Goal: Task Accomplishment & Management: Manage account settings

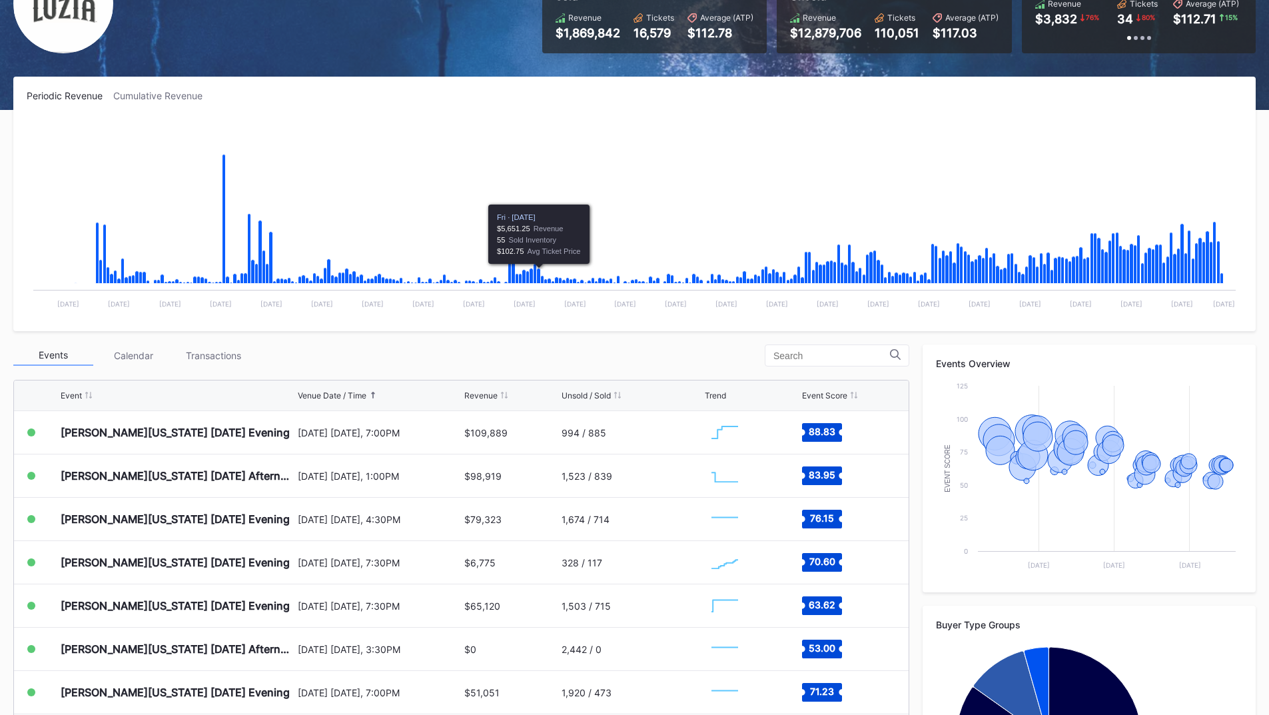
scroll to position [266, 0]
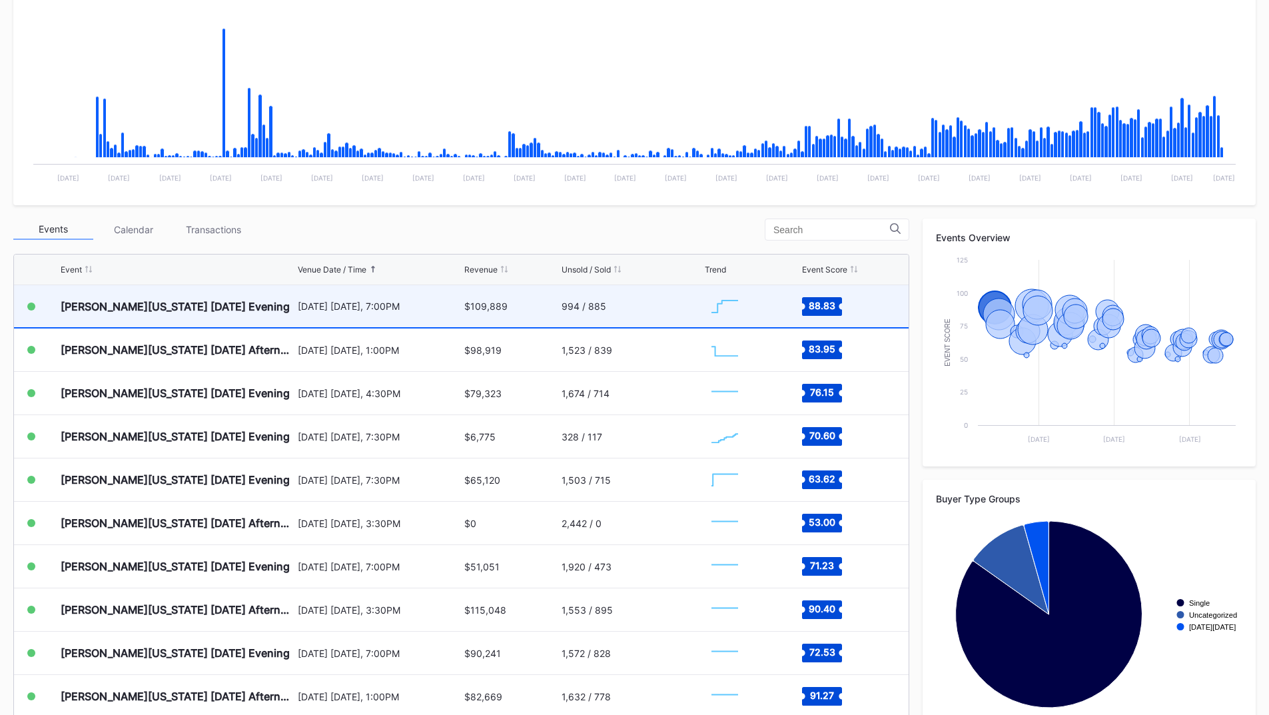
click at [530, 307] on div "$109,889" at bounding box center [510, 306] width 93 height 42
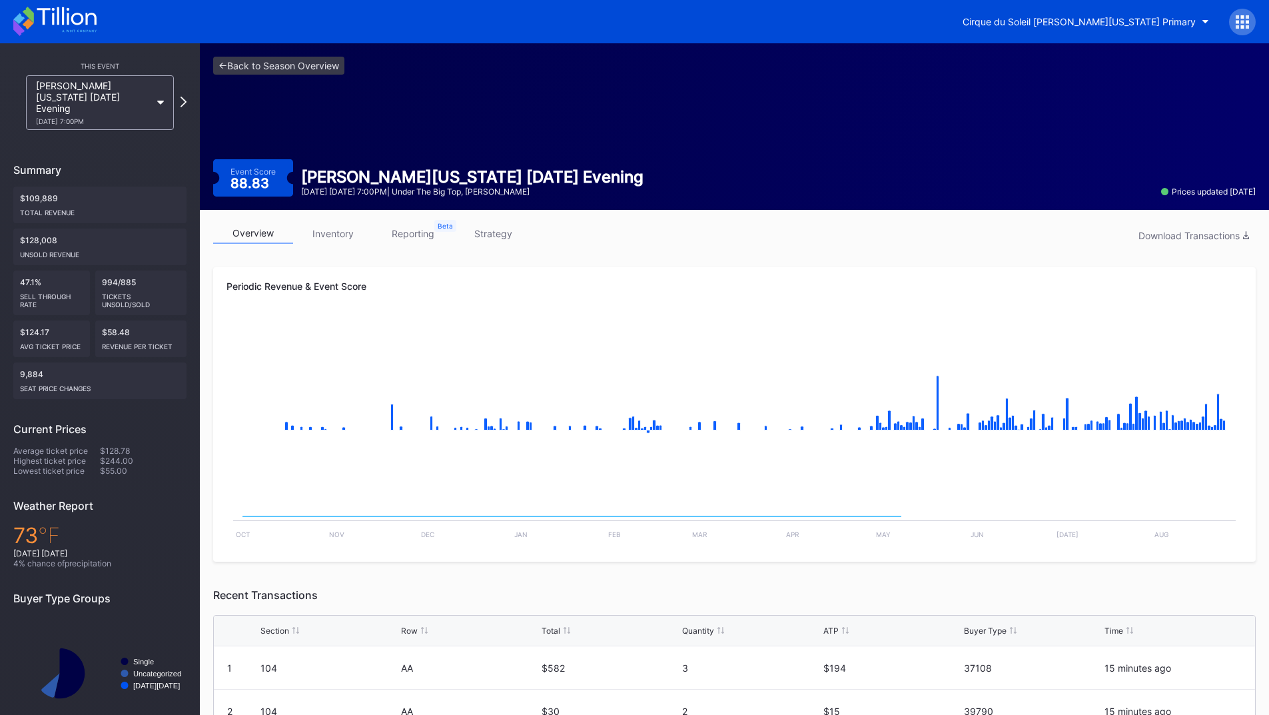
click at [316, 232] on link "inventory" at bounding box center [333, 233] width 80 height 21
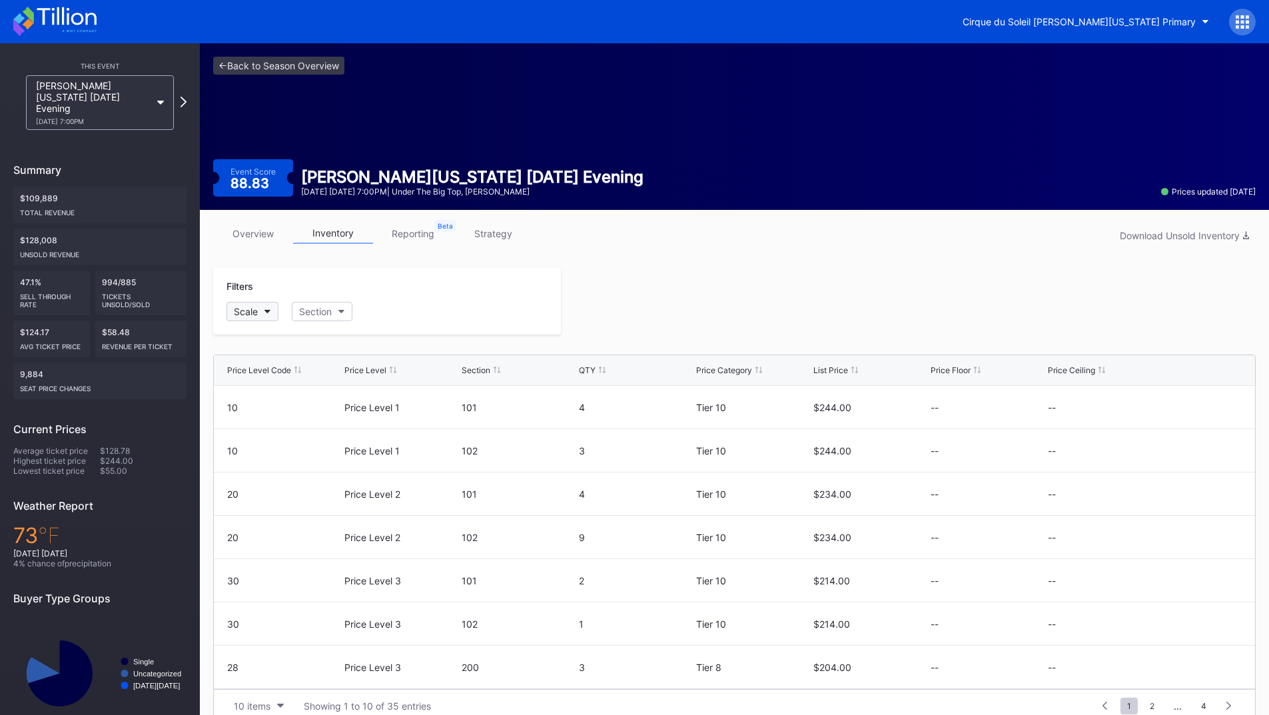
click at [258, 318] on button "Scale" at bounding box center [252, 311] width 52 height 19
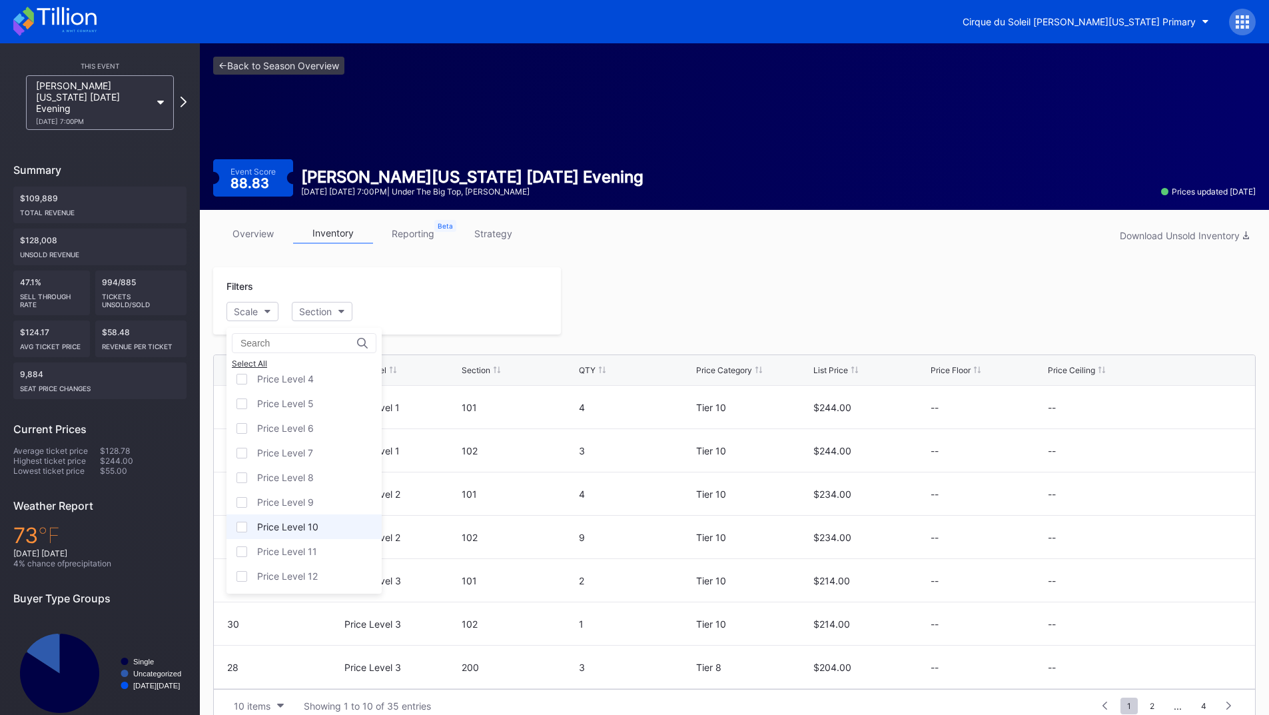
scroll to position [21, 0]
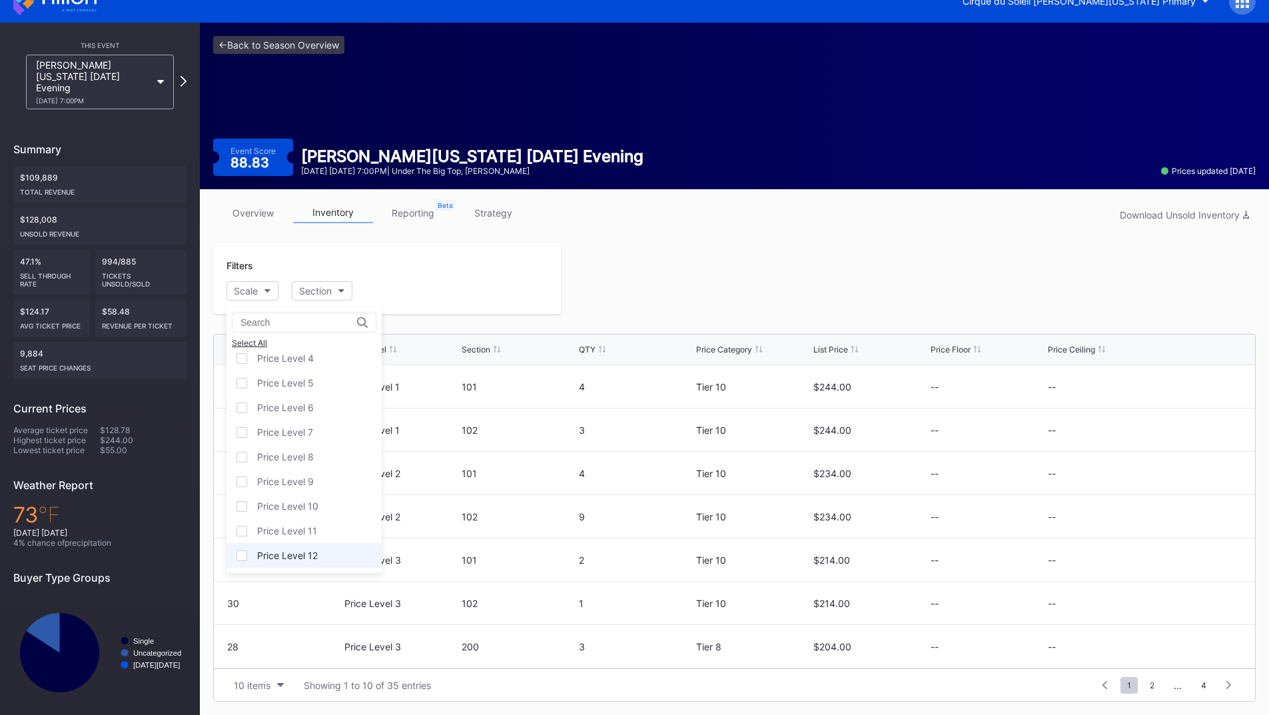
click at [292, 549] on div "Price Level 12" at bounding box center [303, 555] width 155 height 25
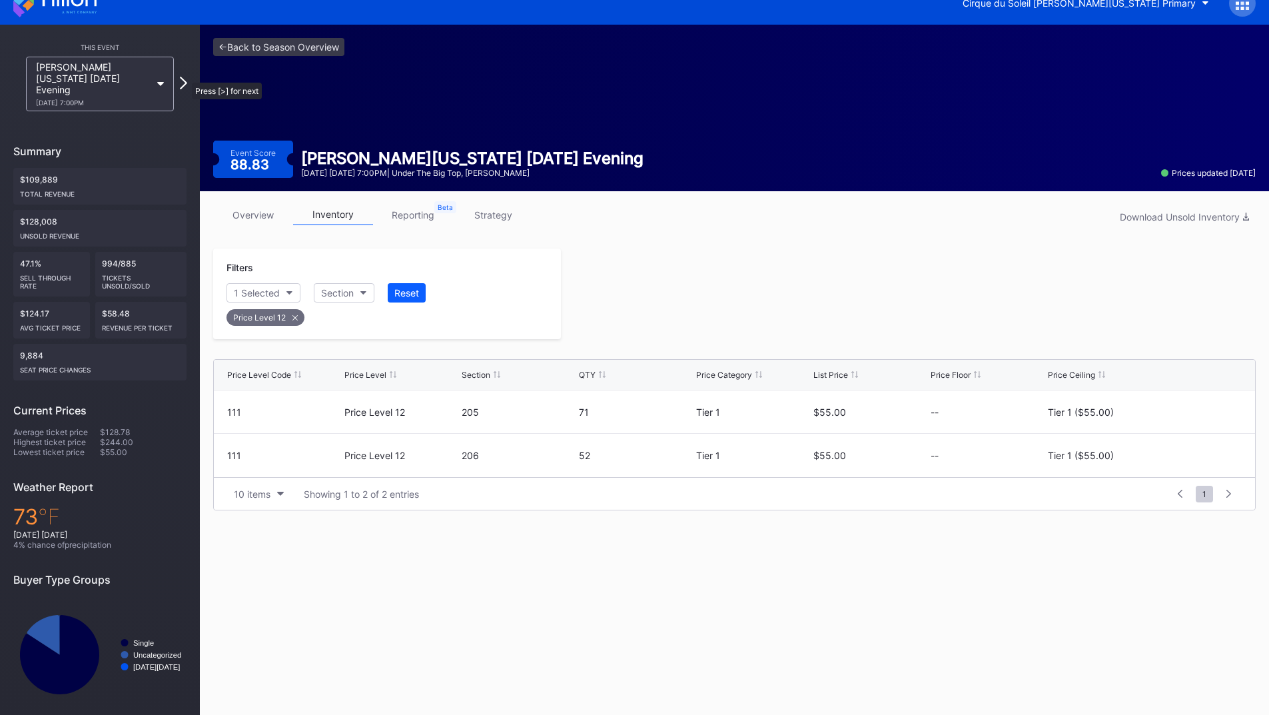
click at [185, 77] on icon at bounding box center [183, 83] width 7 height 13
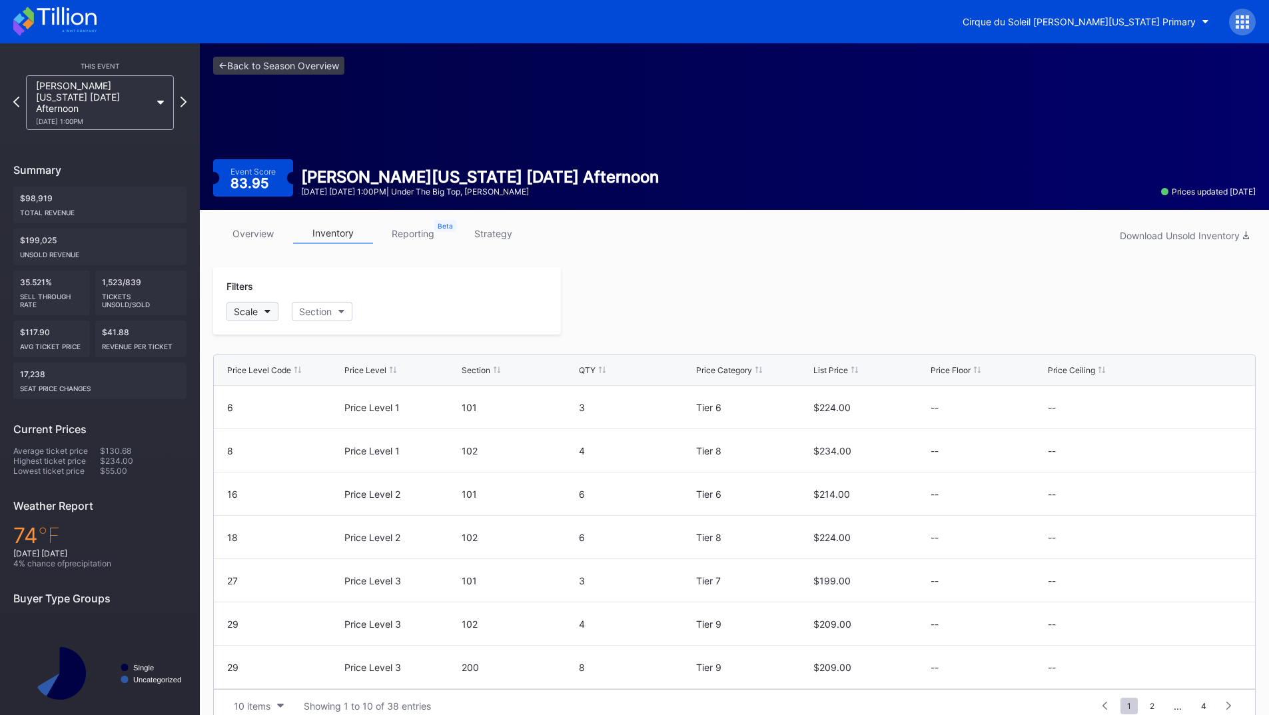
click at [258, 315] on div "Scale" at bounding box center [246, 311] width 24 height 11
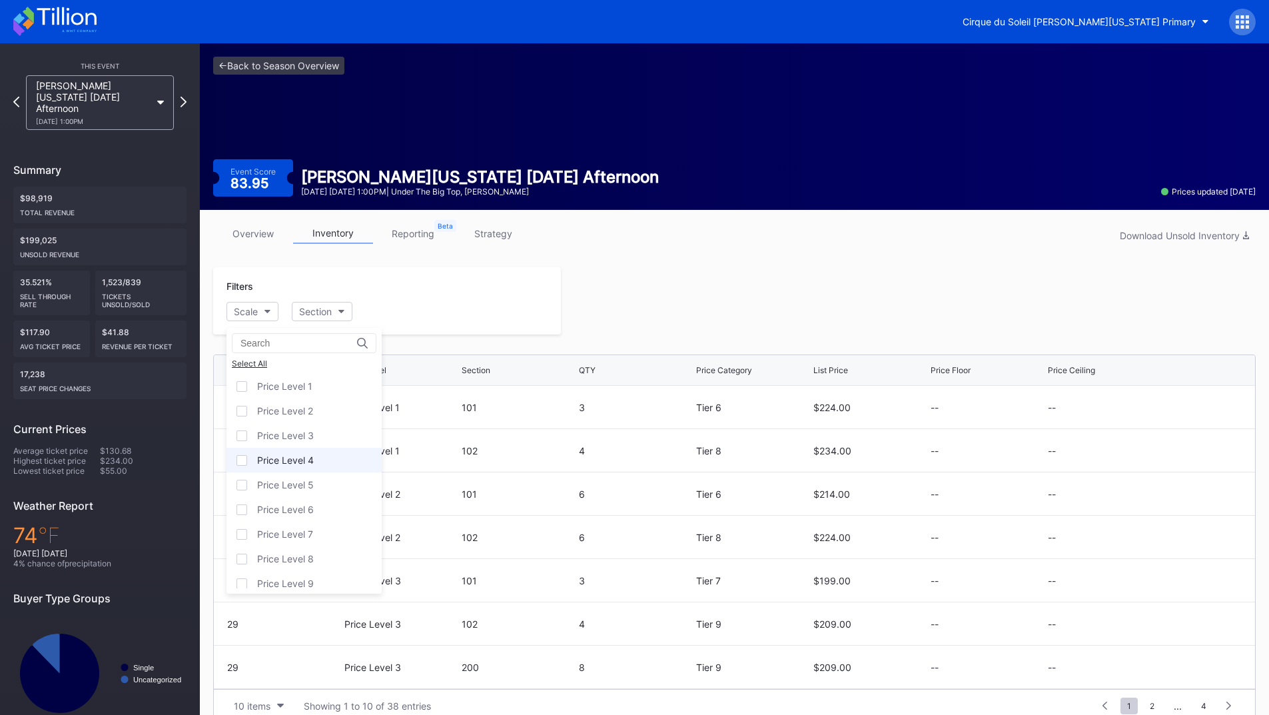
scroll to position [81, 0]
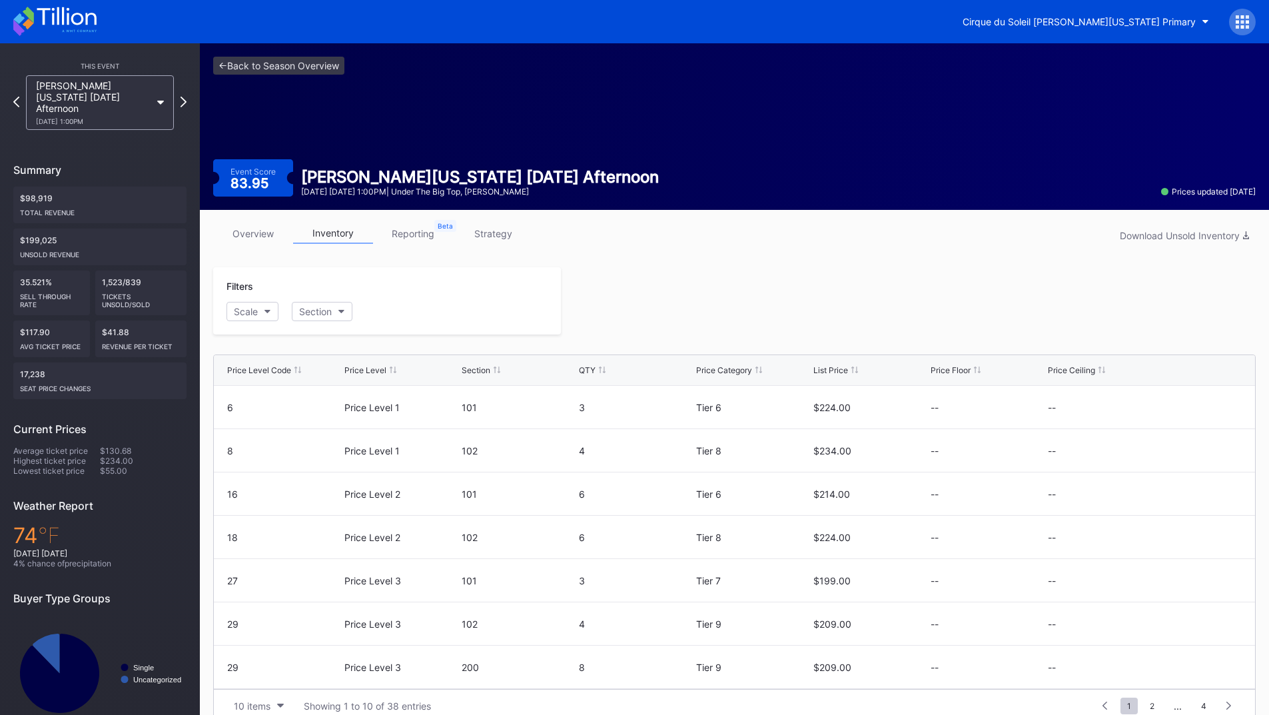
click at [30, 21] on icon at bounding box center [28, 24] width 11 height 11
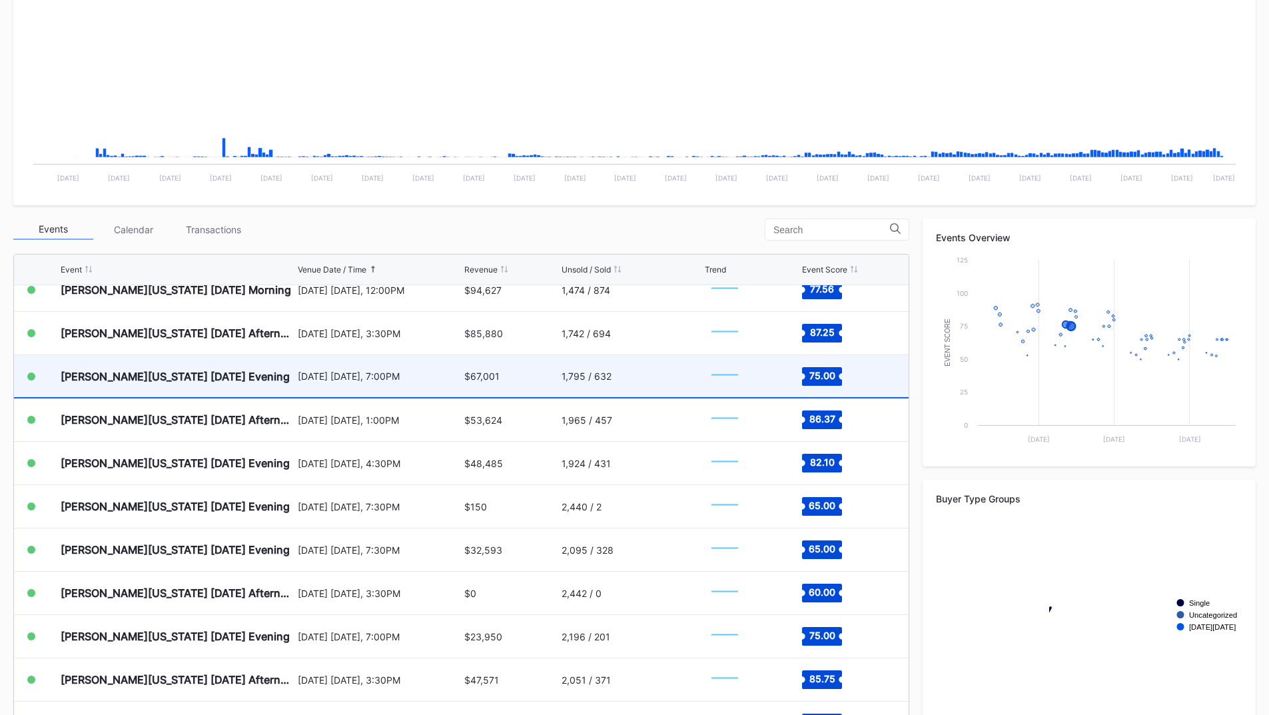
scroll to position [799, 0]
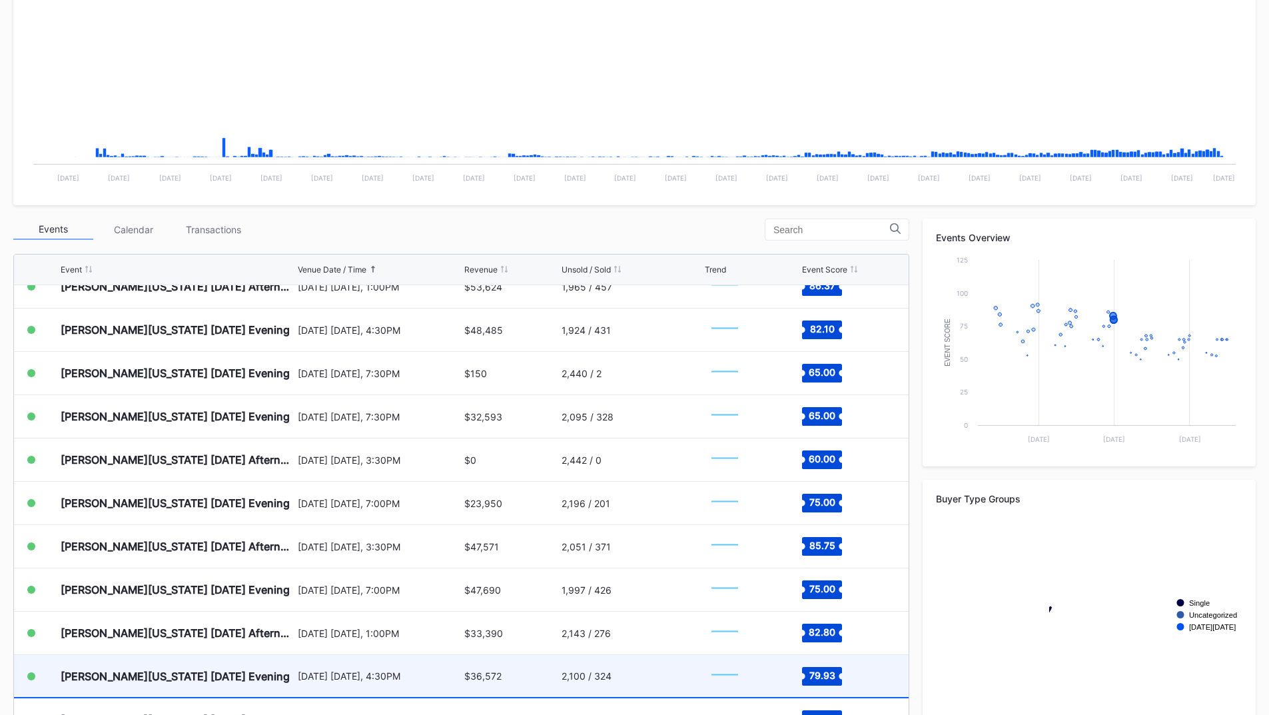
click at [334, 671] on div "[DATE] [DATE], 4:30PM" at bounding box center [380, 675] width 164 height 11
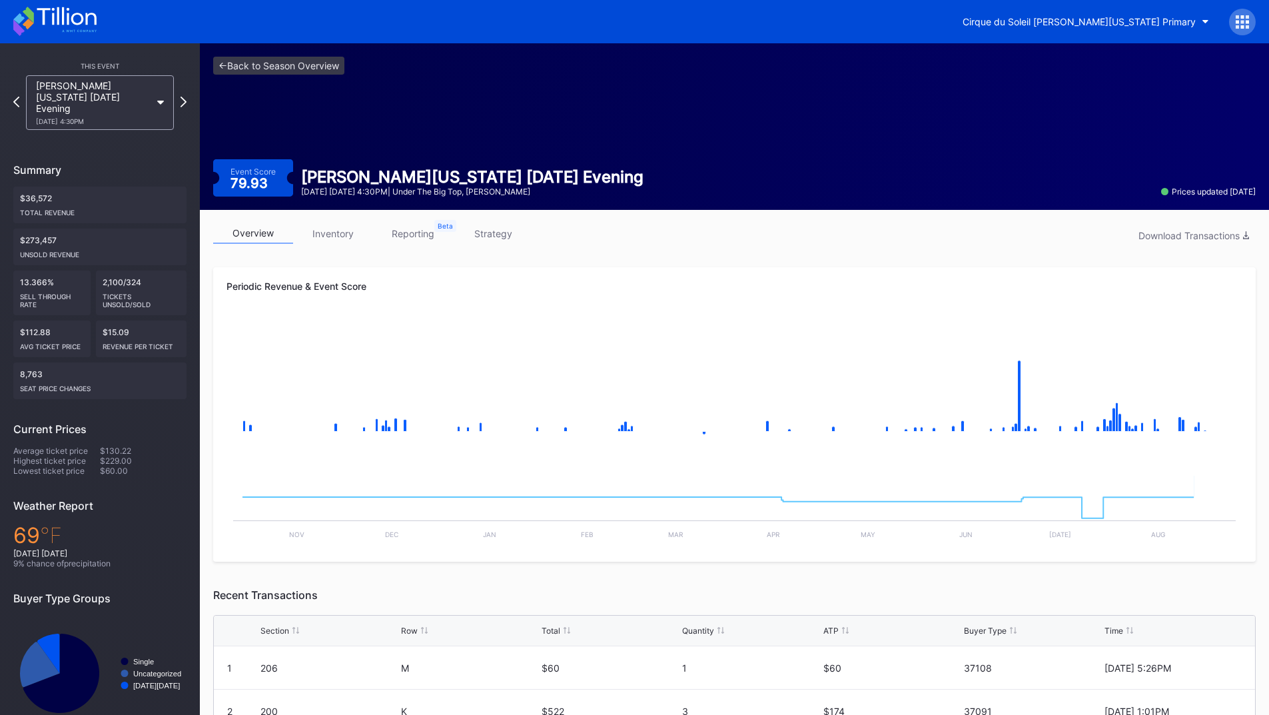
click at [330, 226] on link "inventory" at bounding box center [333, 233] width 80 height 21
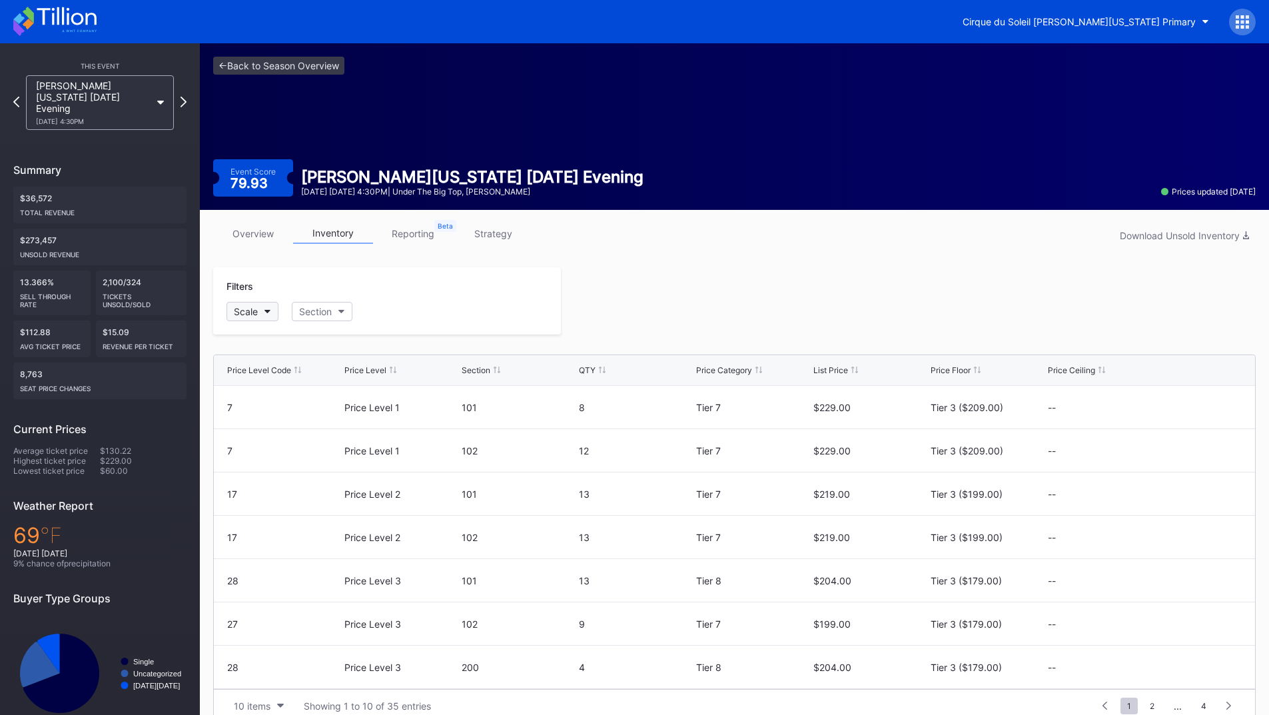
click at [235, 307] on div "Scale" at bounding box center [246, 311] width 24 height 11
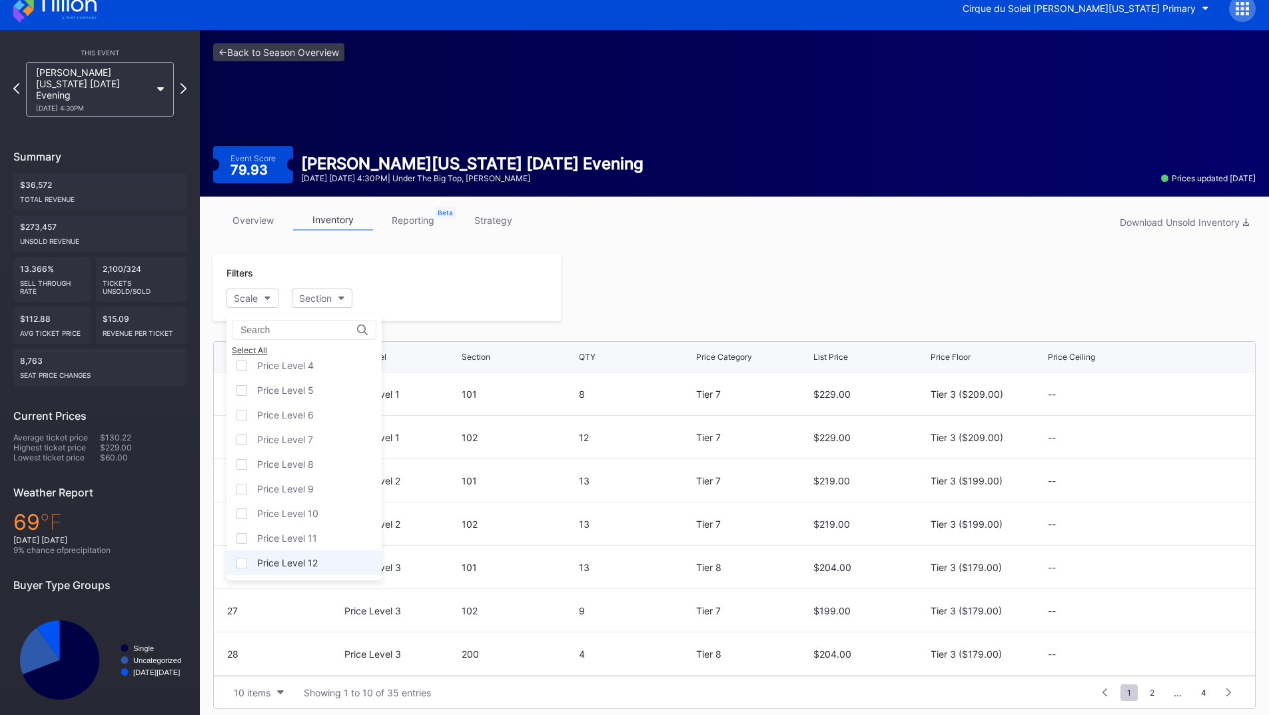
scroll to position [21, 0]
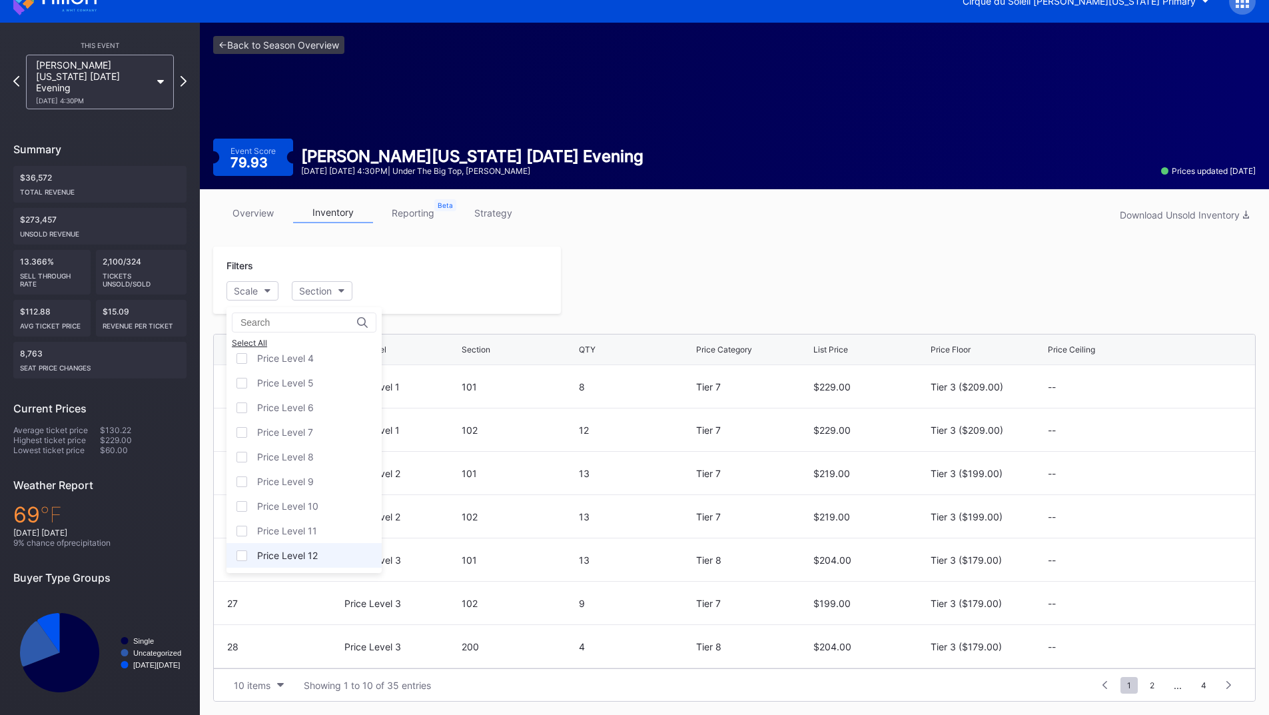
click at [295, 543] on div "Price Level 12" at bounding box center [303, 555] width 155 height 25
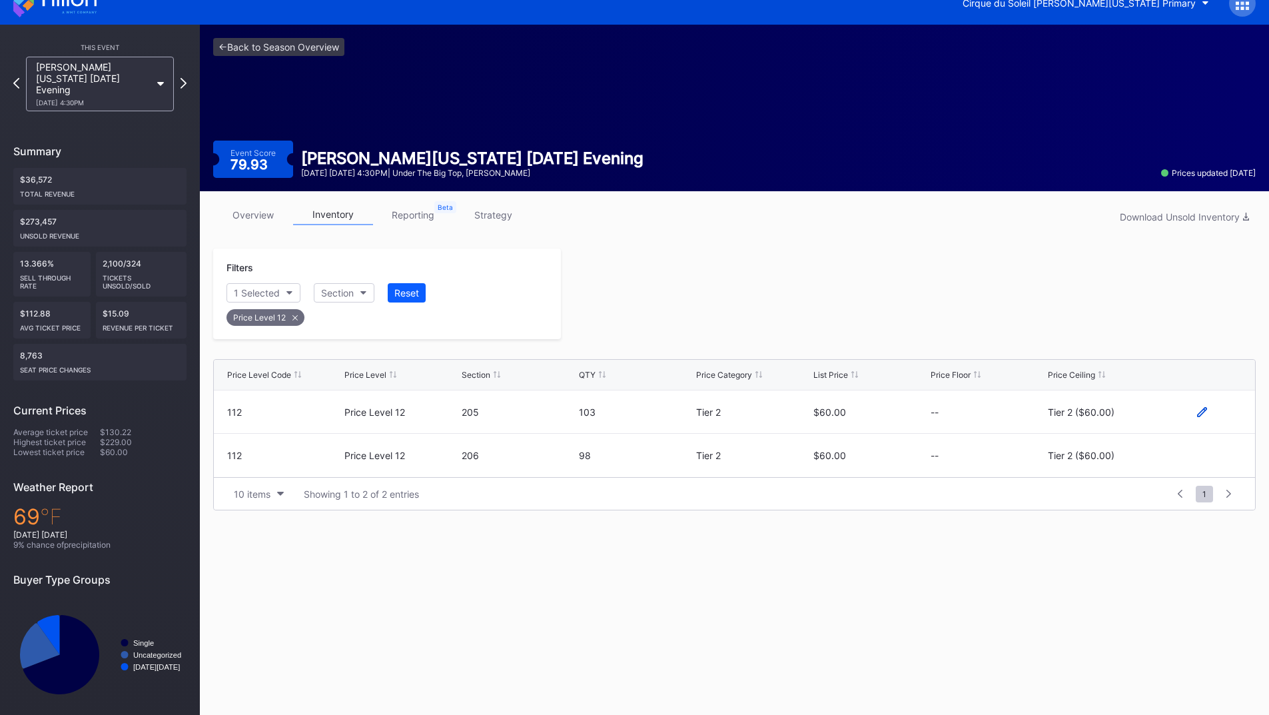
click at [1201, 412] on icon at bounding box center [1202, 412] width 10 height 10
click at [1105, 413] on div "Tier 2 ($60.00)" at bounding box center [1091, 416] width 67 height 11
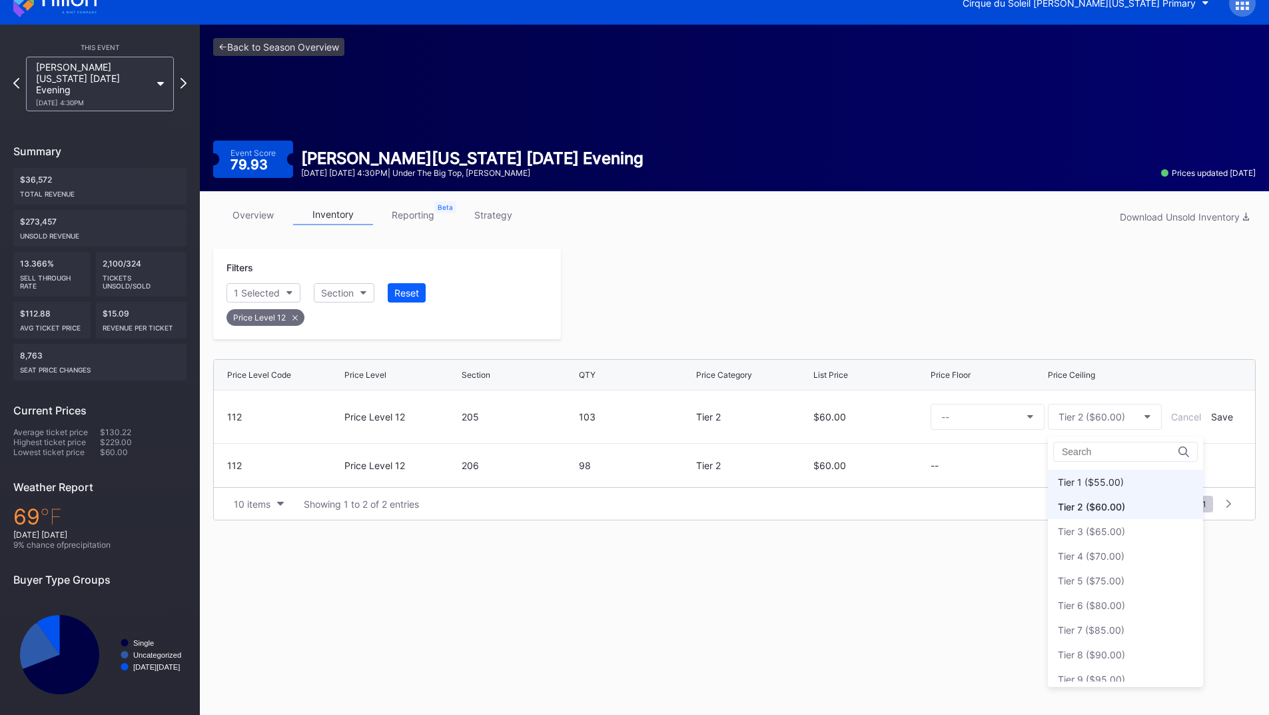
scroll to position [0, 0]
click at [1100, 504] on div "Tier 1 ($55.00)" at bounding box center [1091, 503] width 66 height 11
click at [1228, 413] on div "Save" at bounding box center [1222, 416] width 22 height 11
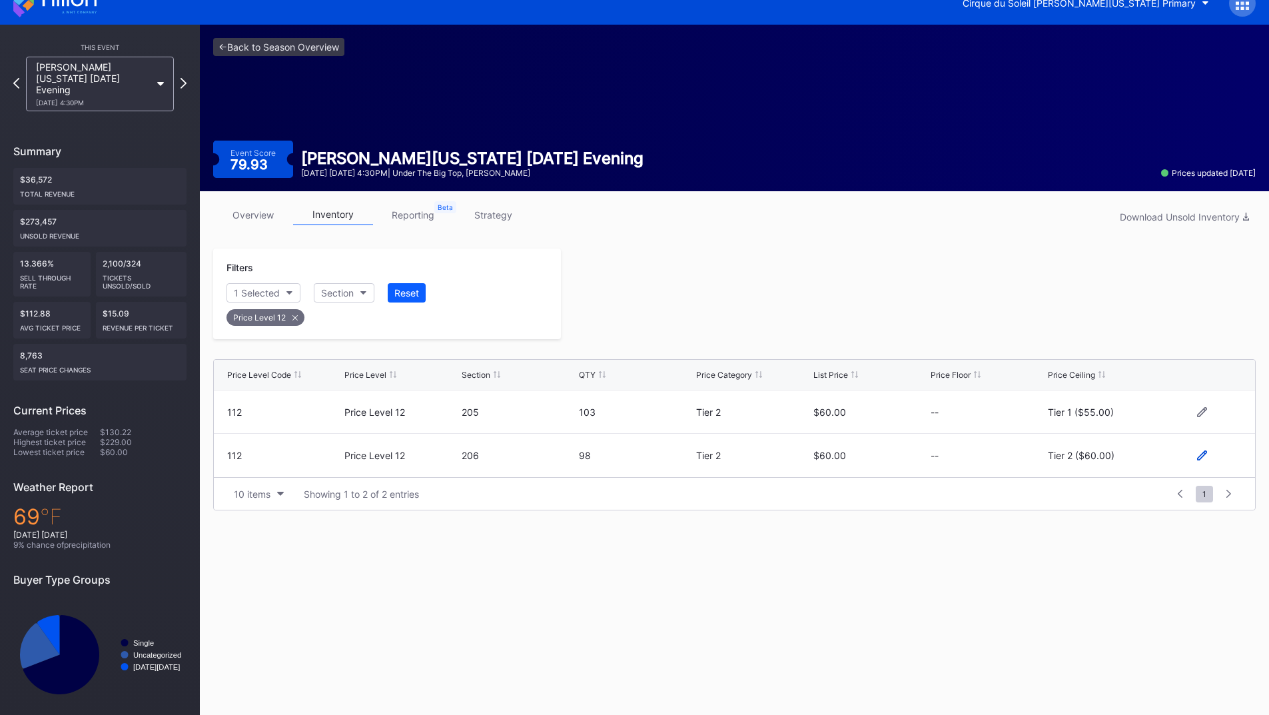
click at [1201, 454] on icon at bounding box center [1202, 455] width 10 height 10
click at [1100, 460] on div "Tier 2 ($60.00)" at bounding box center [1091, 460] width 67 height 11
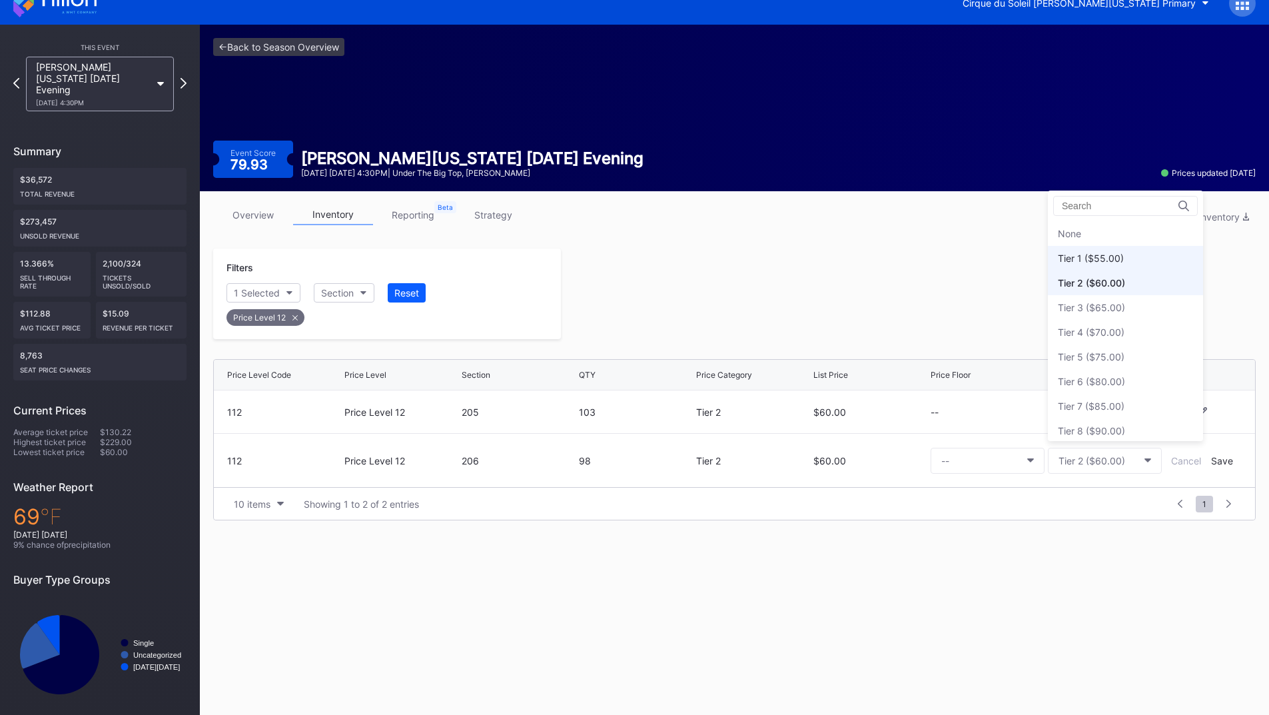
click at [1100, 264] on div "Tier 1 ($55.00)" at bounding box center [1125, 258] width 155 height 25
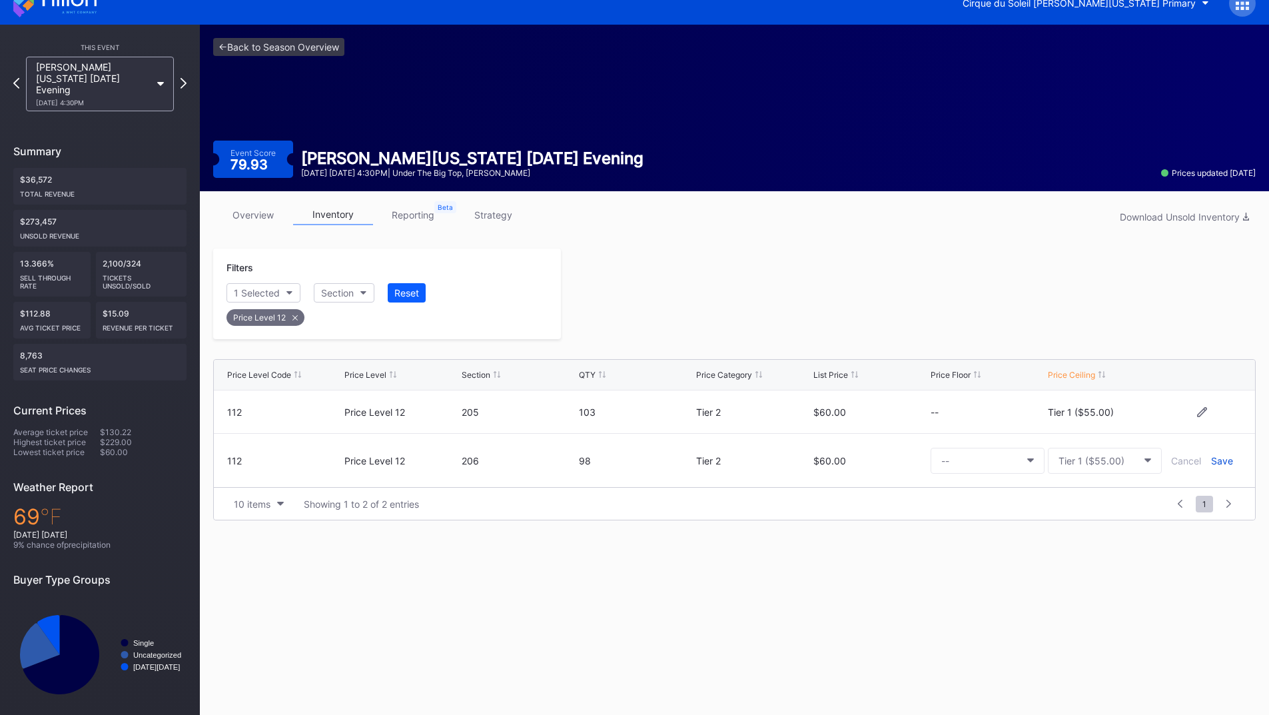
click at [1216, 460] on div "Save" at bounding box center [1222, 460] width 22 height 11
click at [972, 312] on div at bounding box center [908, 293] width 695 height 91
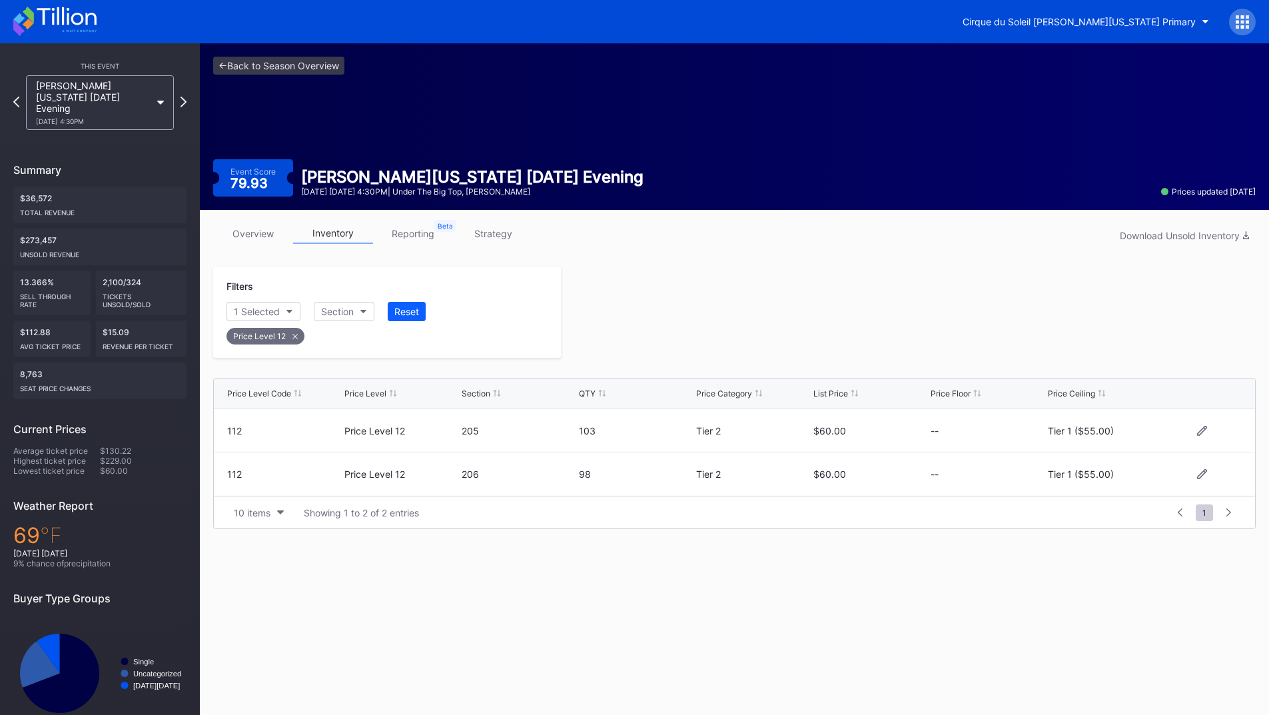
click at [61, 27] on icon at bounding box center [54, 21] width 83 height 29
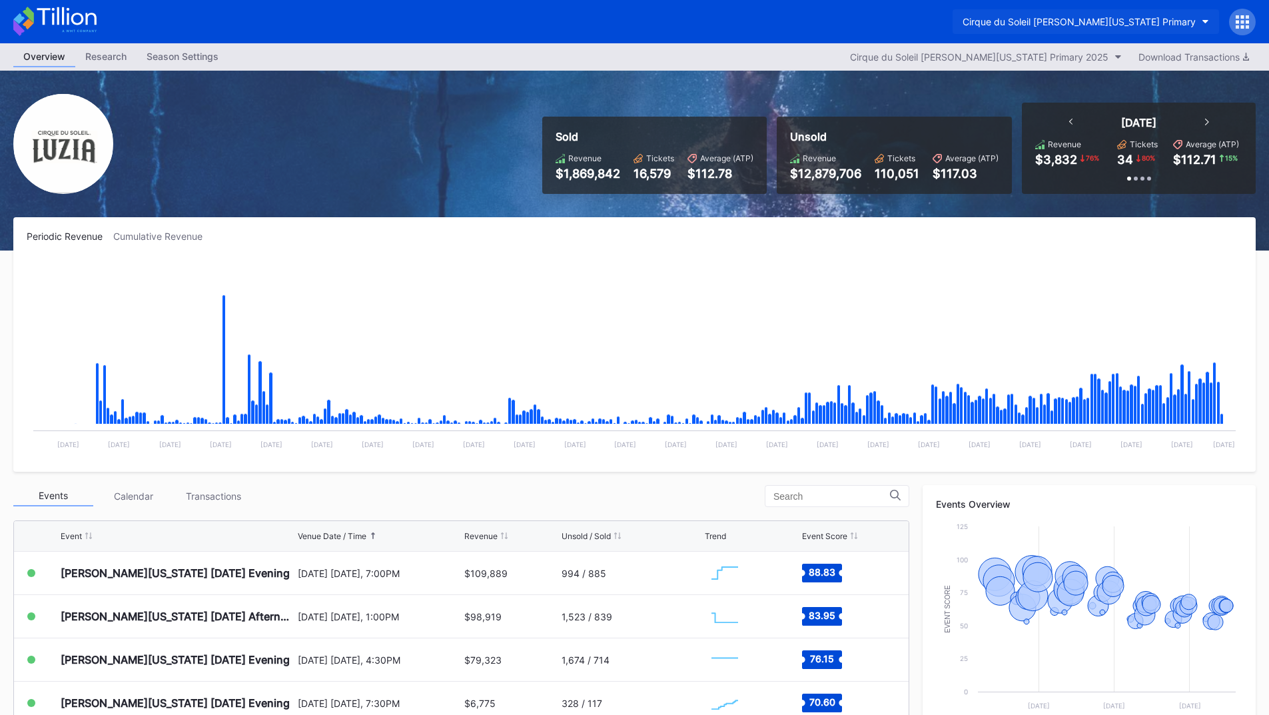
click at [1059, 13] on button "Cirque du Soleil [PERSON_NAME][US_STATE] Primary" at bounding box center [1085, 21] width 266 height 25
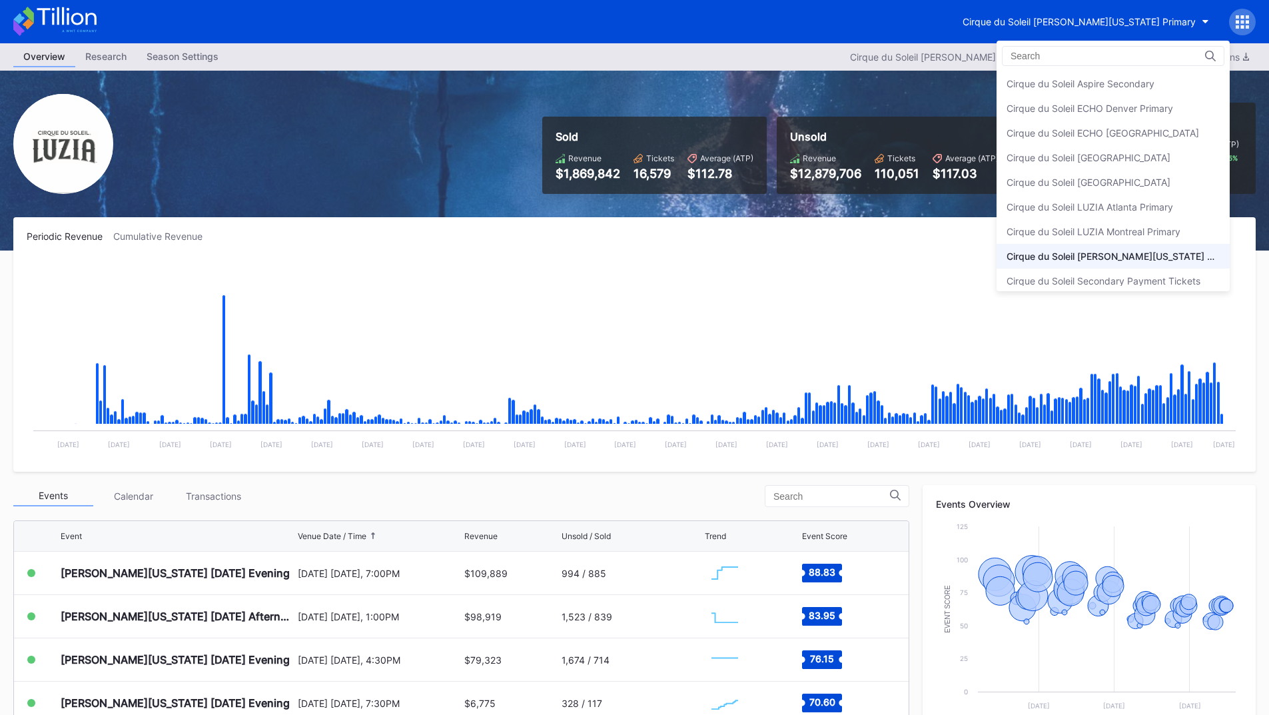
scroll to position [7, 0]
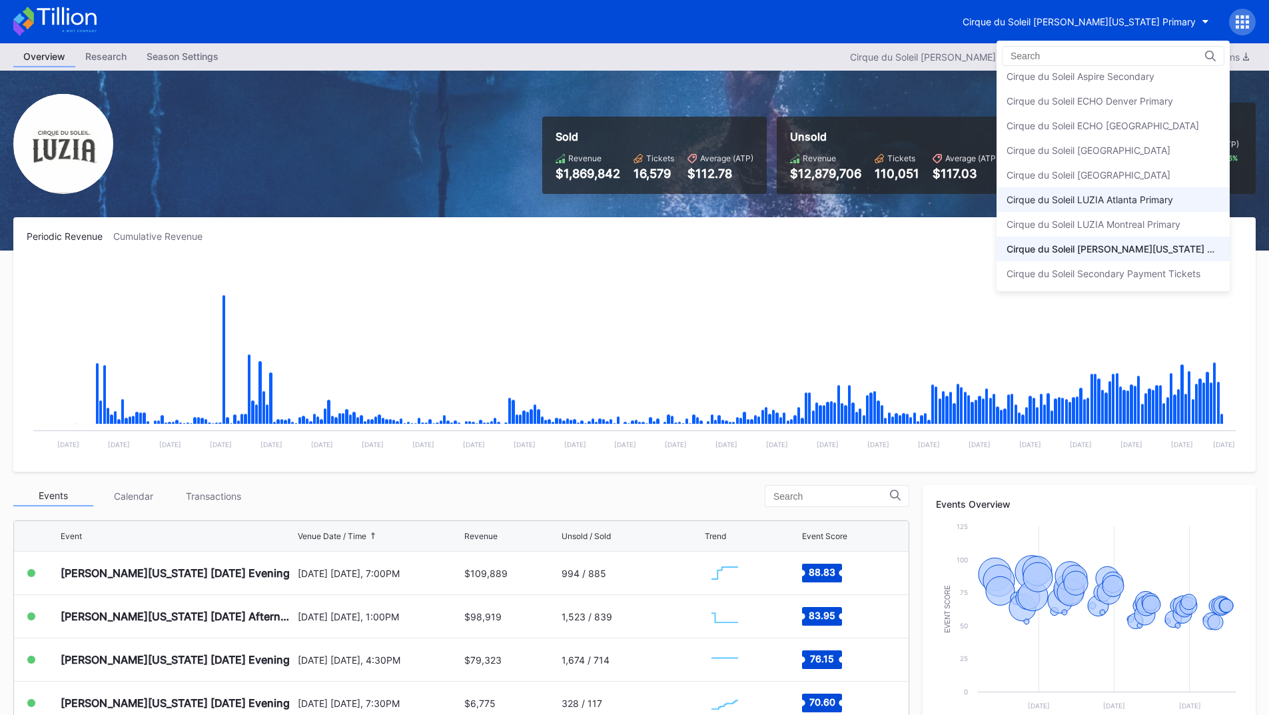
click at [1152, 192] on div "Cirque du Soleil LUZIA Atlanta Primary" at bounding box center [1112, 199] width 233 height 25
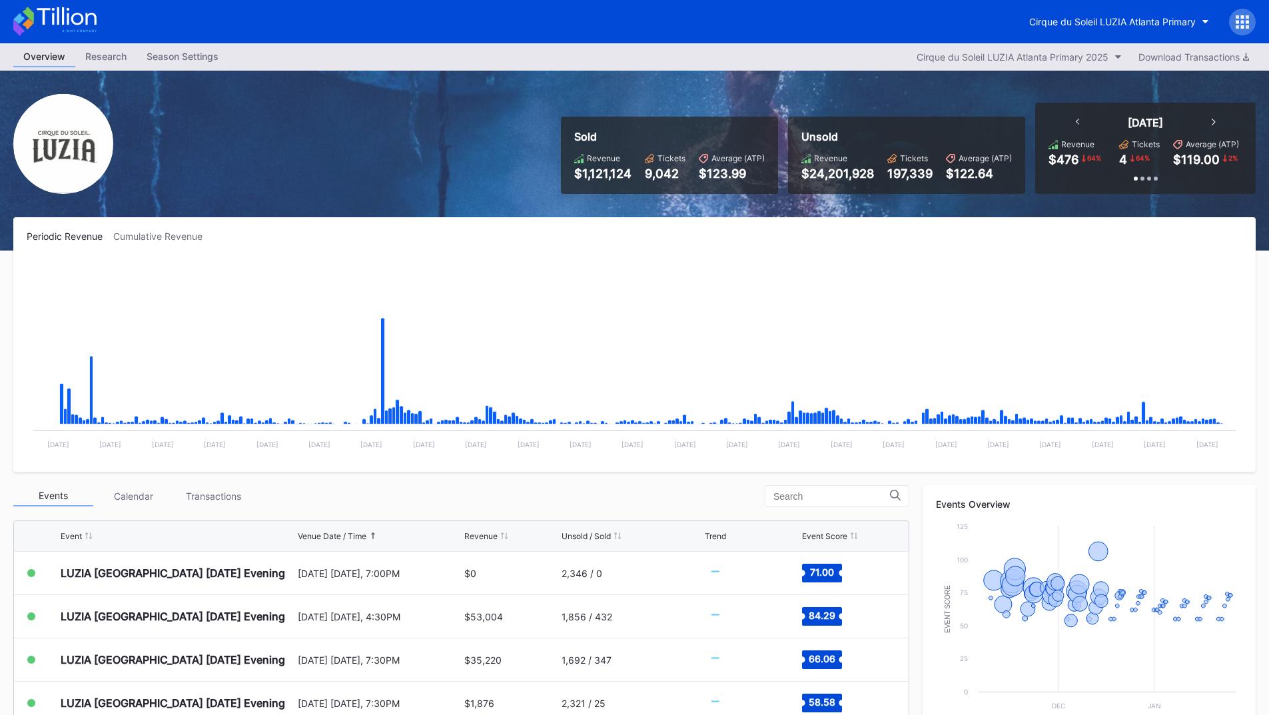
scroll to position [133, 0]
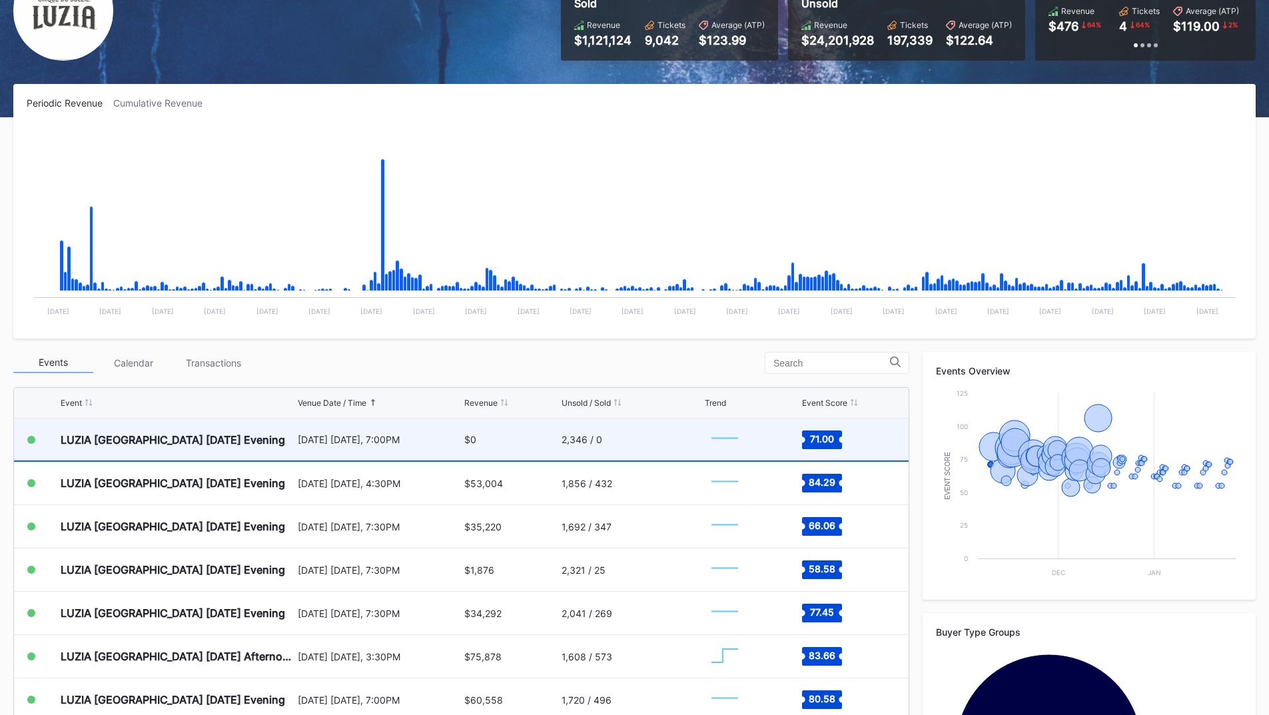
click at [416, 432] on div "[DATE] [DATE], 7:00PM" at bounding box center [380, 439] width 164 height 42
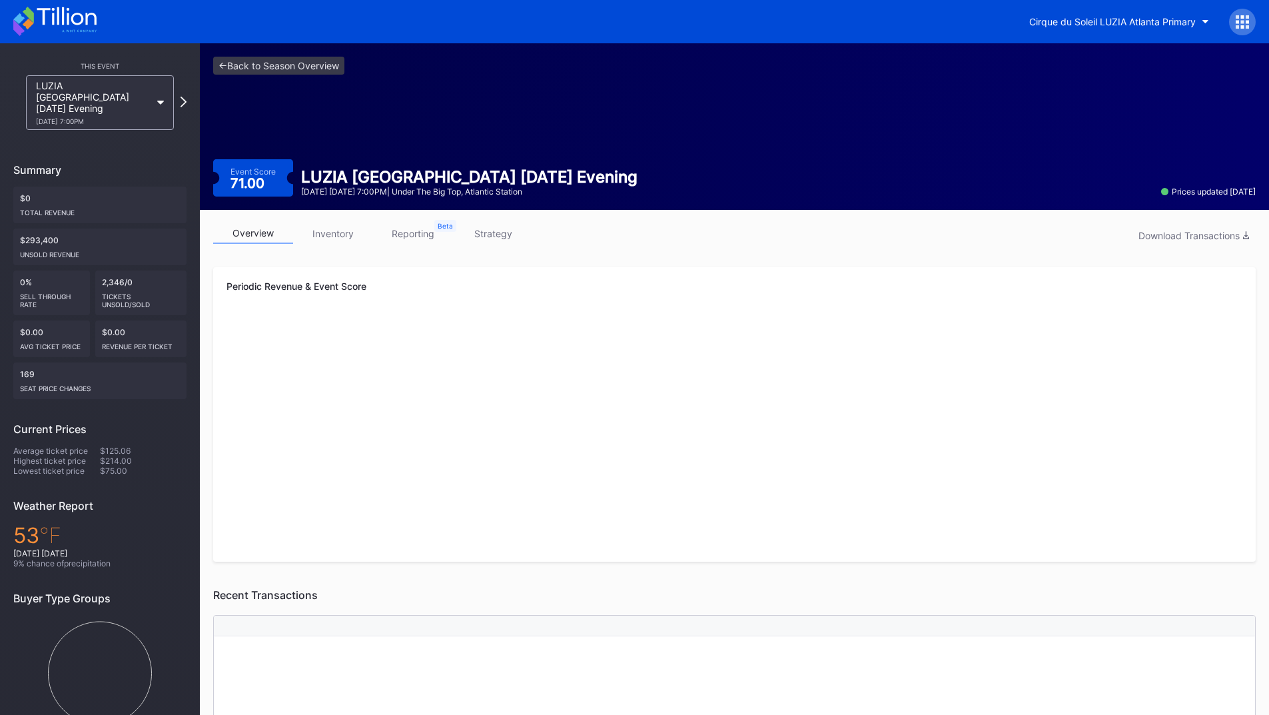
click at [341, 231] on link "inventory" at bounding box center [333, 233] width 80 height 21
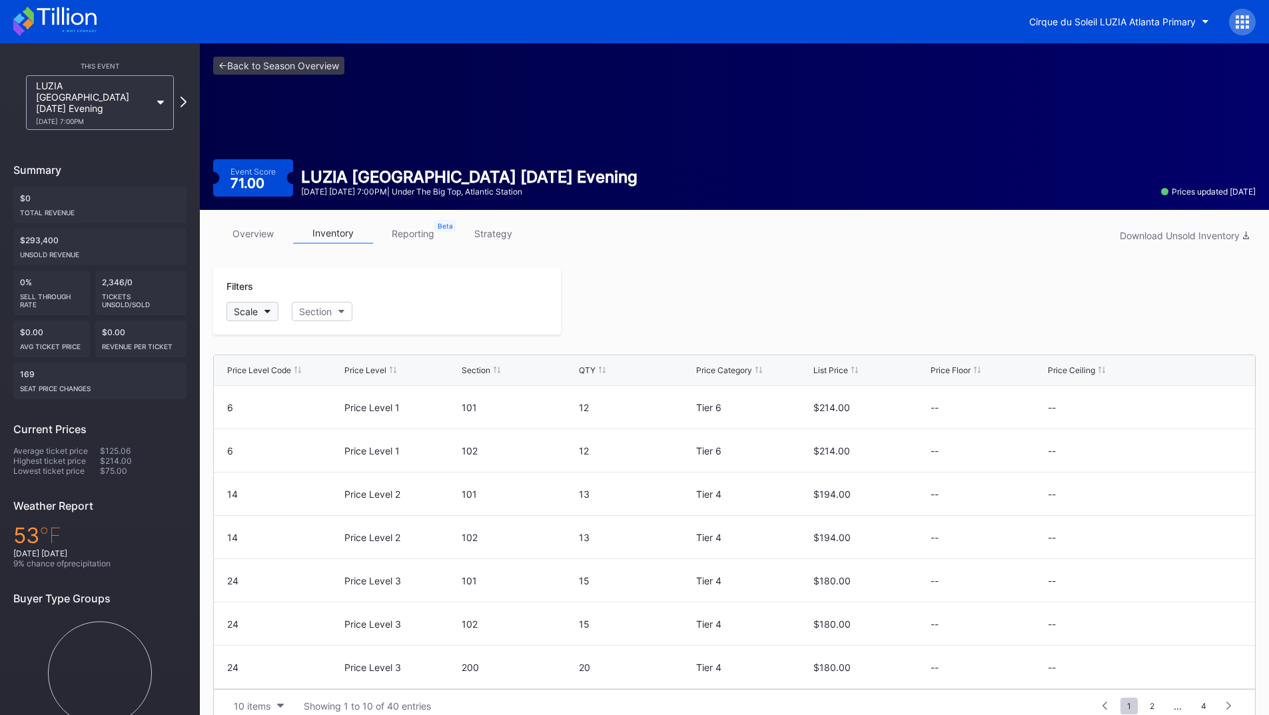
click at [254, 319] on button "Scale" at bounding box center [252, 311] width 52 height 19
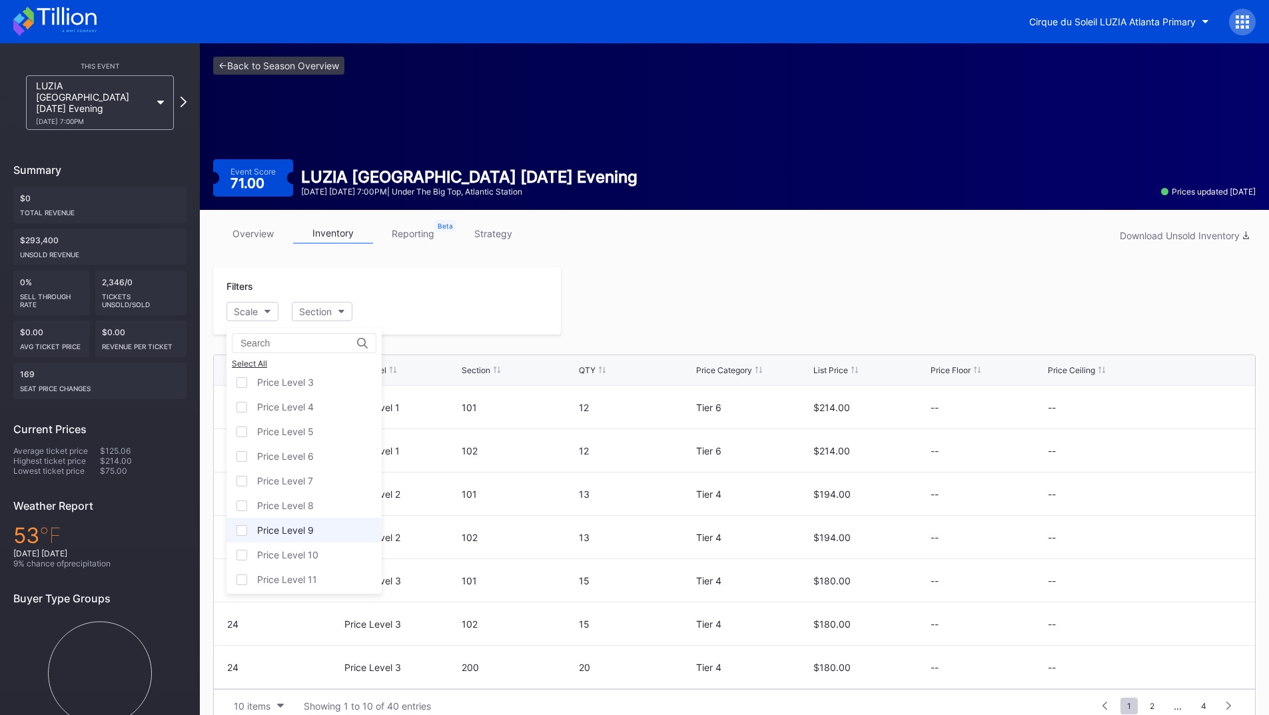
scroll to position [81, 0]
click at [277, 569] on div "Price Level 12" at bounding box center [303, 575] width 155 height 25
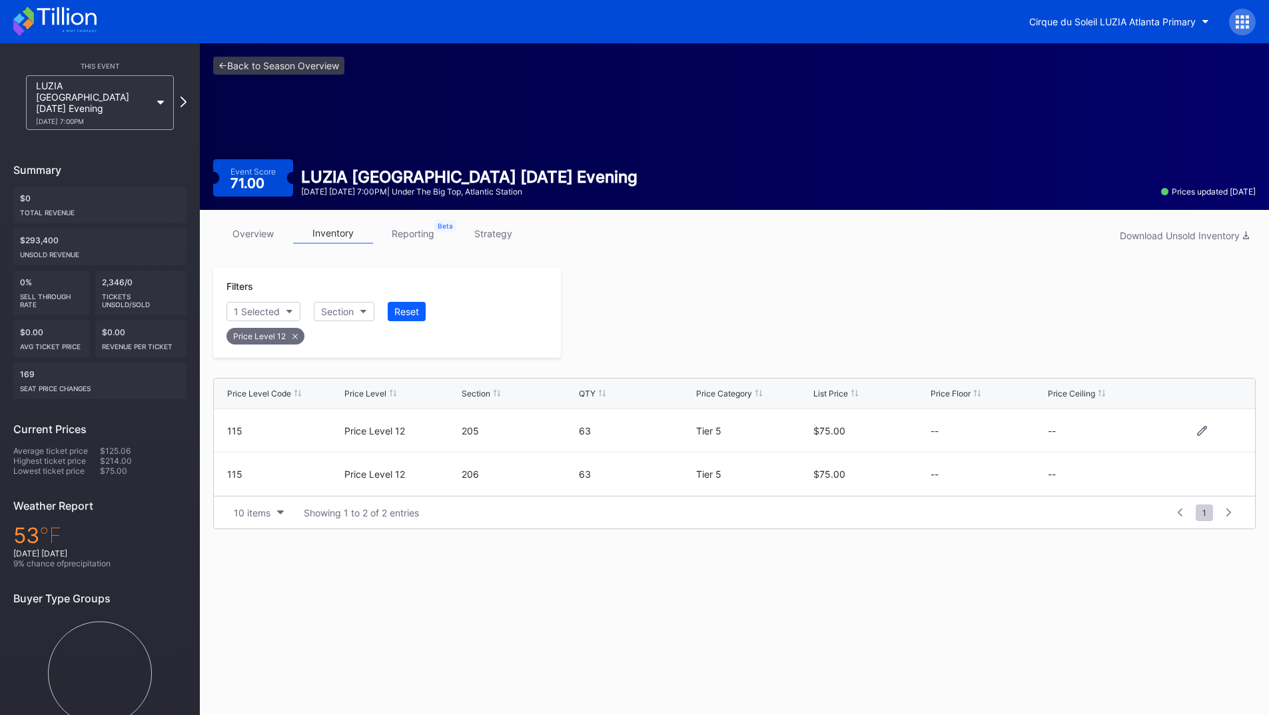
click at [1198, 424] on div "115 Price Level 12 205 63 Tier 5 $75.00 -- --" at bounding box center [734, 430] width 1041 height 43
click at [1202, 428] on icon at bounding box center [1202, 430] width 10 height 10
click at [1098, 438] on button "--" at bounding box center [1105, 435] width 114 height 26
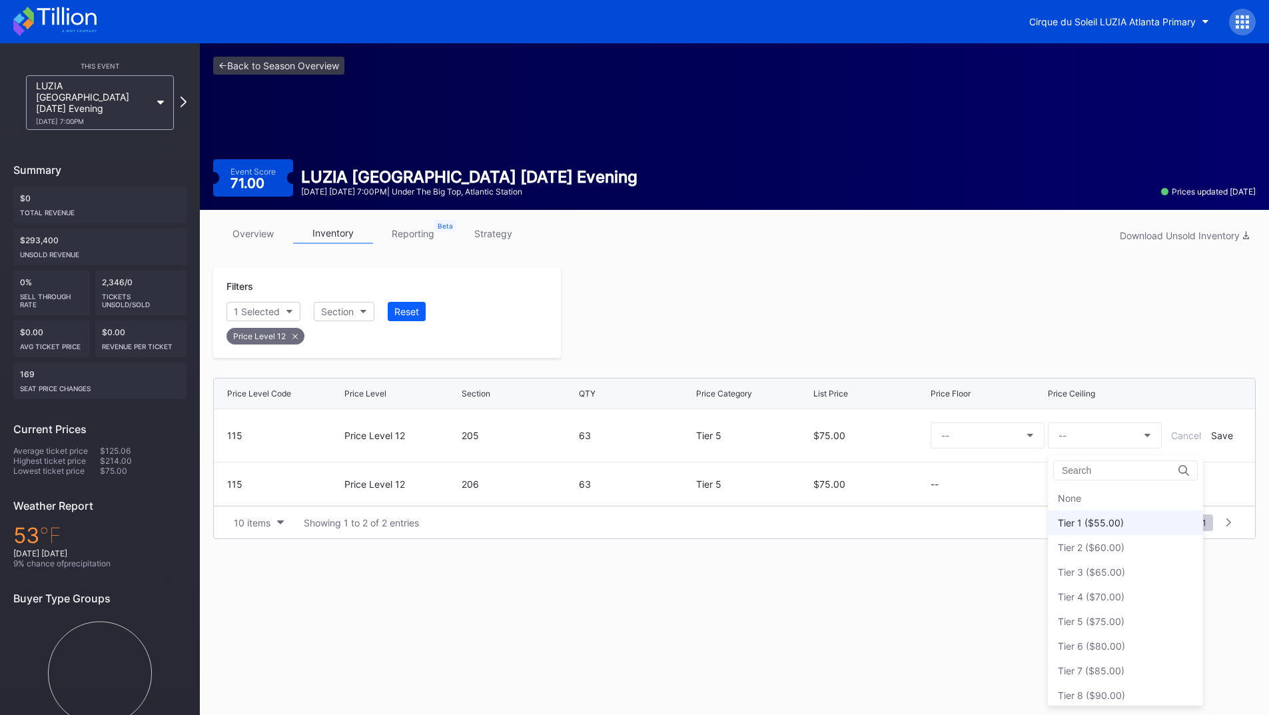
click at [1101, 516] on div "Tier 1 ($55.00)" at bounding box center [1125, 522] width 155 height 25
click at [1225, 434] on div "Save" at bounding box center [1222, 435] width 22 height 11
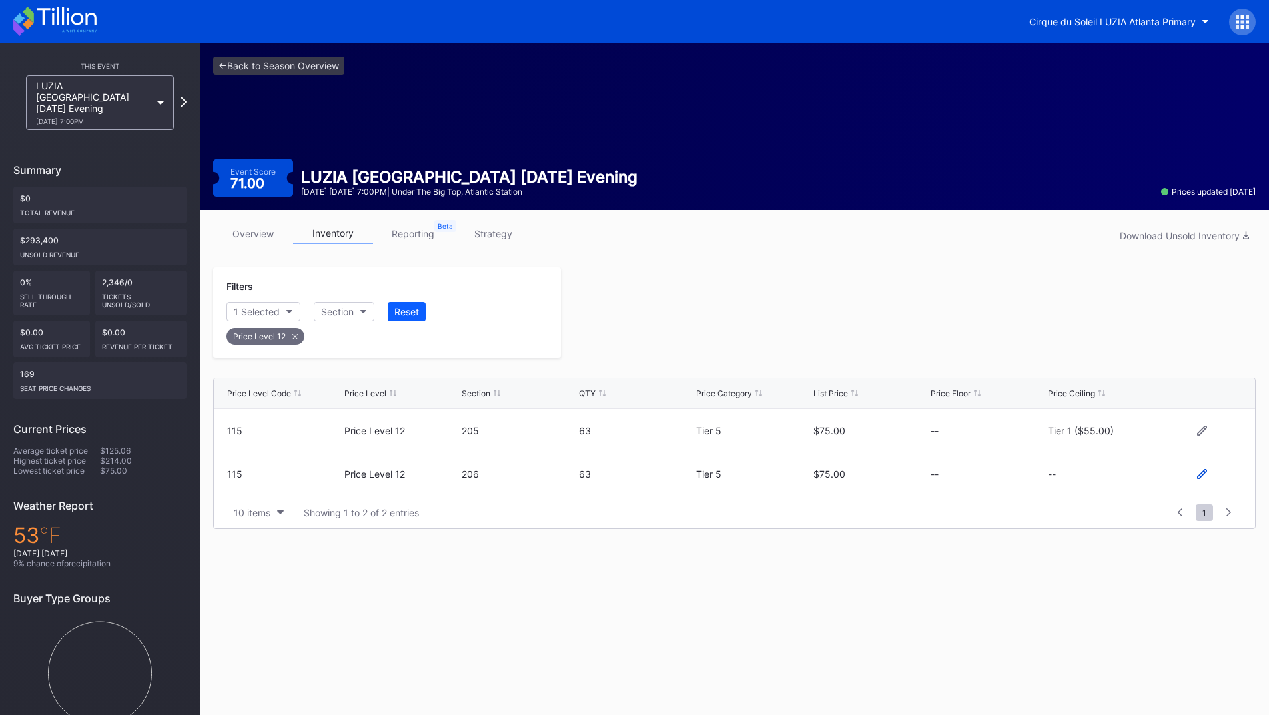
click at [1202, 476] on icon at bounding box center [1202, 474] width 10 height 10
click at [1097, 476] on button "--" at bounding box center [1105, 479] width 114 height 26
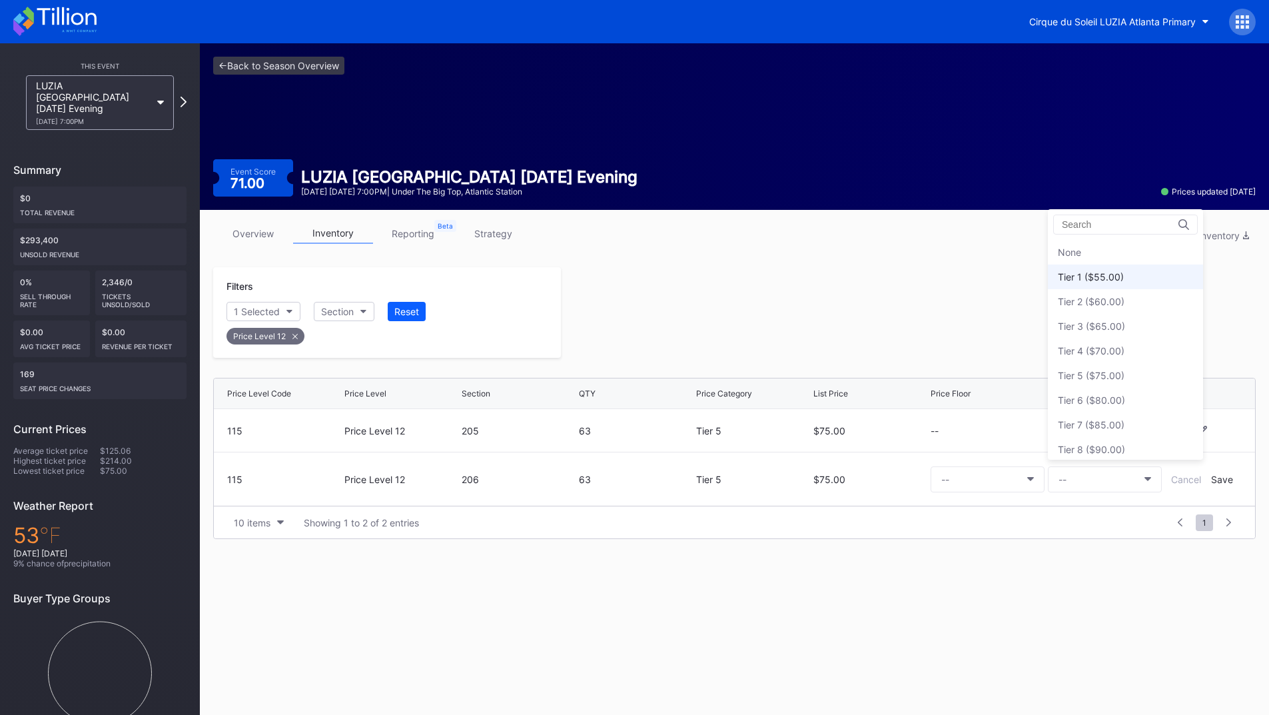
click at [1094, 284] on div "Tier 1 ($55.00)" at bounding box center [1125, 276] width 155 height 25
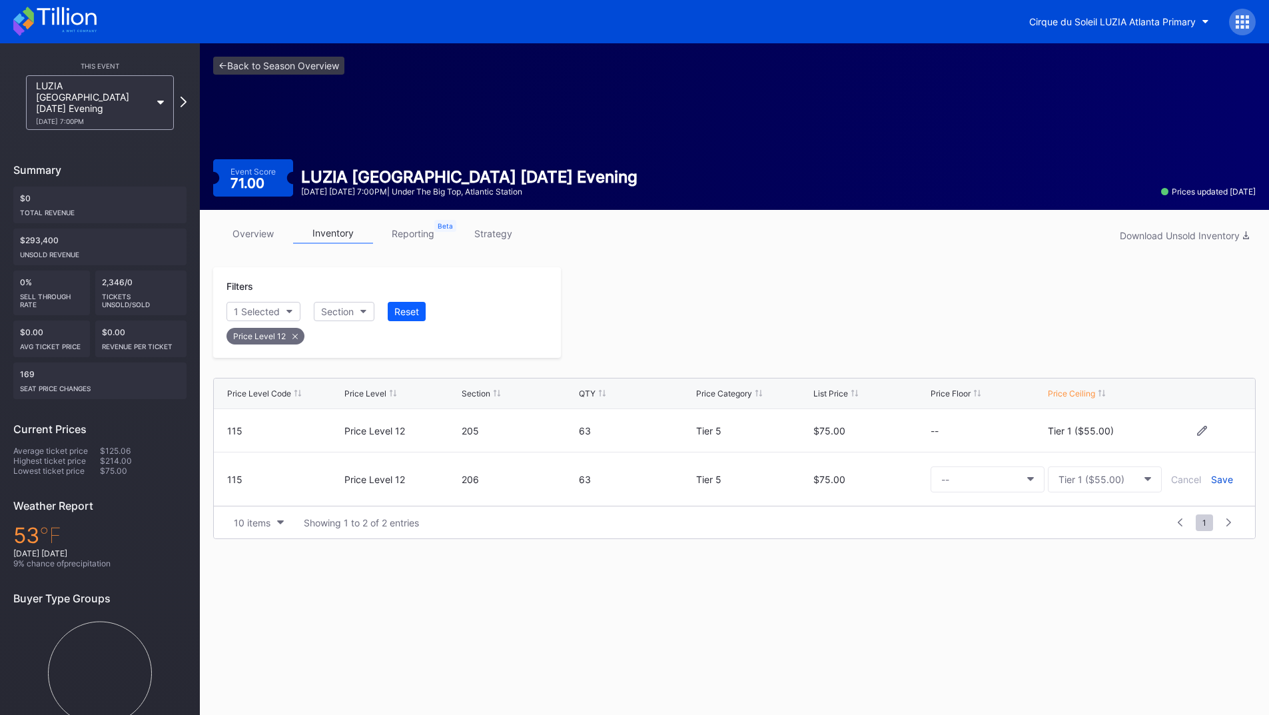
click at [1216, 481] on div "Save" at bounding box center [1222, 479] width 22 height 11
click at [987, 322] on div at bounding box center [908, 312] width 695 height 91
click at [181, 99] on icon at bounding box center [183, 101] width 7 height 13
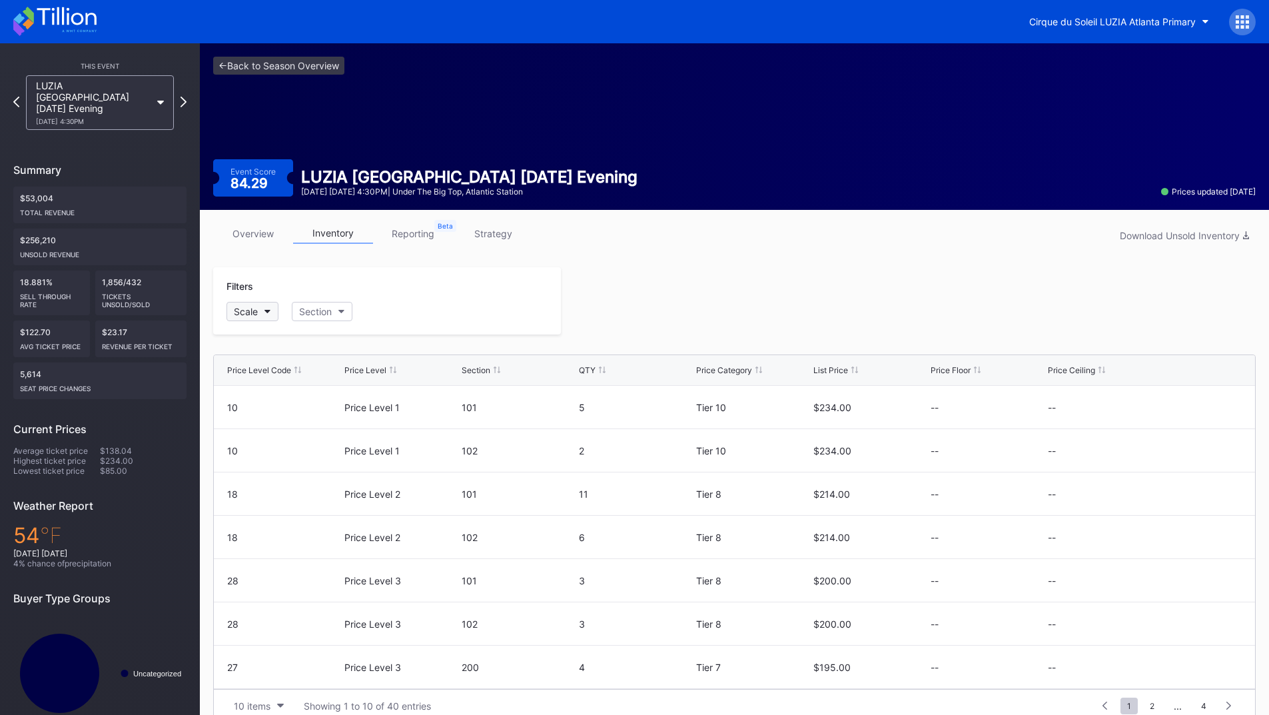
click at [270, 314] on button "Scale" at bounding box center [252, 311] width 52 height 19
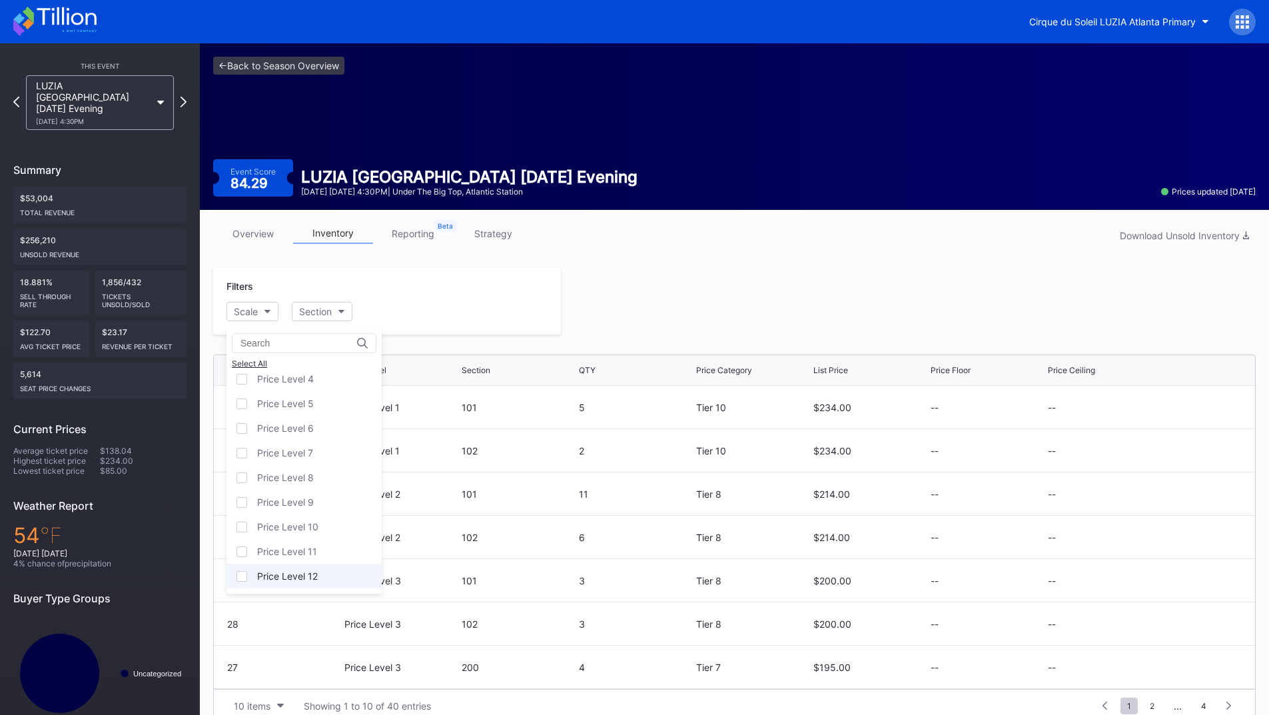
click at [312, 567] on div "Price Level 12" at bounding box center [303, 575] width 155 height 25
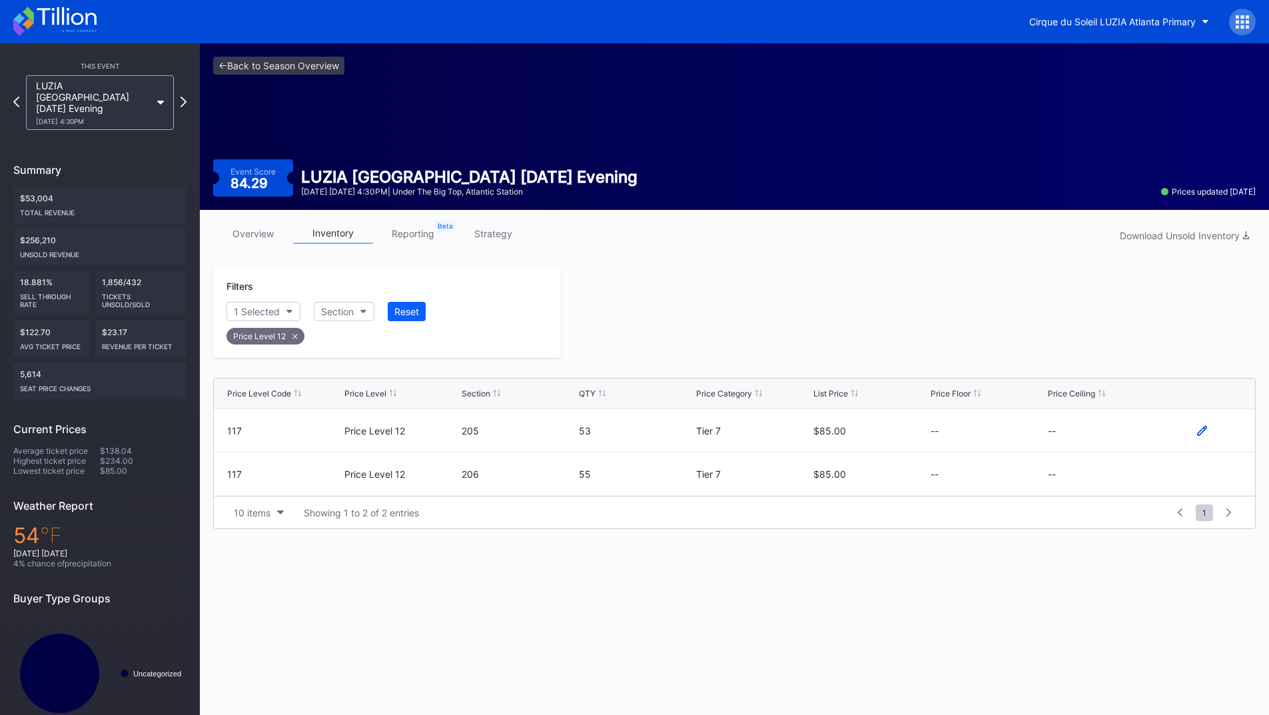
click at [1206, 435] on icon at bounding box center [1202, 431] width 10 height 10
click at [1103, 438] on button "--" at bounding box center [1105, 435] width 114 height 26
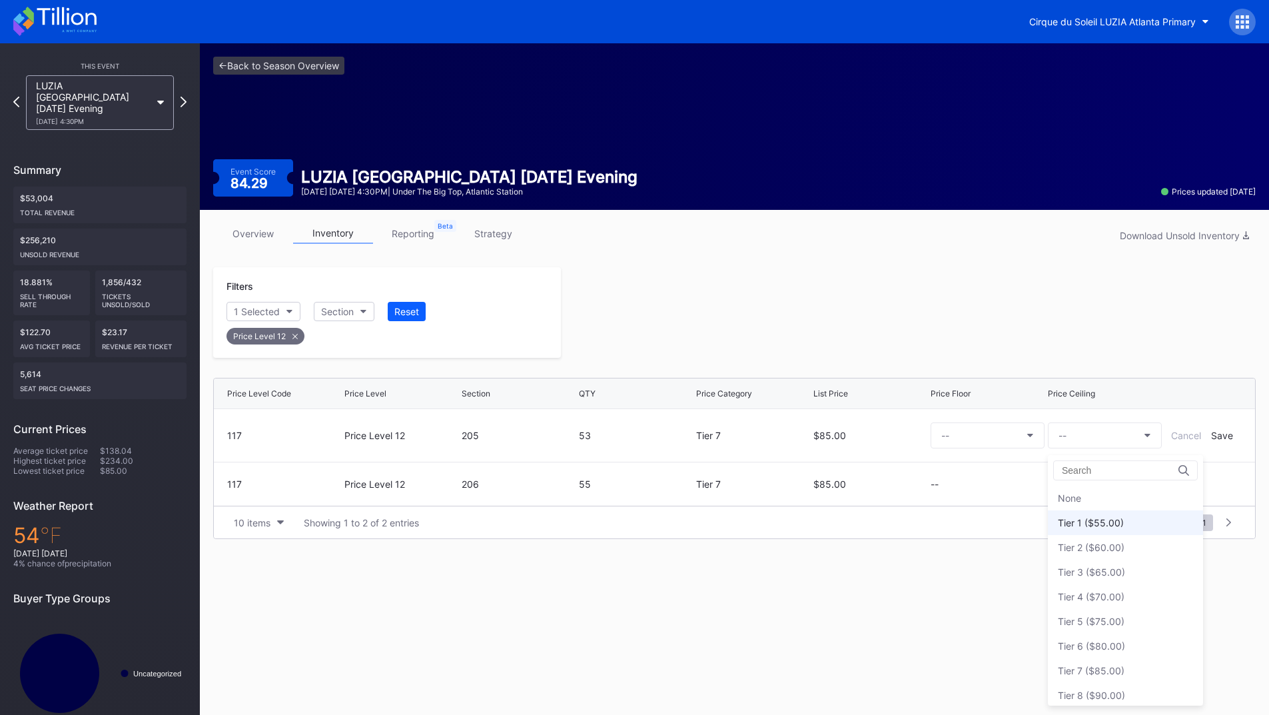
click at [1105, 518] on div "Tier 1 ($55.00)" at bounding box center [1091, 522] width 66 height 11
click at [1214, 434] on div "Save" at bounding box center [1222, 435] width 22 height 11
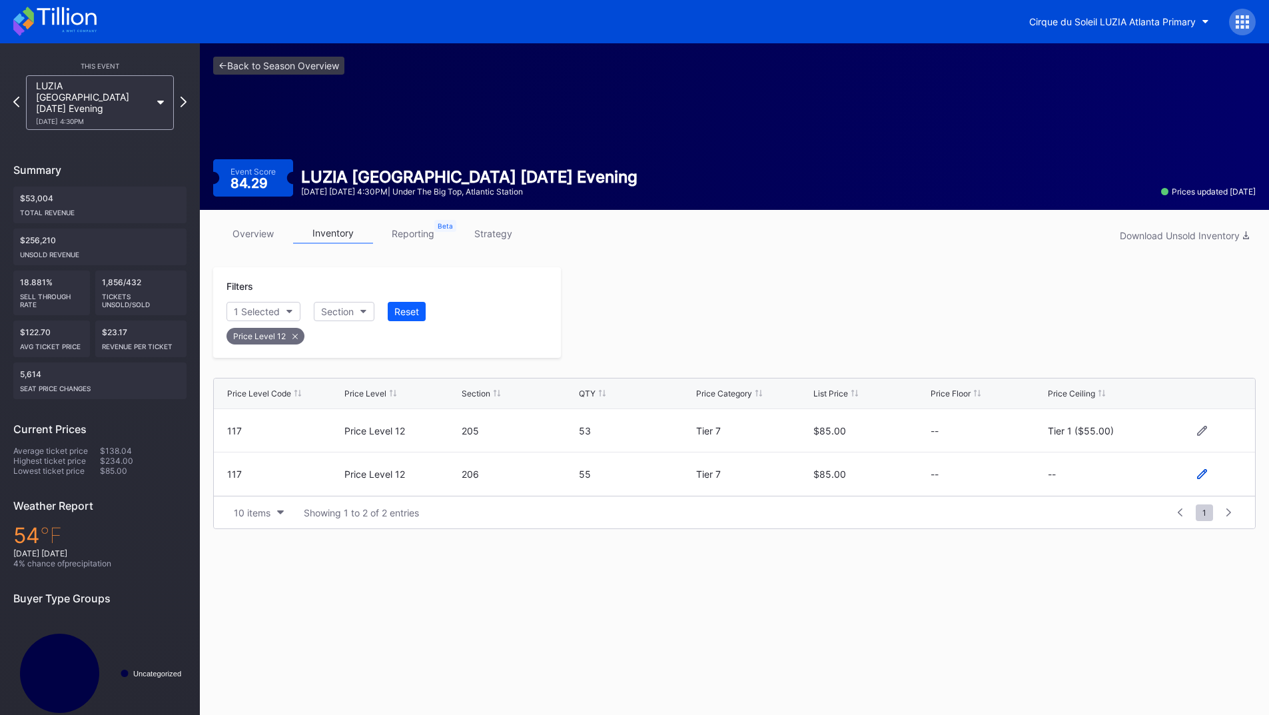
click at [1199, 474] on icon at bounding box center [1202, 474] width 10 height 10
click at [1107, 475] on button "--" at bounding box center [1105, 479] width 114 height 26
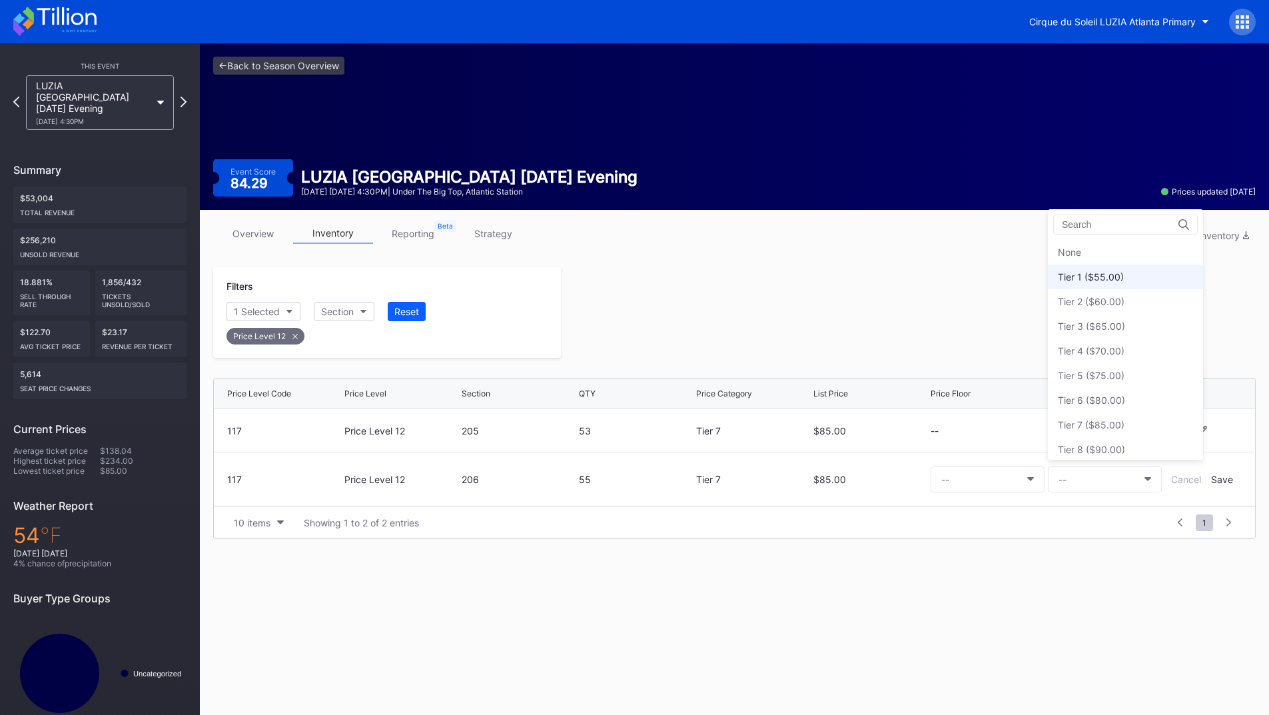
click at [1106, 284] on div "Tier 1 ($55.00)" at bounding box center [1125, 276] width 155 height 25
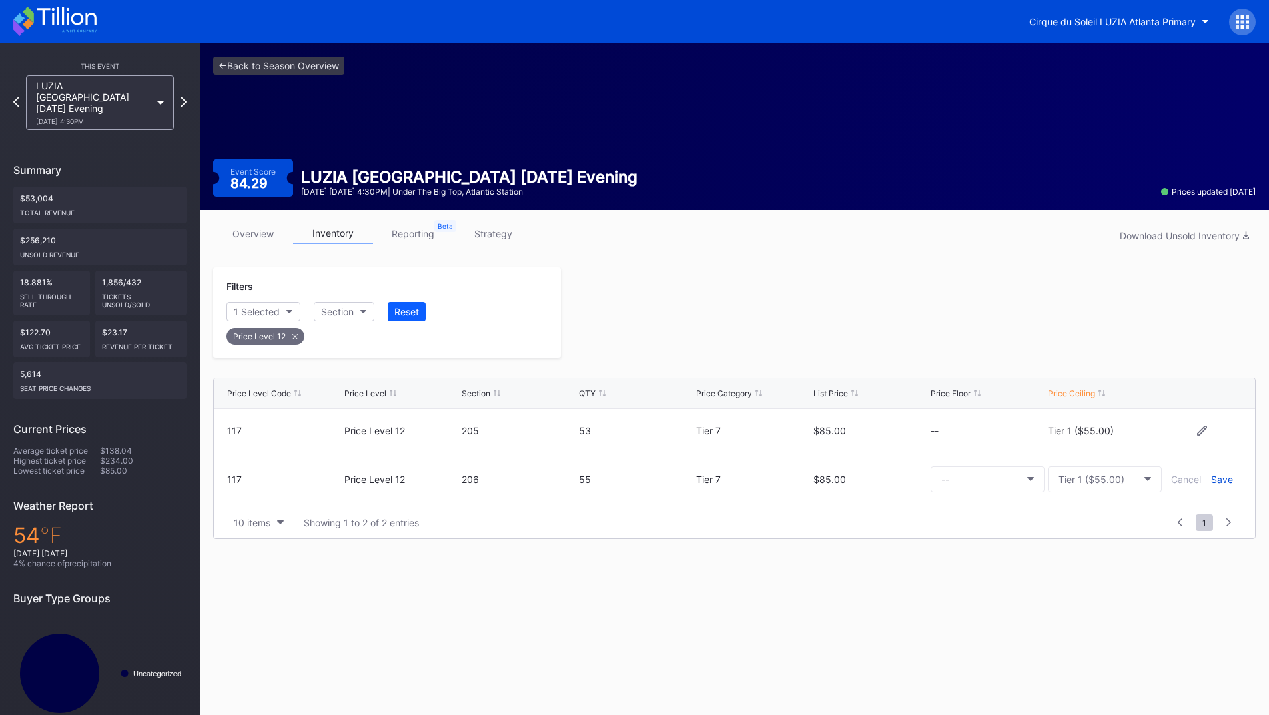
click at [1218, 482] on div "Save" at bounding box center [1222, 479] width 22 height 11
click at [948, 340] on div at bounding box center [908, 312] width 695 height 91
click at [183, 96] on icon at bounding box center [183, 101] width 7 height 13
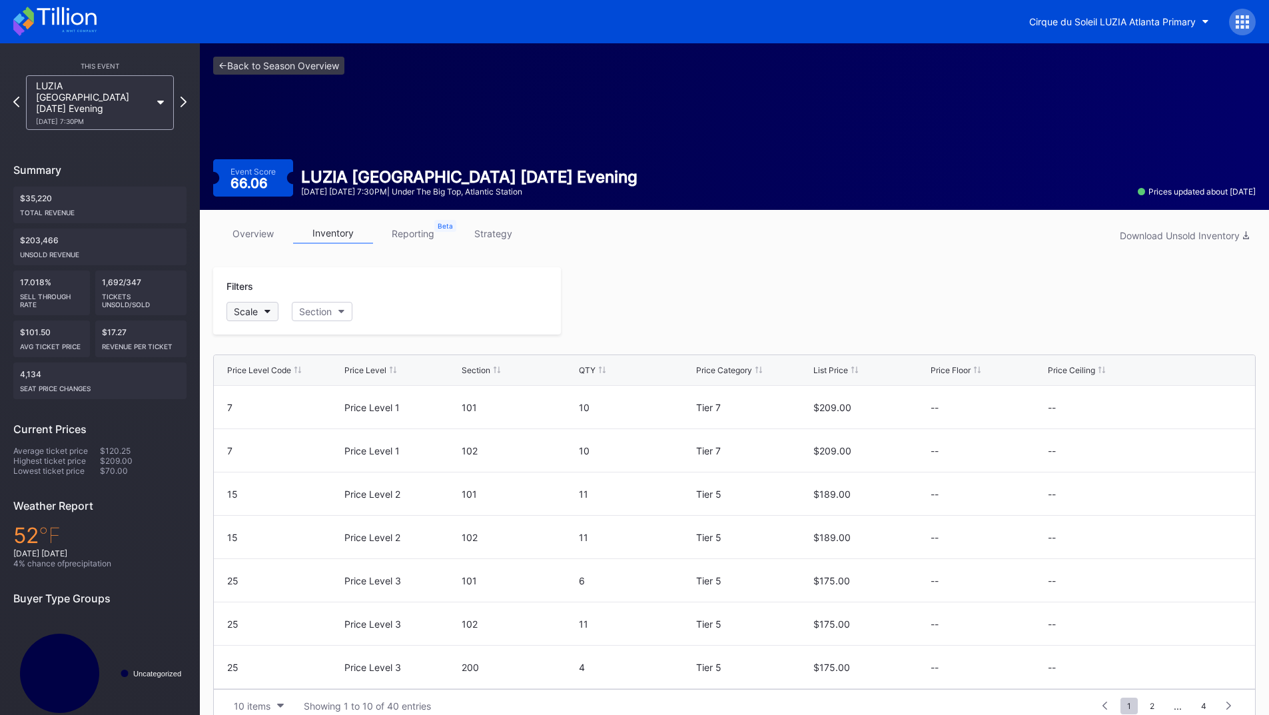
click at [257, 308] on div "Scale" at bounding box center [246, 311] width 24 height 11
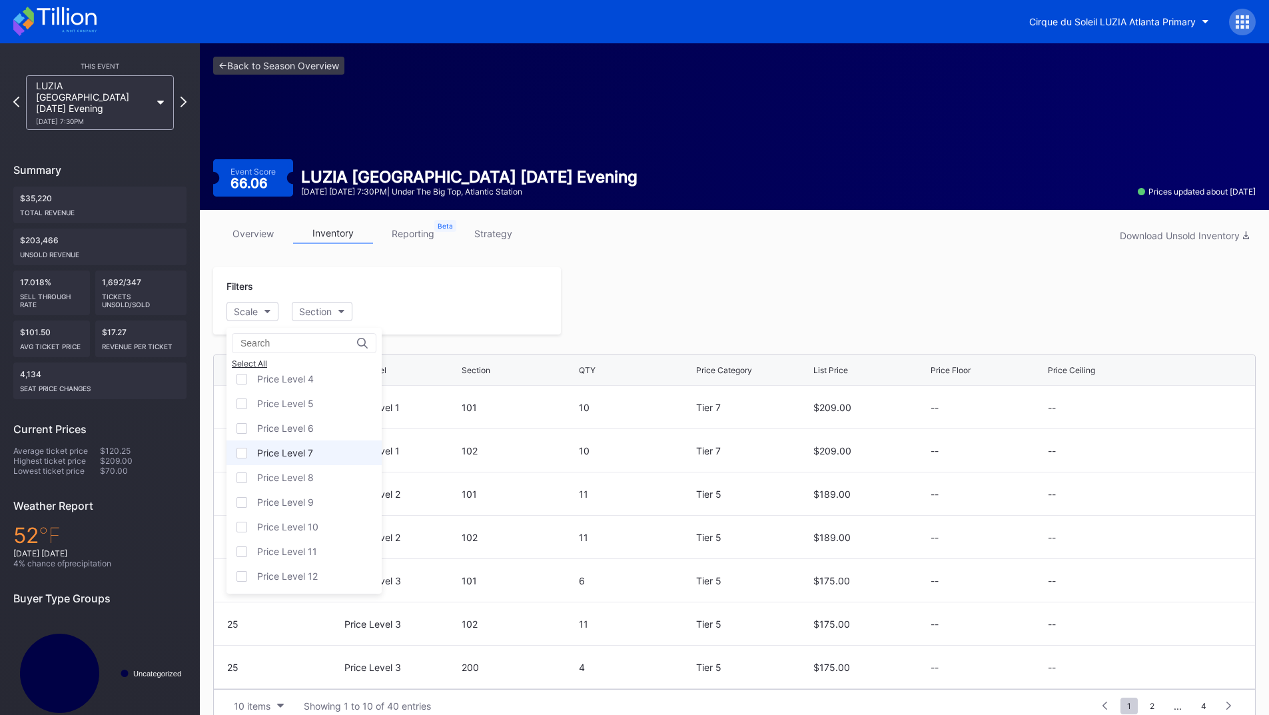
scroll to position [21, 0]
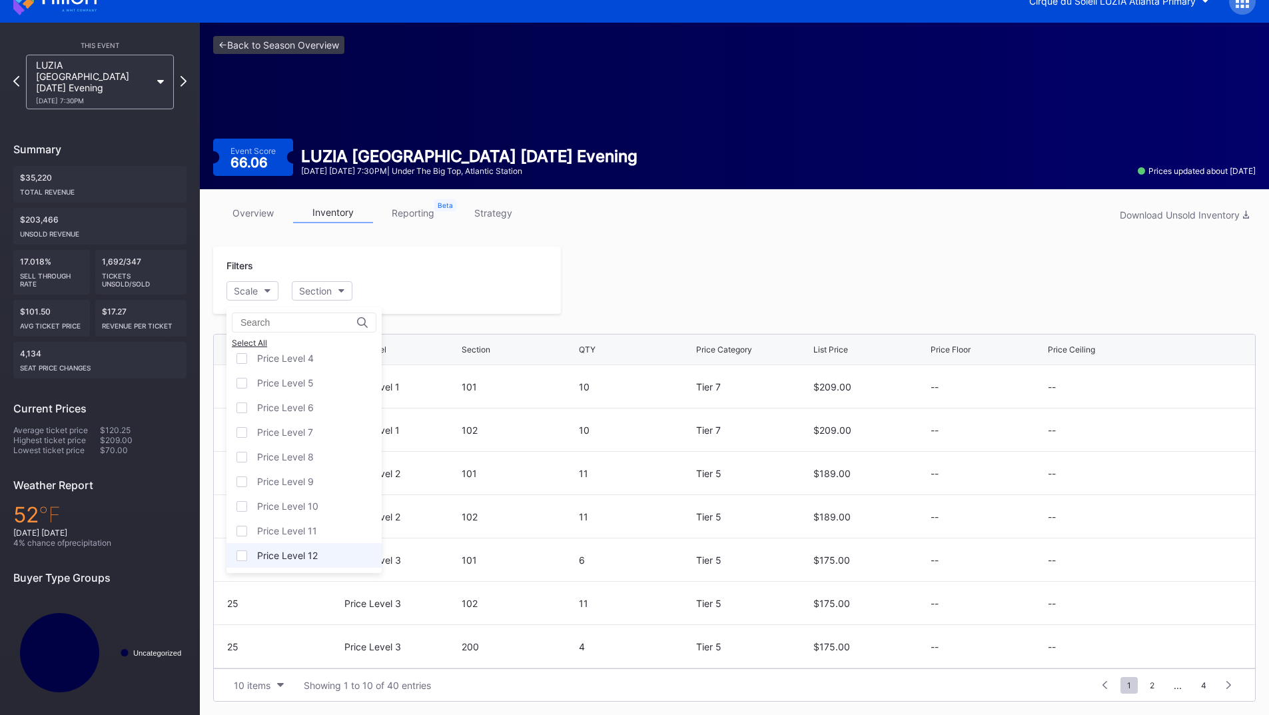
click at [308, 553] on div "Price Level 12" at bounding box center [287, 554] width 61 height 11
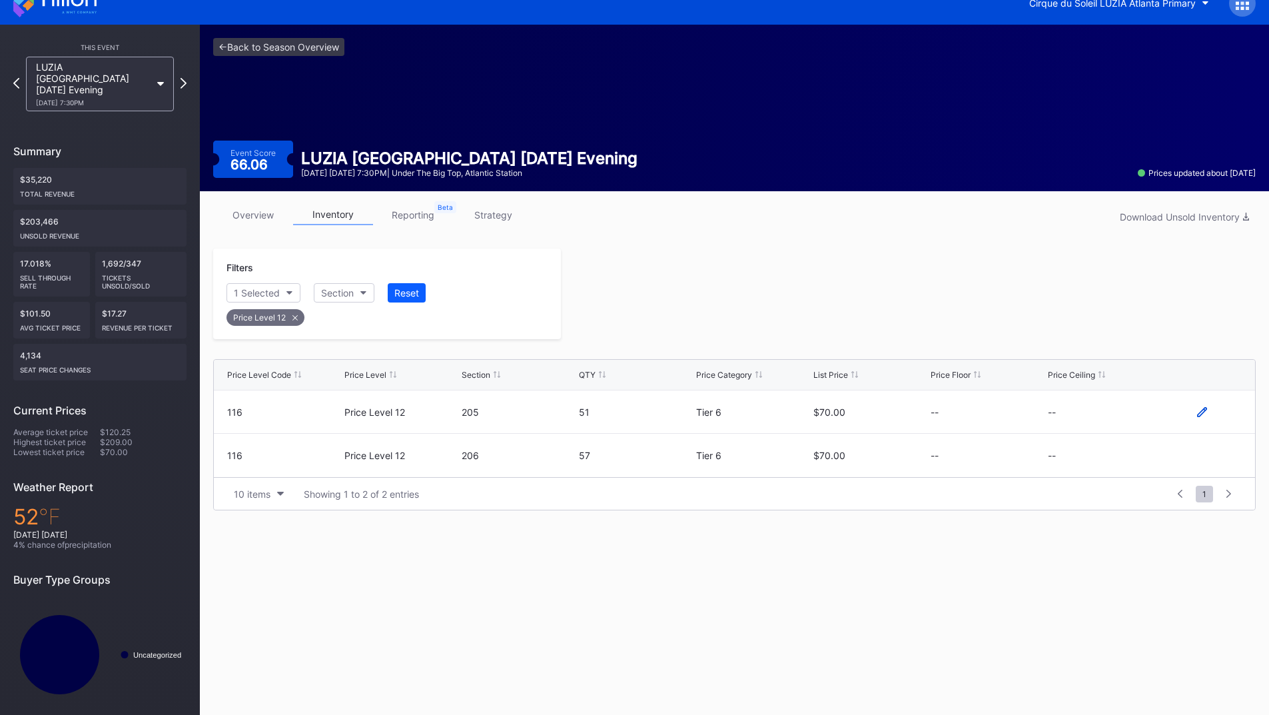
click at [1204, 412] on icon at bounding box center [1202, 412] width 10 height 10
click at [1091, 412] on button "--" at bounding box center [1105, 417] width 114 height 26
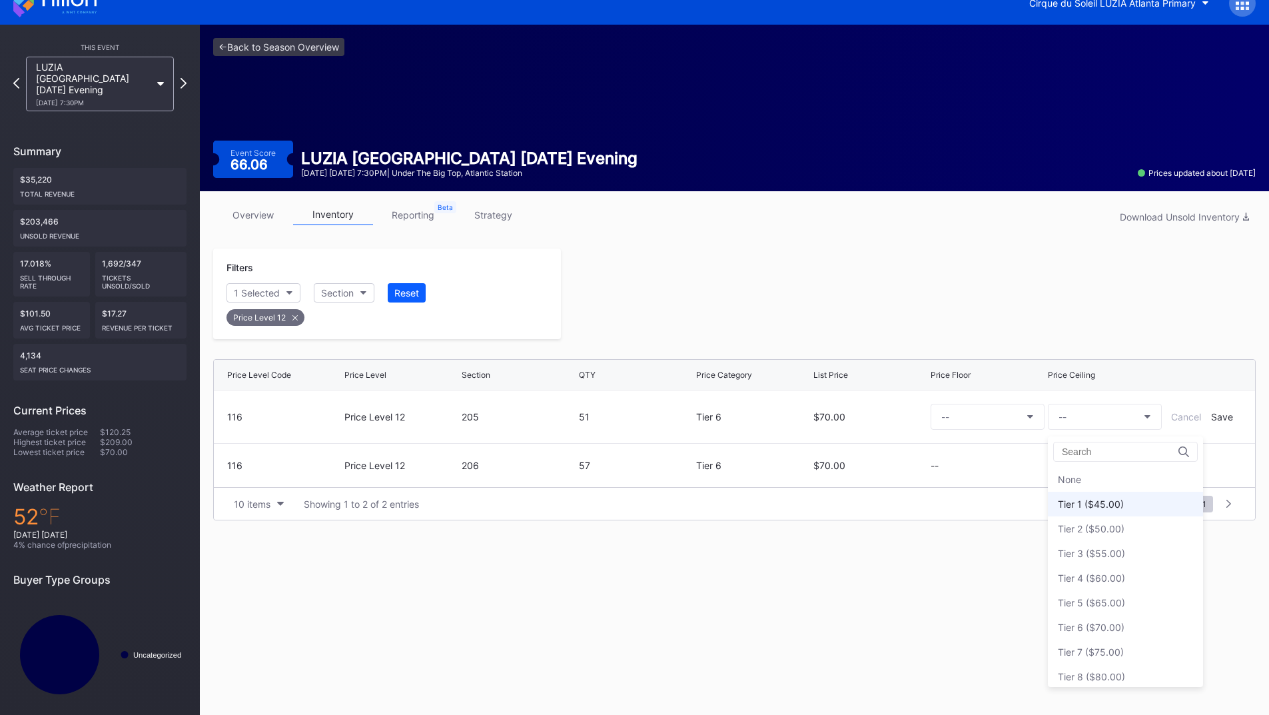
click at [1100, 506] on div "Tier 1 ($45.00)" at bounding box center [1091, 503] width 66 height 11
click at [1222, 416] on div "Save" at bounding box center [1222, 416] width 22 height 11
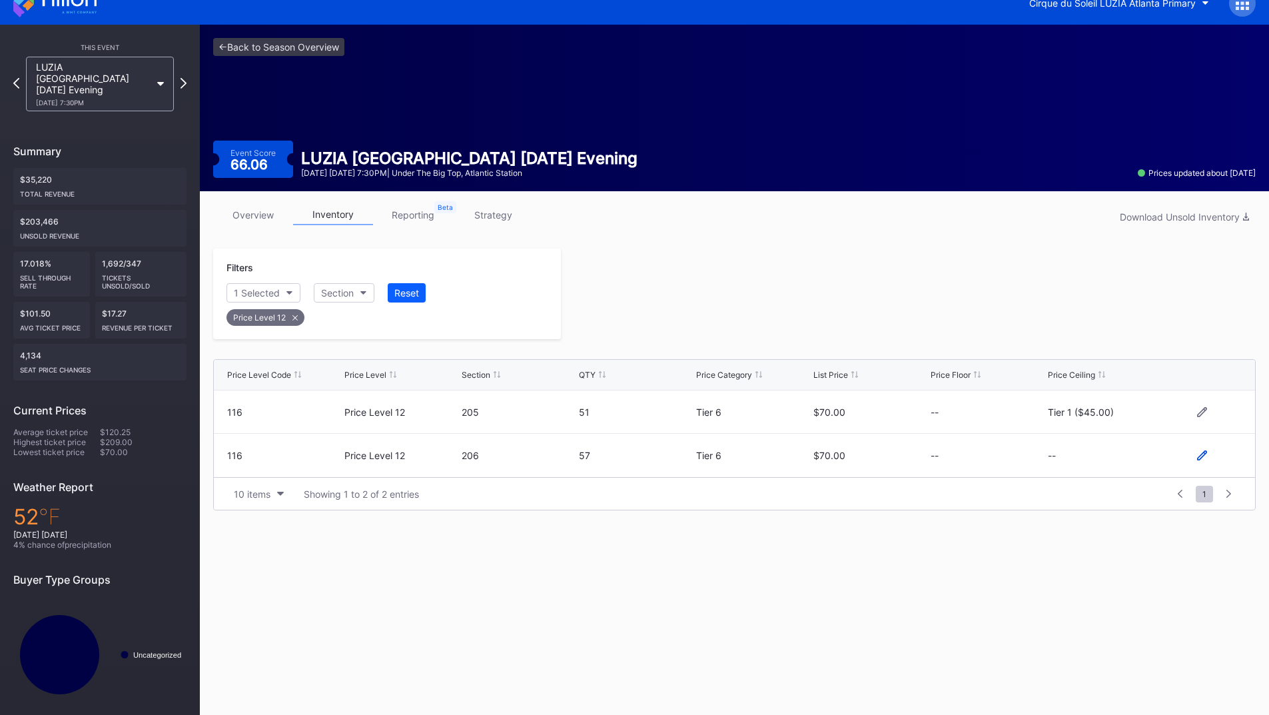
click at [1198, 456] on icon at bounding box center [1202, 455] width 10 height 10
click at [1093, 456] on button "--" at bounding box center [1105, 461] width 114 height 26
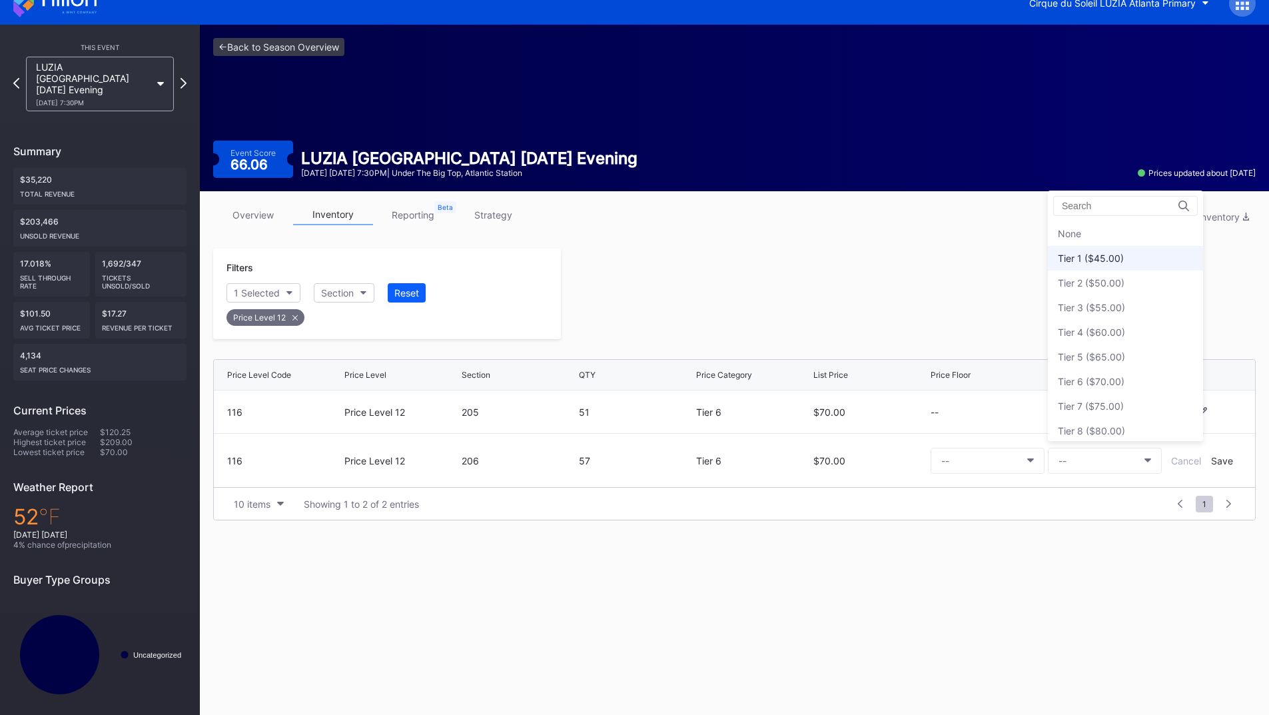
click at [1090, 255] on div "Tier 1 ($45.00)" at bounding box center [1091, 257] width 66 height 11
click at [1220, 458] on div "Save" at bounding box center [1222, 460] width 22 height 11
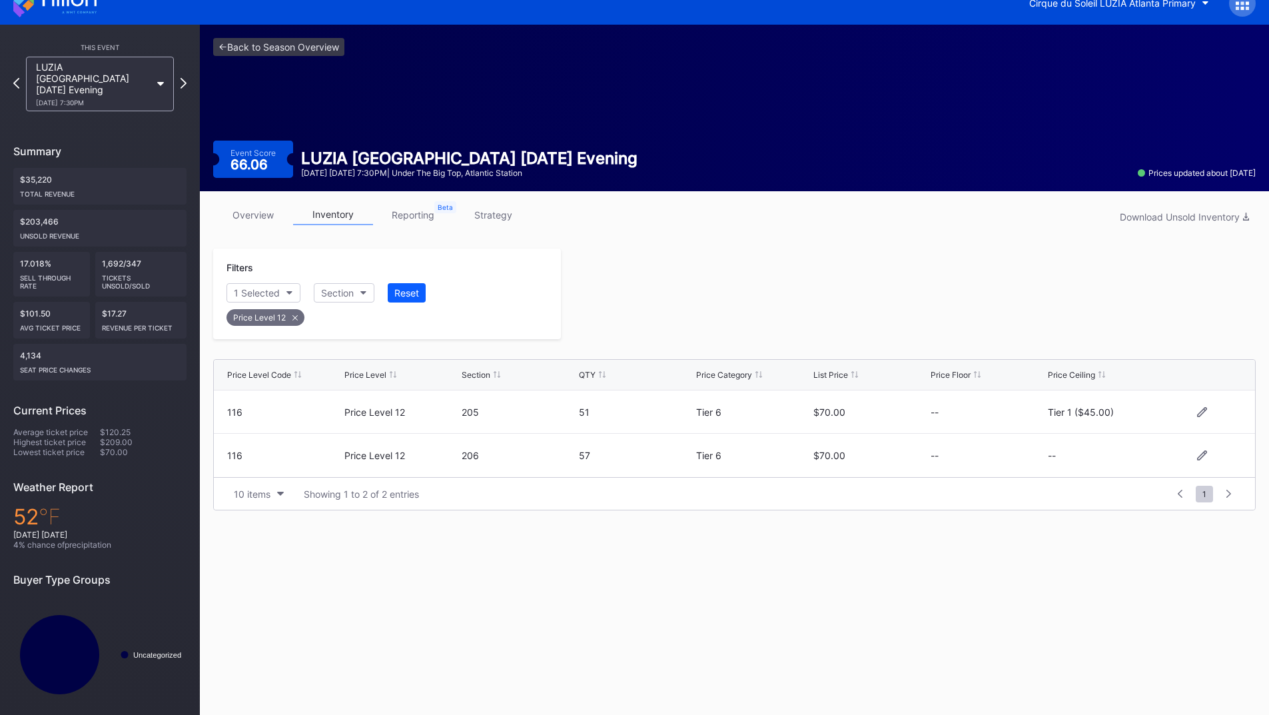
click at [863, 293] on div at bounding box center [908, 293] width 695 height 91
click at [185, 81] on icon at bounding box center [183, 83] width 7 height 13
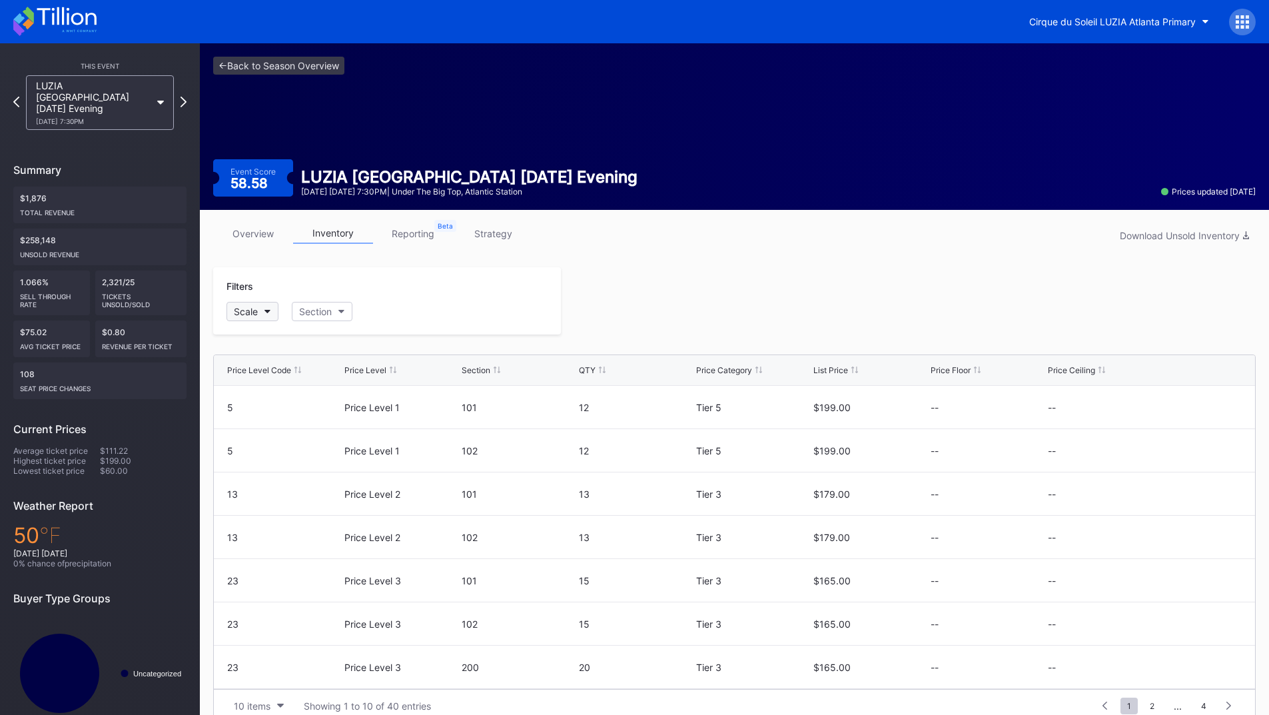
click at [272, 314] on button "Scale" at bounding box center [252, 311] width 52 height 19
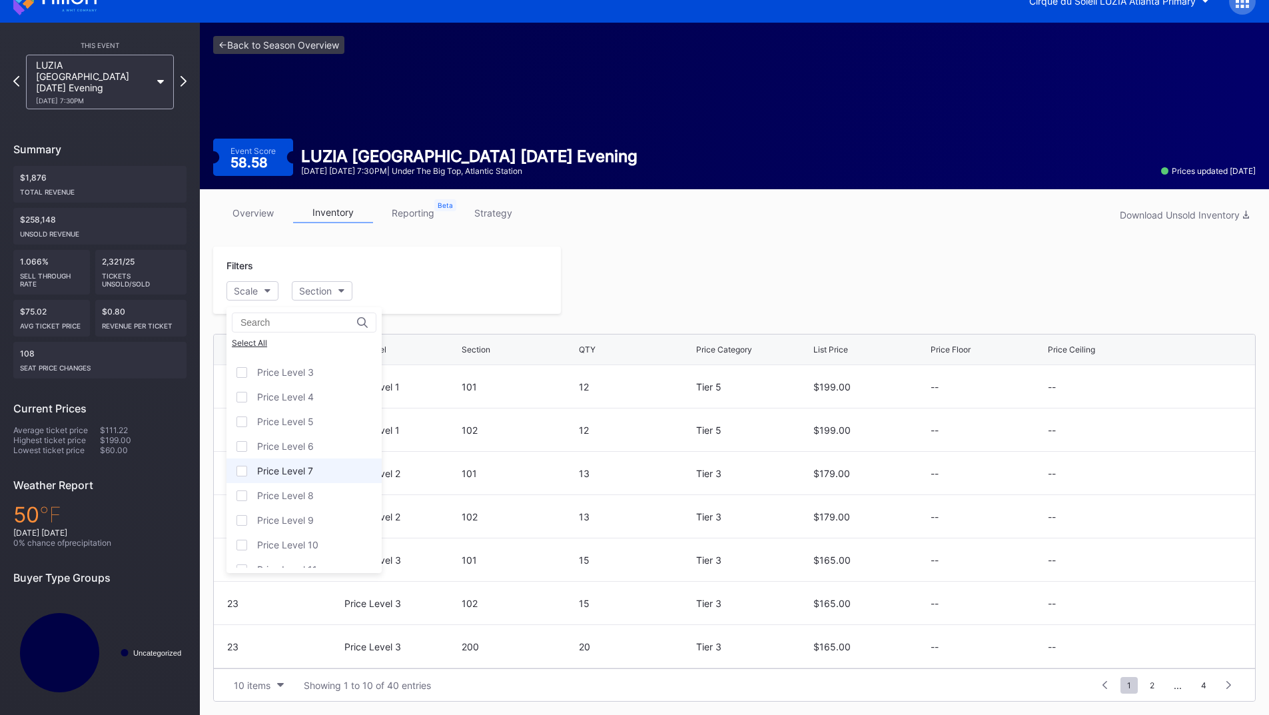
scroll to position [81, 0]
drag, startPoint x: 311, startPoint y: 551, endPoint x: 337, endPoint y: 518, distance: 42.2
click at [312, 551] on div "Price Level 12" at bounding box center [287, 554] width 61 height 11
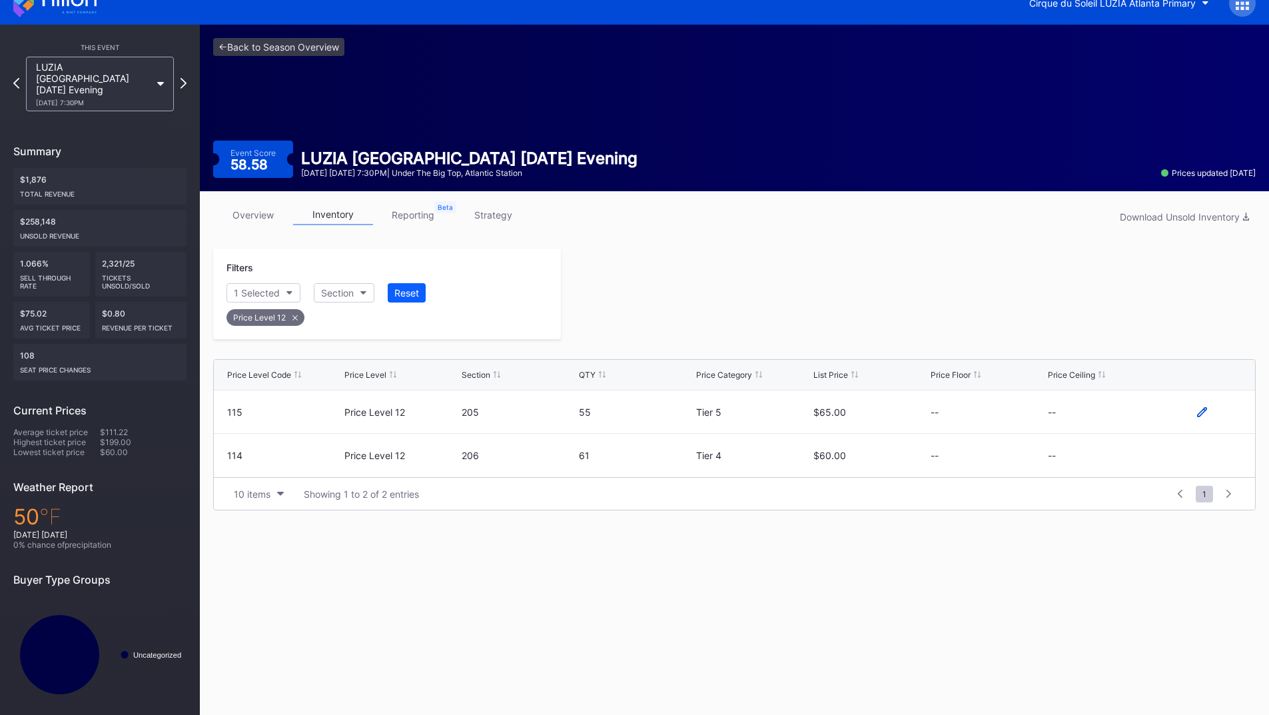
click at [1202, 409] on icon at bounding box center [1202, 412] width 10 height 10
click at [1108, 410] on button "--" at bounding box center [1105, 417] width 114 height 26
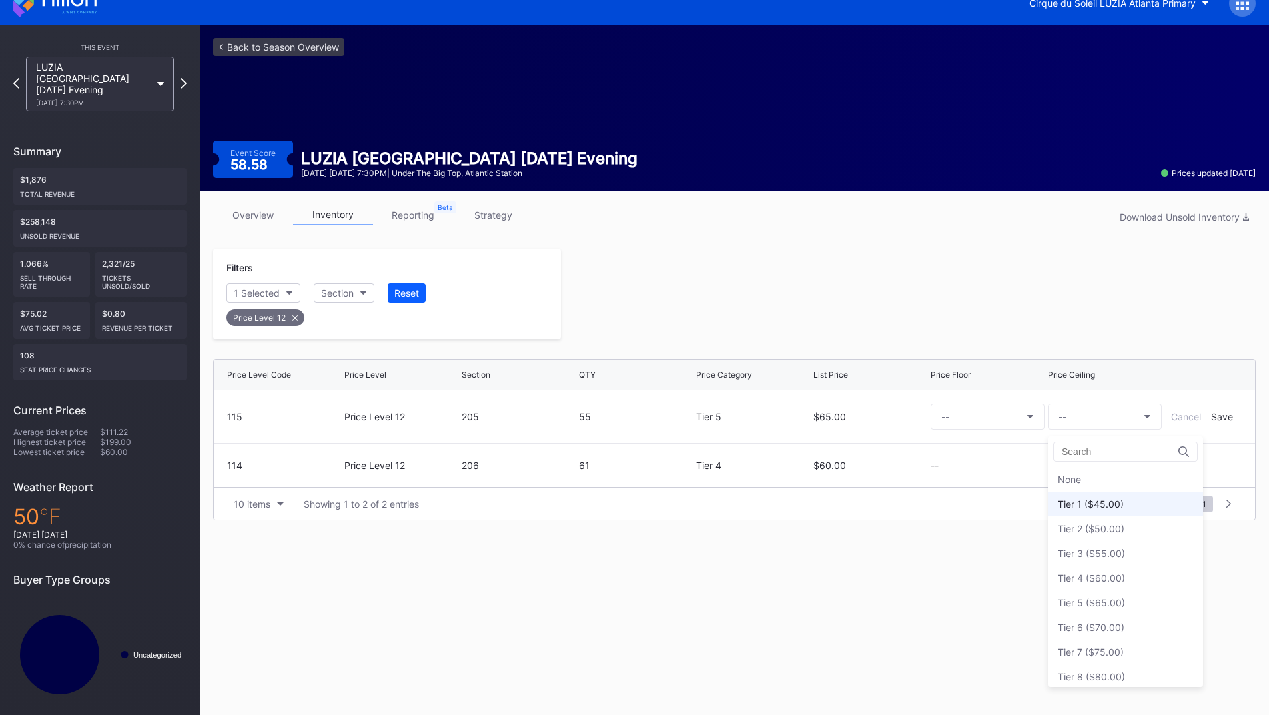
click at [1112, 502] on div "Tier 1 ($45.00)" at bounding box center [1091, 503] width 66 height 11
click at [1228, 420] on div "Save" at bounding box center [1222, 416] width 22 height 11
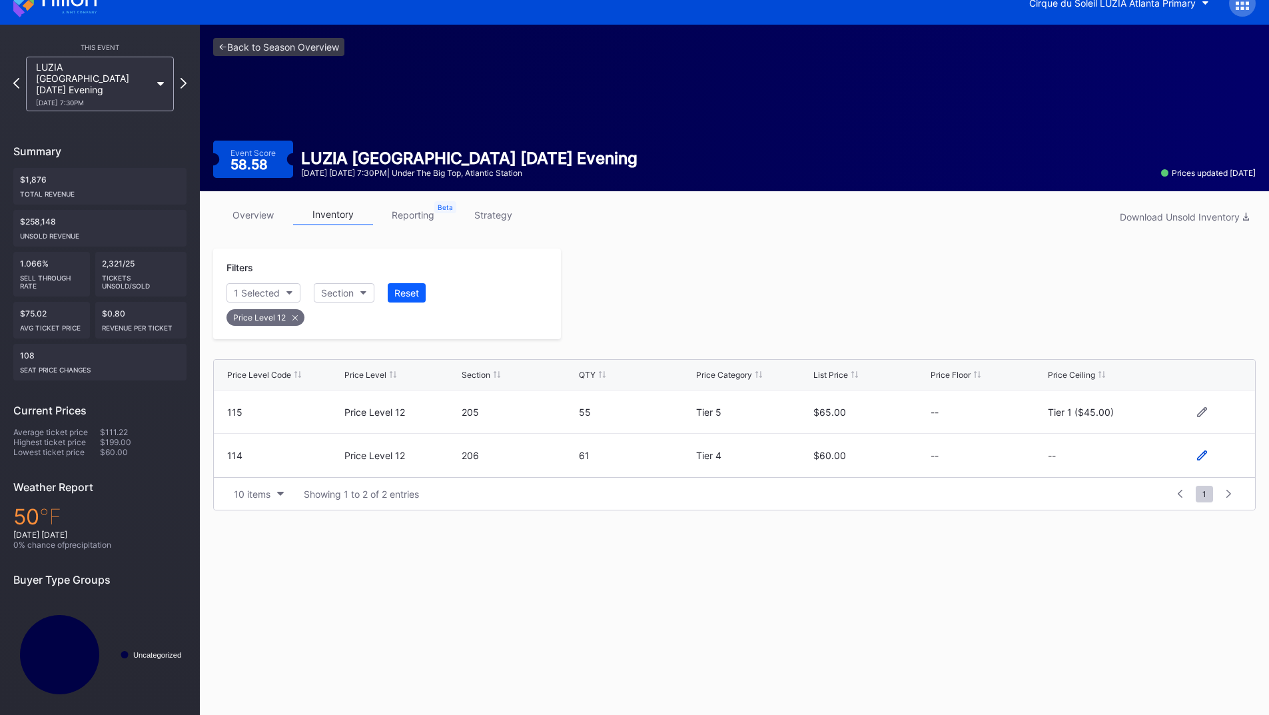
click at [1202, 454] on icon at bounding box center [1202, 455] width 10 height 10
click at [1098, 470] on button "--" at bounding box center [1105, 461] width 114 height 26
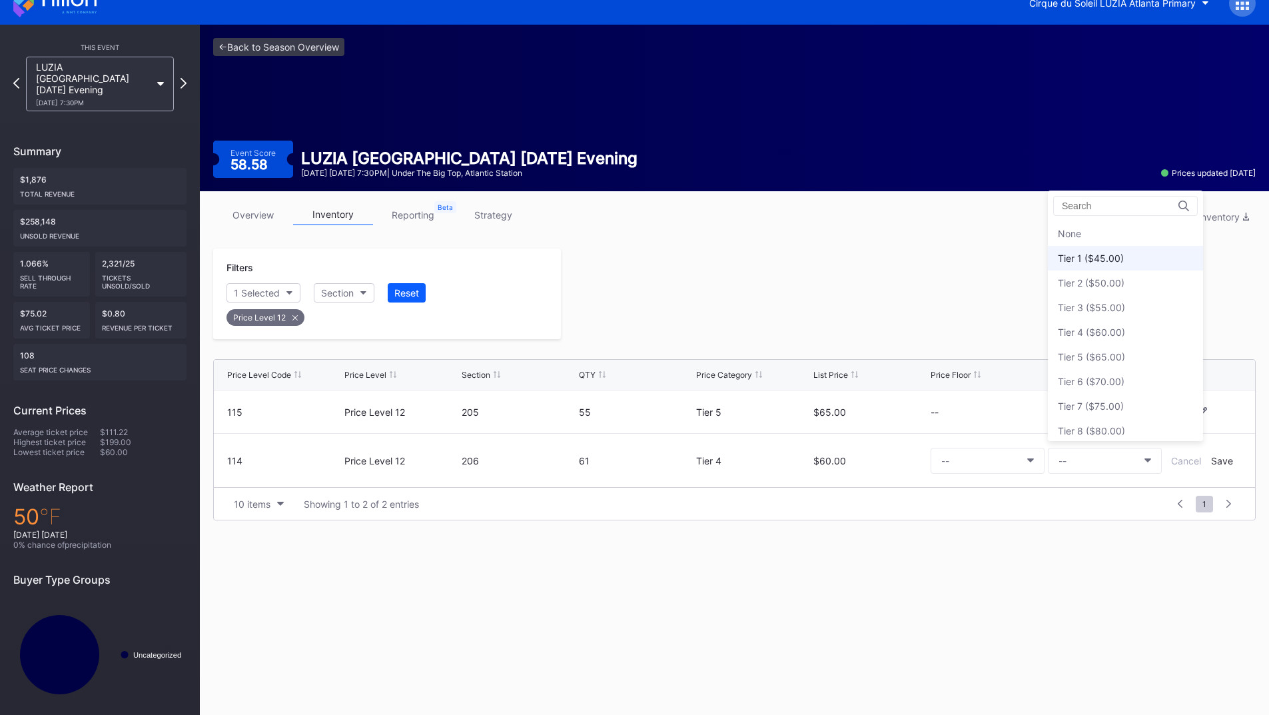
click at [1101, 263] on div "Tier 1 ($45.00)" at bounding box center [1091, 257] width 66 height 11
click at [1219, 464] on div "Save" at bounding box center [1222, 460] width 22 height 11
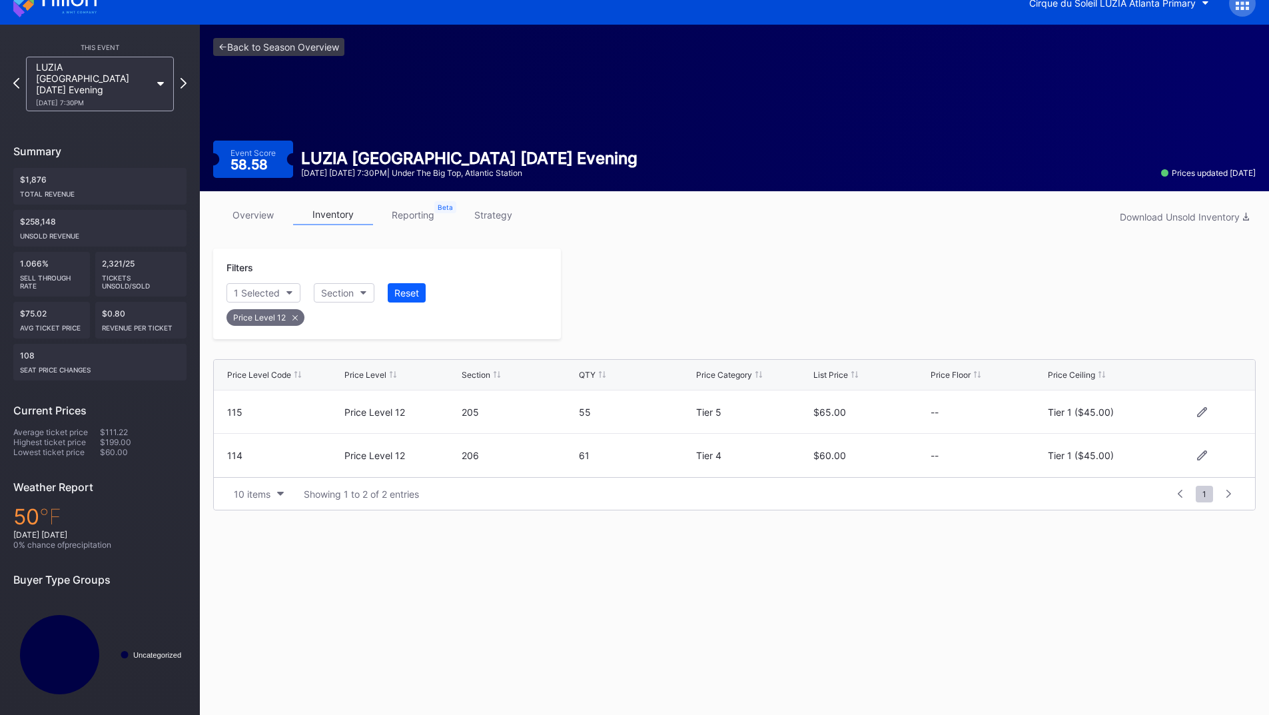
click at [960, 318] on div at bounding box center [908, 293] width 695 height 91
click at [184, 77] on icon at bounding box center [183, 83] width 7 height 13
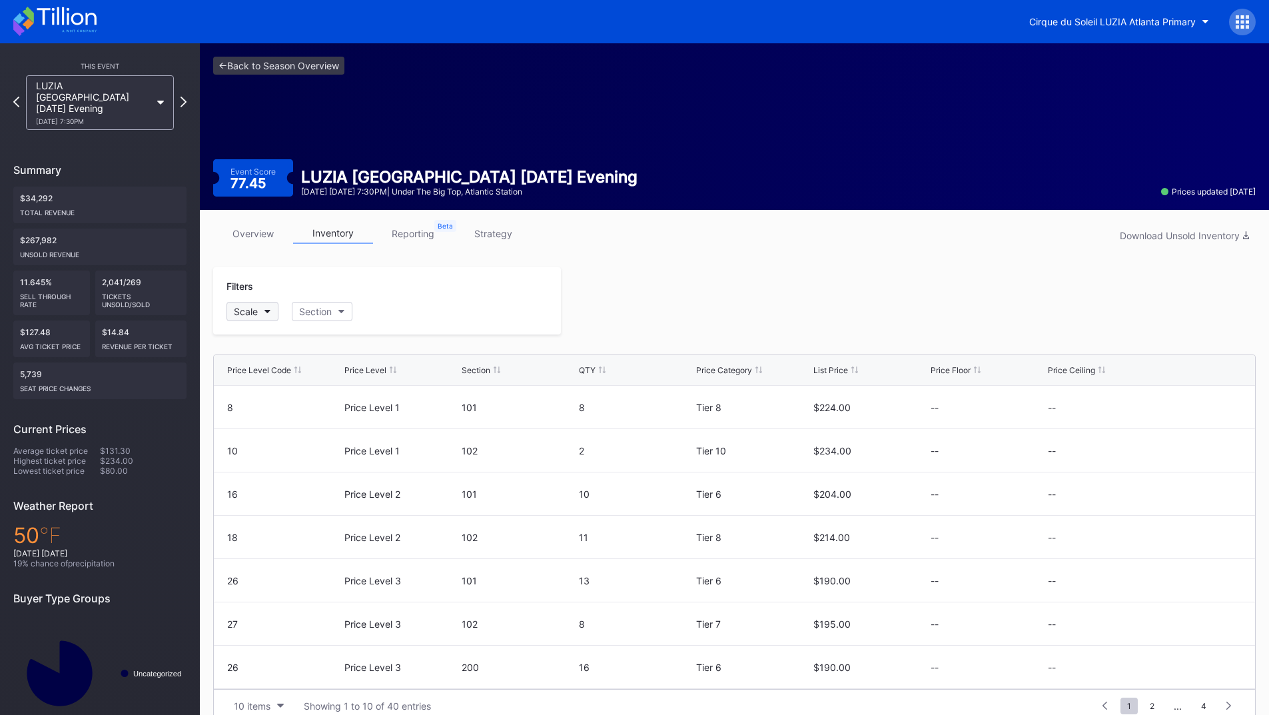
click at [238, 310] on div "Scale" at bounding box center [246, 311] width 24 height 11
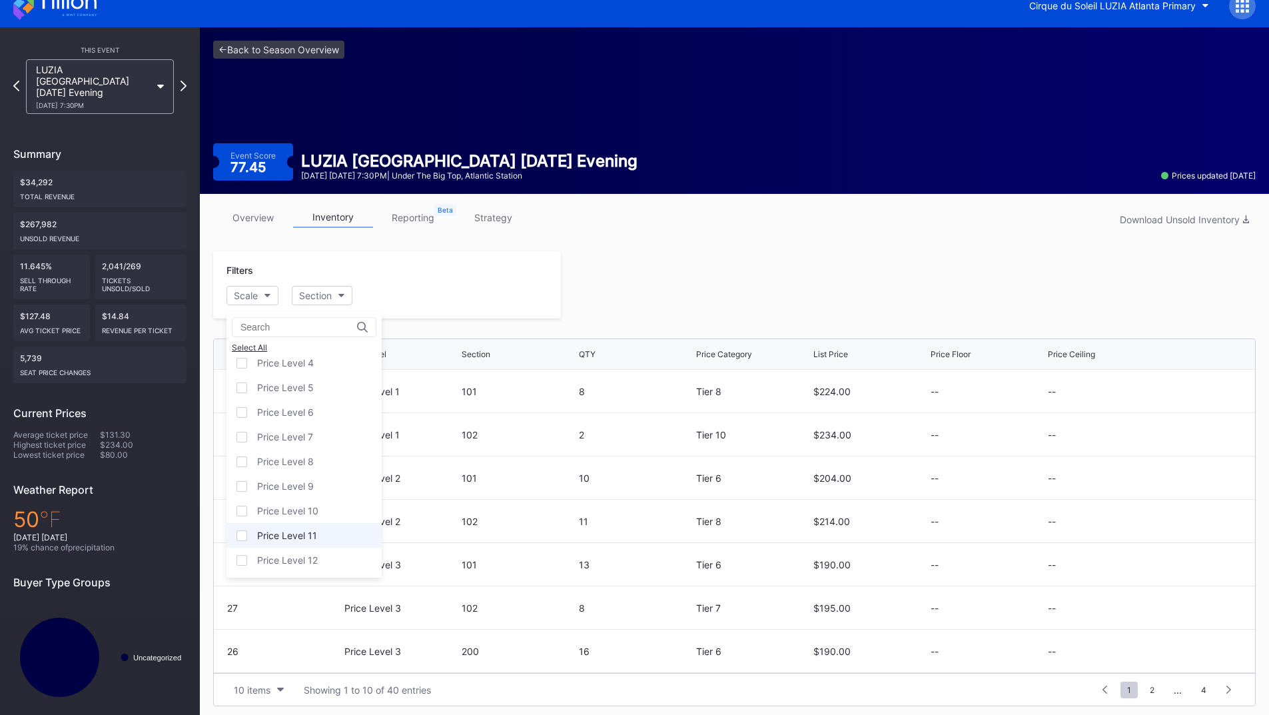
scroll to position [21, 0]
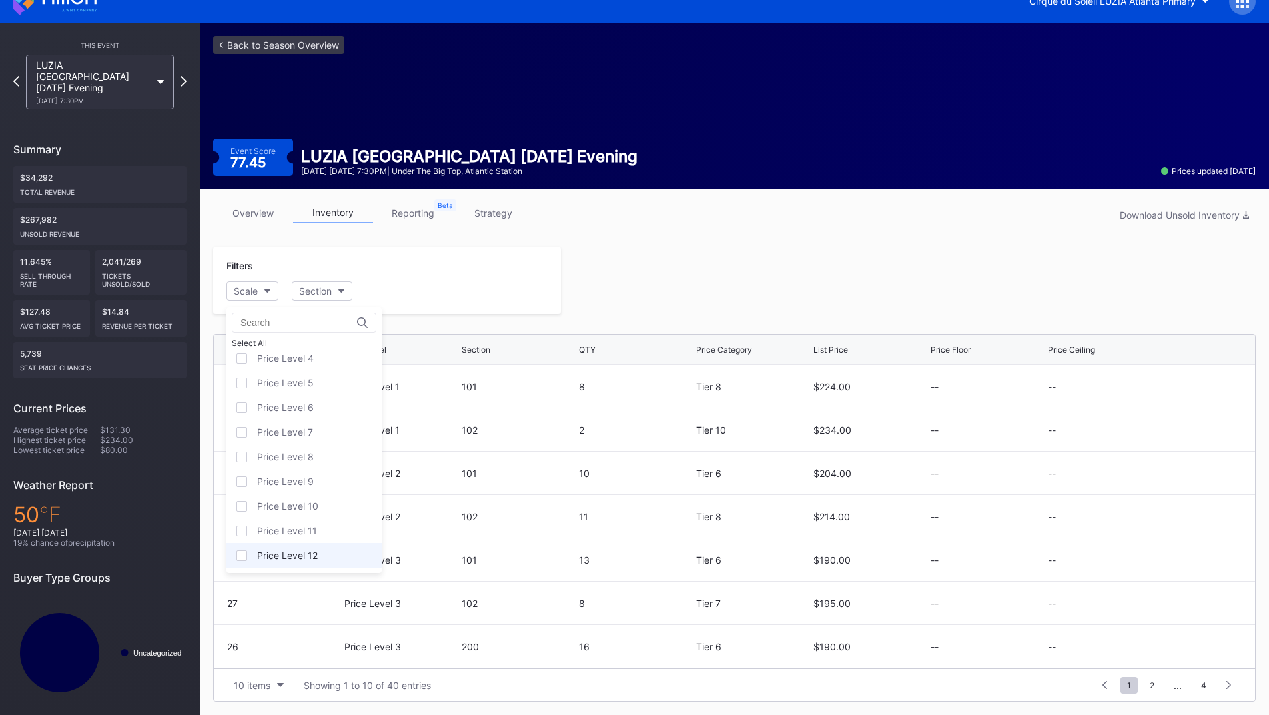
click at [320, 549] on div "Price Level 12" at bounding box center [303, 555] width 155 height 25
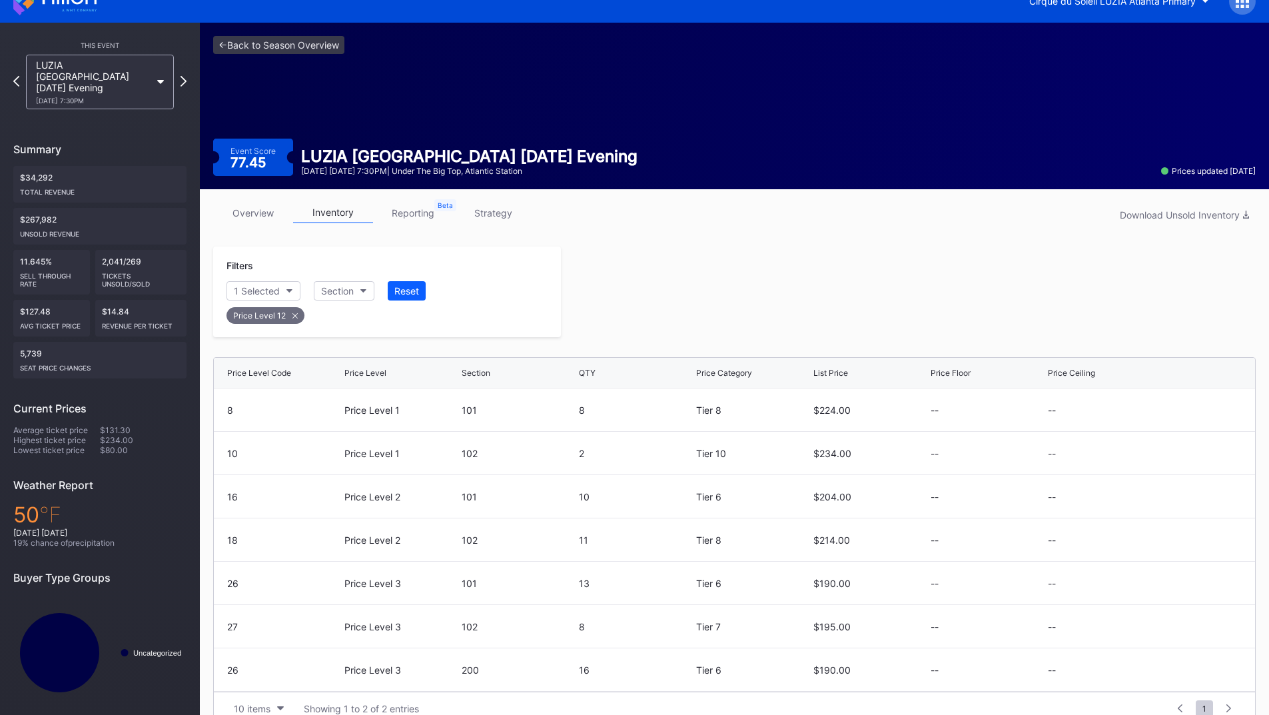
scroll to position [19, 0]
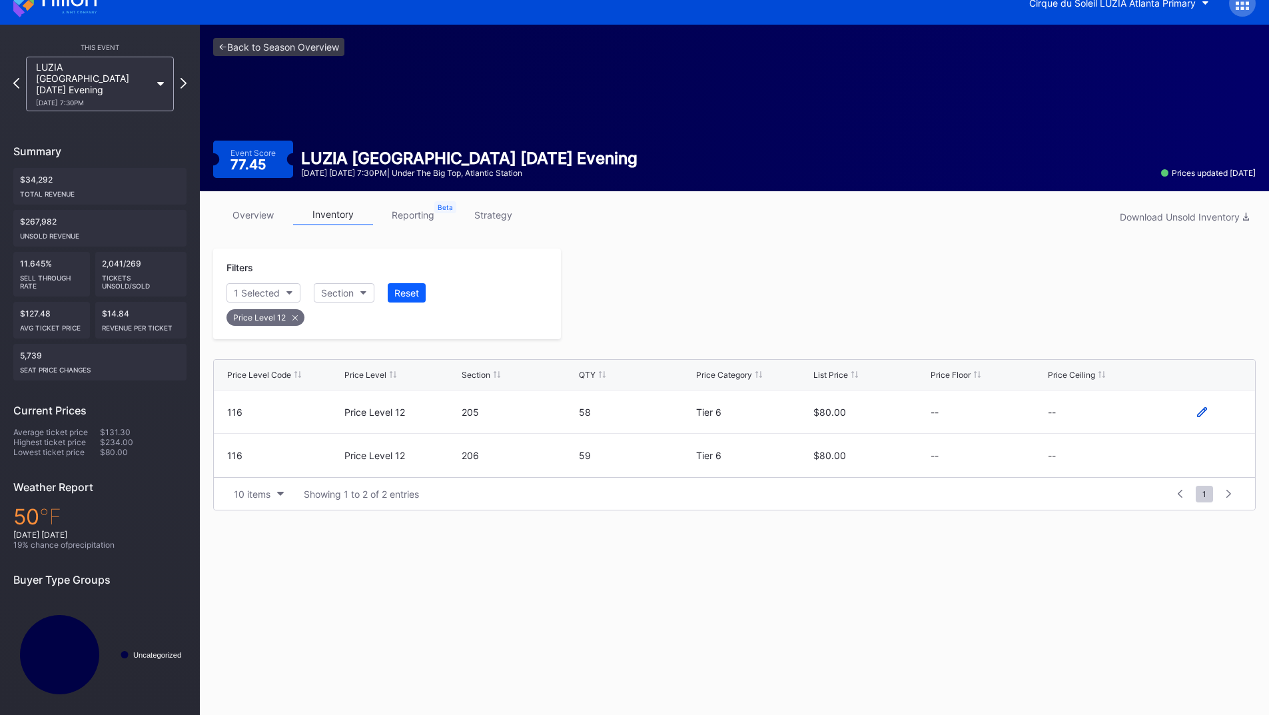
click at [1206, 413] on icon at bounding box center [1202, 412] width 10 height 10
click at [1099, 414] on button "--" at bounding box center [1105, 417] width 114 height 26
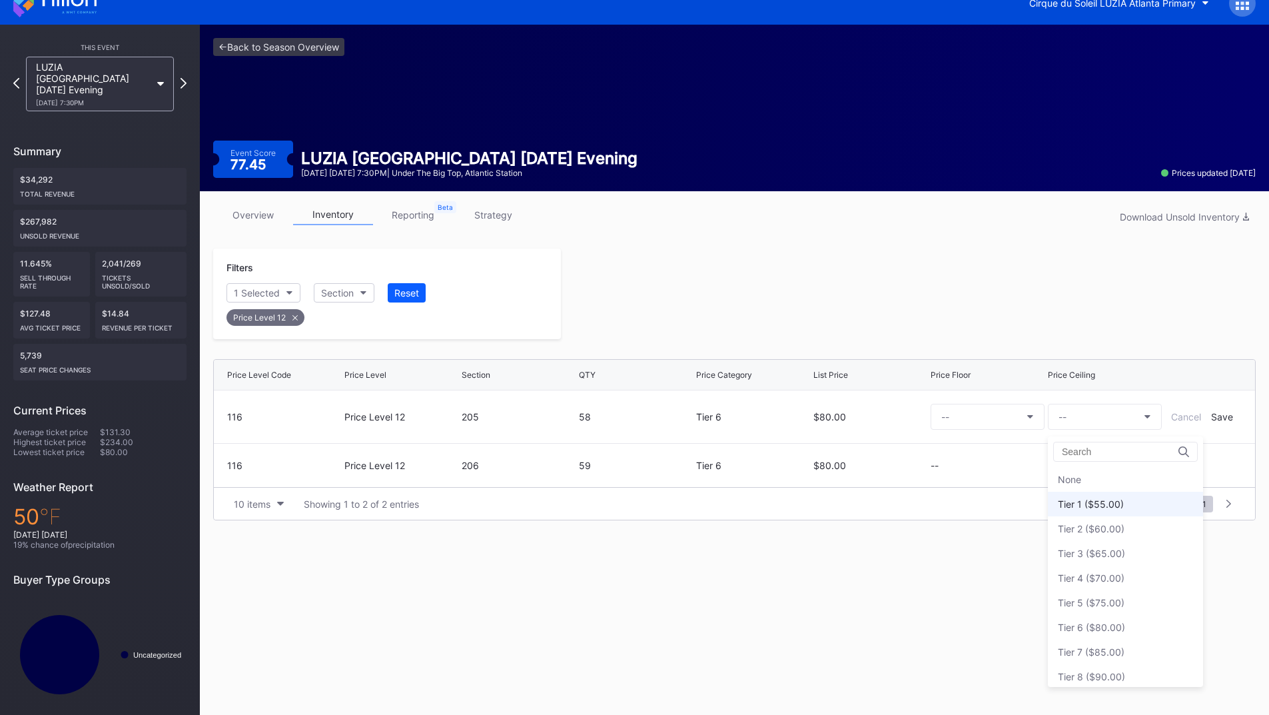
click at [1100, 508] on div "Tier 1 ($55.00)" at bounding box center [1091, 503] width 66 height 11
click at [1220, 421] on div "Save" at bounding box center [1222, 416] width 22 height 11
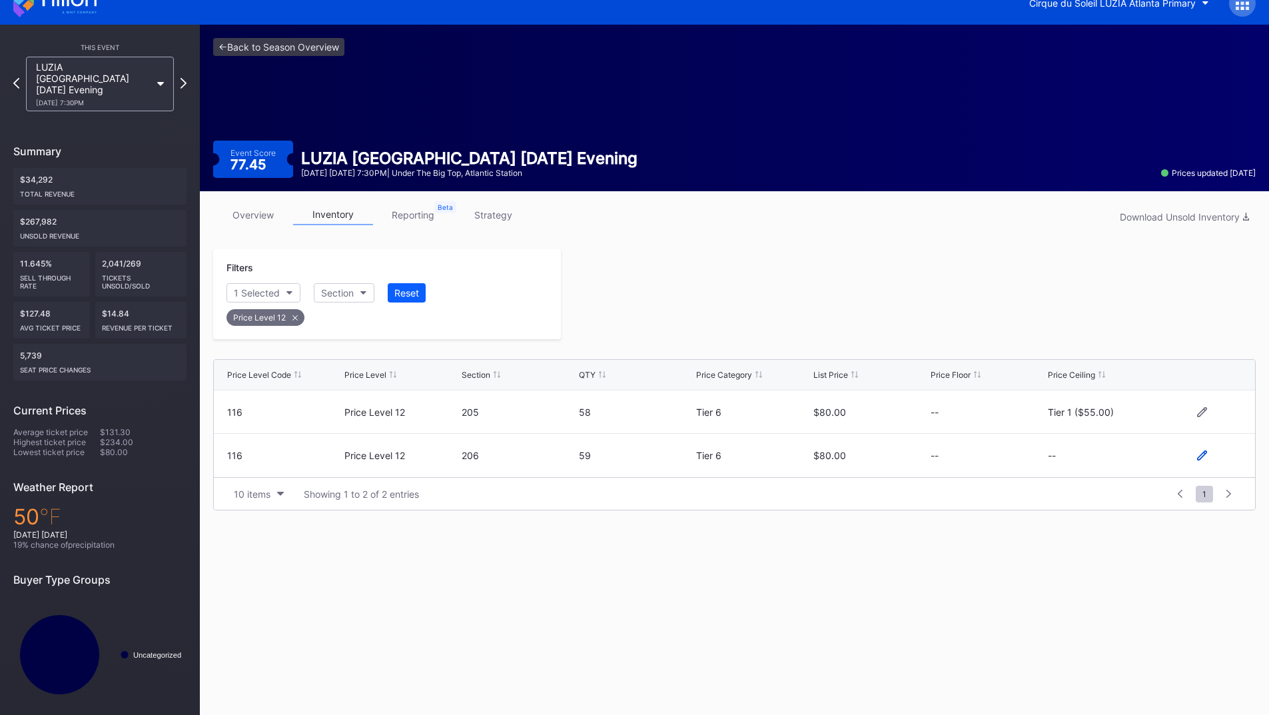
click at [1200, 458] on icon at bounding box center [1202, 455] width 10 height 10
click at [1091, 462] on button "--" at bounding box center [1105, 461] width 114 height 26
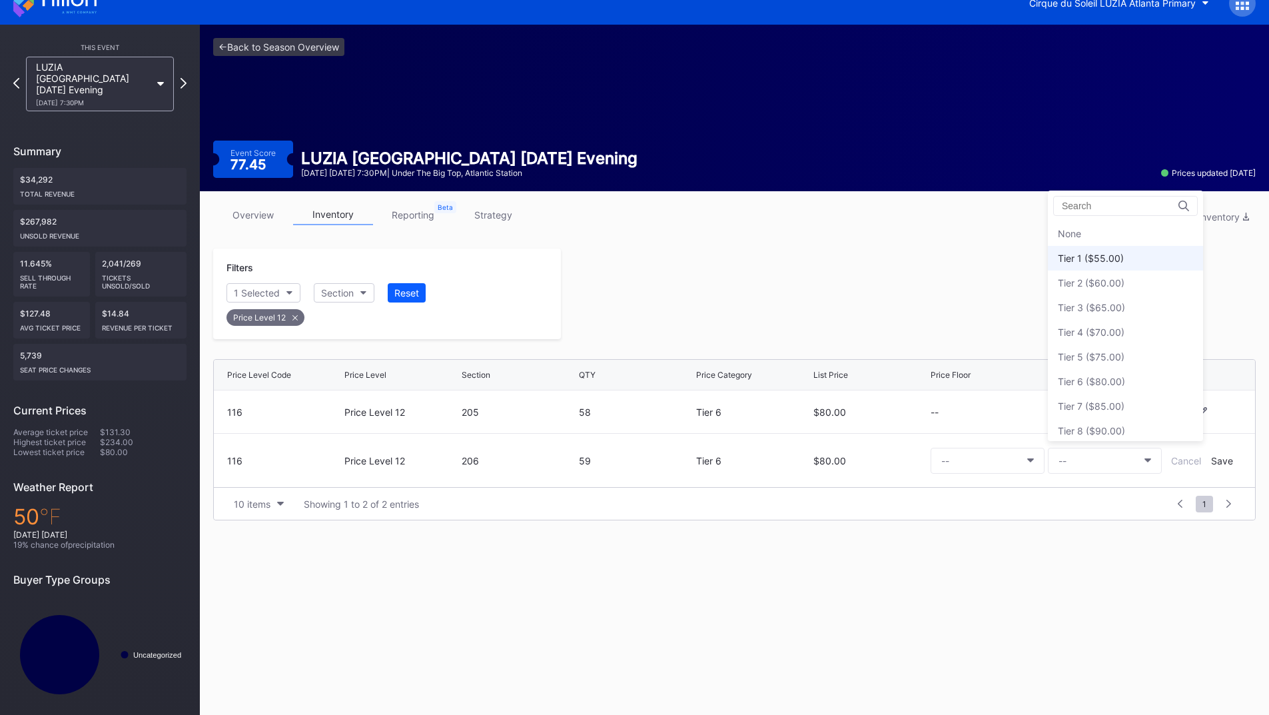
click at [1097, 264] on div "Tier 1 ($55.00)" at bounding box center [1125, 258] width 155 height 25
click at [1220, 457] on div "Save" at bounding box center [1222, 460] width 22 height 11
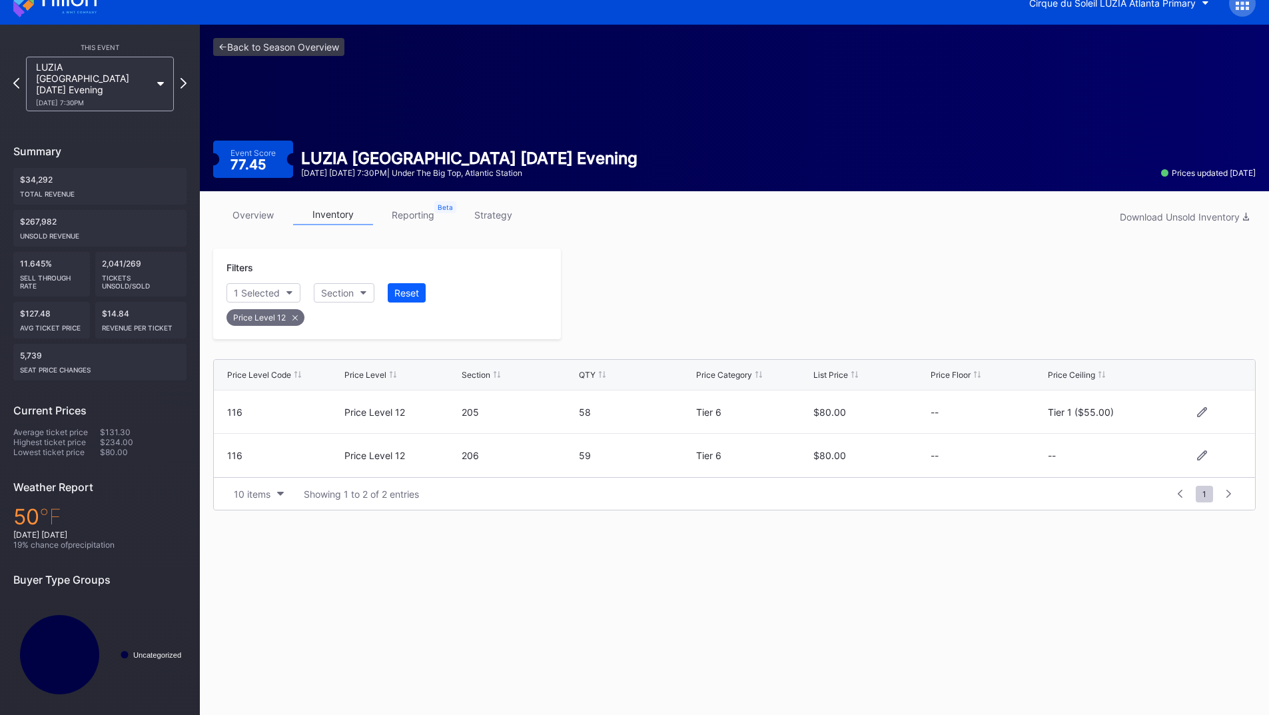
click at [944, 281] on div at bounding box center [908, 293] width 695 height 91
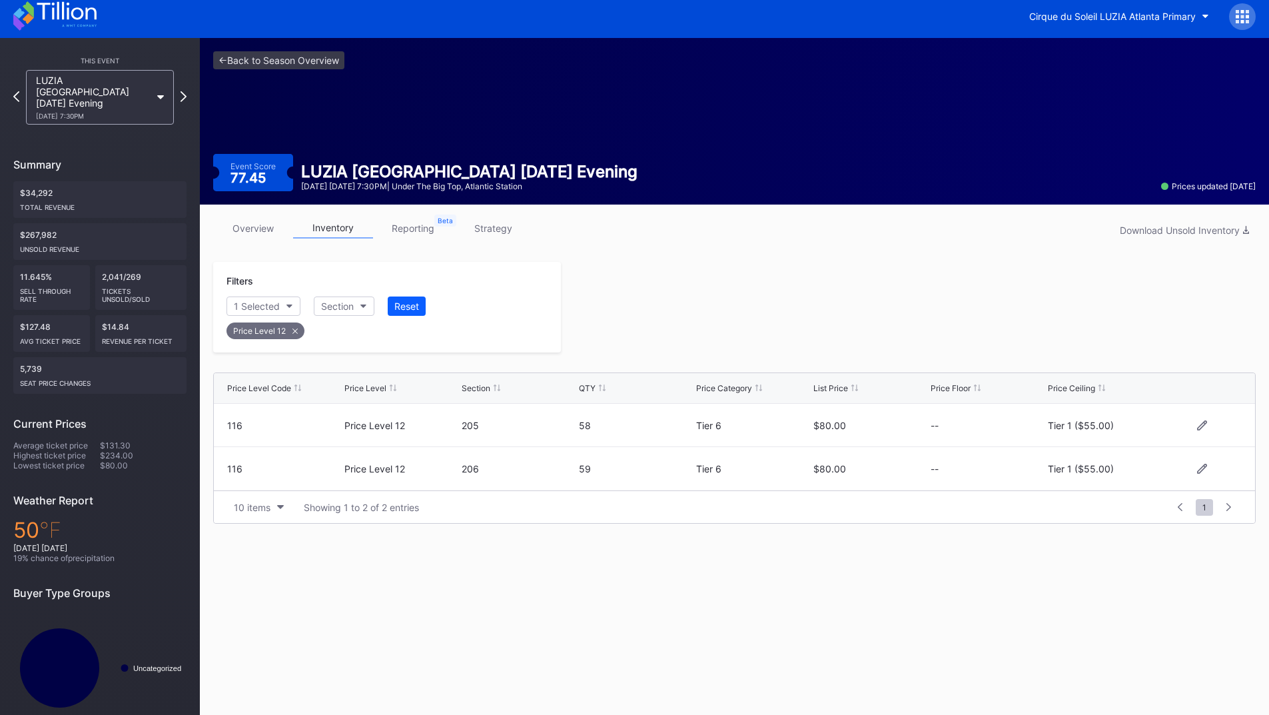
scroll to position [0, 0]
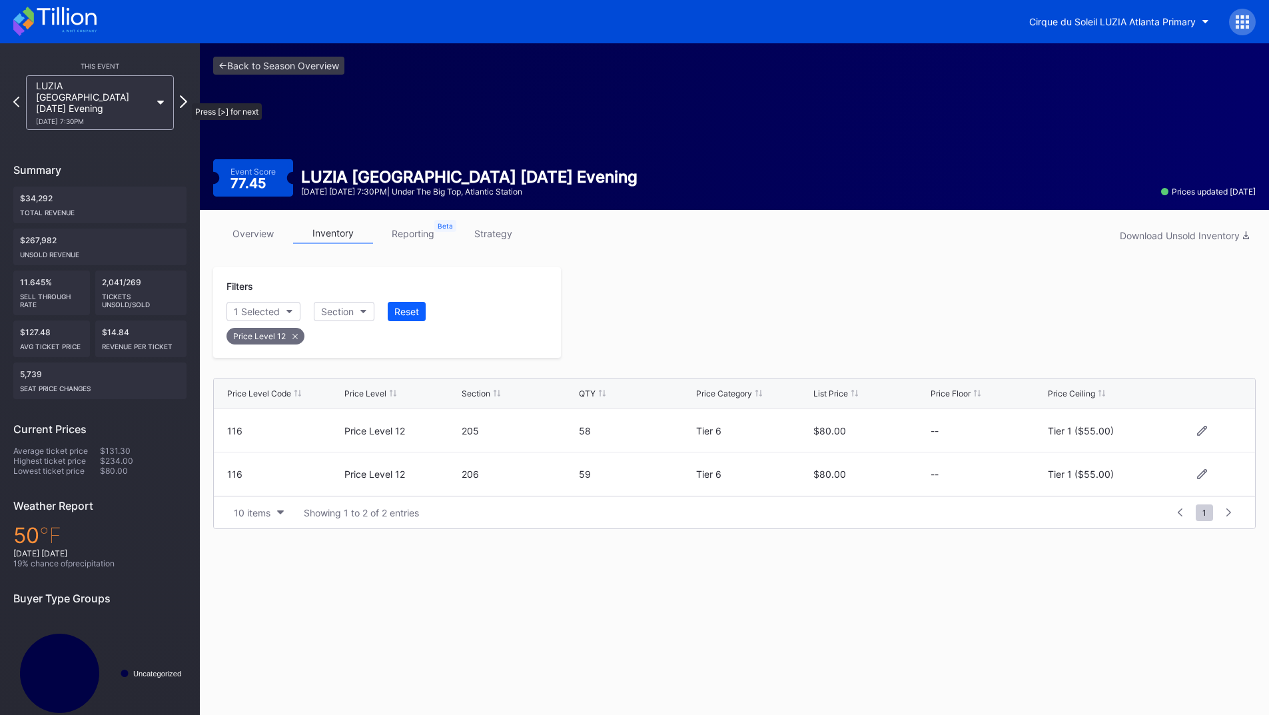
click at [185, 97] on icon at bounding box center [183, 101] width 7 height 13
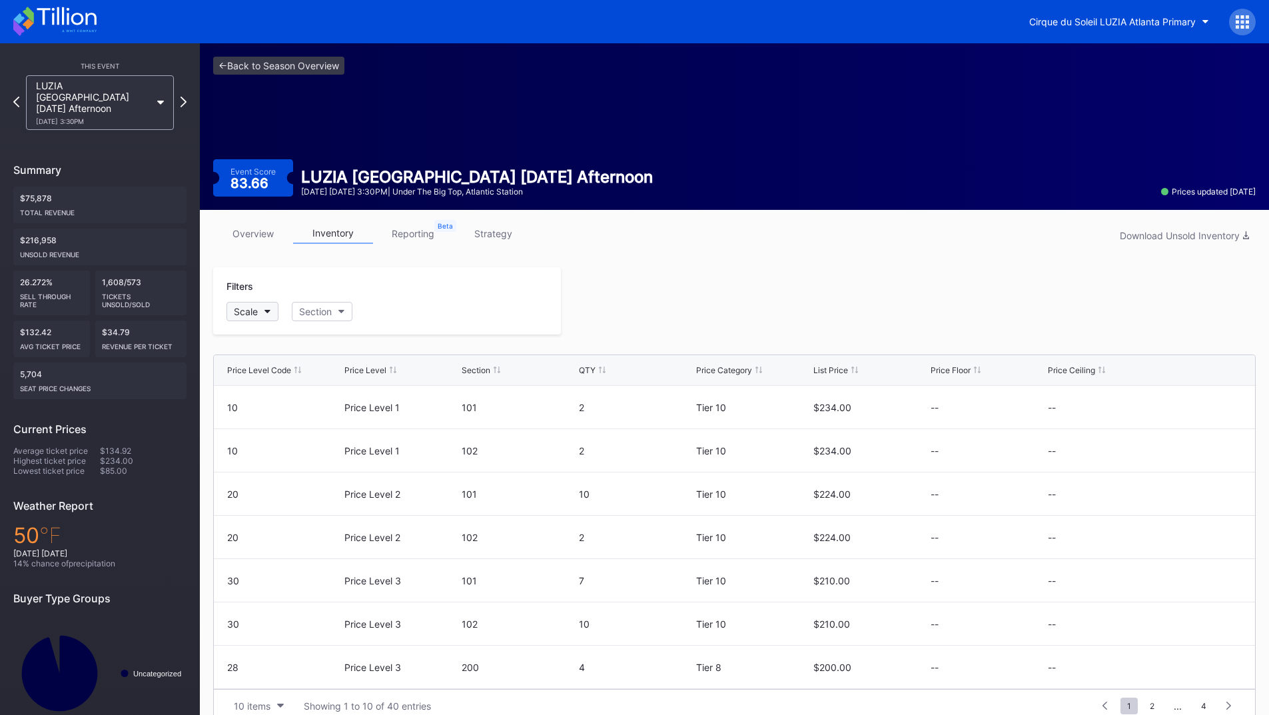
click at [270, 307] on button "Scale" at bounding box center [252, 311] width 52 height 19
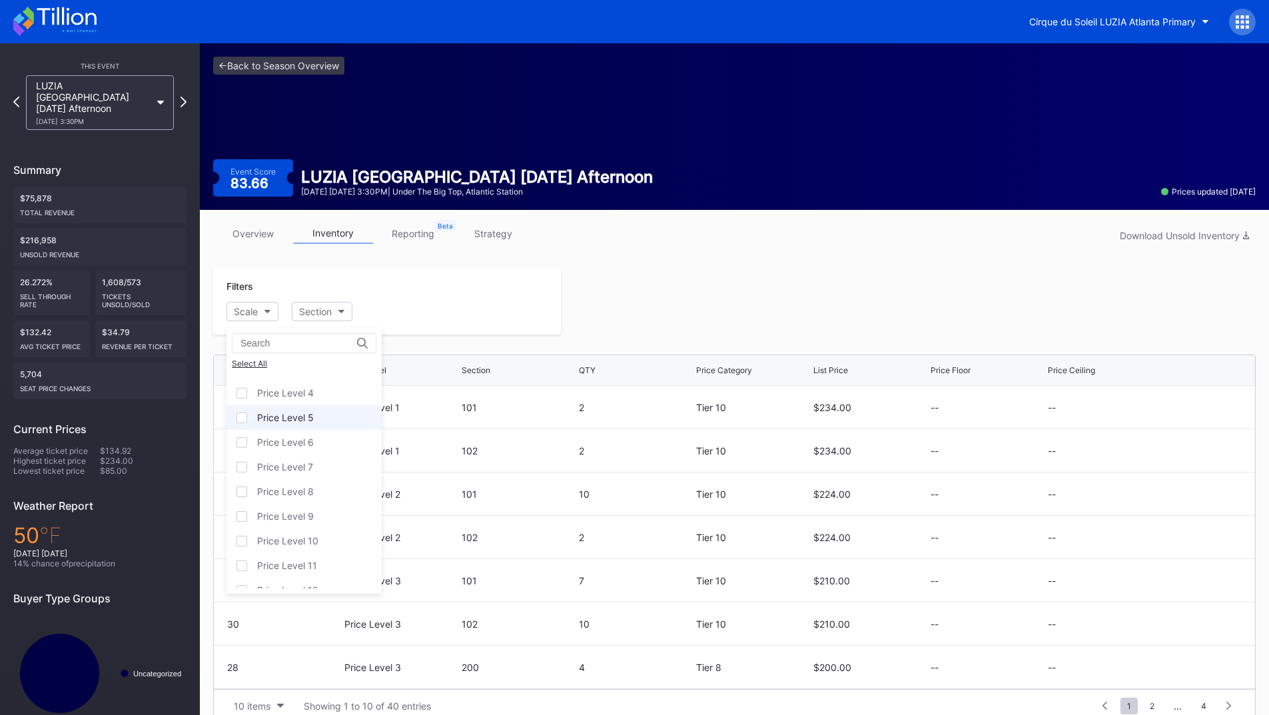
scroll to position [81, 0]
click at [313, 570] on div "Price Level 12" at bounding box center [287, 575] width 61 height 11
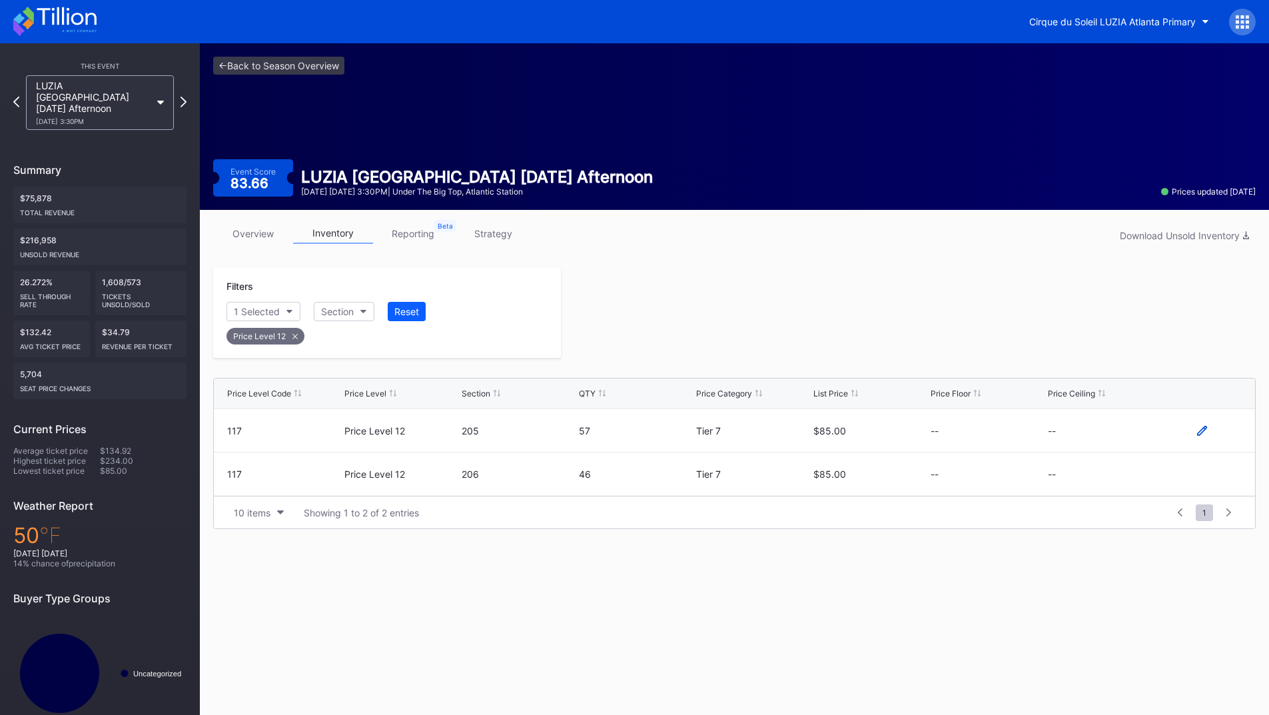
click at [1204, 432] on icon at bounding box center [1202, 431] width 10 height 10
click at [1105, 432] on button "--" at bounding box center [1105, 435] width 114 height 26
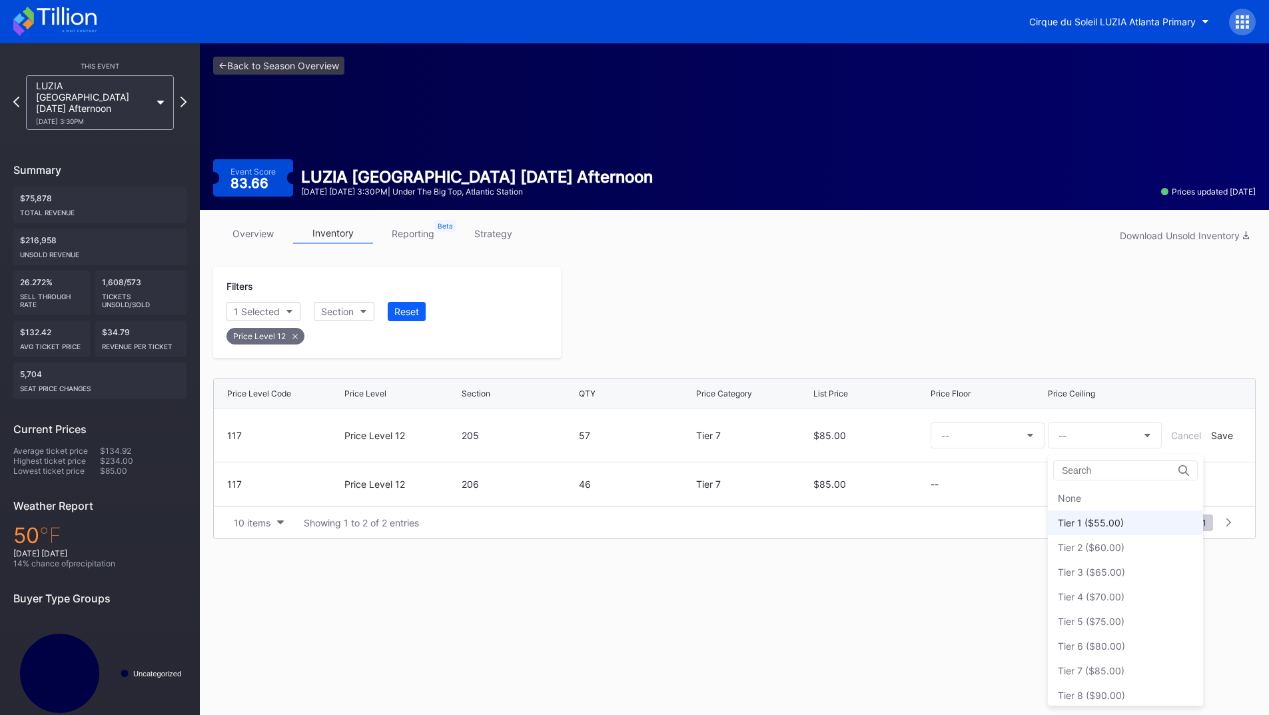
click at [1117, 522] on div "Tier 1 ($55.00)" at bounding box center [1091, 522] width 66 height 11
click at [1226, 438] on div "Save" at bounding box center [1222, 435] width 22 height 11
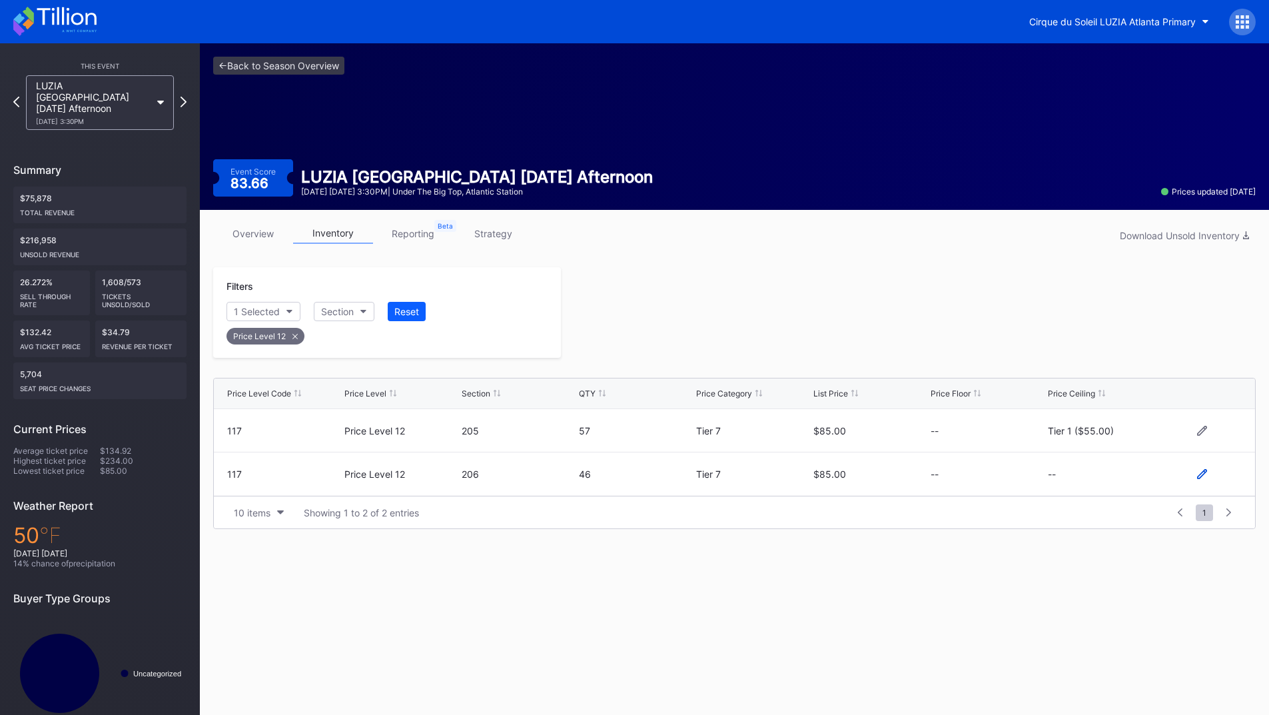
click at [1198, 476] on icon at bounding box center [1202, 474] width 10 height 10
click at [1095, 476] on button "--" at bounding box center [1105, 479] width 114 height 26
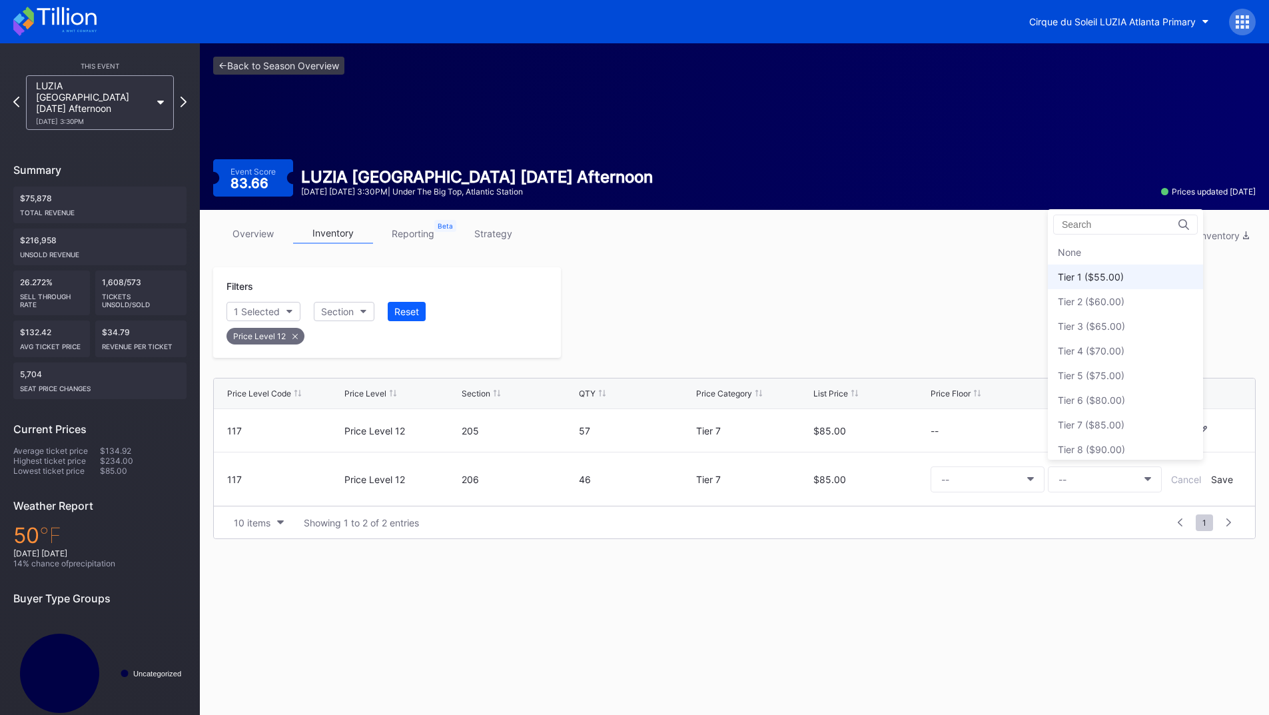
click at [1108, 278] on div "Tier 1 ($55.00)" at bounding box center [1091, 276] width 66 height 11
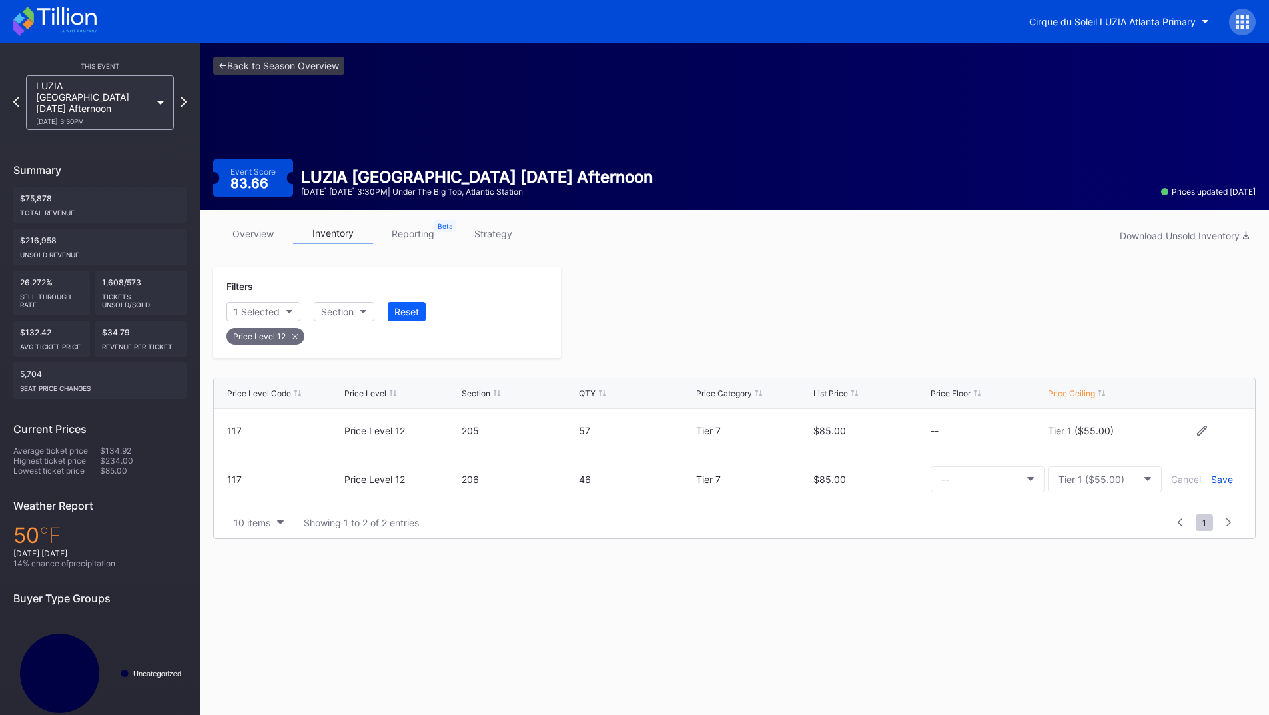
click at [1217, 477] on div "Save" at bounding box center [1222, 479] width 22 height 11
click at [950, 340] on div at bounding box center [908, 312] width 695 height 91
click at [180, 97] on icon at bounding box center [183, 101] width 7 height 13
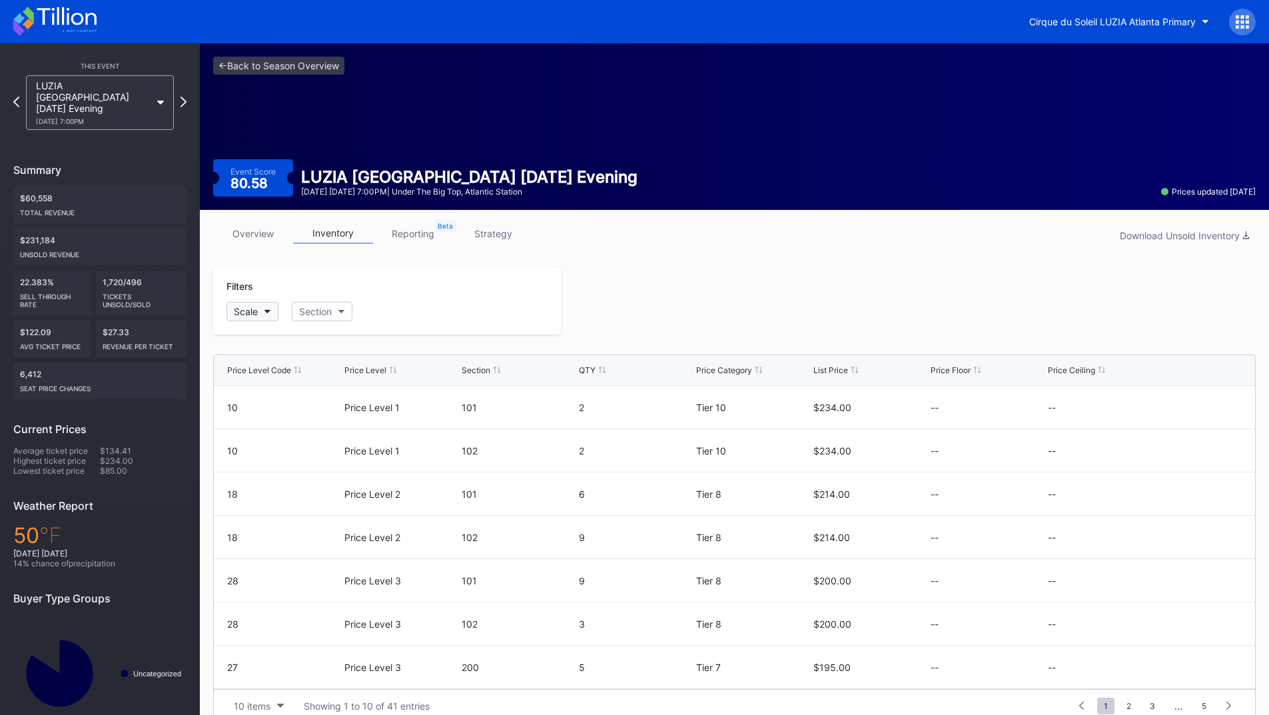
click at [258, 306] on div "Scale" at bounding box center [246, 311] width 24 height 11
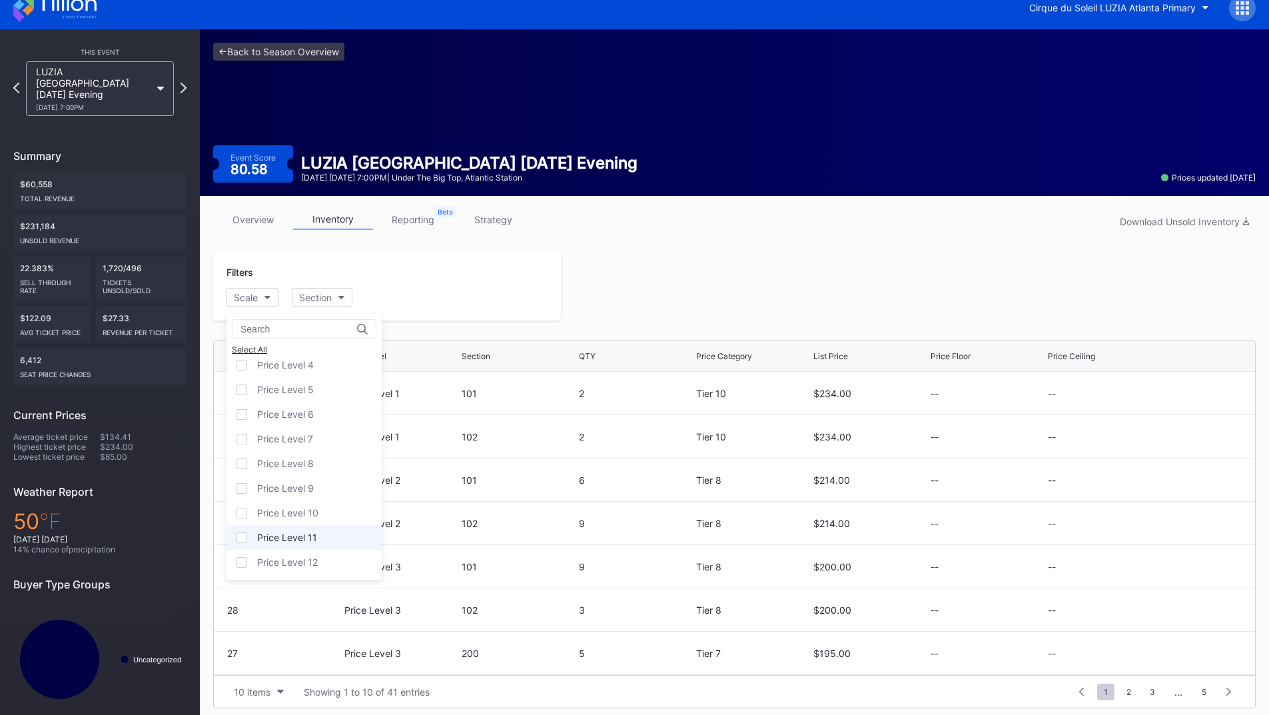
scroll to position [21, 0]
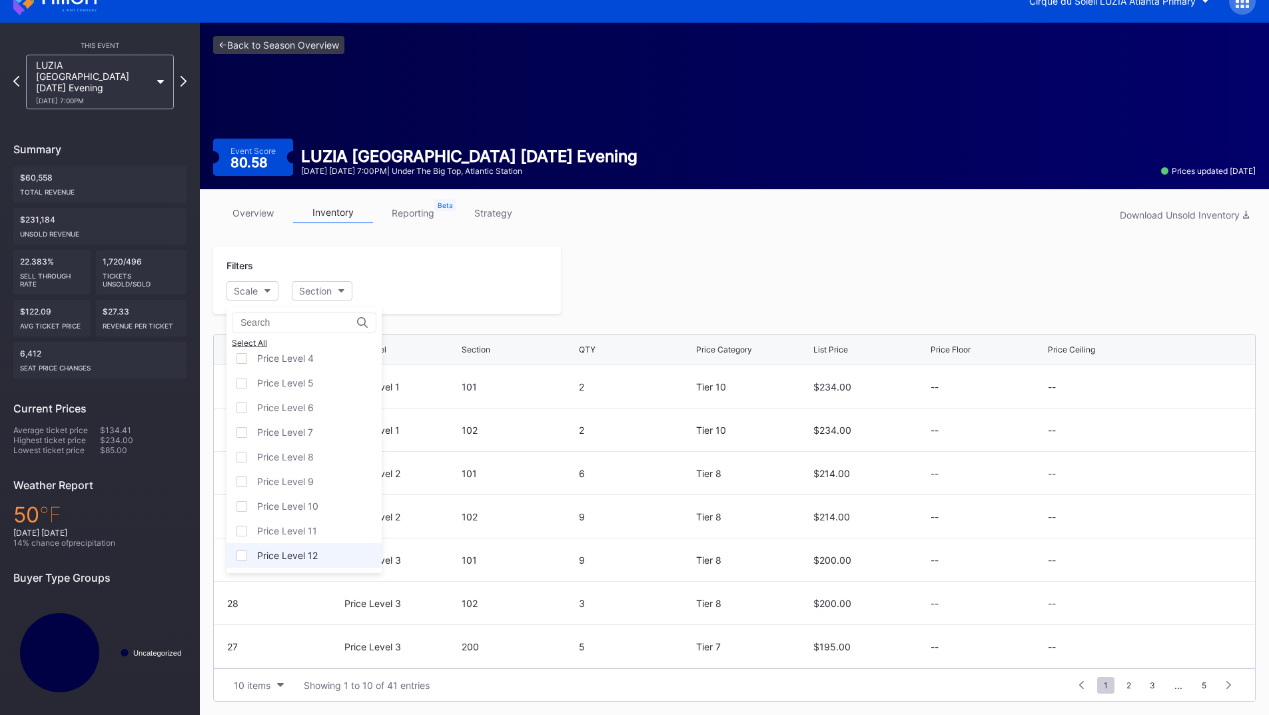
click at [311, 552] on div "Price Level 12" at bounding box center [287, 554] width 61 height 11
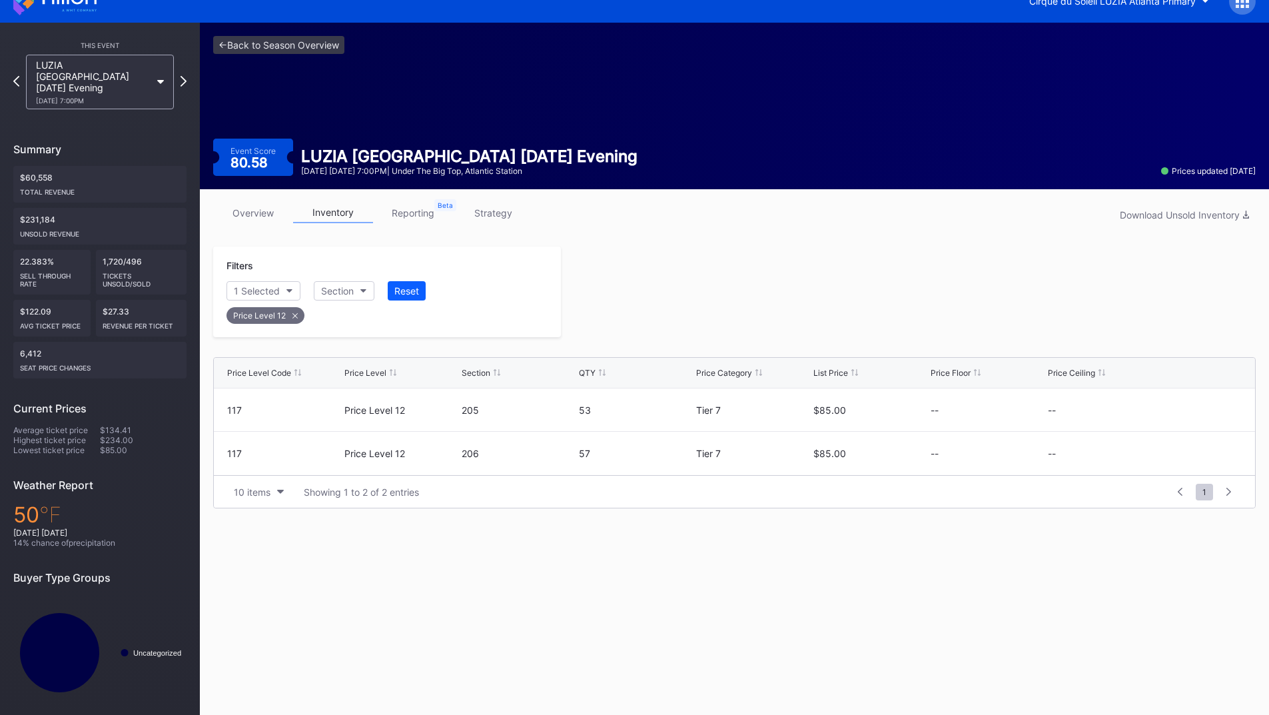
scroll to position [19, 0]
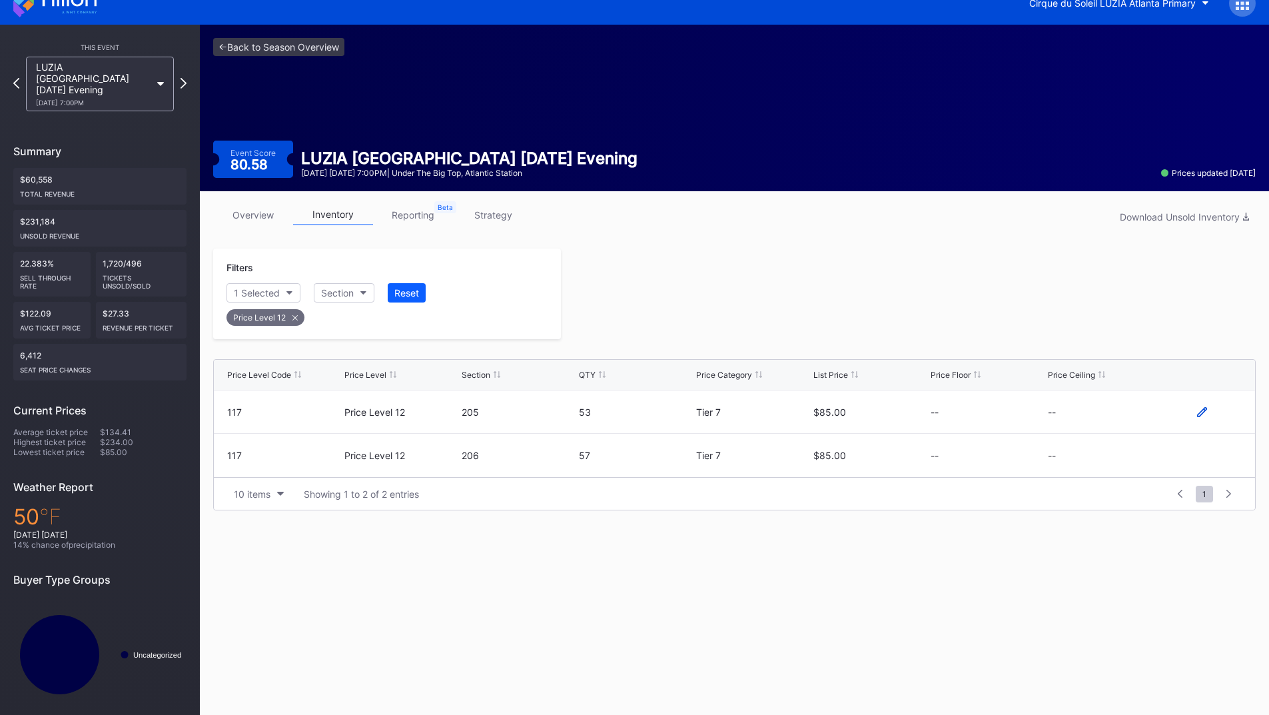
click at [1199, 411] on icon at bounding box center [1202, 412] width 10 height 10
click at [1101, 414] on button "--" at bounding box center [1105, 417] width 114 height 26
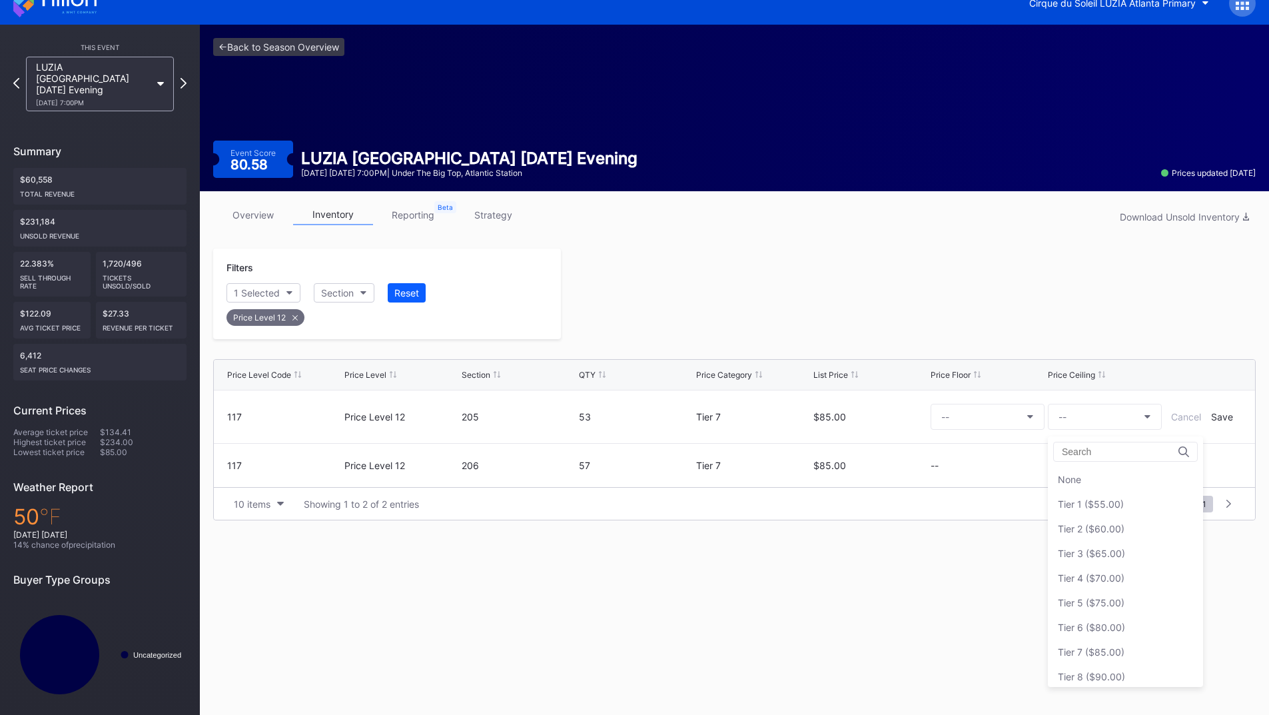
drag, startPoint x: 1105, startPoint y: 503, endPoint x: 1116, endPoint y: 495, distance: 13.3
click at [1105, 504] on div "Tier 1 ($55.00)" at bounding box center [1091, 503] width 66 height 11
click at [1223, 418] on div "Save" at bounding box center [1222, 416] width 22 height 11
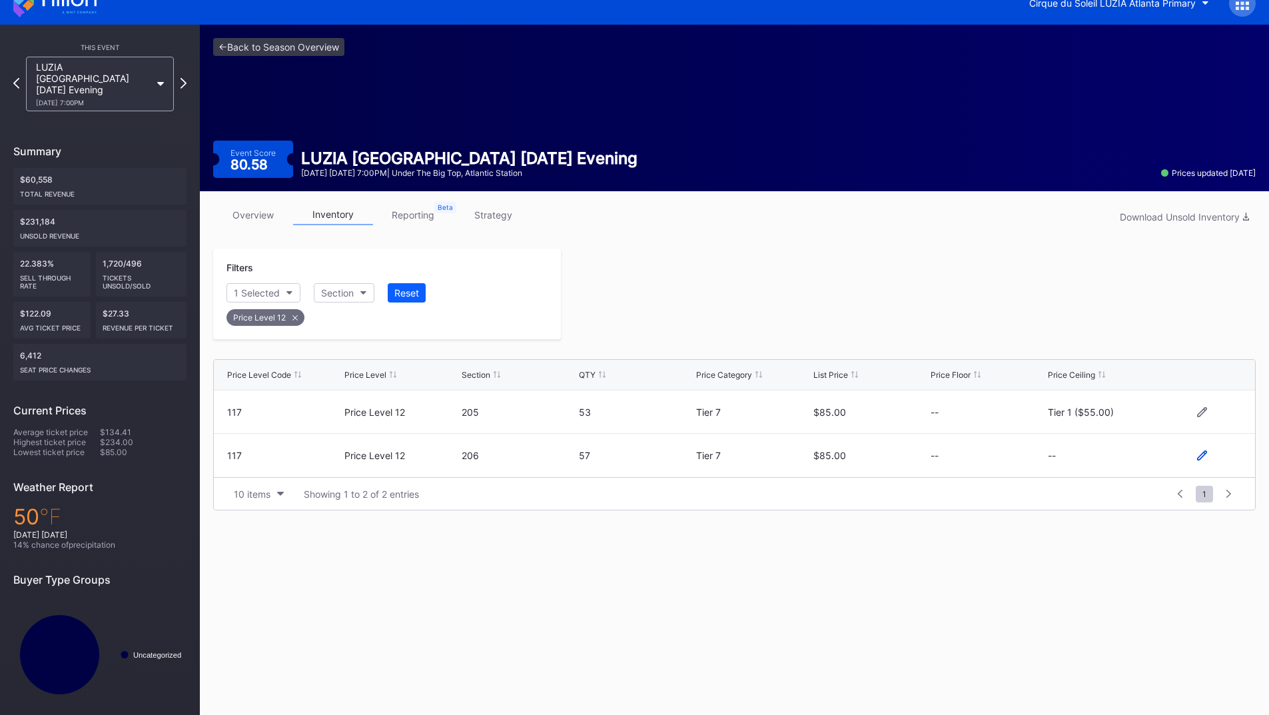
click at [1203, 458] on icon at bounding box center [1202, 455] width 10 height 10
click at [1106, 458] on button "--" at bounding box center [1105, 461] width 114 height 26
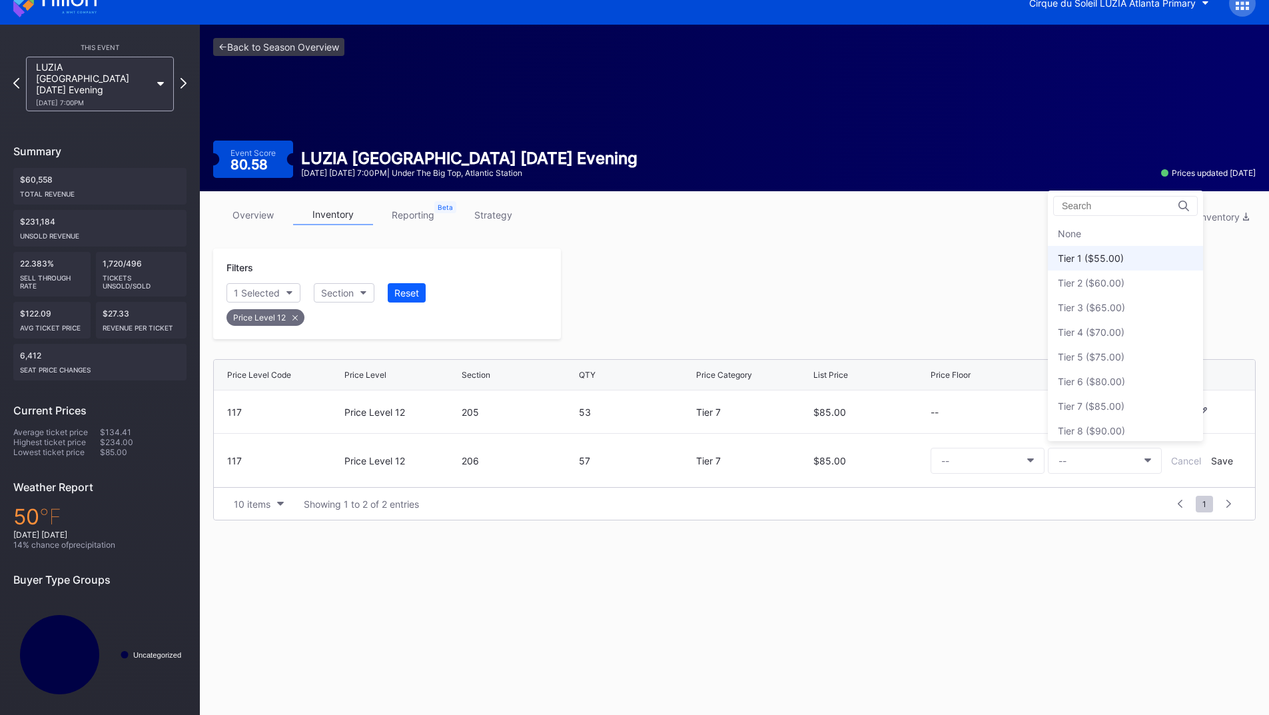
click at [1094, 262] on div "Tier 1 ($55.00)" at bounding box center [1091, 257] width 66 height 11
click at [1222, 464] on div "Save" at bounding box center [1222, 460] width 22 height 11
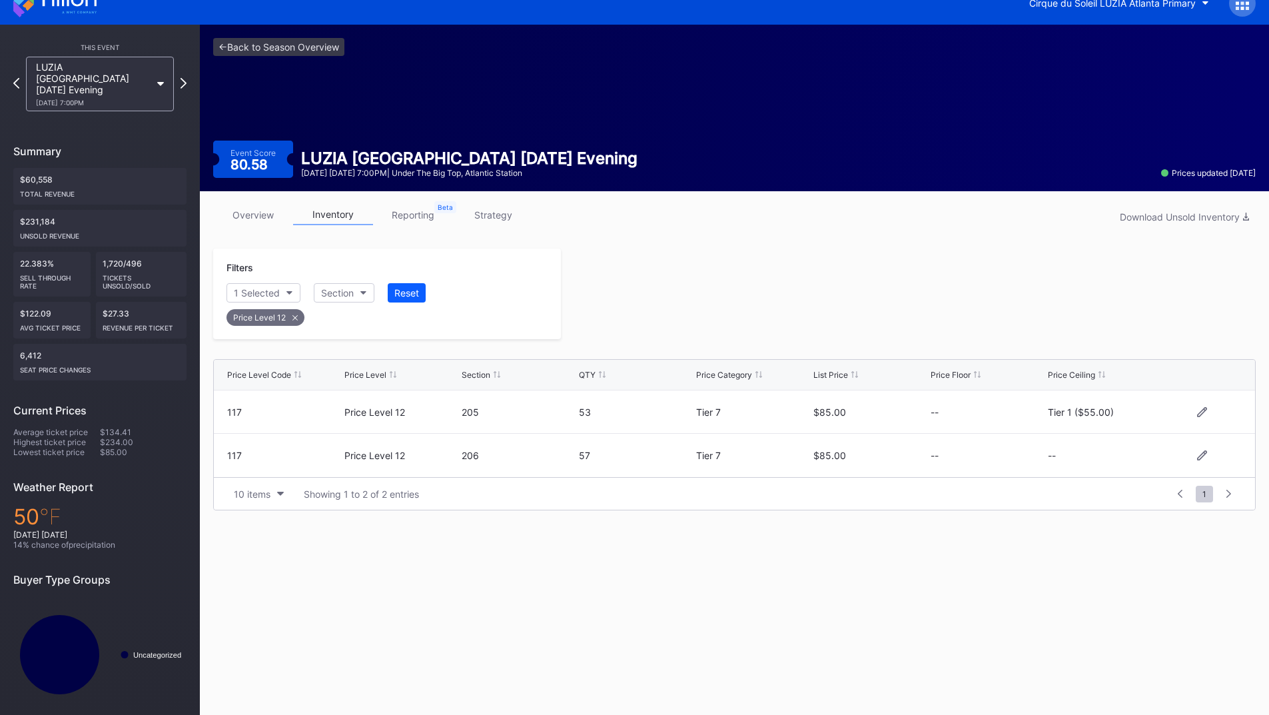
click at [855, 302] on div at bounding box center [908, 293] width 695 height 91
click at [184, 77] on icon at bounding box center [183, 83] width 7 height 13
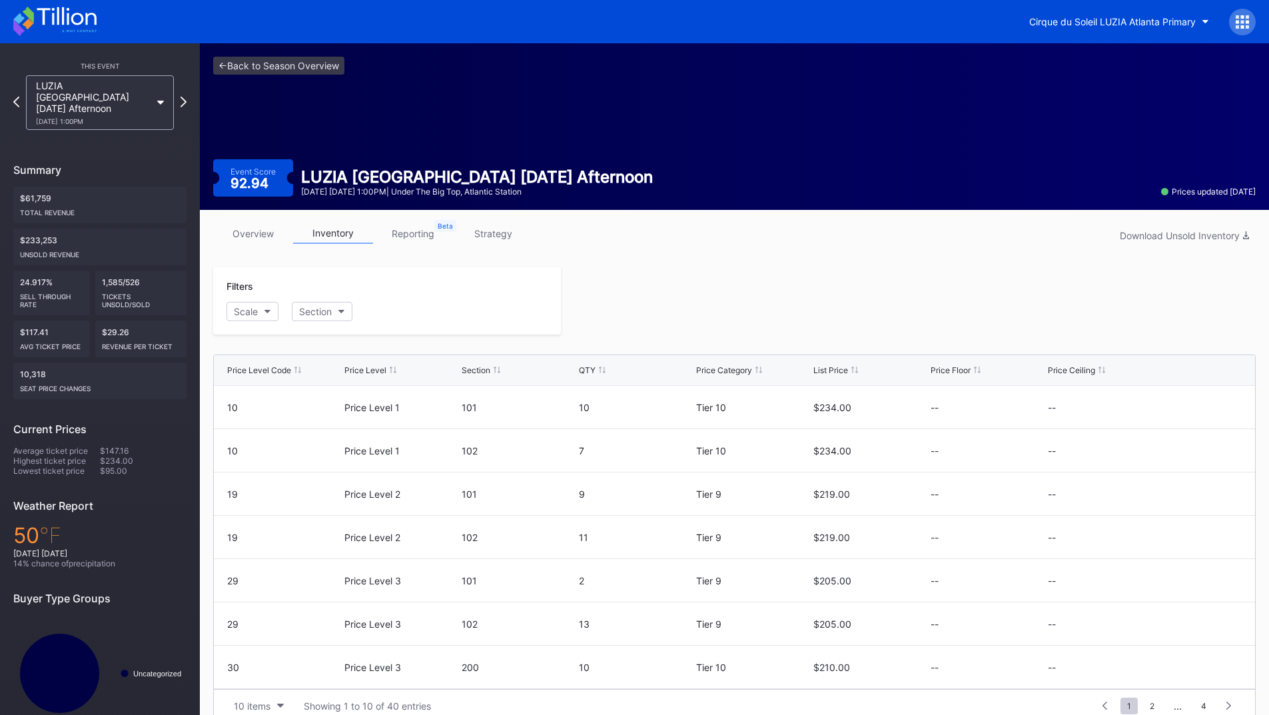
click at [707, 256] on div "overview inventory reporting strategy Download Unsold Inventory Filters Scale S…" at bounding box center [734, 473] width 1069 height 526
click at [271, 303] on button "Scale" at bounding box center [252, 311] width 52 height 19
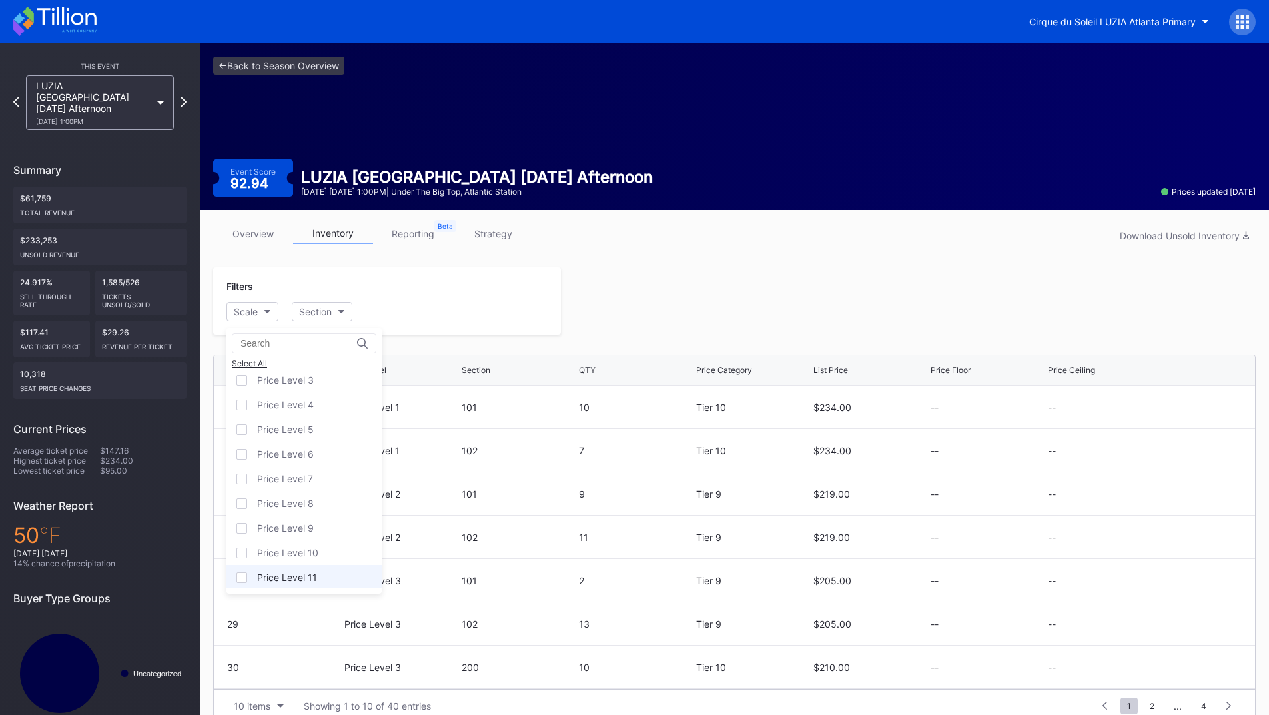
scroll to position [81, 0]
click at [302, 575] on div "Price Level 12" at bounding box center [287, 575] width 61 height 11
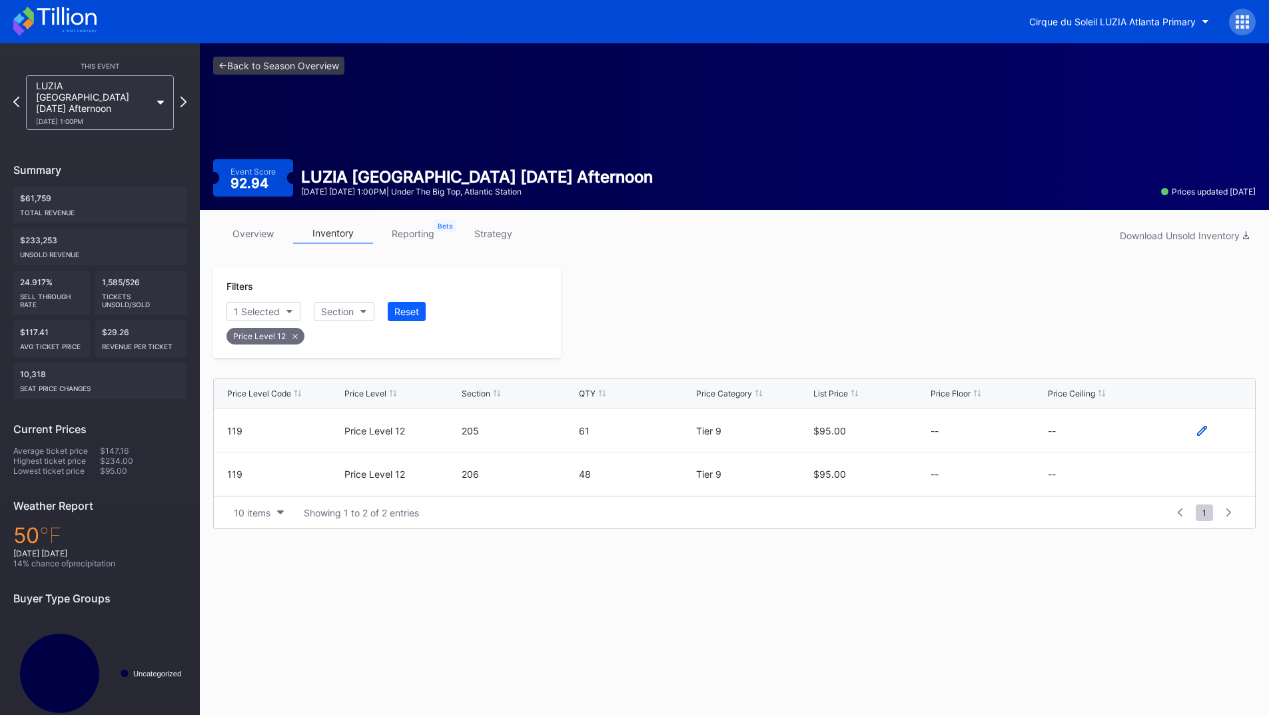
click at [1200, 433] on icon at bounding box center [1202, 431] width 10 height 10
click at [1100, 428] on button "--" at bounding box center [1105, 435] width 114 height 26
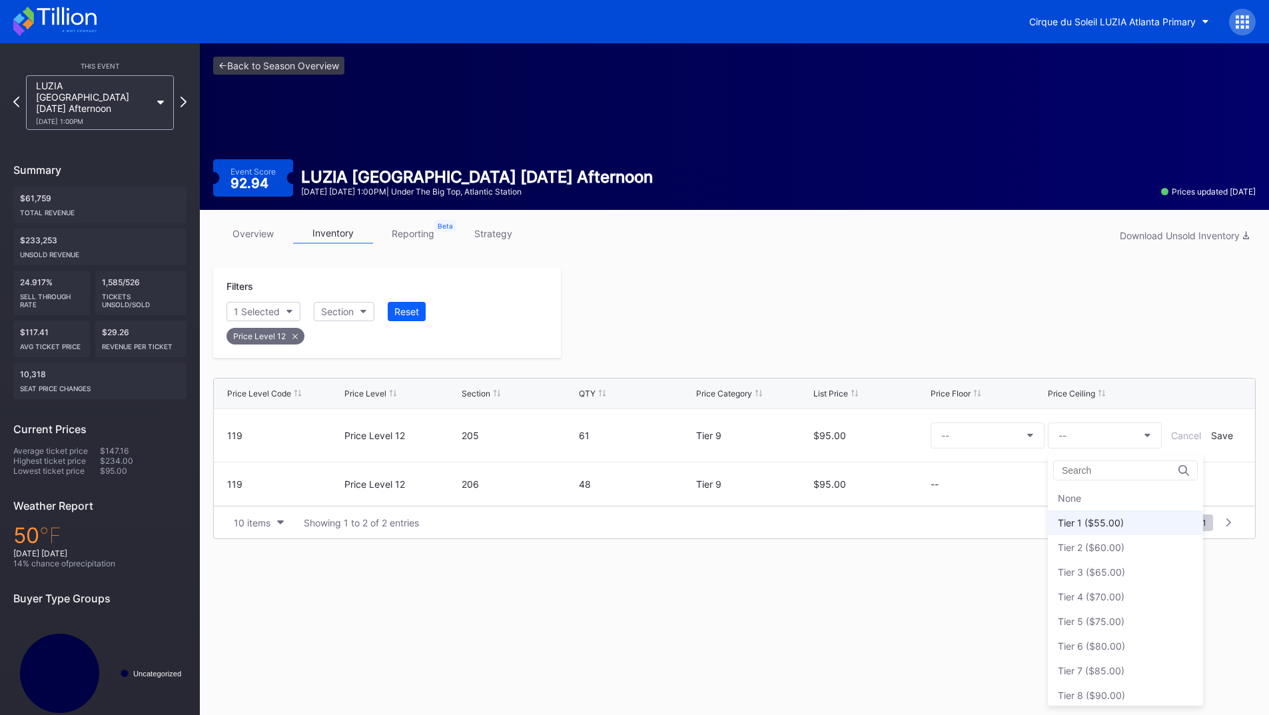
click at [1096, 522] on div "Tier 1 ($55.00)" at bounding box center [1091, 522] width 66 height 11
click at [1215, 434] on div "Save" at bounding box center [1222, 435] width 22 height 11
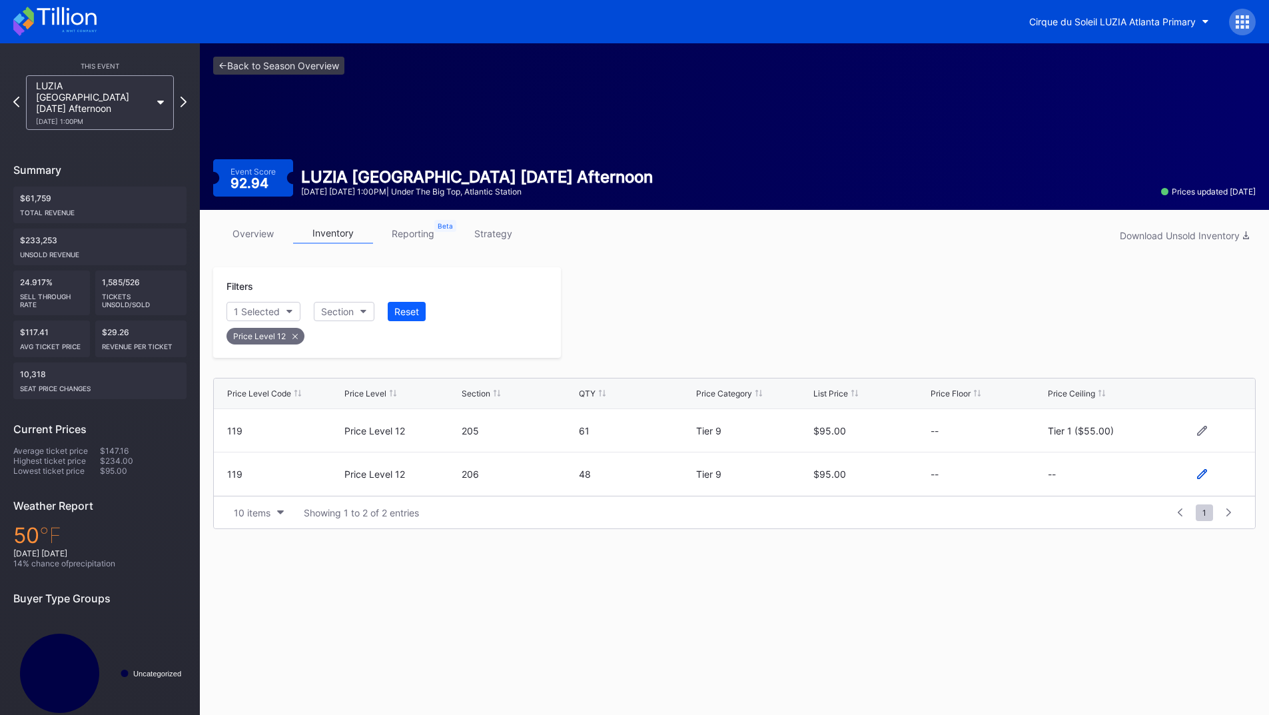
click at [1198, 474] on icon at bounding box center [1202, 474] width 10 height 10
click at [1084, 478] on button "--" at bounding box center [1105, 479] width 114 height 26
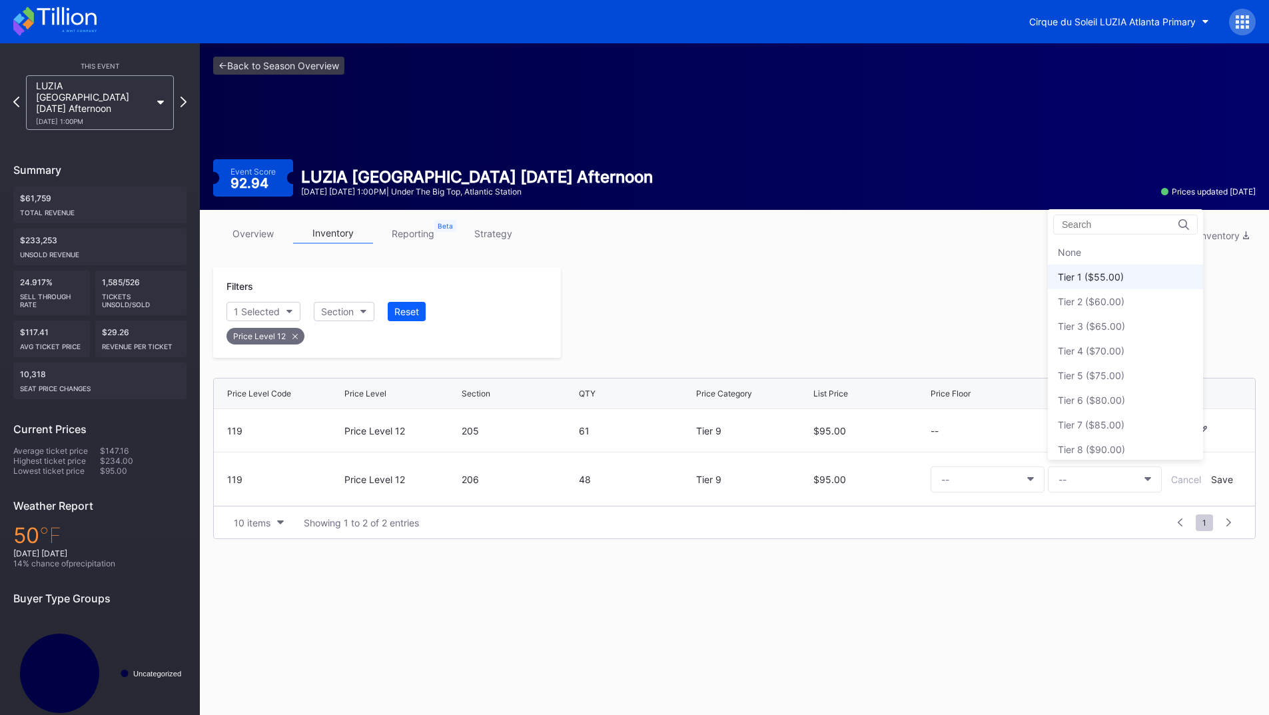
click at [1111, 271] on div "Tier 1 ($55.00)" at bounding box center [1091, 276] width 66 height 11
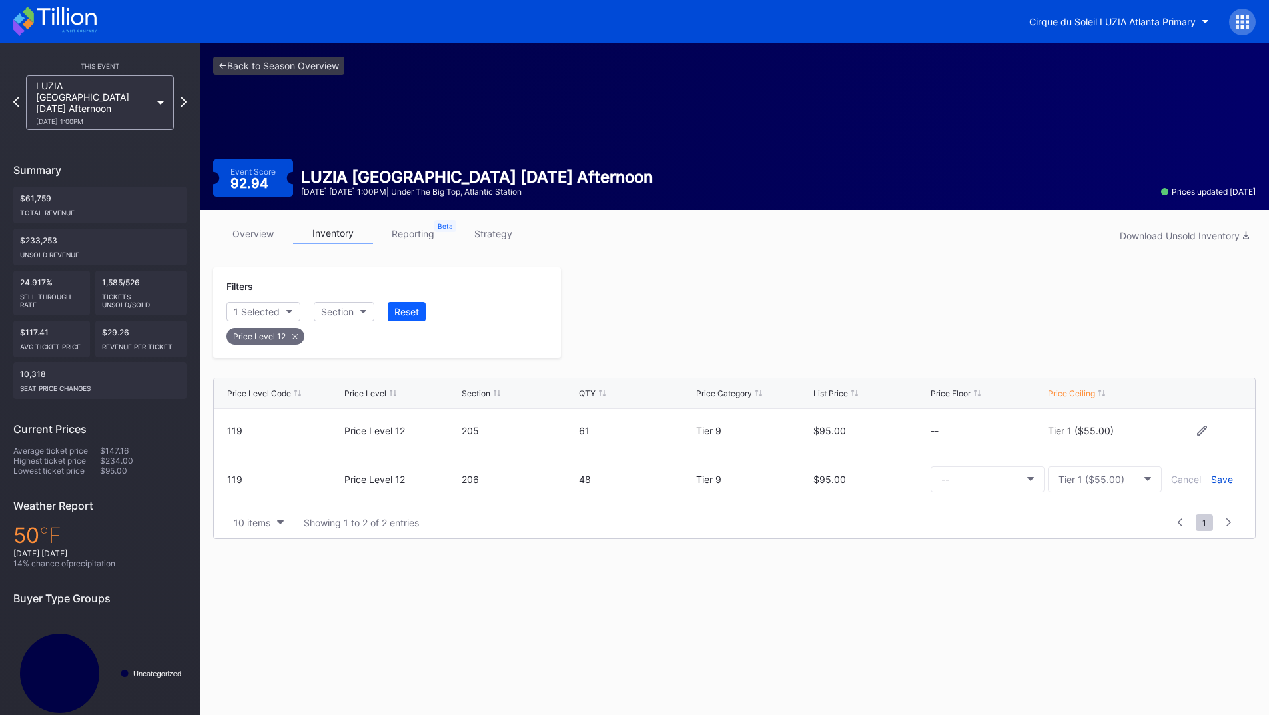
click at [1216, 479] on div "Save" at bounding box center [1222, 479] width 22 height 11
click at [868, 321] on div at bounding box center [908, 312] width 695 height 91
click at [186, 99] on icon at bounding box center [183, 101] width 7 height 13
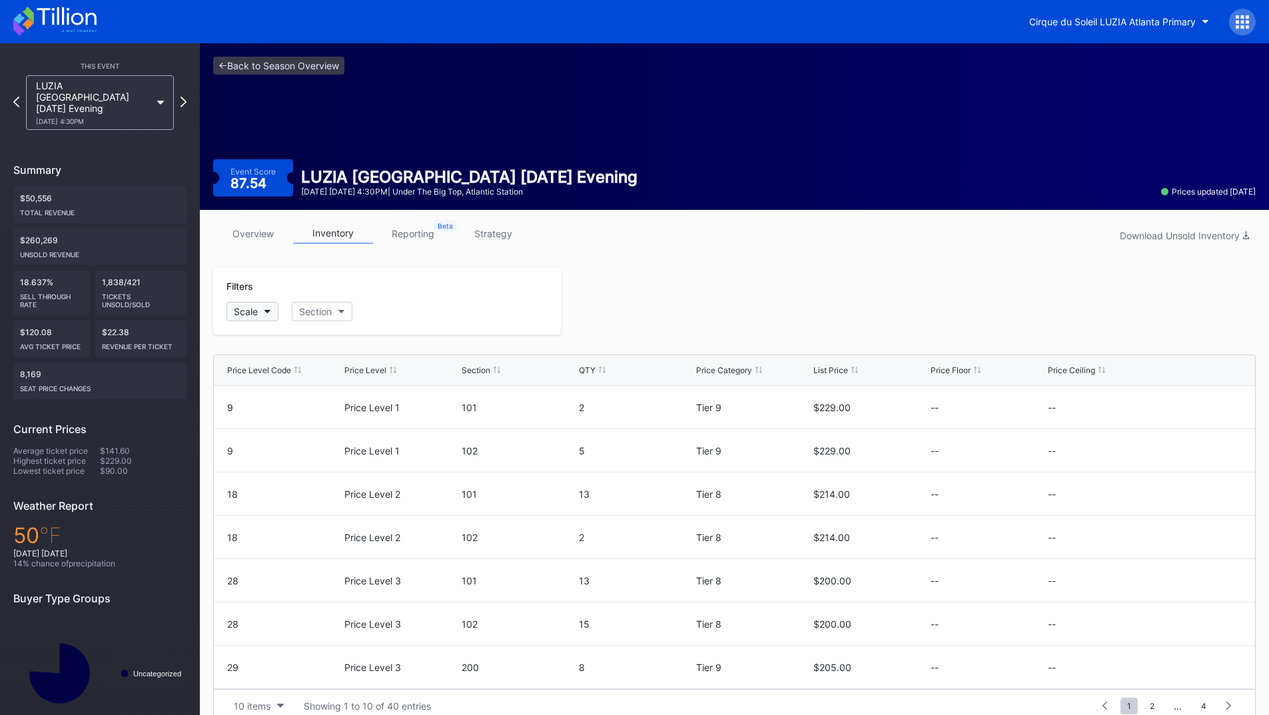
click at [235, 308] on div "Scale" at bounding box center [246, 311] width 24 height 11
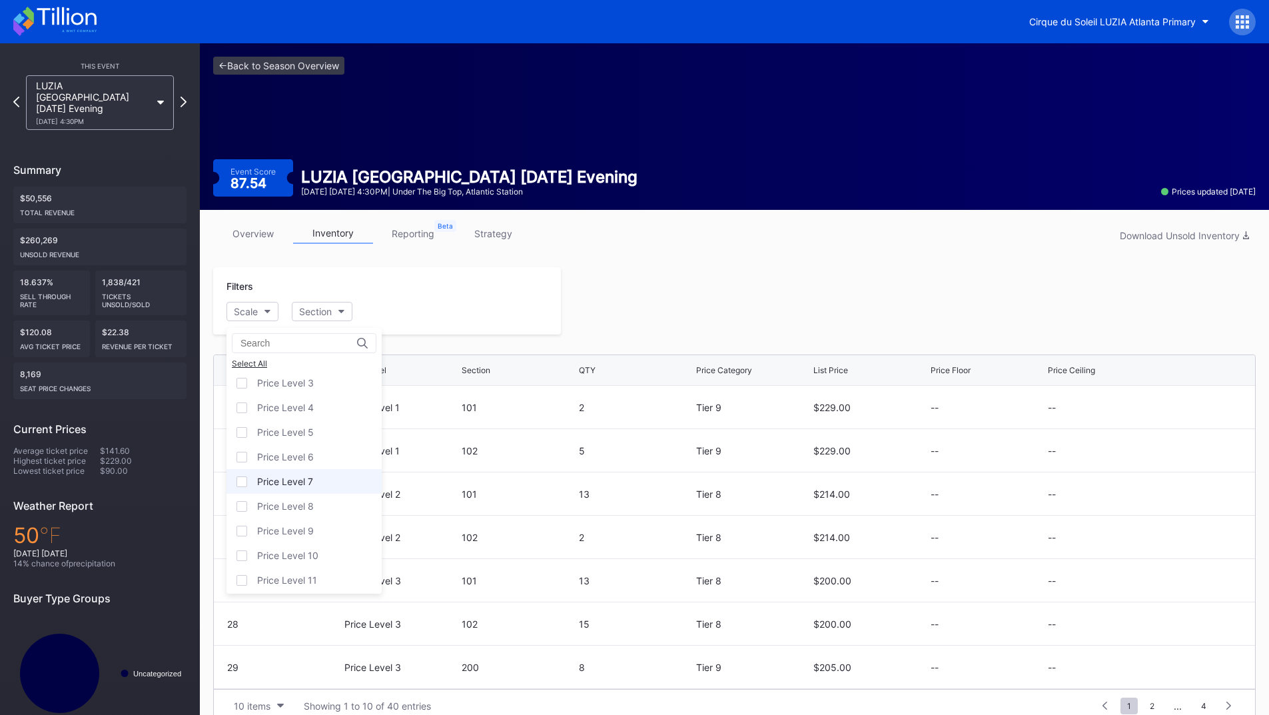
scroll to position [81, 0]
click at [287, 571] on div "Price Level 12" at bounding box center [287, 575] width 61 height 11
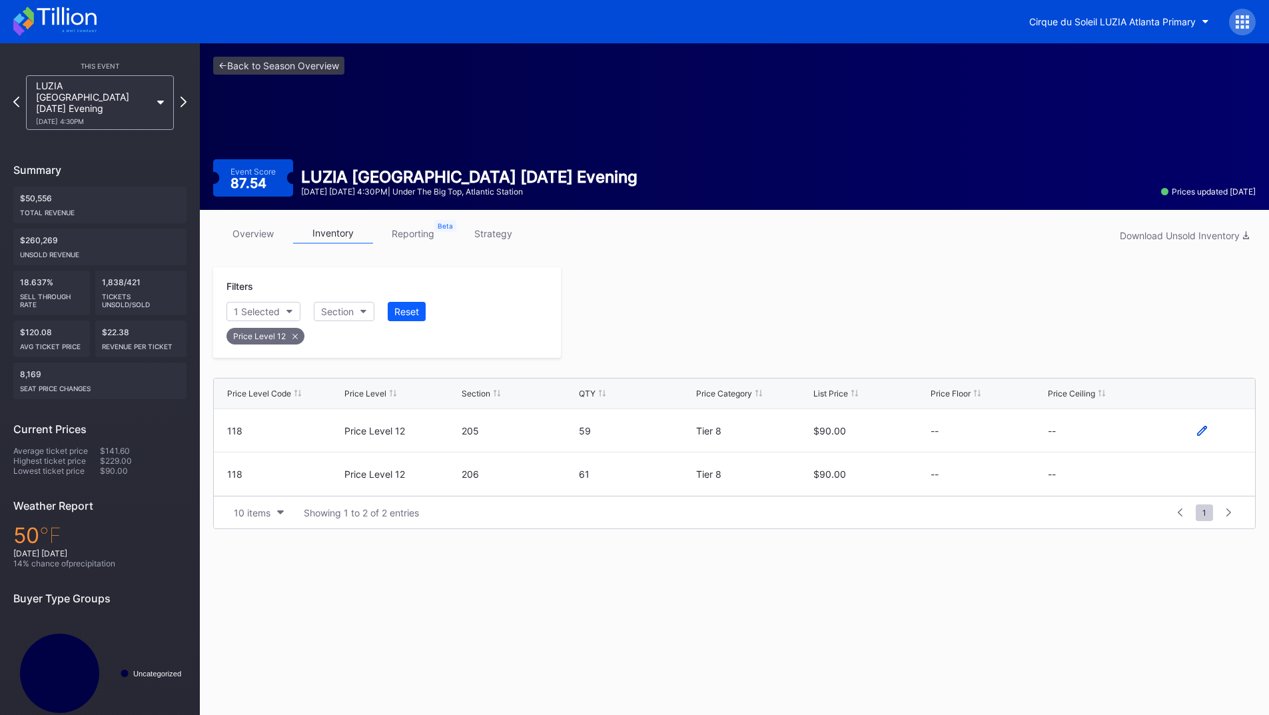
click at [1206, 429] on icon at bounding box center [1202, 431] width 10 height 10
click at [1104, 426] on button "--" at bounding box center [1105, 435] width 114 height 26
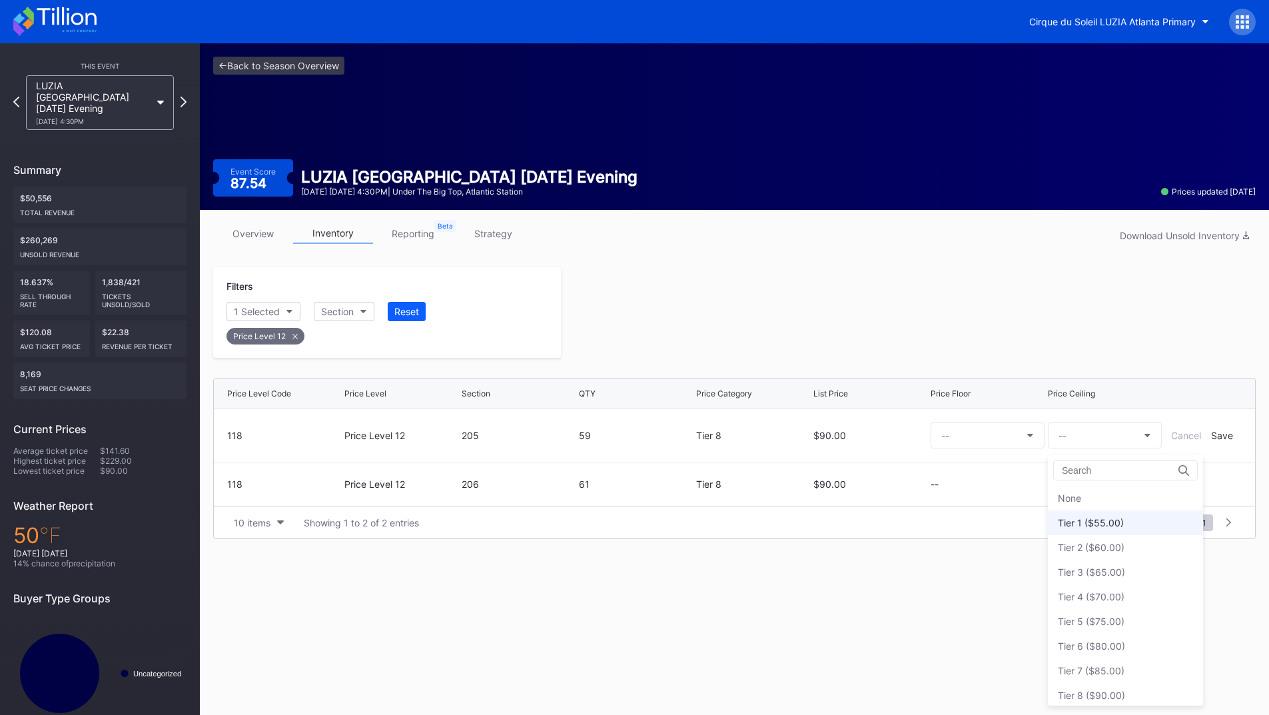
click at [1100, 514] on div "Tier 1 ($55.00)" at bounding box center [1125, 522] width 155 height 25
click at [1218, 435] on div "Save" at bounding box center [1222, 435] width 22 height 11
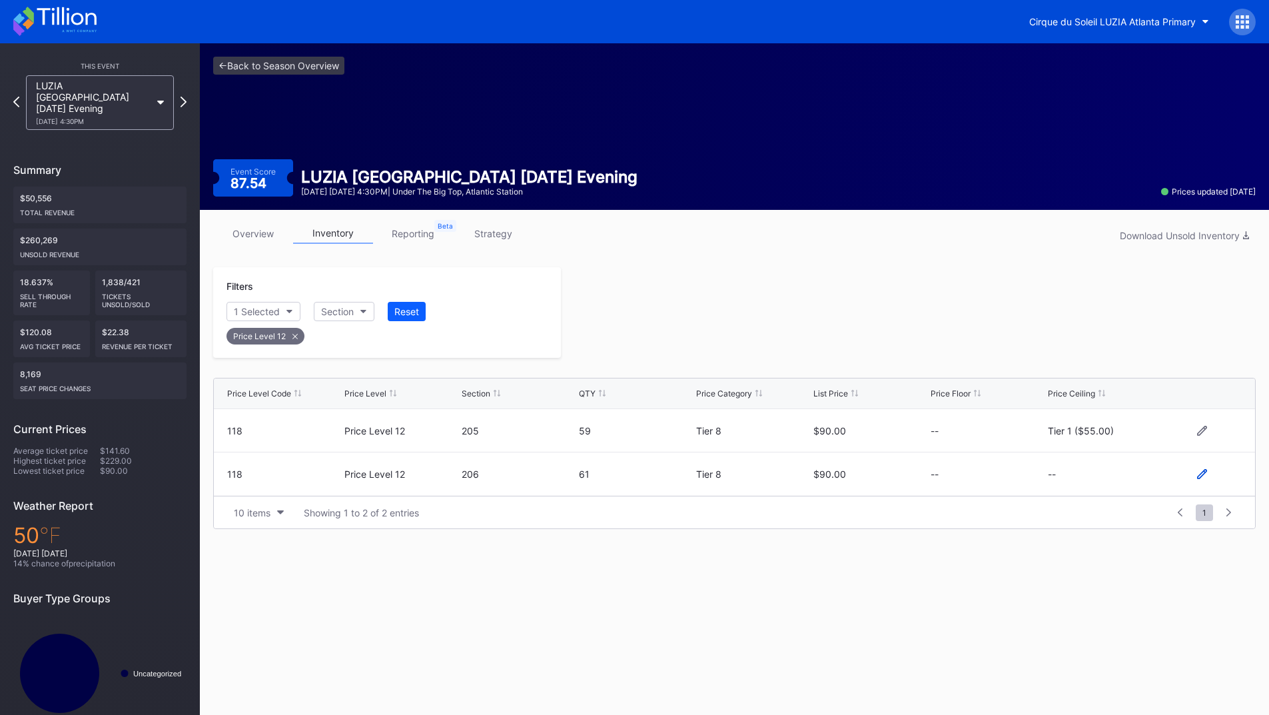
click at [1200, 471] on icon at bounding box center [1202, 474] width 10 height 10
click at [1097, 480] on button "--" at bounding box center [1105, 479] width 114 height 26
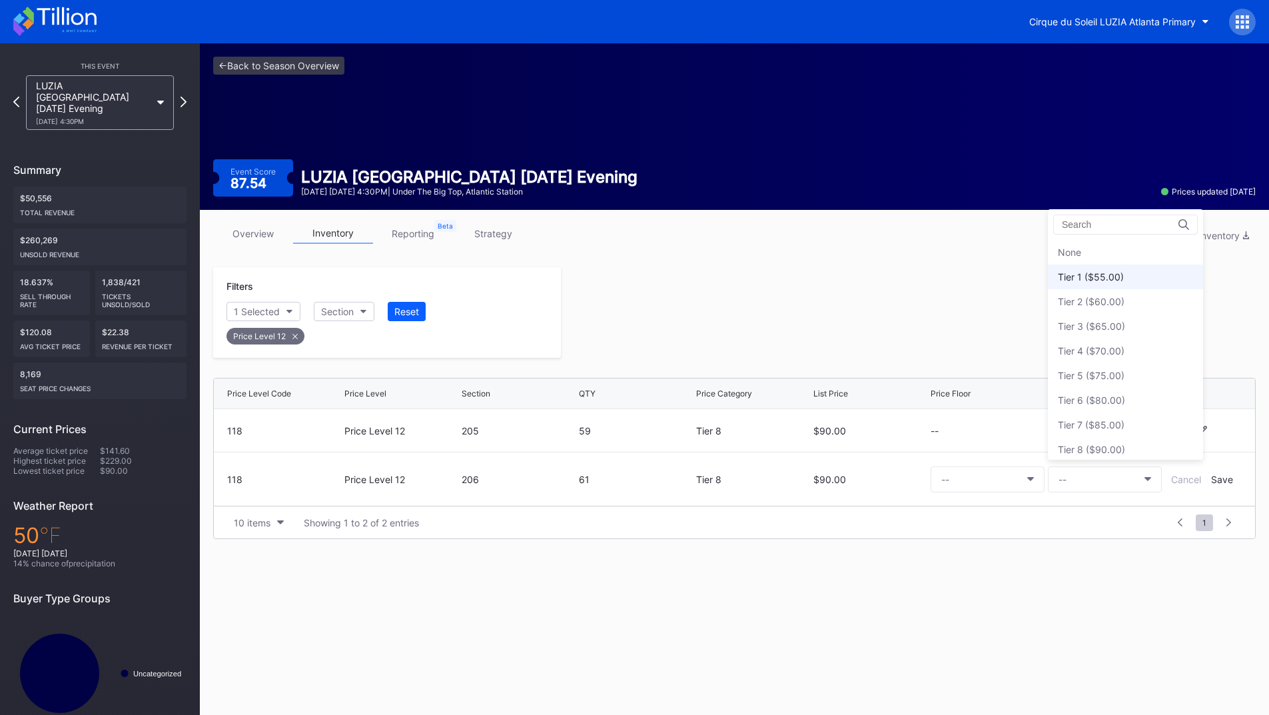
click at [1101, 283] on div "Tier 1 ($55.00)" at bounding box center [1125, 276] width 155 height 25
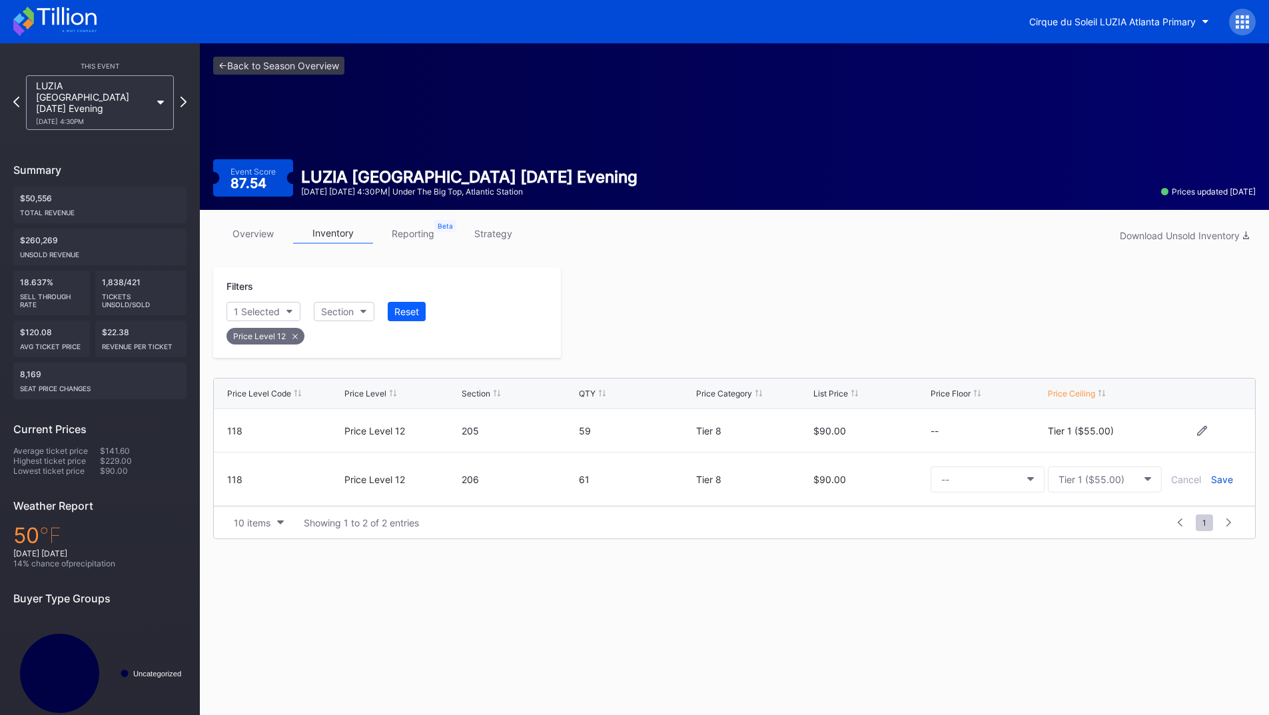
click at [1225, 474] on div "Save" at bounding box center [1222, 479] width 22 height 11
click at [942, 335] on div at bounding box center [908, 312] width 695 height 91
click at [181, 99] on icon at bounding box center [183, 101] width 7 height 13
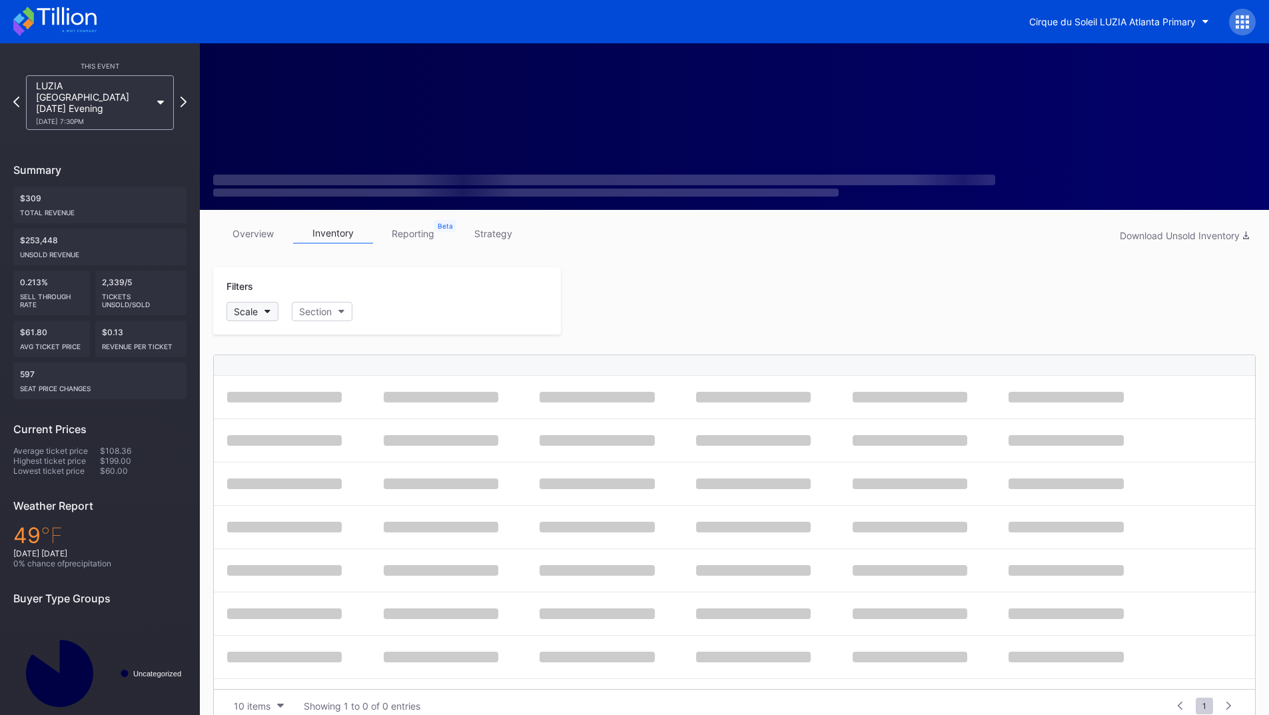
click at [260, 311] on button "Scale" at bounding box center [252, 311] width 52 height 19
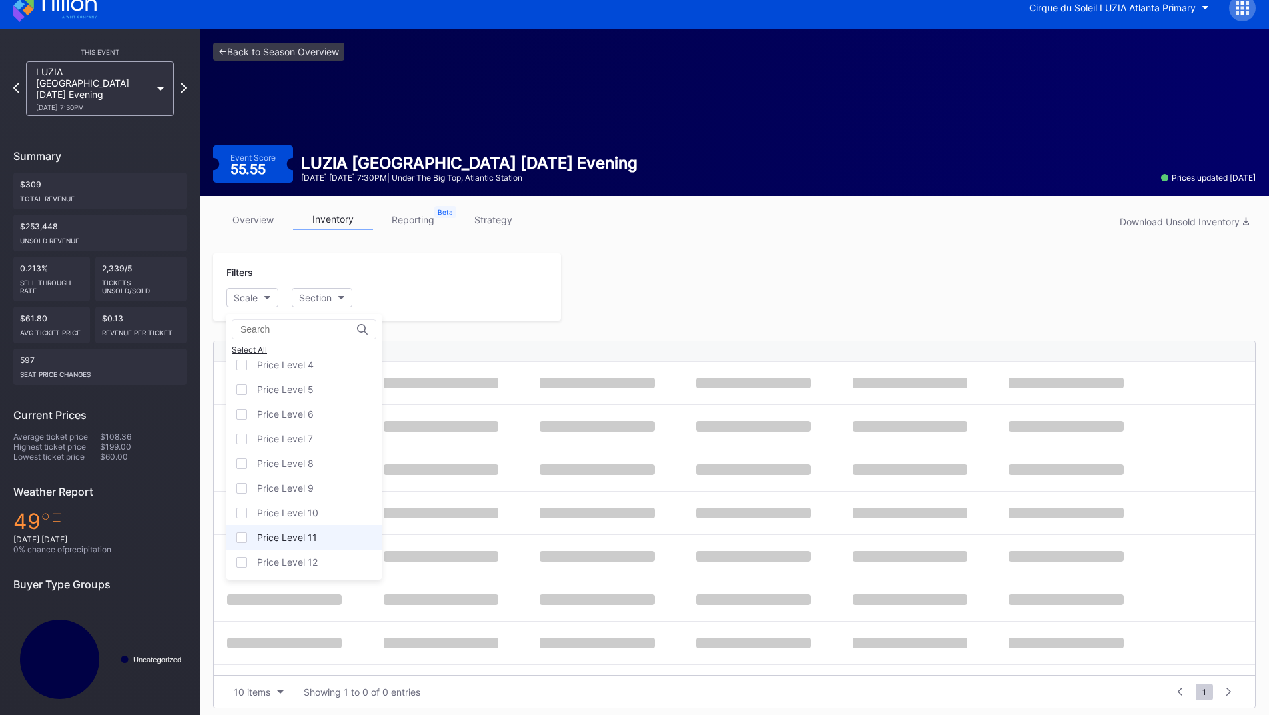
scroll to position [21, 0]
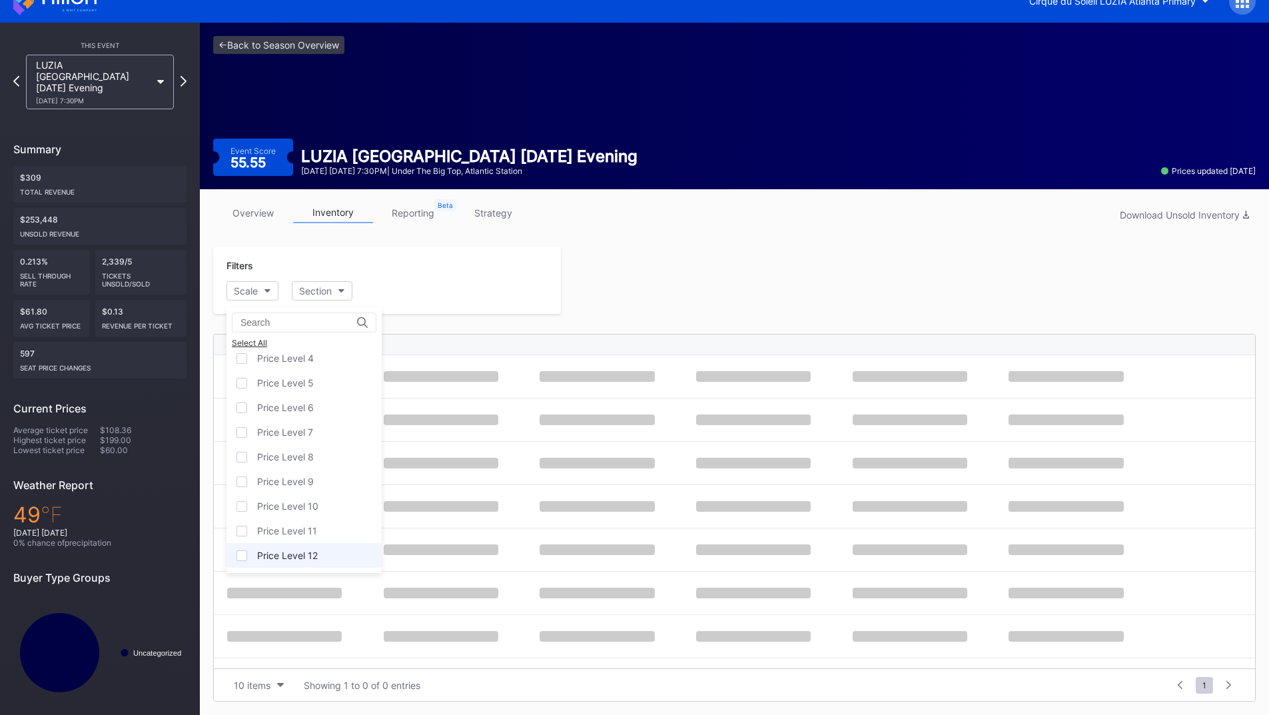
click at [316, 548] on div "Price Level 12" at bounding box center [303, 555] width 155 height 25
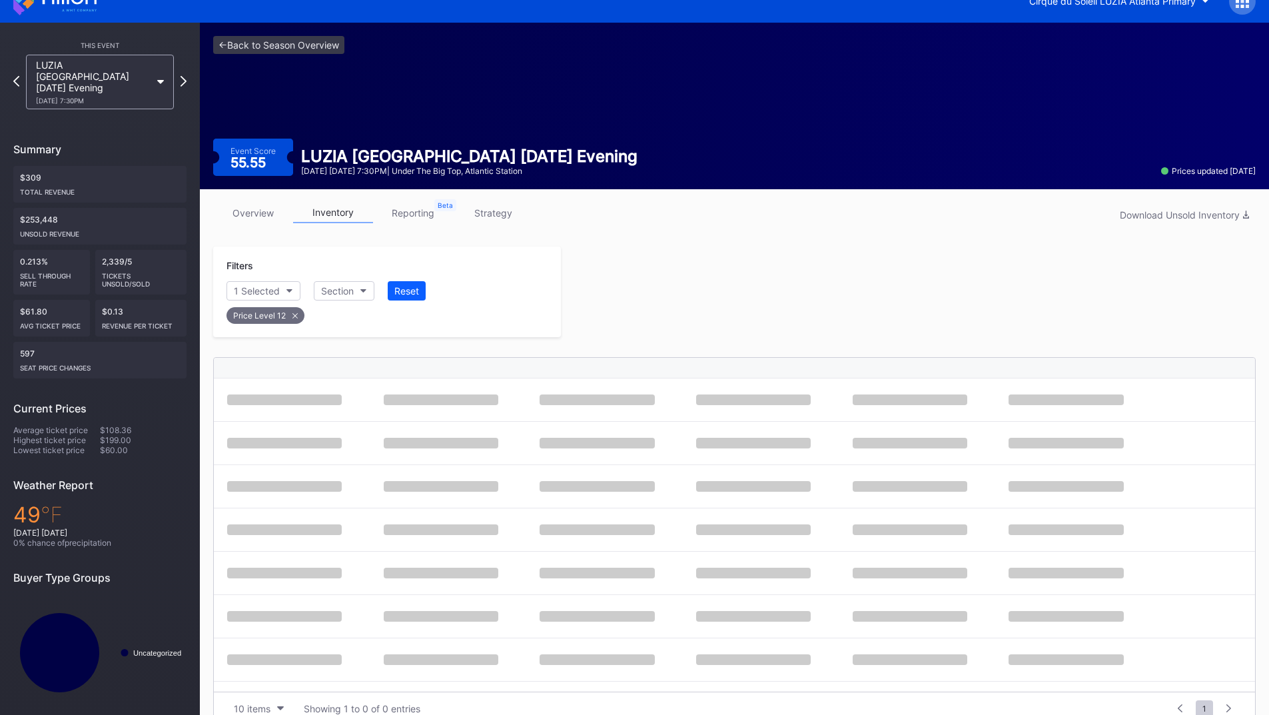
scroll to position [19, 0]
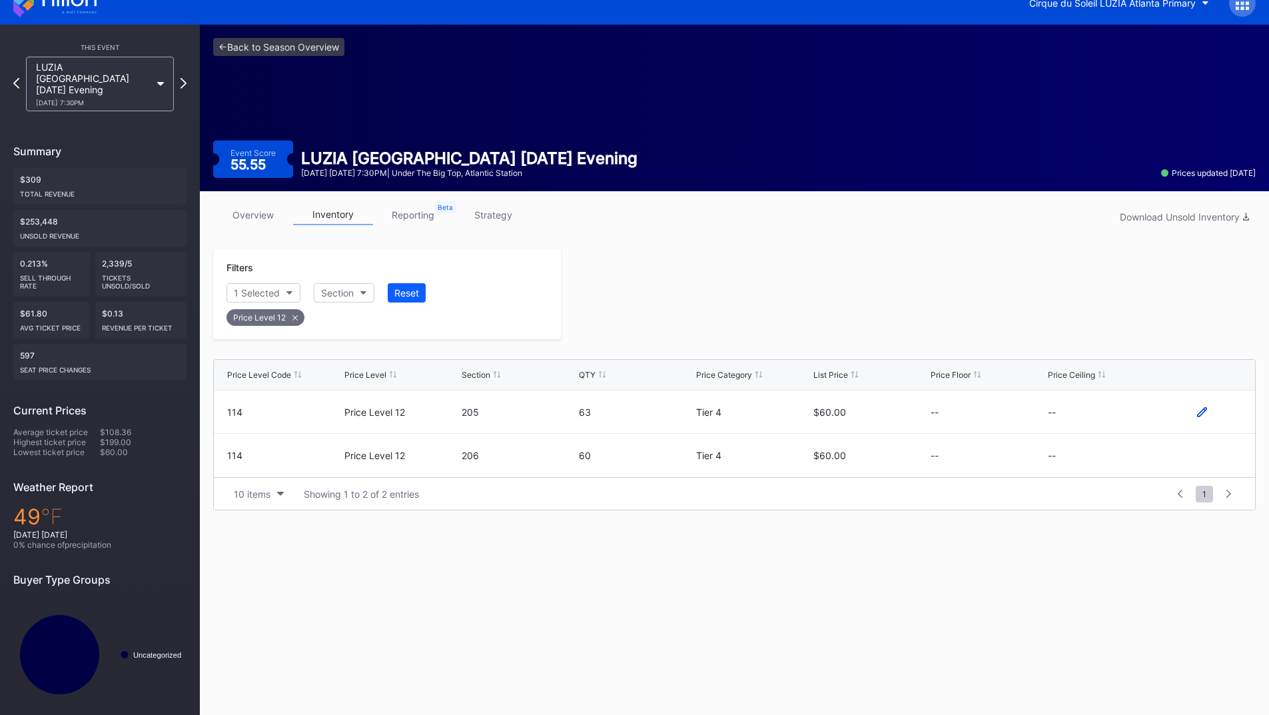
click at [1206, 412] on icon at bounding box center [1202, 412] width 10 height 10
click at [1099, 421] on button "--" at bounding box center [1105, 417] width 114 height 26
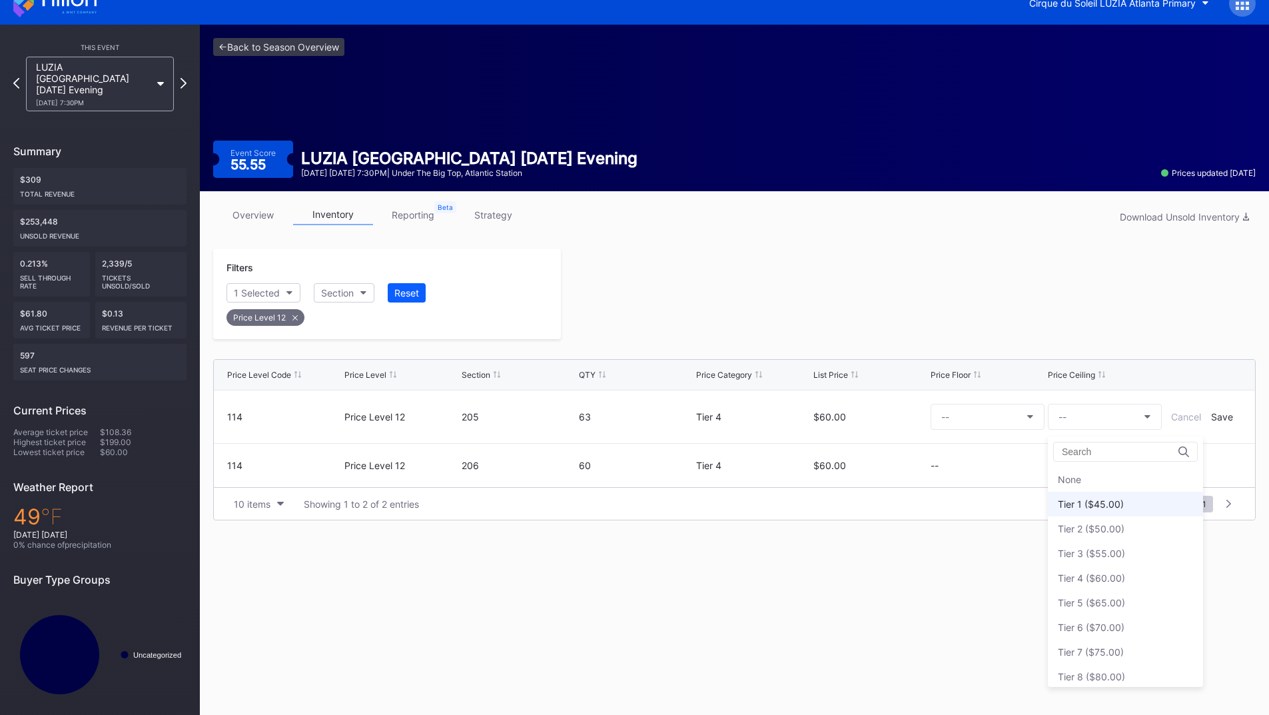
click at [1086, 496] on div "Tier 1 ($45.00)" at bounding box center [1125, 504] width 155 height 25
click at [1224, 416] on div "Save" at bounding box center [1222, 416] width 22 height 11
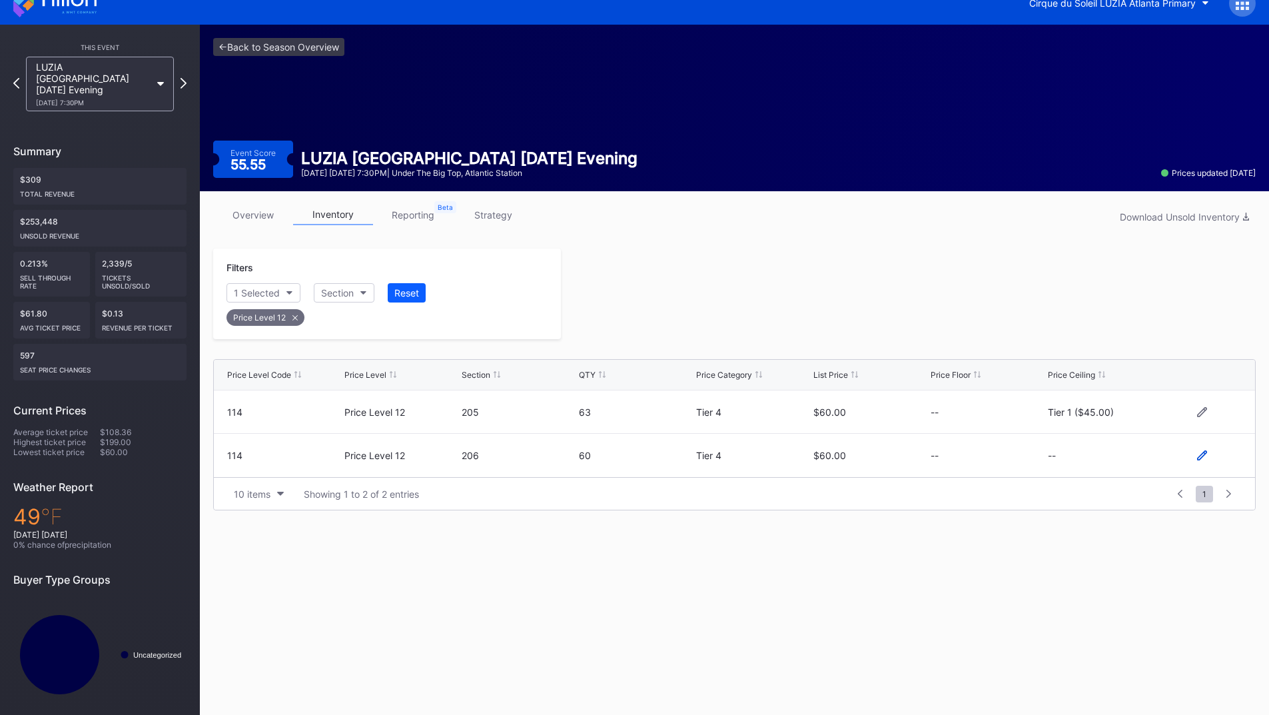
click at [1197, 458] on icon at bounding box center [1202, 455] width 10 height 10
click at [1085, 463] on button "--" at bounding box center [1105, 461] width 114 height 26
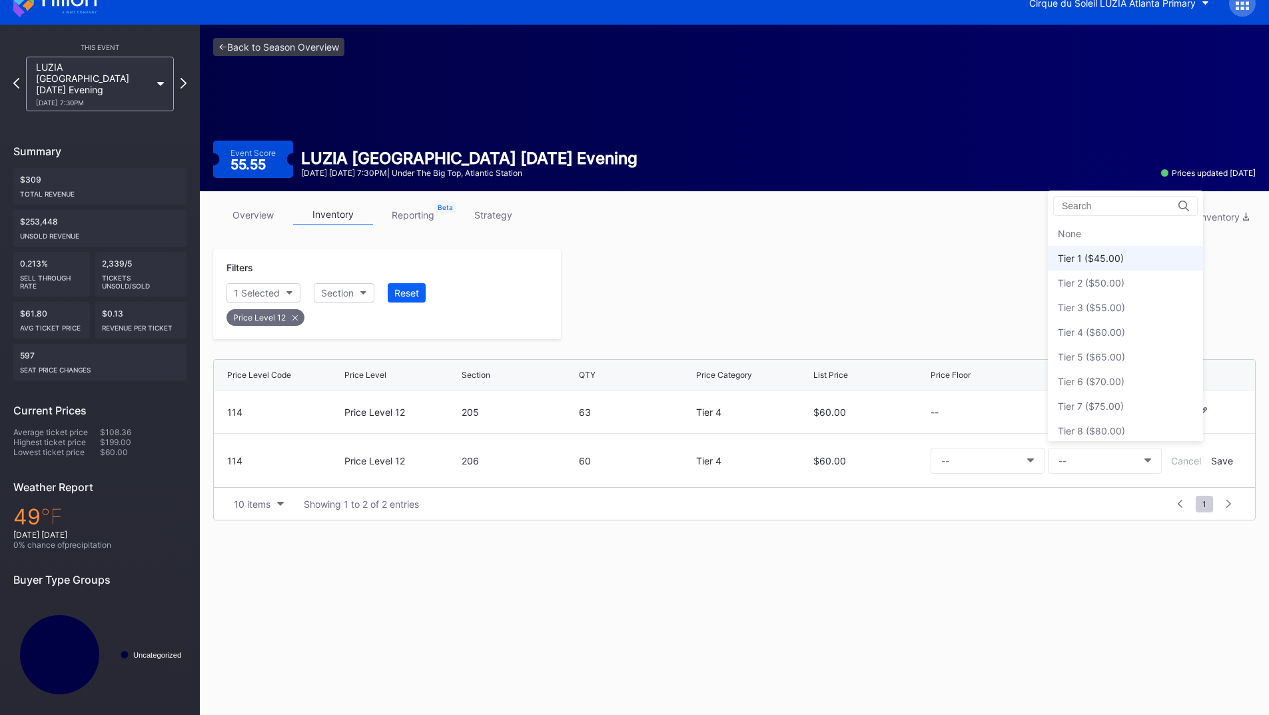
click at [1090, 265] on div "Tier 1 ($45.00)" at bounding box center [1125, 258] width 155 height 25
drag, startPoint x: 1214, startPoint y: 458, endPoint x: 1195, endPoint y: 451, distance: 20.0
click at [1214, 460] on div "Save" at bounding box center [1222, 460] width 22 height 11
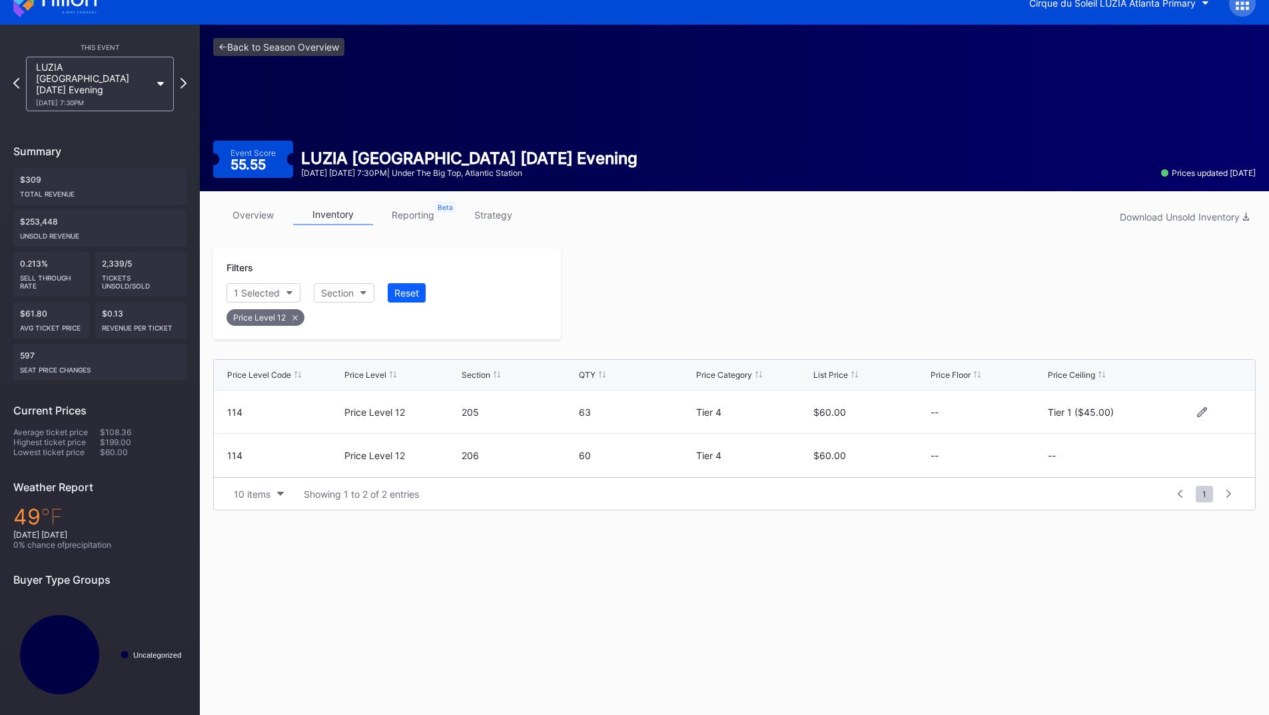
click at [793, 290] on div at bounding box center [908, 293] width 695 height 91
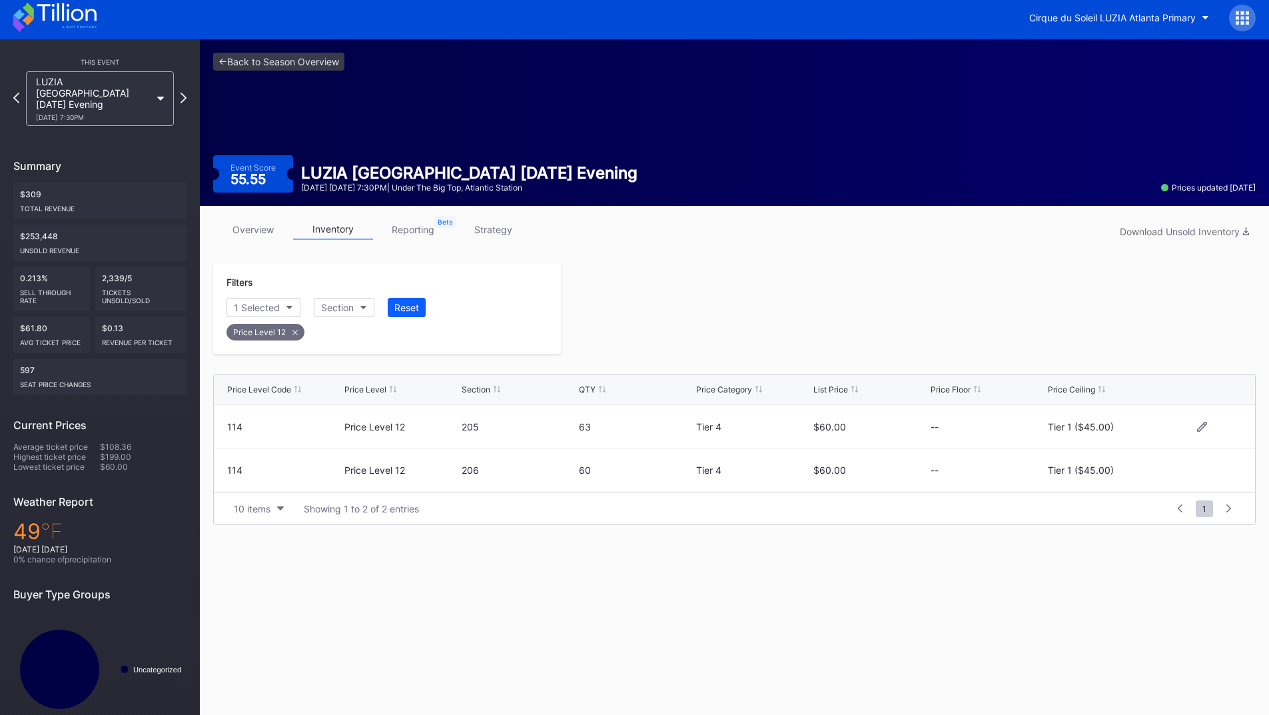
scroll to position [0, 0]
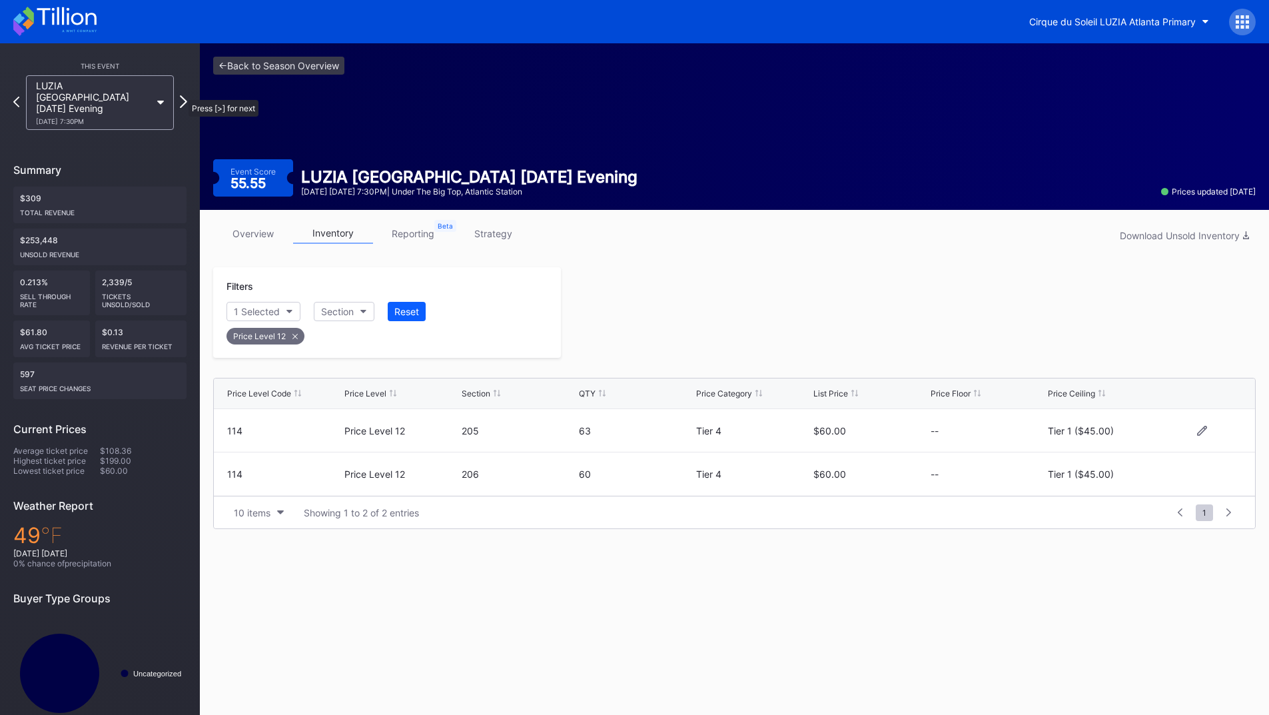
click at [182, 95] on icon at bounding box center [183, 101] width 7 height 13
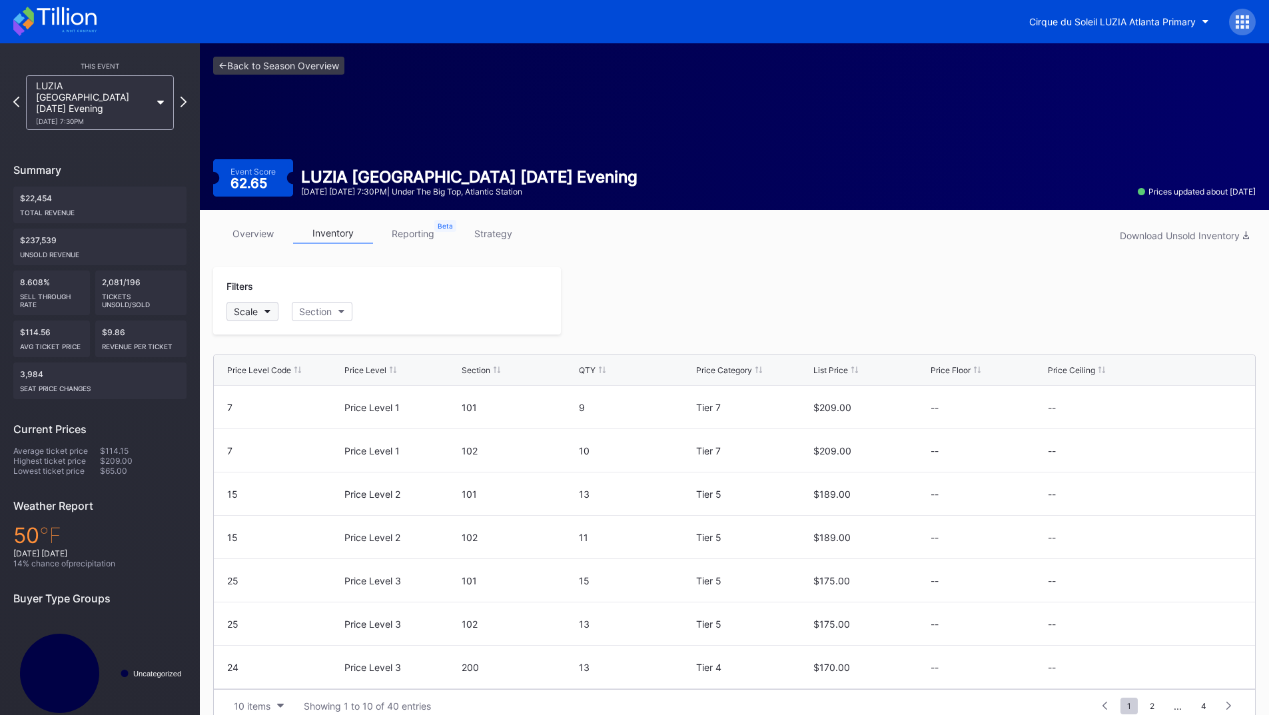
click at [242, 310] on div "Scale" at bounding box center [246, 311] width 24 height 11
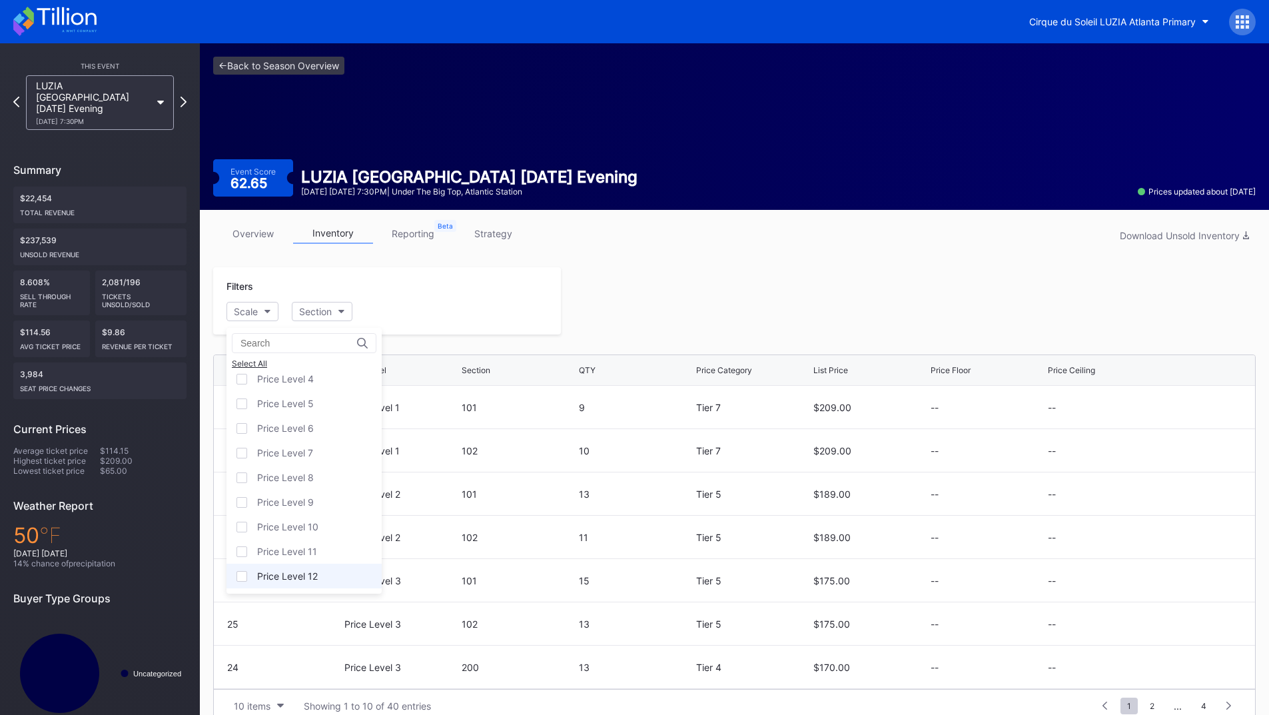
click at [294, 575] on div "Price Level 12" at bounding box center [287, 575] width 61 height 11
drag, startPoint x: 671, startPoint y: 269, endPoint x: 677, endPoint y: 274, distance: 8.1
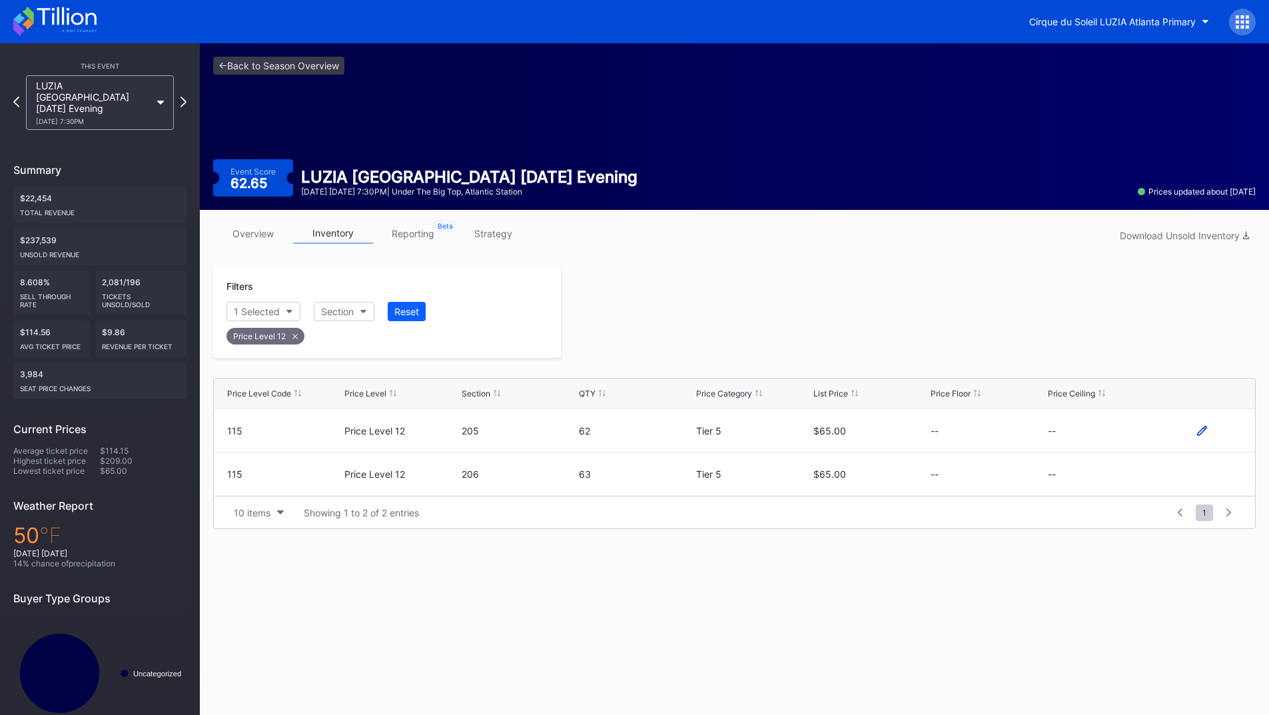
click at [1200, 428] on icon at bounding box center [1202, 431] width 10 height 10
click at [1102, 445] on button "--" at bounding box center [1105, 435] width 114 height 26
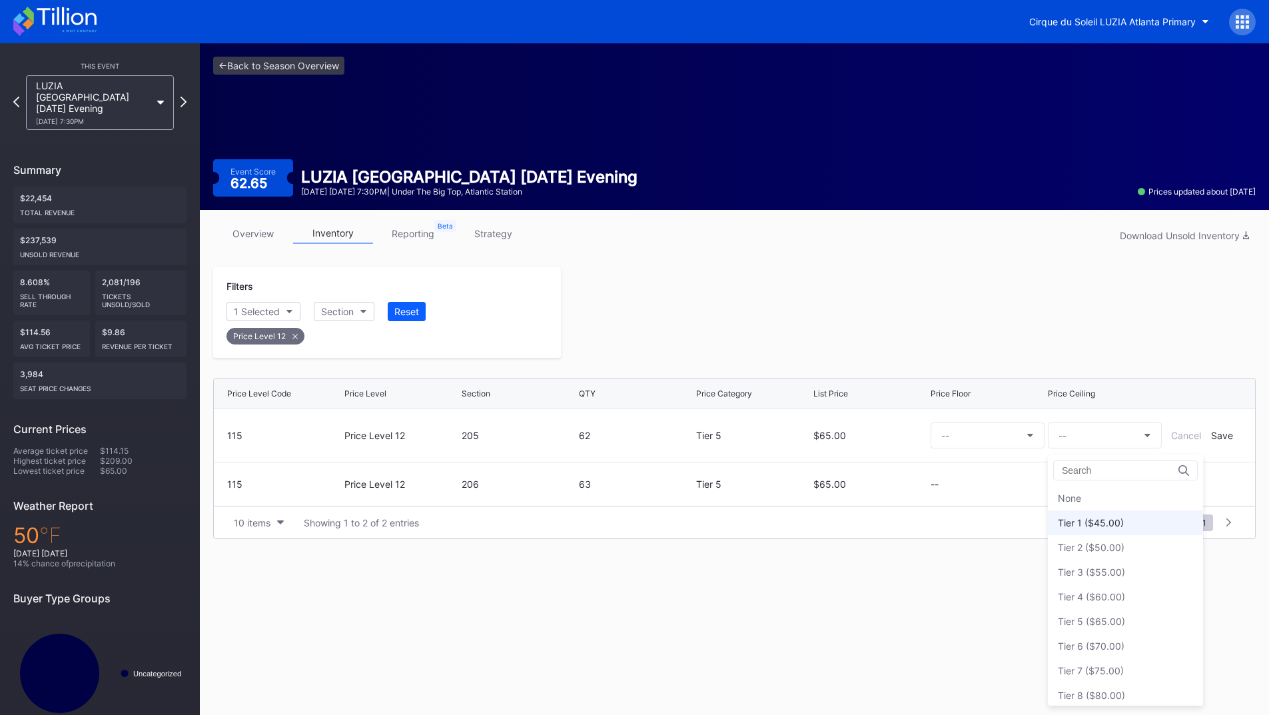
click at [1107, 515] on div "Tier 1 ($45.00)" at bounding box center [1125, 522] width 155 height 25
click at [1224, 438] on div "Save" at bounding box center [1222, 435] width 22 height 11
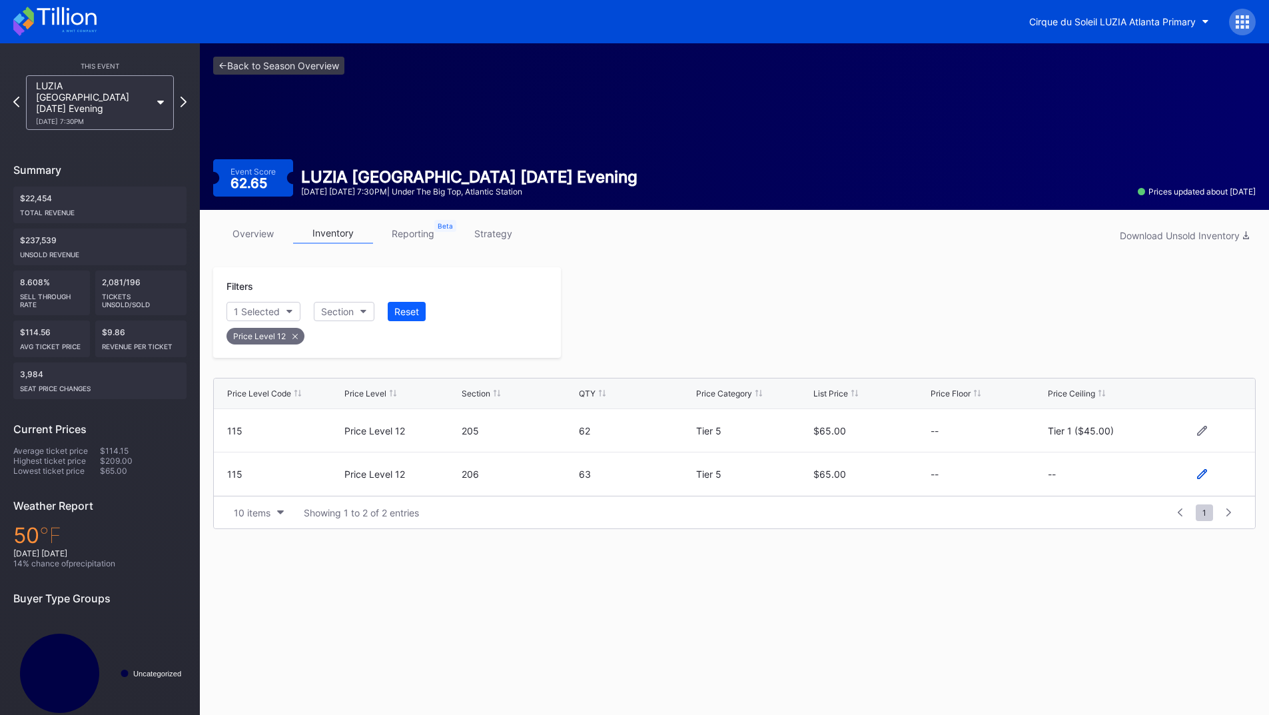
click at [1203, 476] on icon at bounding box center [1202, 474] width 10 height 10
click at [1104, 487] on button "--" at bounding box center [1105, 479] width 114 height 26
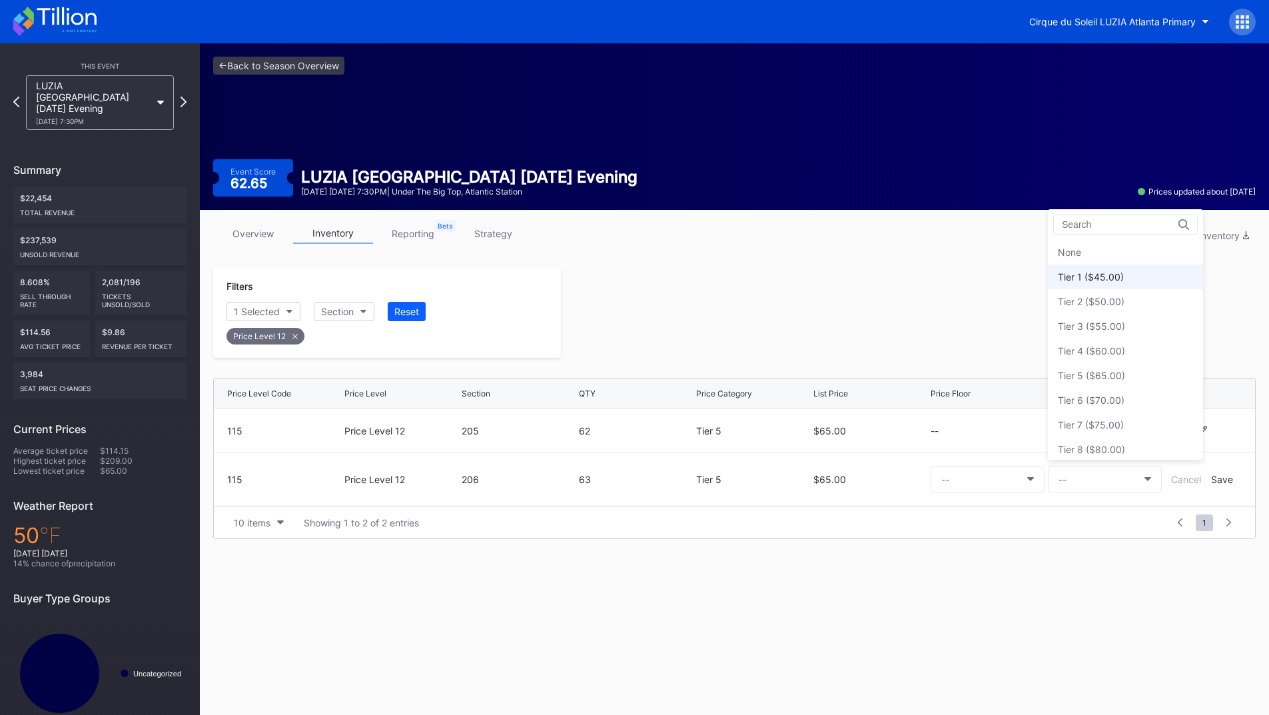
click at [1130, 278] on div "Tier 1 ($45.00)" at bounding box center [1125, 276] width 155 height 25
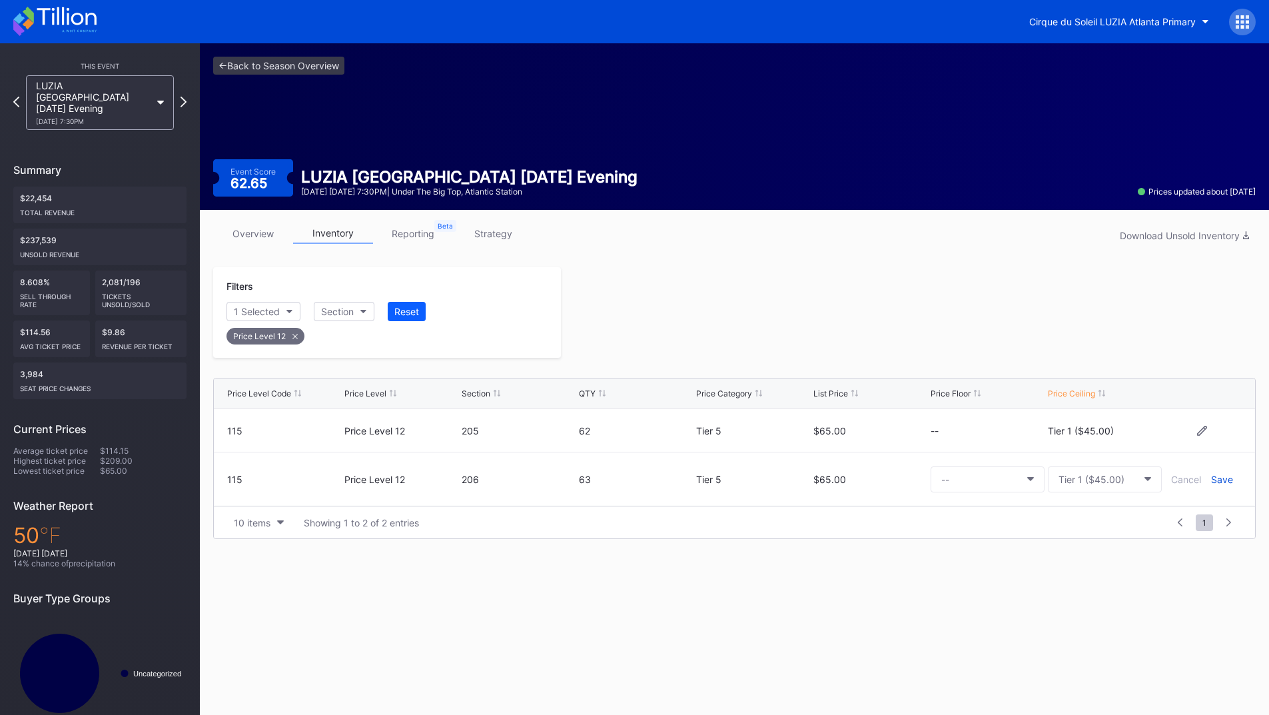
click at [1219, 476] on div "Save" at bounding box center [1222, 479] width 22 height 11
click at [957, 334] on div at bounding box center [908, 312] width 695 height 91
click at [185, 95] on icon at bounding box center [183, 101] width 7 height 13
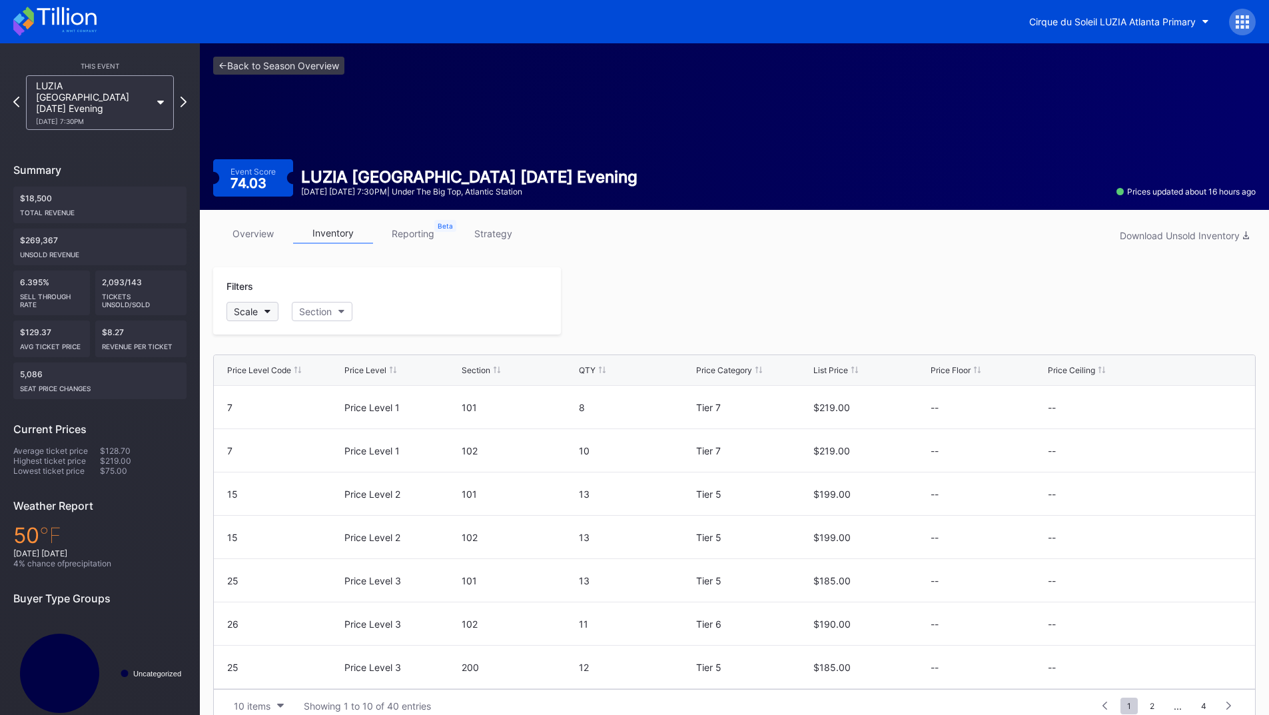
click at [254, 314] on div "Scale" at bounding box center [246, 311] width 24 height 11
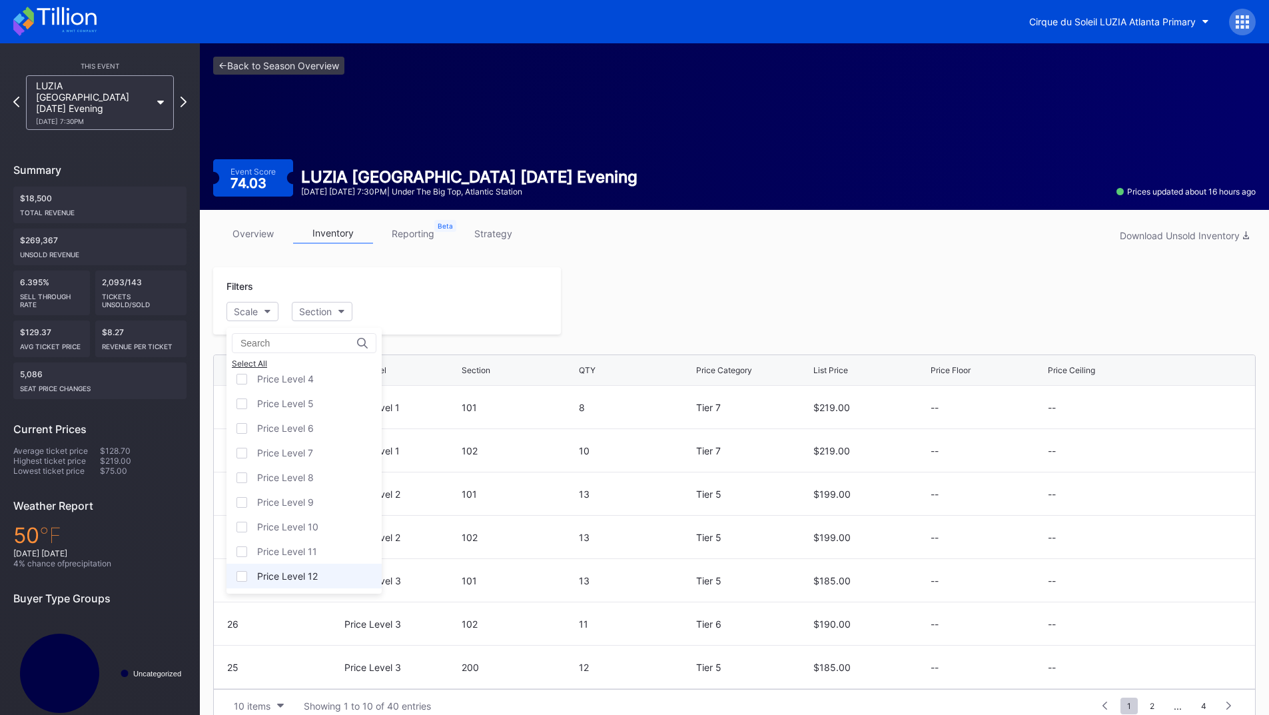
click at [308, 575] on div "Price Level 12" at bounding box center [287, 575] width 61 height 11
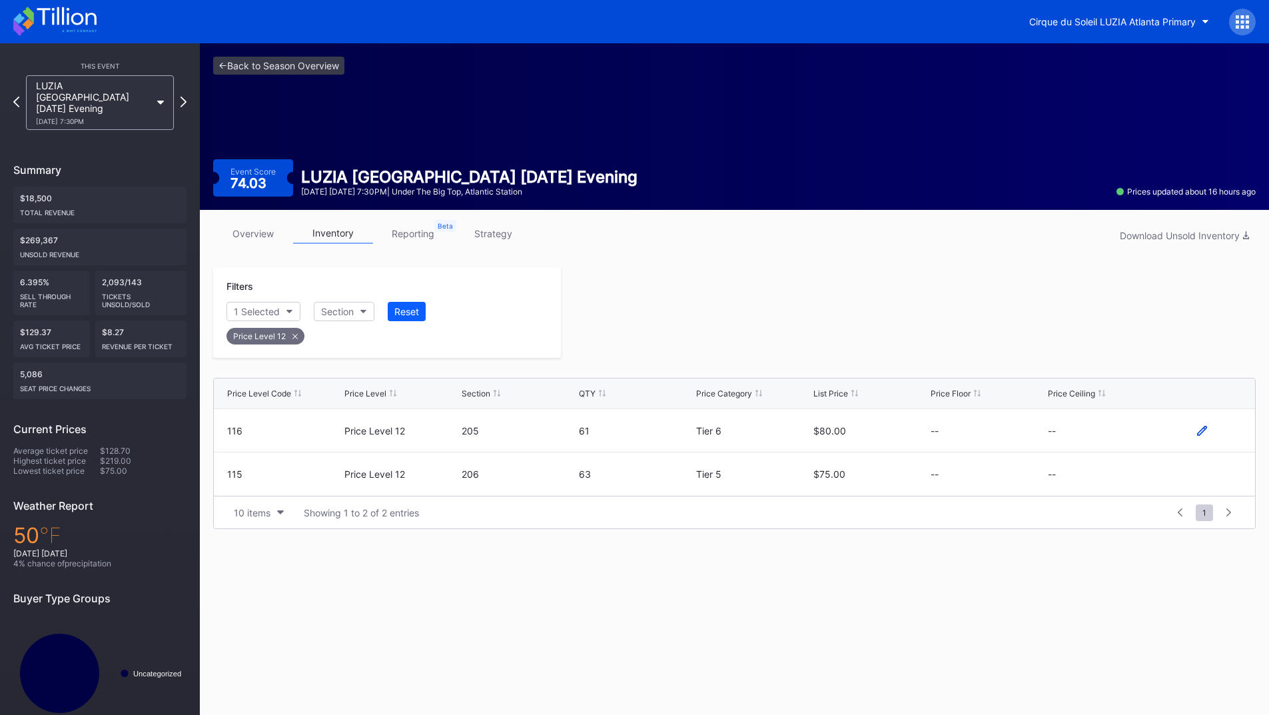
click at [1203, 431] on icon at bounding box center [1202, 430] width 10 height 10
click at [1084, 431] on button "--" at bounding box center [1105, 435] width 114 height 26
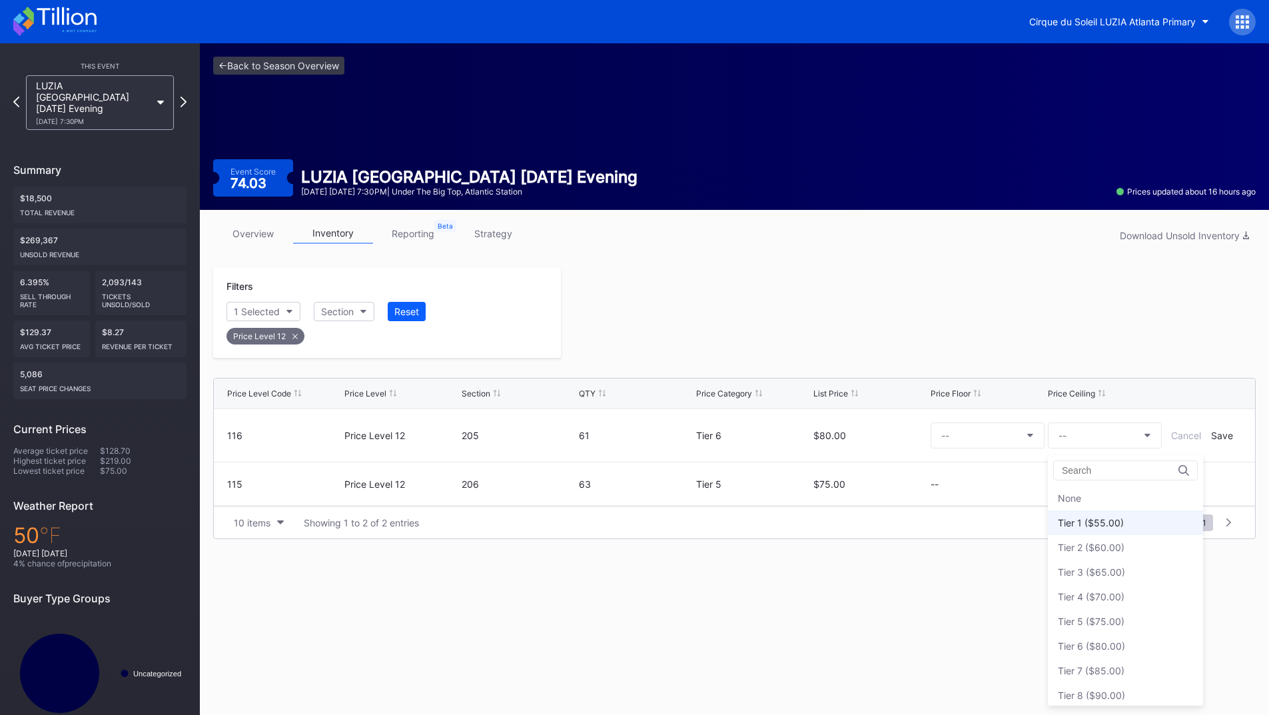
click at [1118, 526] on div "Tier 1 ($55.00)" at bounding box center [1091, 522] width 66 height 11
click at [1230, 435] on div "Save" at bounding box center [1222, 435] width 22 height 11
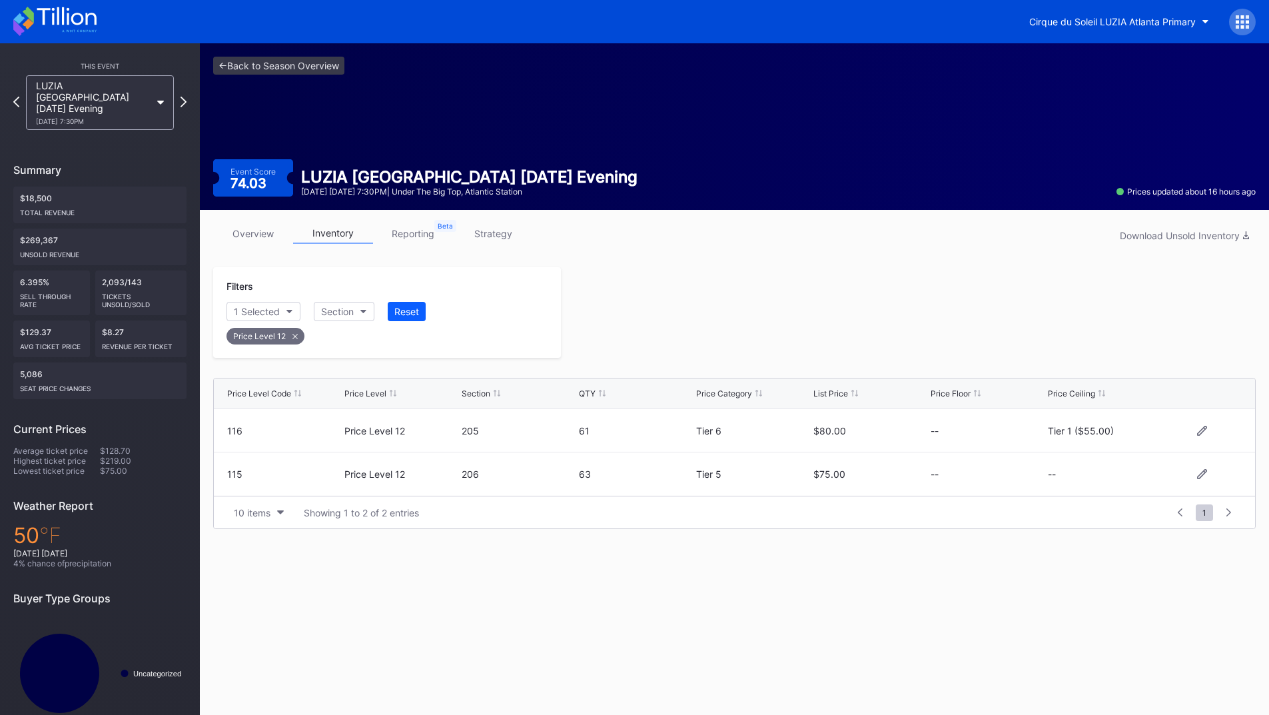
click at [1196, 478] on div at bounding box center [1202, 474] width 80 height 10
click at [1202, 475] on icon at bounding box center [1202, 474] width 10 height 10
click at [1110, 481] on button "--" at bounding box center [1105, 479] width 114 height 26
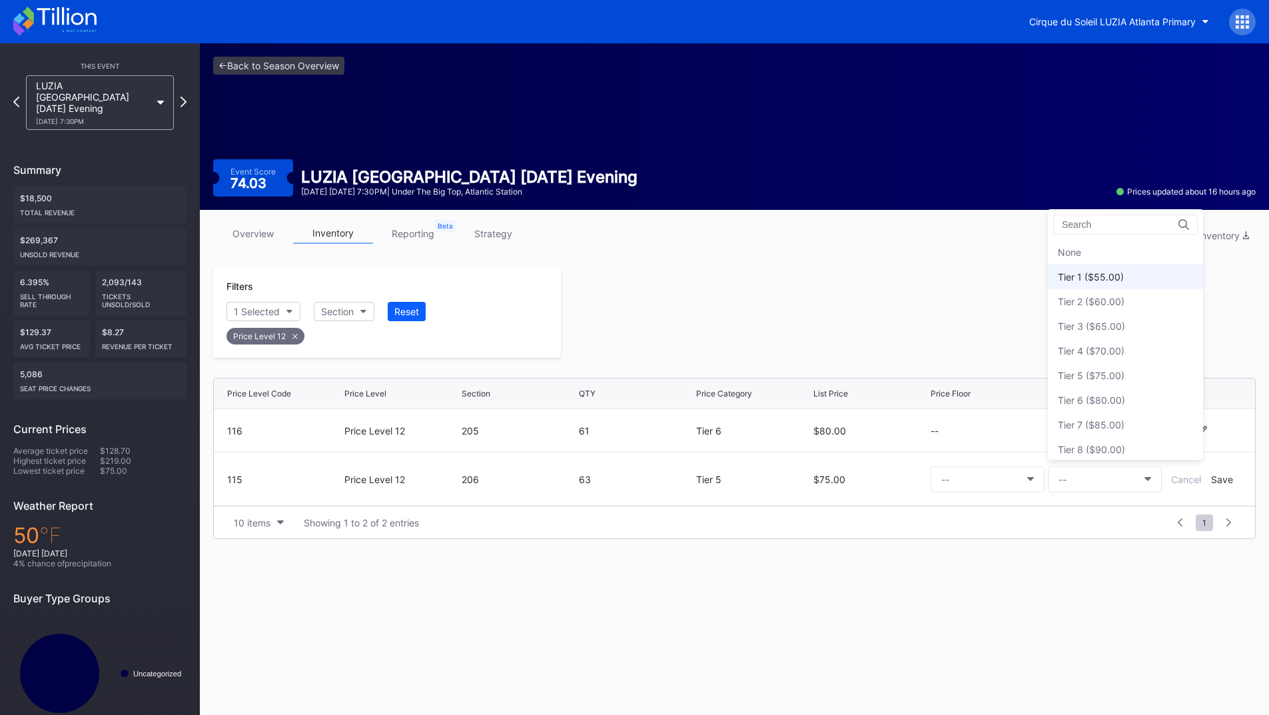
click at [1092, 283] on div "Tier 1 ($55.00)" at bounding box center [1125, 276] width 155 height 25
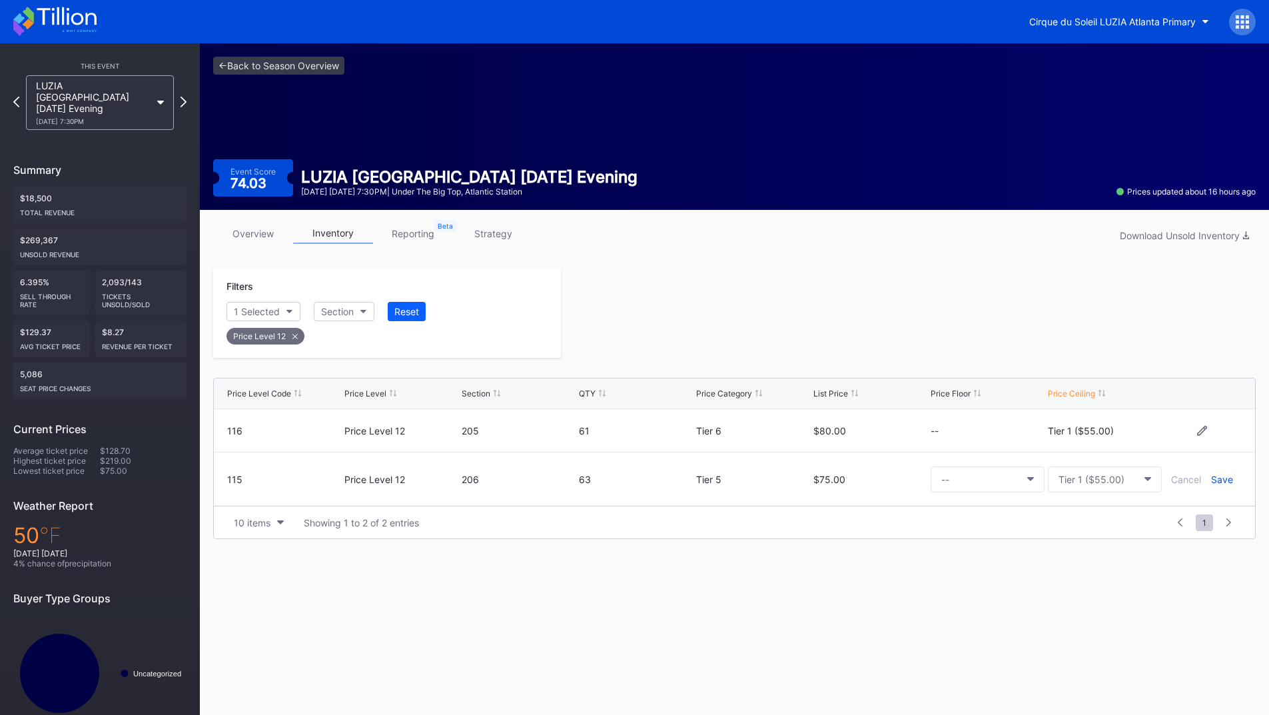
click at [1219, 480] on div "Save" at bounding box center [1222, 479] width 22 height 11
click at [910, 356] on div at bounding box center [908, 312] width 695 height 91
click at [182, 95] on icon at bounding box center [183, 101] width 7 height 13
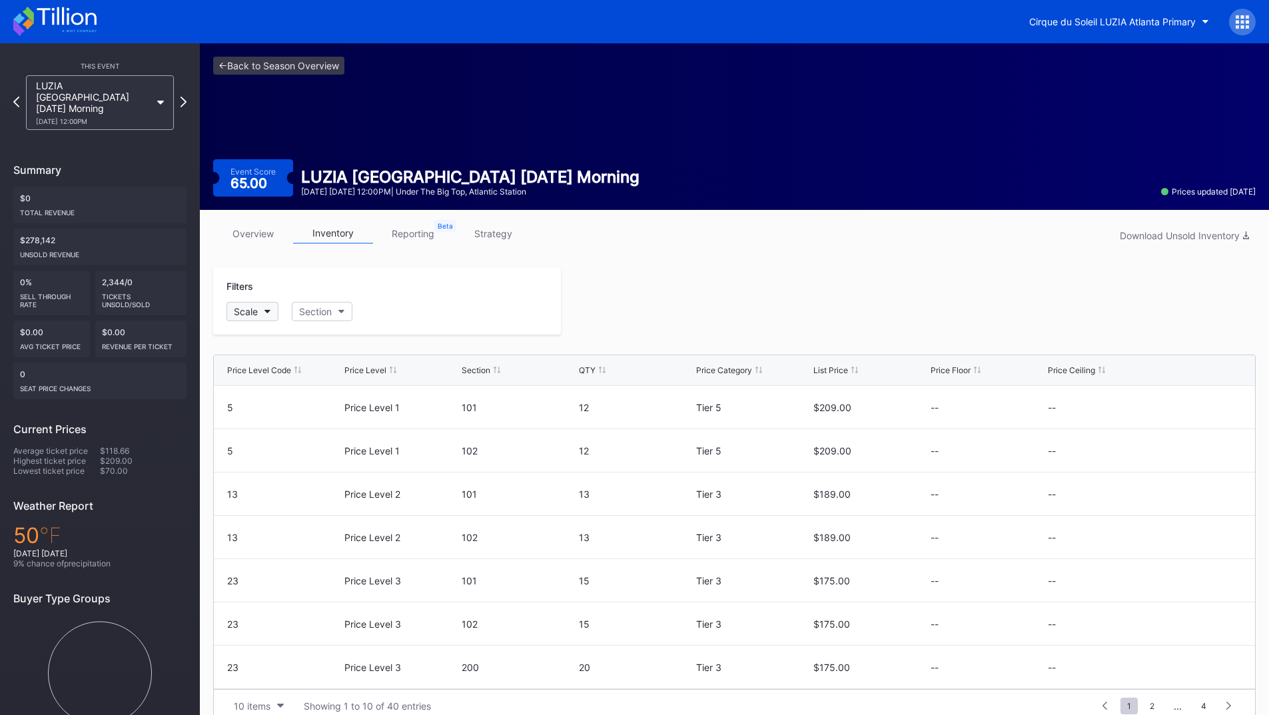
click at [256, 314] on div "Scale" at bounding box center [246, 311] width 24 height 11
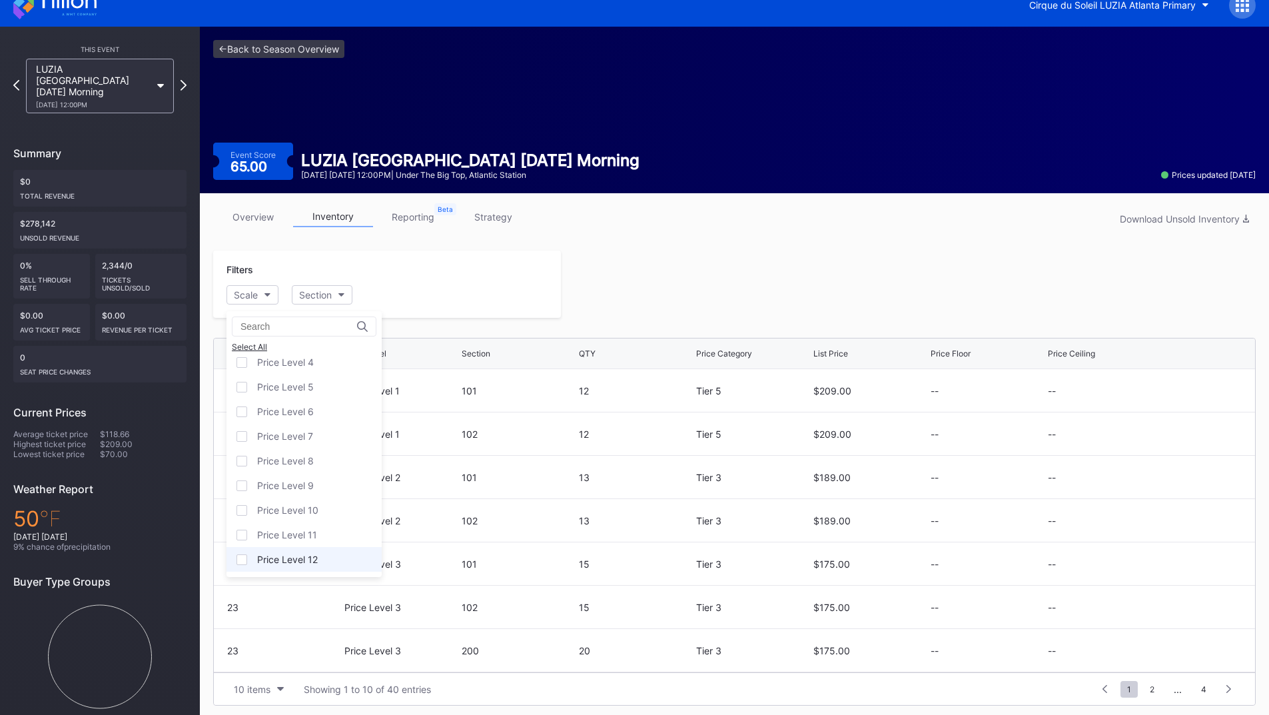
scroll to position [21, 0]
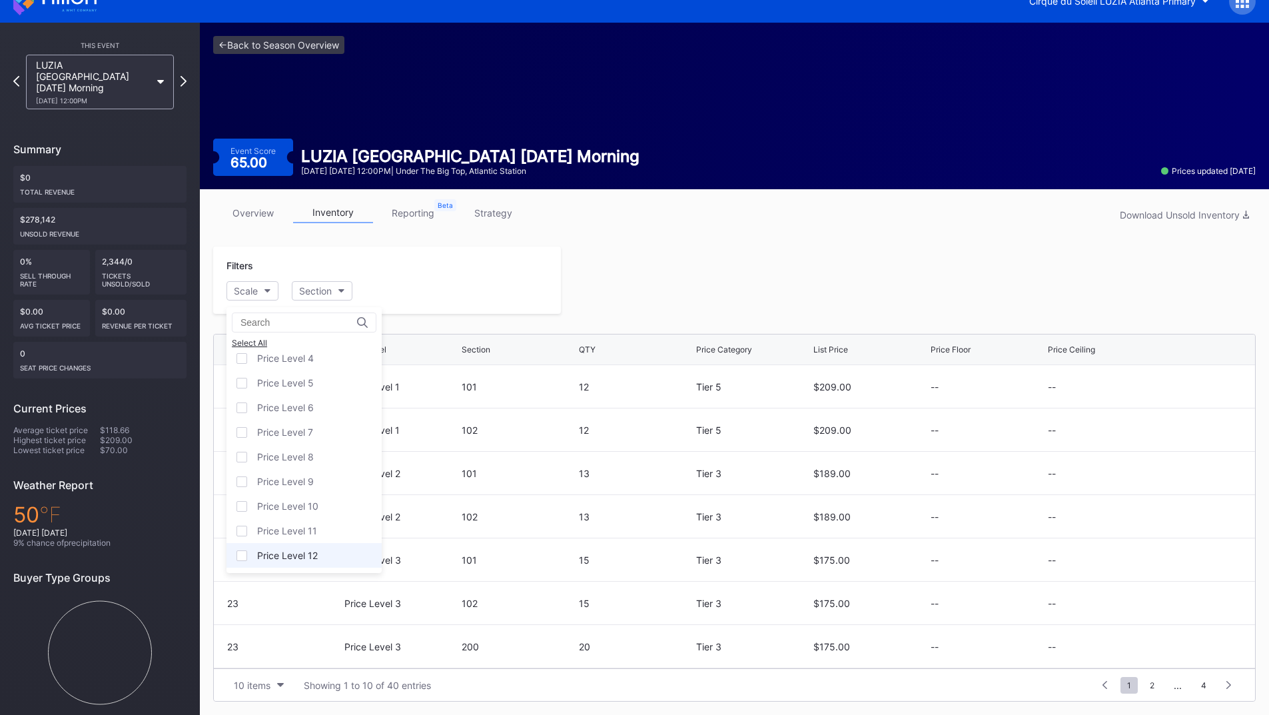
click at [308, 550] on div "Price Level 12" at bounding box center [287, 554] width 61 height 11
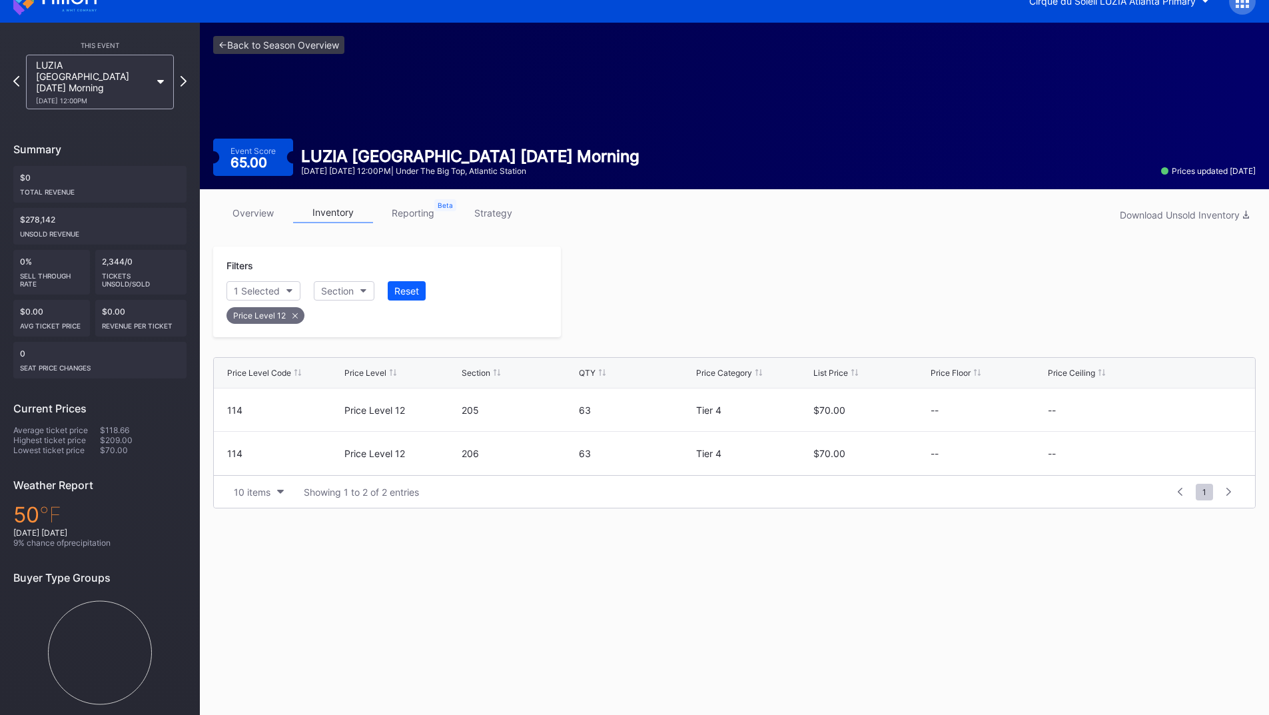
scroll to position [19, 0]
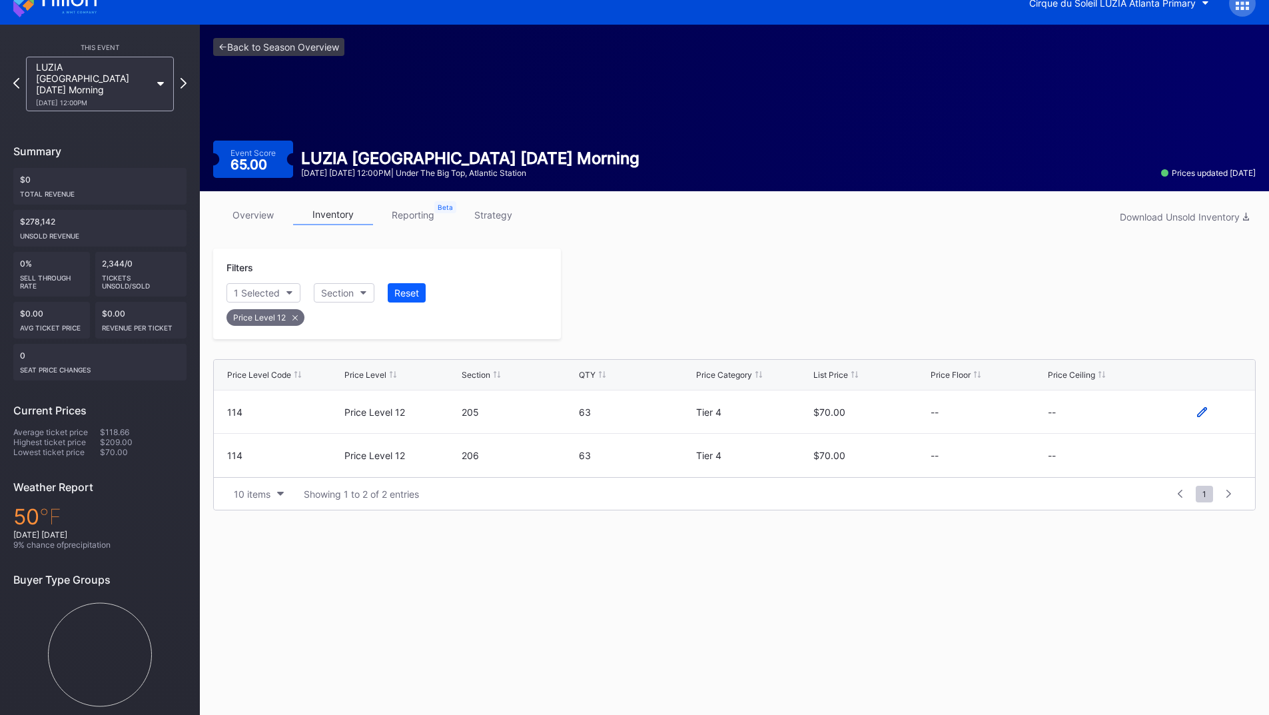
click at [1201, 411] on icon at bounding box center [1202, 411] width 10 height 10
click at [1096, 420] on button "--" at bounding box center [1105, 417] width 114 height 26
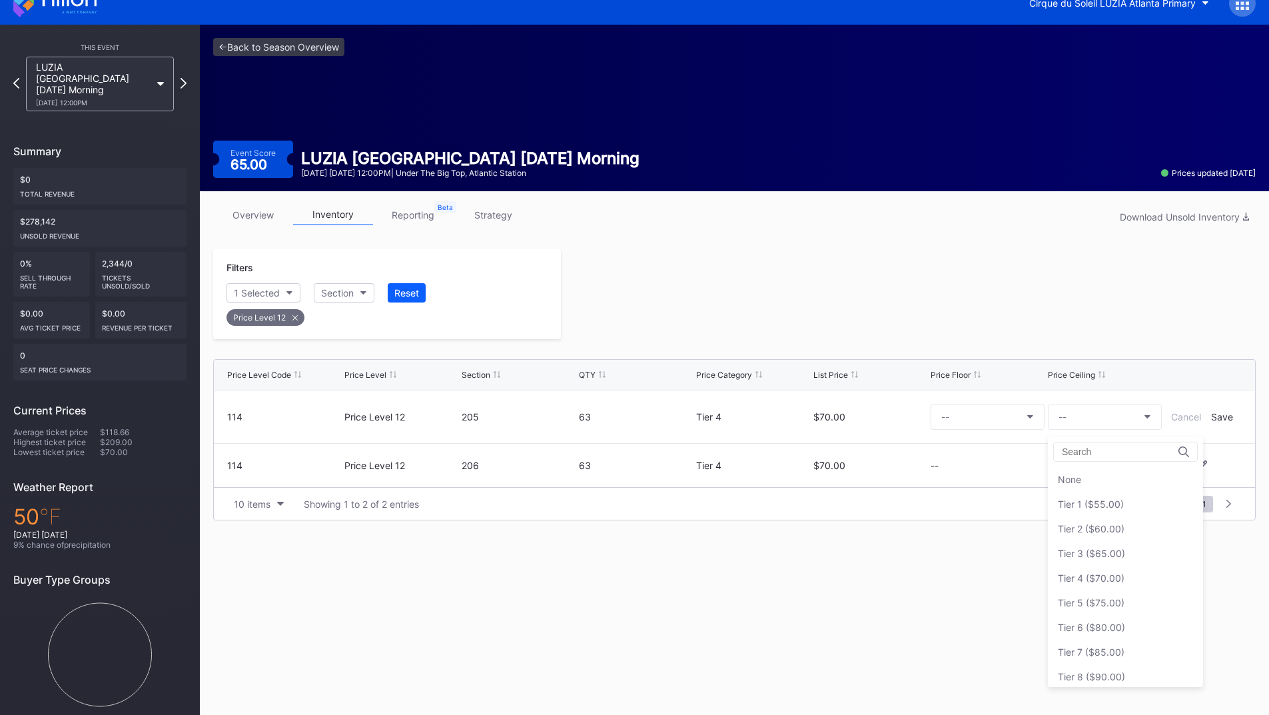
drag, startPoint x: 1099, startPoint y: 501, endPoint x: 1118, endPoint y: 484, distance: 25.5
click at [1099, 502] on div "Tier 1 ($55.00)" at bounding box center [1091, 503] width 66 height 11
click at [1222, 415] on div "Save" at bounding box center [1222, 416] width 22 height 11
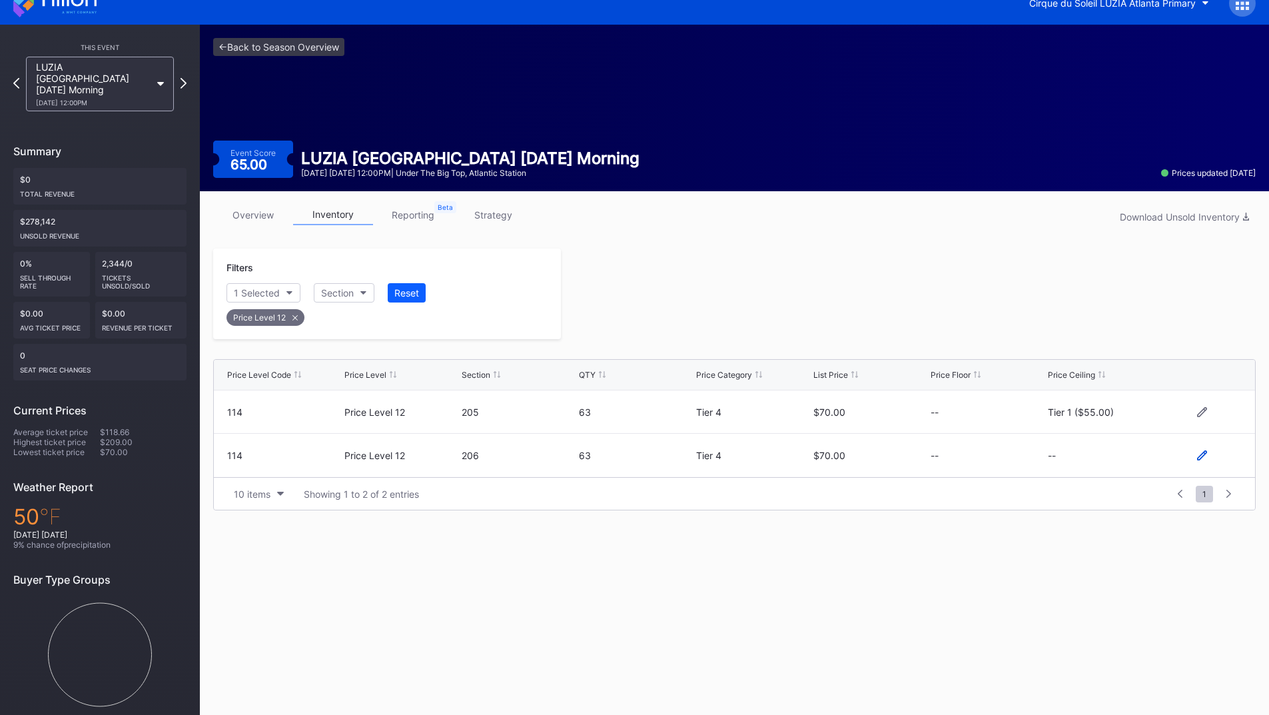
click at [1204, 456] on icon at bounding box center [1202, 455] width 10 height 10
click at [1090, 466] on button "--" at bounding box center [1105, 461] width 114 height 26
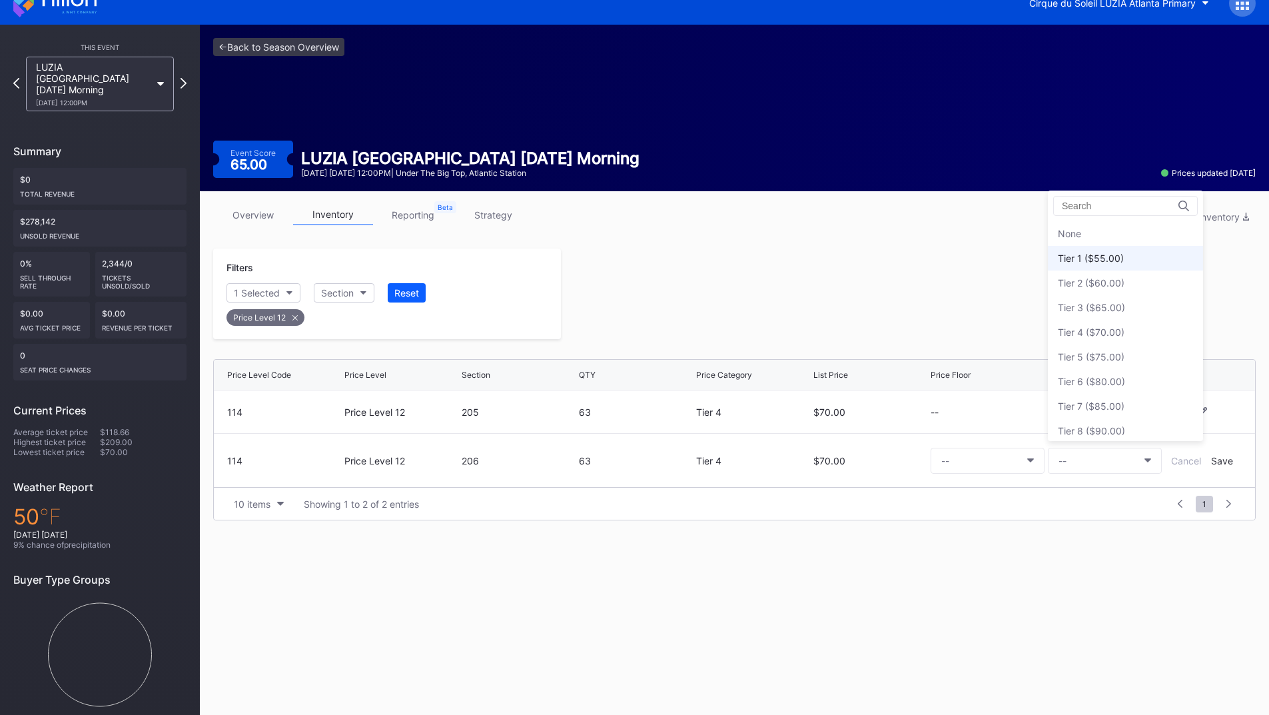
click at [1090, 268] on div "Tier 1 ($55.00)" at bounding box center [1125, 258] width 155 height 25
click at [1215, 460] on div "Save" at bounding box center [1222, 460] width 22 height 11
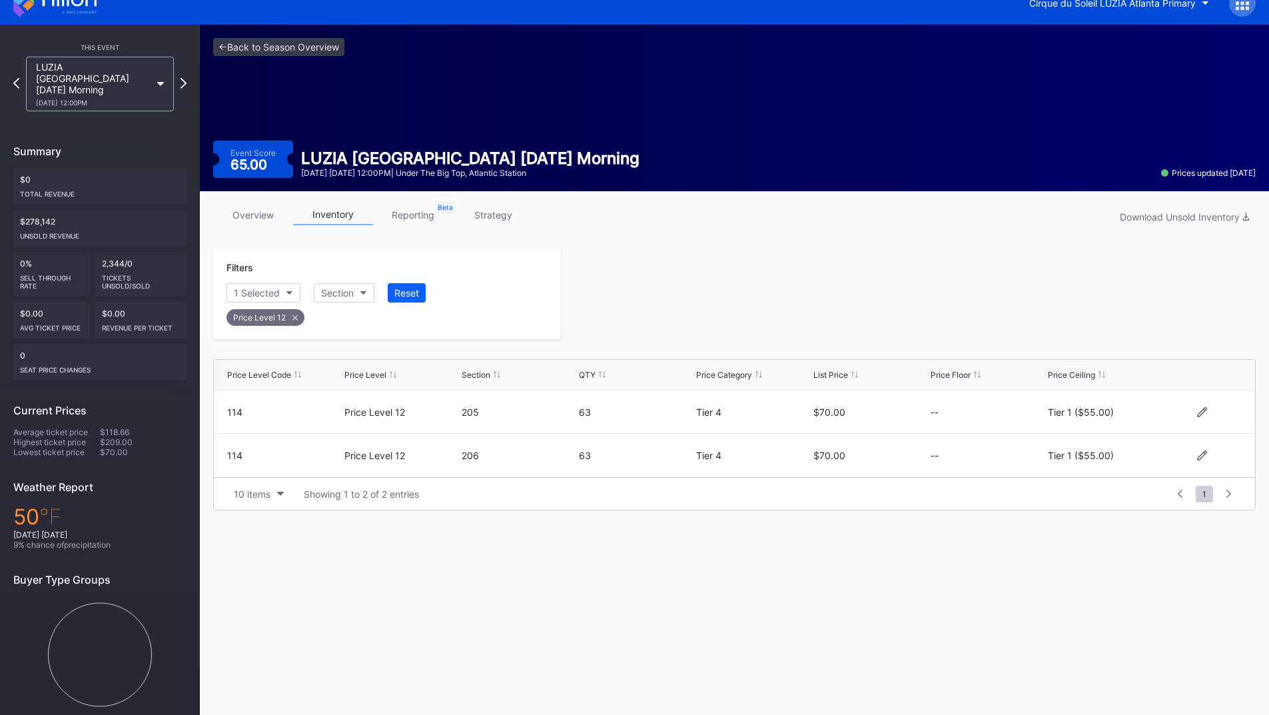
click at [910, 332] on div at bounding box center [908, 293] width 695 height 91
click at [181, 78] on icon at bounding box center [183, 83] width 7 height 13
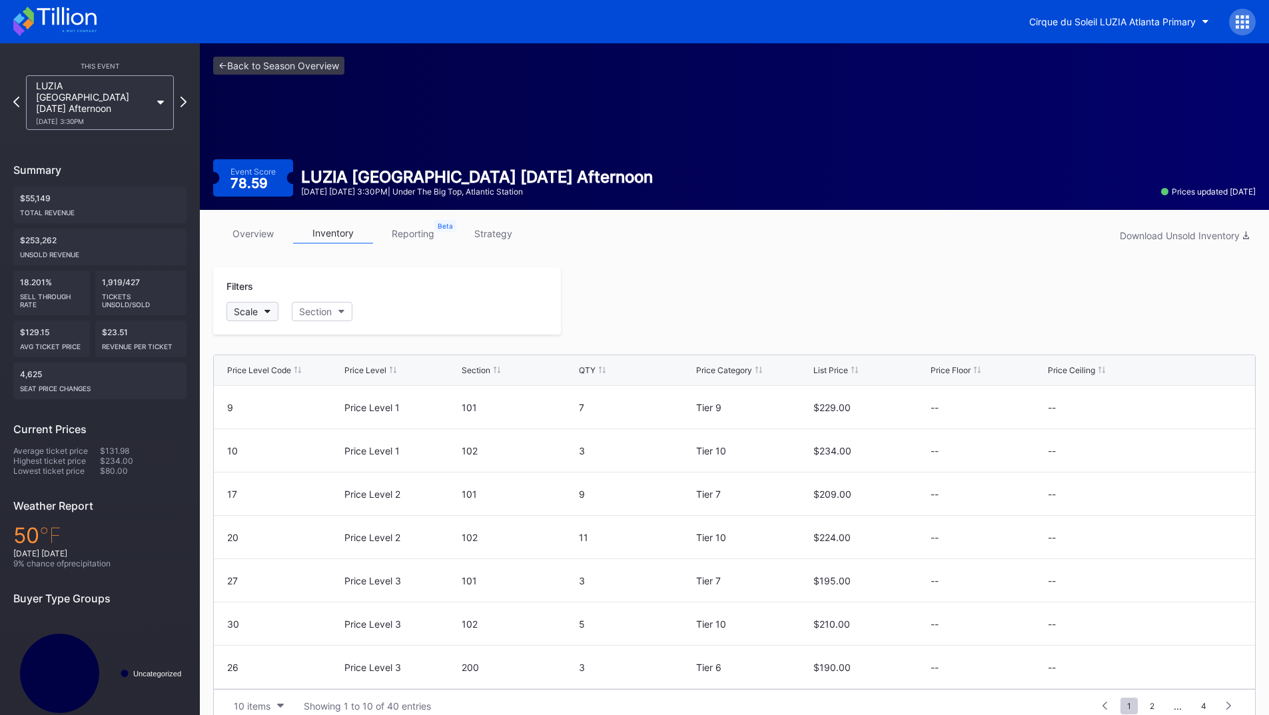
click at [258, 314] on div "Scale" at bounding box center [246, 311] width 24 height 11
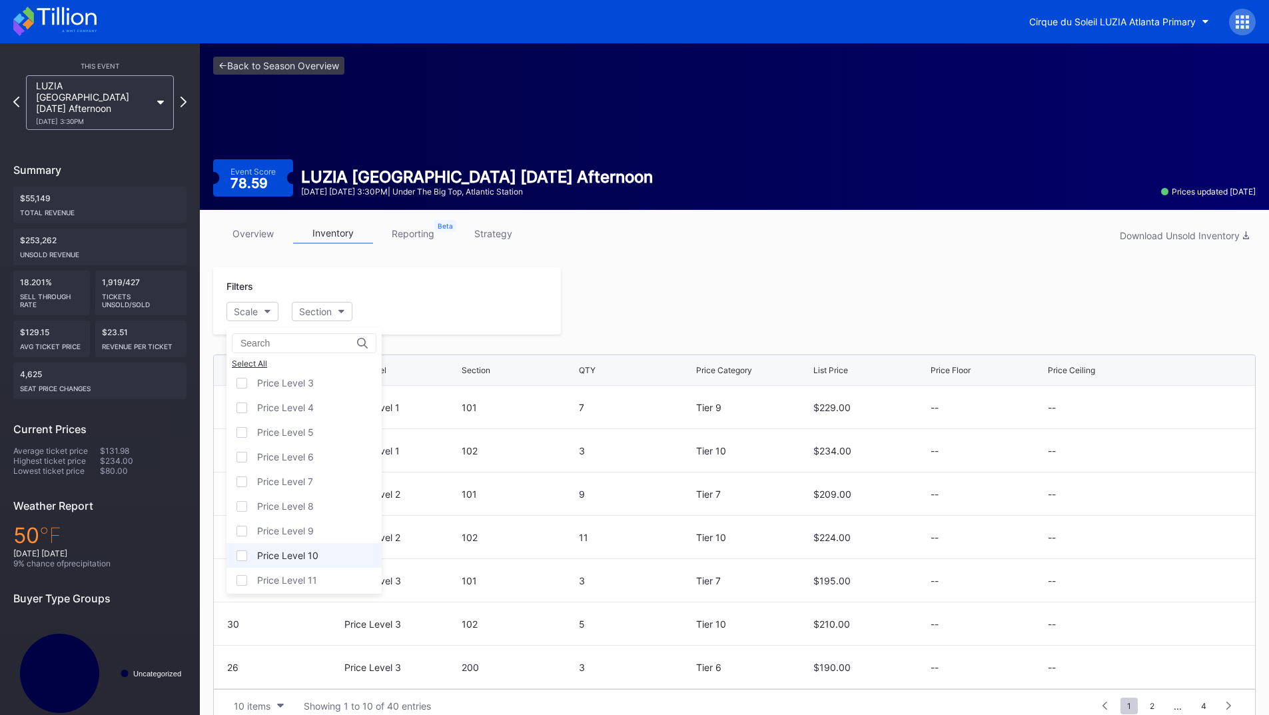
scroll to position [81, 0]
click at [308, 569] on div "Price Level 12" at bounding box center [303, 575] width 155 height 25
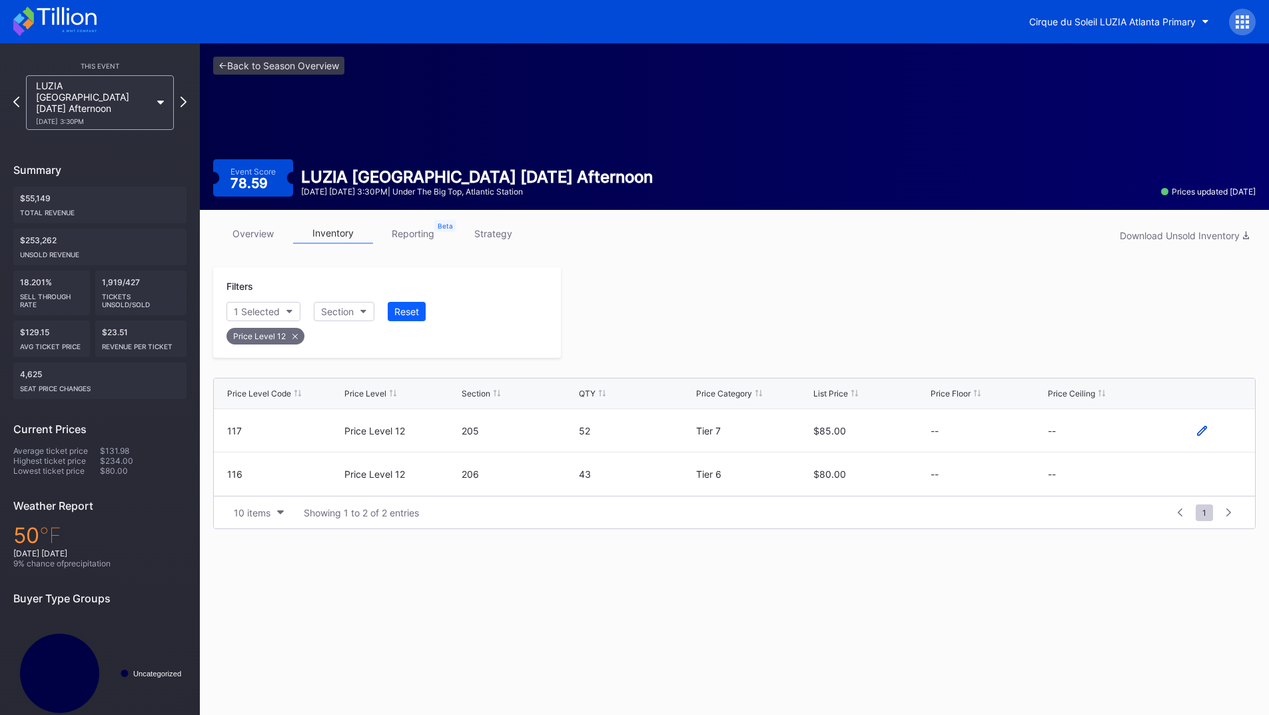
click at [1200, 428] on icon at bounding box center [1202, 431] width 10 height 10
click at [1098, 434] on button "--" at bounding box center [1105, 435] width 114 height 26
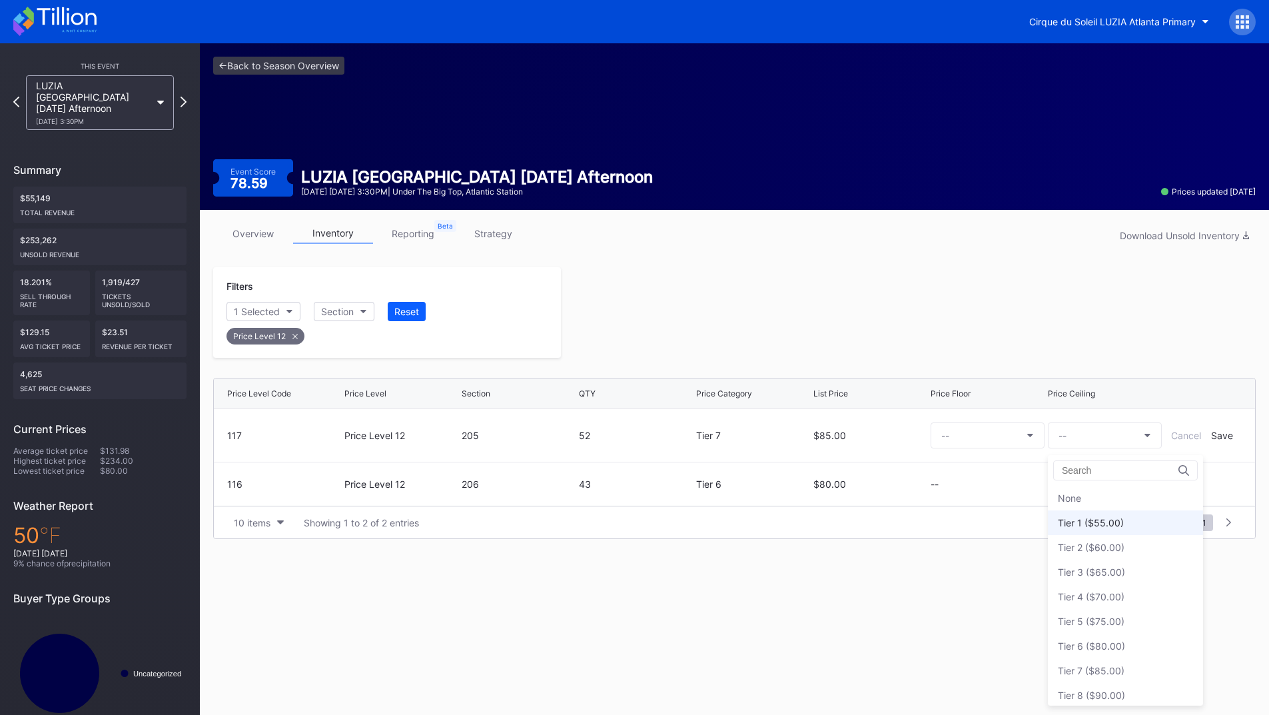
click at [1105, 520] on div "Tier 1 ($55.00)" at bounding box center [1091, 522] width 66 height 11
click at [1213, 436] on div "Save" at bounding box center [1222, 435] width 22 height 11
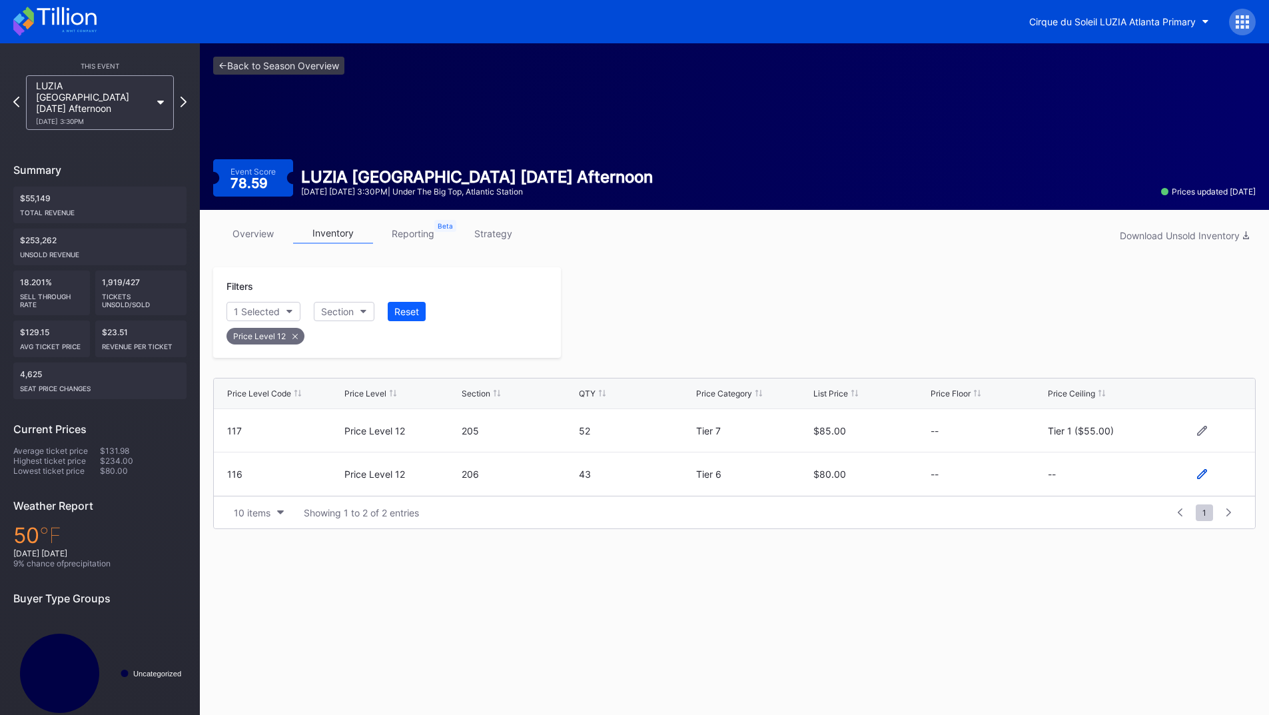
click at [1198, 476] on icon at bounding box center [1202, 474] width 10 height 10
click at [1090, 486] on button "--" at bounding box center [1105, 479] width 114 height 26
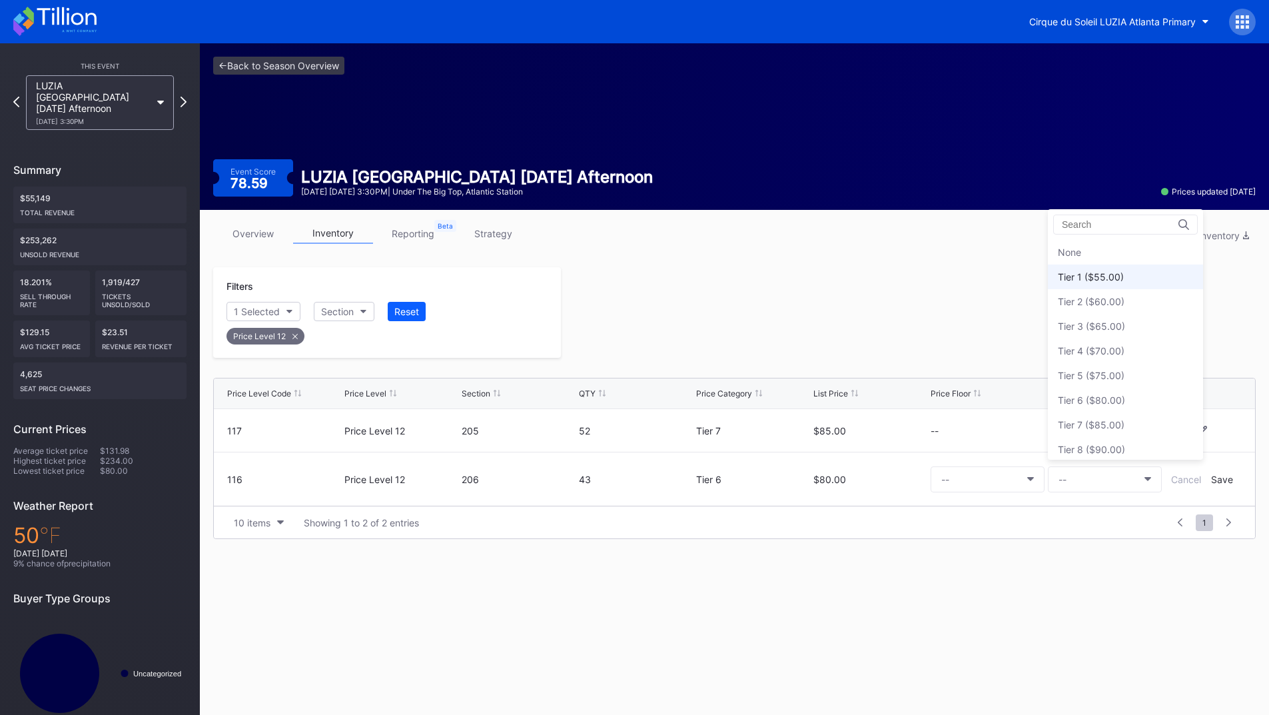
click at [1092, 272] on div "Tier 1 ($55.00)" at bounding box center [1091, 276] width 66 height 11
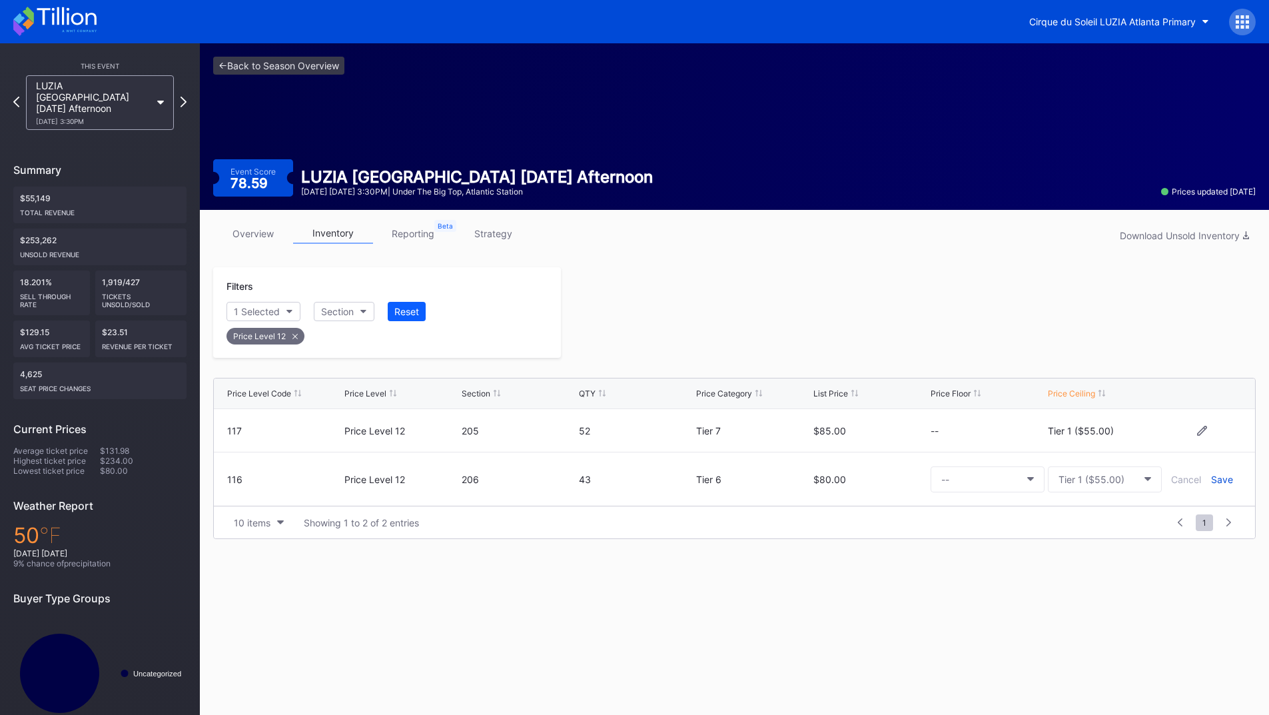
click at [1216, 479] on div "Save" at bounding box center [1222, 479] width 22 height 11
click at [894, 302] on div at bounding box center [908, 312] width 695 height 91
click at [183, 95] on icon at bounding box center [183, 101] width 7 height 13
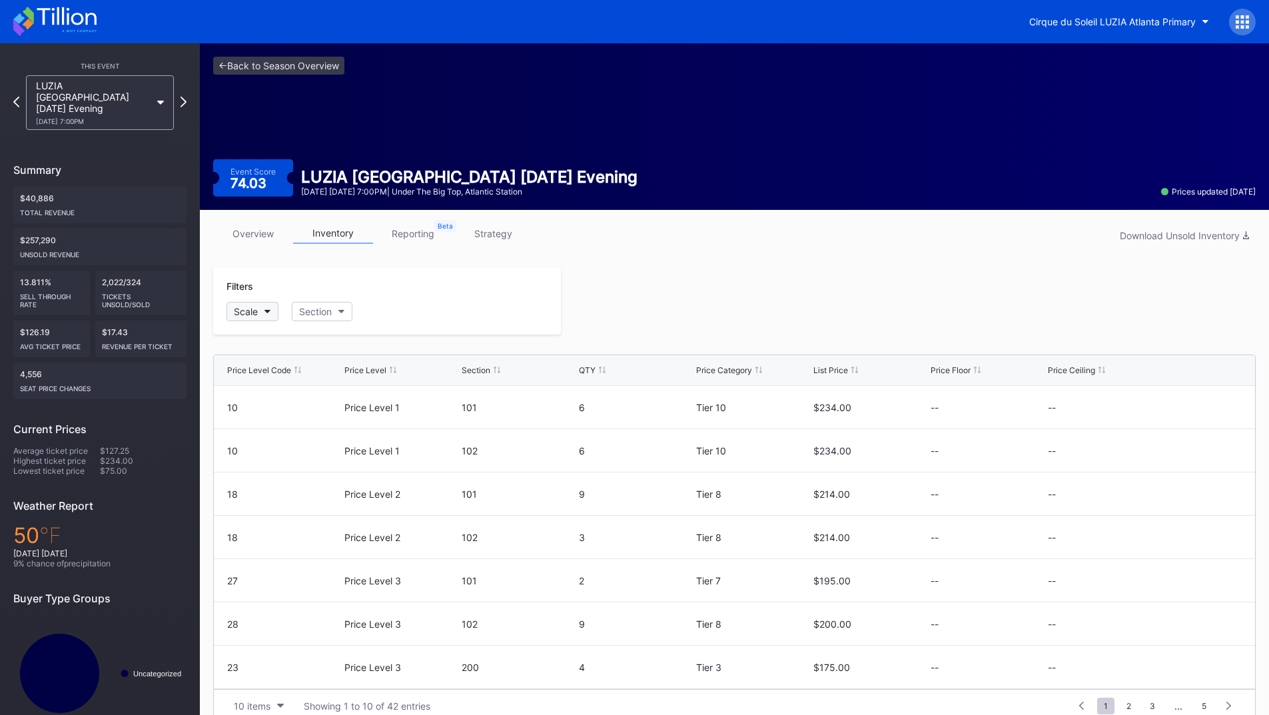
click at [254, 320] on button "Scale" at bounding box center [252, 311] width 52 height 19
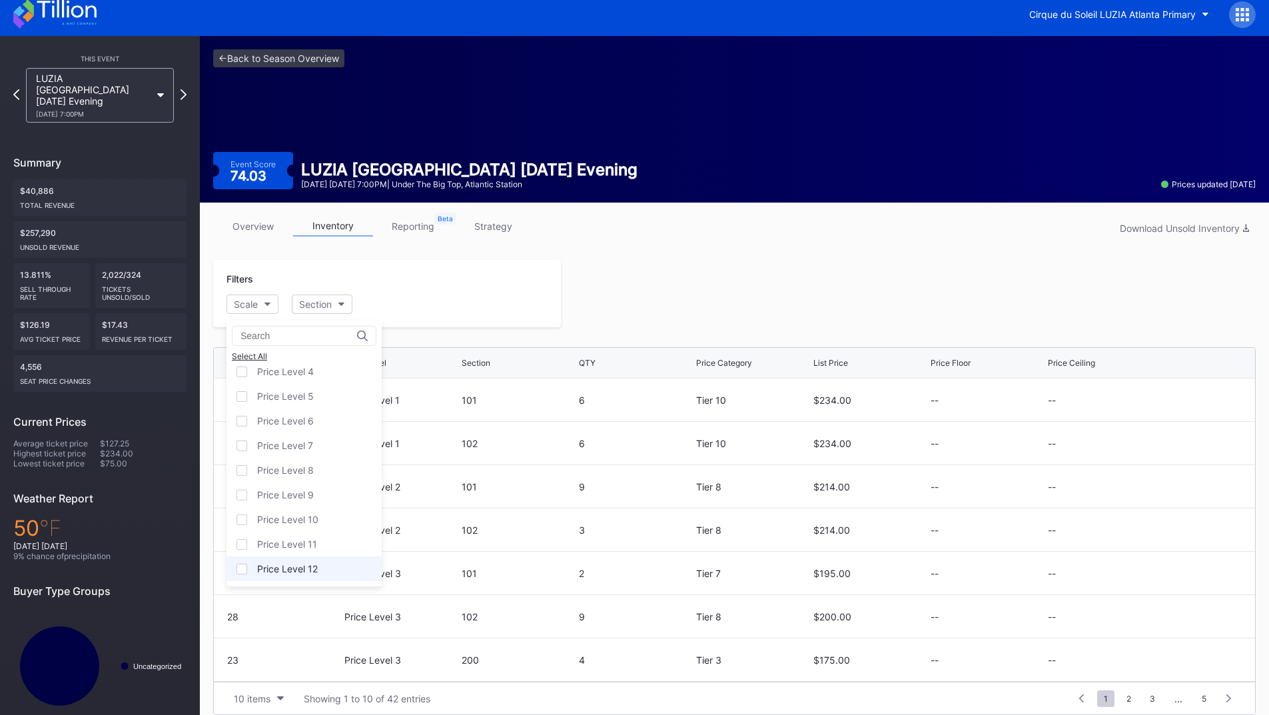
scroll to position [21, 0]
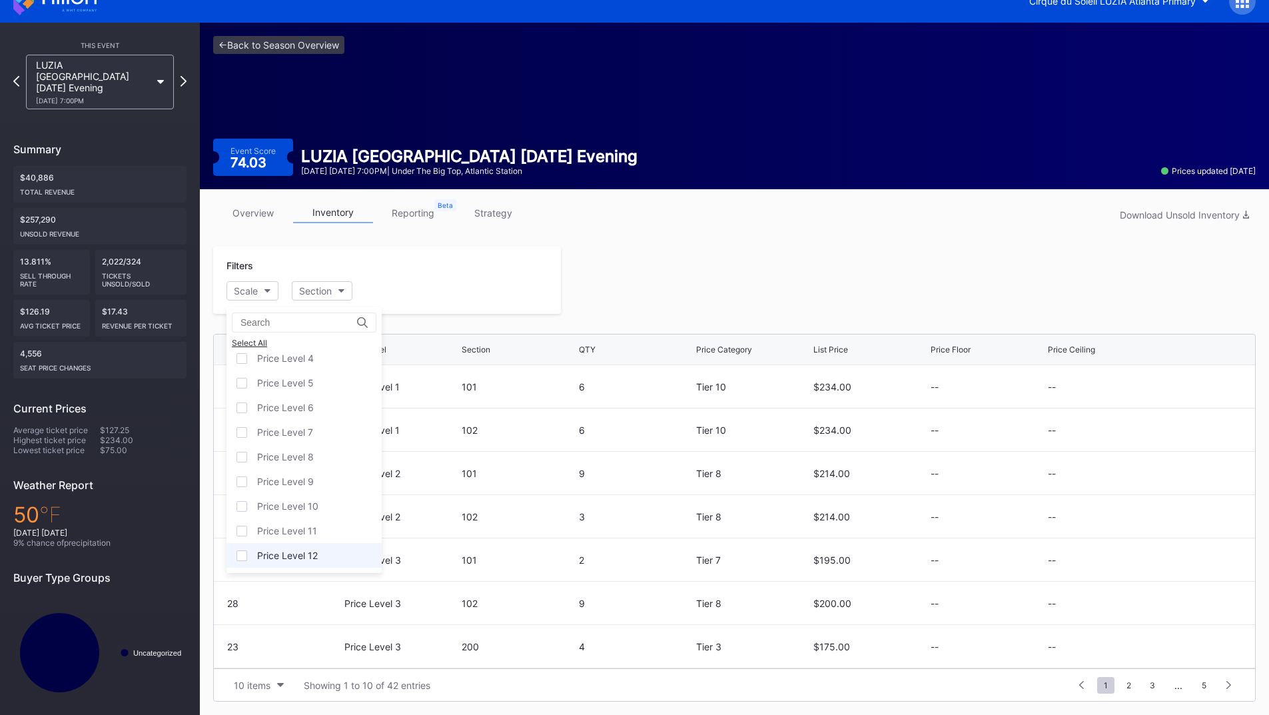
click at [306, 559] on div "Price Level 12" at bounding box center [287, 554] width 61 height 11
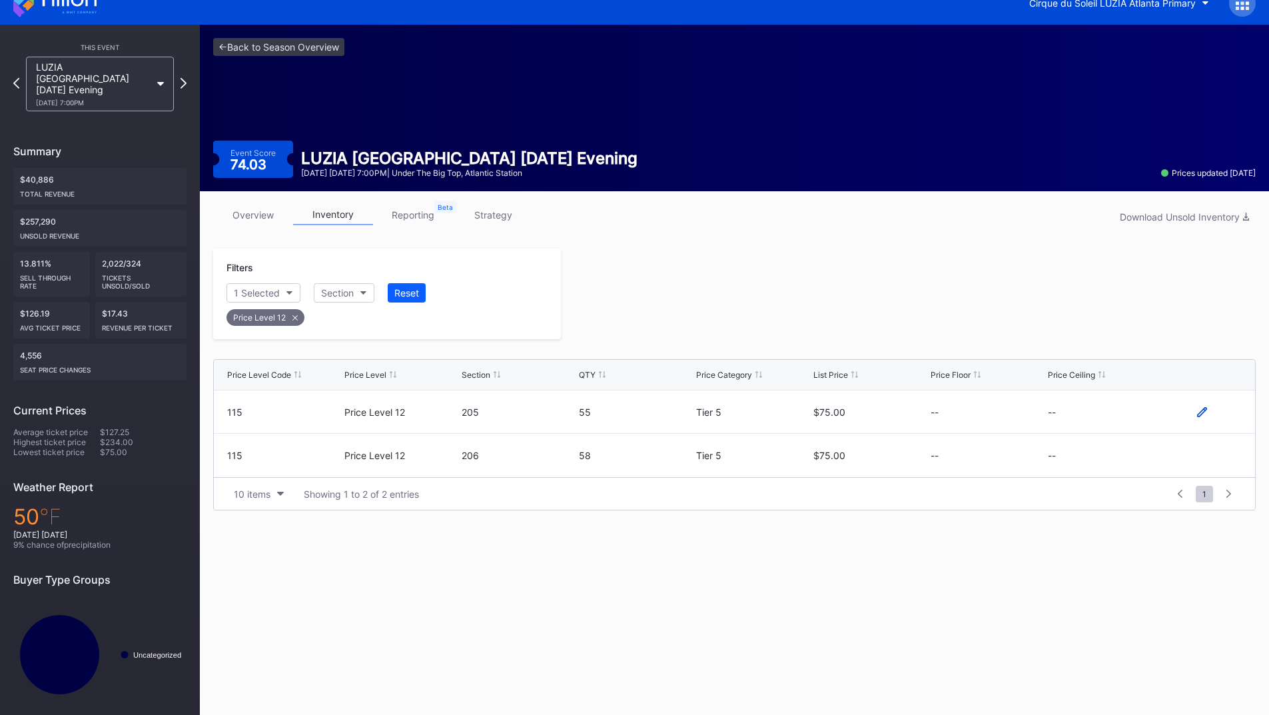
click at [1199, 410] on icon at bounding box center [1202, 412] width 10 height 10
drag, startPoint x: 1199, startPoint y: 410, endPoint x: 1108, endPoint y: 412, distance: 91.3
click at [1108, 412] on button "--" at bounding box center [1105, 417] width 114 height 26
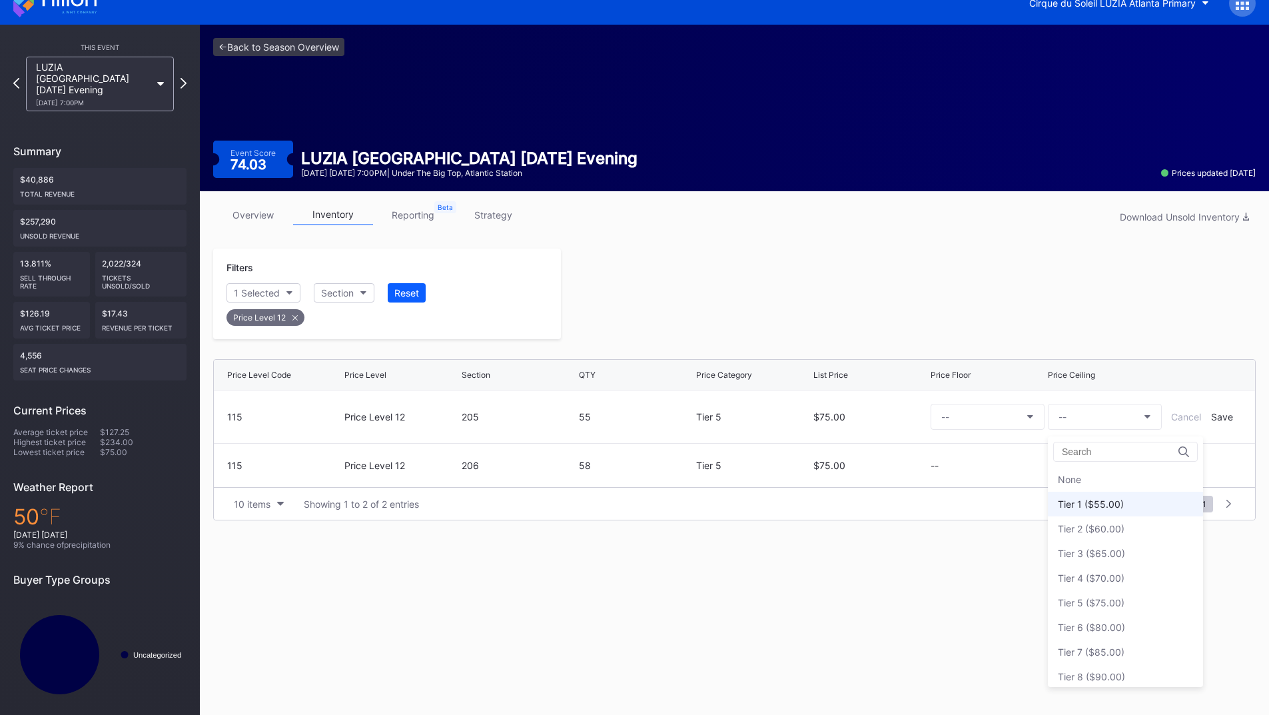
click at [1105, 500] on div "Tier 1 ($55.00)" at bounding box center [1091, 503] width 66 height 11
click at [1216, 414] on div "Save" at bounding box center [1222, 416] width 22 height 11
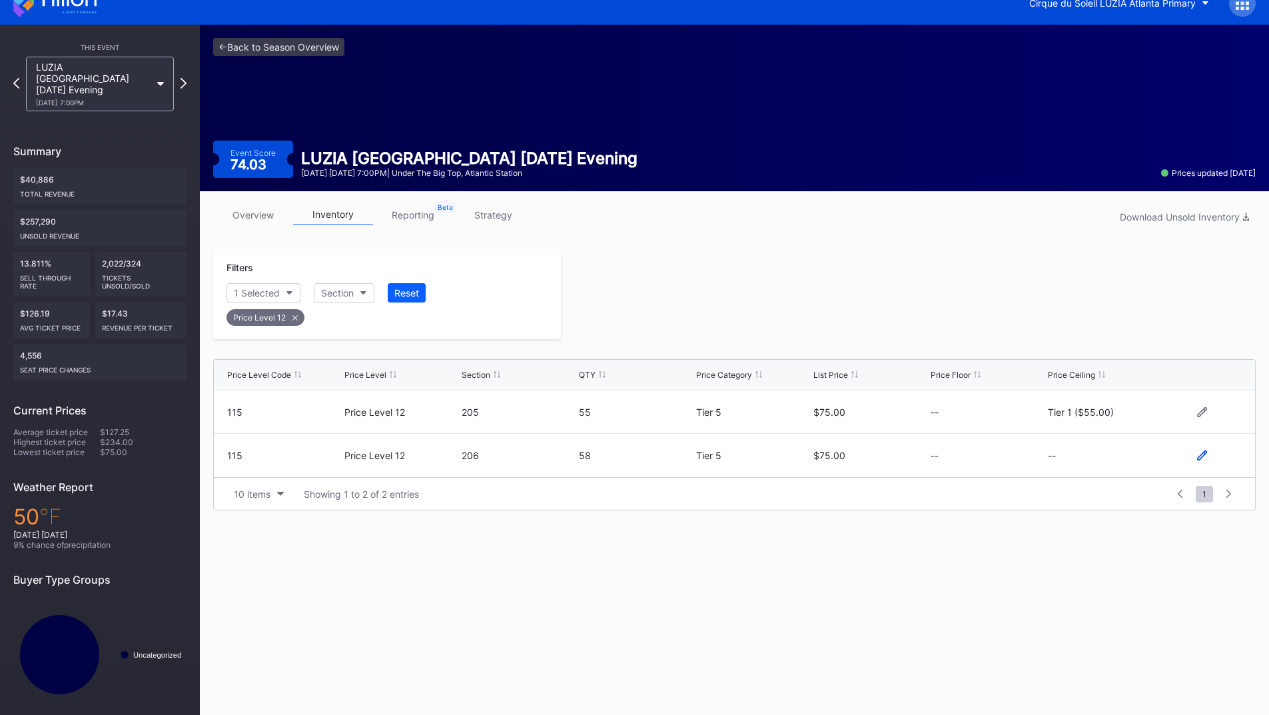
click at [1199, 456] on icon at bounding box center [1202, 455] width 10 height 10
click at [1106, 468] on button "--" at bounding box center [1105, 461] width 114 height 26
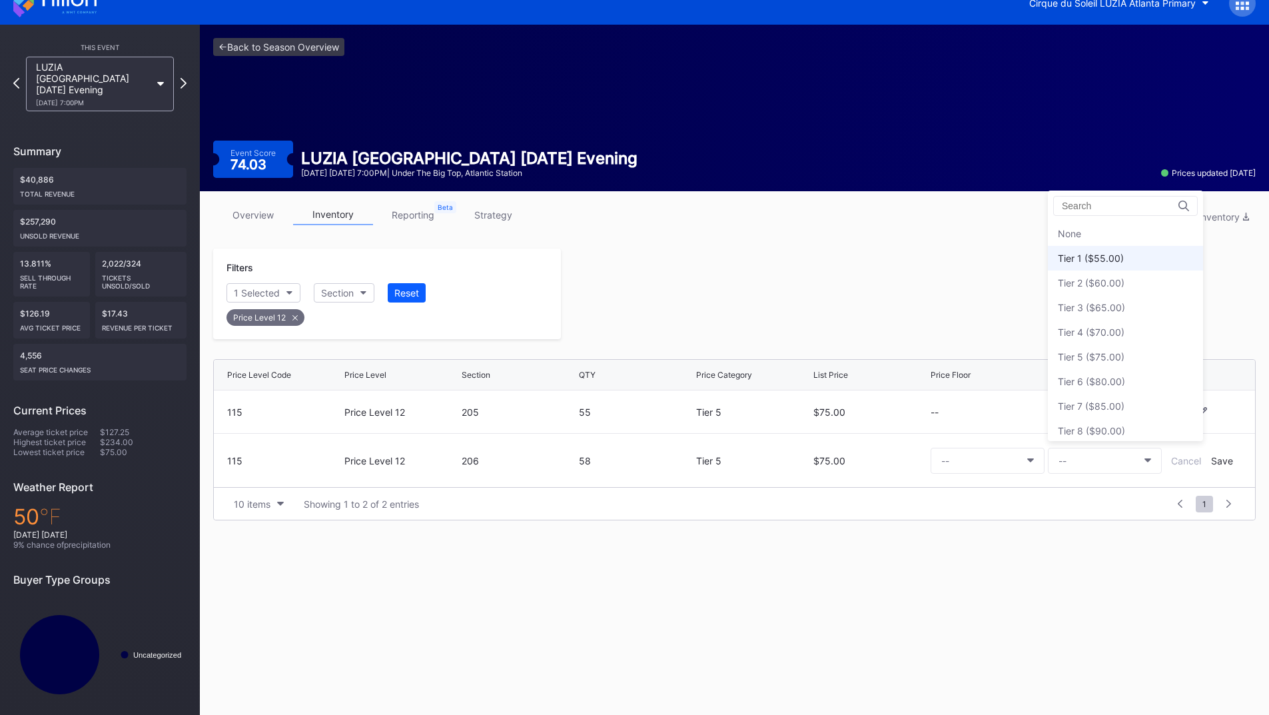
click at [1100, 267] on div "Tier 1 ($55.00)" at bounding box center [1125, 258] width 155 height 25
click at [1216, 462] on div "Save" at bounding box center [1222, 460] width 22 height 11
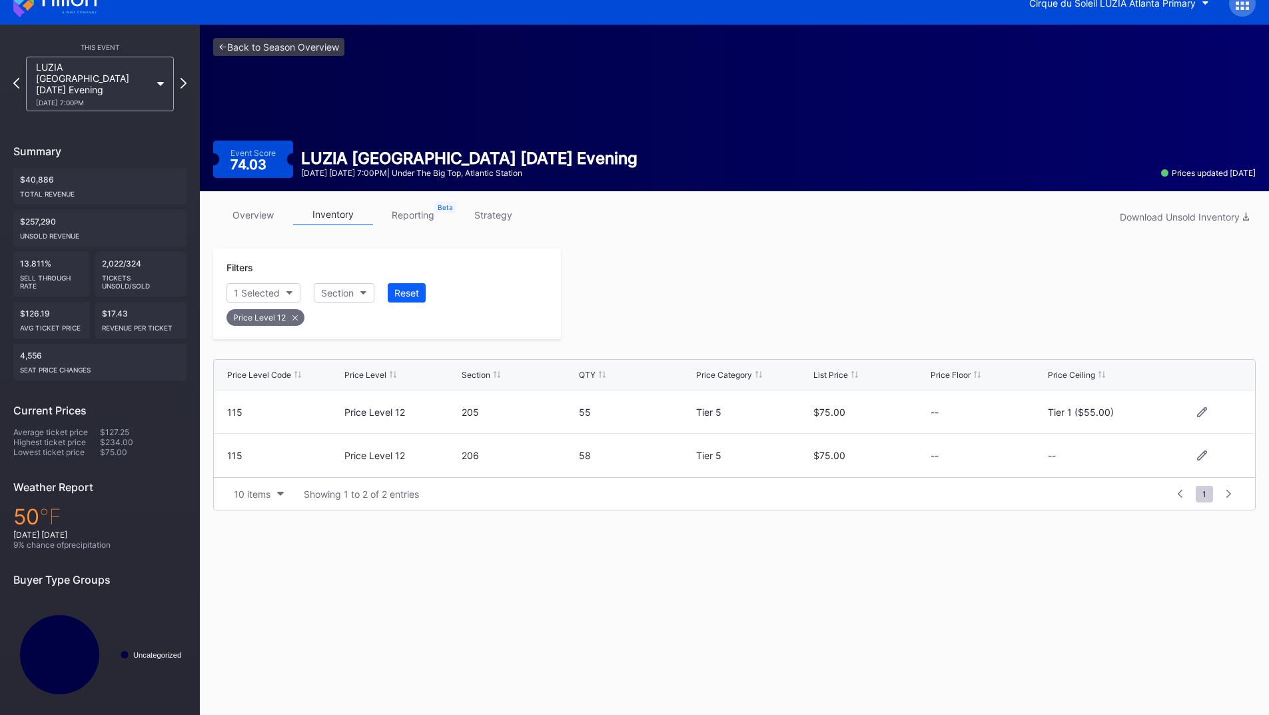
click at [908, 326] on div at bounding box center [908, 293] width 695 height 91
click at [184, 77] on icon at bounding box center [183, 83] width 7 height 13
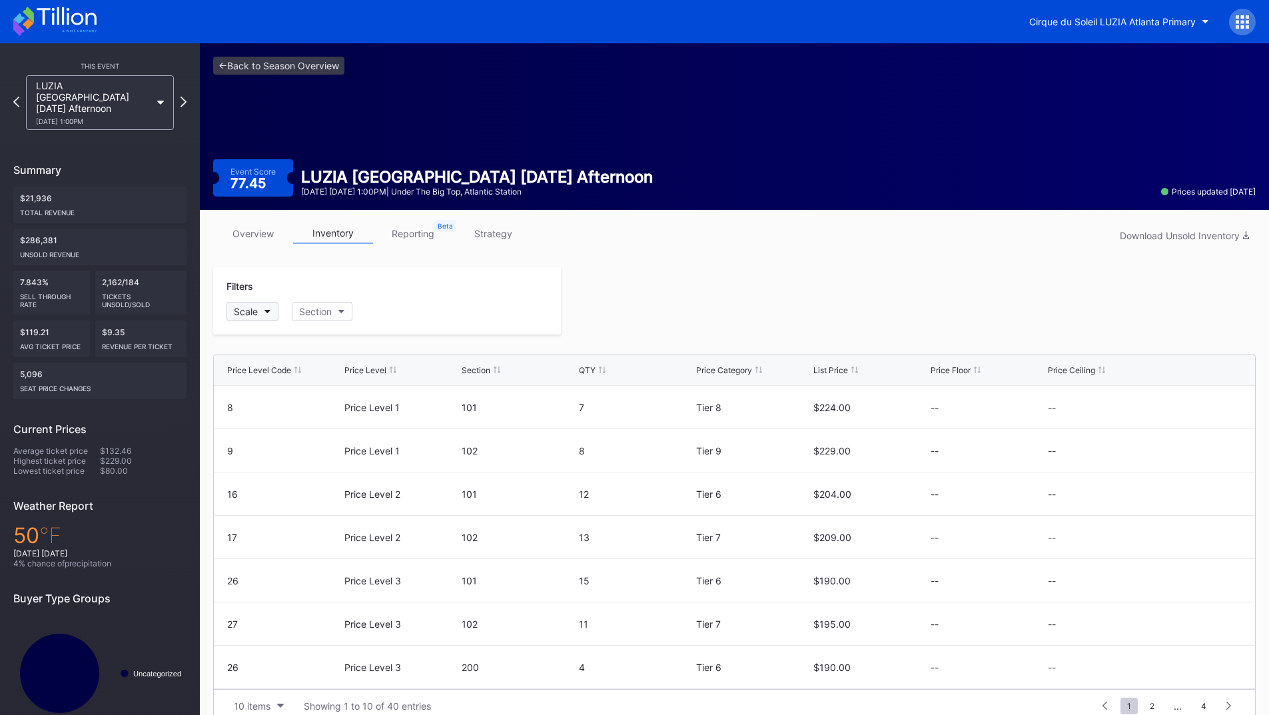
click at [254, 318] on button "Scale" at bounding box center [252, 311] width 52 height 19
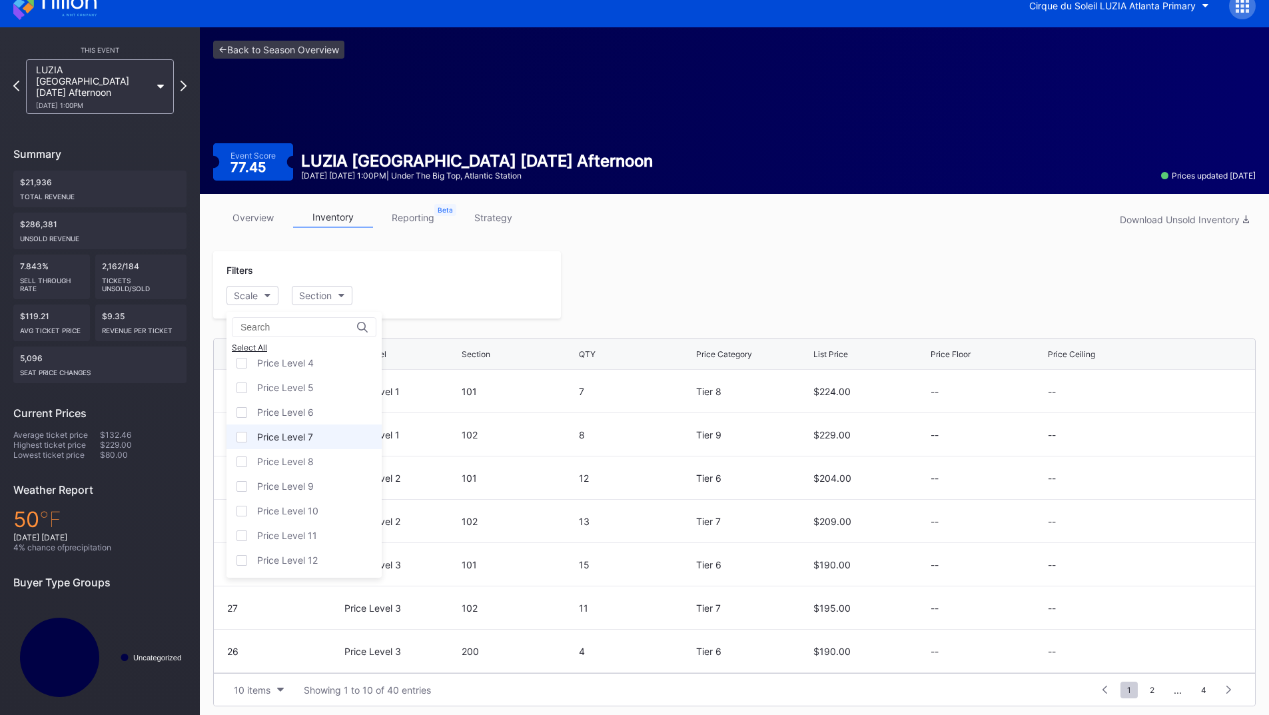
scroll to position [21, 0]
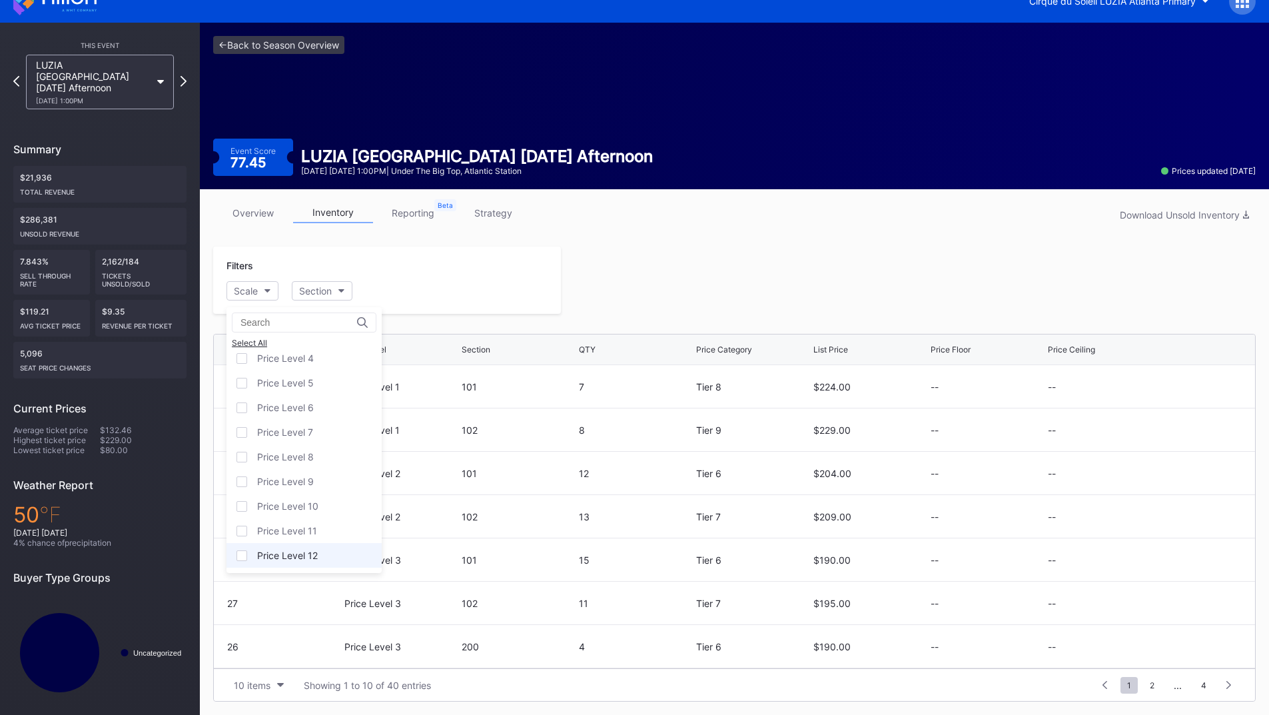
drag, startPoint x: 305, startPoint y: 551, endPoint x: 299, endPoint y: 545, distance: 8.5
click at [305, 551] on div "Price Level 12" at bounding box center [287, 554] width 61 height 11
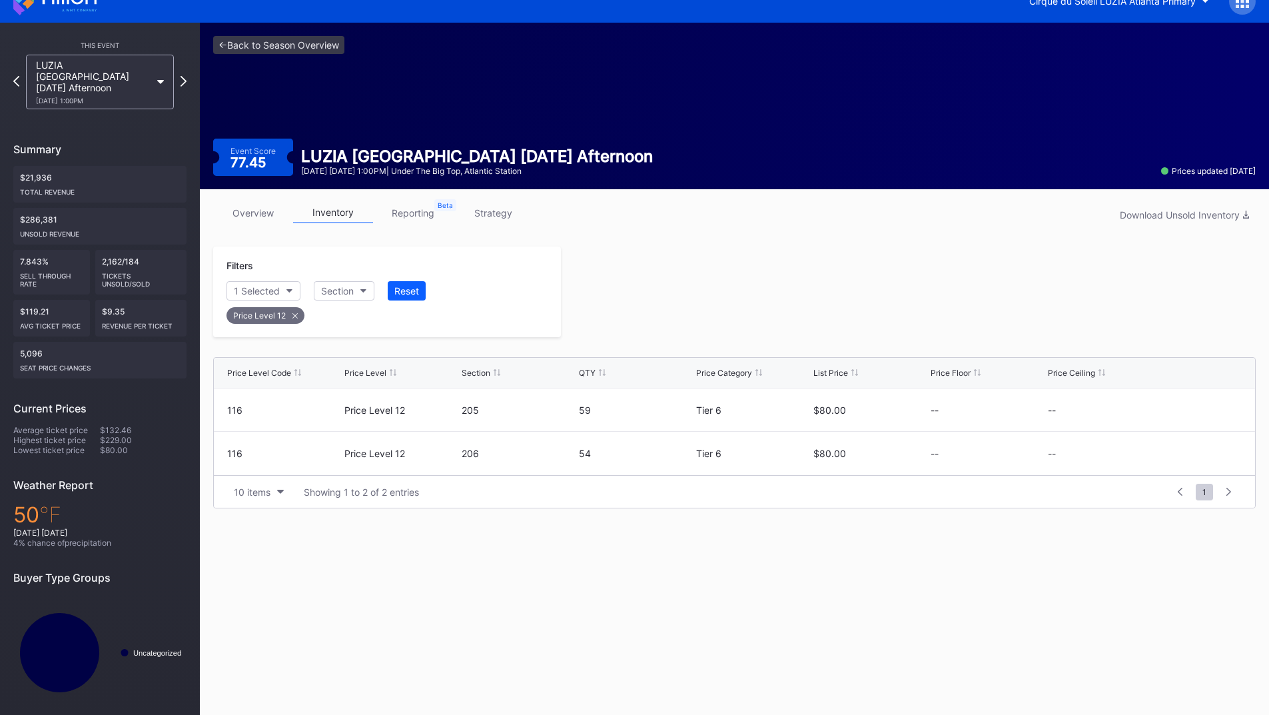
scroll to position [19, 0]
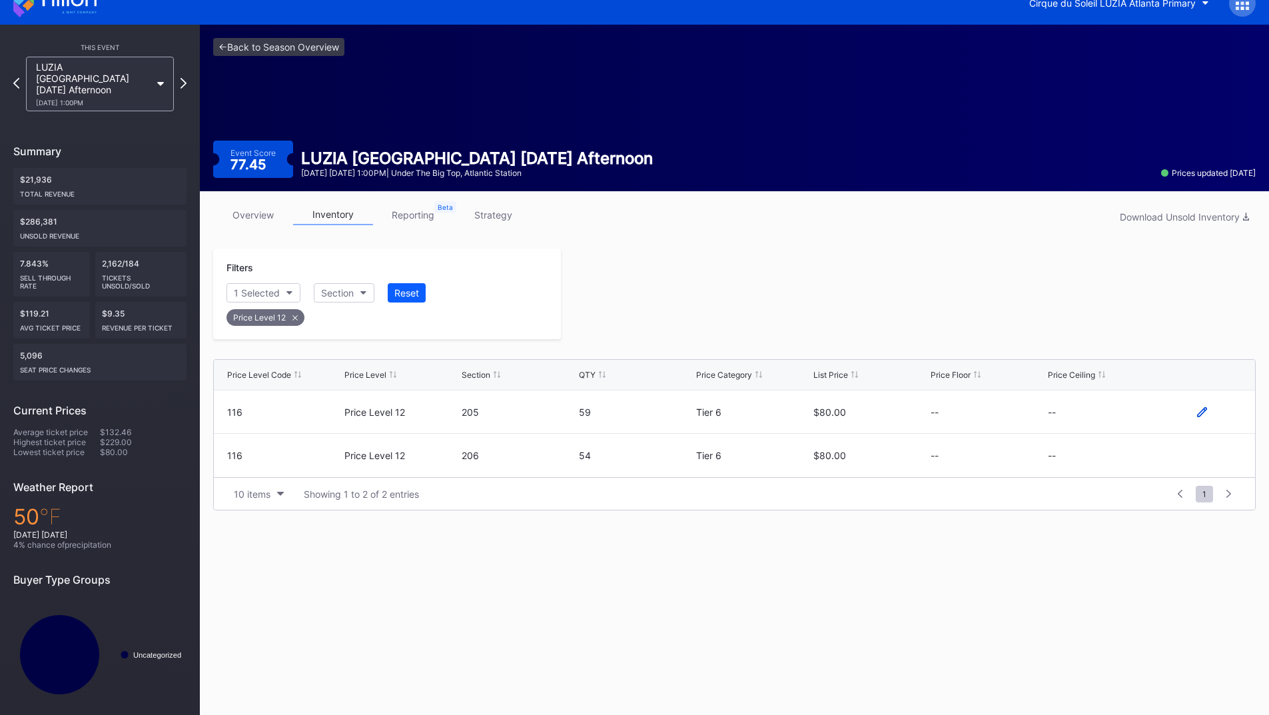
click at [1202, 412] on icon at bounding box center [1202, 412] width 10 height 10
click at [1089, 420] on button "--" at bounding box center [1105, 417] width 114 height 26
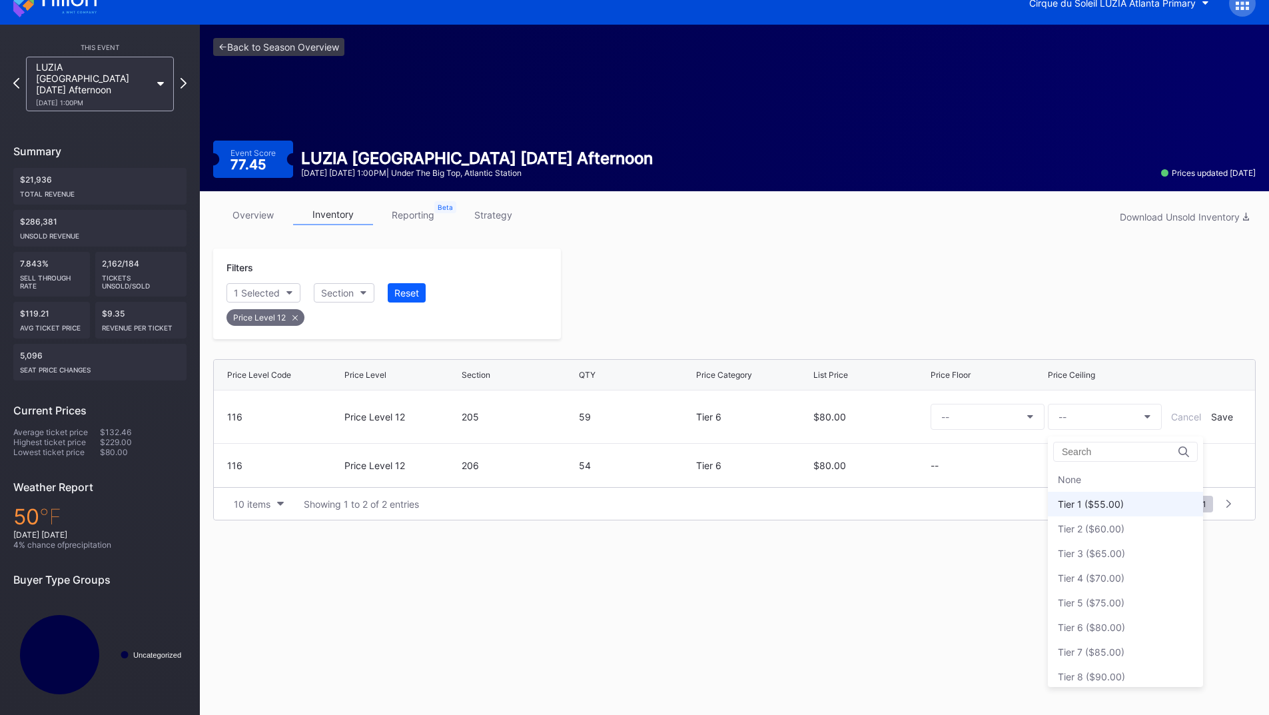
click at [1096, 498] on div "Tier 1 ($55.00)" at bounding box center [1091, 503] width 66 height 11
click at [1220, 412] on div "Save" at bounding box center [1222, 416] width 22 height 11
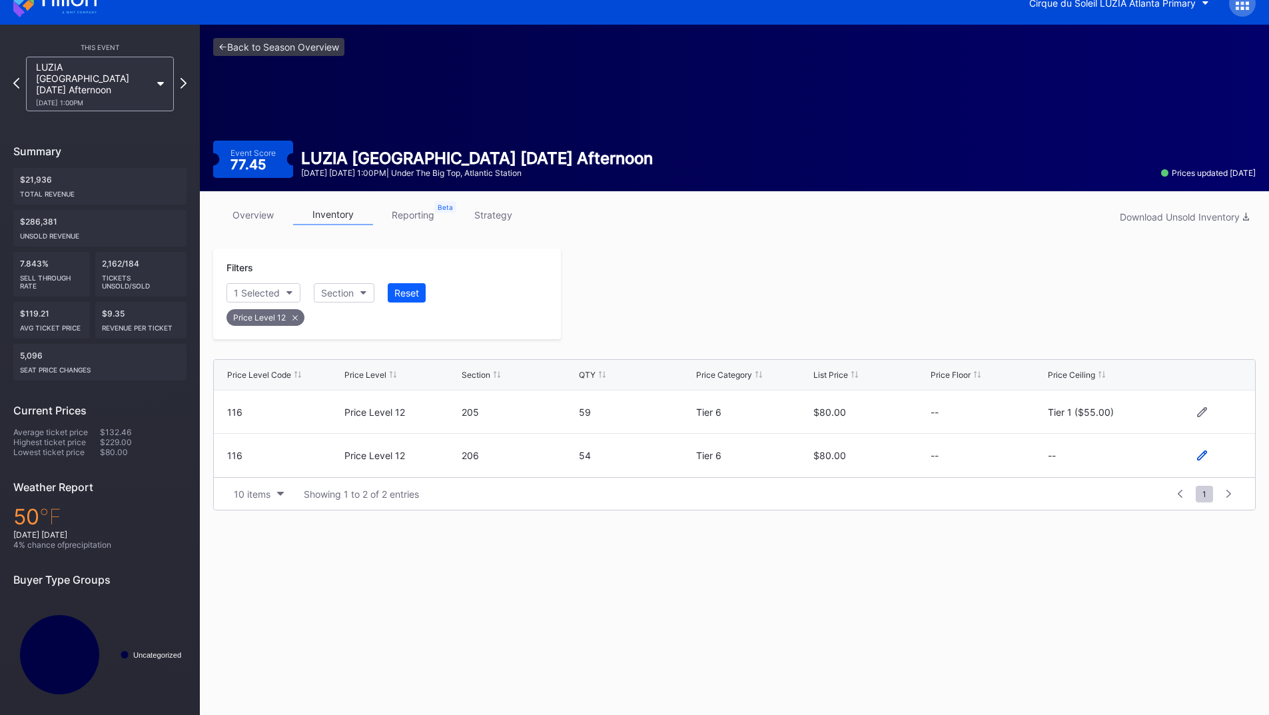
click at [1198, 454] on icon at bounding box center [1202, 455] width 10 height 10
click at [1094, 470] on button "--" at bounding box center [1105, 461] width 114 height 26
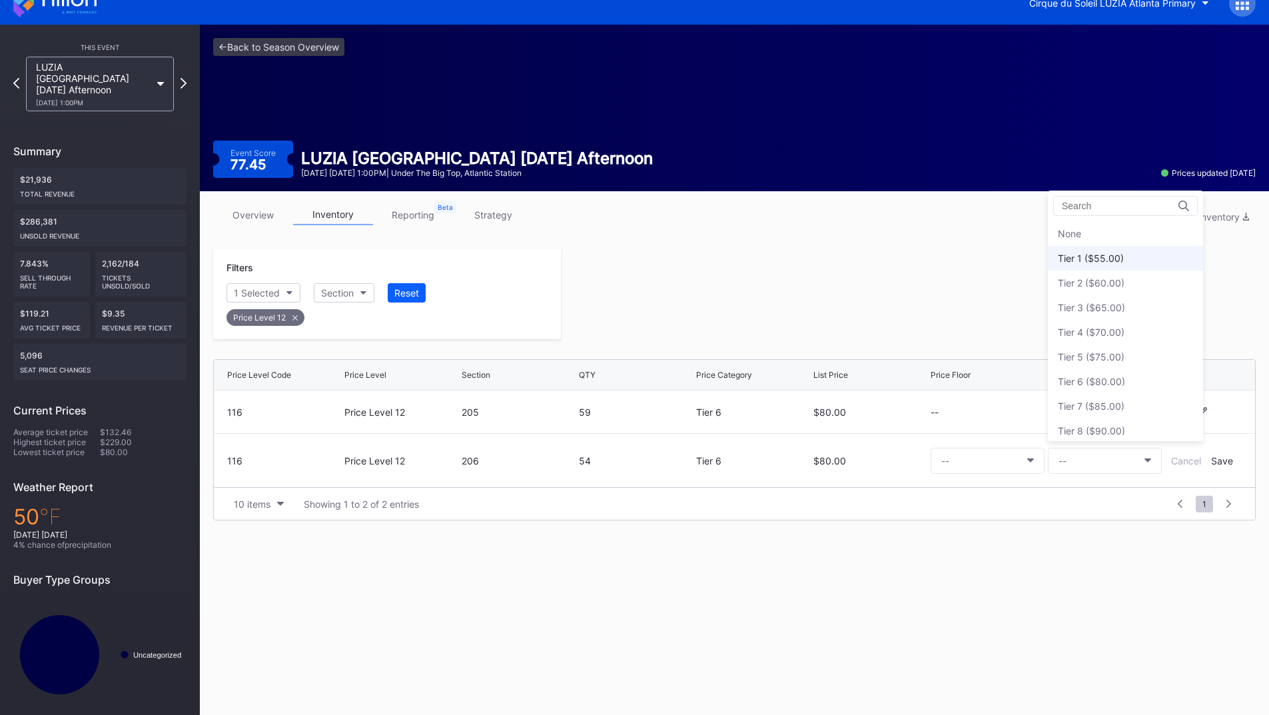
click at [1097, 262] on div "Tier 1 ($55.00)" at bounding box center [1091, 257] width 66 height 11
click at [1218, 458] on div "Save" at bounding box center [1222, 460] width 22 height 11
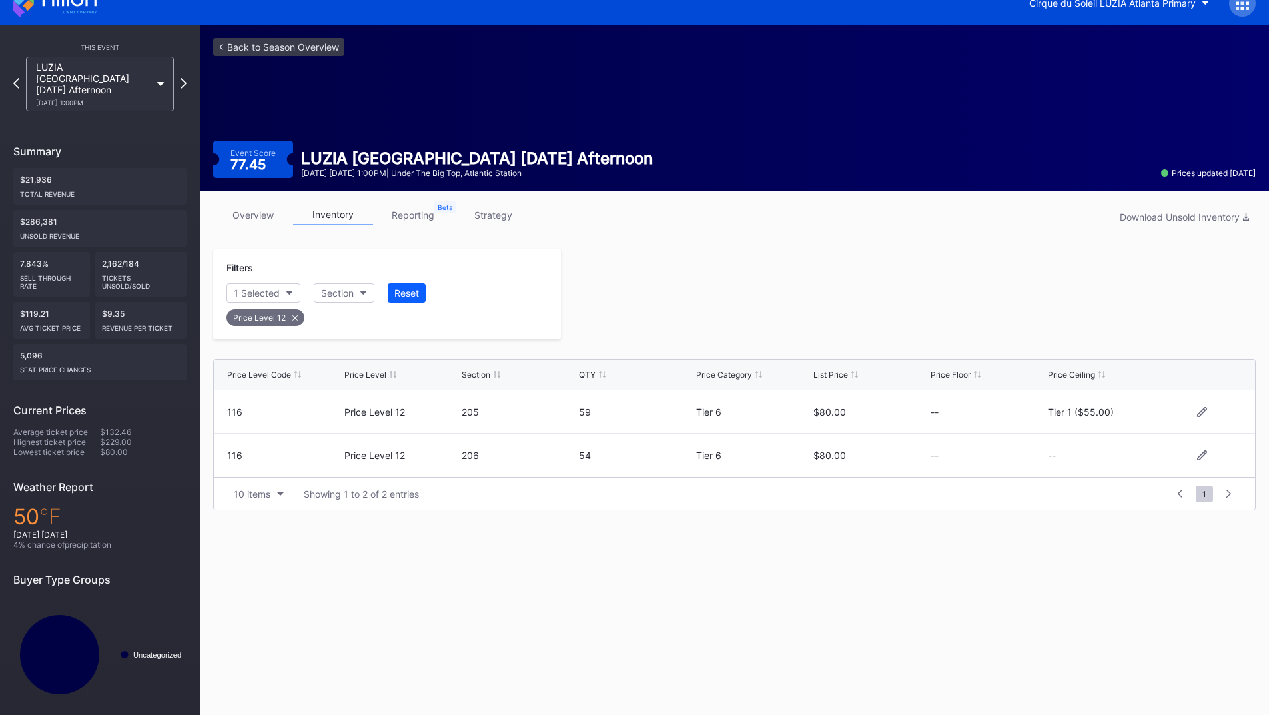
click at [887, 310] on div at bounding box center [908, 293] width 695 height 91
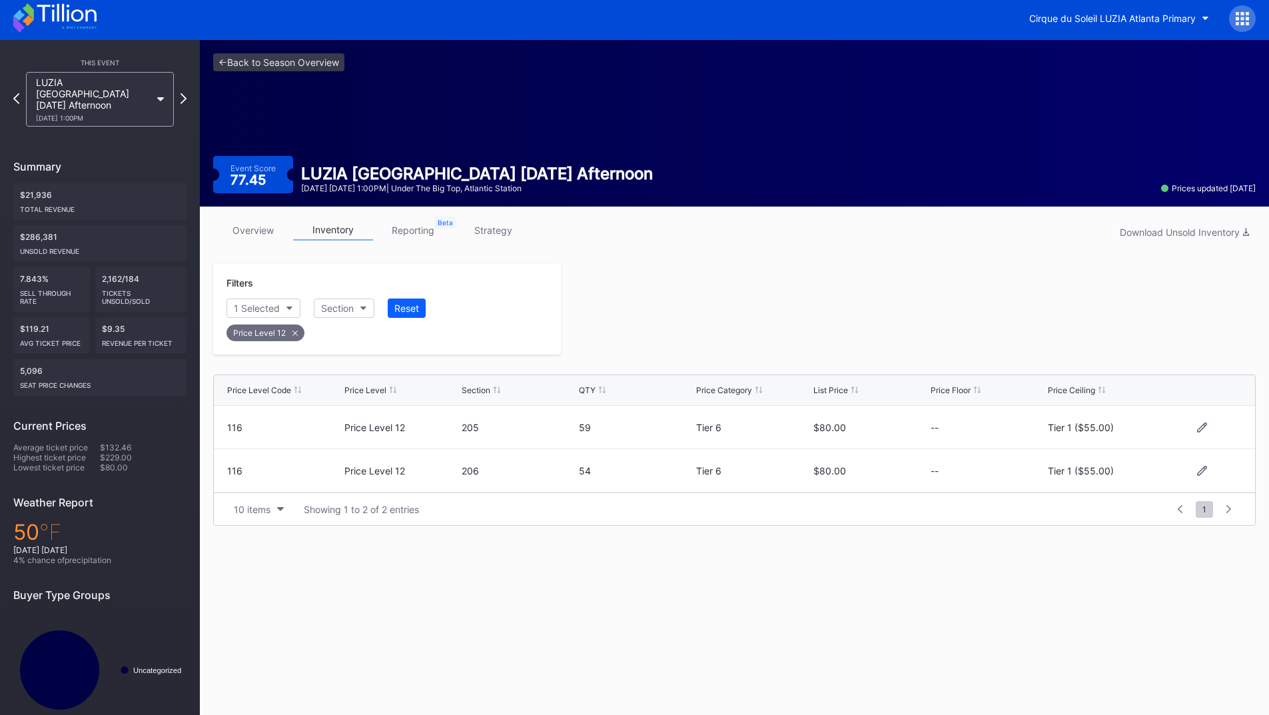
scroll to position [0, 0]
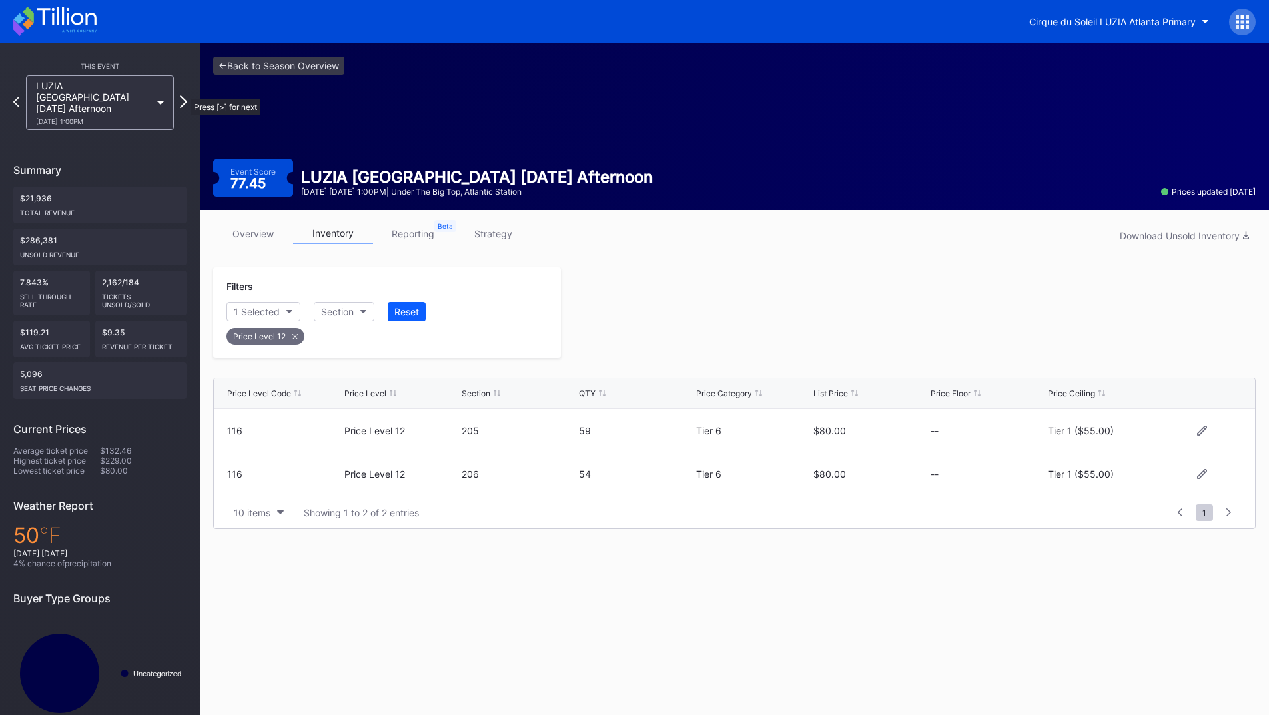
click at [183, 95] on icon at bounding box center [183, 101] width 7 height 13
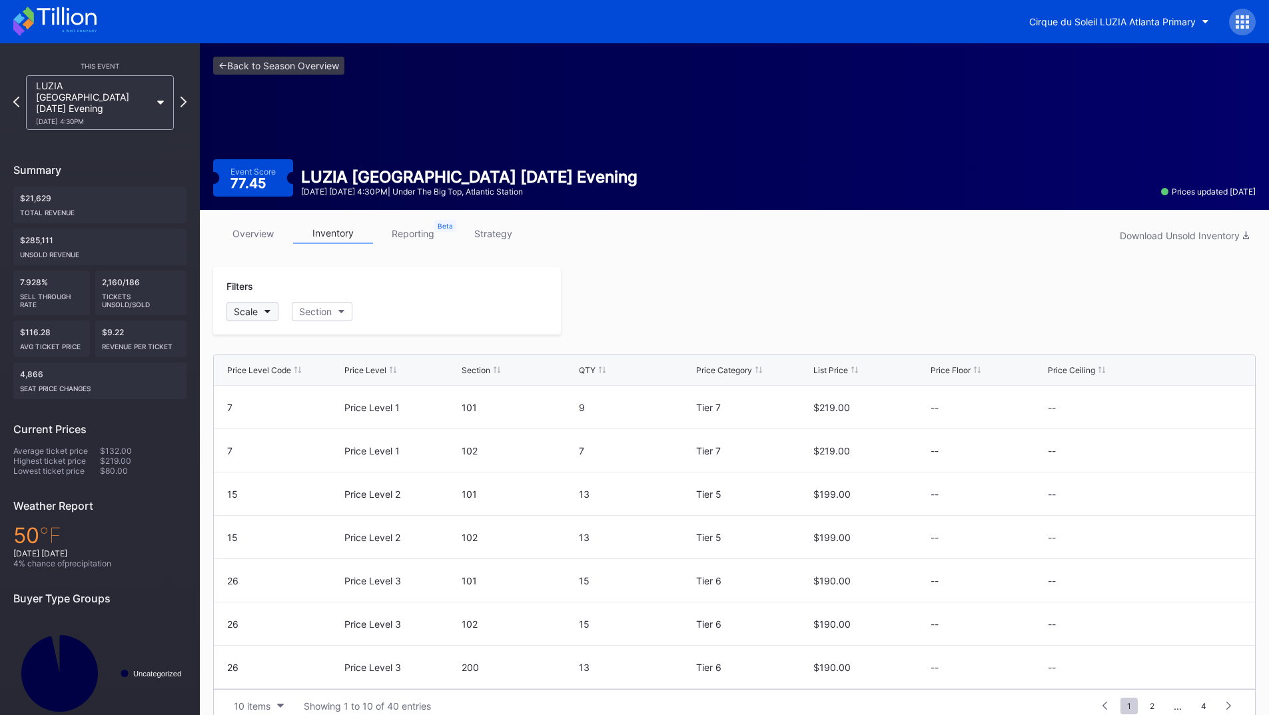
click at [255, 317] on button "Scale" at bounding box center [252, 311] width 52 height 19
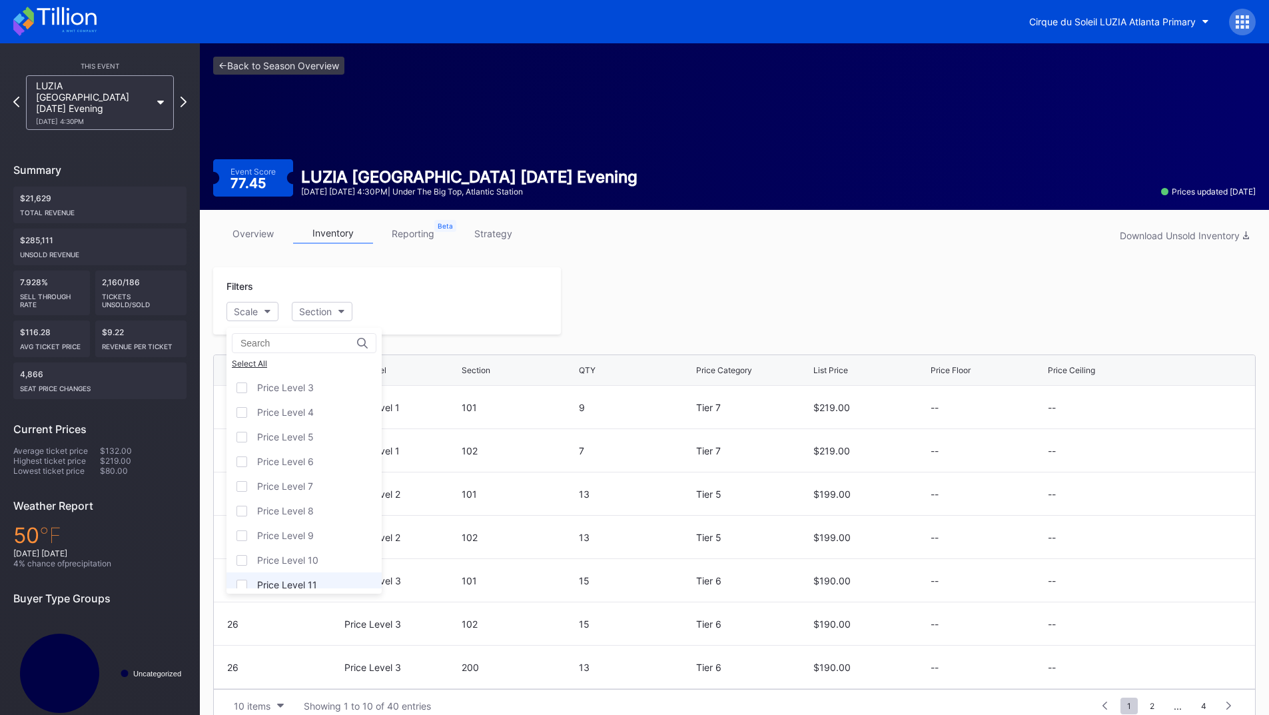
scroll to position [81, 0]
click at [302, 574] on div "Price Level 12" at bounding box center [287, 575] width 61 height 11
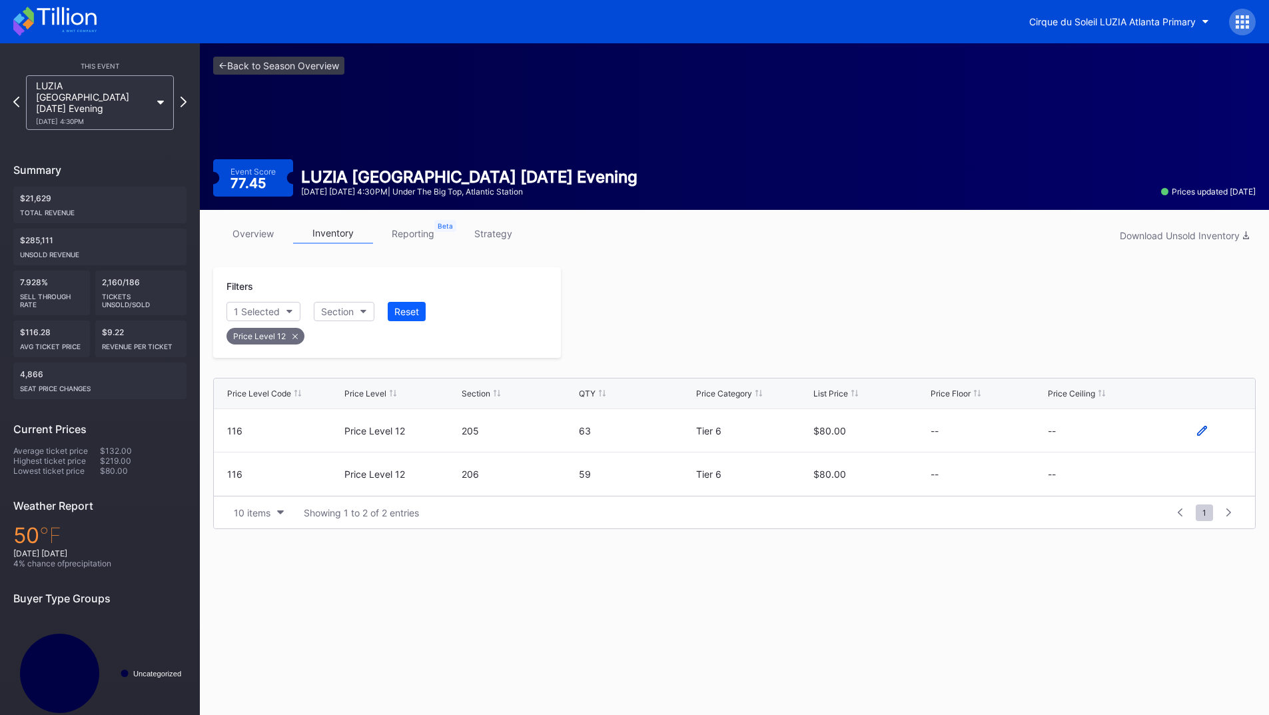
click at [1206, 434] on icon at bounding box center [1202, 431] width 10 height 10
click at [1096, 431] on button "--" at bounding box center [1105, 435] width 114 height 26
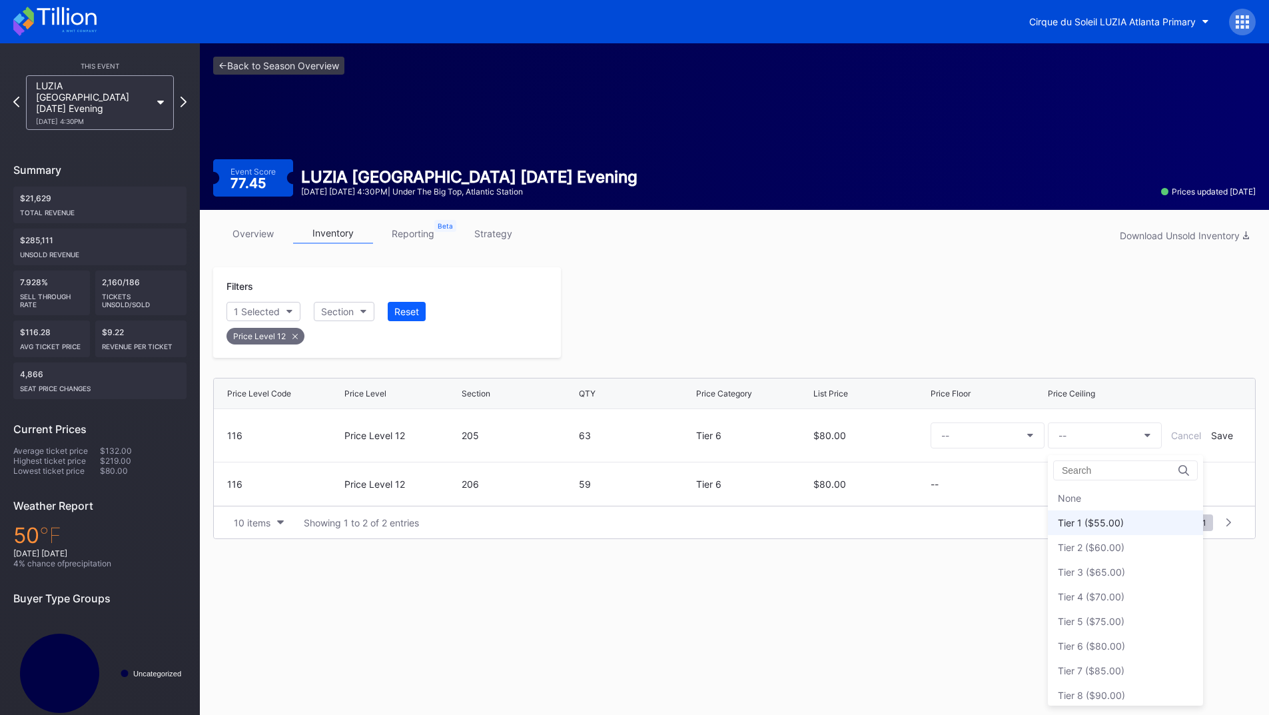
click at [1092, 520] on div "Tier 1 ($55.00)" at bounding box center [1091, 522] width 66 height 11
click at [1225, 436] on div "Save" at bounding box center [1222, 435] width 22 height 11
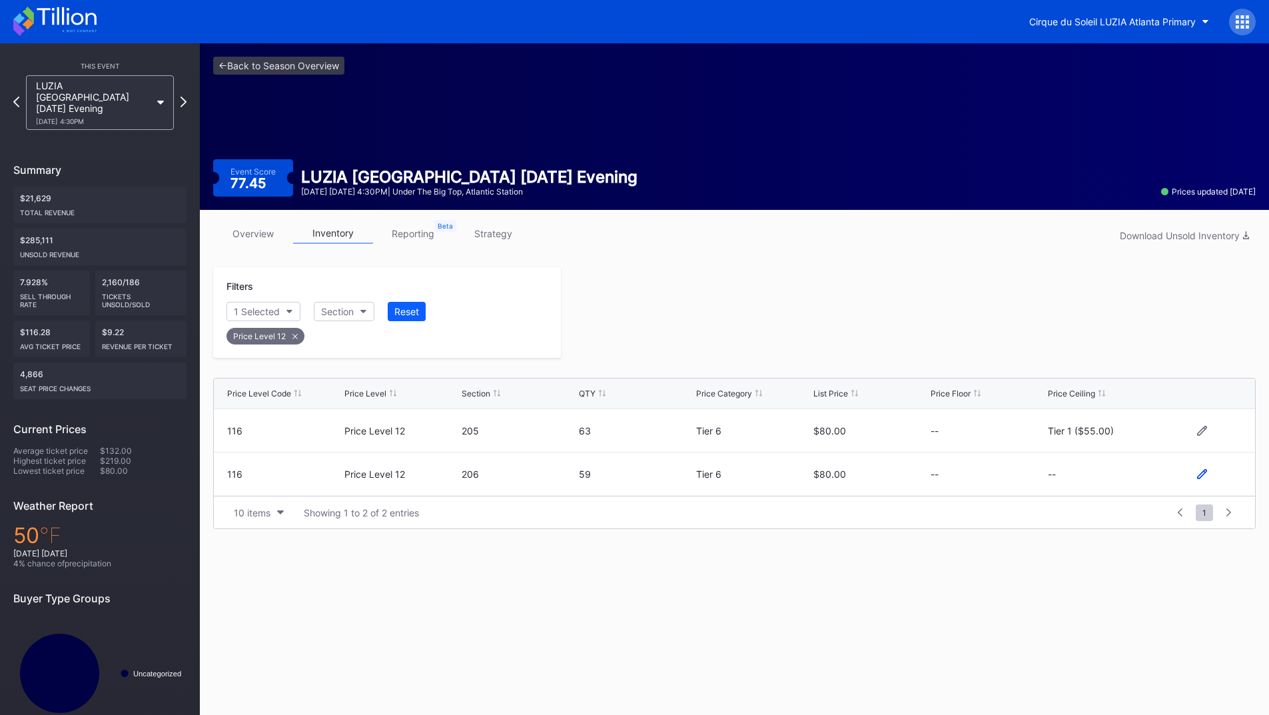
click at [1202, 475] on icon at bounding box center [1202, 474] width 10 height 10
click at [1092, 481] on button "--" at bounding box center [1105, 479] width 114 height 26
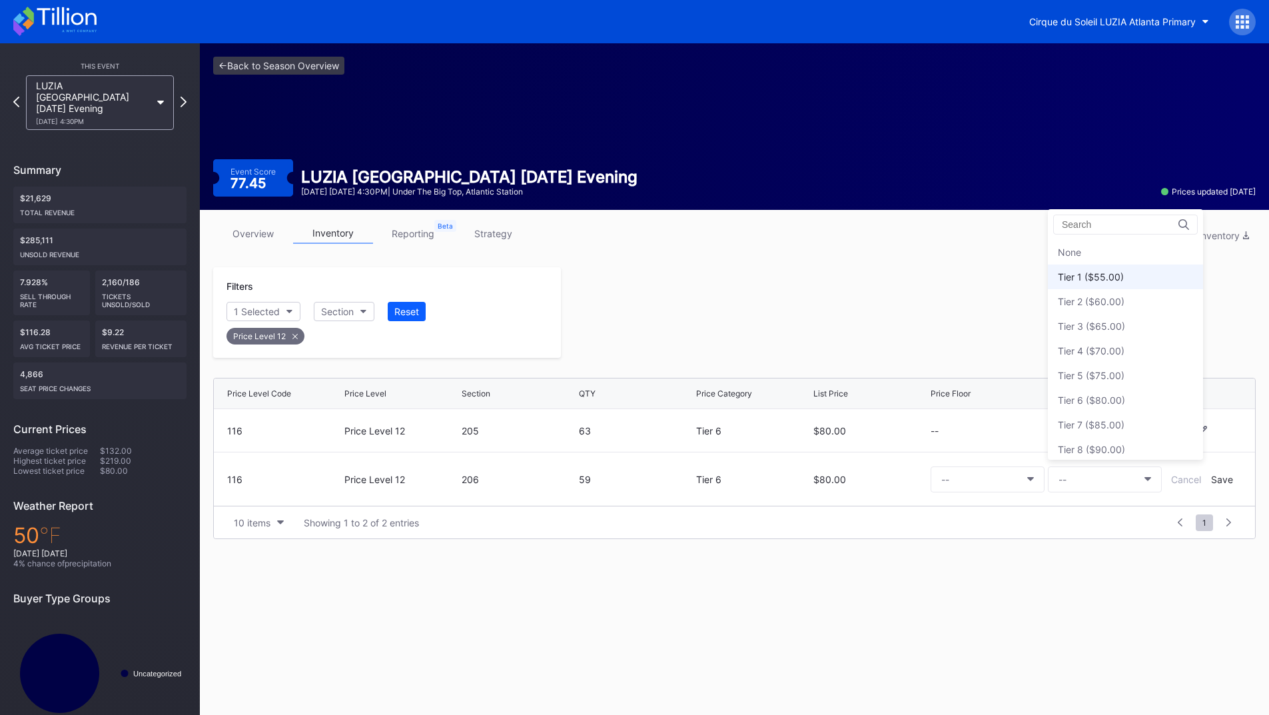
click at [1098, 281] on div "Tier 1 ($55.00)" at bounding box center [1091, 276] width 66 height 11
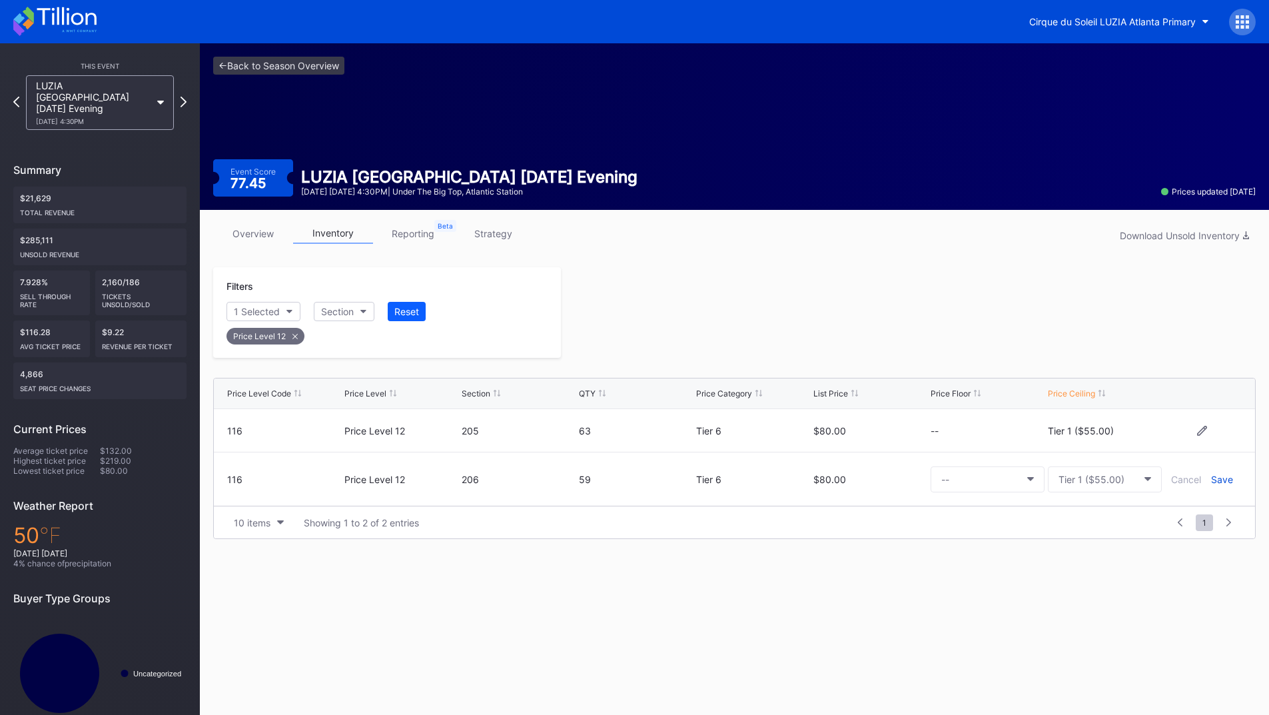
click at [1213, 479] on div "Save" at bounding box center [1222, 479] width 22 height 11
click at [922, 337] on div at bounding box center [908, 312] width 695 height 91
click at [34, 13] on icon at bounding box center [54, 21] width 83 height 29
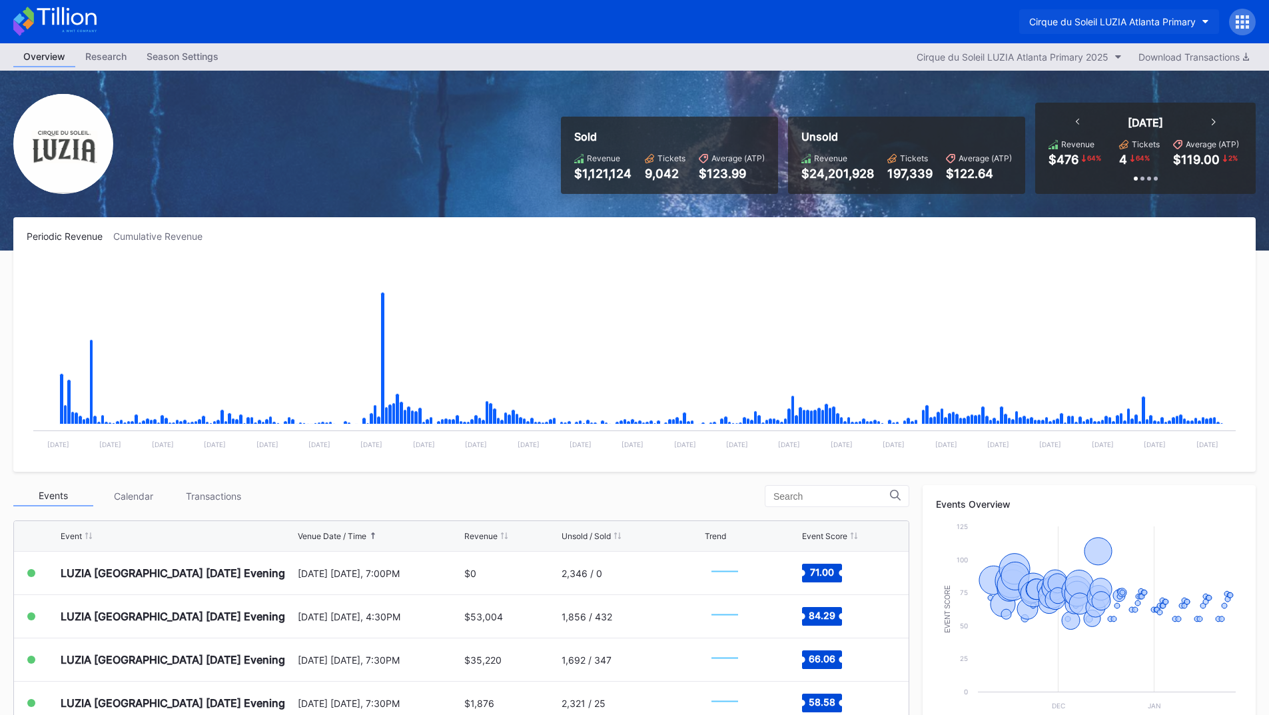
click at [1134, 23] on div "Cirque du Soleil LUZIA Atlanta Primary" at bounding box center [1112, 21] width 167 height 11
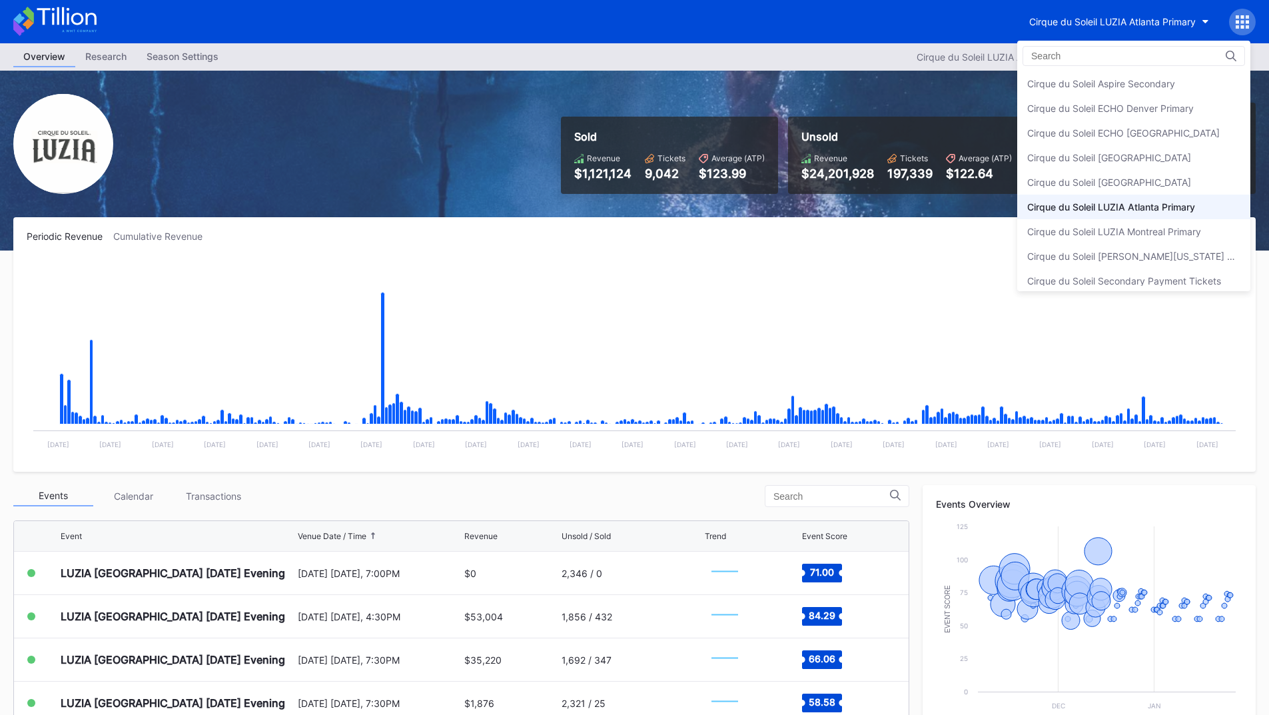
scroll to position [7, 0]
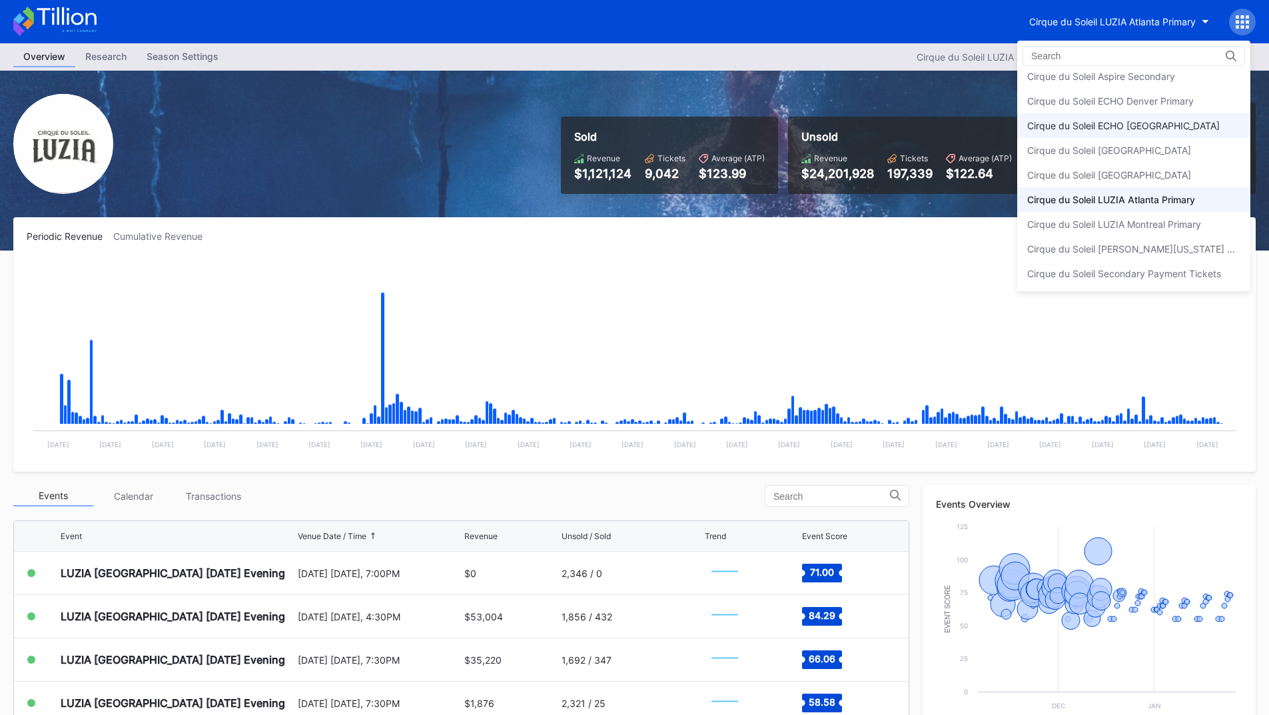
click at [1192, 131] on div "Cirque du Soleil ECHO [GEOGRAPHIC_DATA]" at bounding box center [1123, 125] width 192 height 11
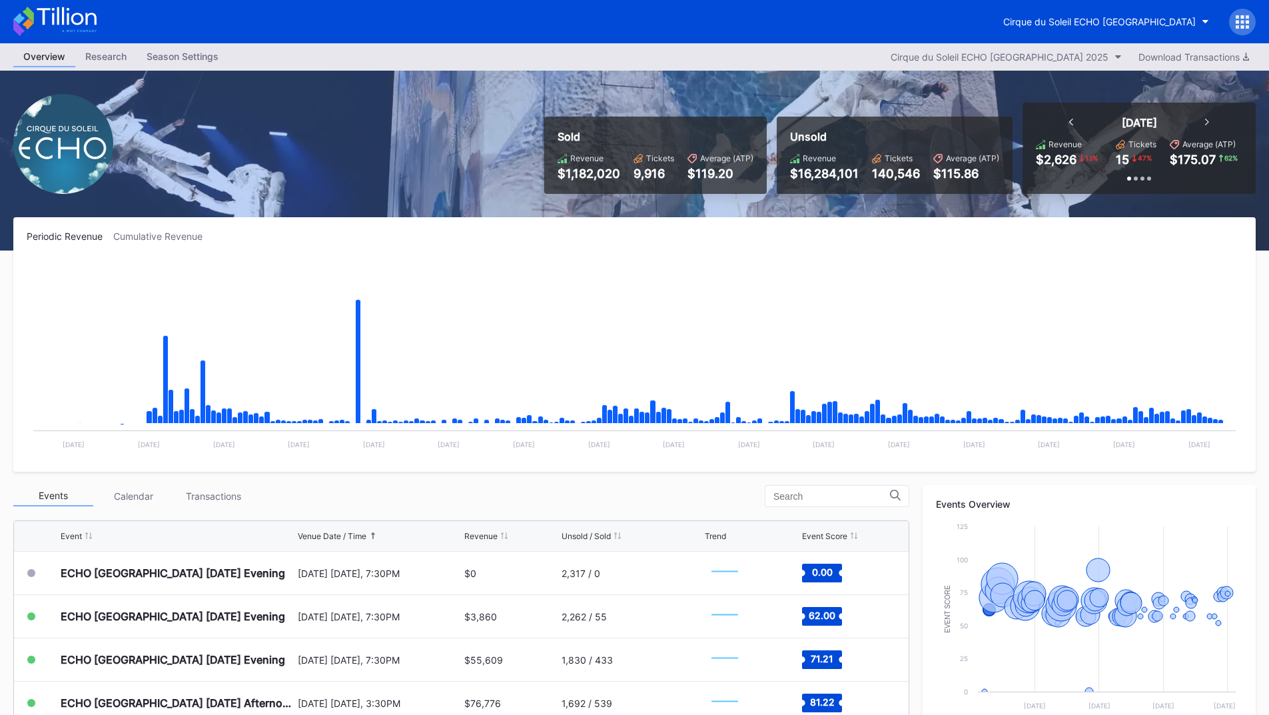
scroll to position [266, 0]
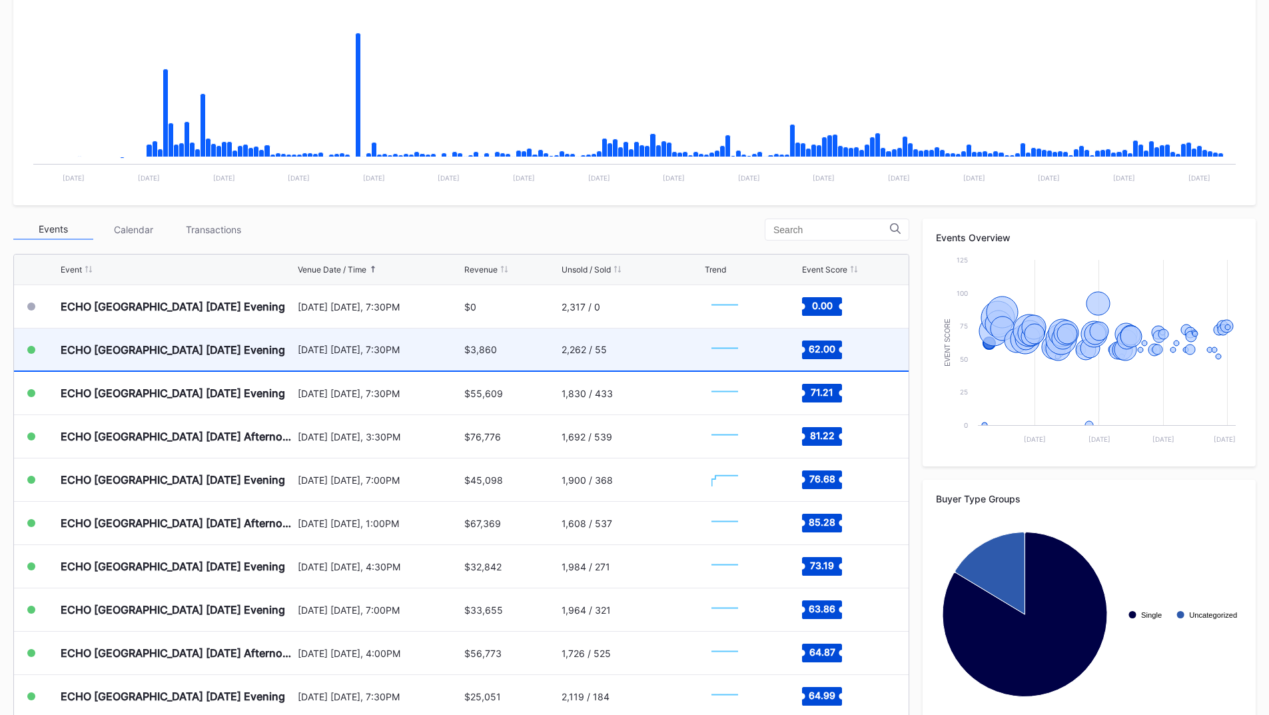
click at [643, 346] on div "2,262 / 55" at bounding box center [631, 349] width 141 height 42
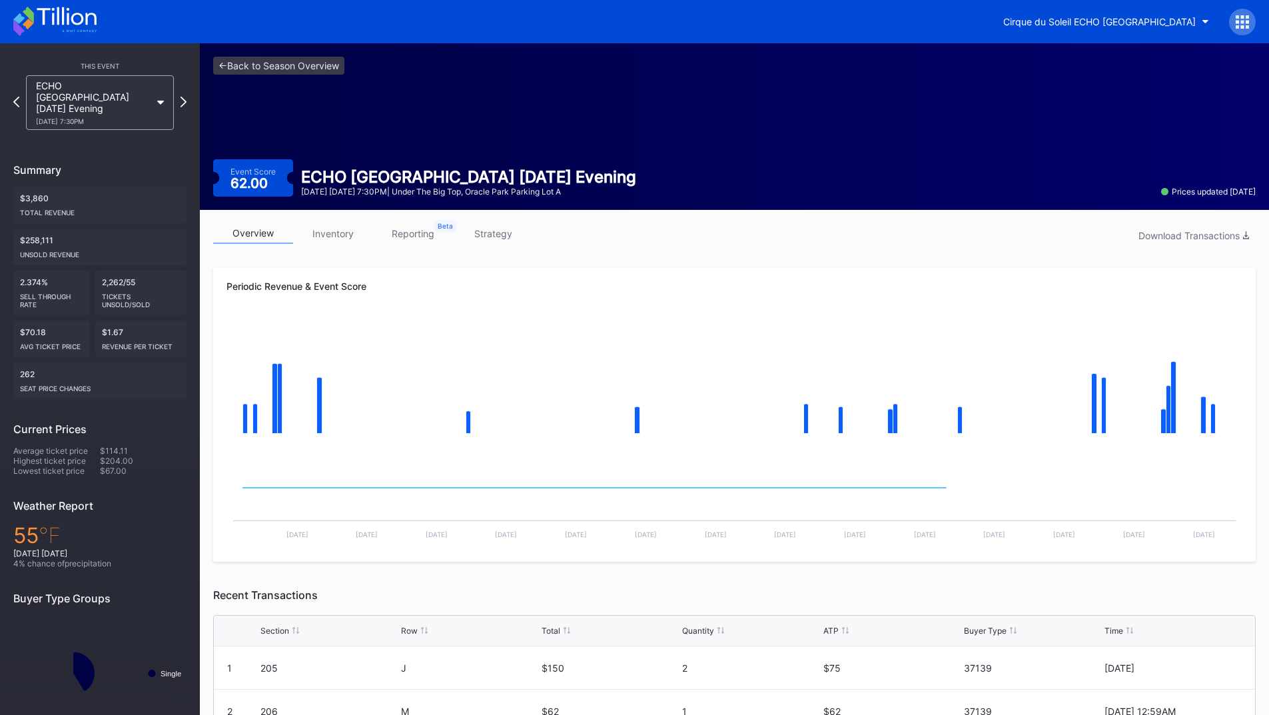
click at [398, 225] on link "reporting" at bounding box center [413, 233] width 80 height 21
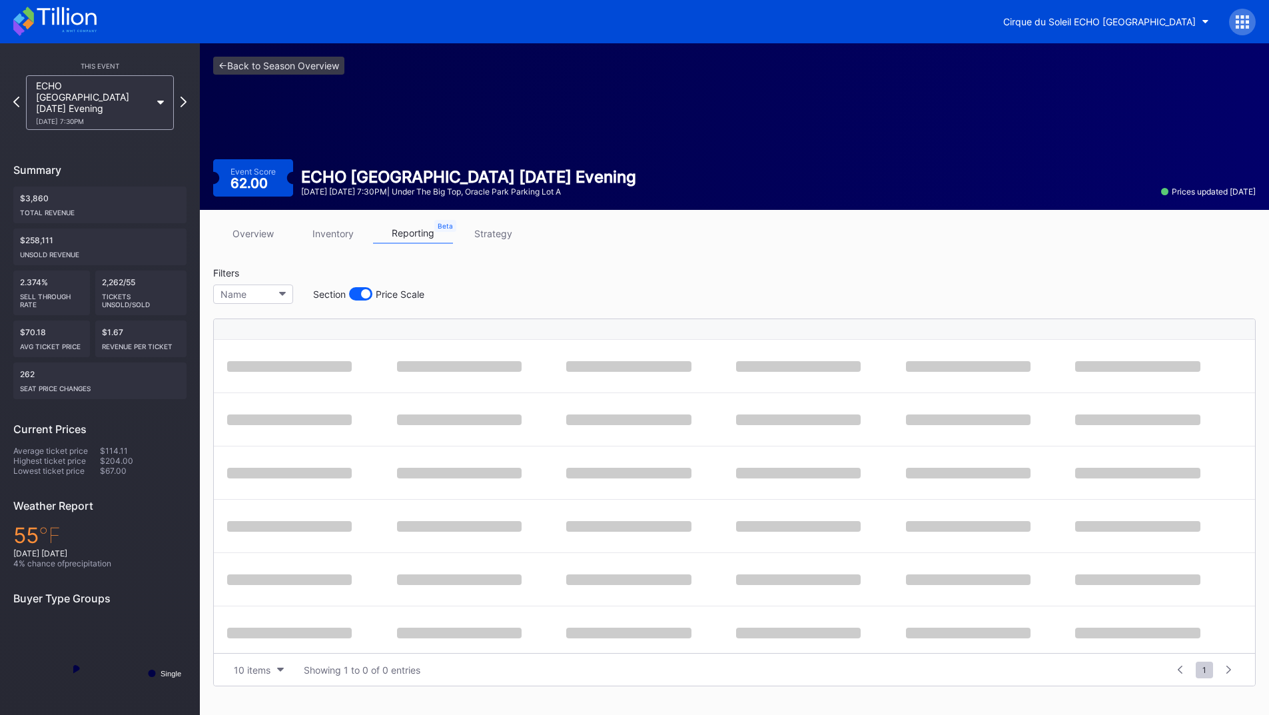
click at [345, 240] on link "inventory" at bounding box center [333, 233] width 80 height 21
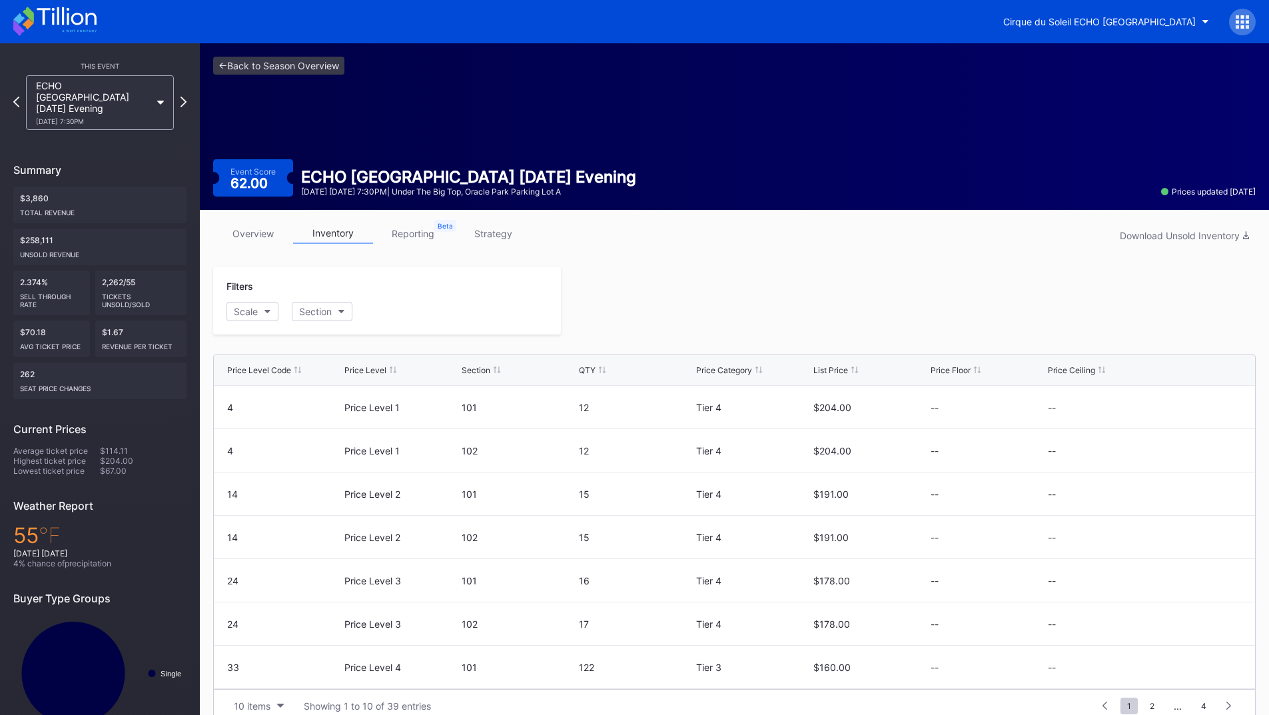
click at [18, 15] on icon at bounding box center [54, 21] width 83 height 29
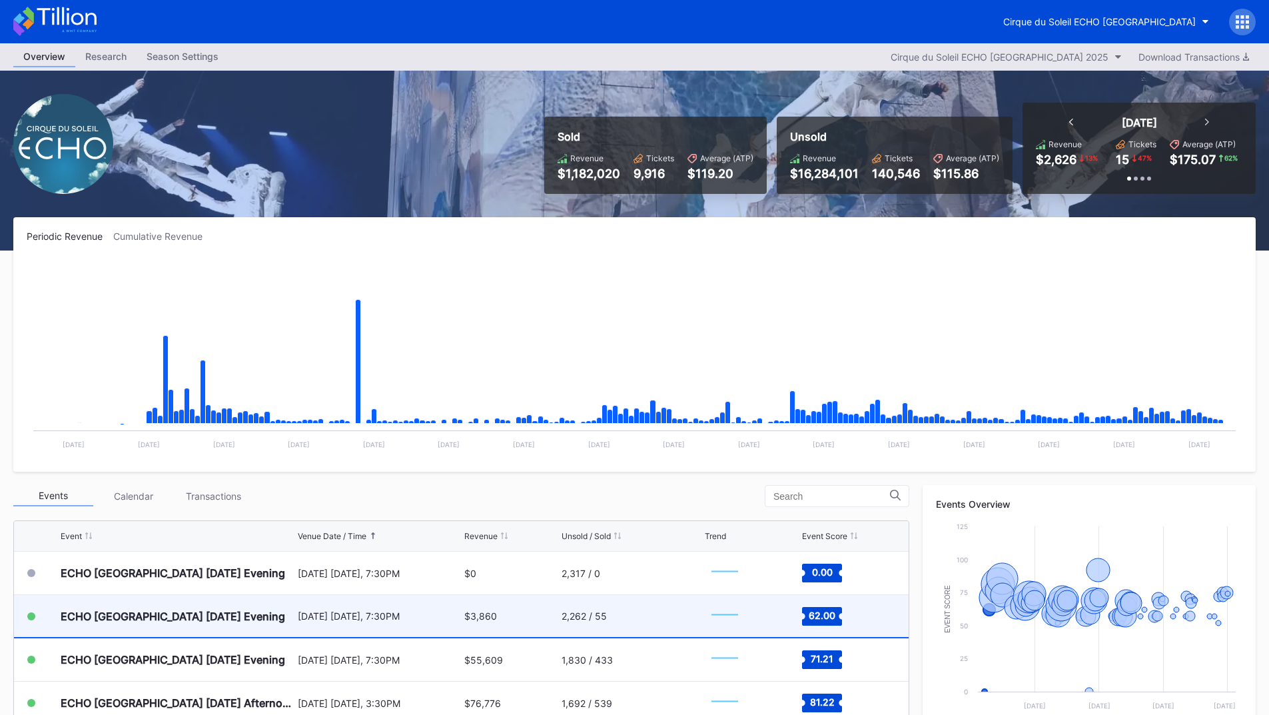
click at [304, 613] on div "[DATE] [DATE], 7:30PM" at bounding box center [380, 615] width 164 height 11
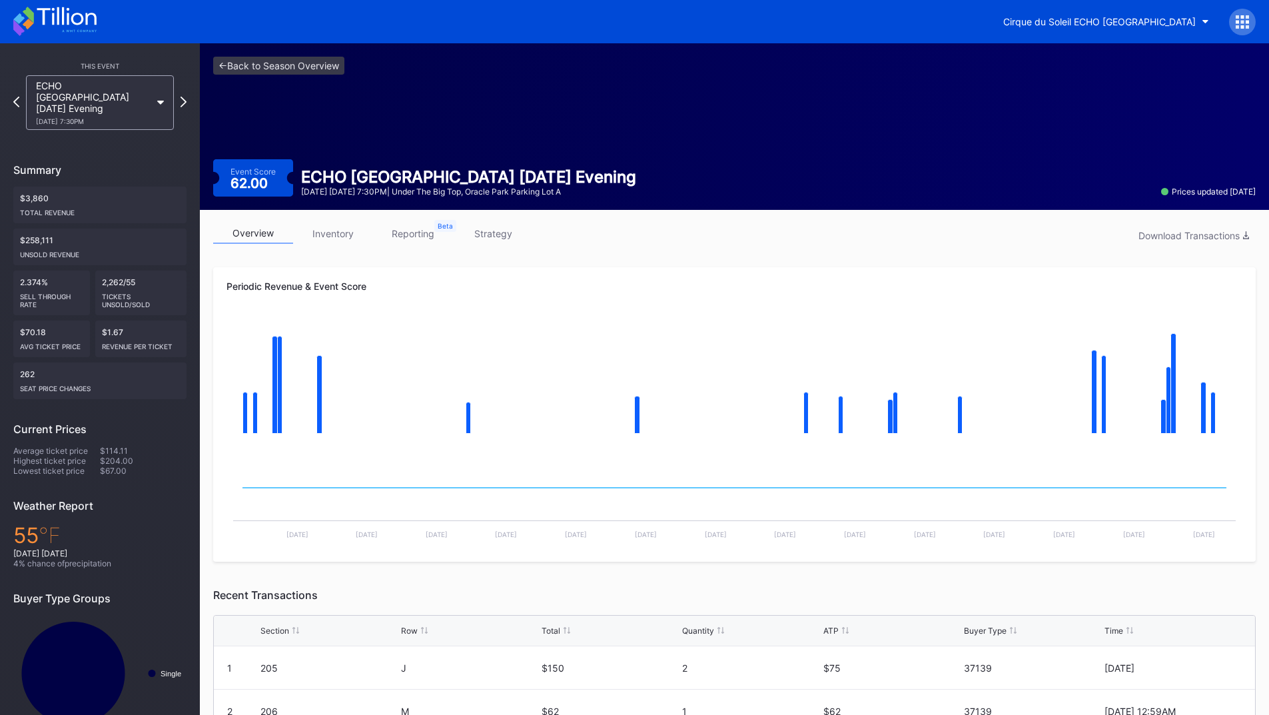
click at [327, 226] on link "inventory" at bounding box center [333, 233] width 80 height 21
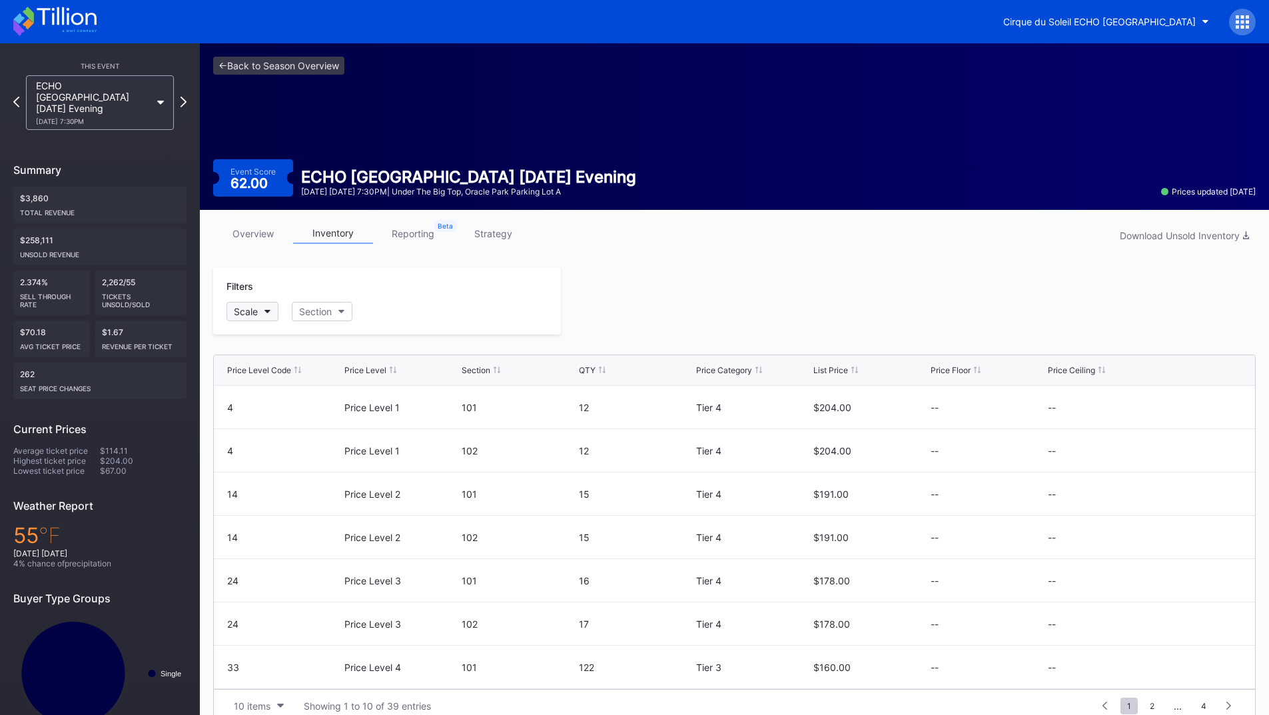
click at [251, 315] on div "Scale" at bounding box center [246, 311] width 24 height 11
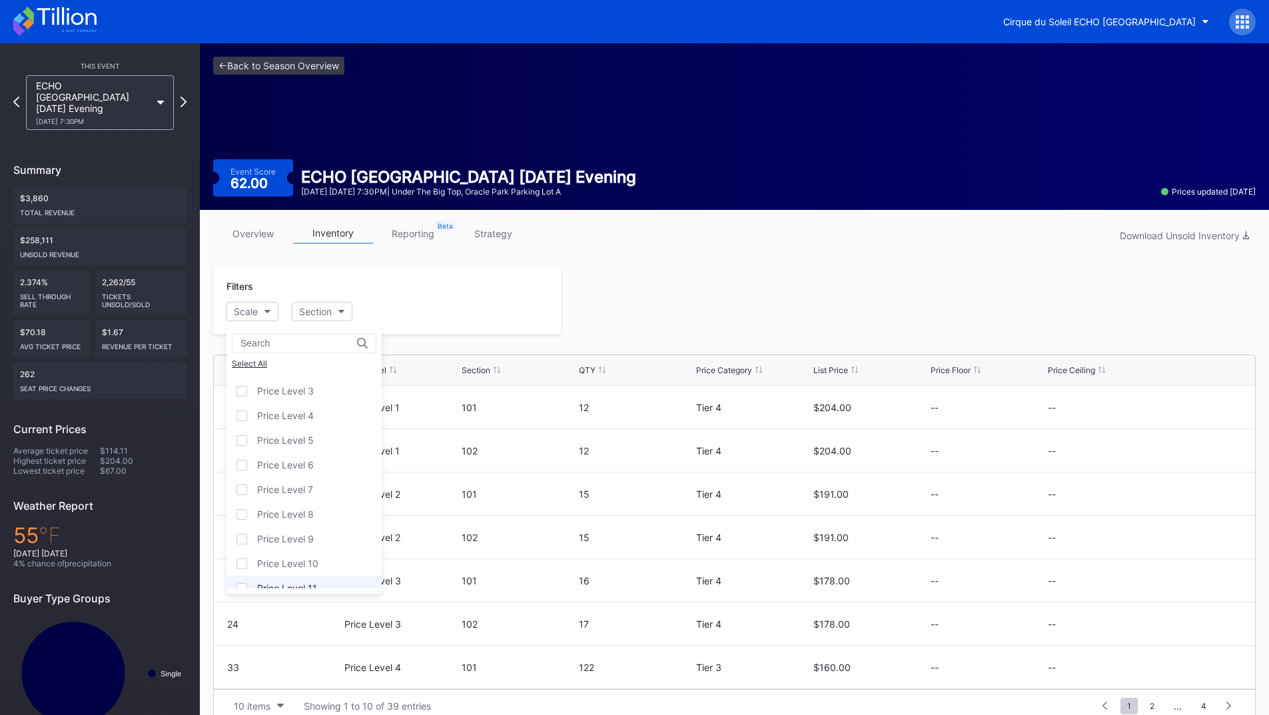
scroll to position [81, 0]
click at [306, 569] on div "Price Level 12" at bounding box center [303, 575] width 155 height 25
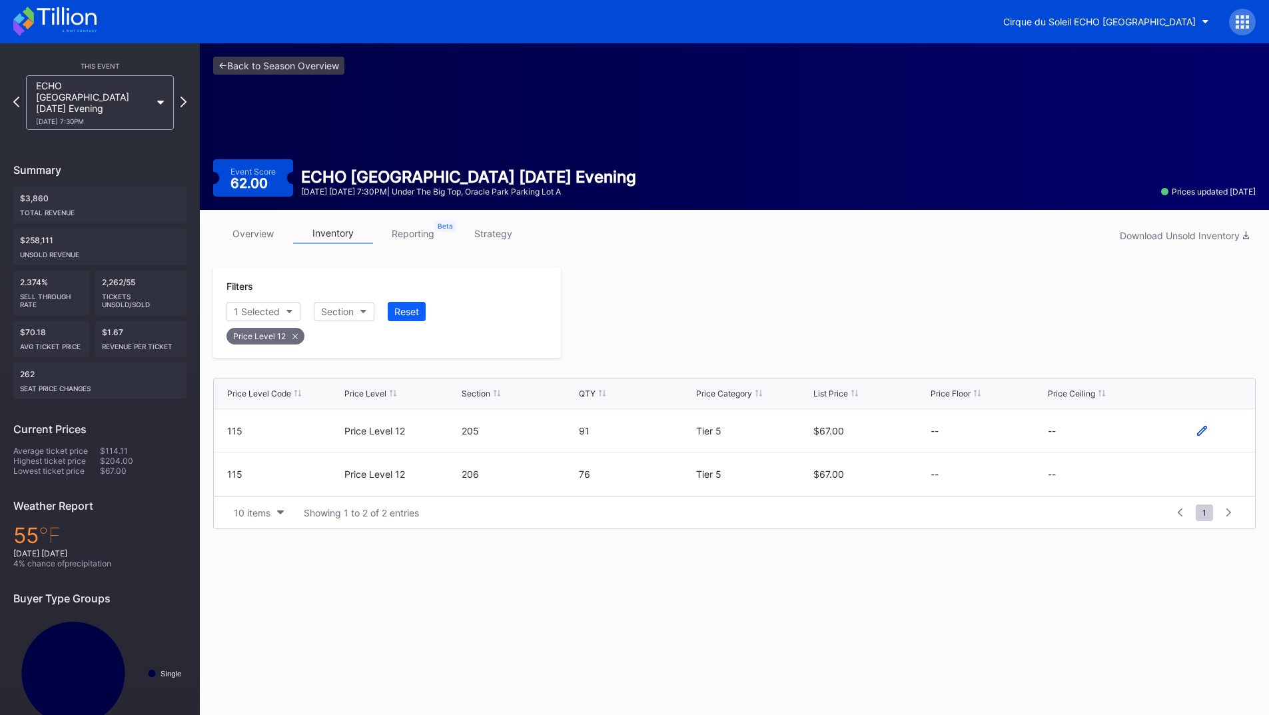
click at [1202, 430] on icon at bounding box center [1202, 431] width 10 height 10
click at [1115, 440] on button "--" at bounding box center [1105, 435] width 114 height 26
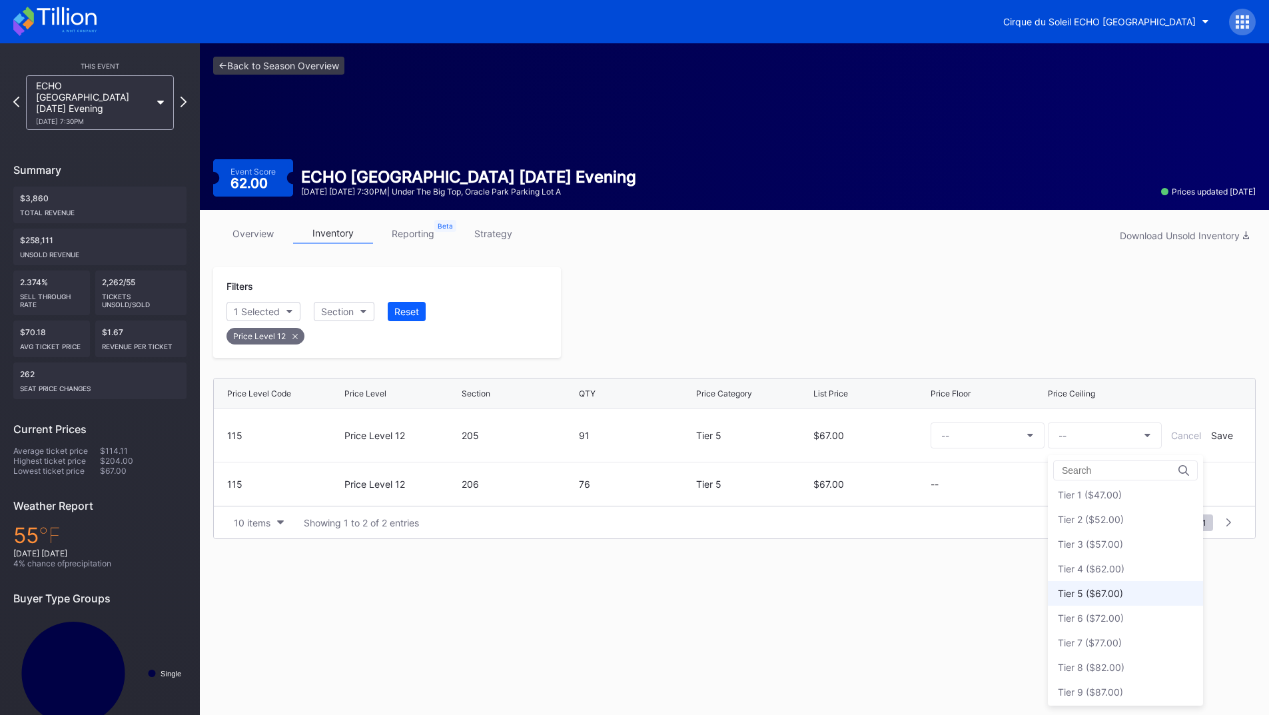
scroll to position [0, 0]
click at [1119, 516] on div "Tier 1 ($47.00)" at bounding box center [1125, 522] width 155 height 25
click at [1218, 440] on div "Save" at bounding box center [1222, 435] width 22 height 11
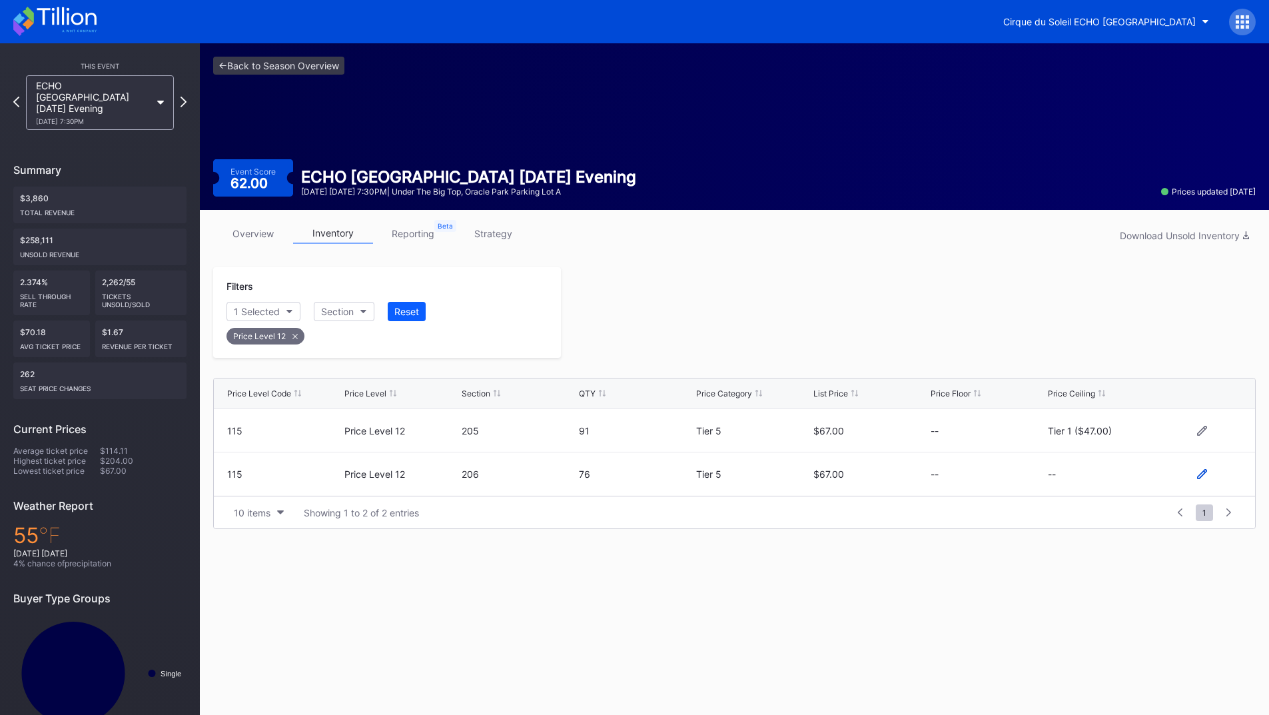
click at [1204, 473] on icon at bounding box center [1202, 474] width 10 height 10
click at [1112, 478] on button "--" at bounding box center [1105, 479] width 114 height 26
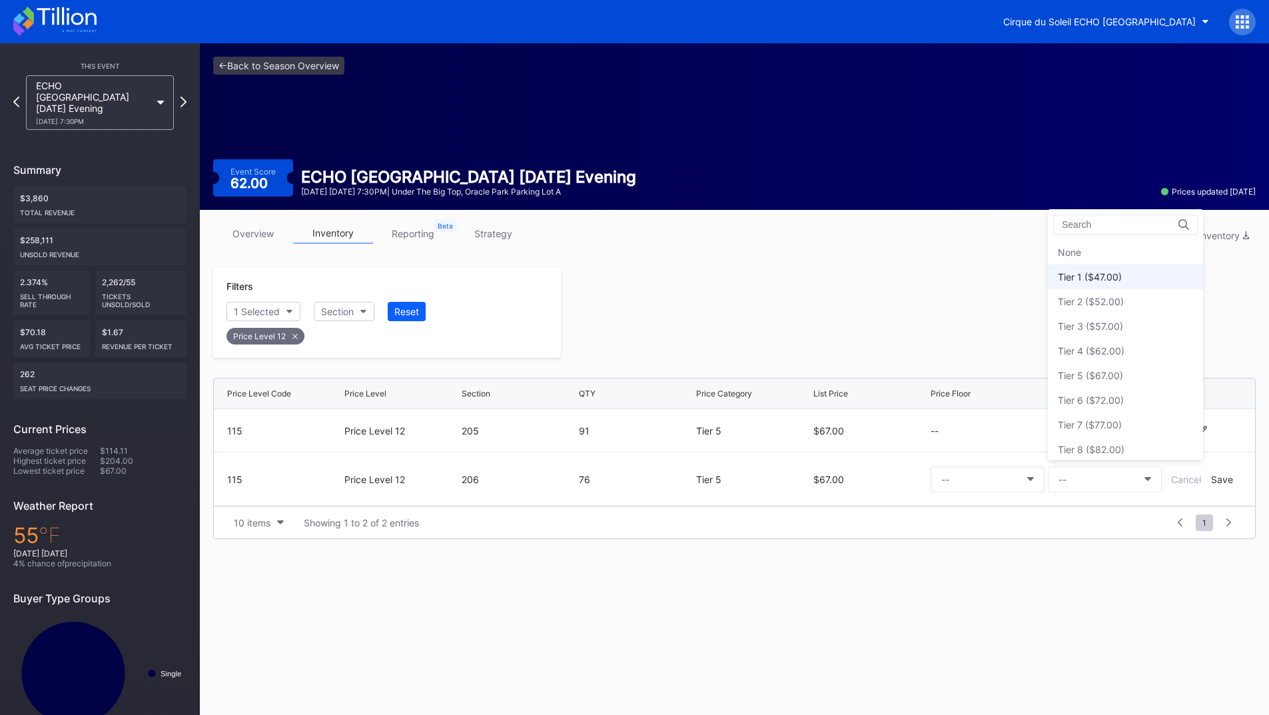
click at [1105, 284] on div "Tier 1 ($47.00)" at bounding box center [1125, 276] width 155 height 25
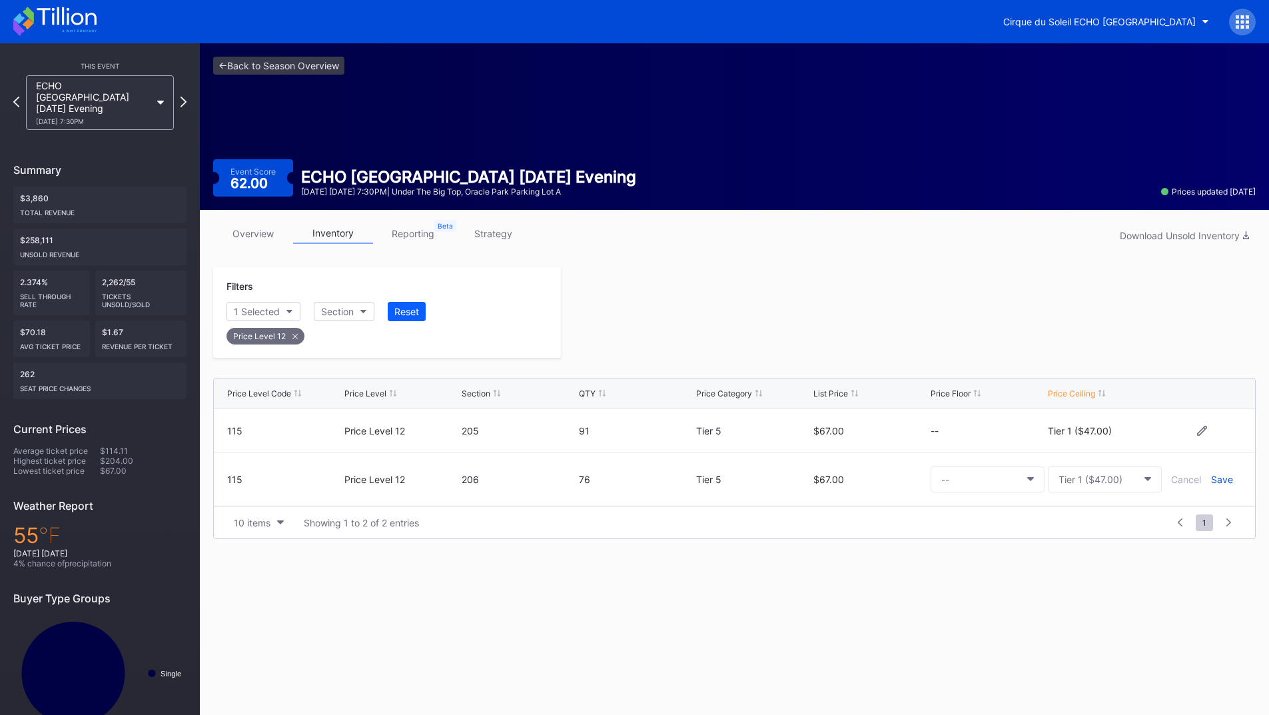
click at [1224, 482] on div "Save" at bounding box center [1222, 479] width 22 height 11
click at [182, 96] on icon at bounding box center [183, 101] width 7 height 13
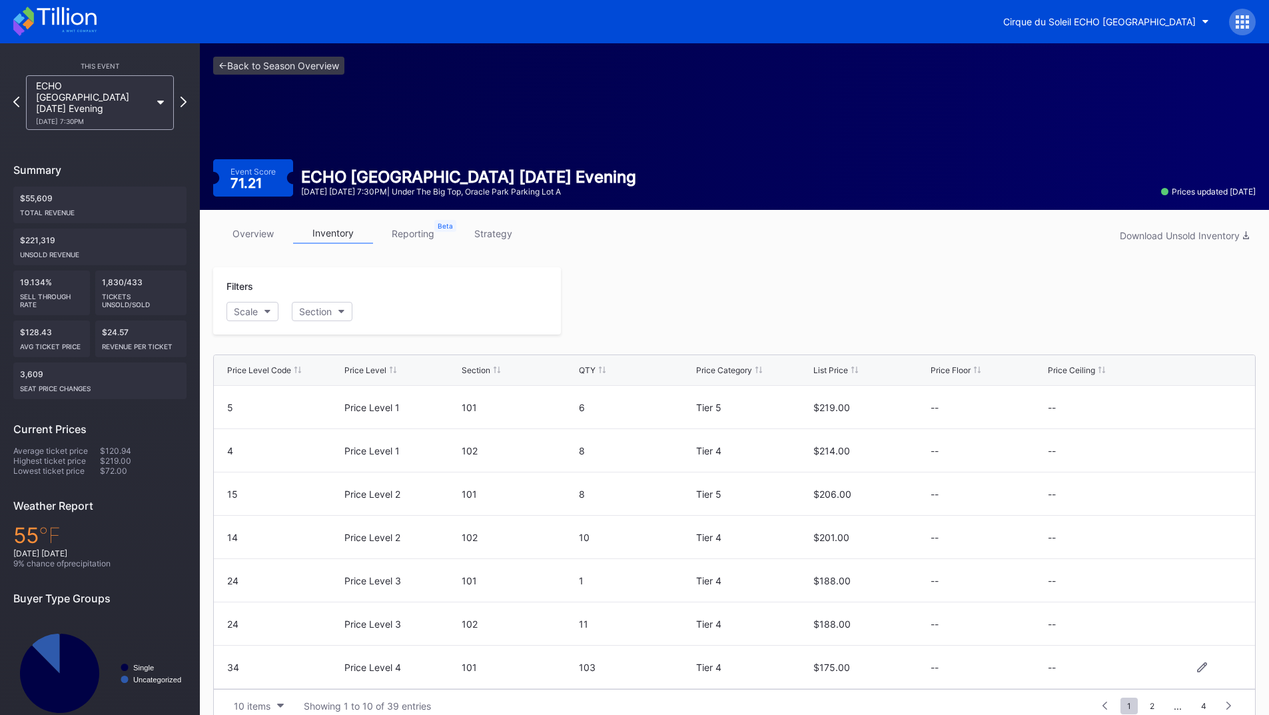
scroll to position [130, 0]
click at [260, 309] on button "Scale" at bounding box center [252, 311] width 52 height 19
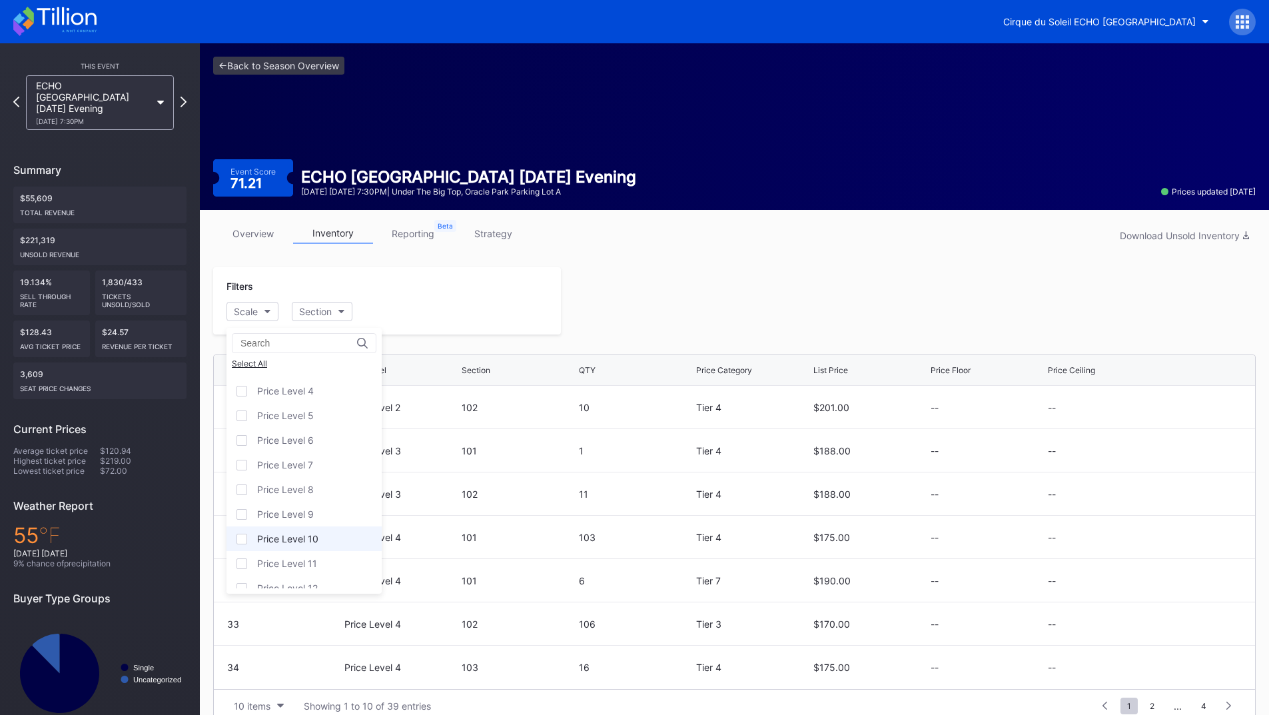
scroll to position [81, 0]
click at [309, 575] on div "Price Level 12" at bounding box center [287, 575] width 61 height 11
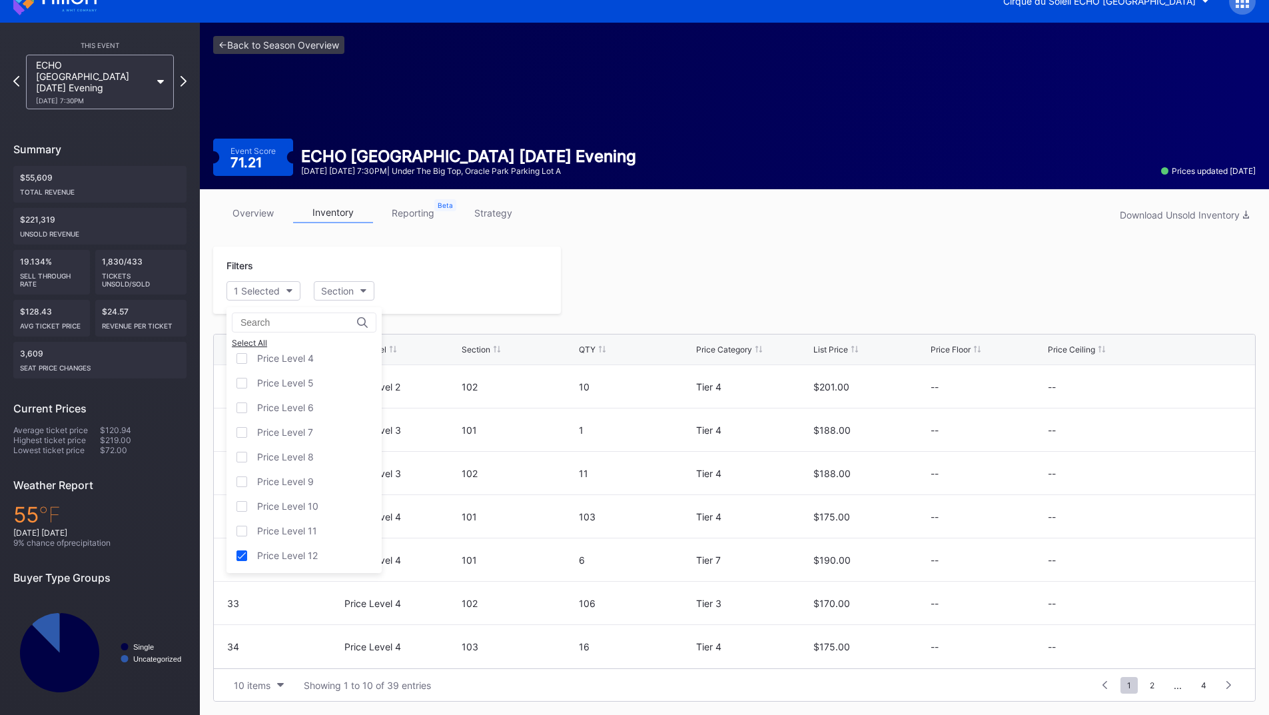
scroll to position [19, 0]
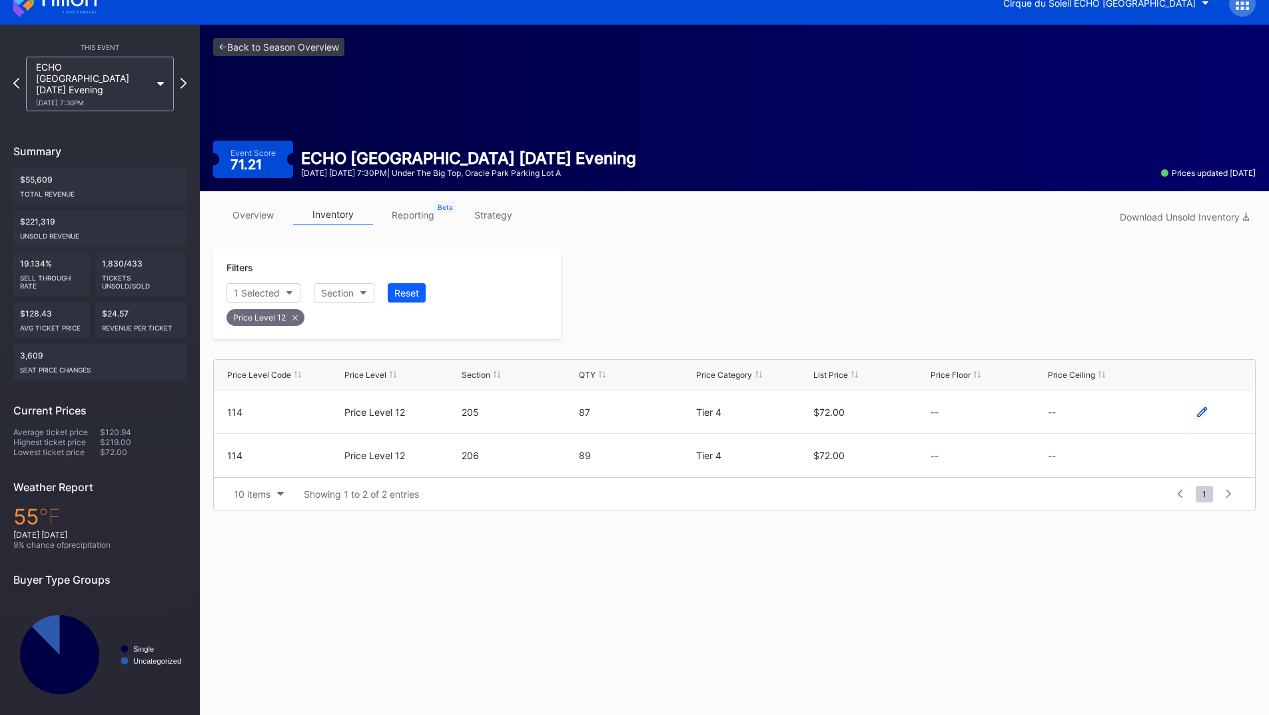
click at [1201, 408] on icon at bounding box center [1202, 412] width 10 height 10
click at [1135, 420] on button "--" at bounding box center [1105, 417] width 114 height 26
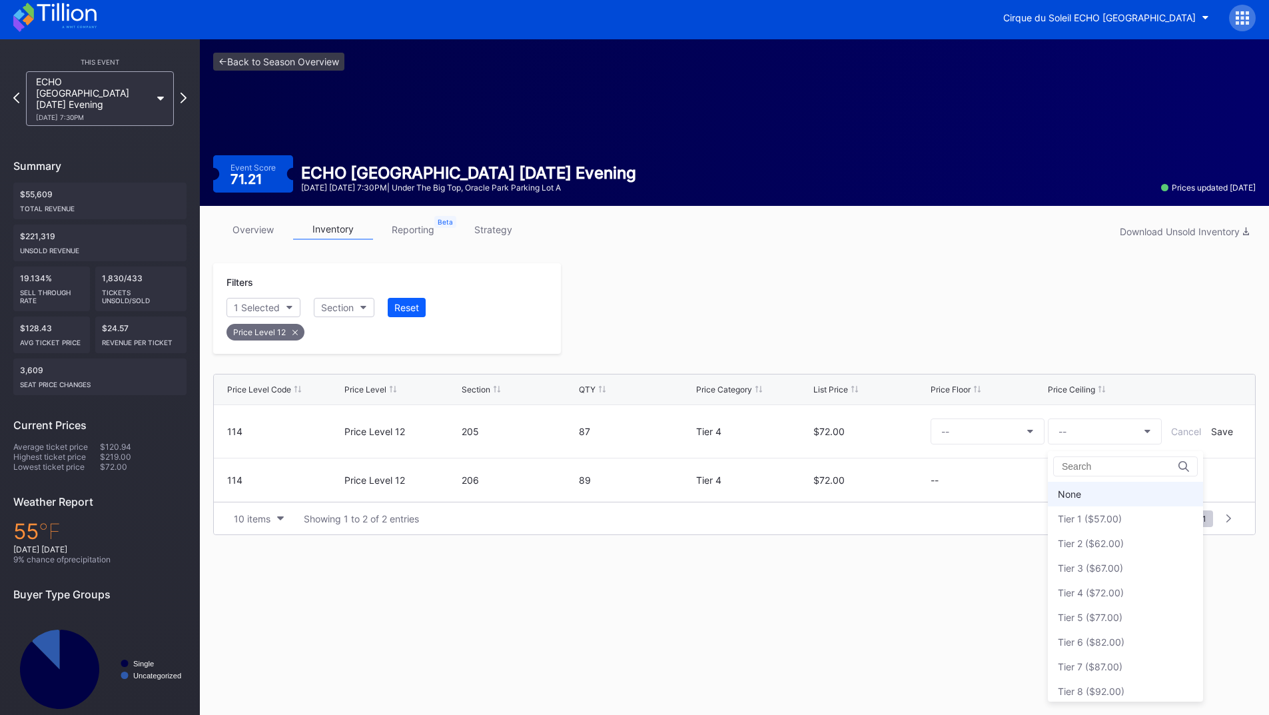
scroll to position [0, 0]
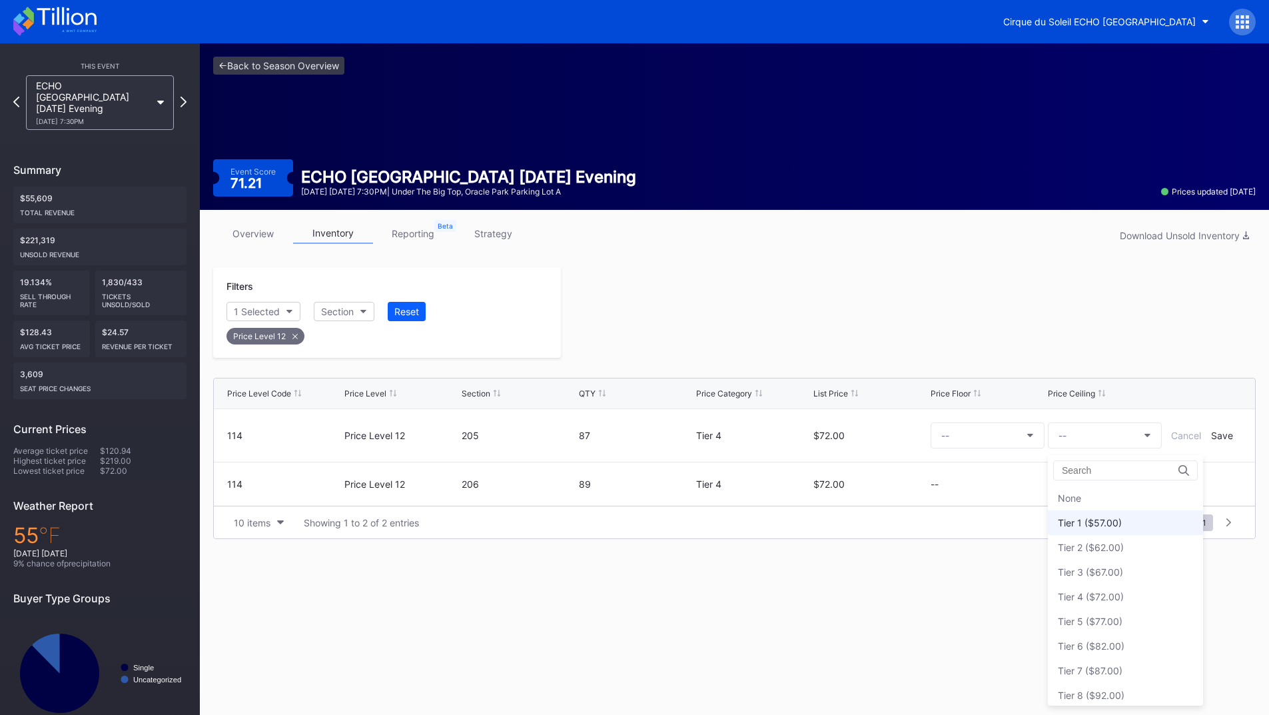
click at [1093, 525] on div "Tier 1 ($57.00)" at bounding box center [1090, 522] width 64 height 11
click at [1214, 432] on div "Save" at bounding box center [1222, 435] width 22 height 11
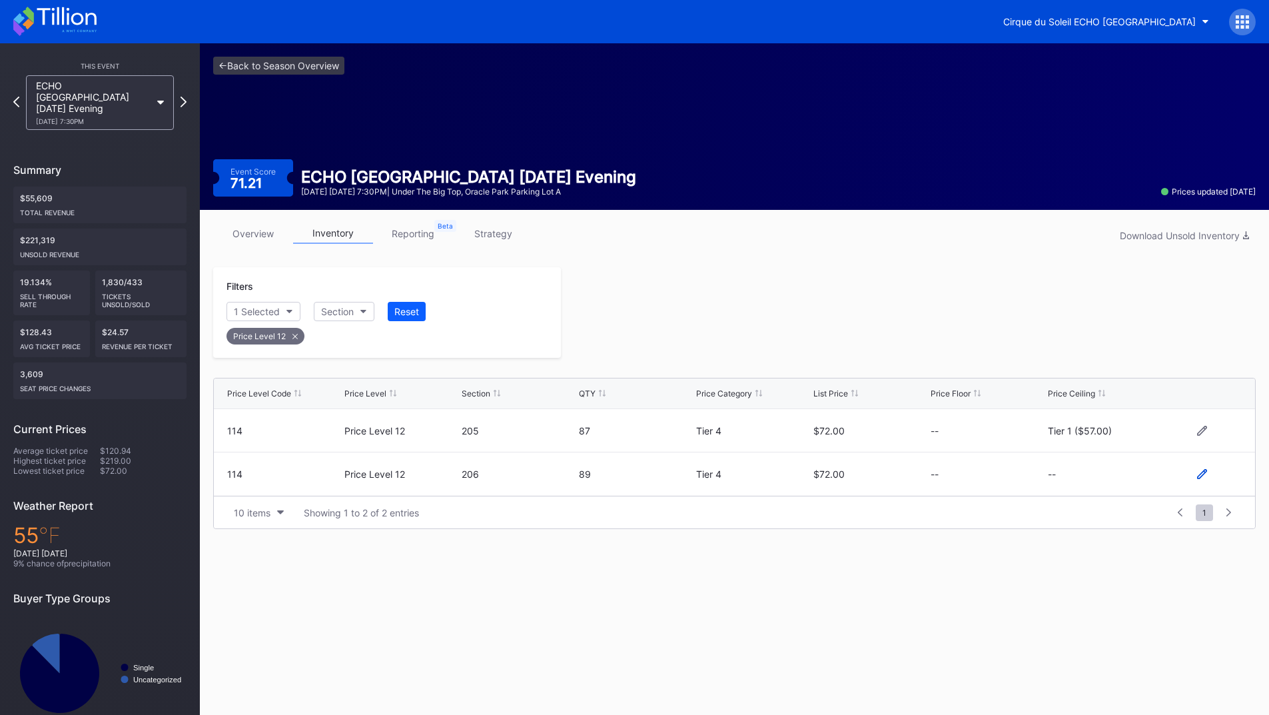
click at [1206, 476] on icon at bounding box center [1202, 474] width 10 height 10
click at [1092, 488] on button "--" at bounding box center [1105, 479] width 114 height 26
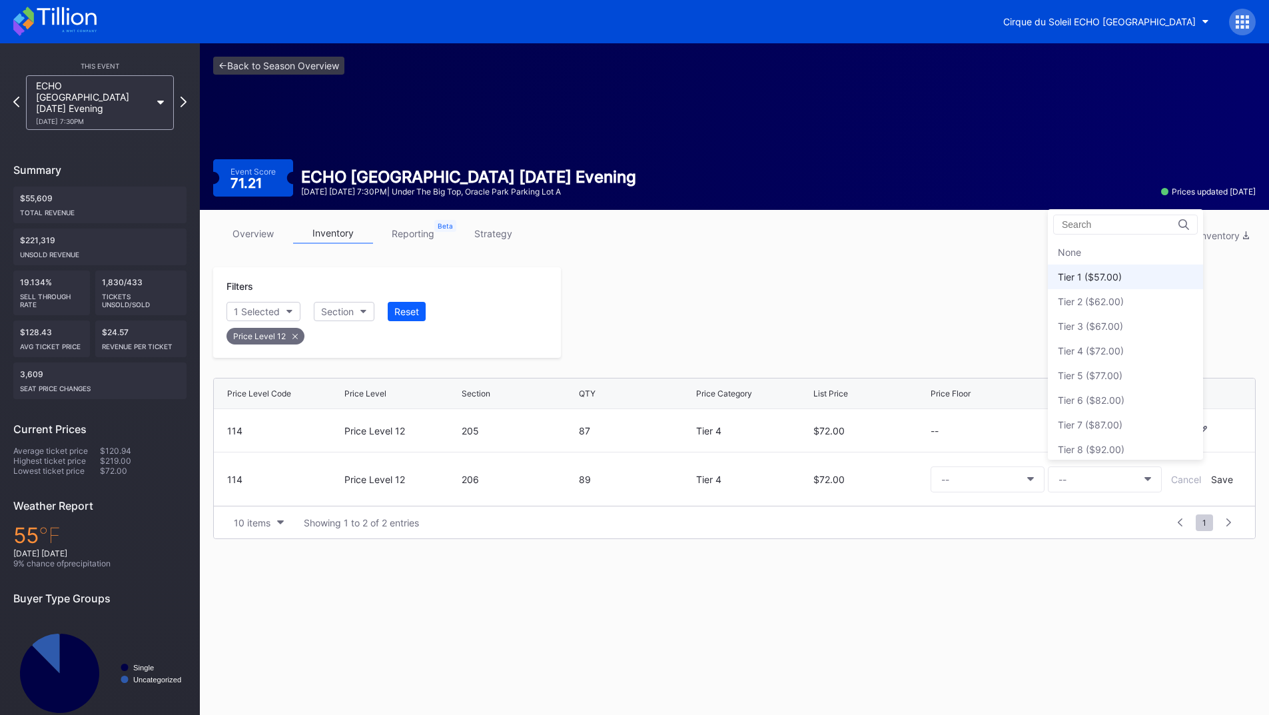
click at [1125, 276] on div "Tier 1 ($57.00)" at bounding box center [1125, 276] width 155 height 25
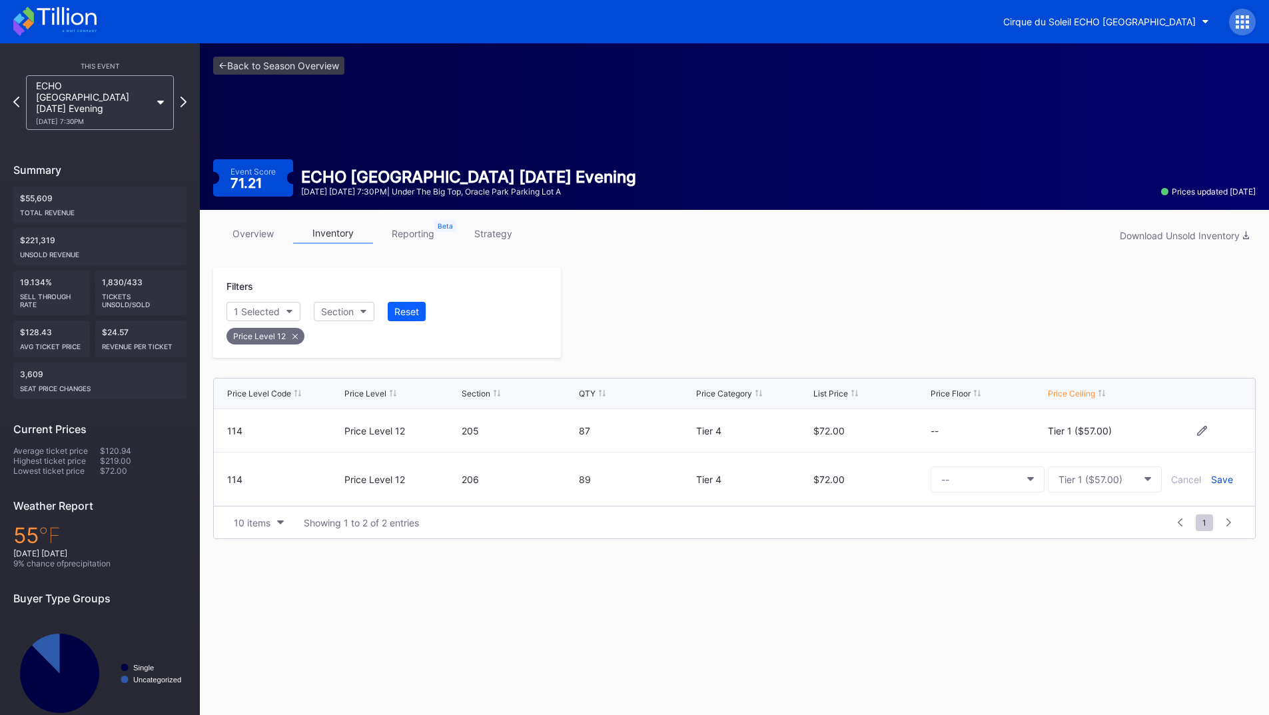
click at [1213, 479] on div "Save" at bounding box center [1222, 479] width 22 height 11
click at [911, 296] on div at bounding box center [908, 312] width 695 height 91
click at [183, 98] on icon at bounding box center [183, 101] width 7 height 13
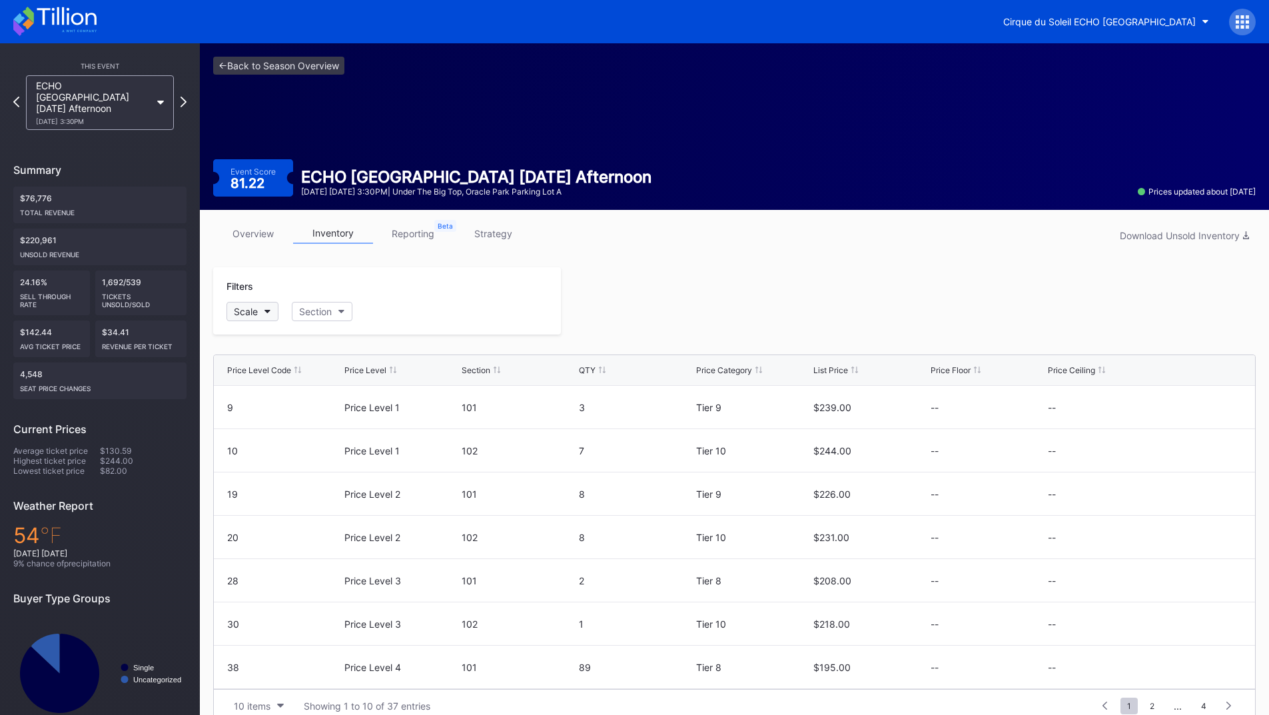
click at [271, 310] on icon "button" at bounding box center [267, 312] width 7 height 4
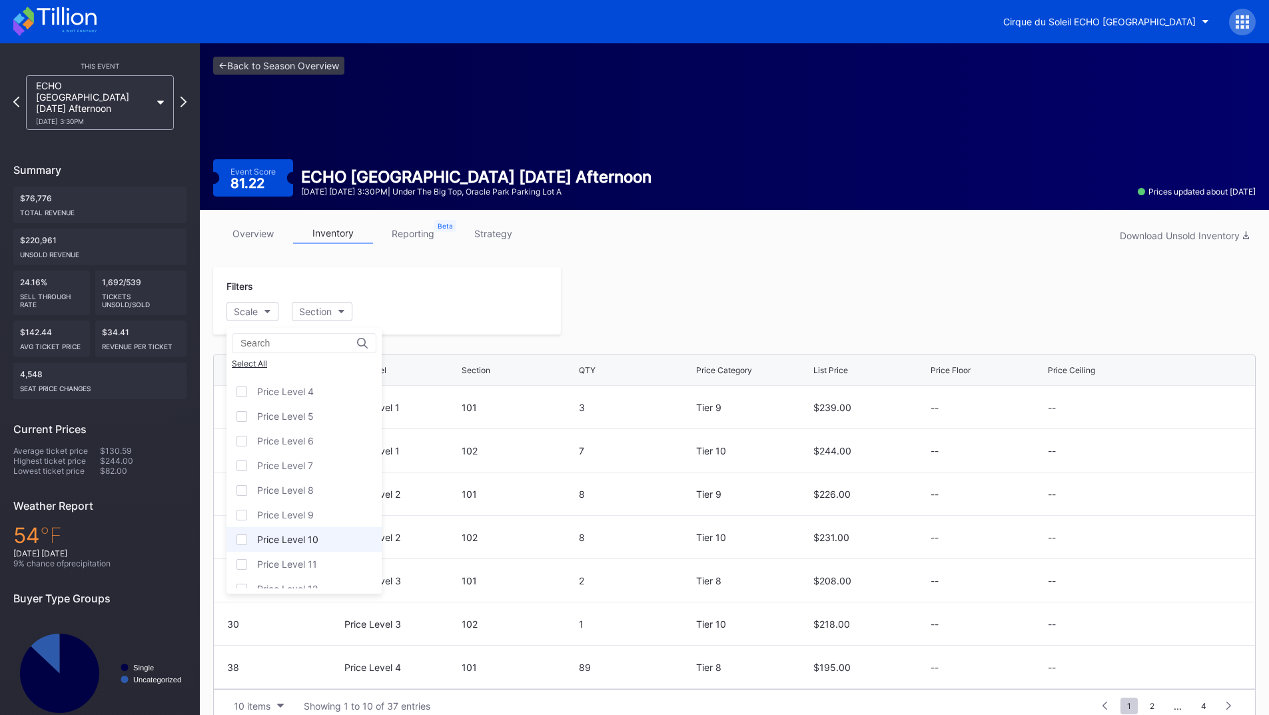
scroll to position [81, 0]
click at [304, 568] on div "Price Level 12" at bounding box center [303, 575] width 155 height 25
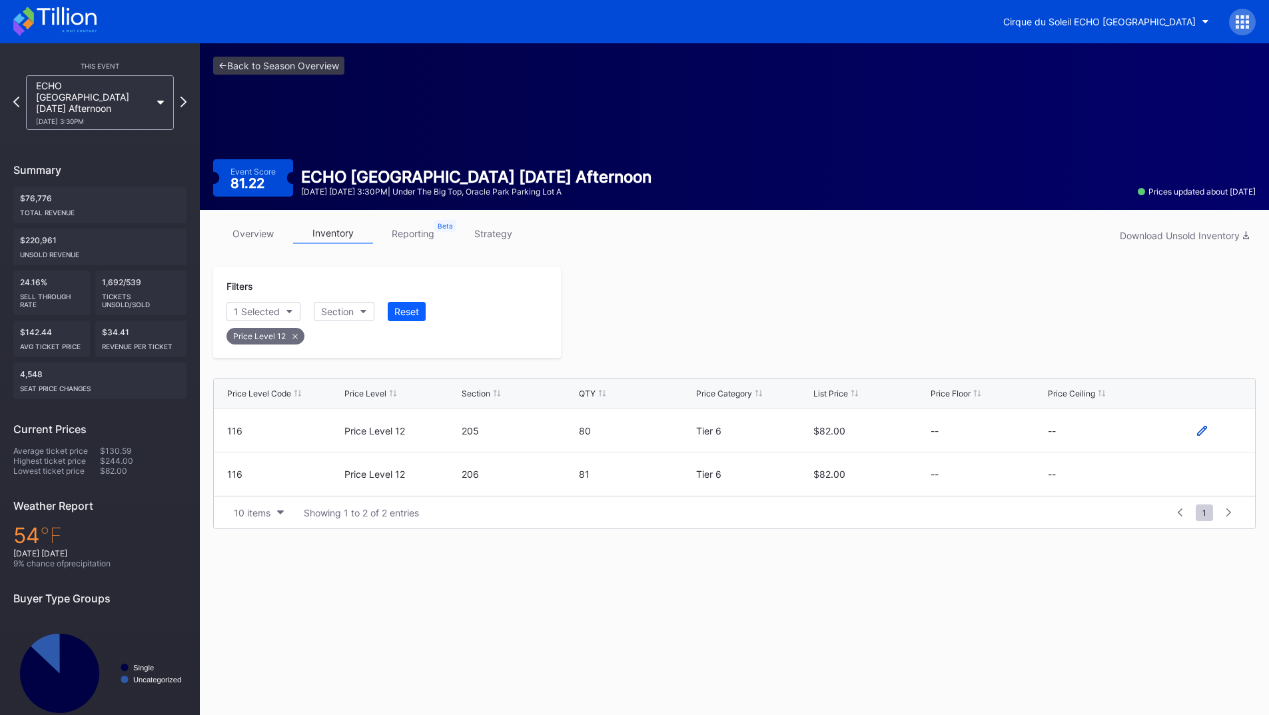
click at [1206, 427] on icon at bounding box center [1202, 430] width 10 height 10
click at [1101, 430] on button "--" at bounding box center [1105, 435] width 114 height 26
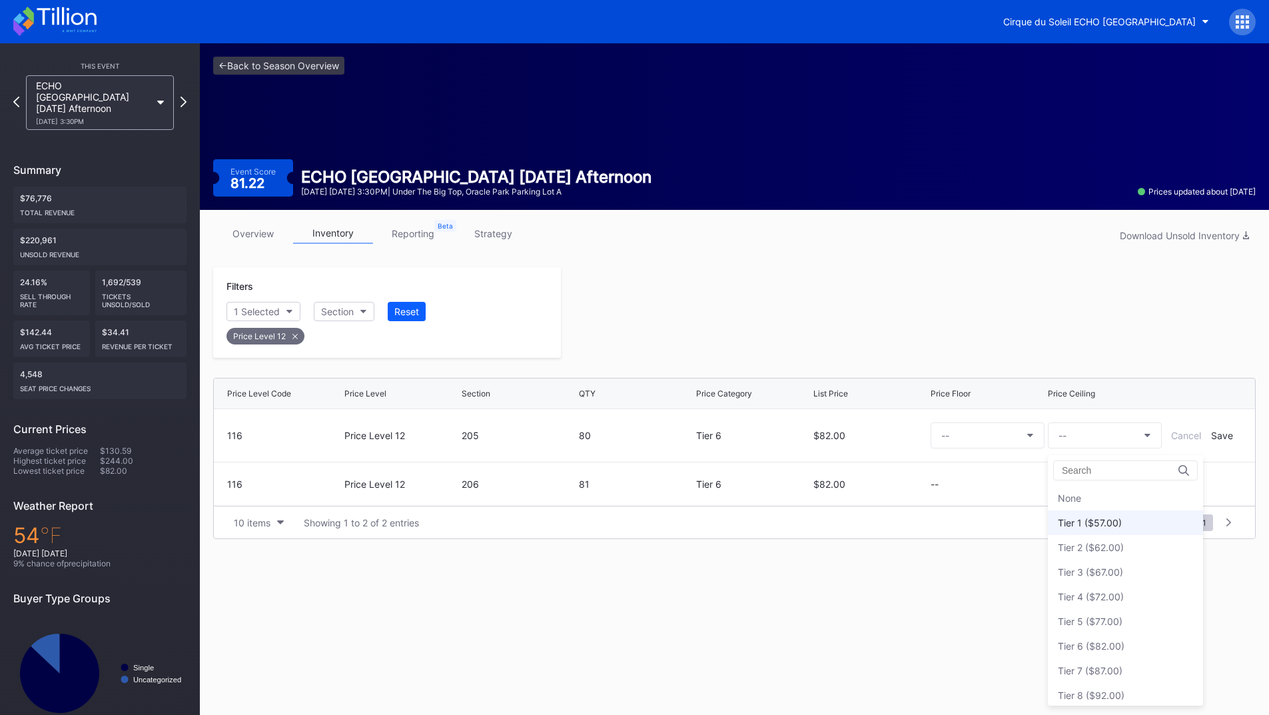
click at [1104, 522] on div "Tier 1 ($57.00)" at bounding box center [1090, 522] width 64 height 11
click at [1225, 430] on div "Save" at bounding box center [1222, 435] width 22 height 11
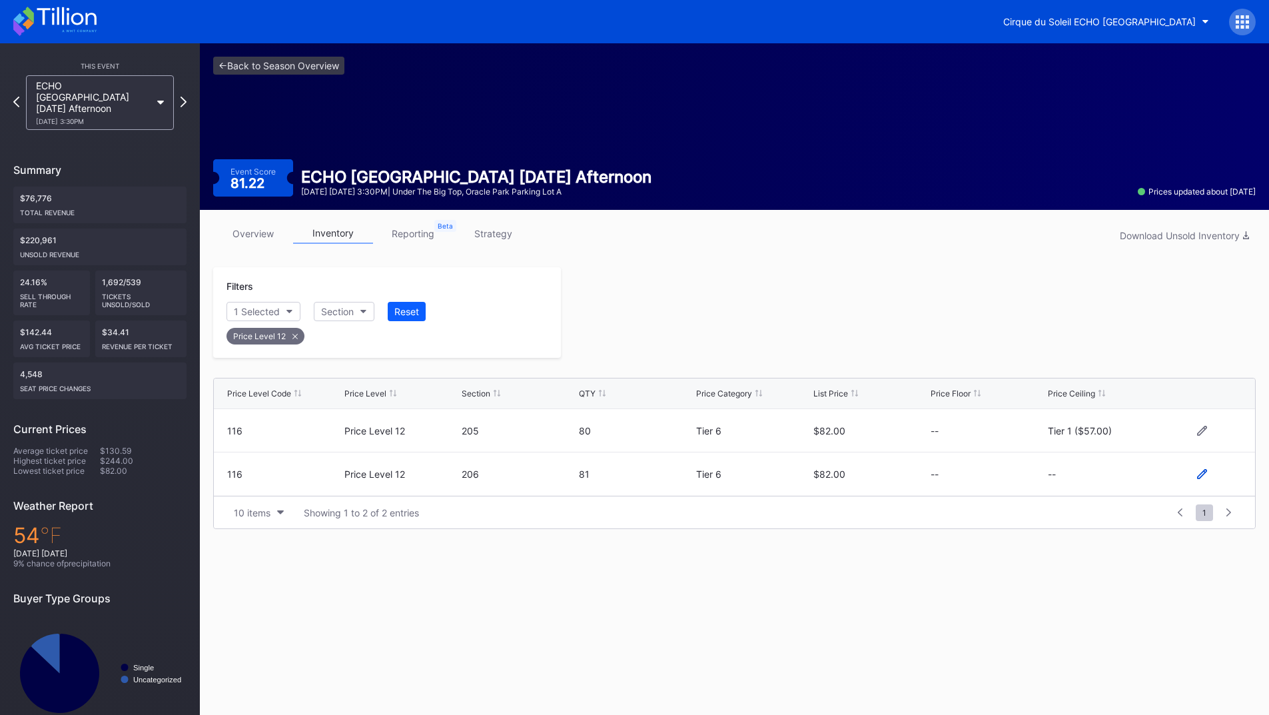
click at [1204, 474] on icon at bounding box center [1202, 474] width 10 height 10
click at [1089, 485] on button "--" at bounding box center [1105, 479] width 114 height 26
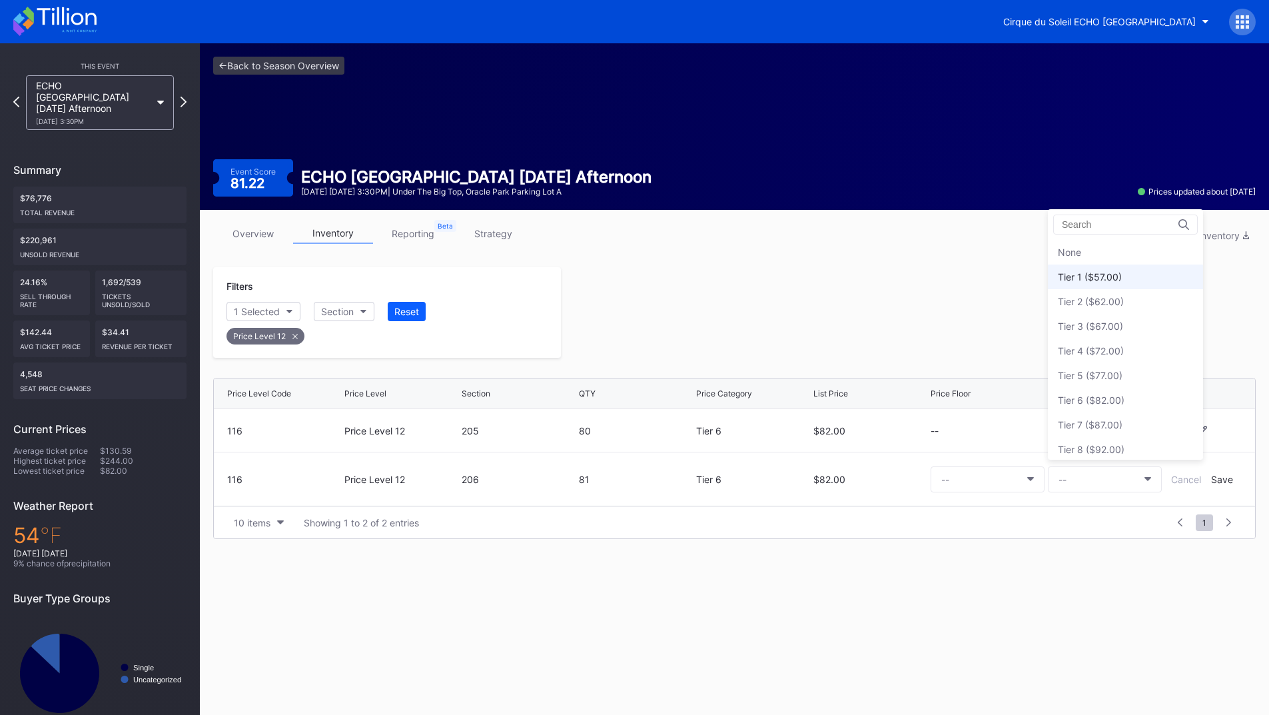
click at [1094, 278] on div "Tier 1 ($57.00)" at bounding box center [1090, 276] width 64 height 11
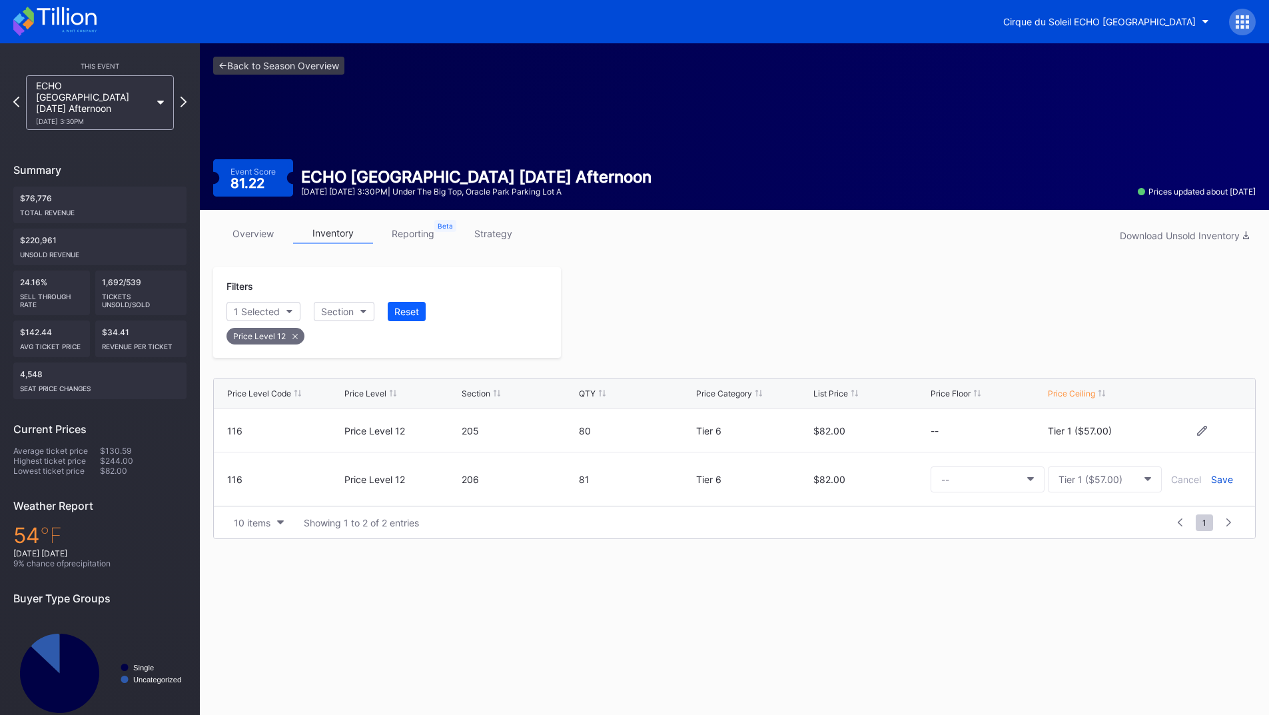
click at [1214, 480] on div "Save" at bounding box center [1222, 479] width 22 height 11
click at [928, 323] on div at bounding box center [908, 312] width 695 height 91
click at [179, 91] on div "ECHO [GEOGRAPHIC_DATA] [DATE] Afternoon [DATE] 3:30PM" at bounding box center [99, 102] width 161 height 55
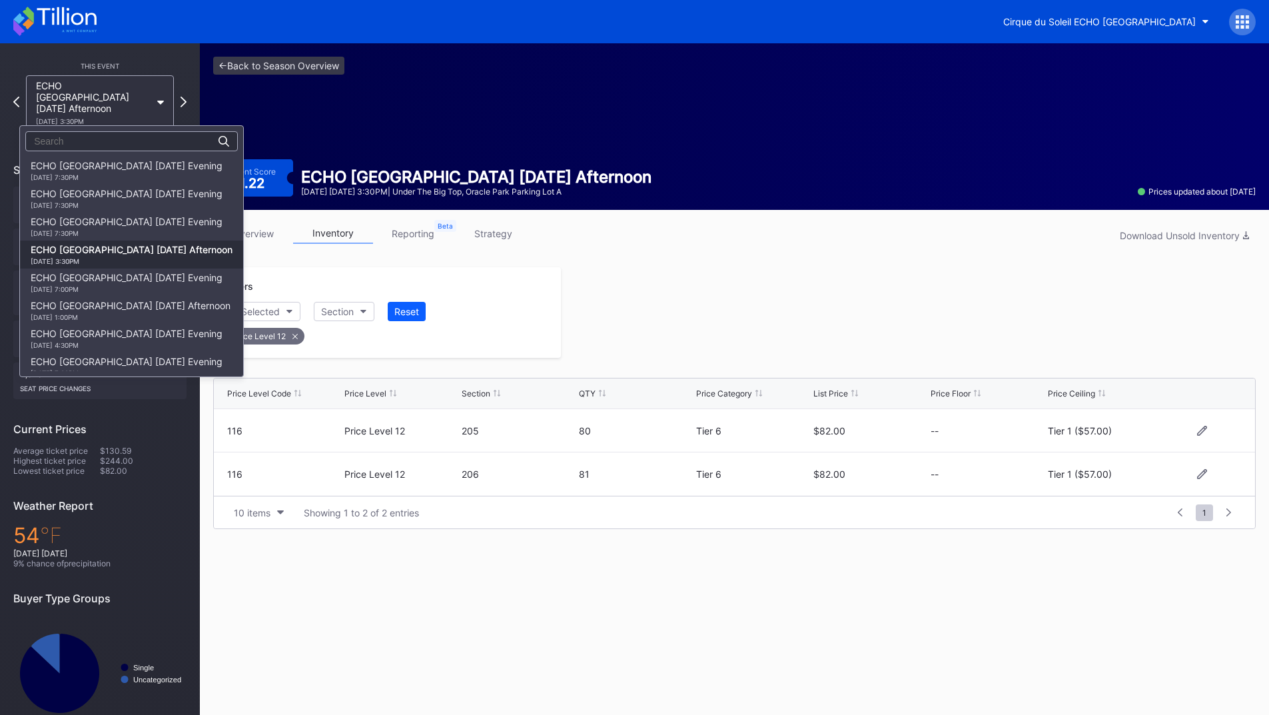
scroll to position [84, 0]
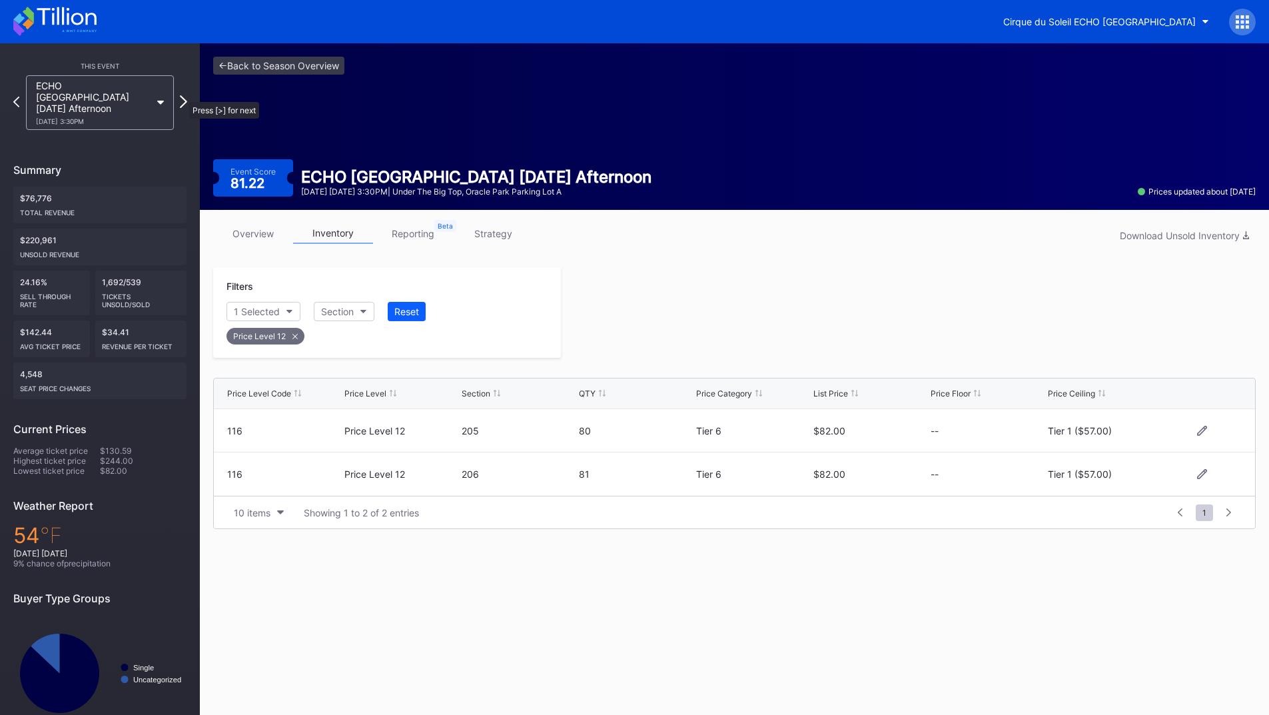
click at [182, 95] on icon at bounding box center [183, 101] width 7 height 13
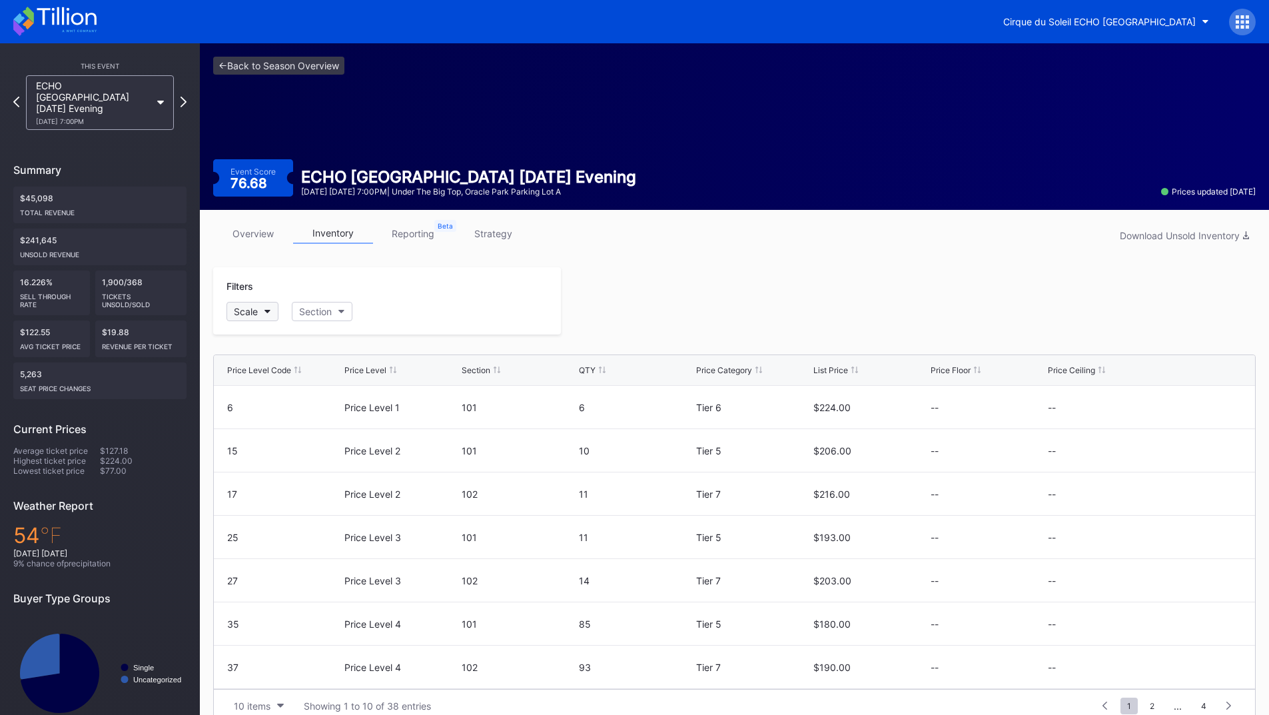
click at [258, 312] on div "Scale" at bounding box center [246, 311] width 24 height 11
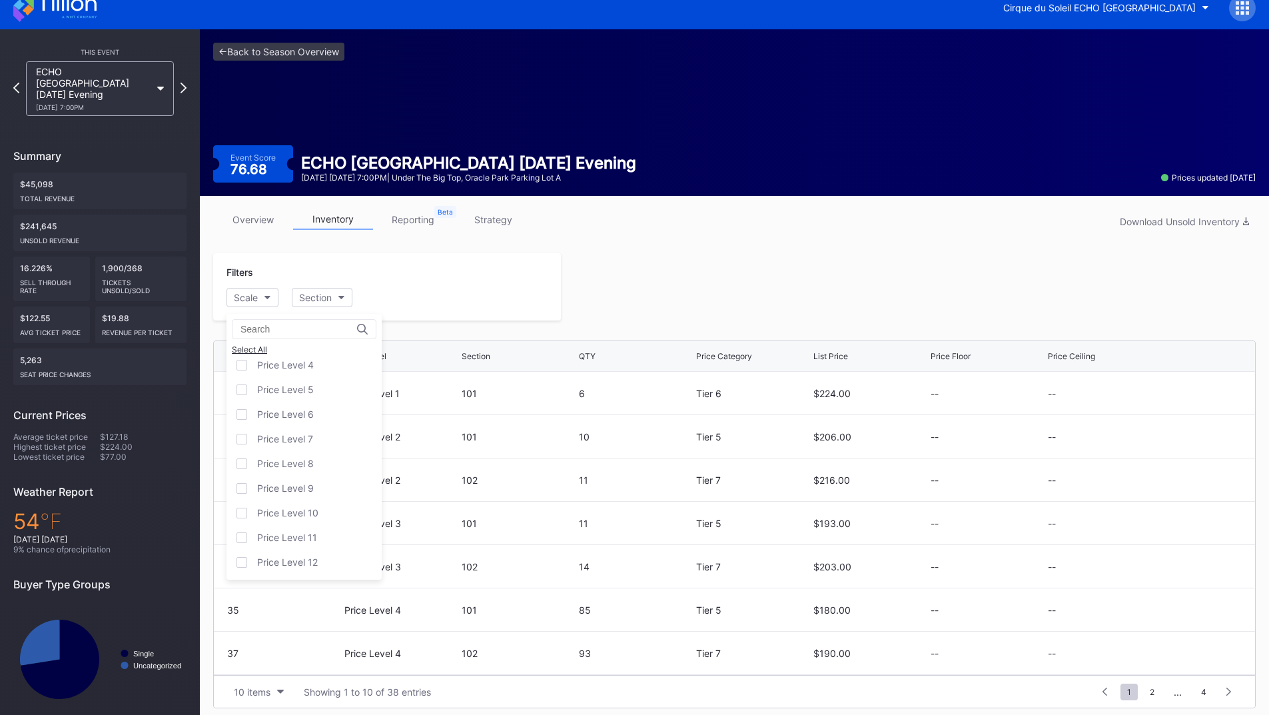
scroll to position [21, 0]
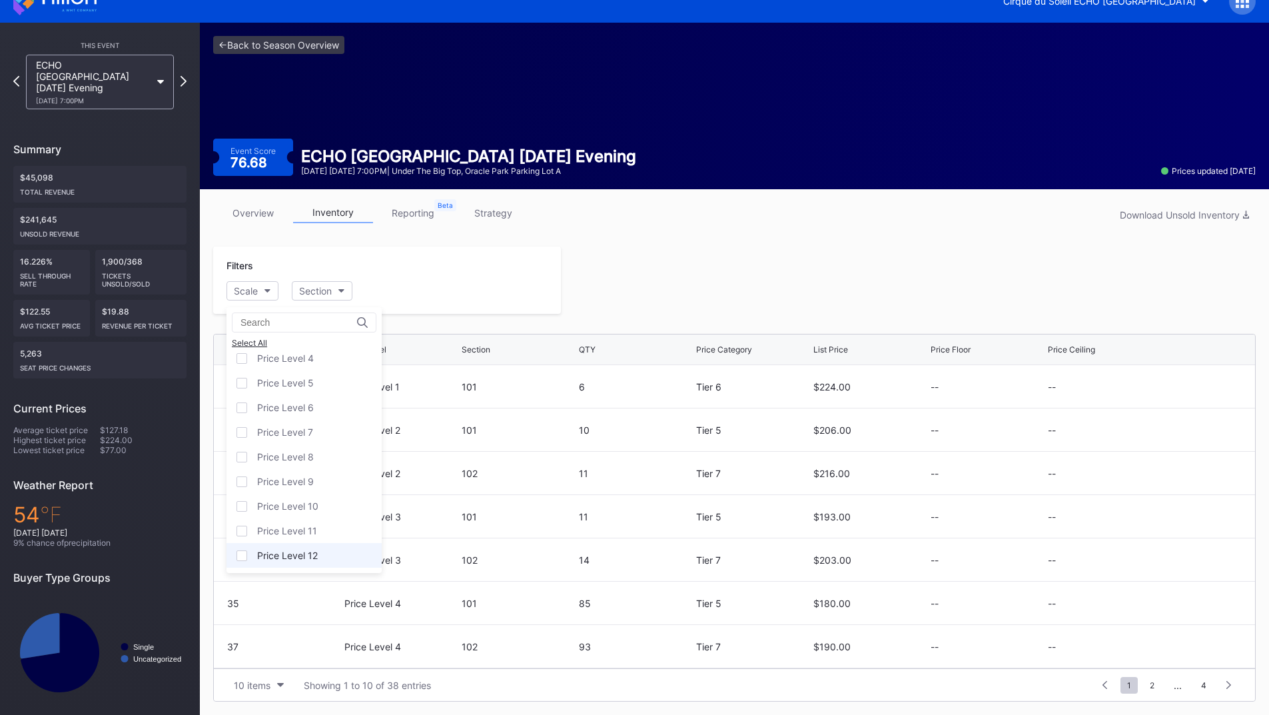
click at [310, 557] on div "Price Level 12" at bounding box center [287, 554] width 61 height 11
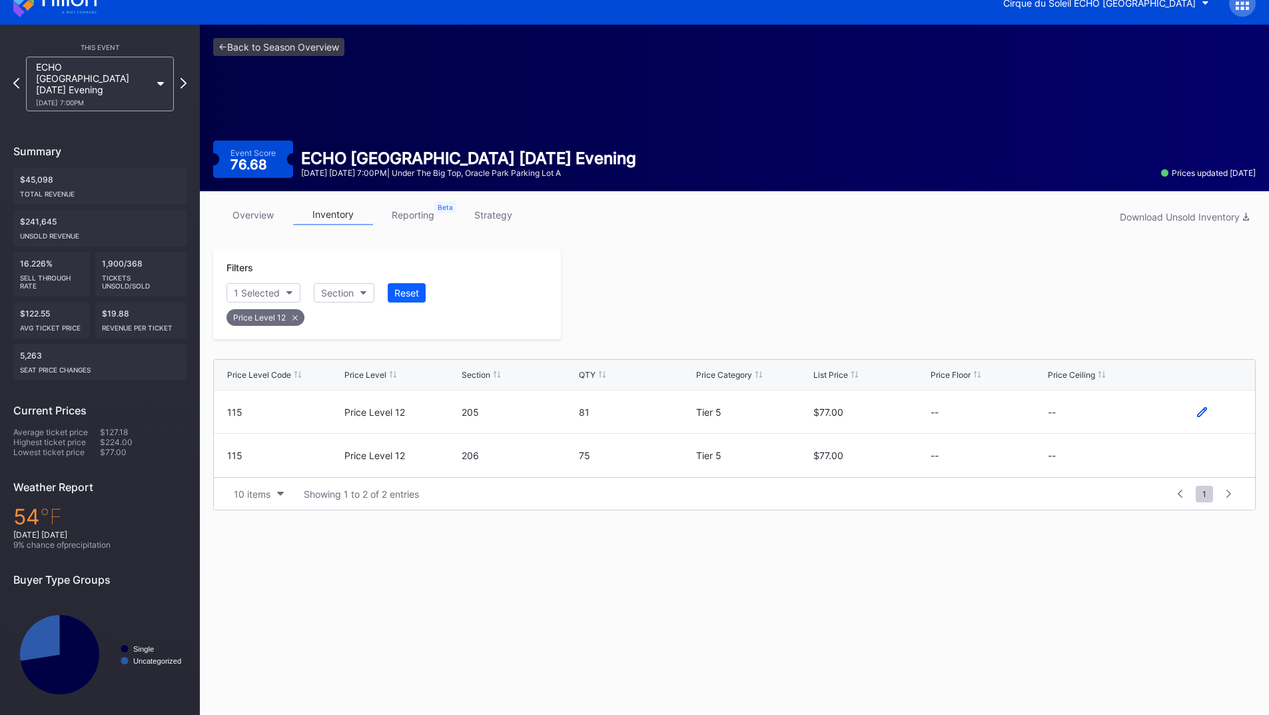
click at [1203, 414] on icon at bounding box center [1202, 412] width 10 height 10
click at [1101, 424] on button "--" at bounding box center [1105, 417] width 114 height 26
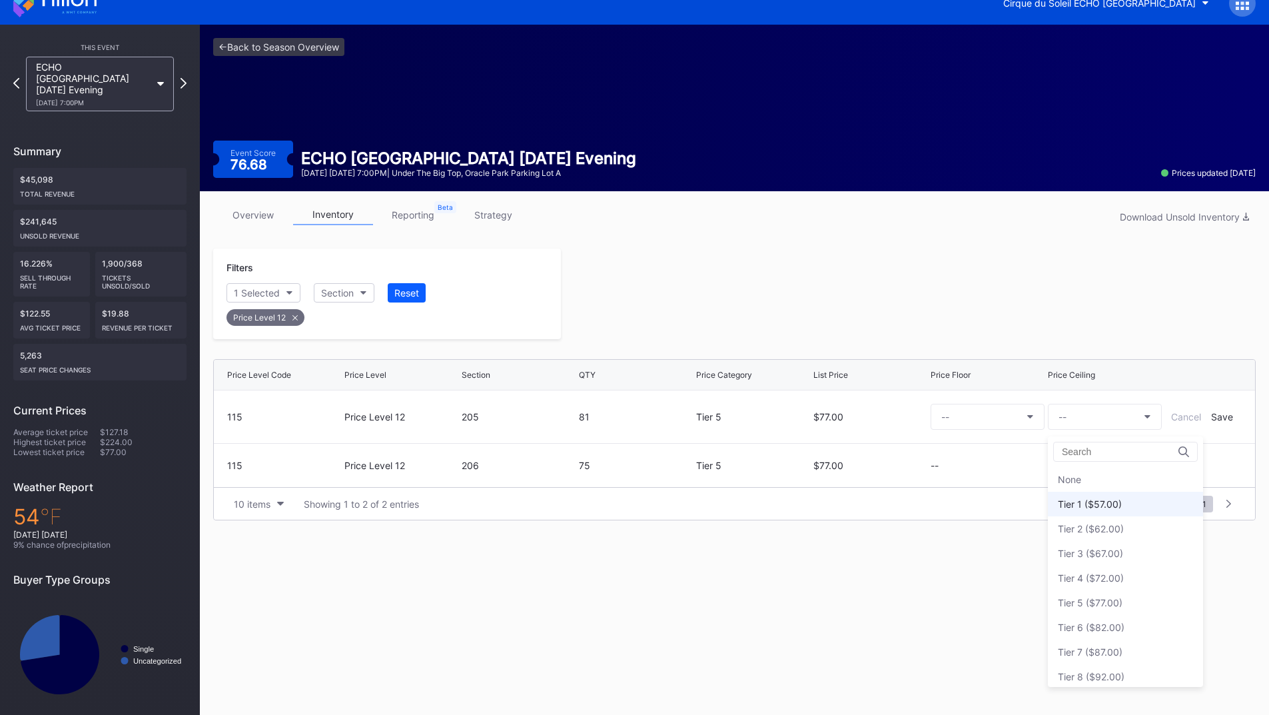
click at [1121, 507] on div "Tier 1 ($57.00)" at bounding box center [1125, 504] width 155 height 25
click at [1214, 414] on div "Save" at bounding box center [1222, 416] width 22 height 11
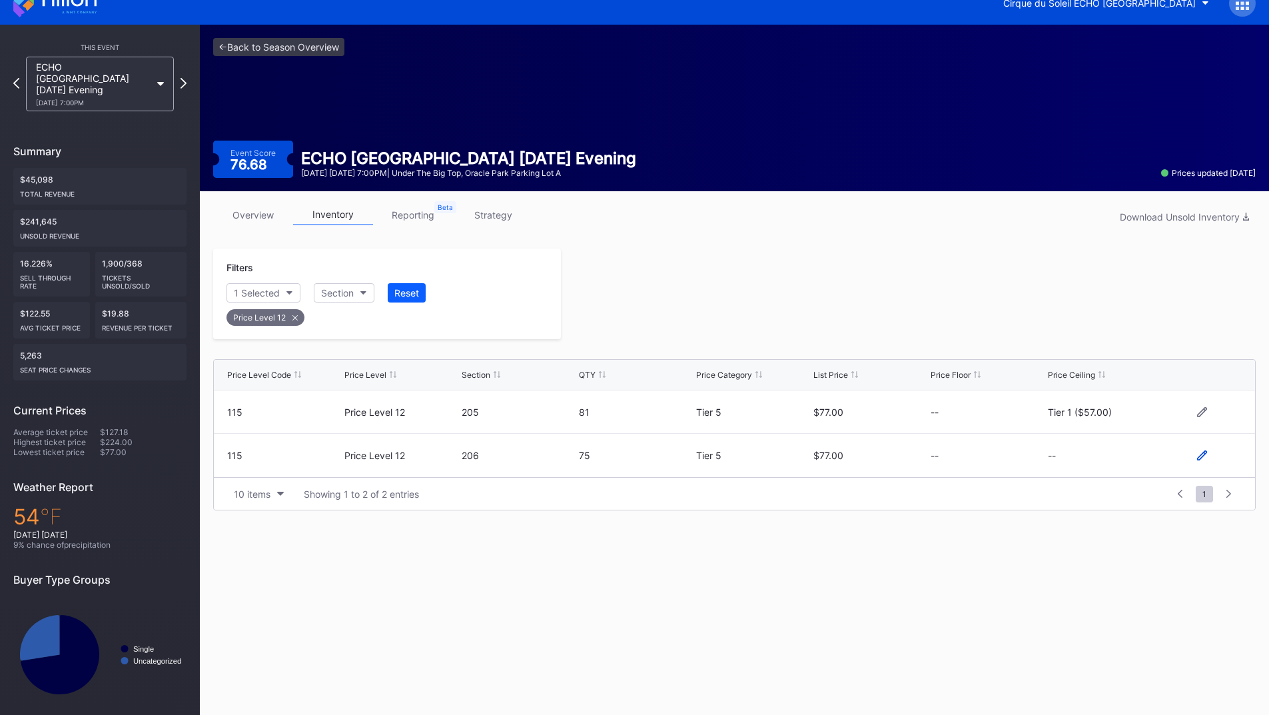
click at [1196, 454] on div at bounding box center [1202, 455] width 80 height 10
click at [1201, 456] on icon at bounding box center [1202, 455] width 10 height 10
click at [1103, 468] on button "--" at bounding box center [1105, 461] width 114 height 26
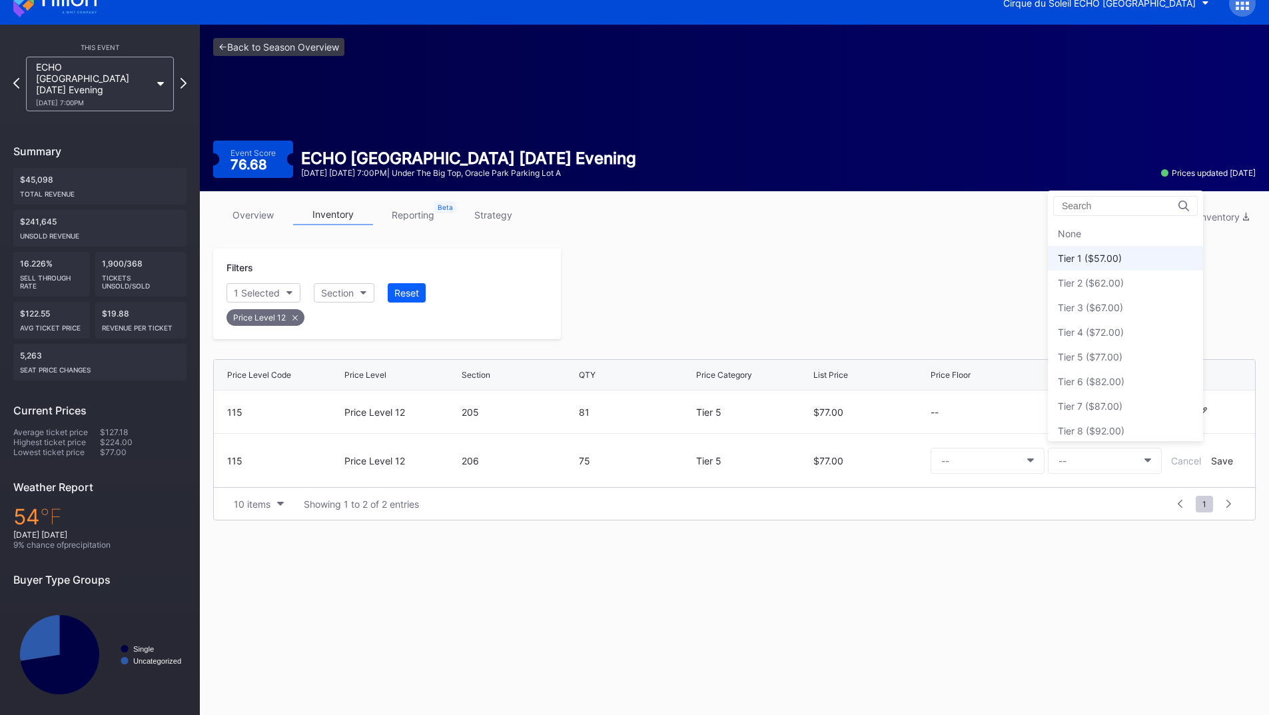
click at [1086, 262] on div "Tier 1 ($57.00)" at bounding box center [1090, 257] width 64 height 11
click at [1213, 460] on div "Save" at bounding box center [1222, 460] width 22 height 11
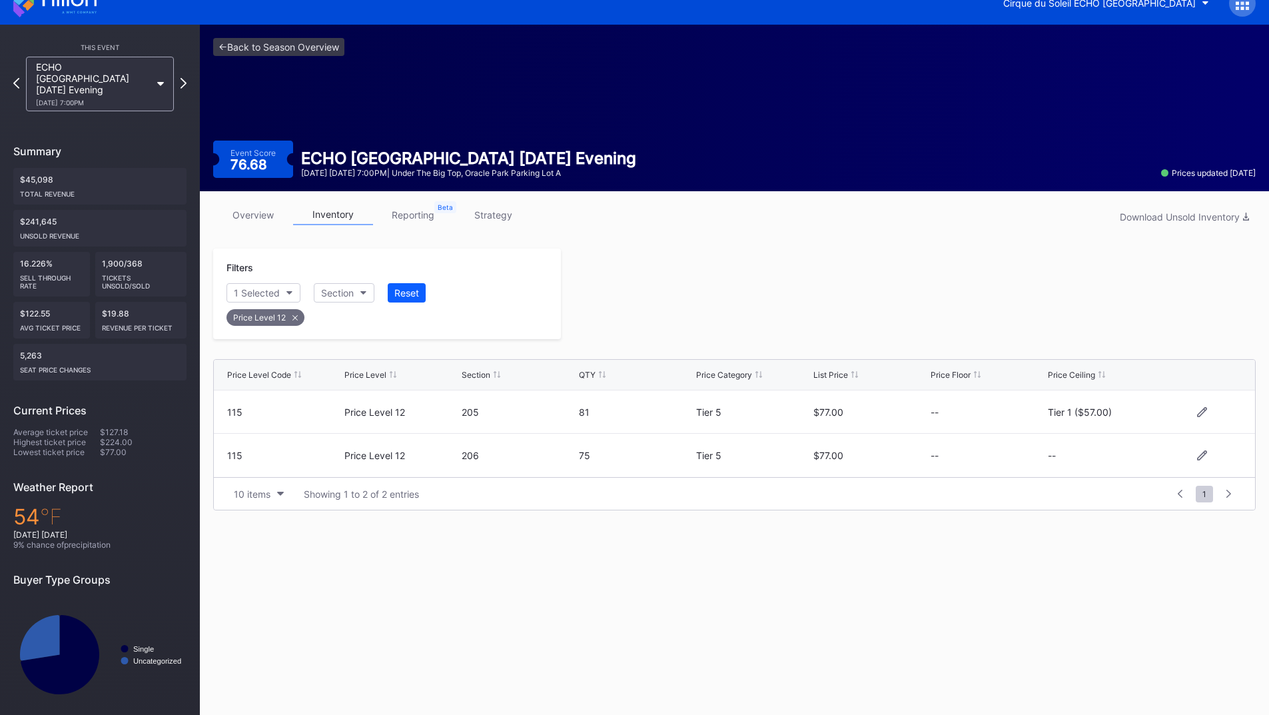
click at [828, 301] on div at bounding box center [908, 293] width 695 height 91
click at [184, 77] on icon at bounding box center [183, 83] width 7 height 13
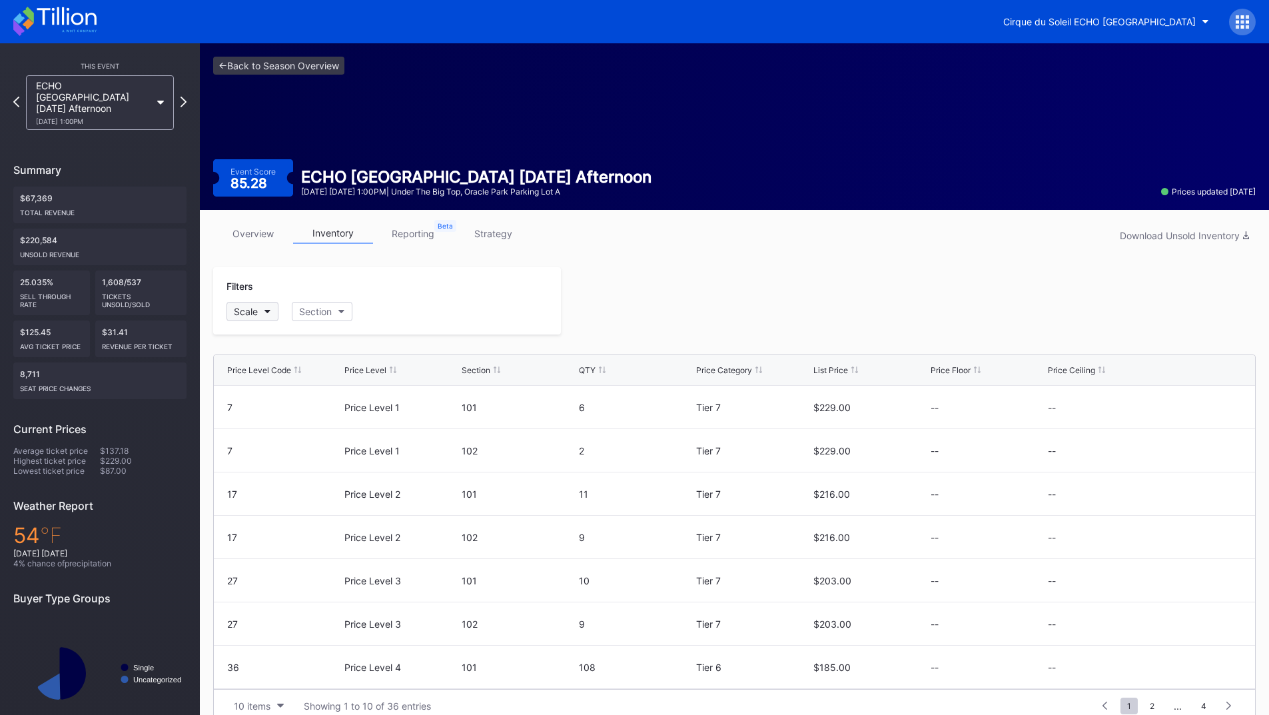
click at [269, 320] on button "Scale" at bounding box center [252, 311] width 52 height 19
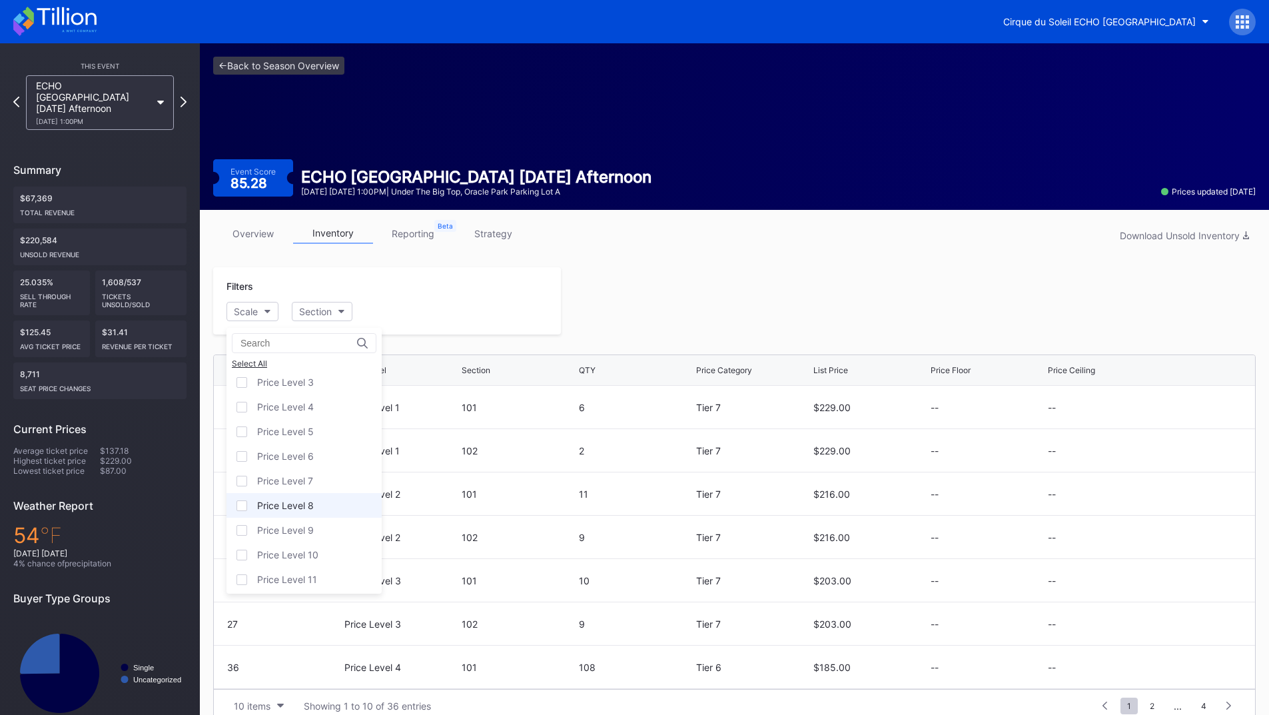
scroll to position [81, 0]
click at [296, 565] on div "Price Level 12" at bounding box center [303, 575] width 155 height 25
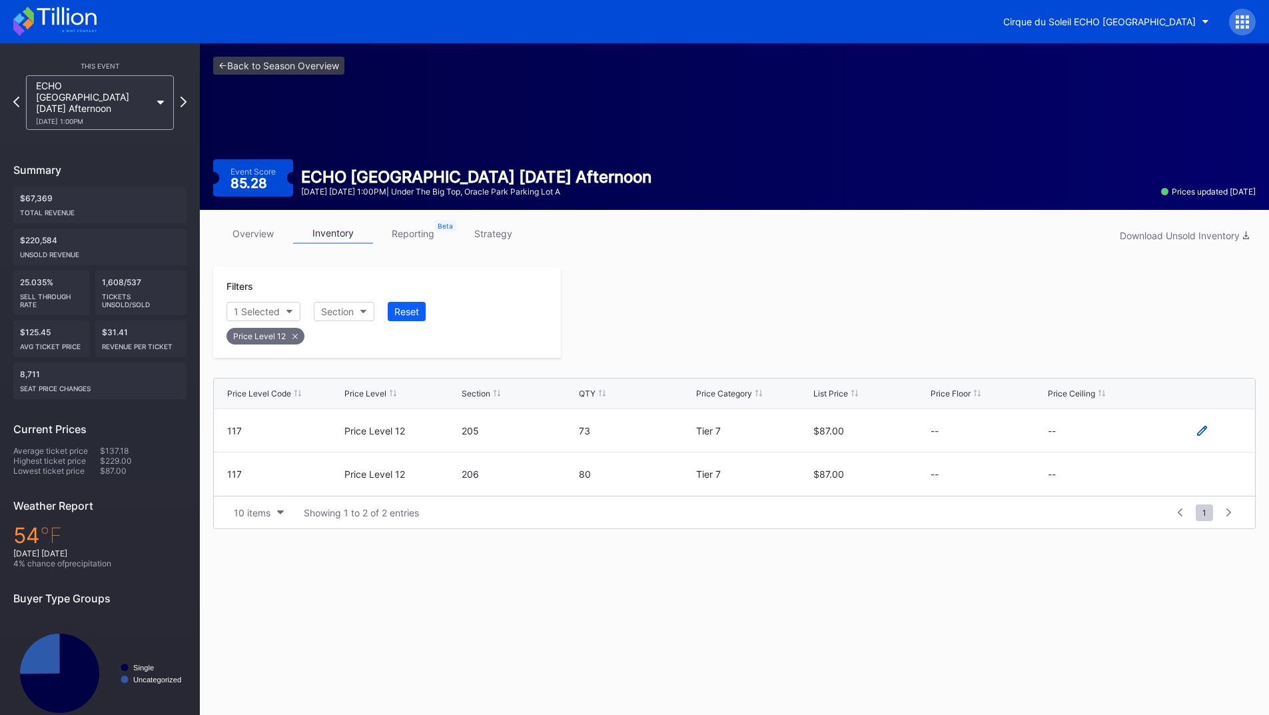
click at [1202, 430] on icon at bounding box center [1202, 431] width 10 height 10
click at [1133, 440] on button "--" at bounding box center [1105, 435] width 114 height 26
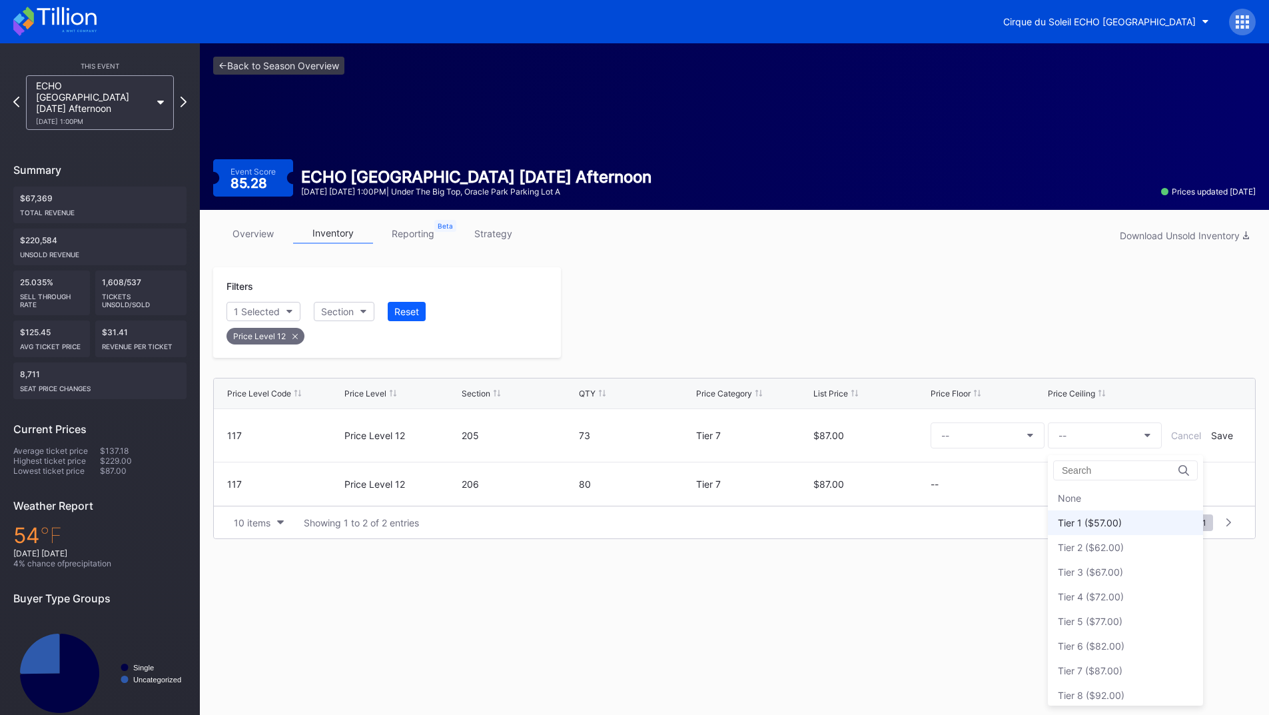
click at [1108, 518] on div "Tier 1 ($57.00)" at bounding box center [1090, 522] width 64 height 11
click at [1210, 438] on div "Cancel Save" at bounding box center [1202, 435] width 80 height 11
click at [1213, 436] on div "Save" at bounding box center [1222, 435] width 22 height 11
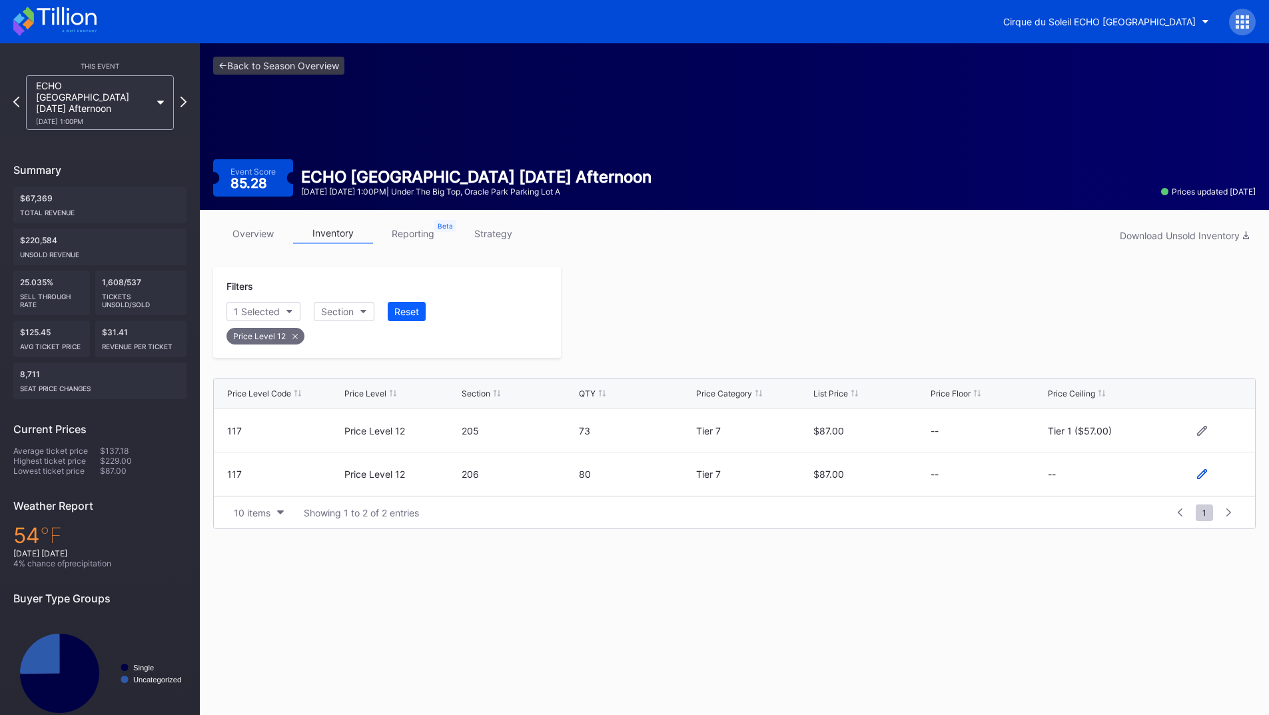
click at [1202, 474] on icon at bounding box center [1202, 474] width 10 height 10
click at [1133, 489] on button "--" at bounding box center [1105, 479] width 114 height 26
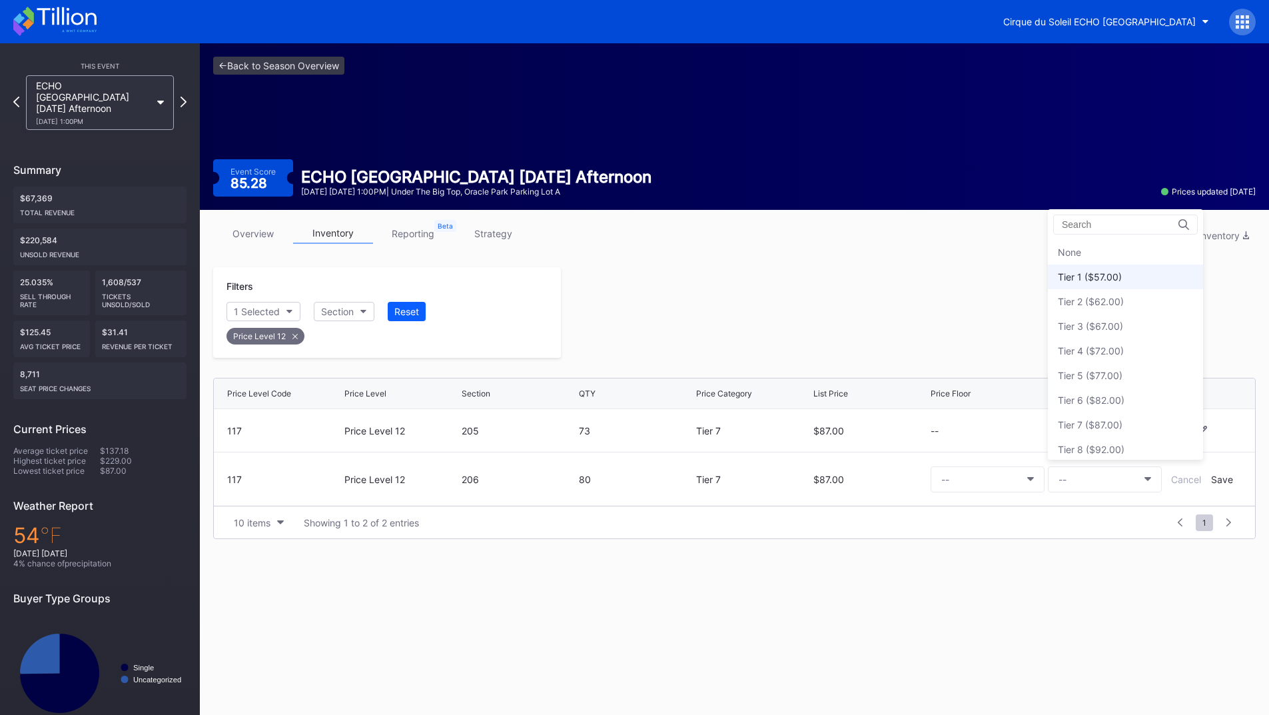
click at [1096, 282] on div "Tier 1 ($57.00)" at bounding box center [1090, 276] width 64 height 11
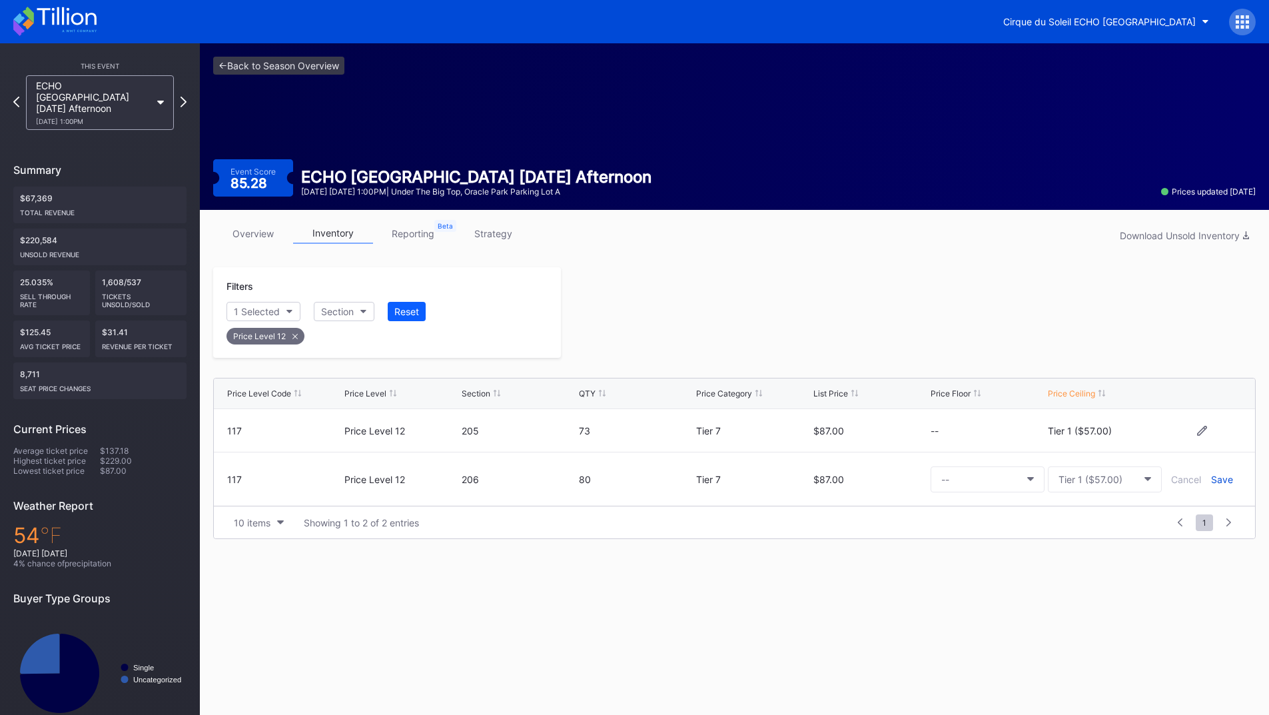
click at [1224, 480] on div "Save" at bounding box center [1222, 479] width 22 height 11
click at [922, 324] on div at bounding box center [908, 312] width 695 height 91
click at [186, 95] on icon at bounding box center [183, 101] width 7 height 13
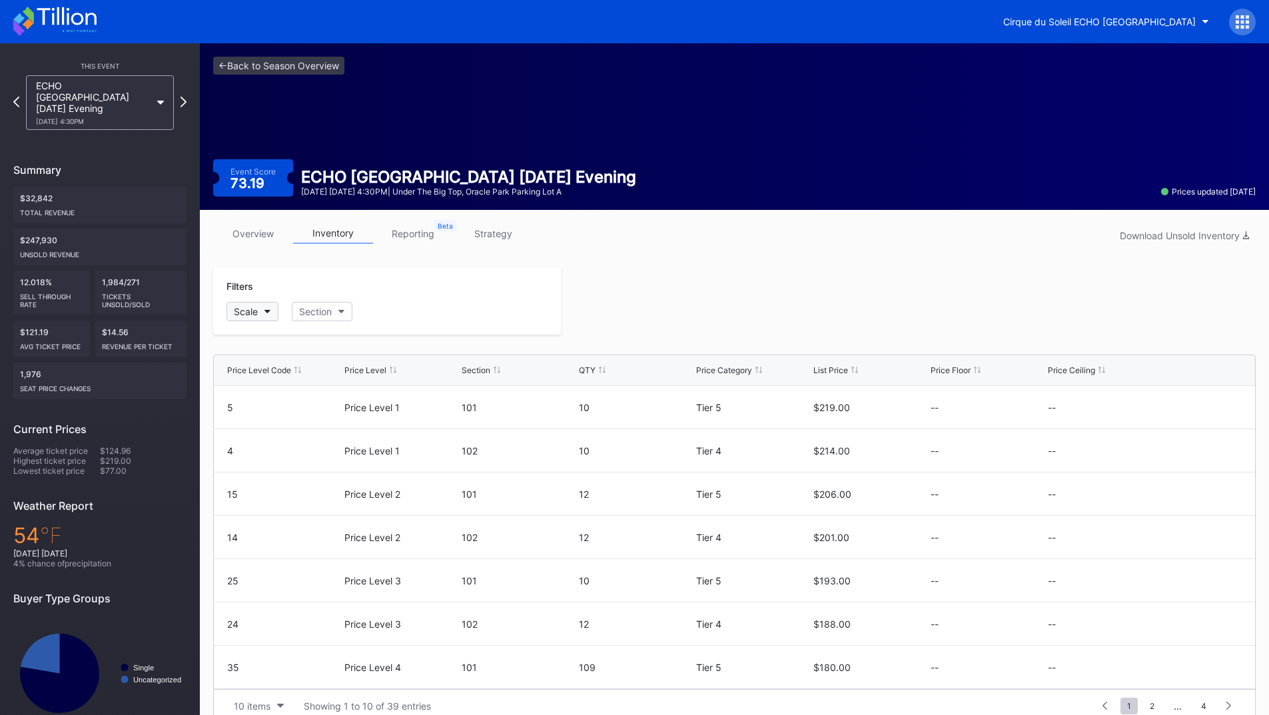
click at [252, 311] on div "Scale" at bounding box center [246, 311] width 24 height 11
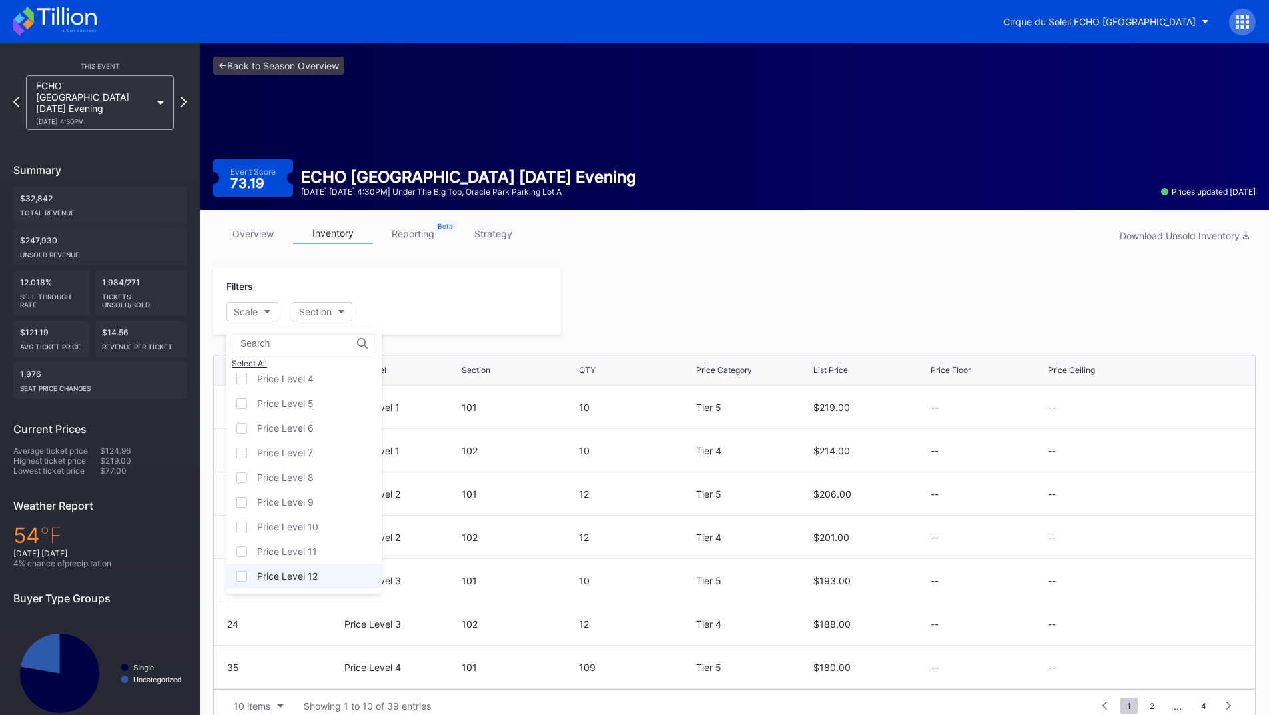
scroll to position [21, 0]
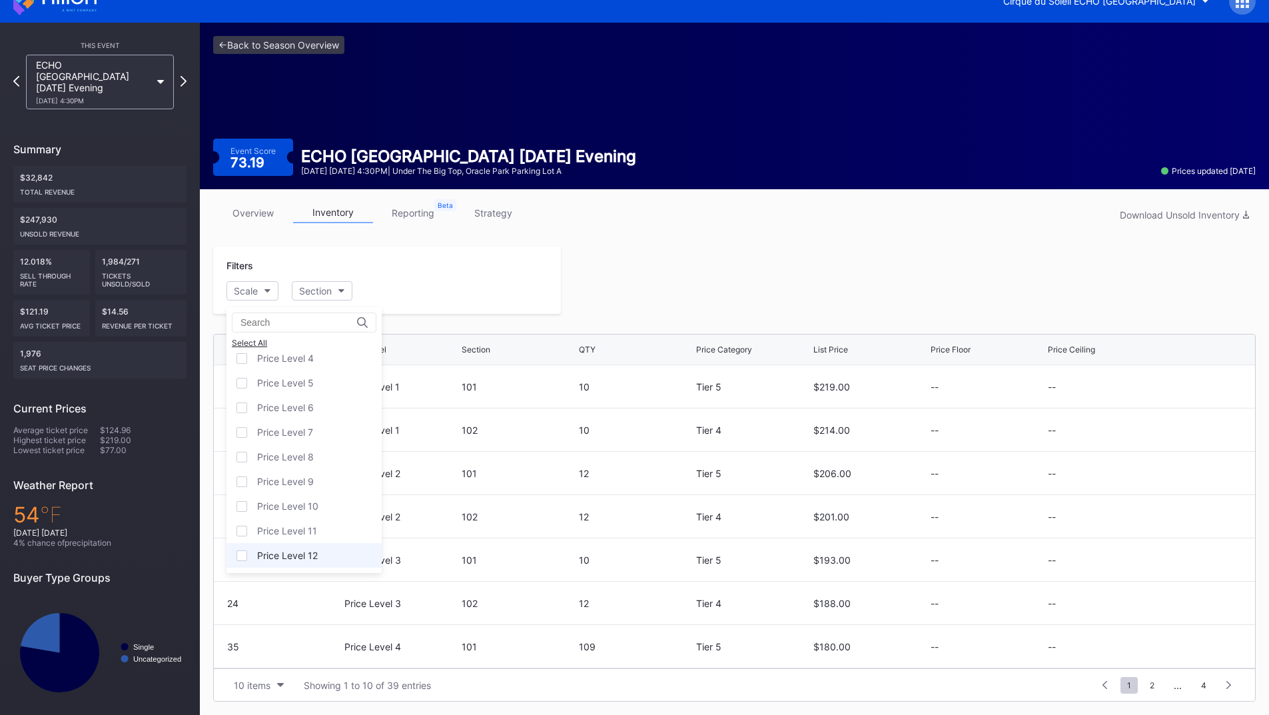
click at [315, 556] on div "Price Level 12" at bounding box center [287, 554] width 61 height 11
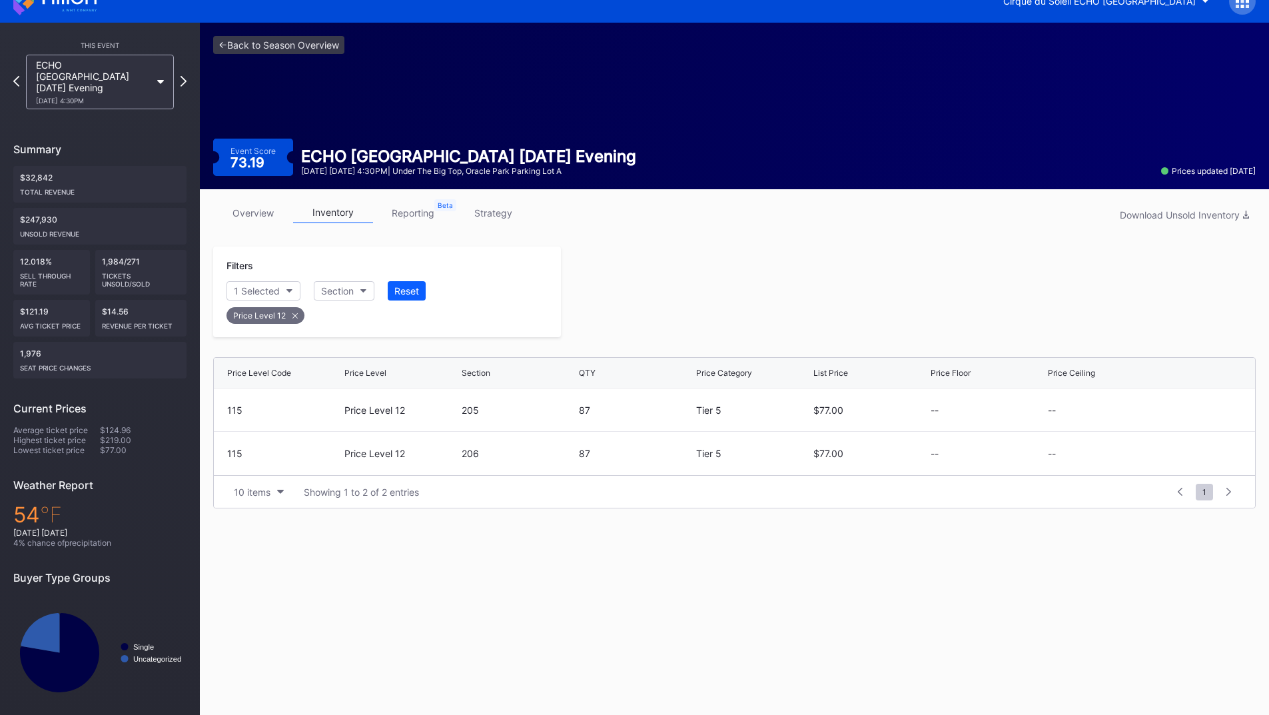
scroll to position [19, 0]
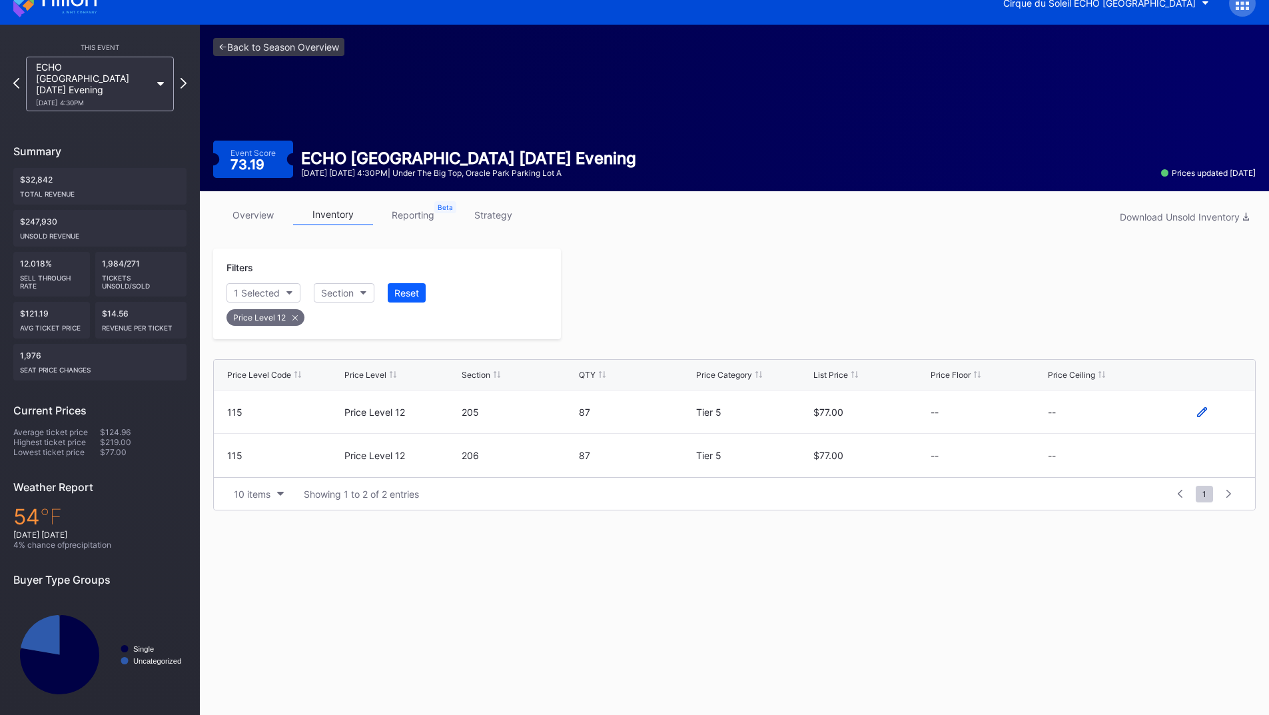
click at [1207, 410] on div at bounding box center [1202, 412] width 80 height 10
click at [1200, 411] on icon at bounding box center [1202, 411] width 10 height 10
click at [1086, 420] on button "--" at bounding box center [1105, 417] width 114 height 26
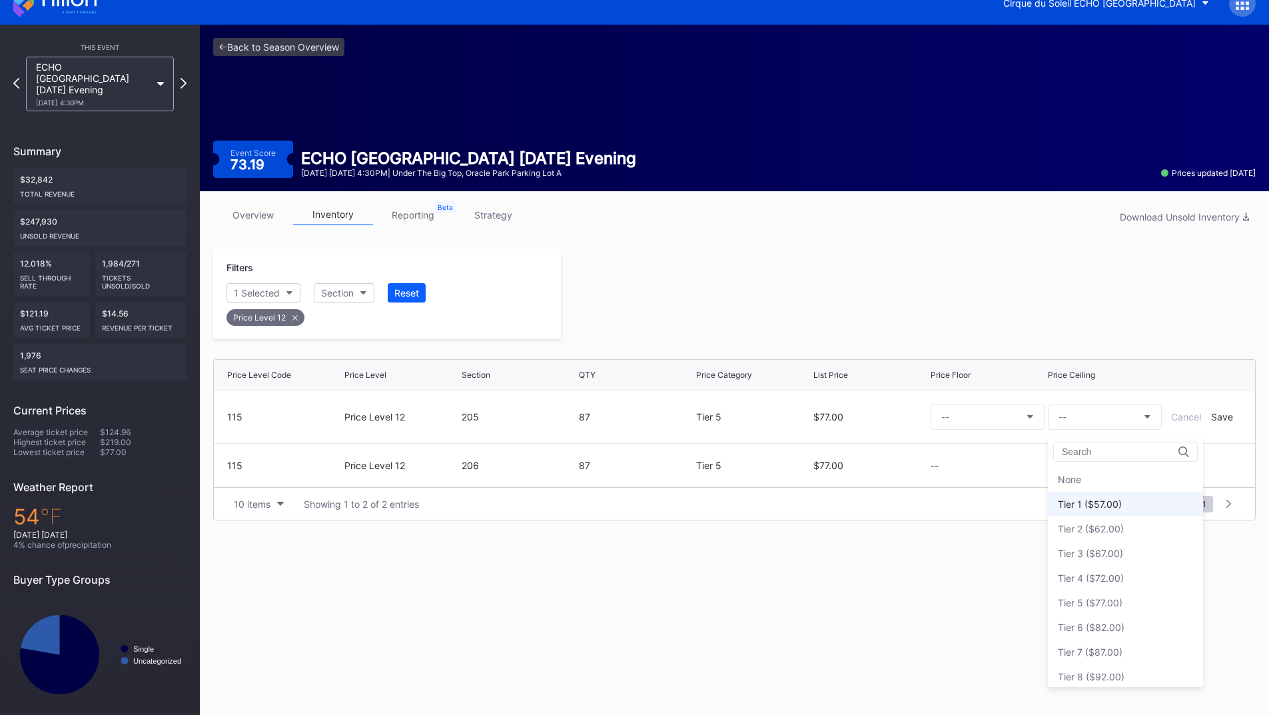
click at [1126, 504] on div "Tier 1 ($57.00)" at bounding box center [1125, 504] width 155 height 25
click at [1228, 417] on div "Save" at bounding box center [1222, 416] width 22 height 11
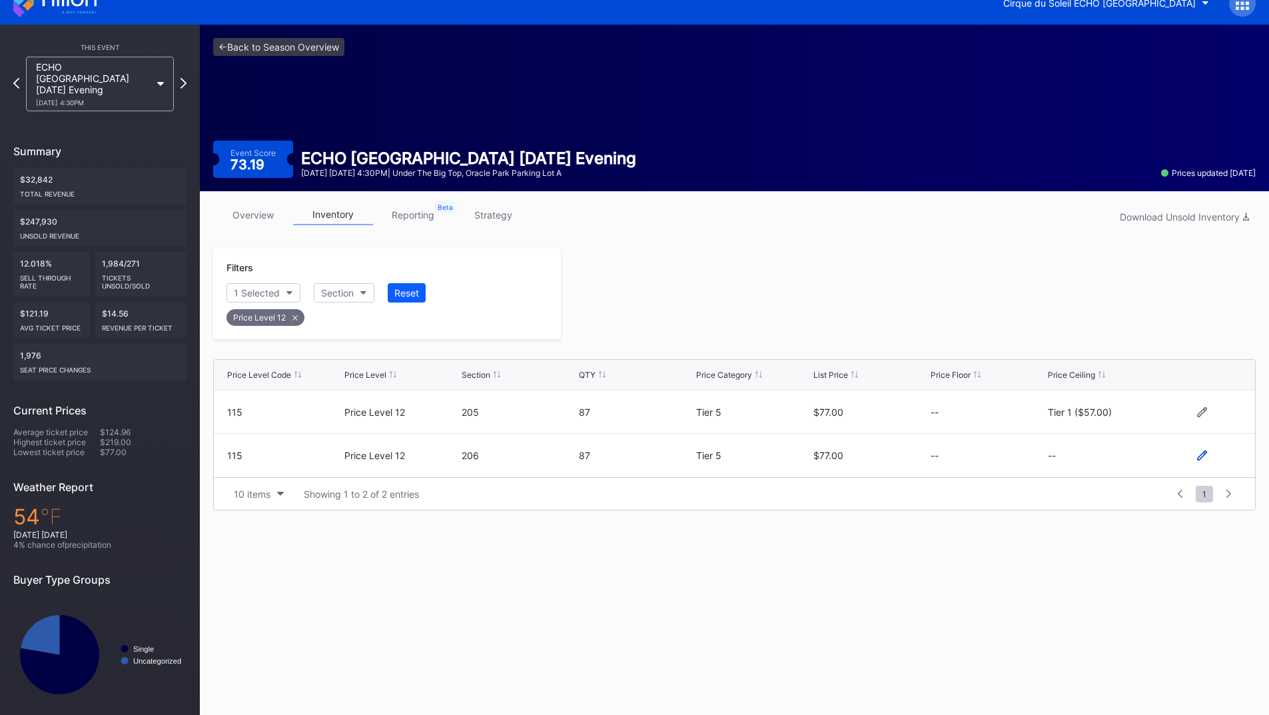
click at [1202, 456] on icon at bounding box center [1202, 455] width 10 height 10
click at [1101, 466] on button "--" at bounding box center [1105, 461] width 114 height 26
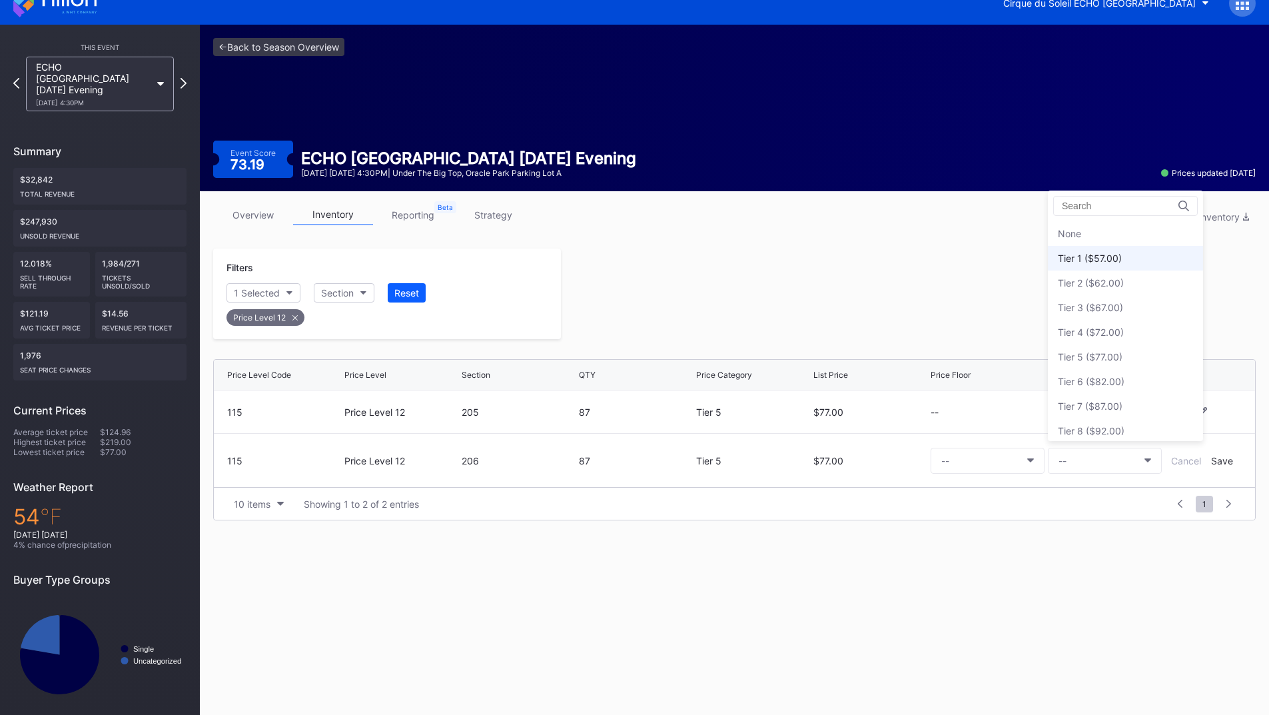
click at [1110, 257] on div "Tier 1 ($57.00)" at bounding box center [1090, 257] width 64 height 11
click at [1222, 462] on div "Save" at bounding box center [1222, 460] width 22 height 11
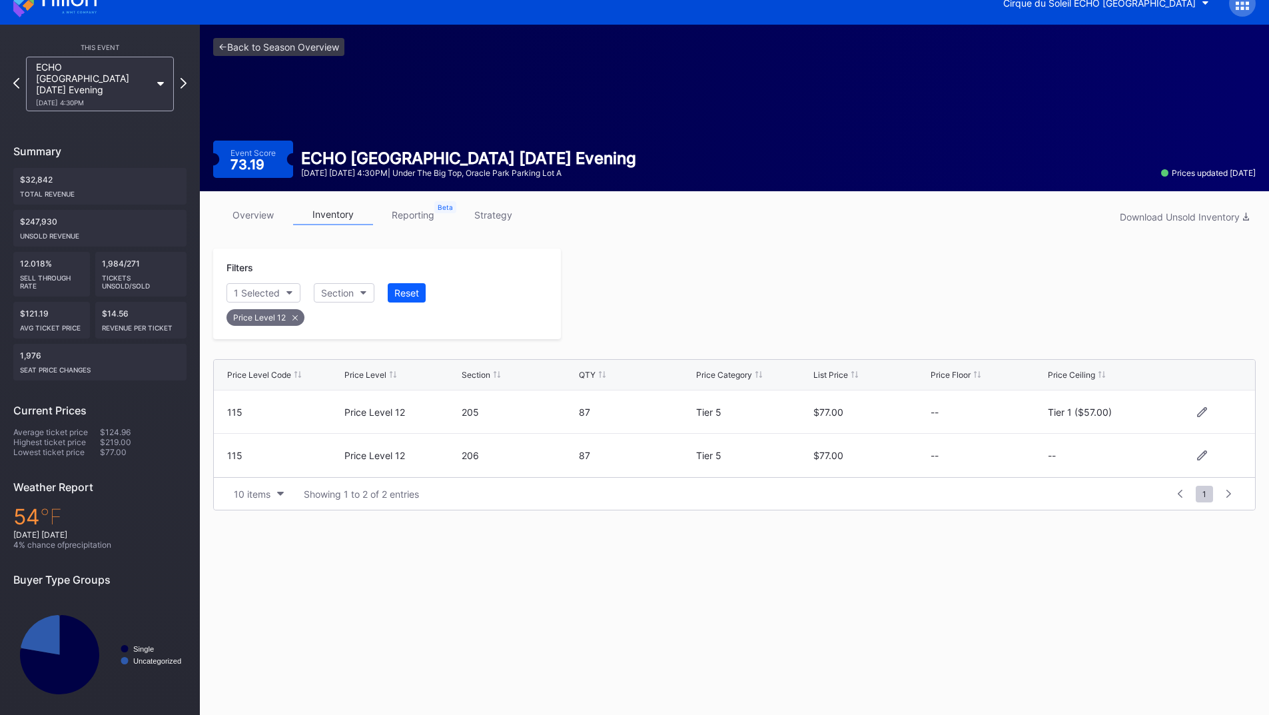
click at [891, 295] on div at bounding box center [908, 293] width 695 height 91
click at [184, 77] on icon at bounding box center [183, 83] width 7 height 13
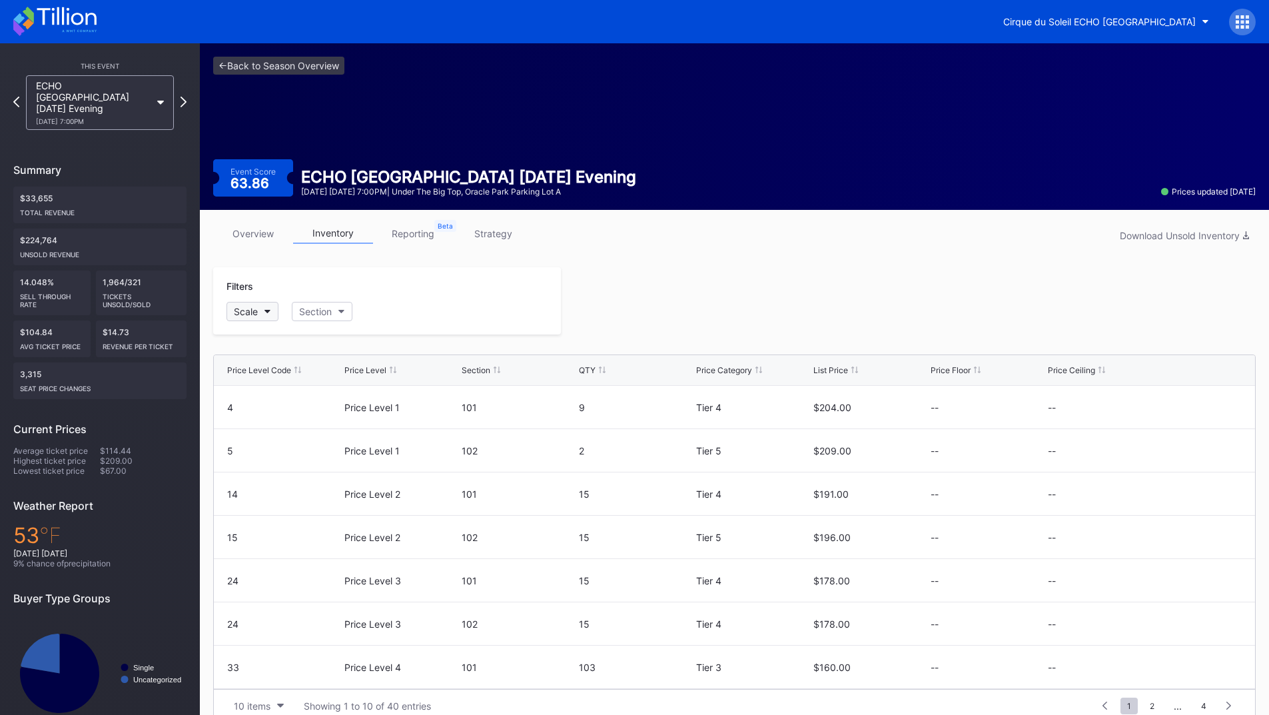
click at [266, 311] on icon "button" at bounding box center [267, 312] width 7 height 4
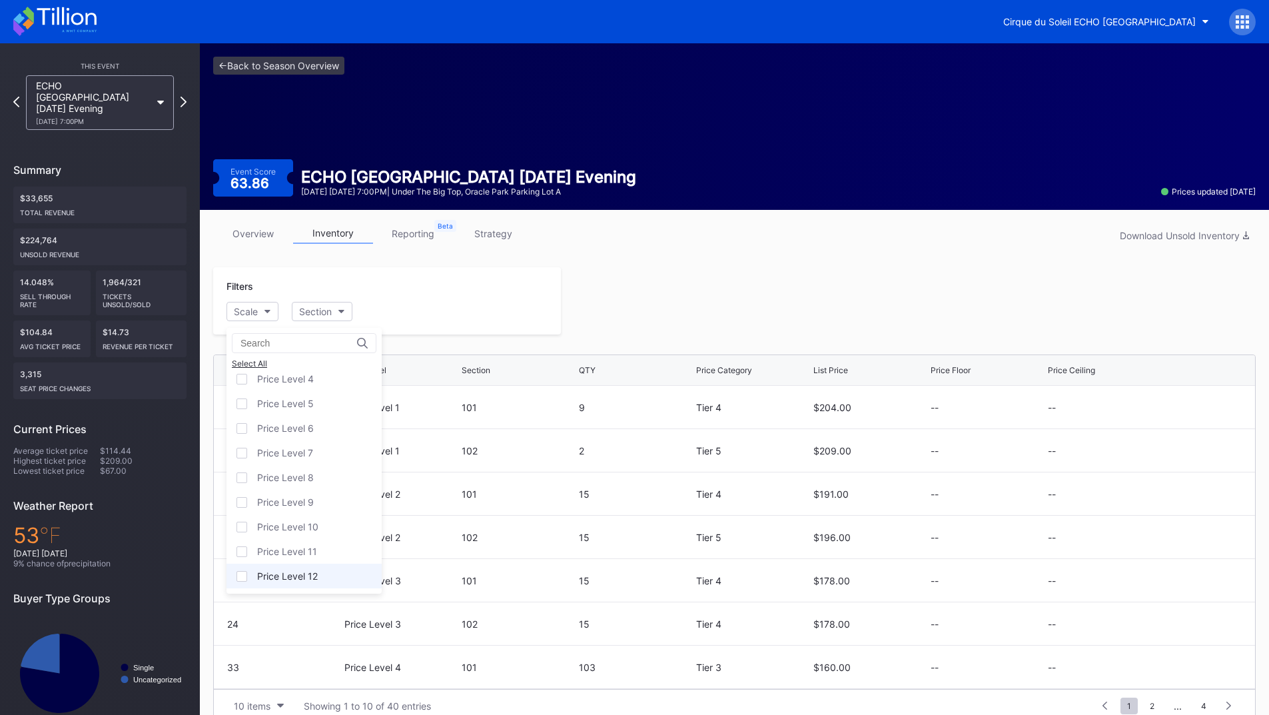
scroll to position [21, 0]
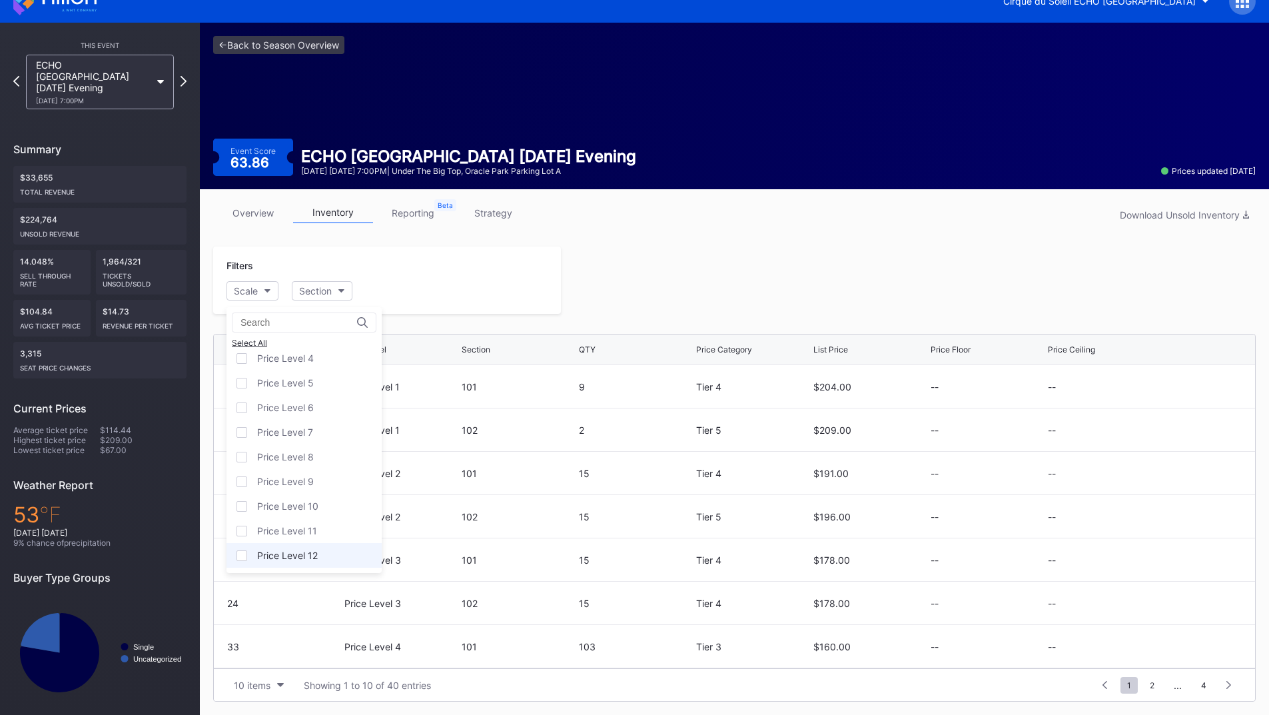
click at [291, 564] on div "Price Level 12" at bounding box center [303, 555] width 155 height 25
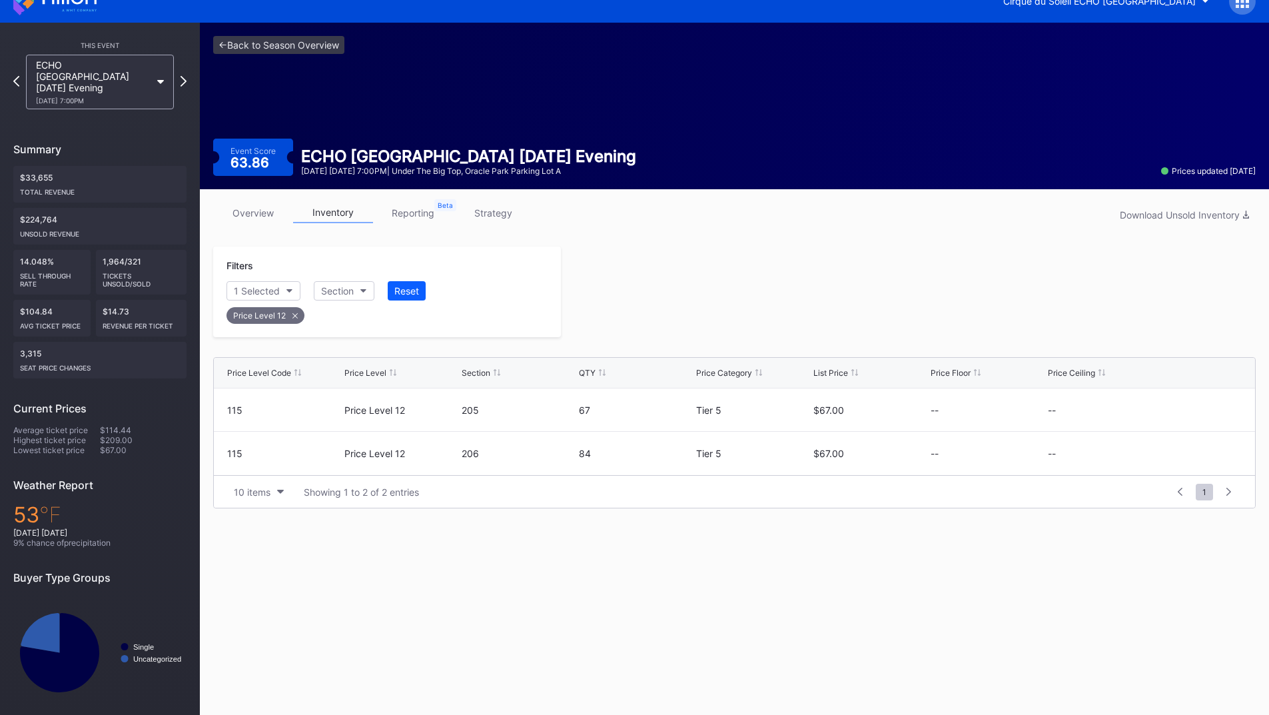
scroll to position [19, 0]
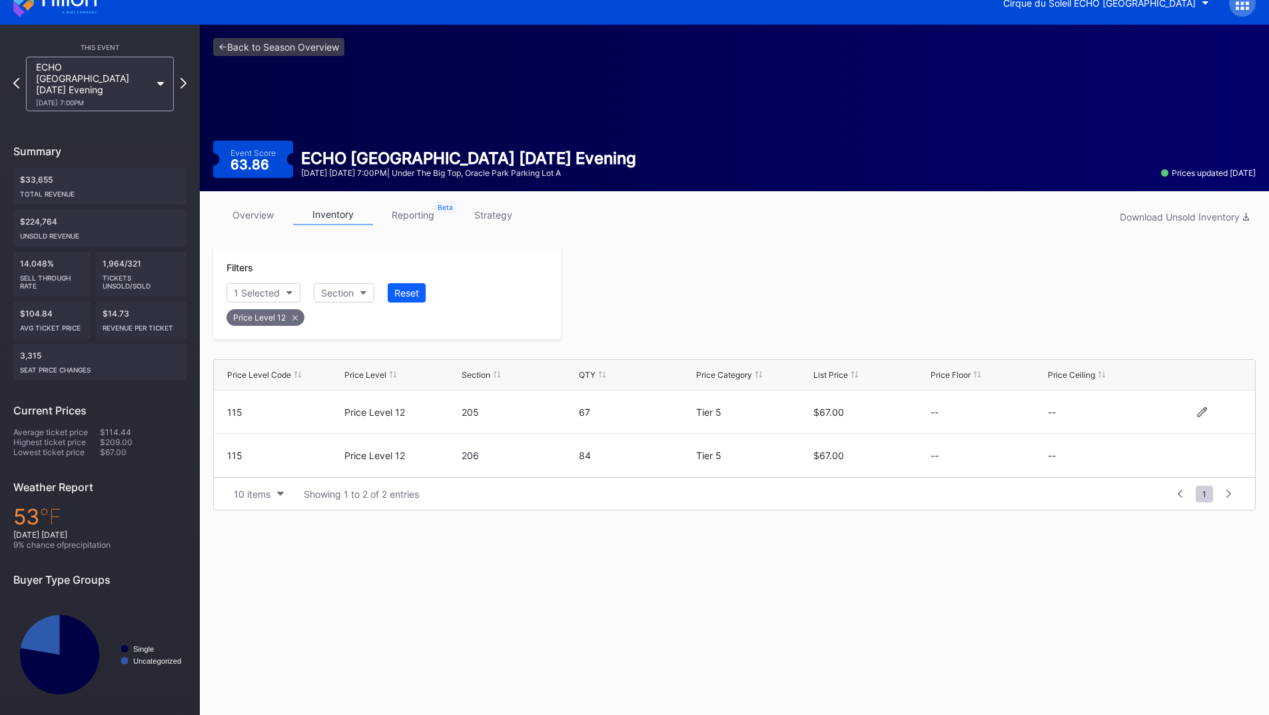
click at [1208, 414] on div at bounding box center [1202, 412] width 80 height 10
click at [1202, 412] on icon at bounding box center [1202, 411] width 10 height 10
click at [1091, 419] on button "--" at bounding box center [1105, 417] width 114 height 26
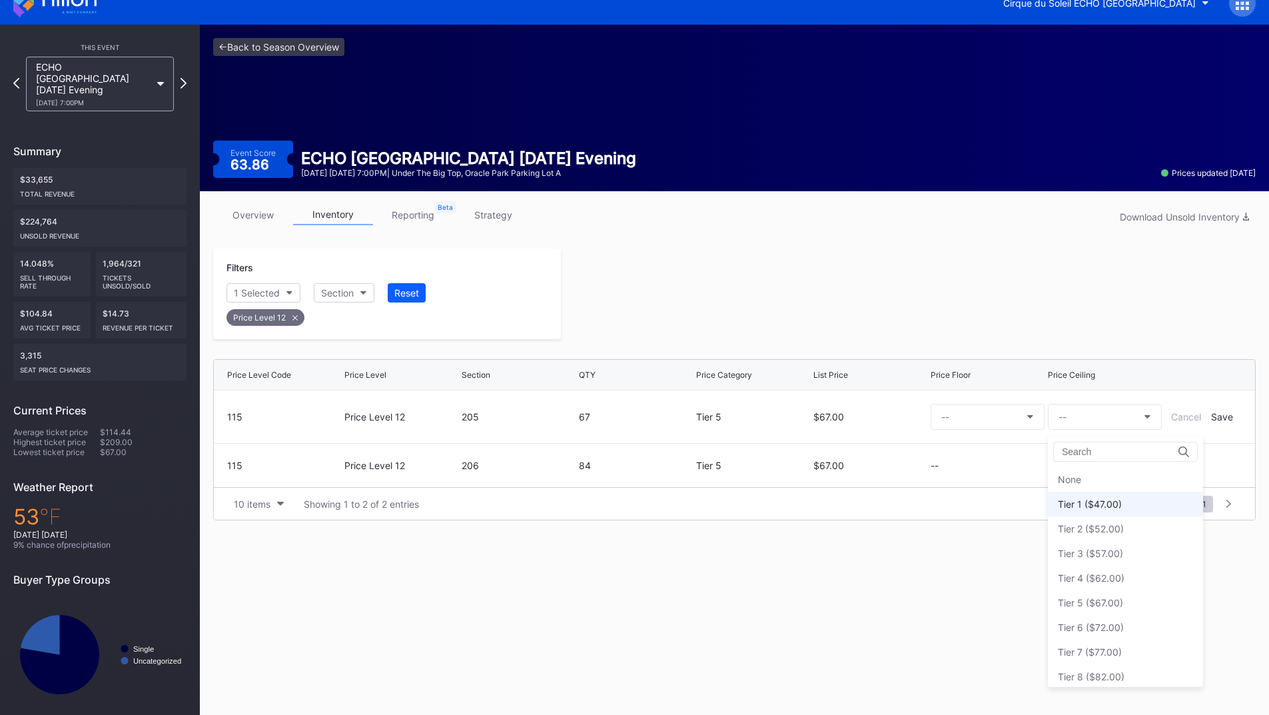
click at [1092, 508] on div "Tier 1 ($47.00)" at bounding box center [1090, 503] width 64 height 11
click at [1216, 417] on div "Save" at bounding box center [1222, 416] width 22 height 11
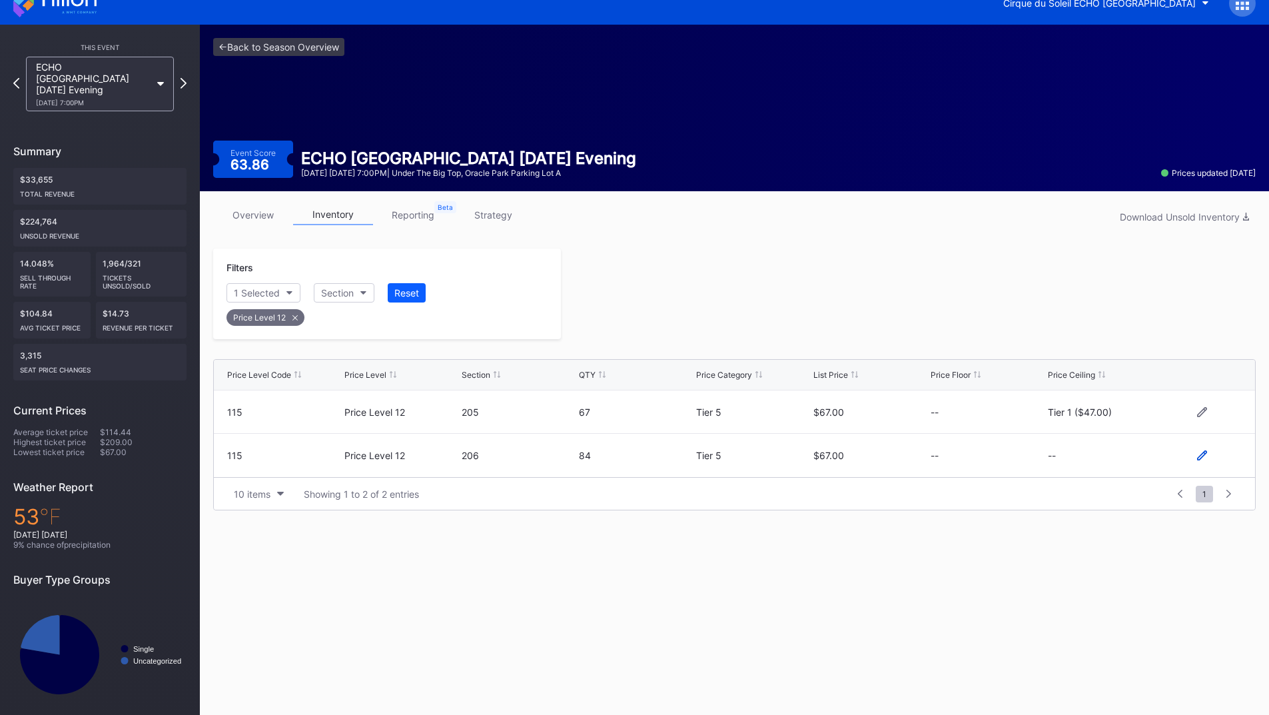
click at [1204, 456] on icon at bounding box center [1202, 455] width 10 height 10
click at [1104, 452] on button "--" at bounding box center [1105, 461] width 114 height 26
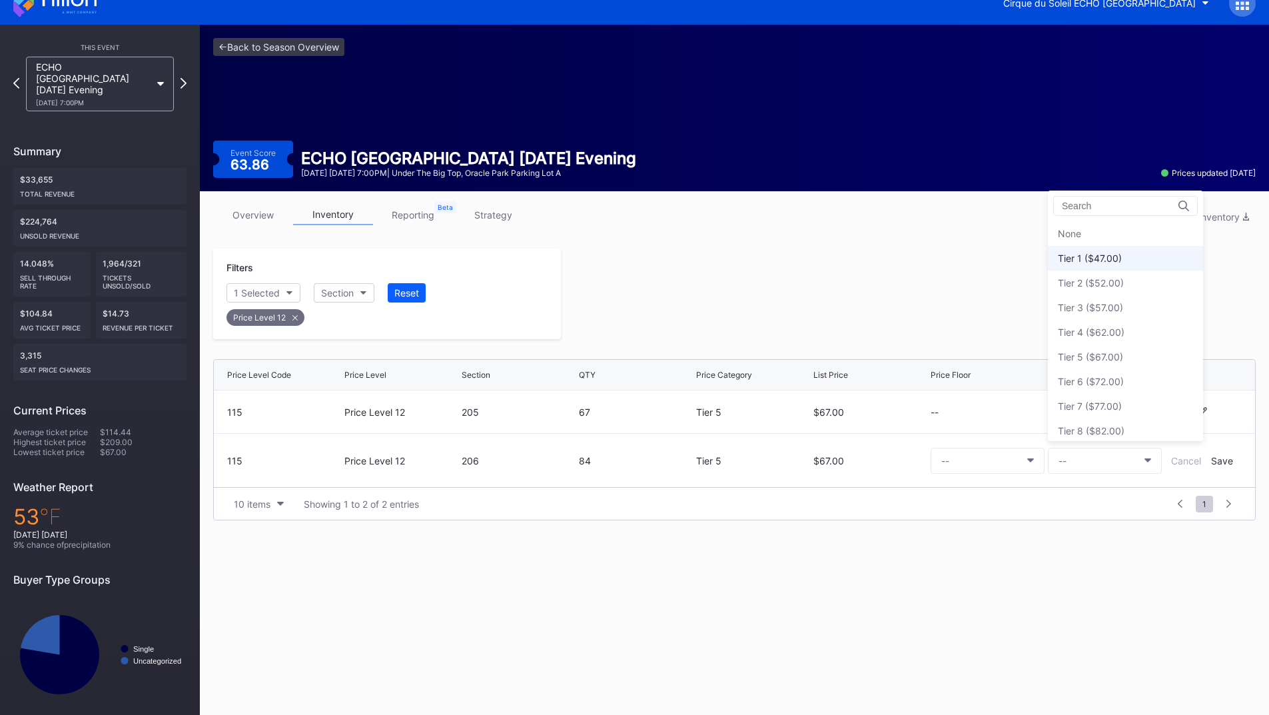
click at [1091, 267] on div "Tier 1 ($47.00)" at bounding box center [1125, 258] width 155 height 25
click at [1218, 459] on div "Save" at bounding box center [1222, 460] width 22 height 11
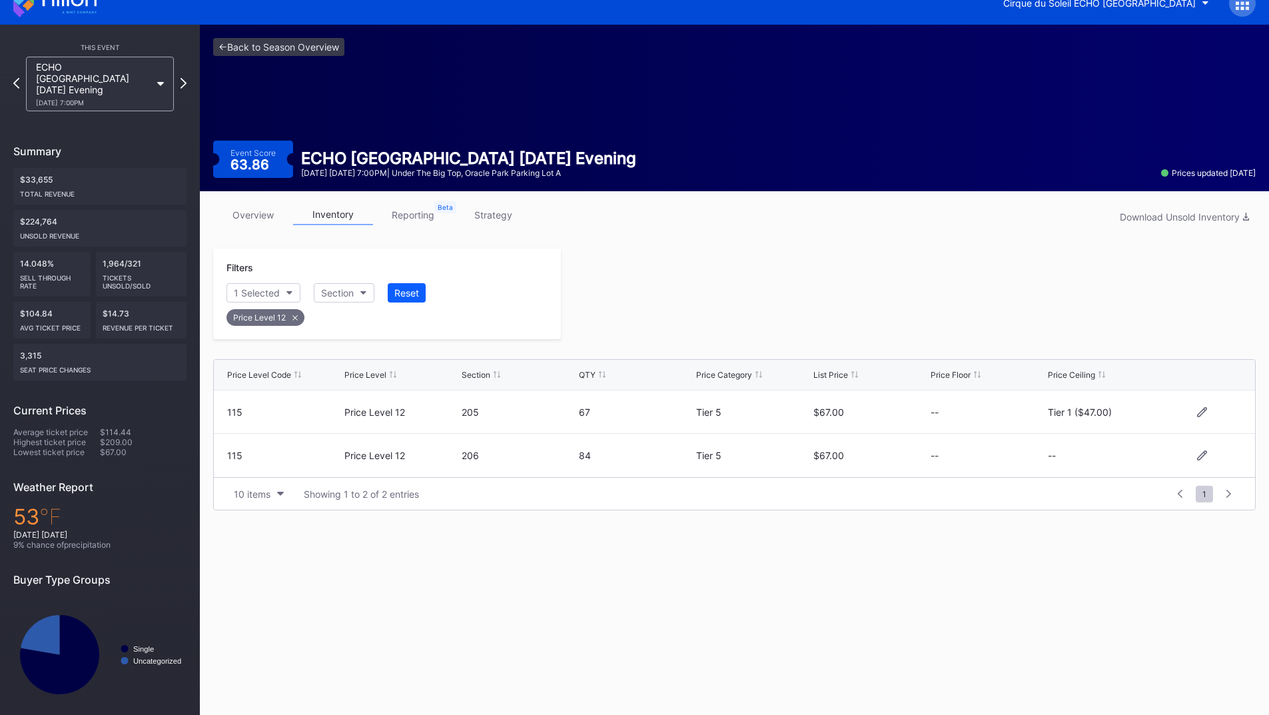
click at [861, 298] on div at bounding box center [908, 293] width 695 height 91
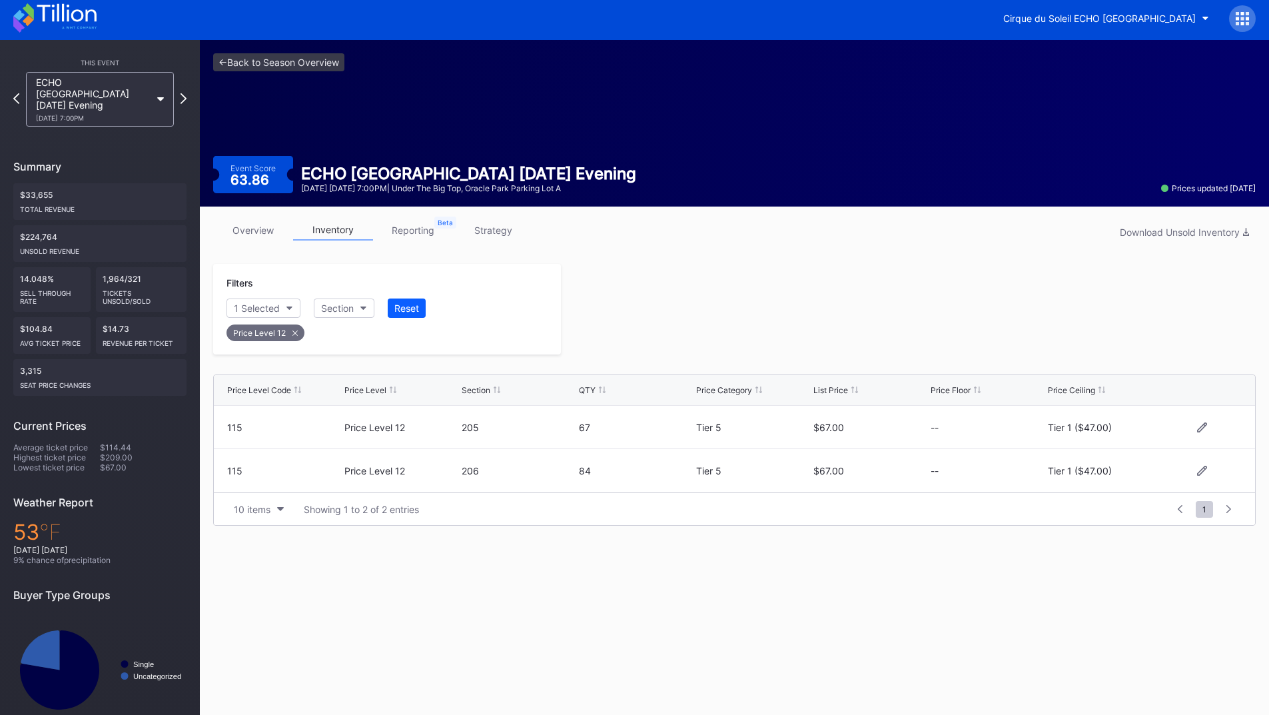
scroll to position [0, 0]
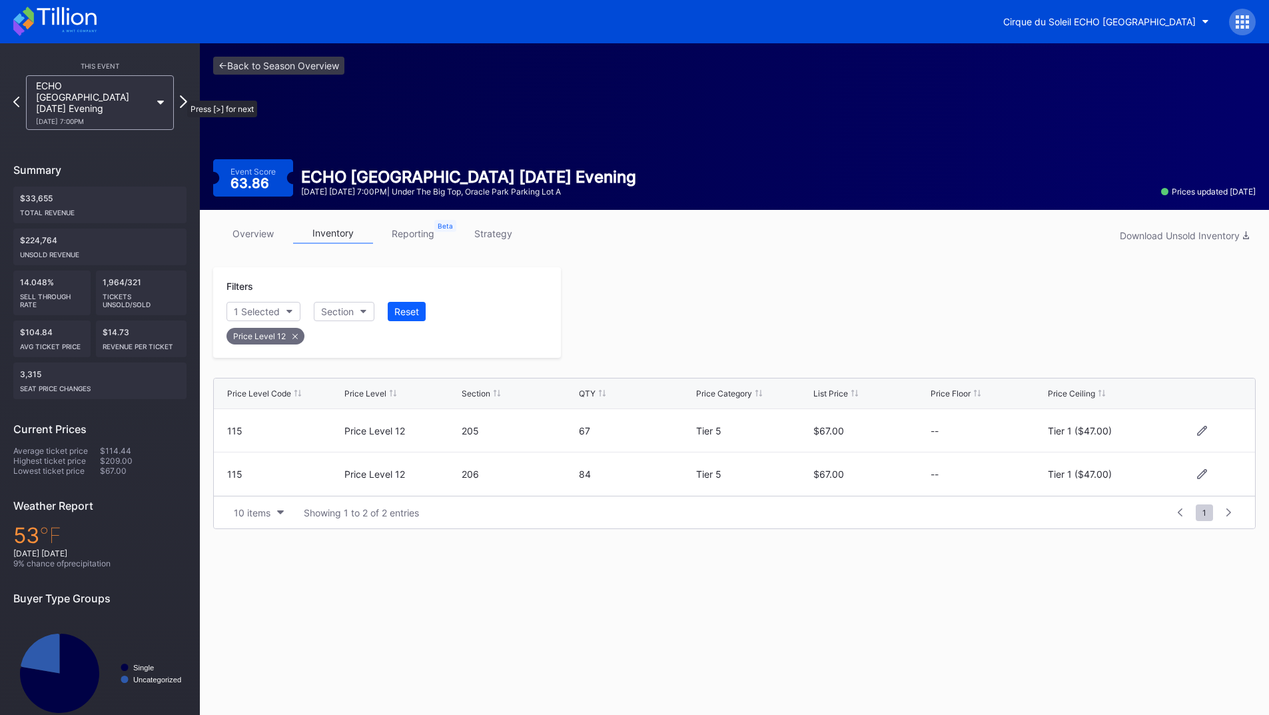
click at [180, 95] on icon at bounding box center [183, 101] width 7 height 13
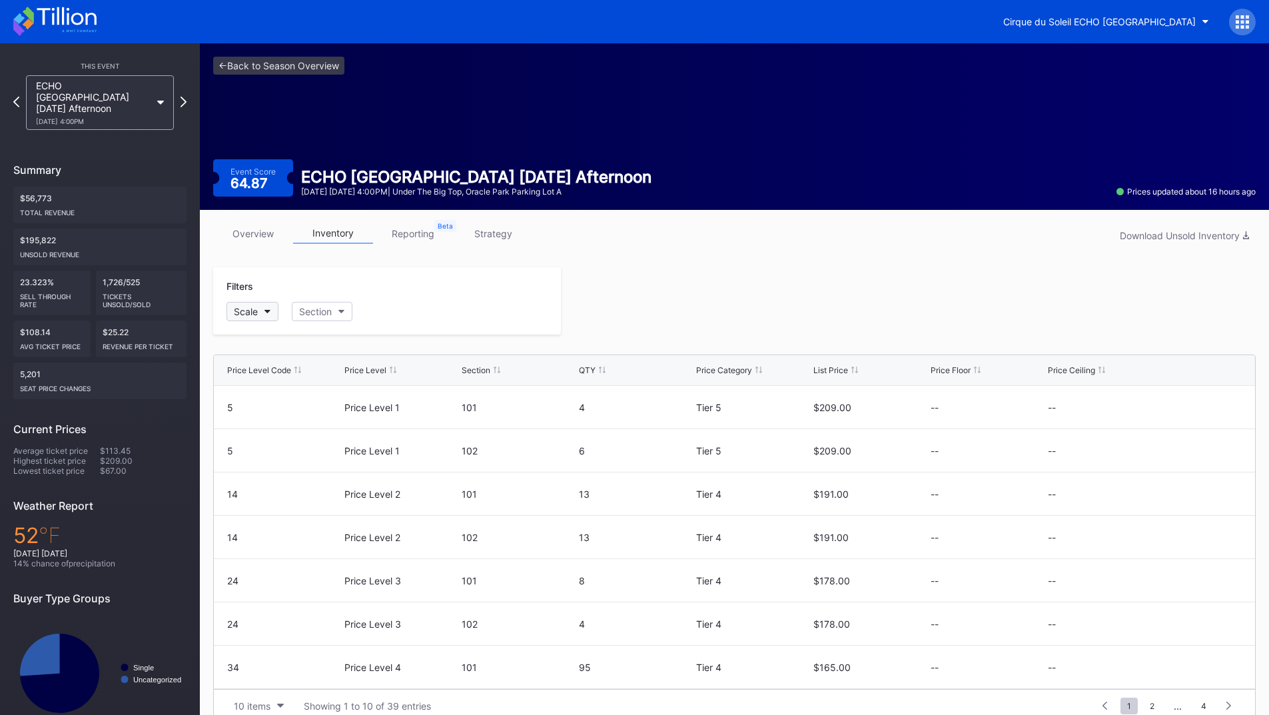
click at [262, 312] on button "Scale" at bounding box center [252, 311] width 52 height 19
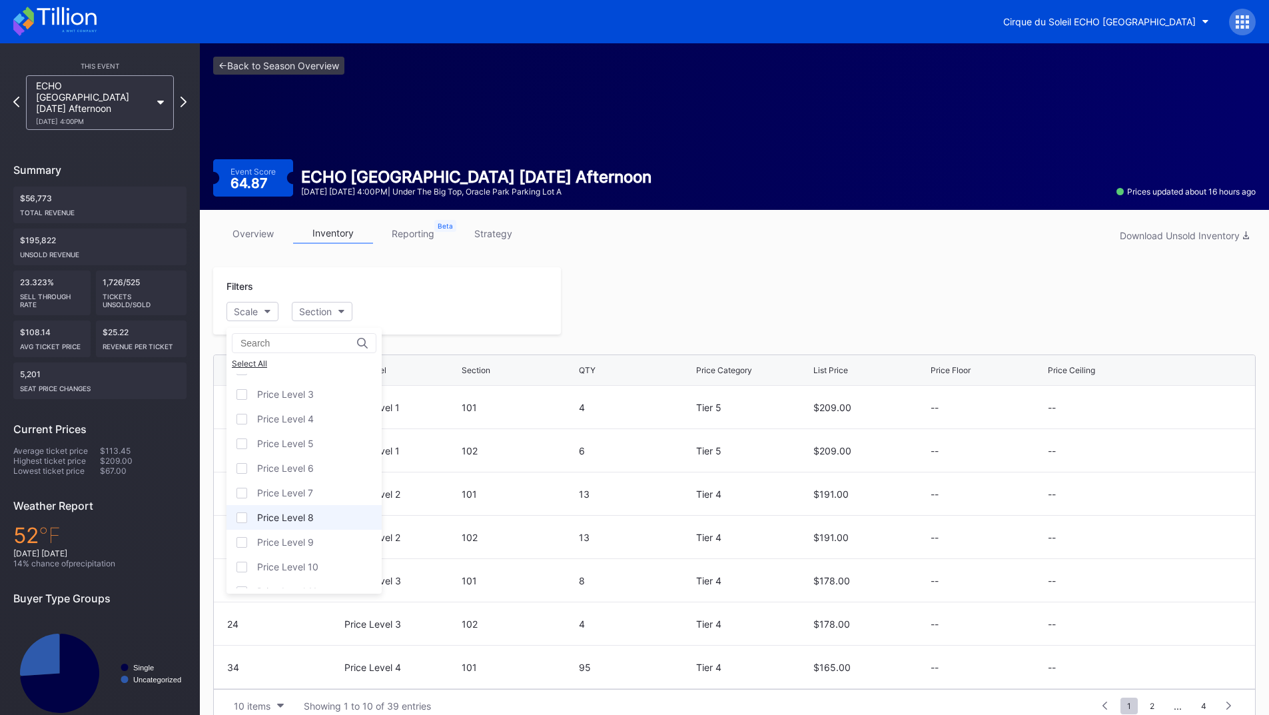
scroll to position [81, 0]
click at [304, 571] on div "Price Level 12" at bounding box center [287, 575] width 61 height 11
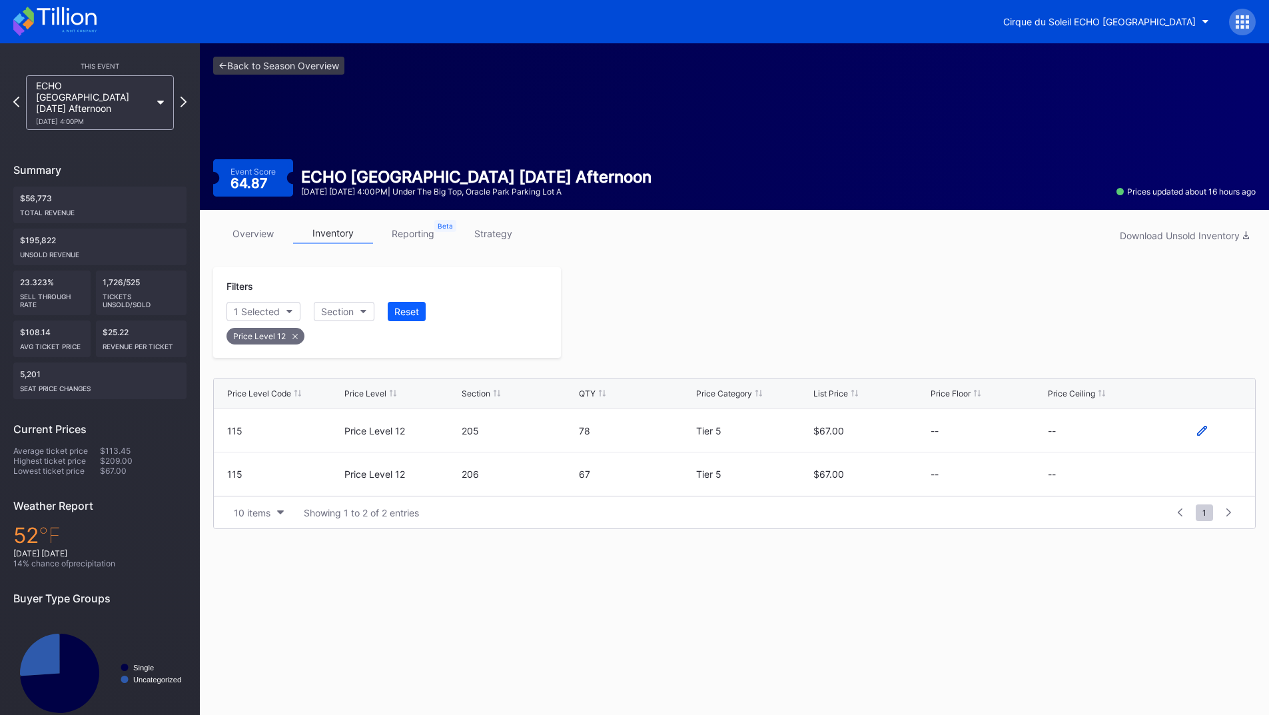
click at [1203, 432] on icon at bounding box center [1202, 431] width 10 height 10
click at [1116, 444] on button "--" at bounding box center [1105, 435] width 114 height 26
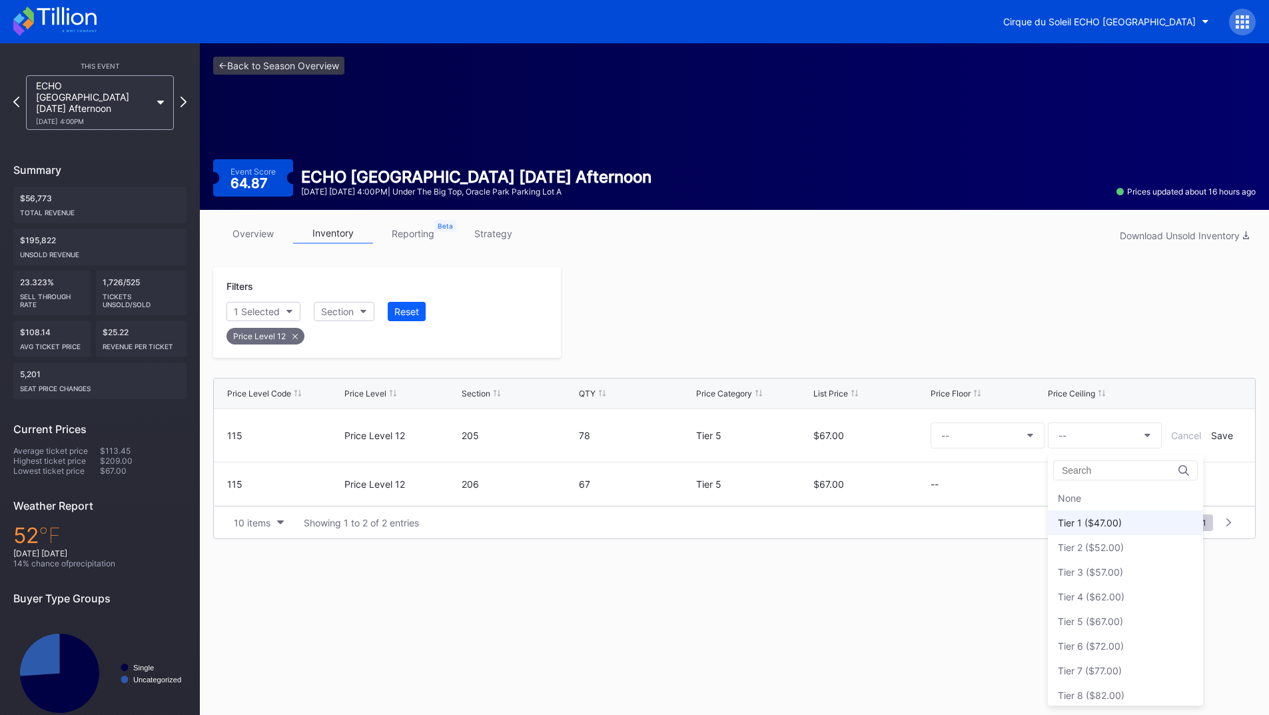
click at [1104, 526] on div "Tier 1 ($47.00)" at bounding box center [1090, 522] width 64 height 11
drag, startPoint x: 1232, startPoint y: 436, endPoint x: 1222, endPoint y: 442, distance: 10.7
click at [1231, 436] on div "Save" at bounding box center [1222, 435] width 22 height 11
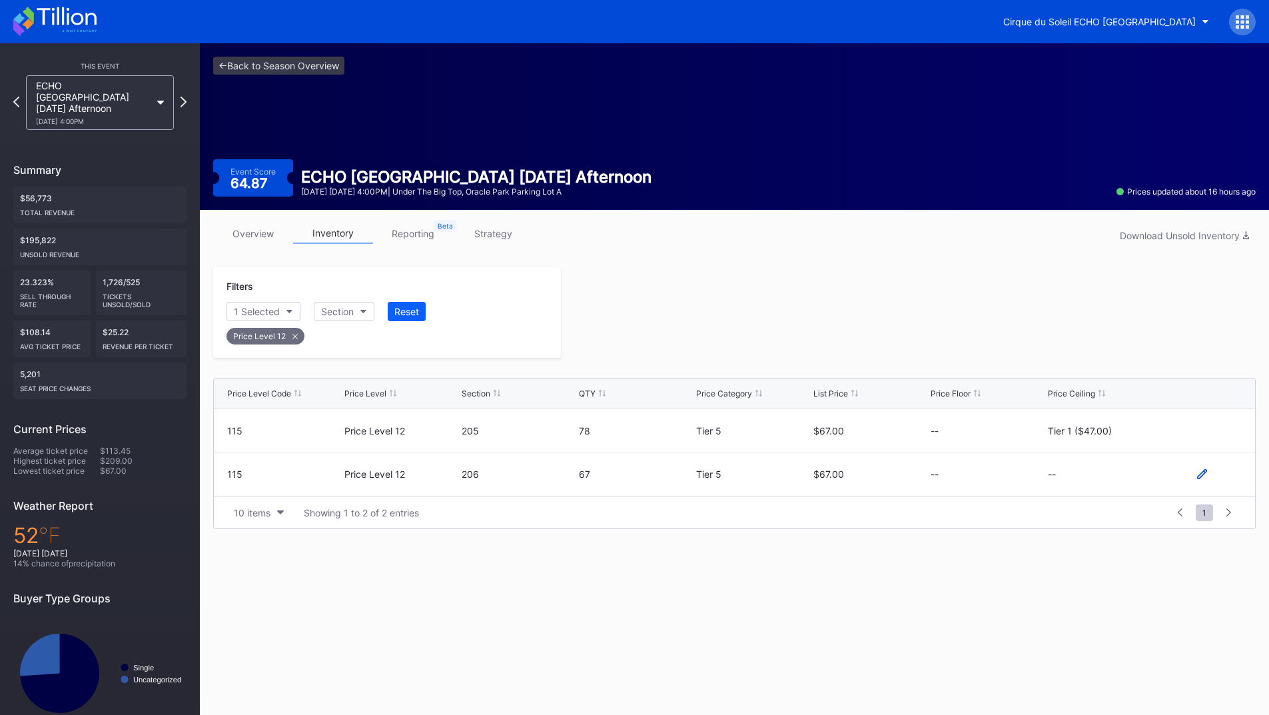
click at [1203, 473] on icon at bounding box center [1202, 474] width 10 height 10
click at [1096, 478] on button "--" at bounding box center [1105, 479] width 114 height 26
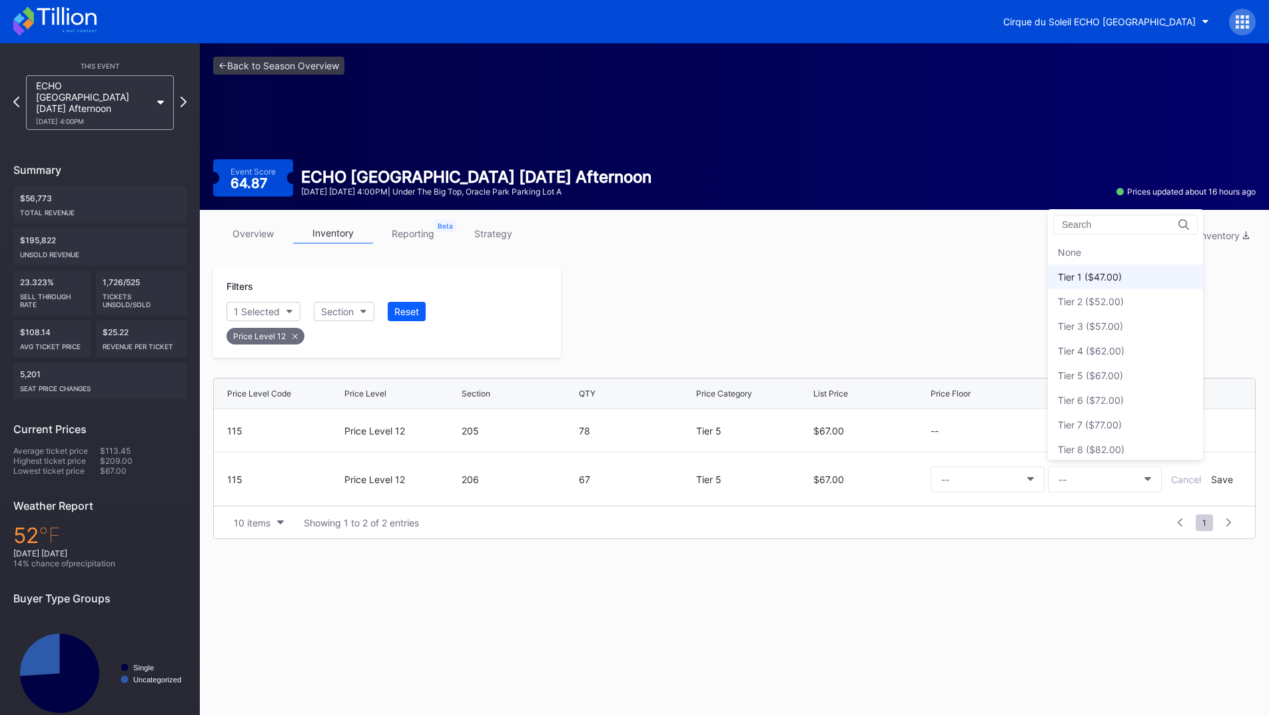
click at [1096, 282] on div "Tier 1 ($47.00)" at bounding box center [1090, 276] width 64 height 11
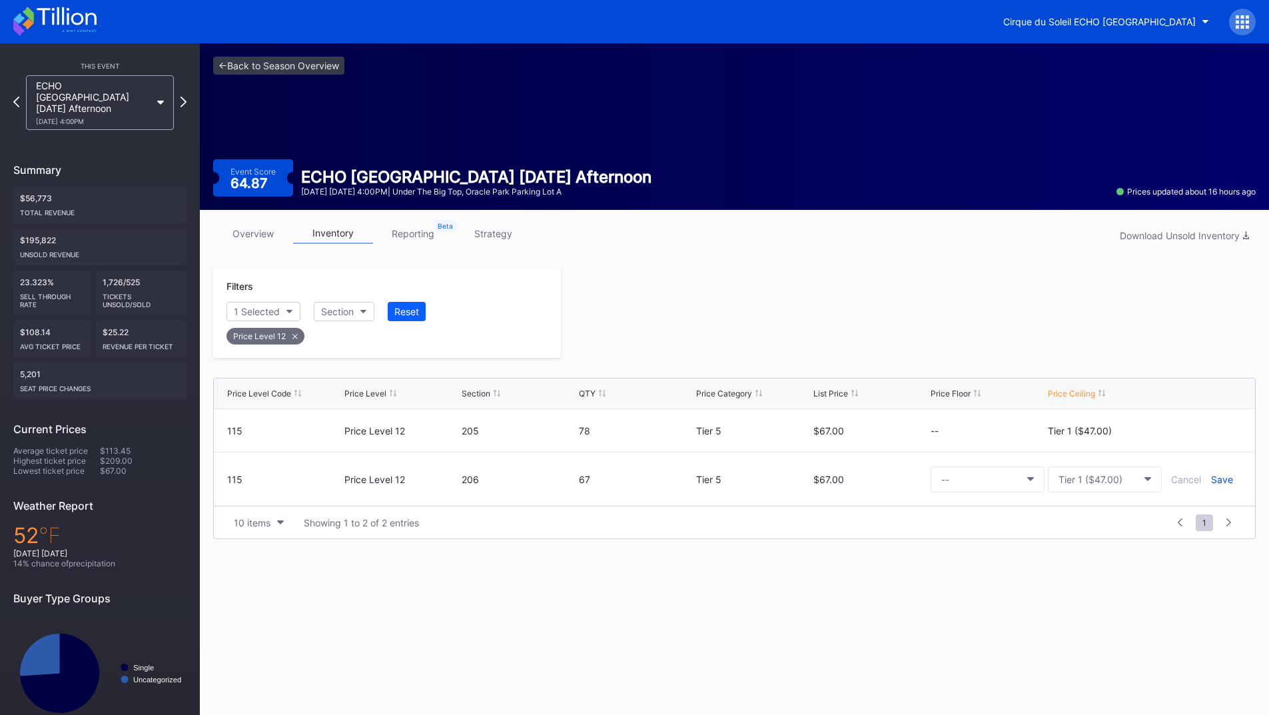
click at [1226, 482] on div "Save" at bounding box center [1222, 479] width 22 height 11
click at [860, 354] on div at bounding box center [908, 312] width 695 height 91
click at [181, 95] on icon at bounding box center [183, 101] width 7 height 13
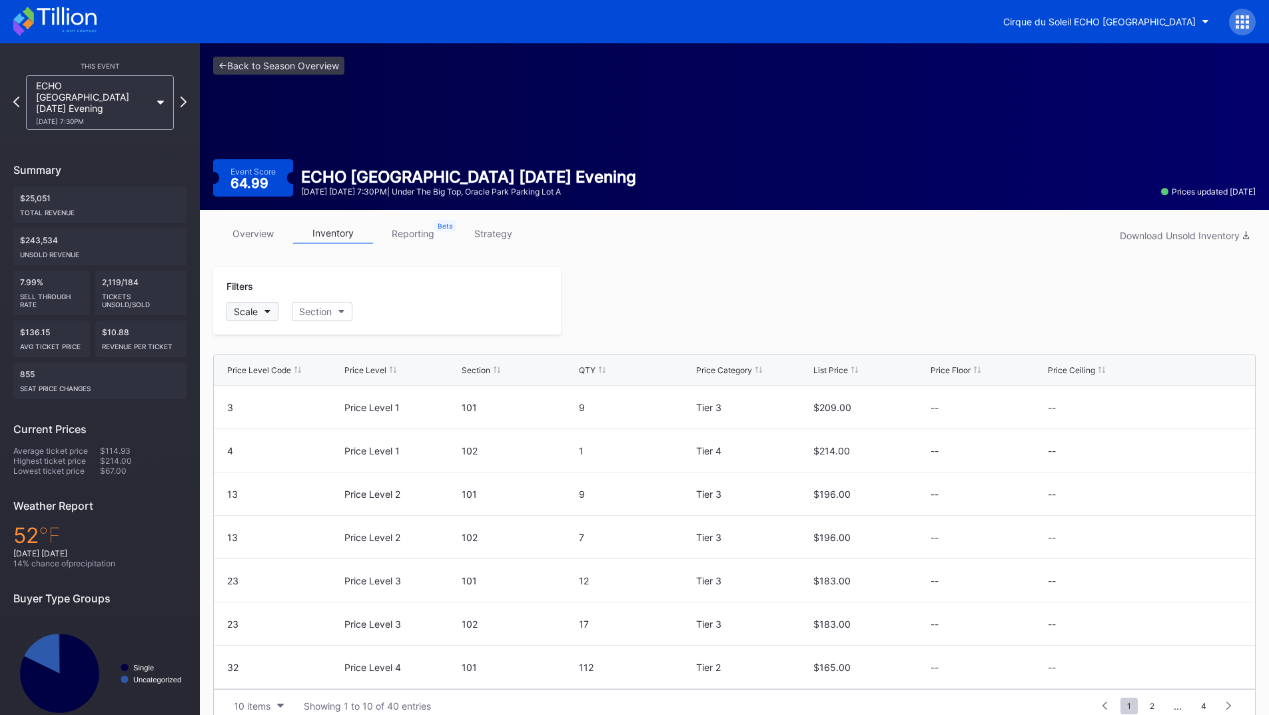
click at [232, 316] on button "Scale" at bounding box center [252, 311] width 52 height 19
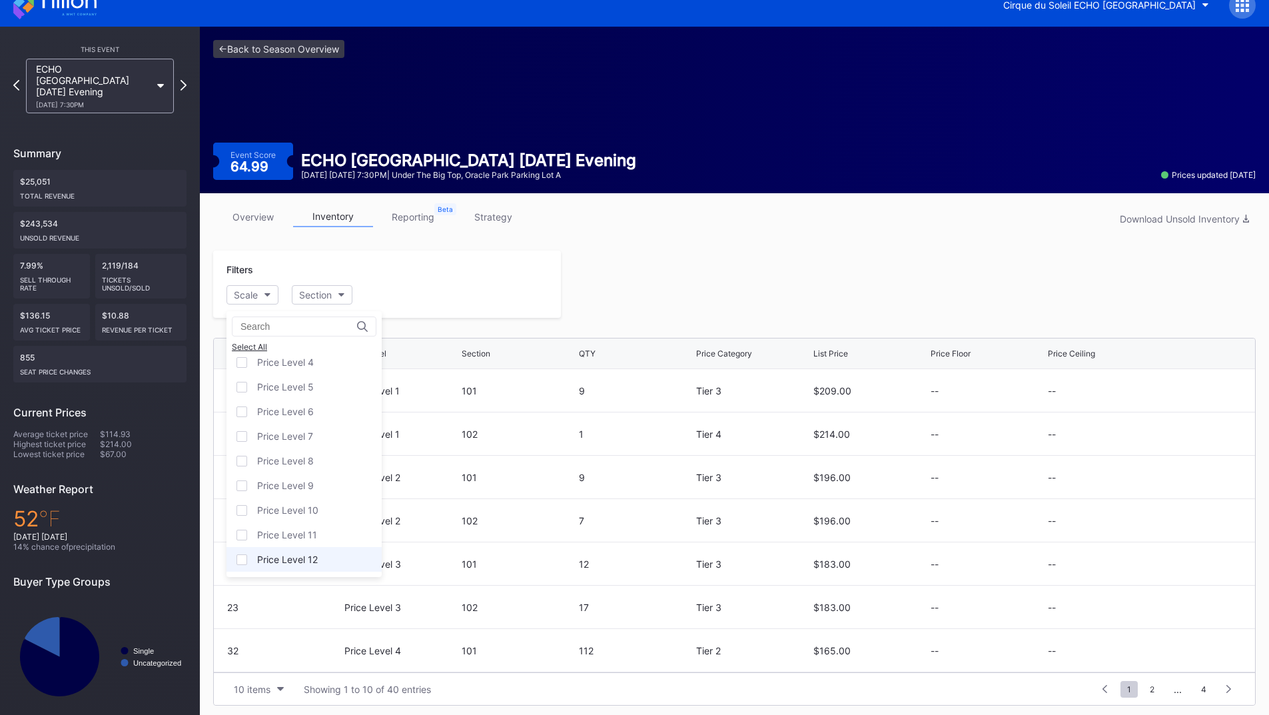
scroll to position [21, 0]
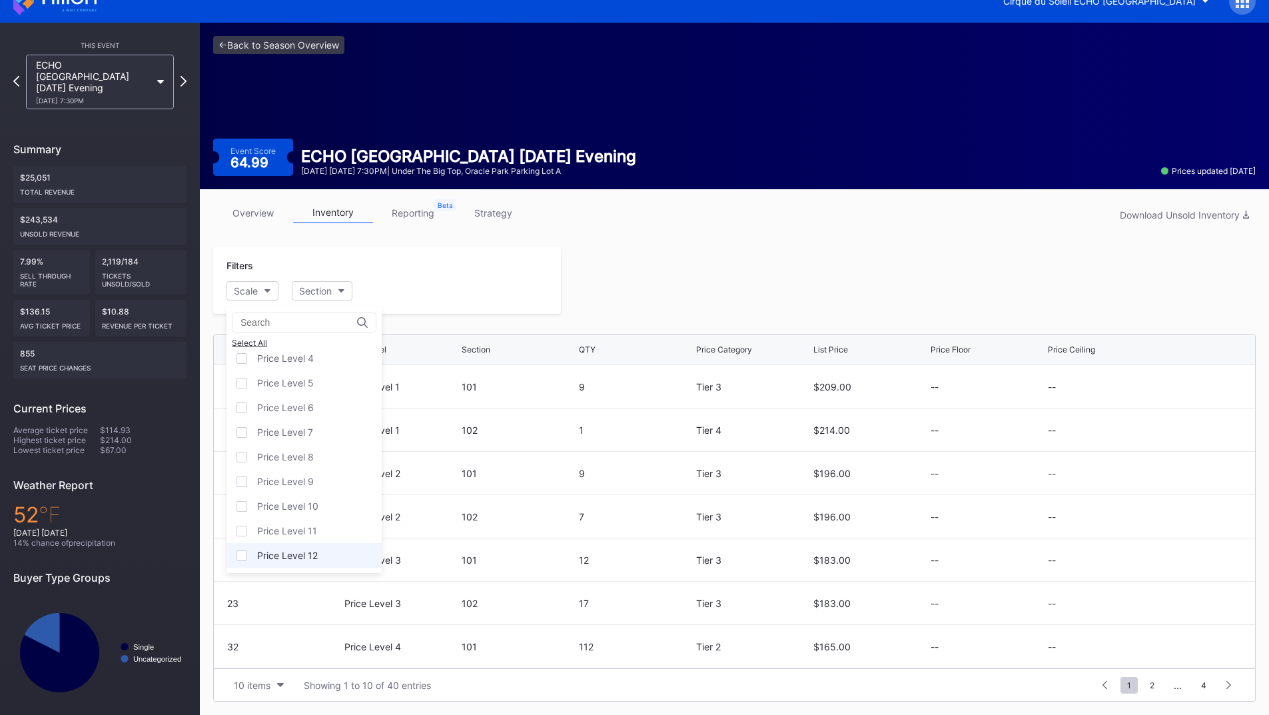
drag, startPoint x: 306, startPoint y: 552, endPoint x: 548, endPoint y: 444, distance: 265.0
click at [306, 553] on div "Price Level 12" at bounding box center [287, 554] width 61 height 11
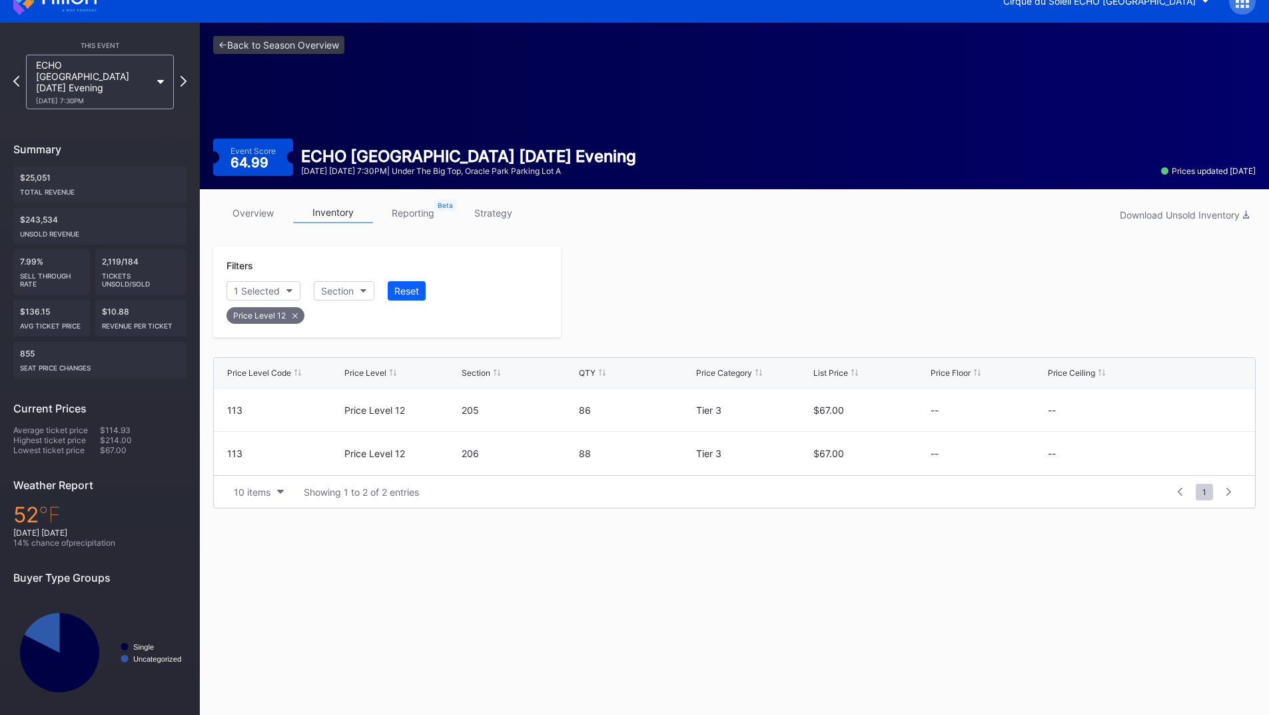
scroll to position [19, 0]
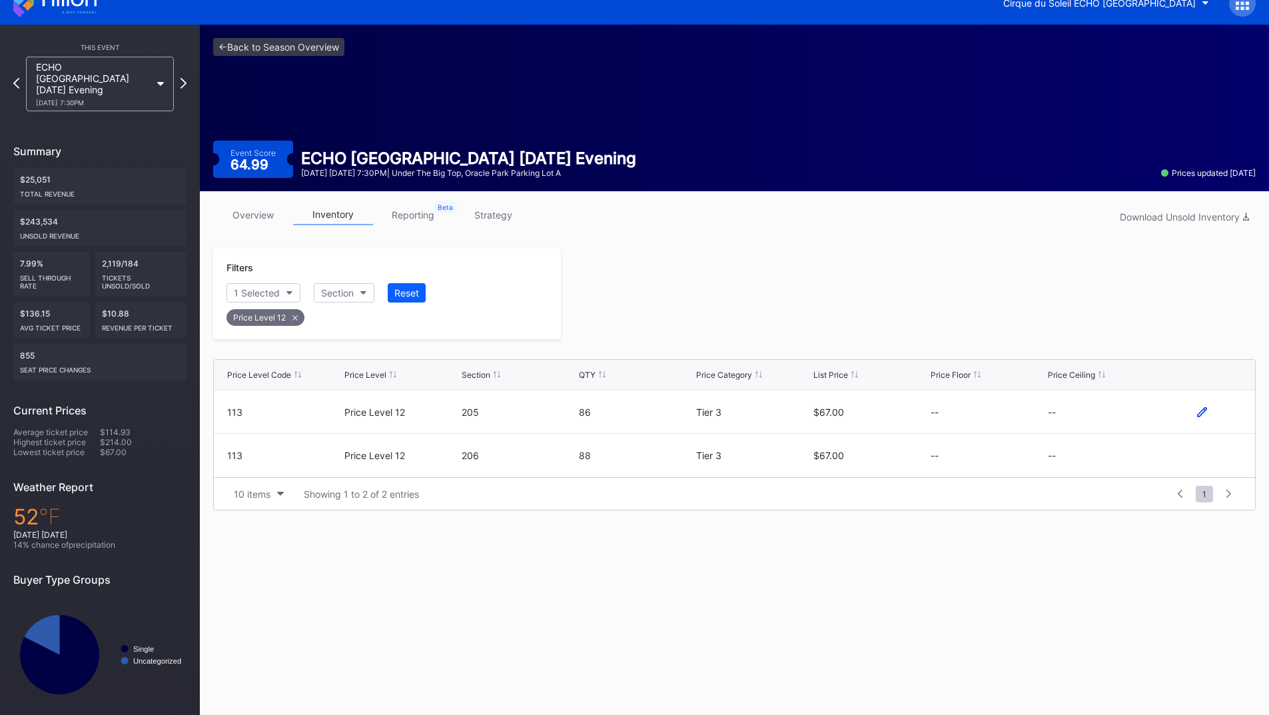
click at [1201, 412] on icon at bounding box center [1202, 412] width 10 height 10
click at [1085, 421] on button "--" at bounding box center [1105, 417] width 114 height 26
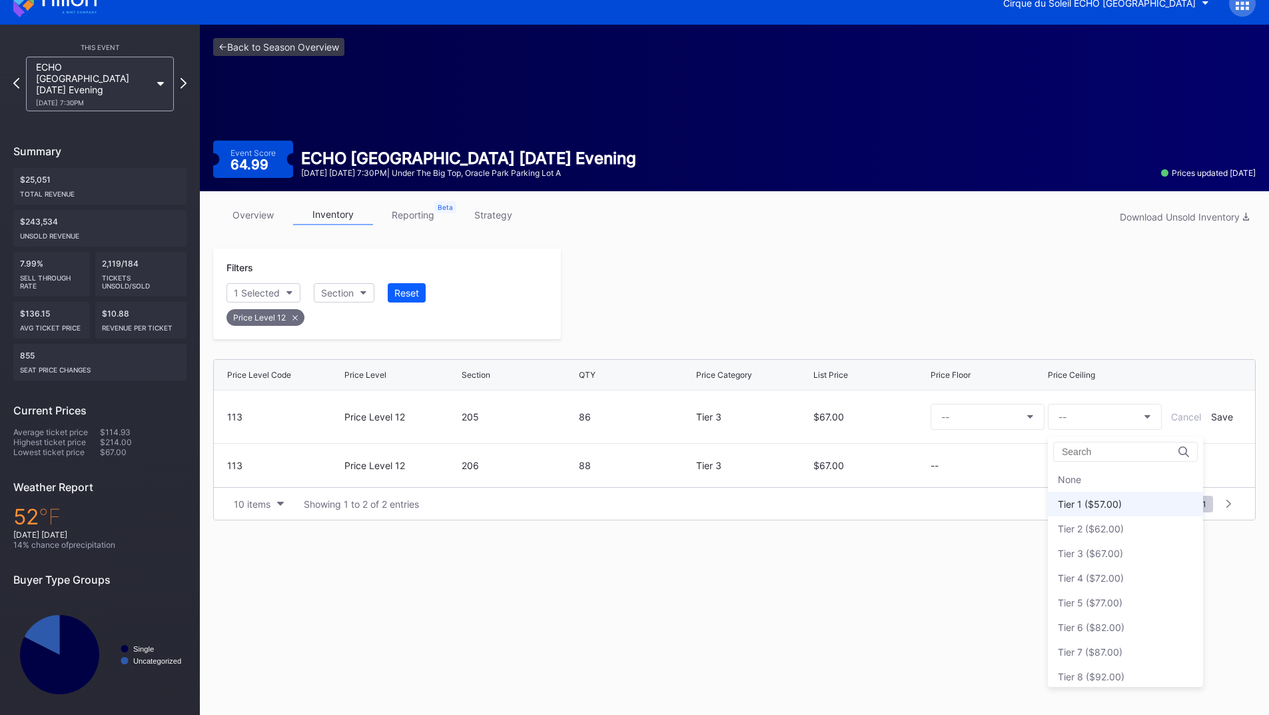
click at [1106, 497] on div "Tier 1 ($57.00)" at bounding box center [1125, 504] width 155 height 25
click at [1231, 415] on div "Save" at bounding box center [1222, 416] width 22 height 11
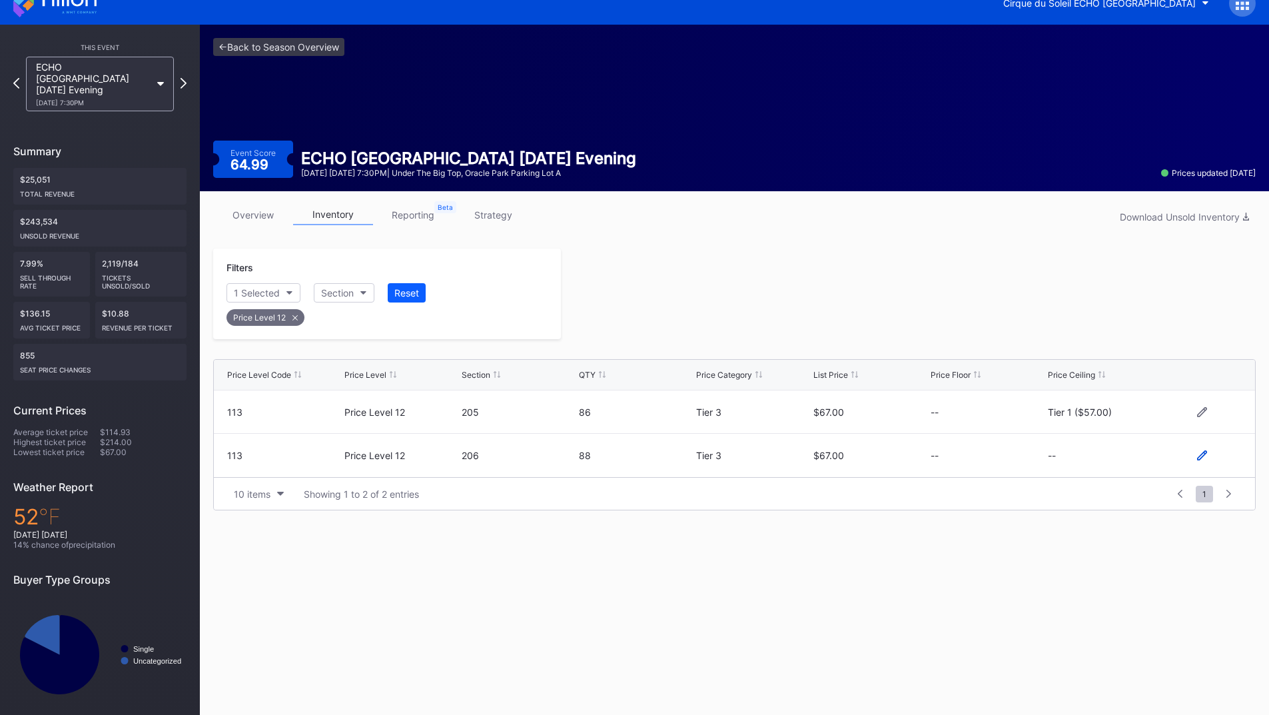
click at [1198, 450] on icon at bounding box center [1202, 455] width 10 height 10
click at [1082, 462] on button "--" at bounding box center [1105, 461] width 114 height 26
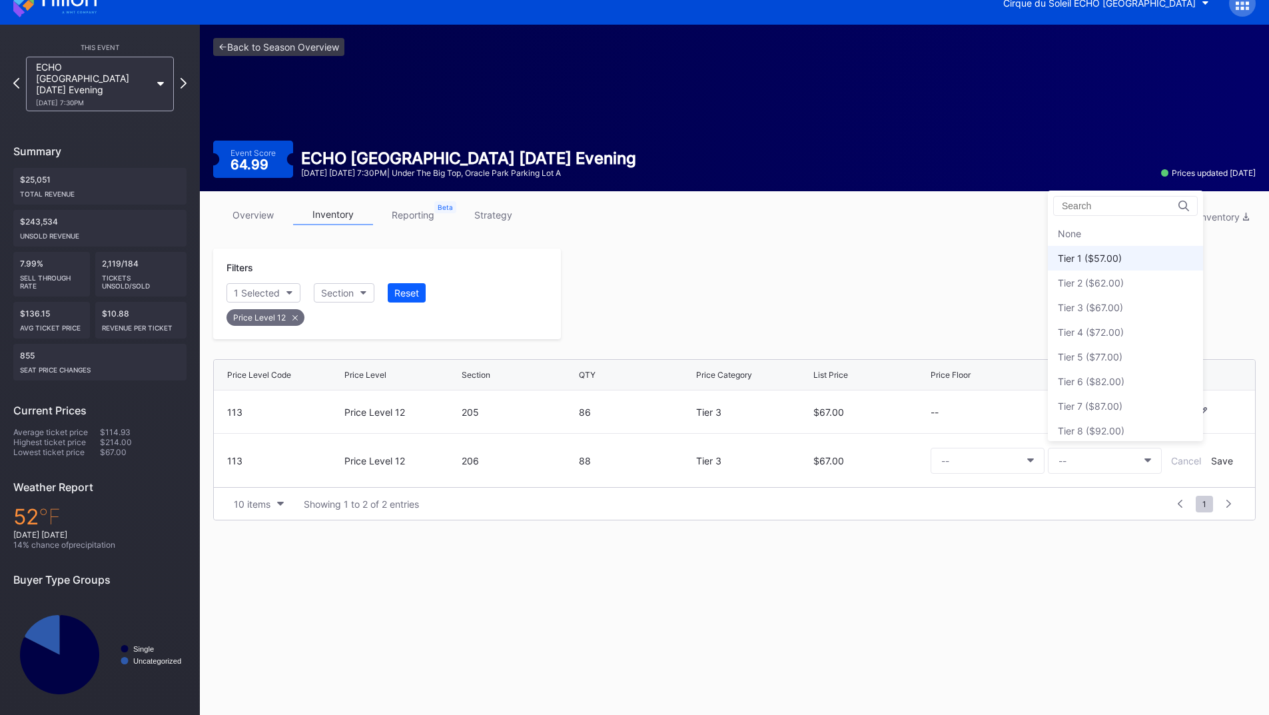
click at [1093, 259] on div "Tier 1 ($57.00)" at bounding box center [1090, 257] width 64 height 11
click at [1220, 461] on div "Save" at bounding box center [1222, 460] width 22 height 11
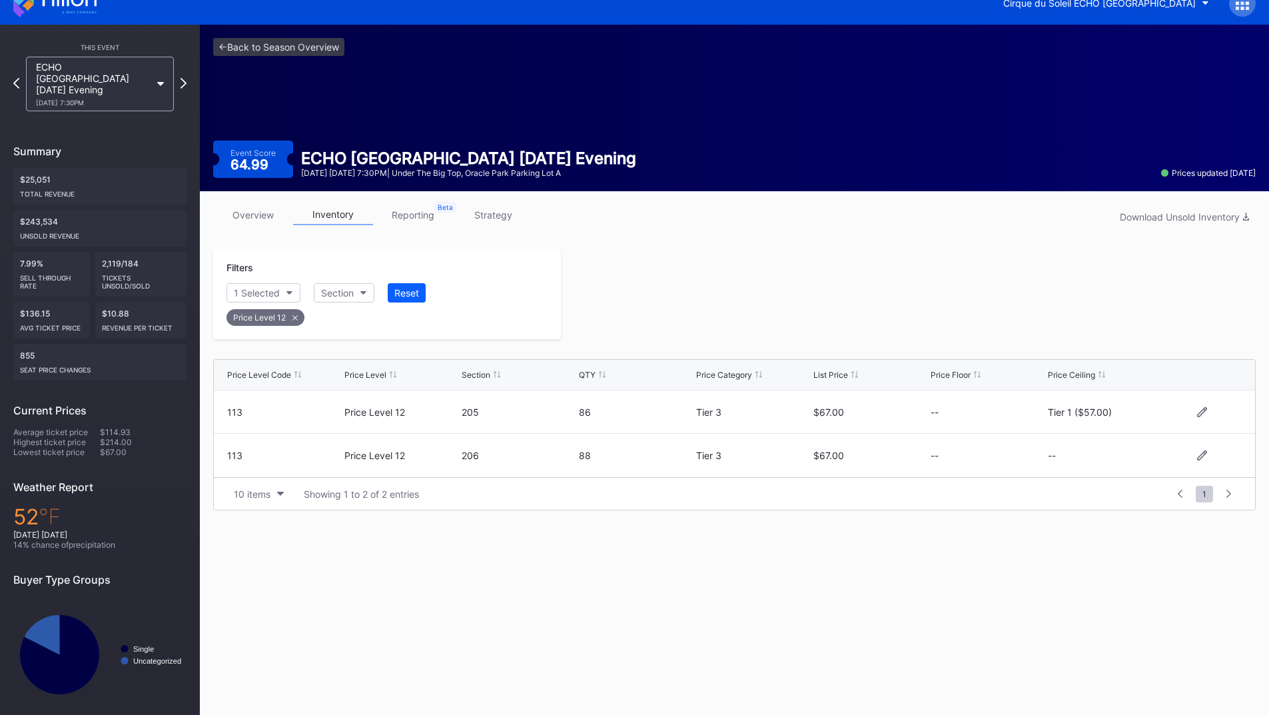
click at [883, 314] on div at bounding box center [908, 293] width 695 height 91
click at [182, 77] on icon at bounding box center [183, 83] width 7 height 13
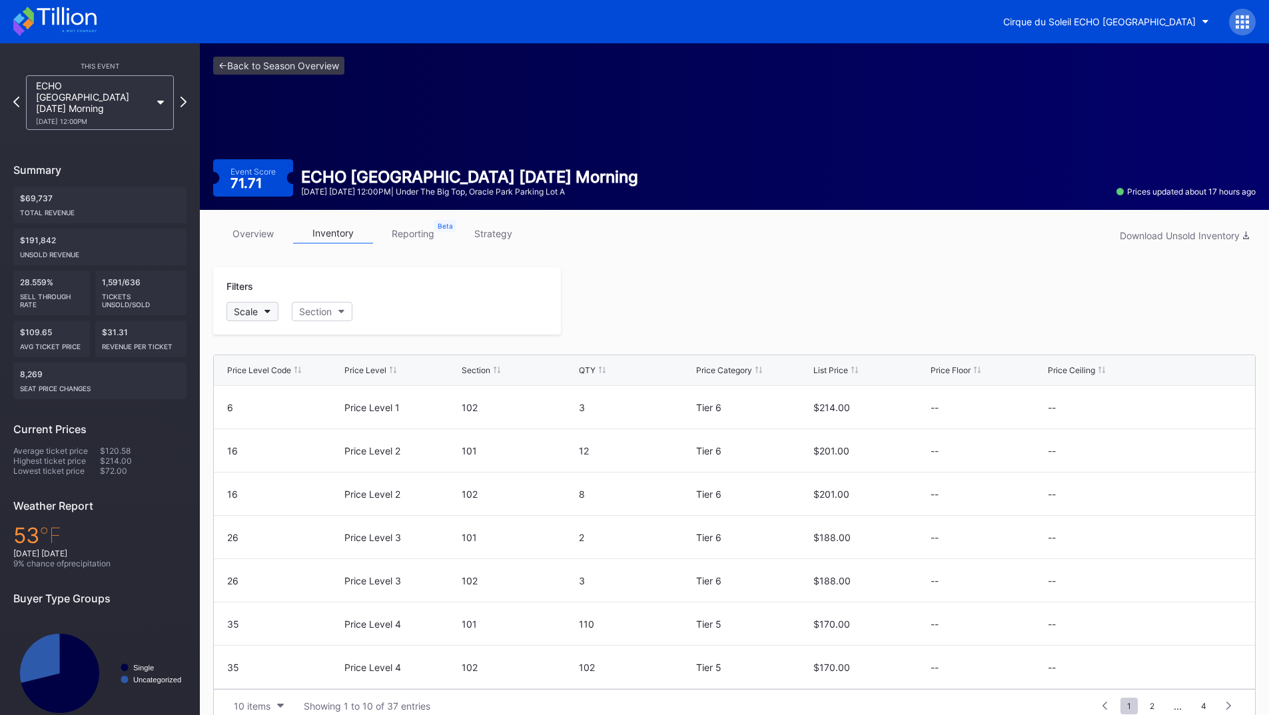
click at [254, 316] on div "Scale" at bounding box center [246, 311] width 24 height 11
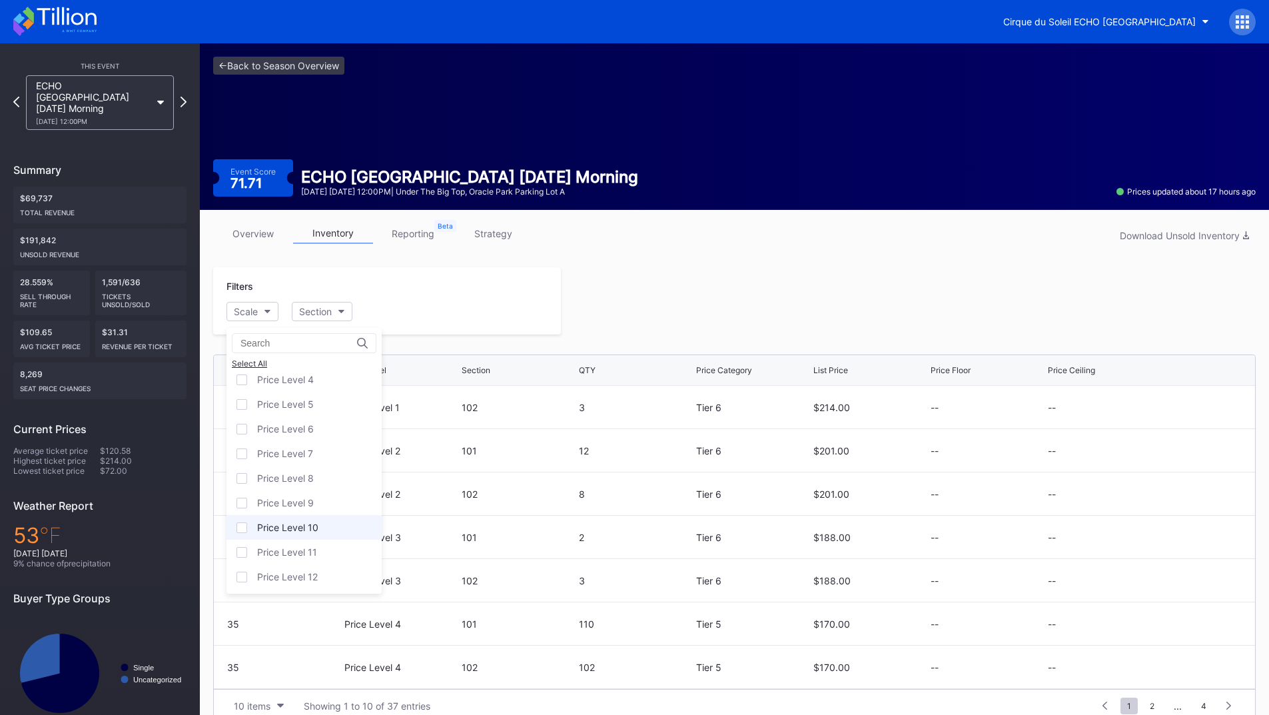
scroll to position [81, 0]
click at [312, 585] on div "Price Level 12" at bounding box center [303, 575] width 155 height 25
drag, startPoint x: 665, startPoint y: 333, endPoint x: 673, endPoint y: 326, distance: 10.4
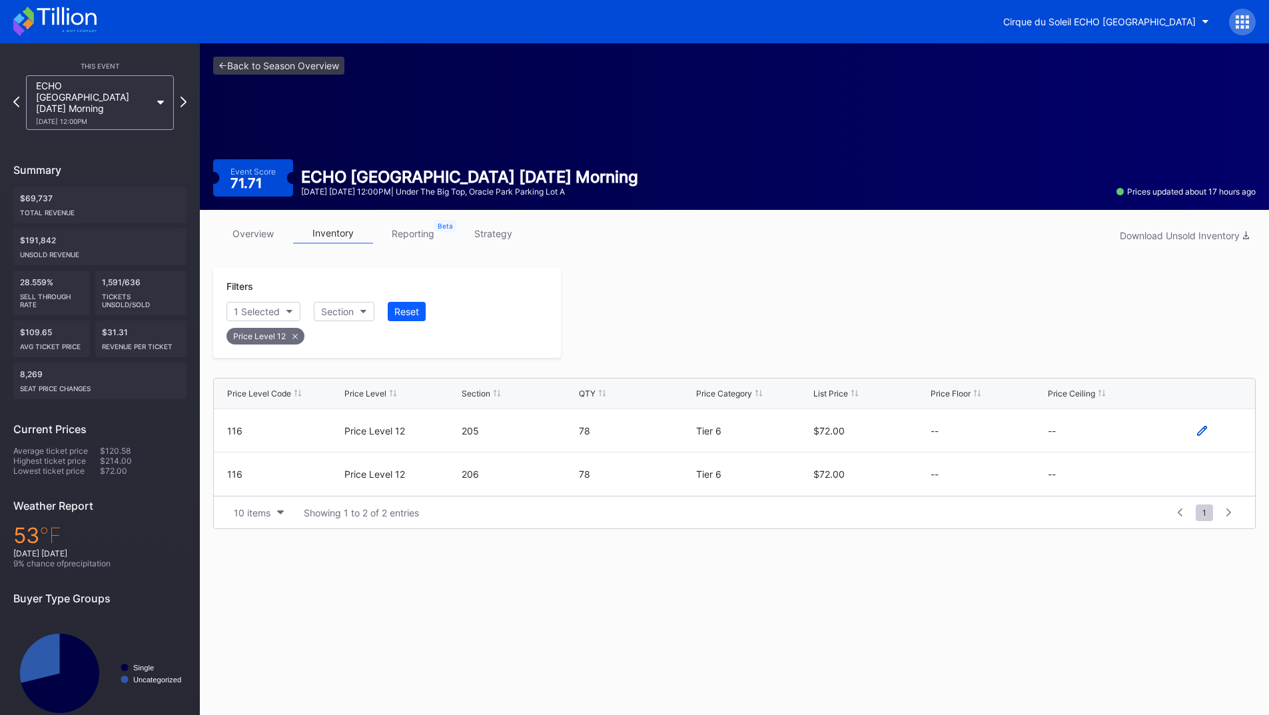
click at [1200, 430] on icon at bounding box center [1202, 431] width 10 height 10
click at [1098, 430] on button "--" at bounding box center [1105, 435] width 114 height 26
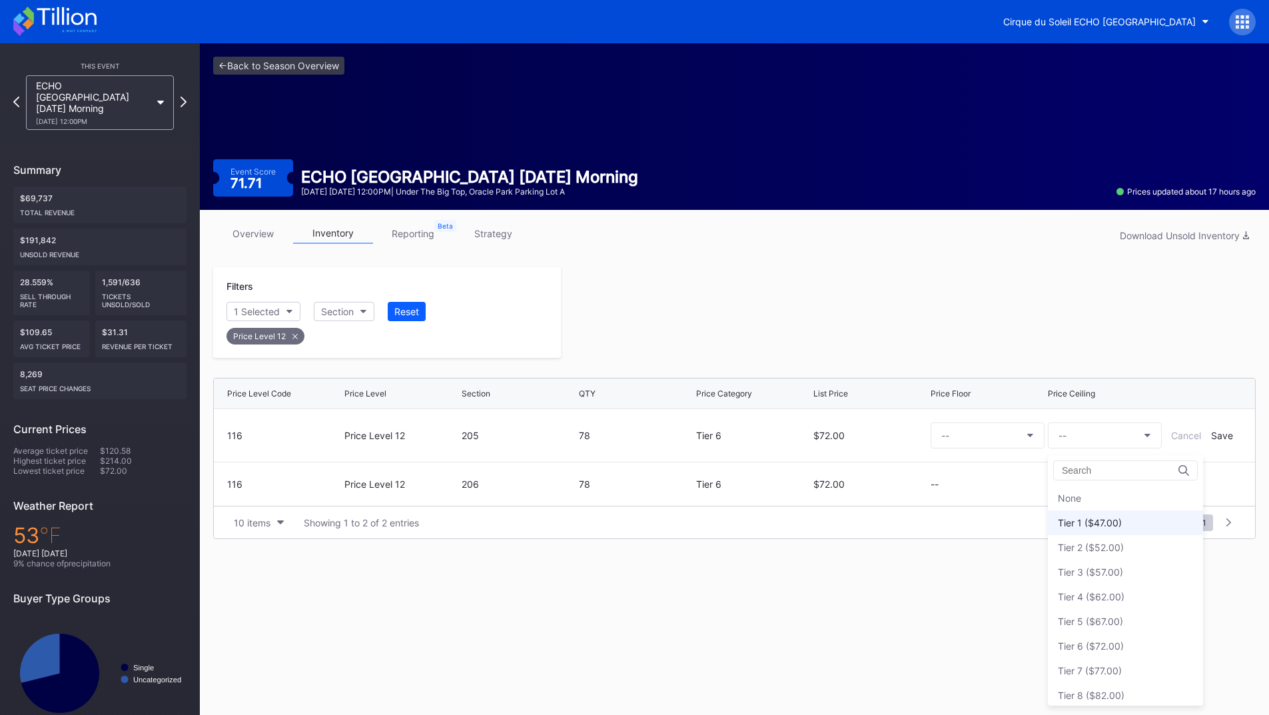
click at [1100, 523] on div "Tier 1 ($47.00)" at bounding box center [1090, 522] width 64 height 11
drag, startPoint x: 1220, startPoint y: 436, endPoint x: 1176, endPoint y: 446, distance: 45.7
click at [1220, 436] on div "Save" at bounding box center [1222, 435] width 22 height 11
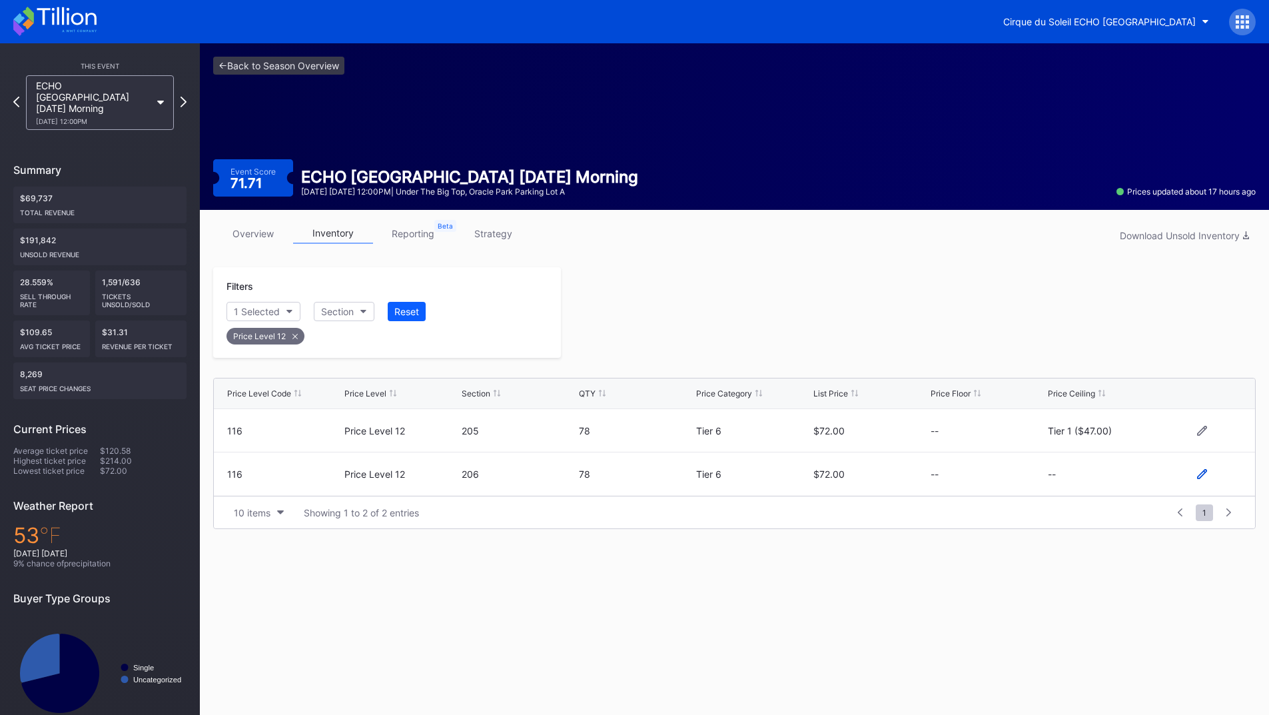
click at [1205, 476] on icon at bounding box center [1202, 474] width 10 height 10
click at [1088, 487] on button "--" at bounding box center [1105, 479] width 114 height 26
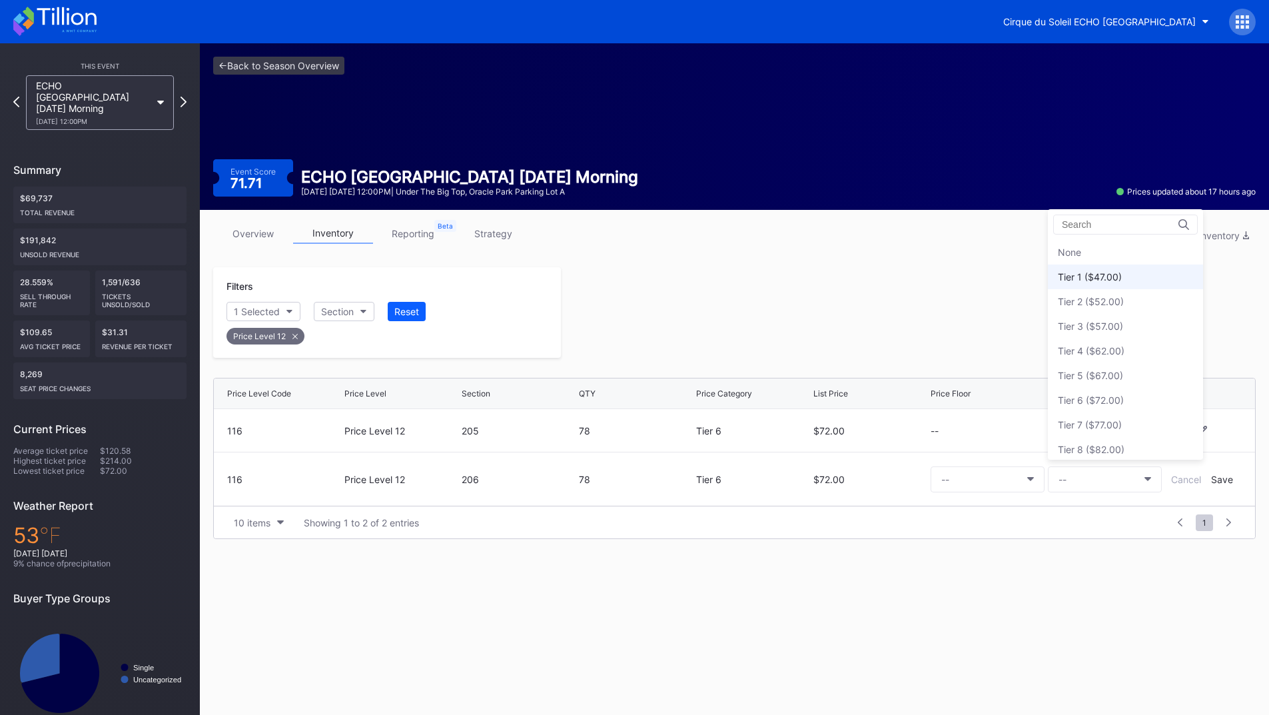
click at [1104, 284] on div "Tier 1 ($47.00)" at bounding box center [1125, 276] width 155 height 25
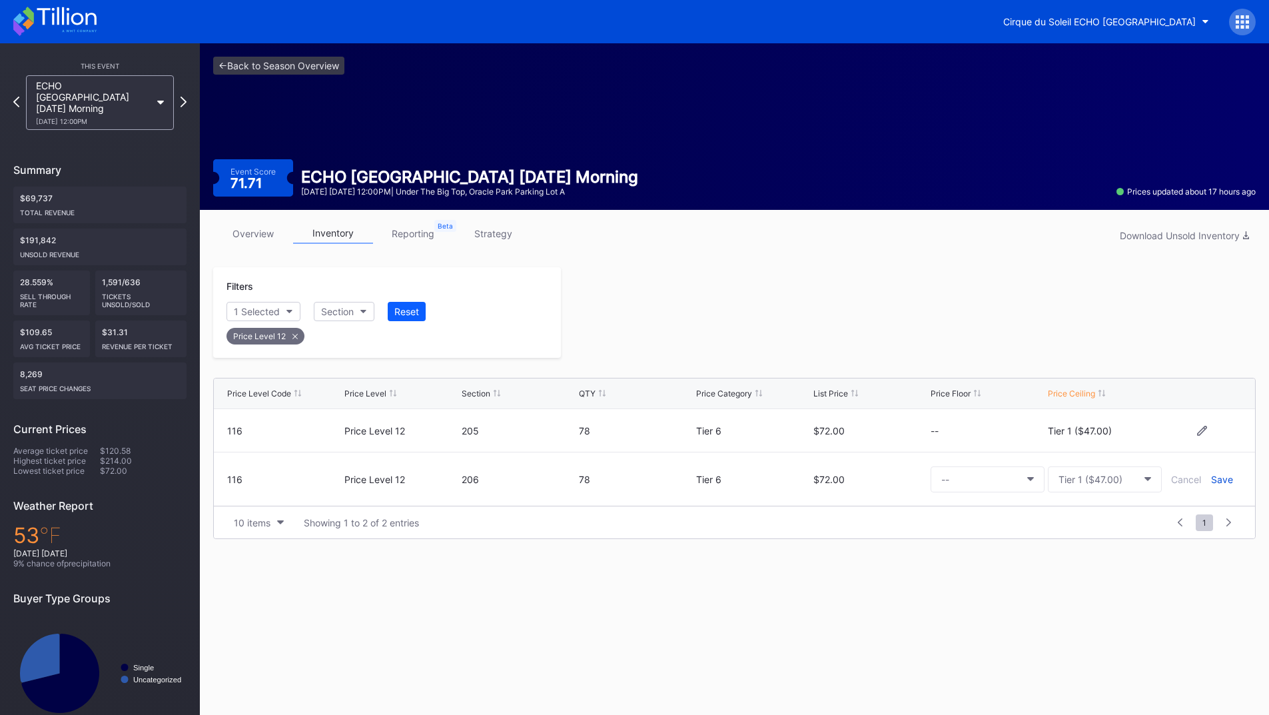
click at [1220, 482] on div "Save" at bounding box center [1222, 479] width 22 height 11
click at [787, 304] on div at bounding box center [908, 312] width 695 height 91
click at [186, 95] on icon at bounding box center [183, 101] width 7 height 13
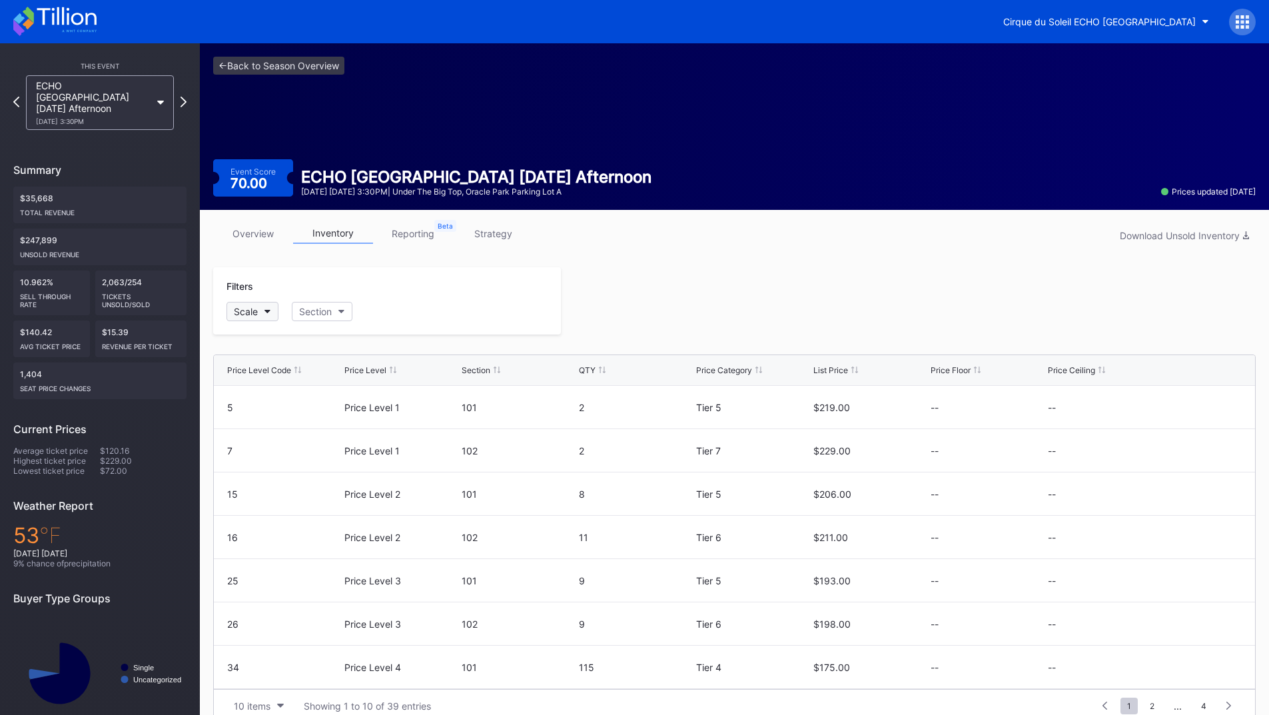
click at [240, 306] on div "Scale" at bounding box center [246, 311] width 24 height 11
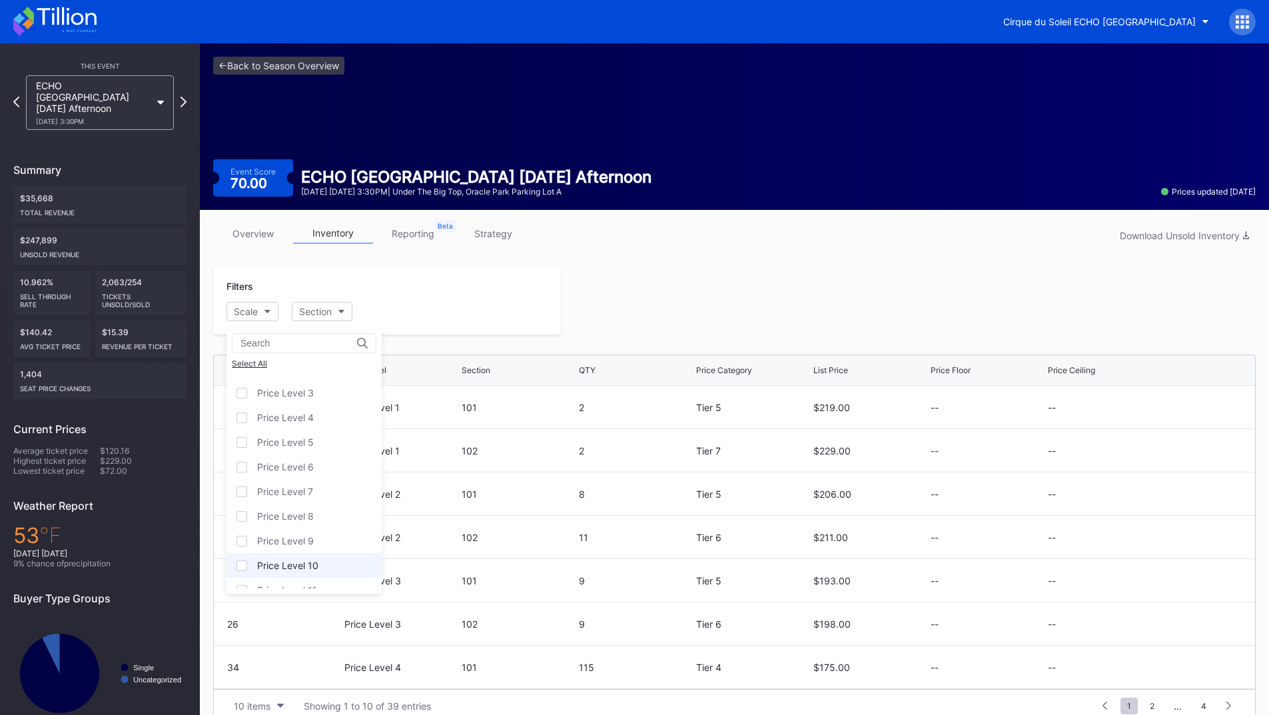
scroll to position [81, 0]
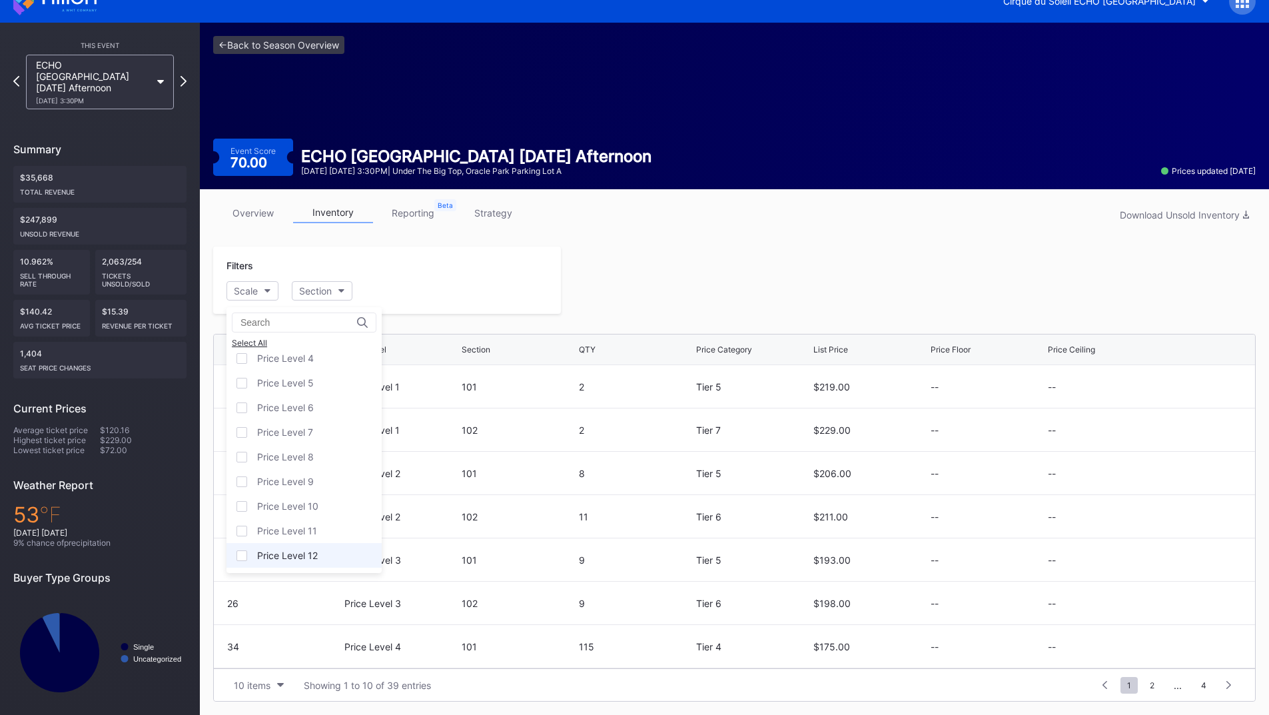
click at [310, 551] on div "Price Level 12" at bounding box center [287, 554] width 61 height 11
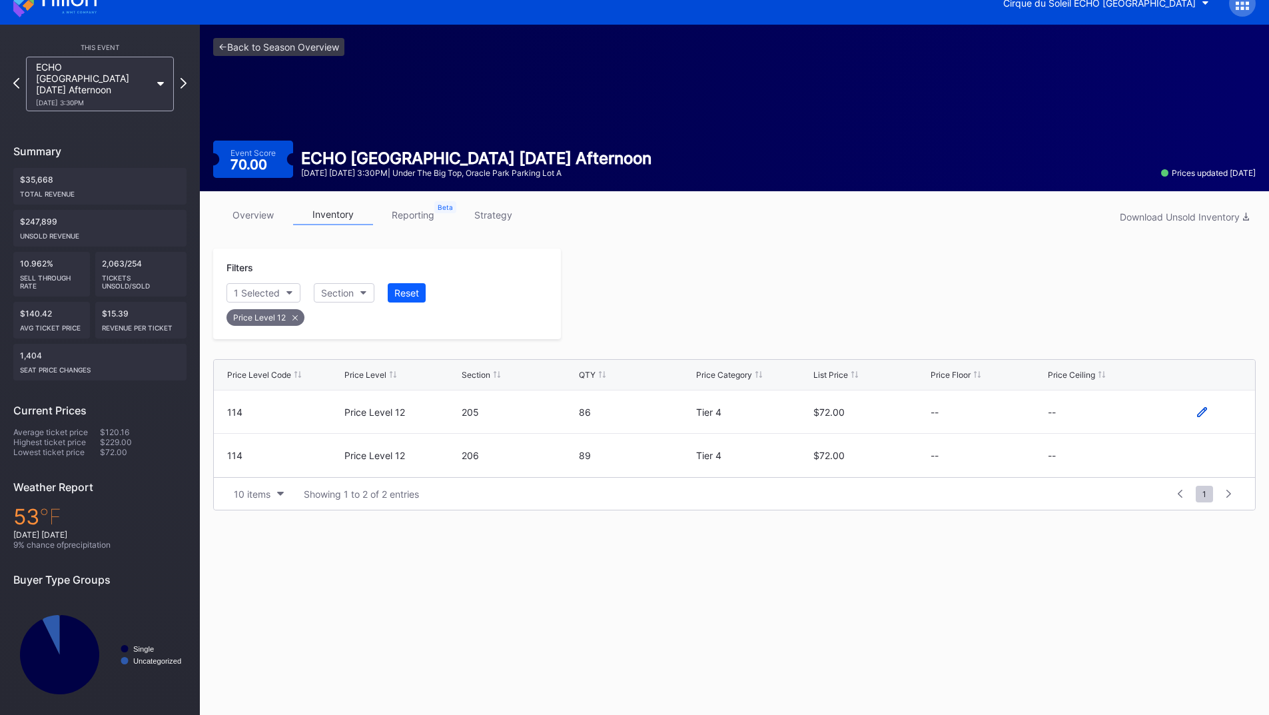
click at [1200, 410] on icon at bounding box center [1202, 412] width 10 height 10
click at [1086, 420] on button "--" at bounding box center [1105, 417] width 114 height 26
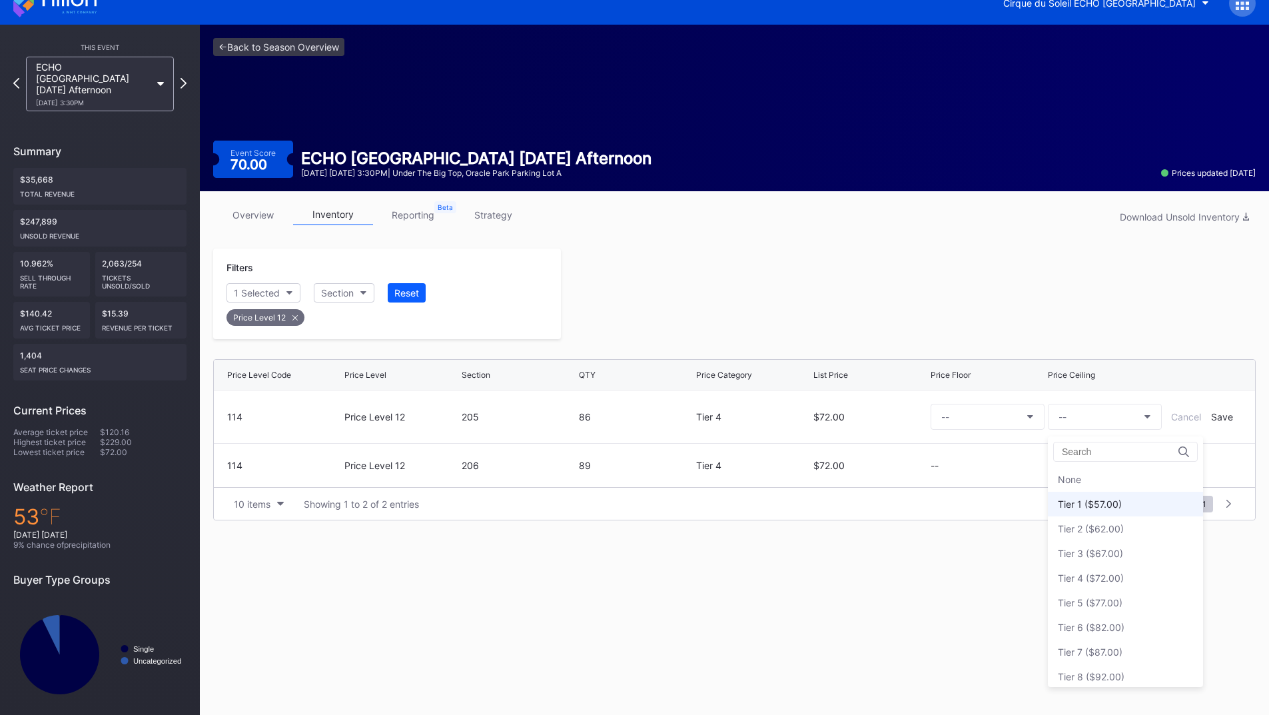
click at [1120, 497] on div "Tier 1 ($57.00)" at bounding box center [1125, 504] width 155 height 25
click at [1214, 414] on div "Save" at bounding box center [1222, 416] width 22 height 11
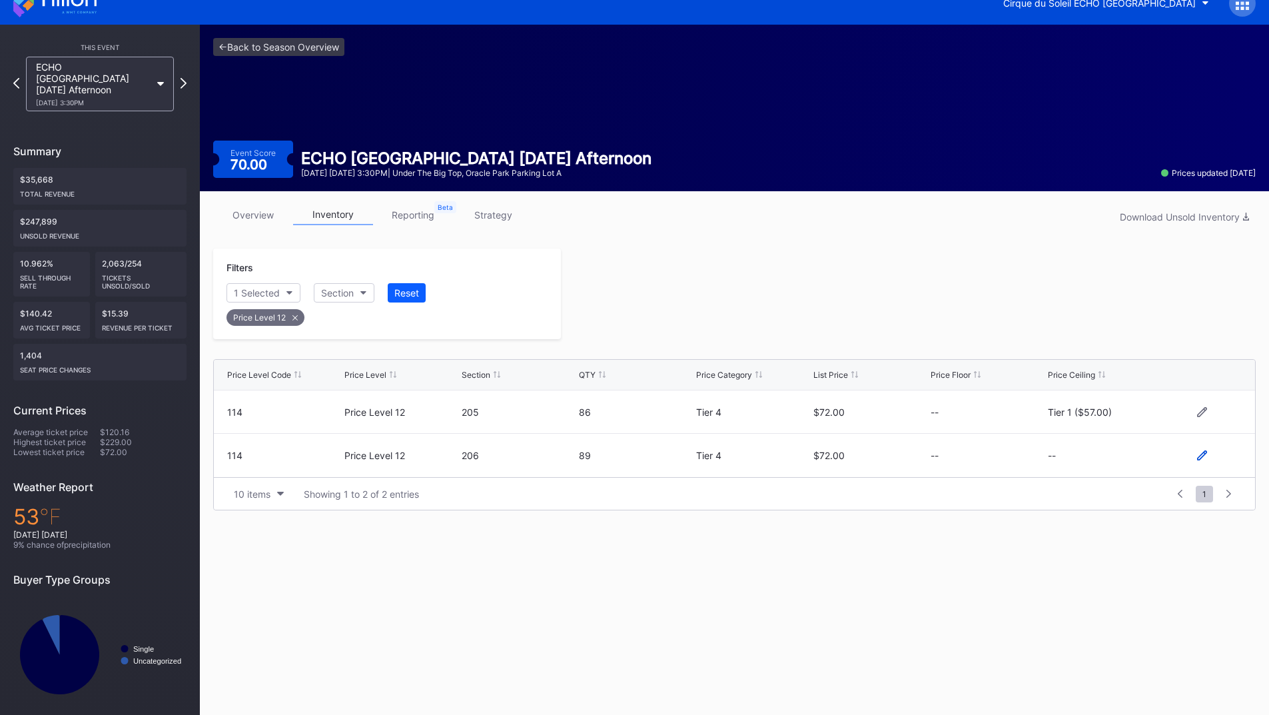
click at [1202, 454] on icon at bounding box center [1202, 455] width 10 height 10
click at [1094, 470] on button "--" at bounding box center [1105, 461] width 114 height 26
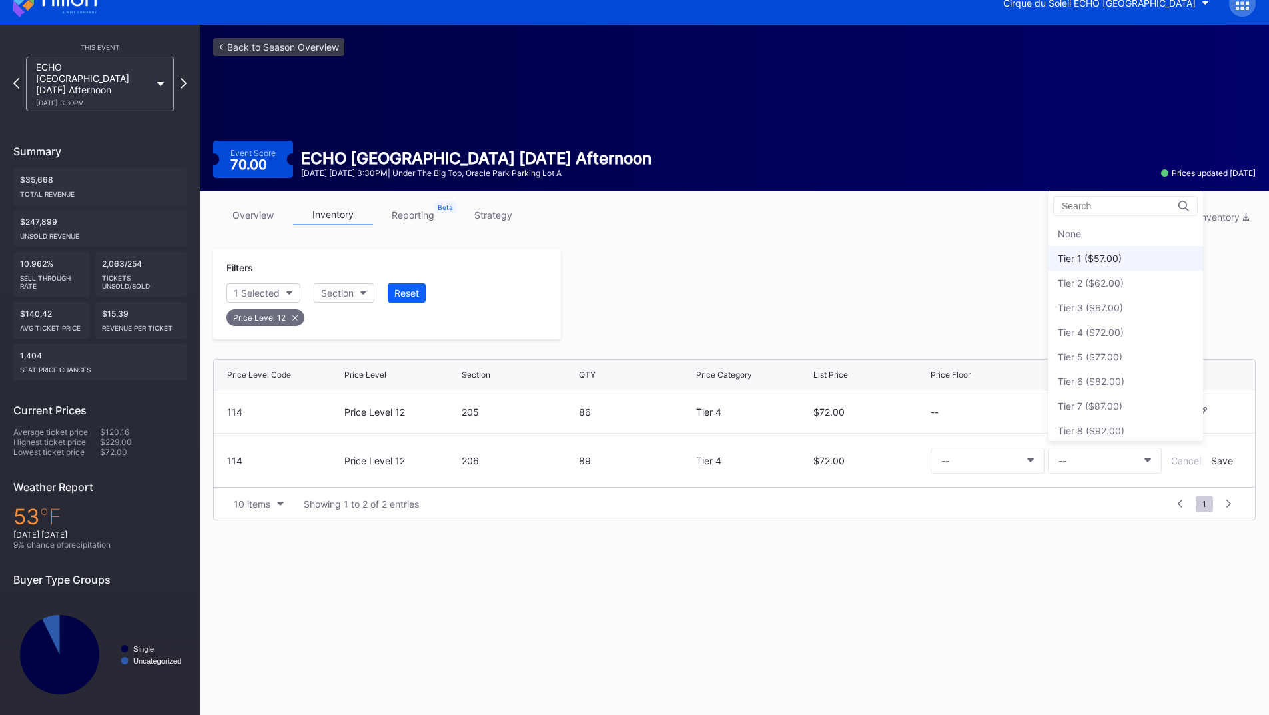
click at [1114, 264] on div "Tier 1 ($57.00)" at bounding box center [1125, 258] width 155 height 25
click at [1218, 462] on div "Save" at bounding box center [1222, 460] width 22 height 11
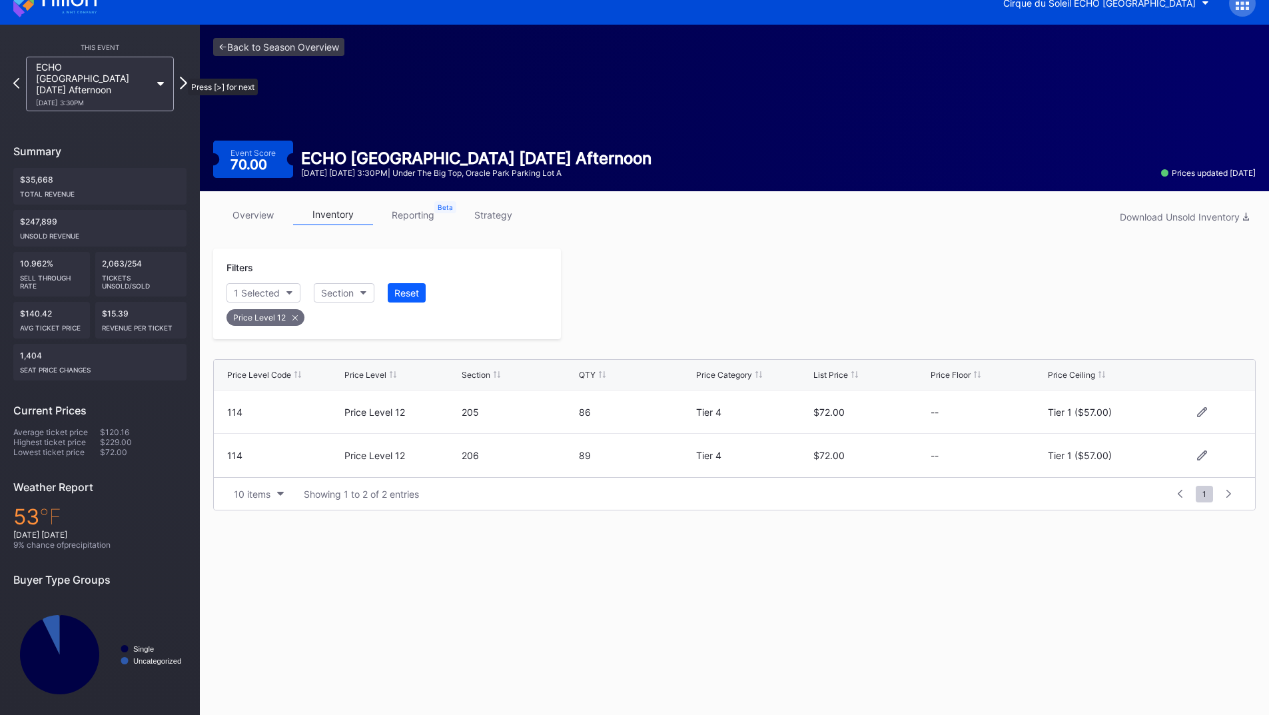
click at [181, 77] on icon at bounding box center [183, 83] width 7 height 13
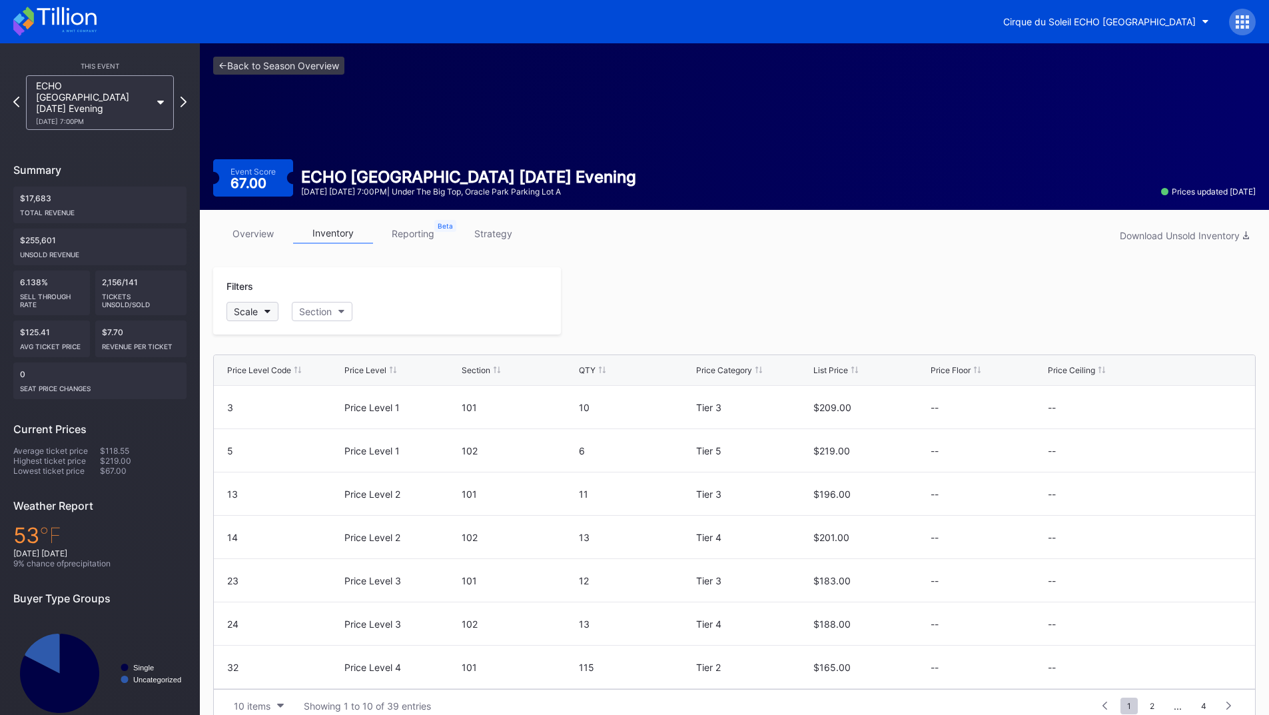
click at [260, 304] on button "Scale" at bounding box center [252, 311] width 52 height 19
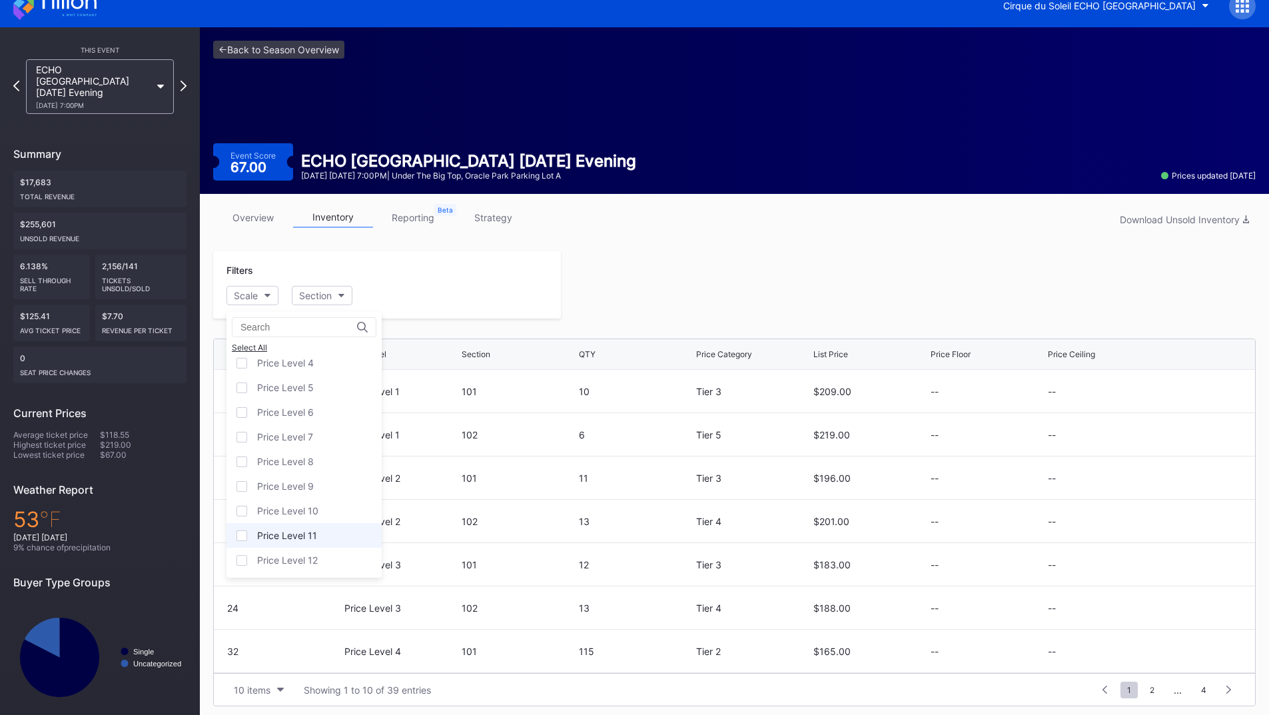
scroll to position [21, 0]
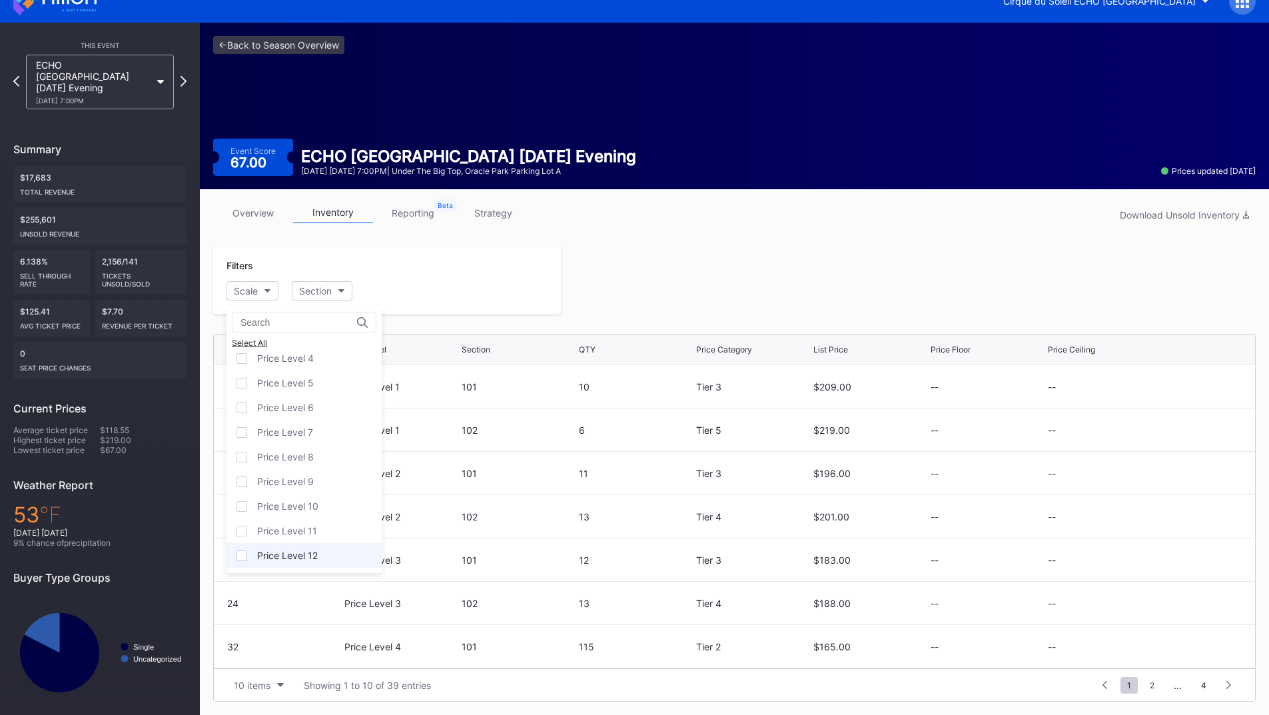
click at [318, 550] on div "Price Level 12" at bounding box center [303, 555] width 155 height 25
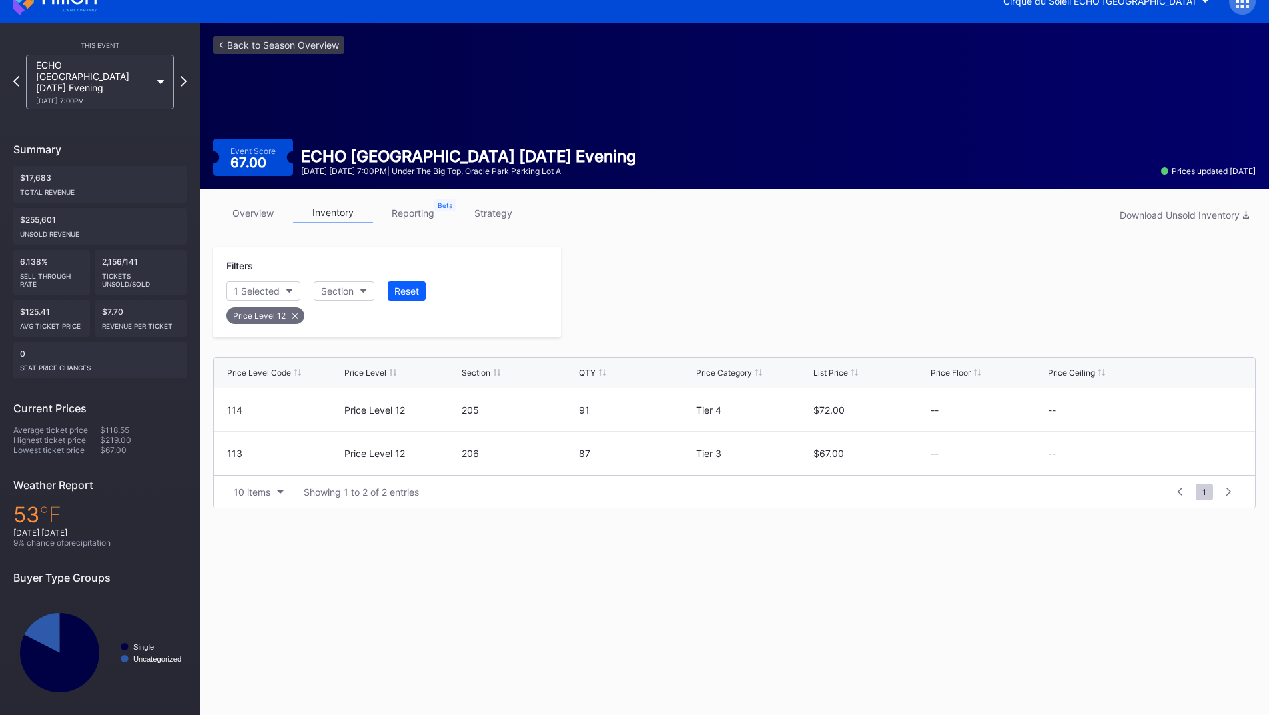
scroll to position [19, 0]
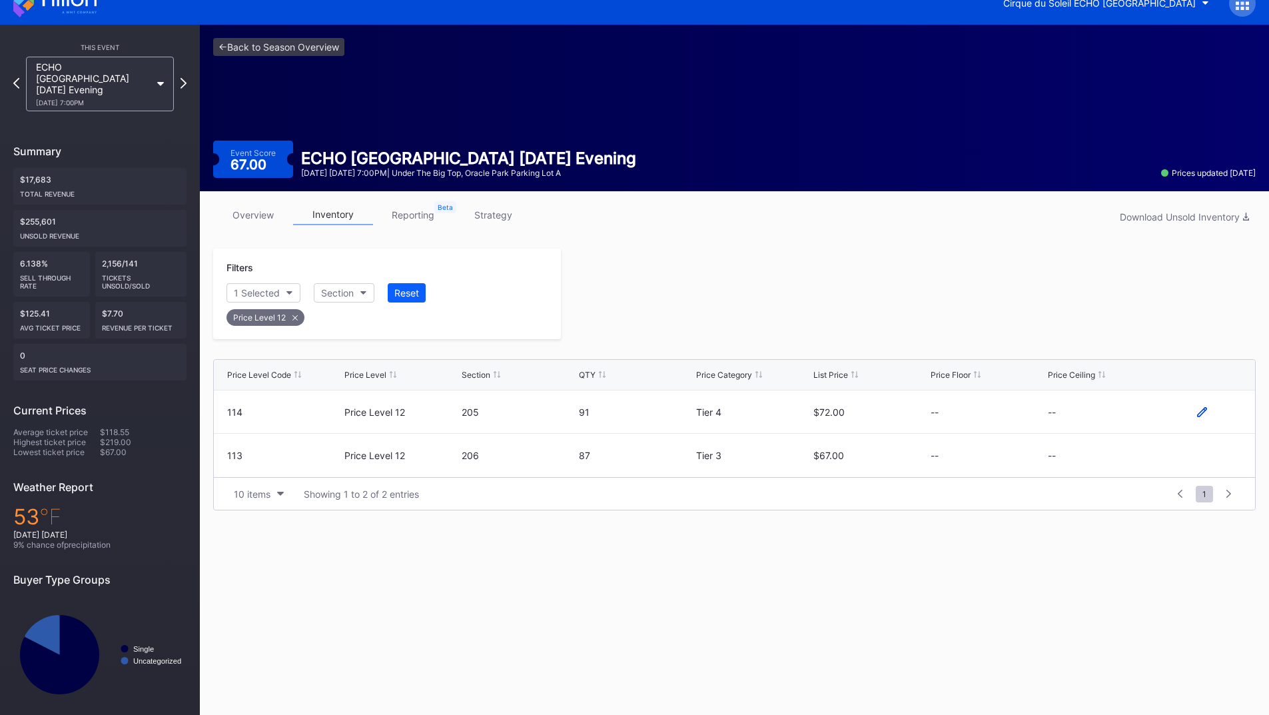
click at [1205, 414] on icon at bounding box center [1202, 412] width 10 height 10
click at [1094, 426] on button "--" at bounding box center [1105, 417] width 114 height 26
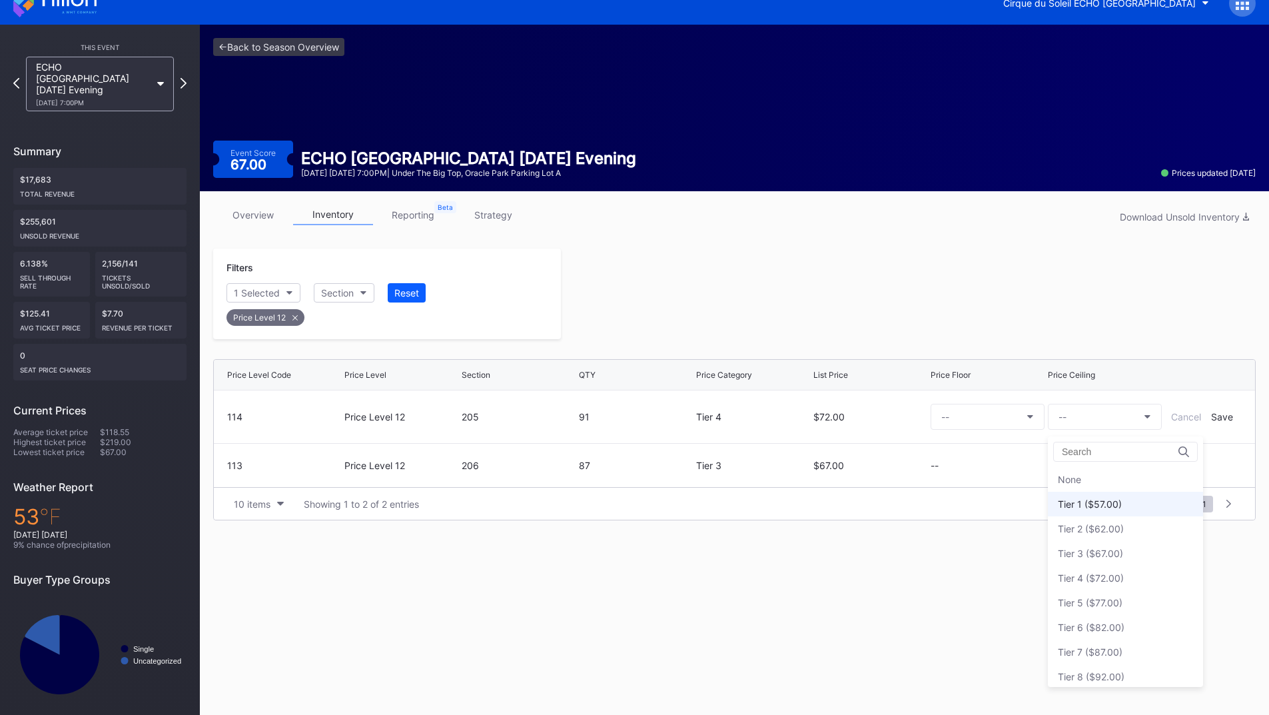
click at [1108, 499] on div "Tier 1 ($57.00)" at bounding box center [1090, 503] width 64 height 11
click at [1233, 418] on div "Cancel Save" at bounding box center [1202, 416] width 80 height 11
click at [1228, 419] on div "Save" at bounding box center [1222, 416] width 22 height 11
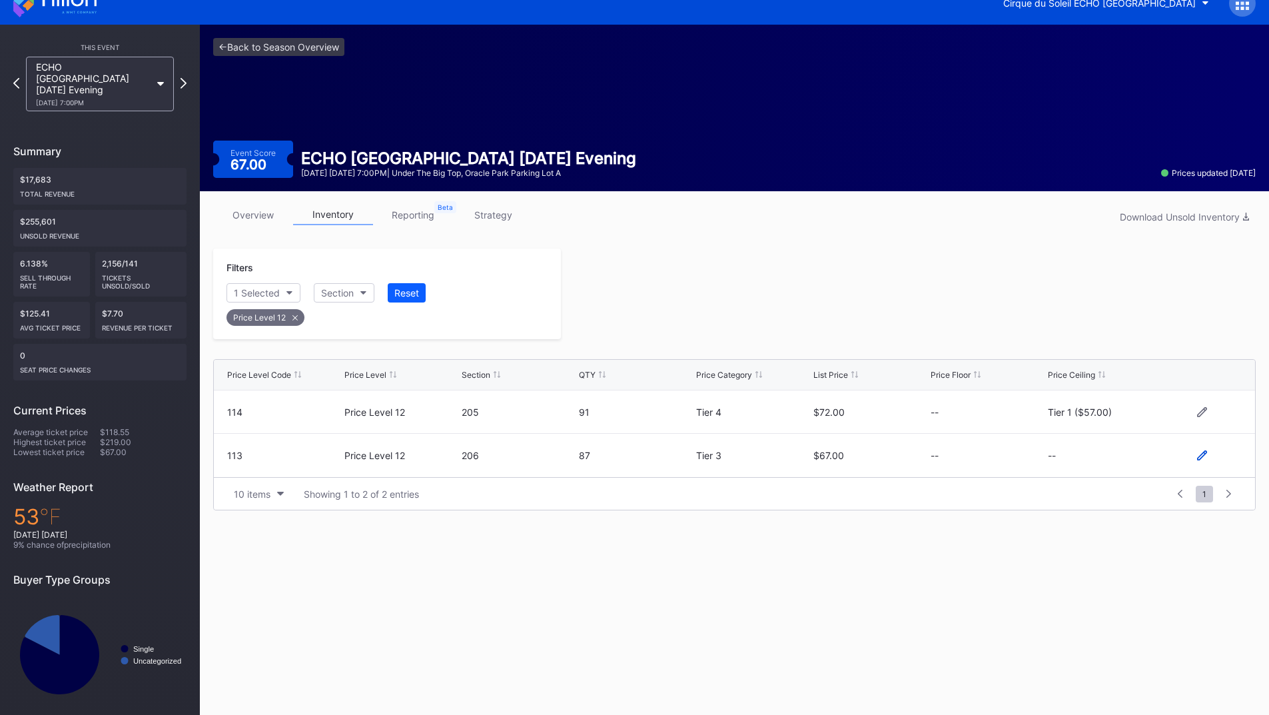
click at [1201, 455] on icon at bounding box center [1202, 455] width 10 height 10
click at [1112, 467] on button "--" at bounding box center [1105, 461] width 114 height 26
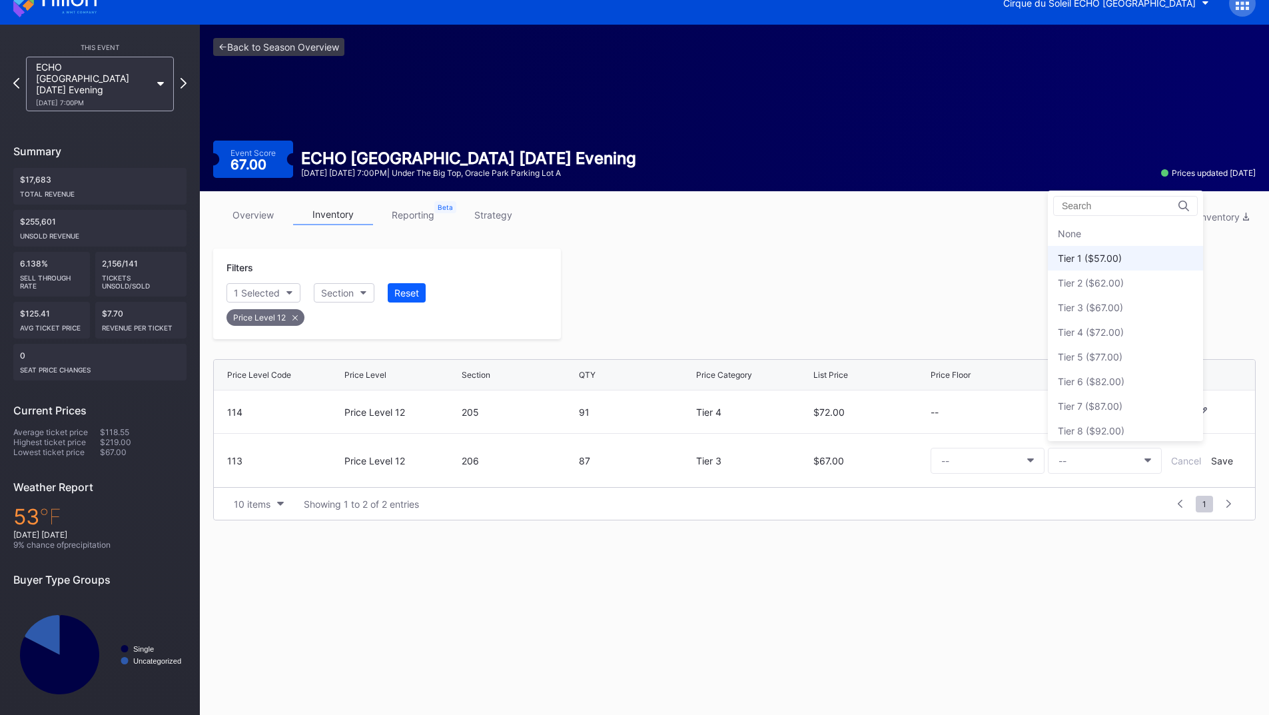
click at [1099, 264] on div "Tier 1 ($57.00)" at bounding box center [1125, 258] width 155 height 25
click at [1214, 458] on div "Save" at bounding box center [1222, 460] width 22 height 11
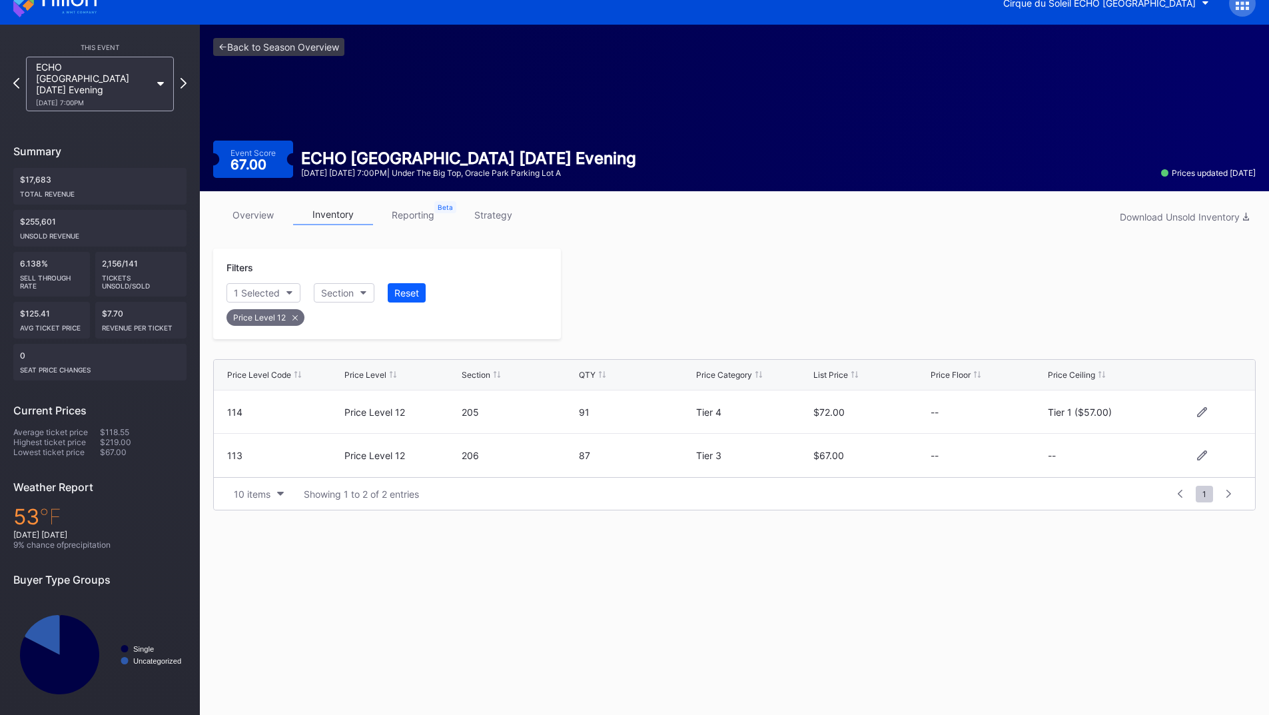
click at [861, 304] on div at bounding box center [908, 293] width 695 height 91
click at [181, 77] on icon at bounding box center [183, 83] width 7 height 13
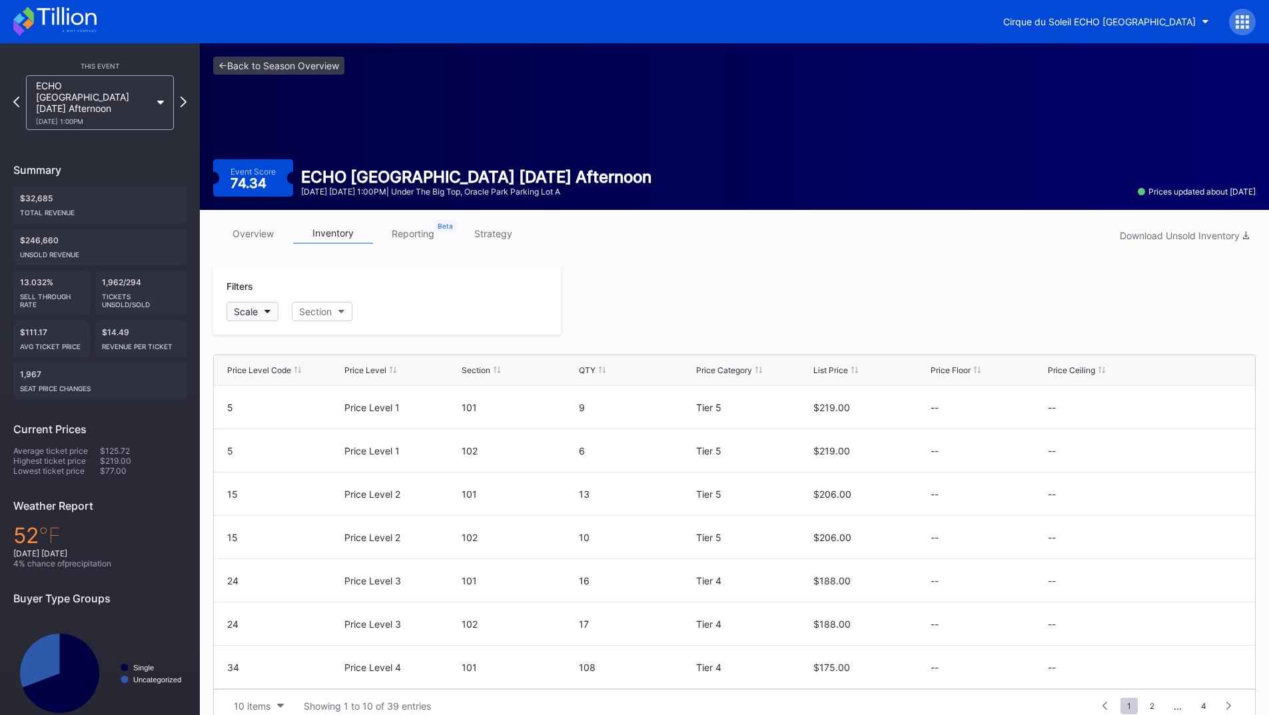
click at [245, 315] on div "Scale" at bounding box center [246, 311] width 24 height 11
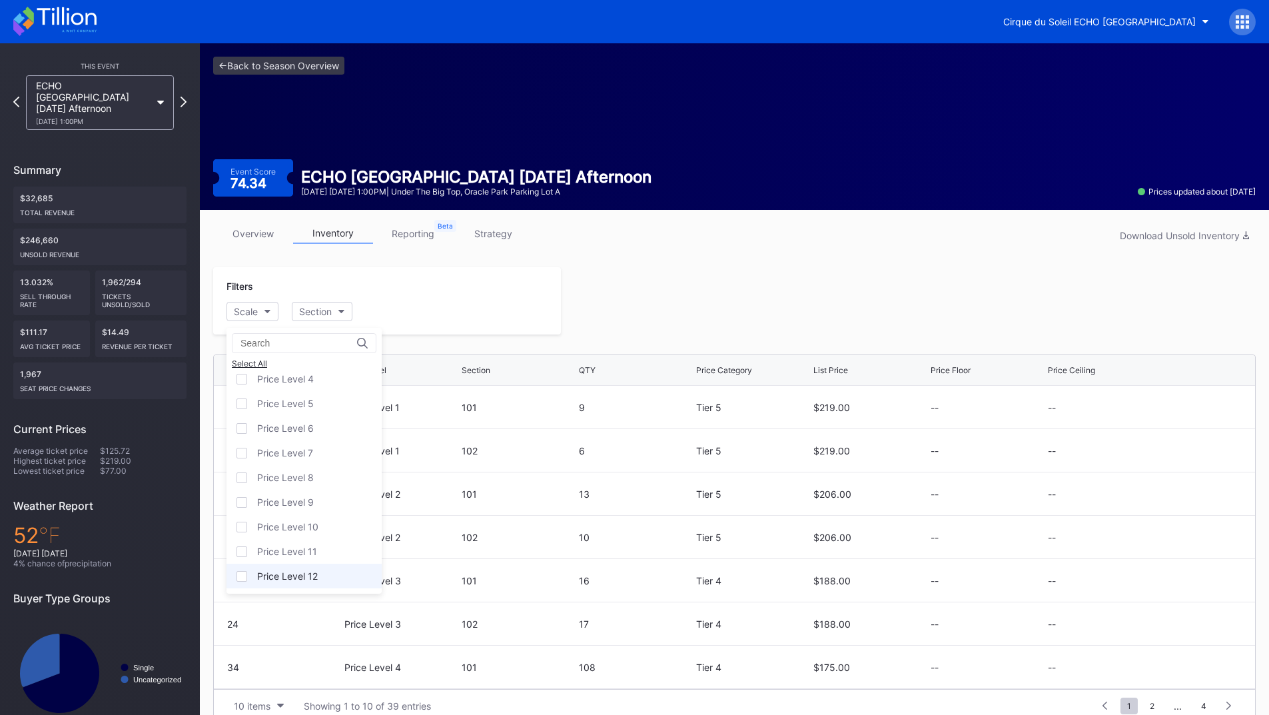
click at [310, 566] on div "Price Level 12" at bounding box center [303, 575] width 155 height 25
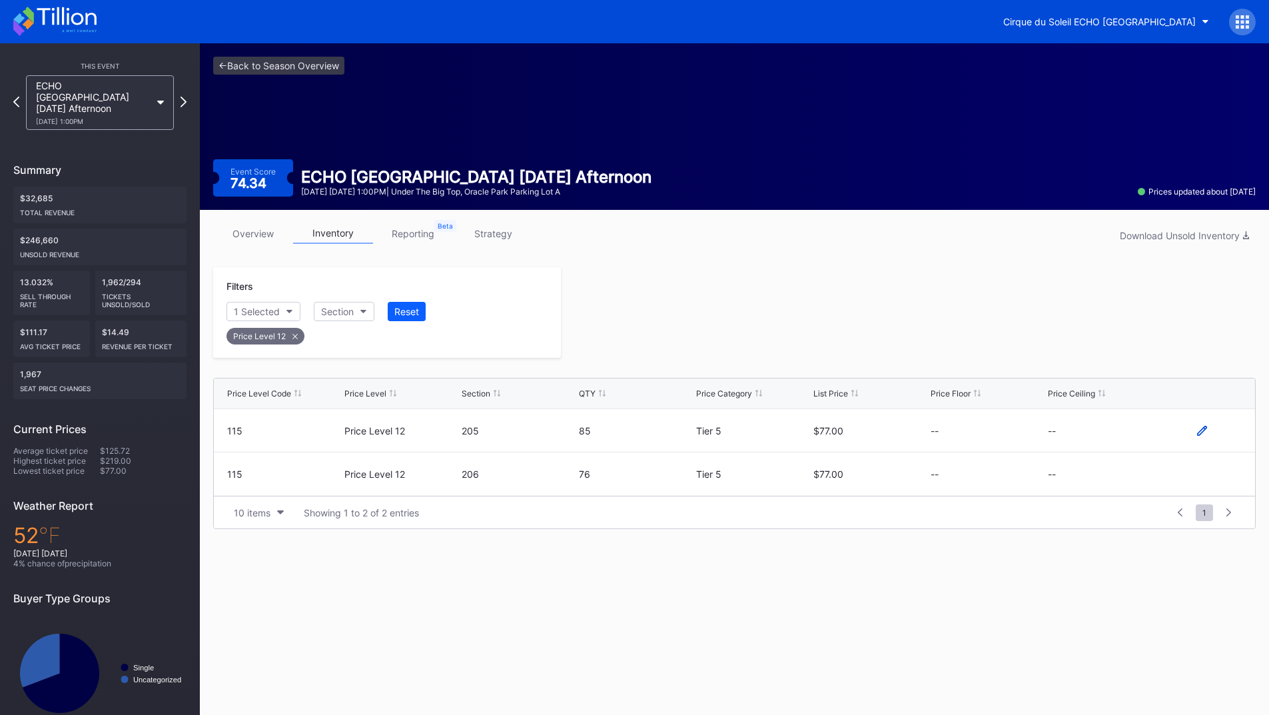
click at [1202, 429] on icon at bounding box center [1202, 430] width 10 height 10
click at [1075, 430] on button "--" at bounding box center [1105, 435] width 114 height 26
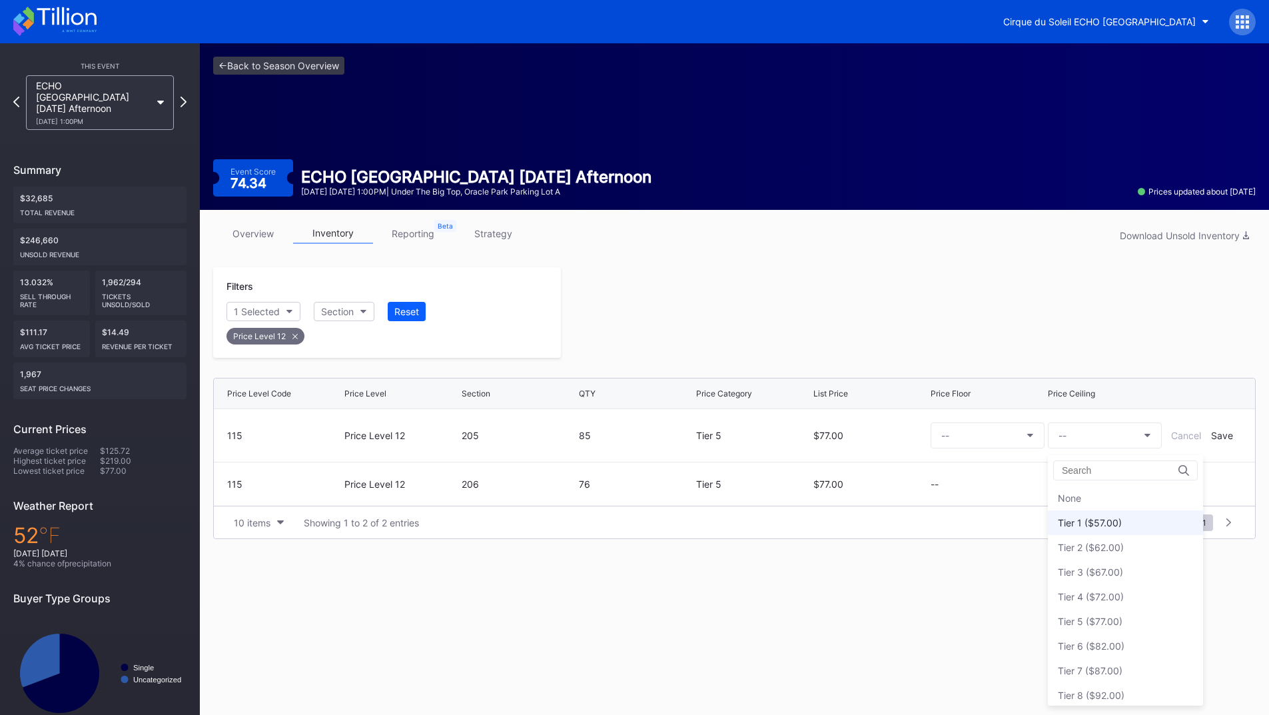
click at [1105, 516] on div "Tier 1 ($57.00)" at bounding box center [1125, 522] width 155 height 25
click at [1223, 434] on div "Save" at bounding box center [1222, 435] width 22 height 11
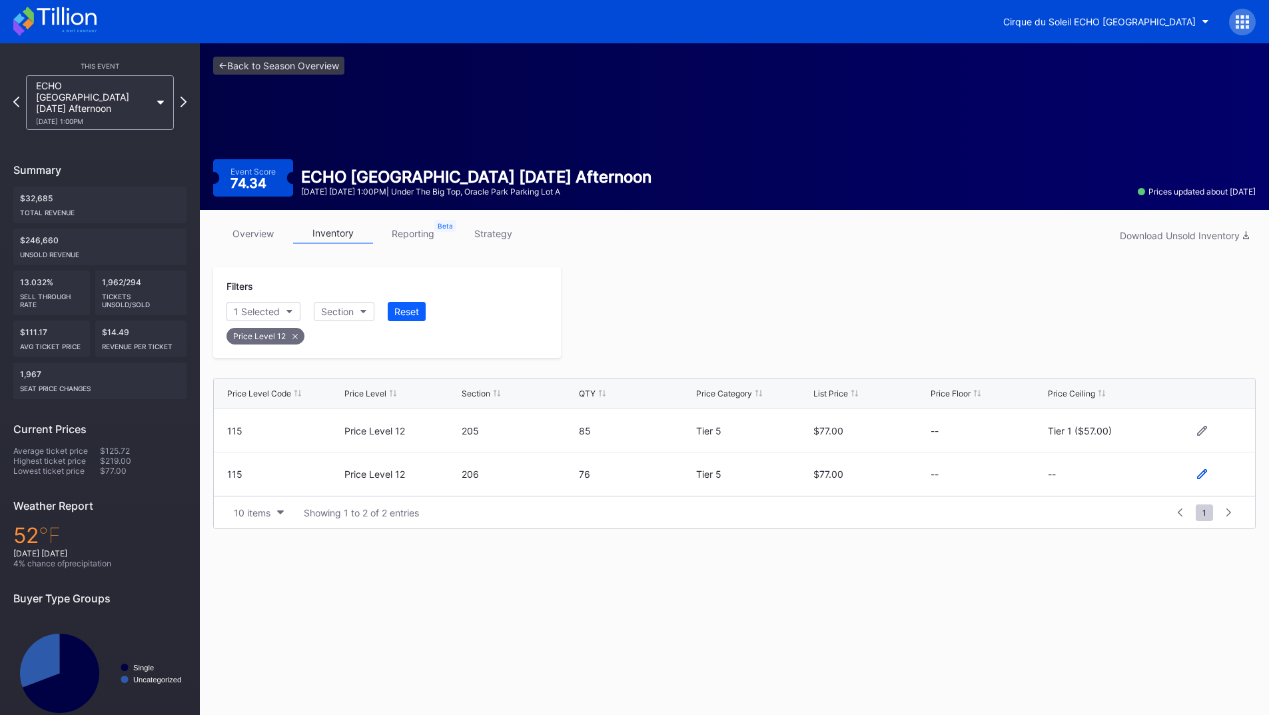
click at [1200, 471] on icon at bounding box center [1202, 474] width 10 height 10
click at [1080, 482] on button "--" at bounding box center [1105, 479] width 114 height 26
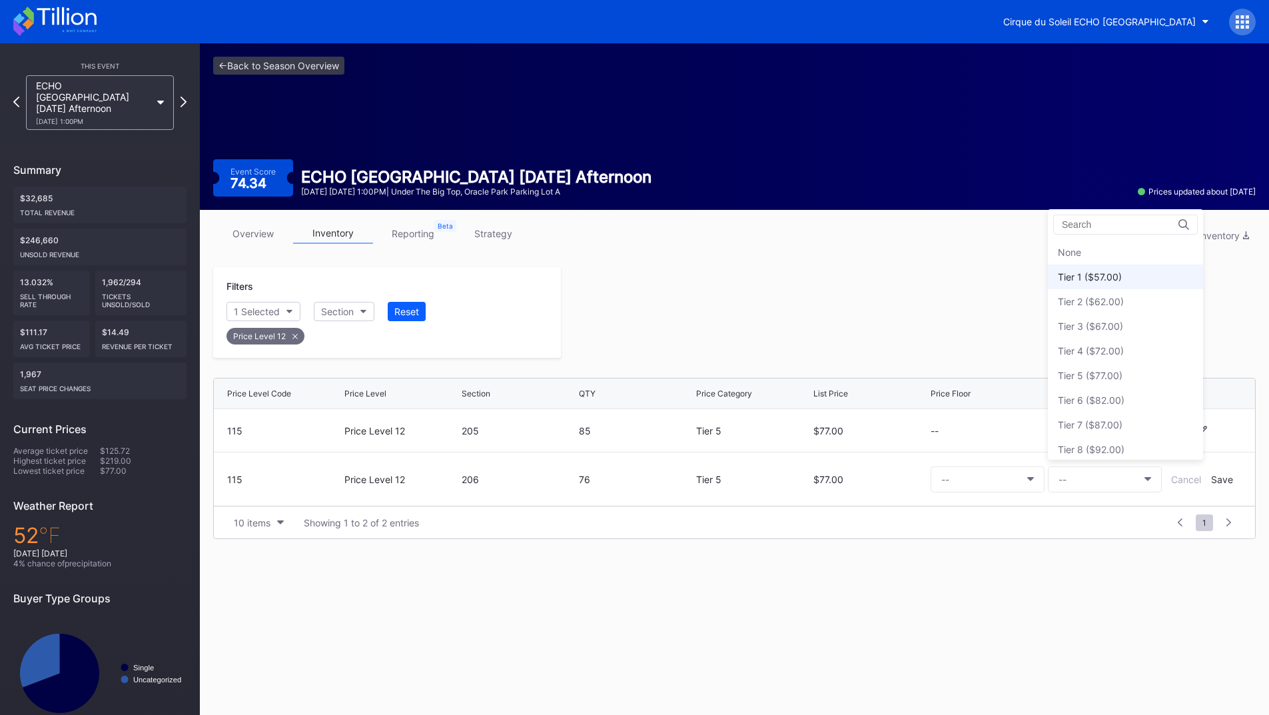
click at [1102, 276] on div "Tier 1 ($57.00)" at bounding box center [1090, 276] width 64 height 11
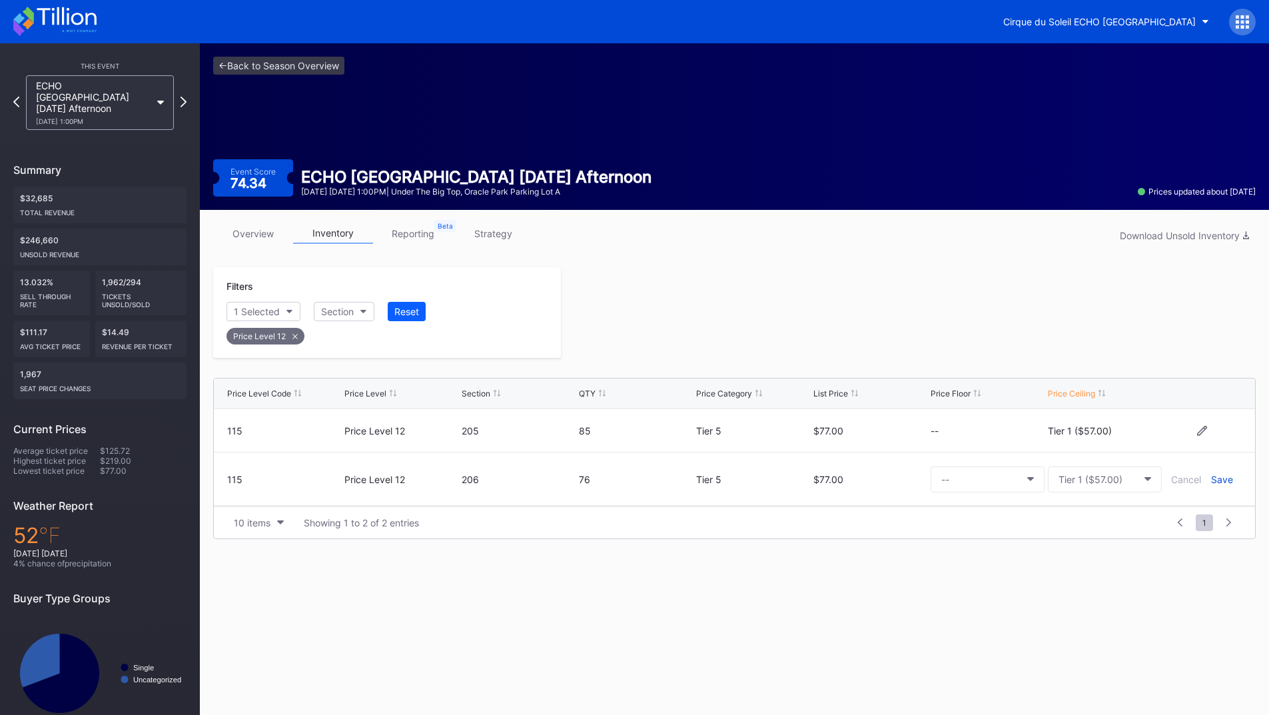
click at [1217, 481] on div "Save" at bounding box center [1222, 479] width 22 height 11
click at [777, 322] on div at bounding box center [908, 312] width 695 height 91
click at [180, 101] on icon at bounding box center [183, 101] width 7 height 13
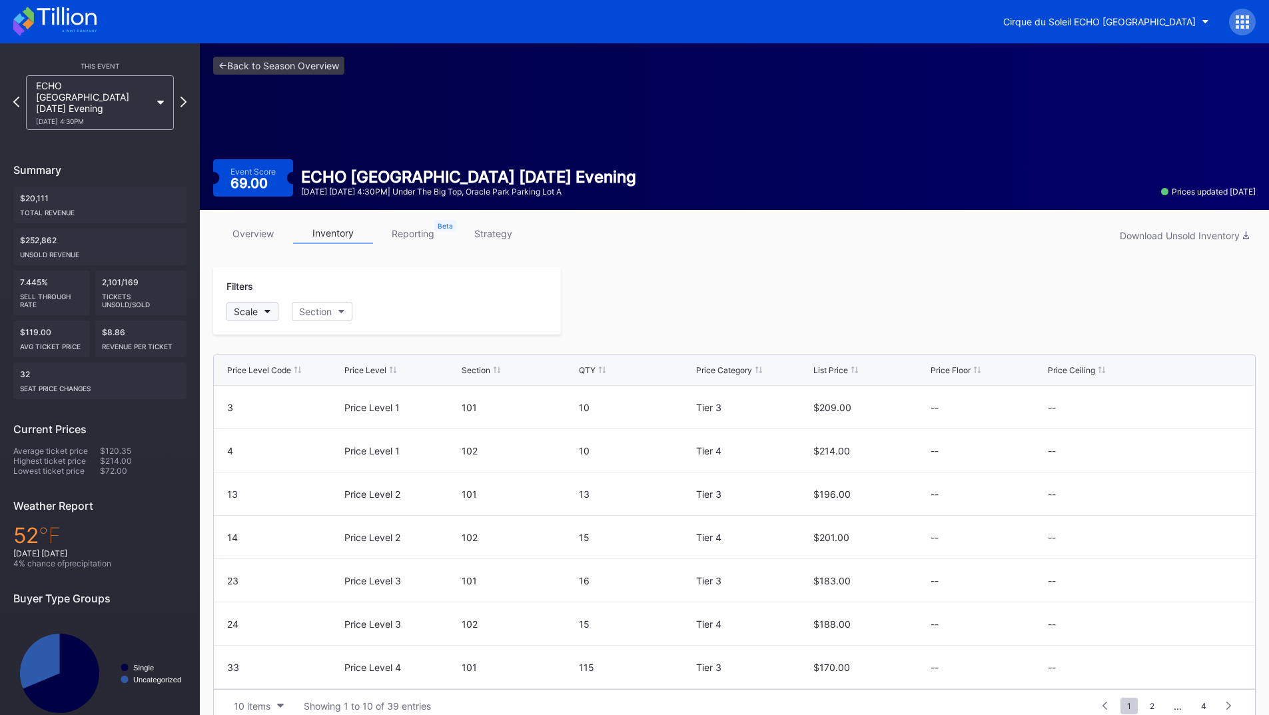
click at [254, 309] on div "Scale" at bounding box center [246, 311] width 24 height 11
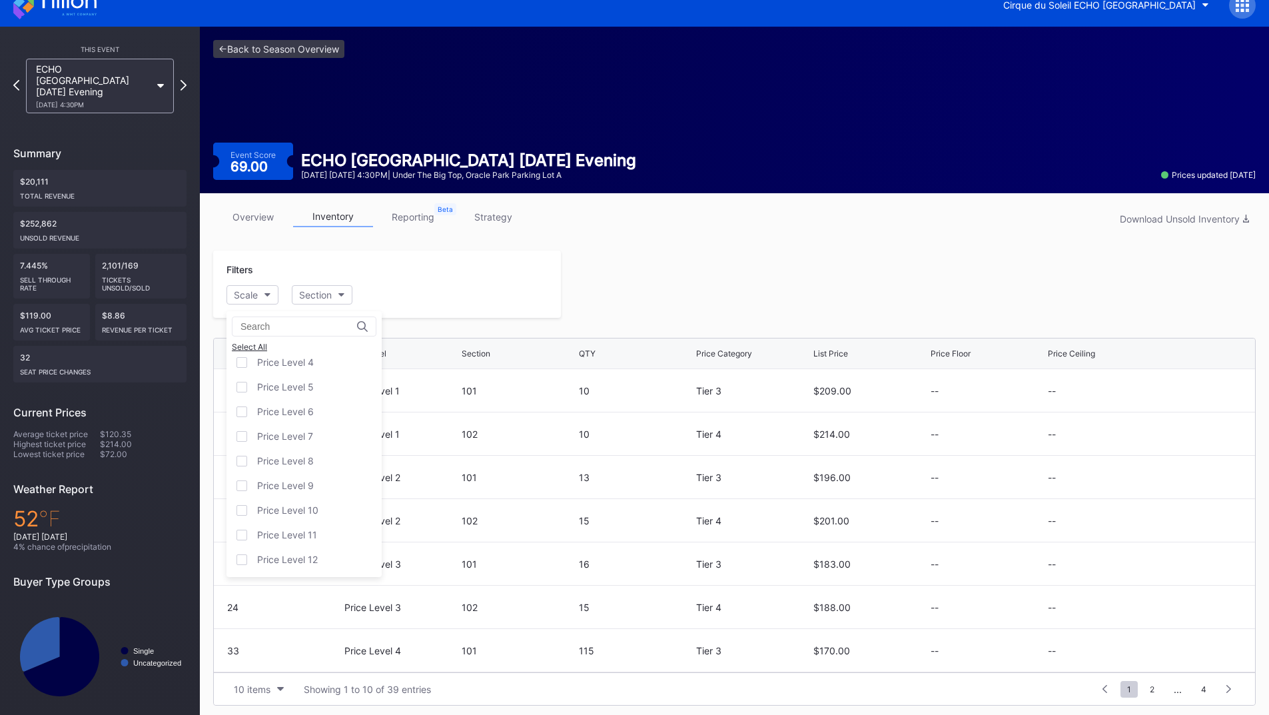
scroll to position [21, 0]
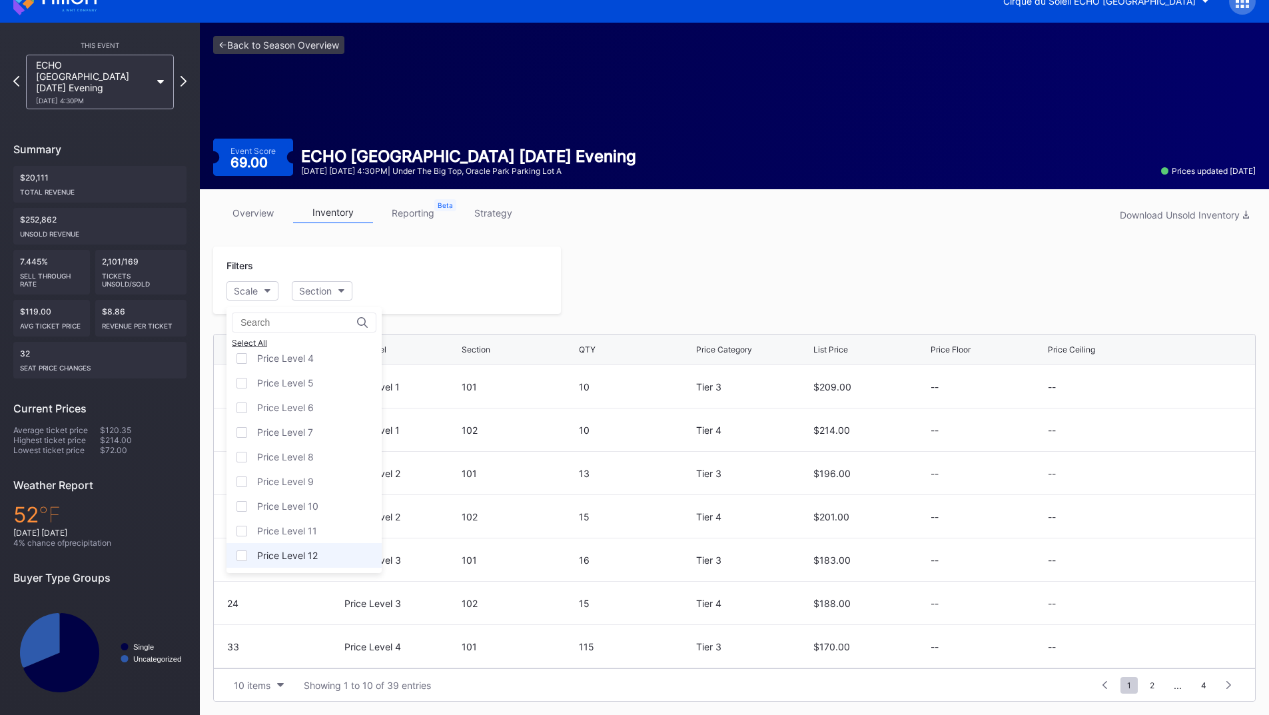
click at [312, 550] on div "Price Level 12" at bounding box center [287, 554] width 61 height 11
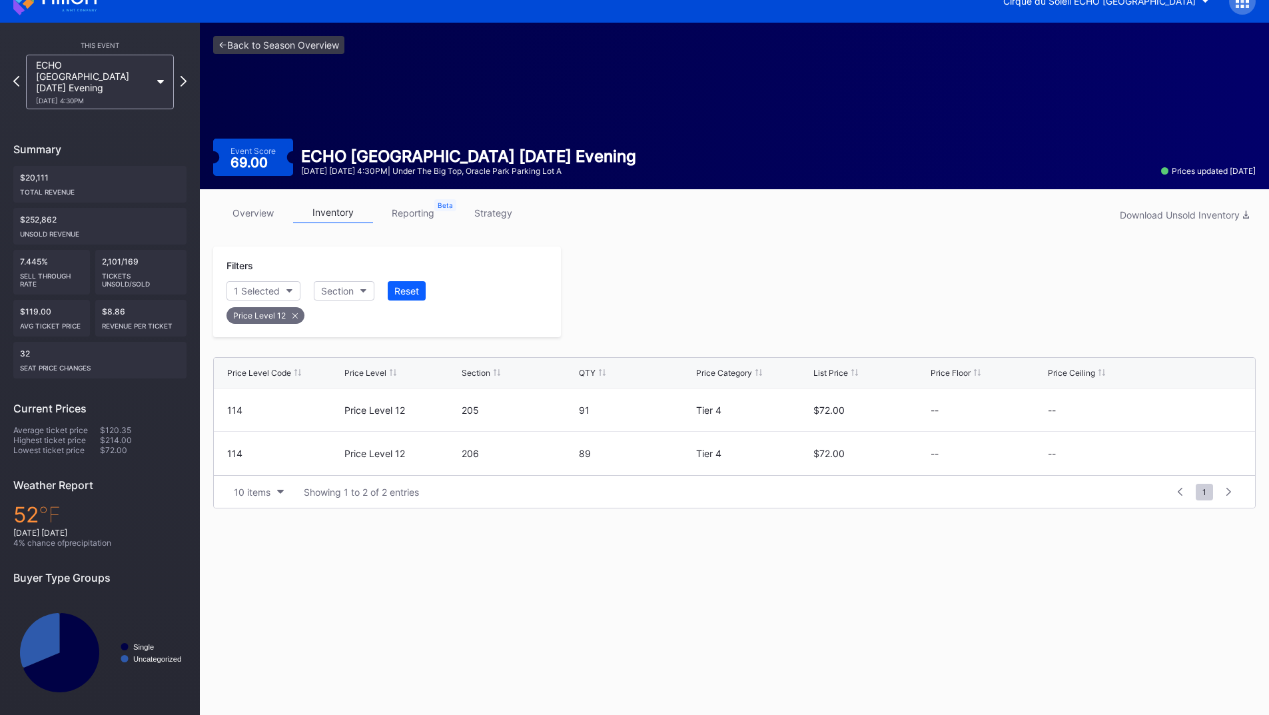
scroll to position [19, 0]
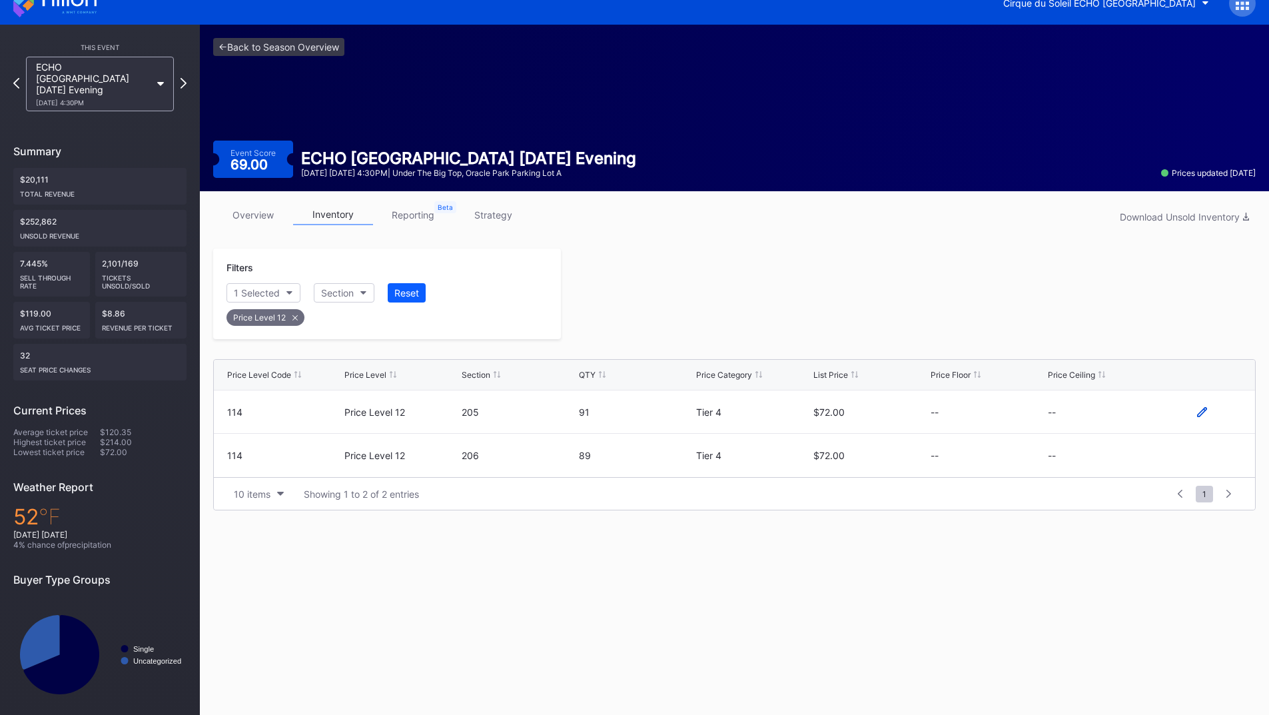
click at [1200, 411] on icon at bounding box center [1202, 412] width 10 height 10
click at [1110, 425] on button "--" at bounding box center [1105, 417] width 114 height 26
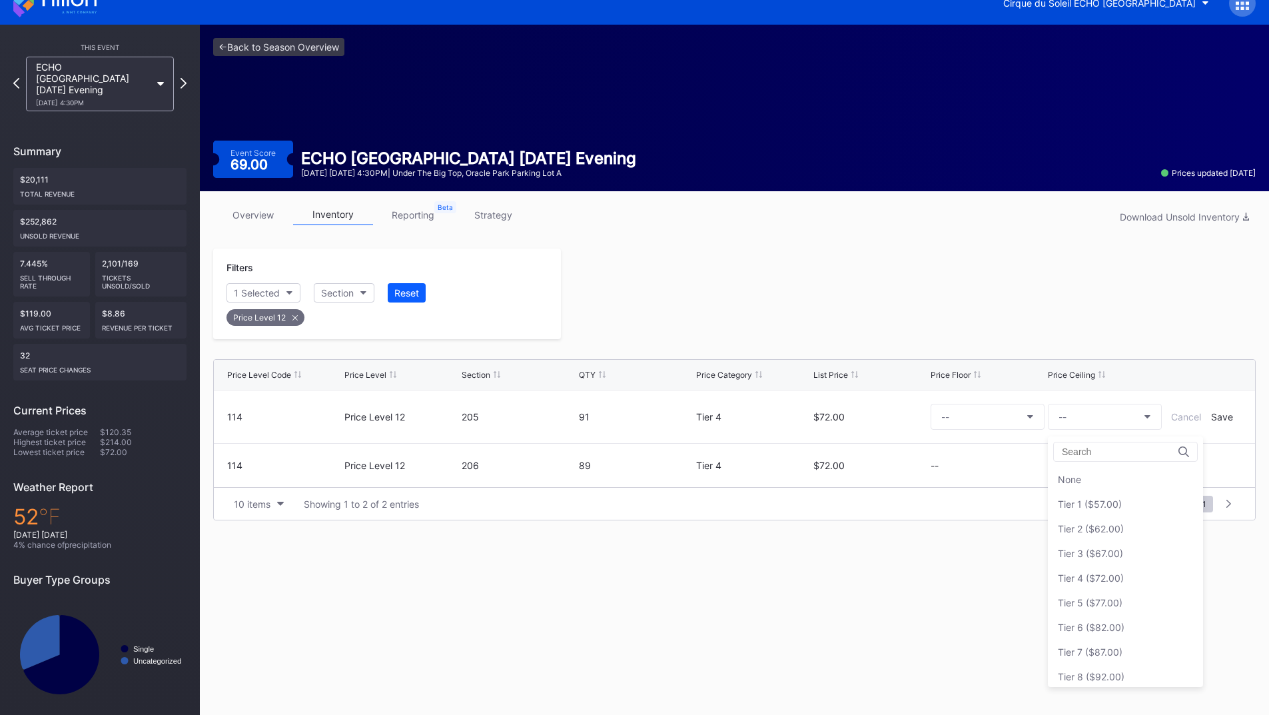
click at [1104, 513] on div "Tier 1 ($57.00)" at bounding box center [1125, 504] width 155 height 25
click at [1214, 416] on div "Save" at bounding box center [1222, 416] width 22 height 11
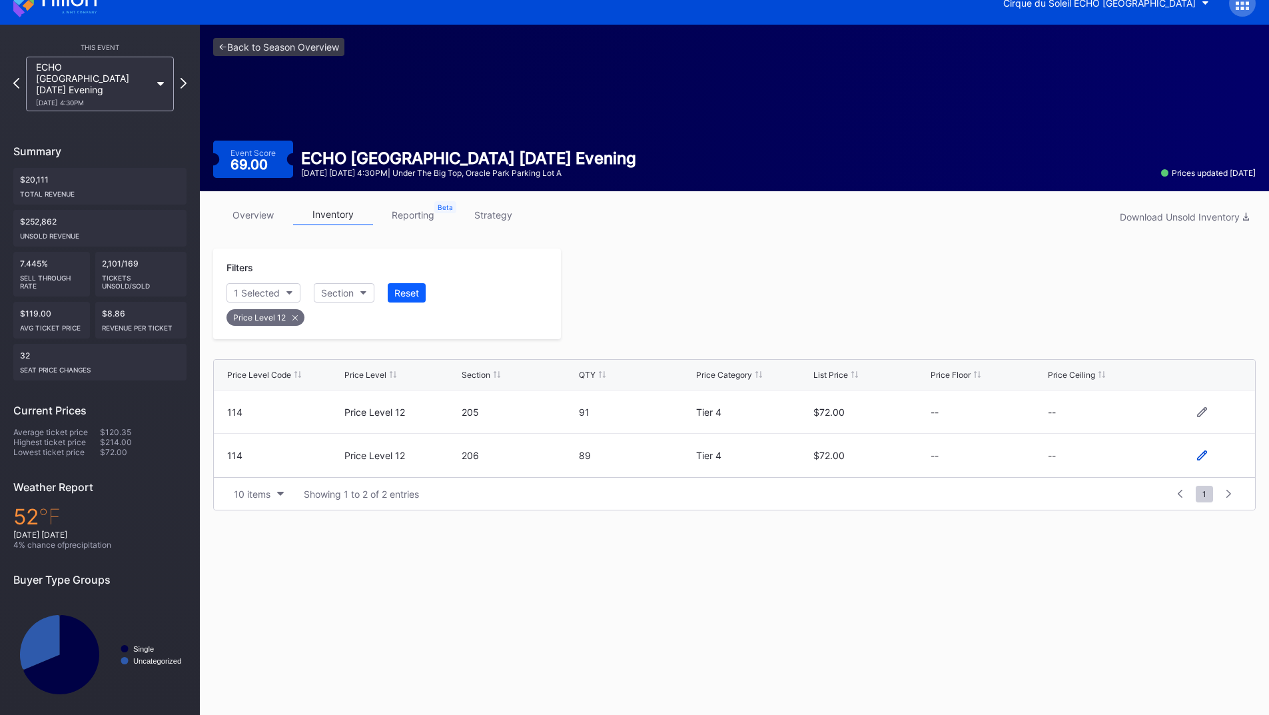
click at [1198, 458] on icon at bounding box center [1202, 455] width 10 height 10
click at [1088, 464] on button "--" at bounding box center [1105, 461] width 114 height 26
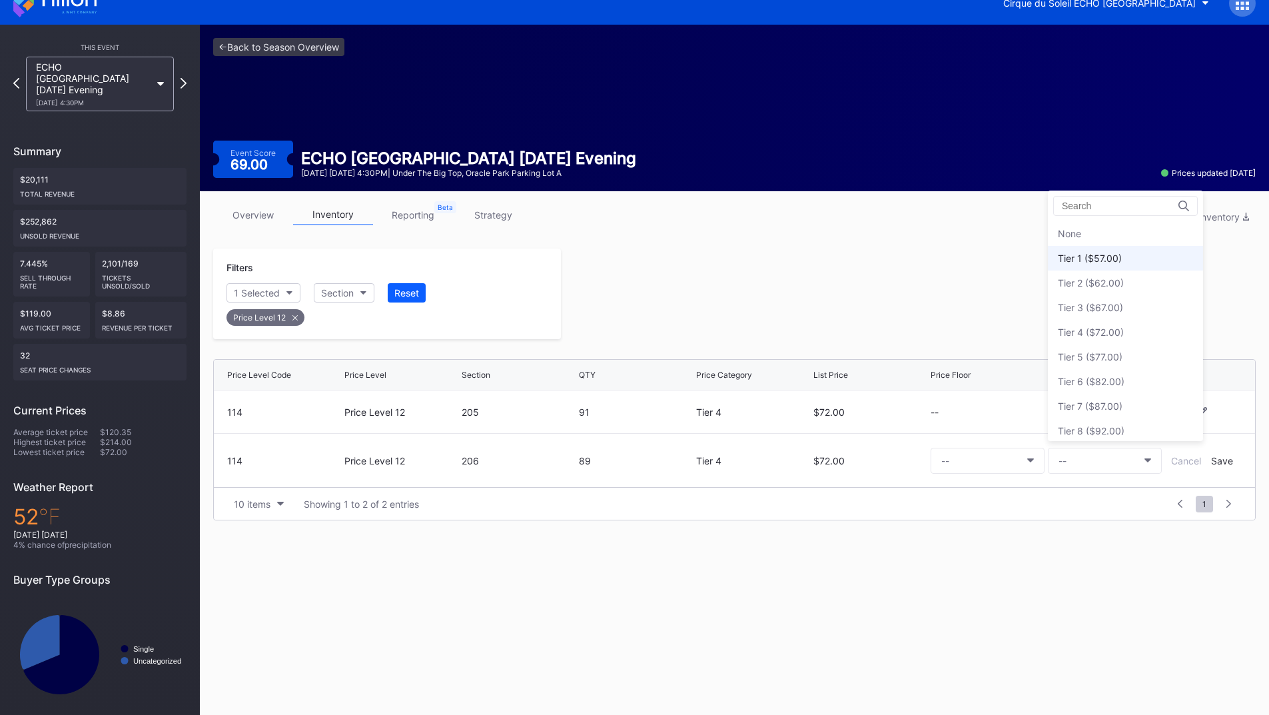
click at [1086, 264] on div "Tier 1 ($57.00)" at bounding box center [1125, 258] width 155 height 25
click at [1220, 465] on div "Save" at bounding box center [1222, 460] width 22 height 11
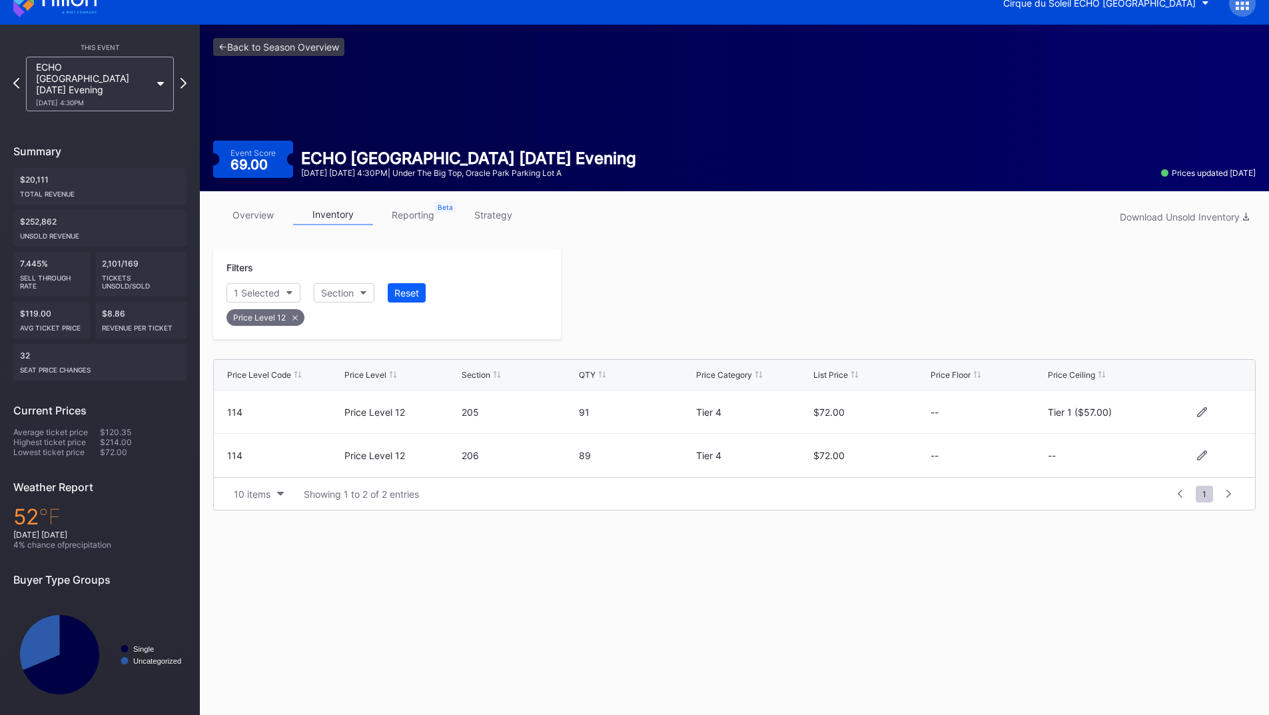
click at [910, 318] on div at bounding box center [908, 293] width 695 height 91
click at [180, 79] on icon at bounding box center [183, 83] width 7 height 13
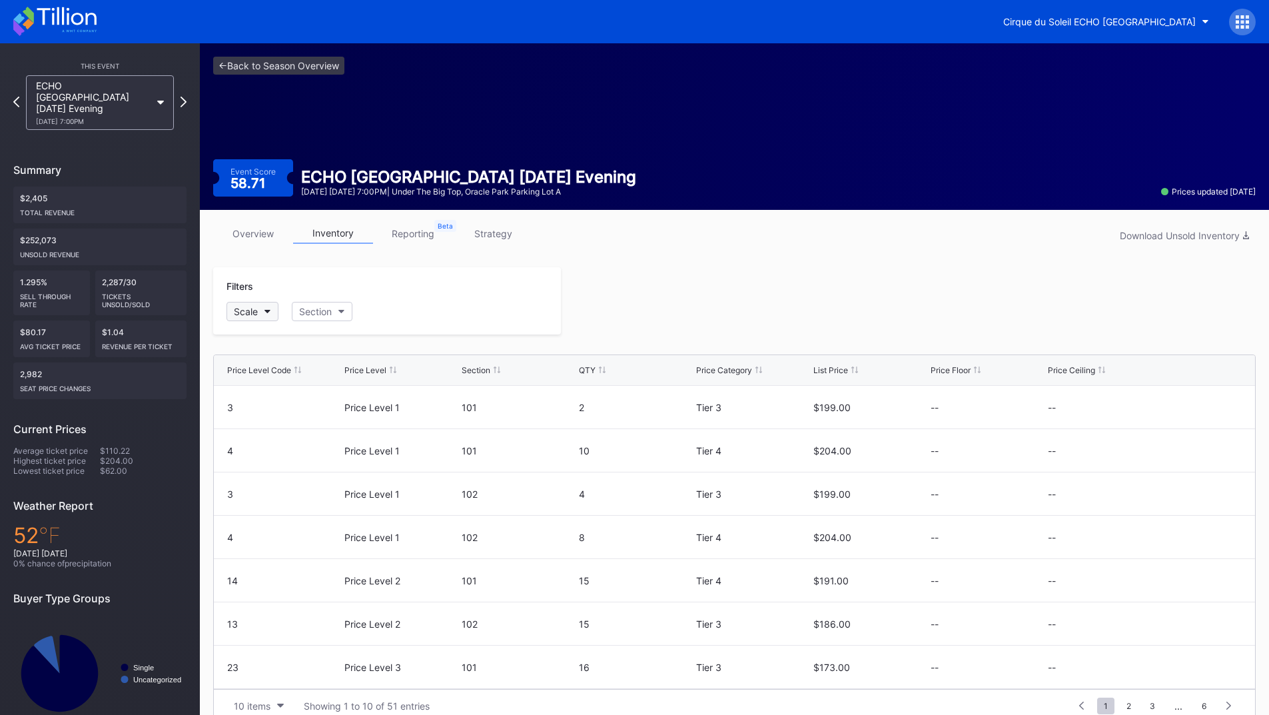
click at [240, 312] on div "Scale" at bounding box center [246, 311] width 24 height 11
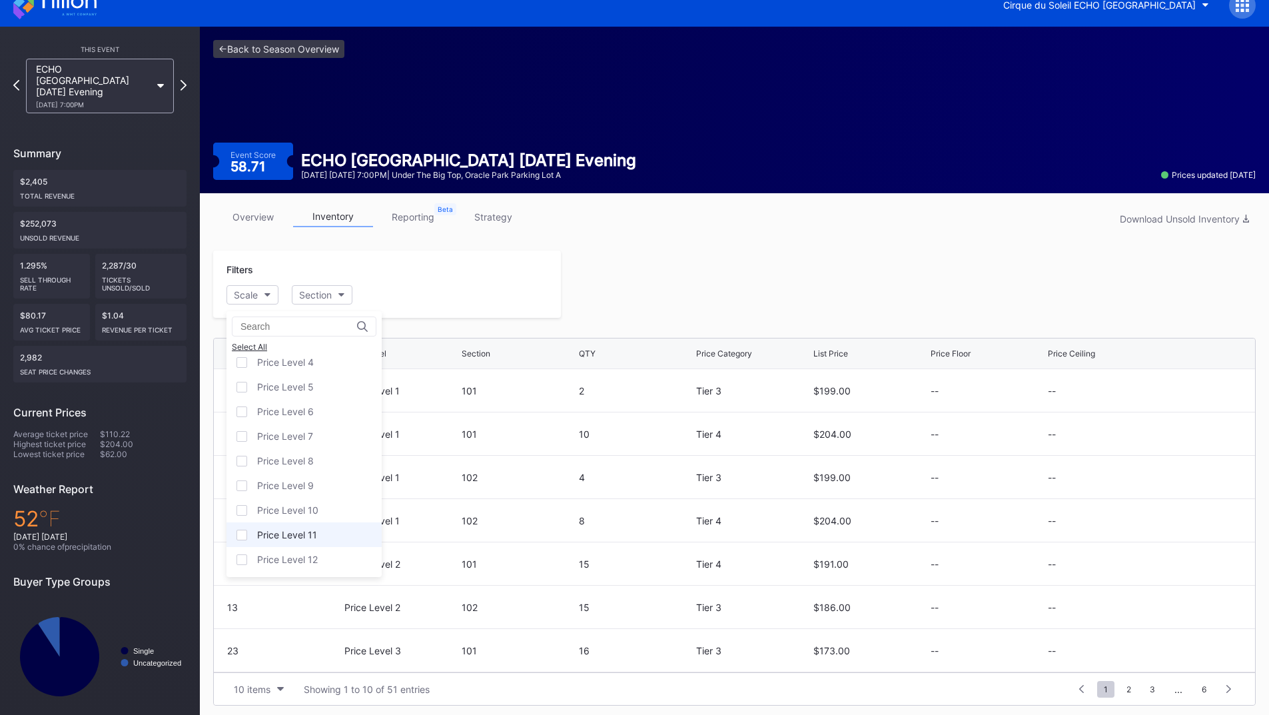
scroll to position [21, 0]
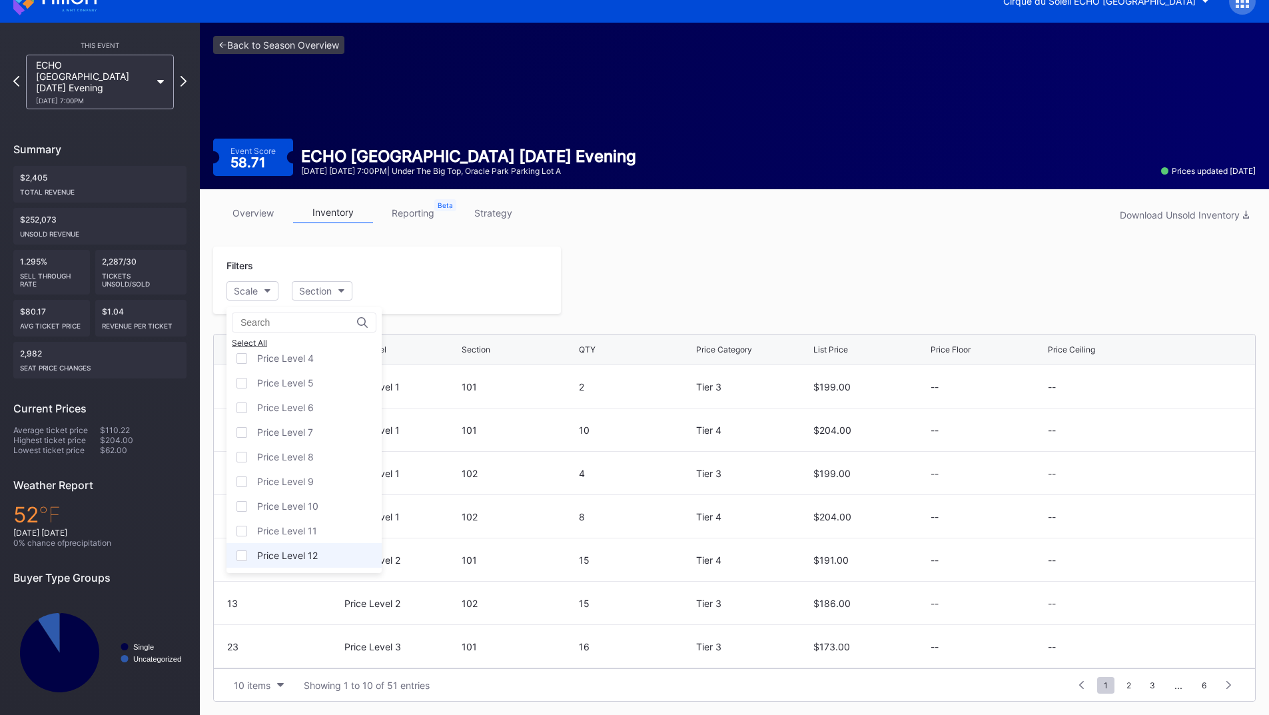
click at [300, 552] on div "Price Level 12" at bounding box center [287, 554] width 61 height 11
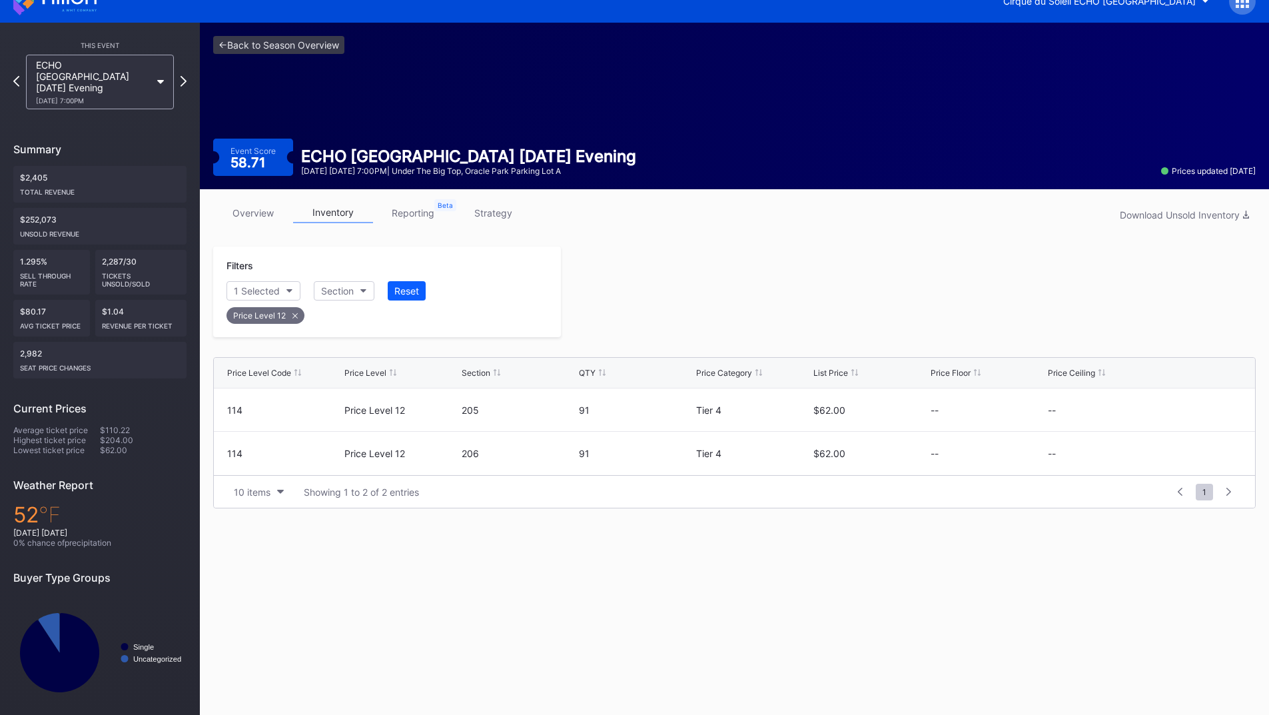
scroll to position [19, 0]
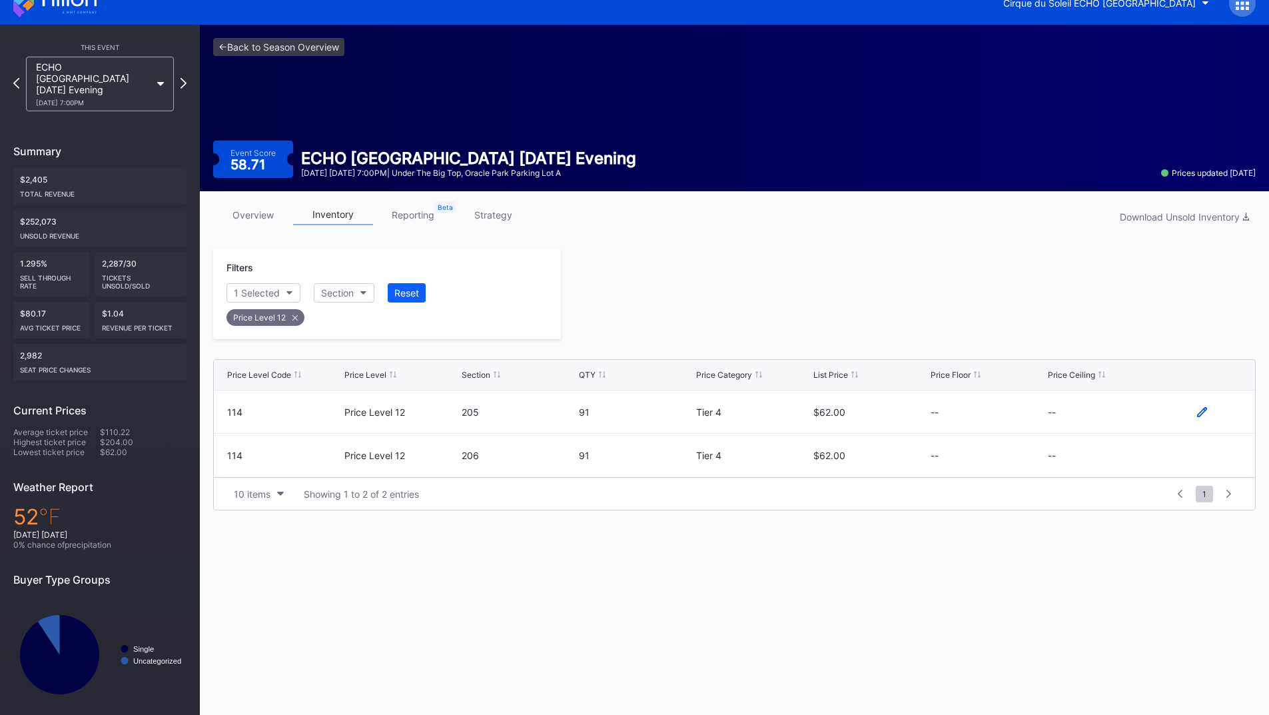
click at [1199, 412] on icon at bounding box center [1202, 412] width 10 height 10
click at [1099, 425] on button "--" at bounding box center [1105, 417] width 114 height 26
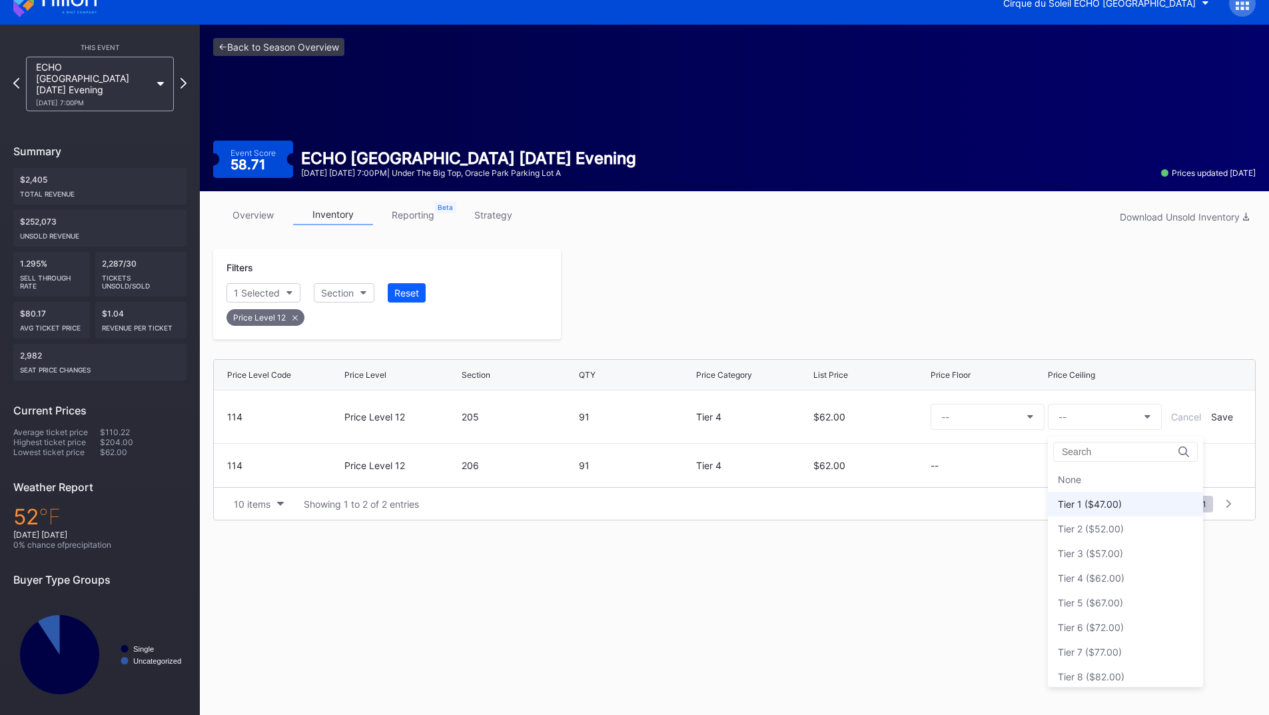
click at [1094, 509] on div "Tier 1 ($47.00)" at bounding box center [1090, 503] width 64 height 11
click at [1225, 416] on div "Save" at bounding box center [1222, 416] width 22 height 11
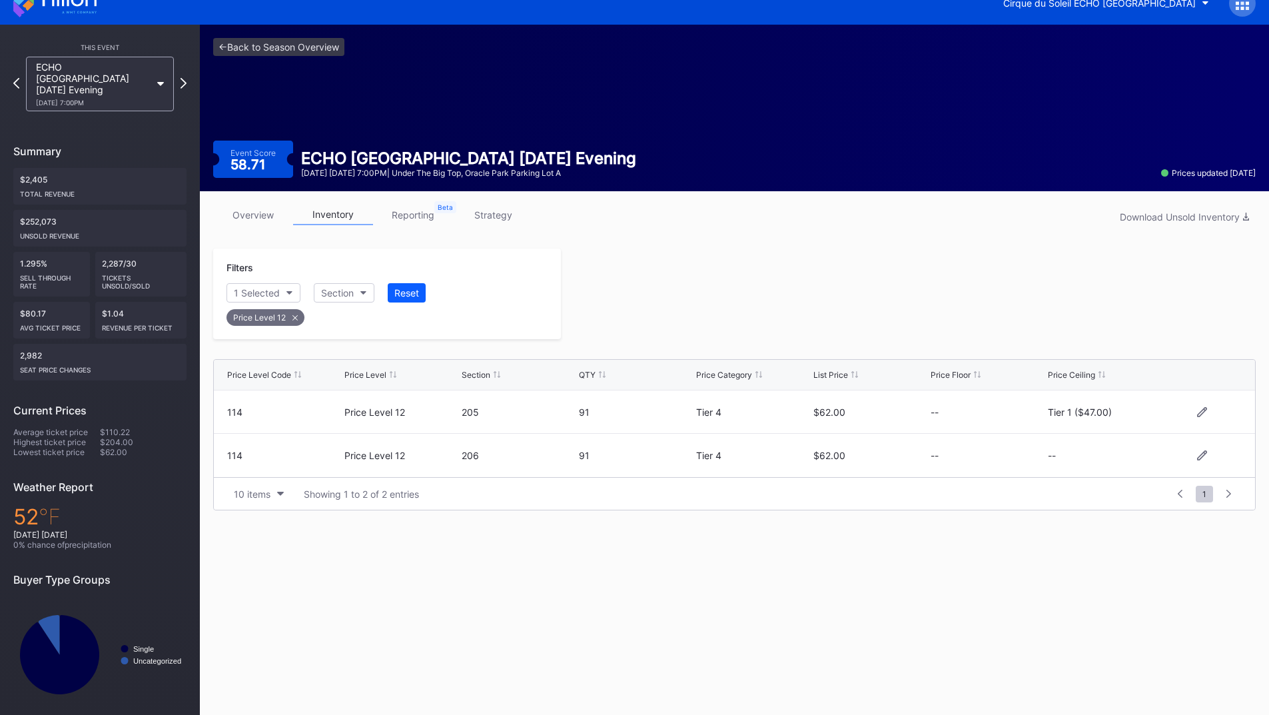
click at [1200, 460] on div at bounding box center [1202, 455] width 10 height 10
click at [1099, 472] on button "--" at bounding box center [1105, 461] width 114 height 26
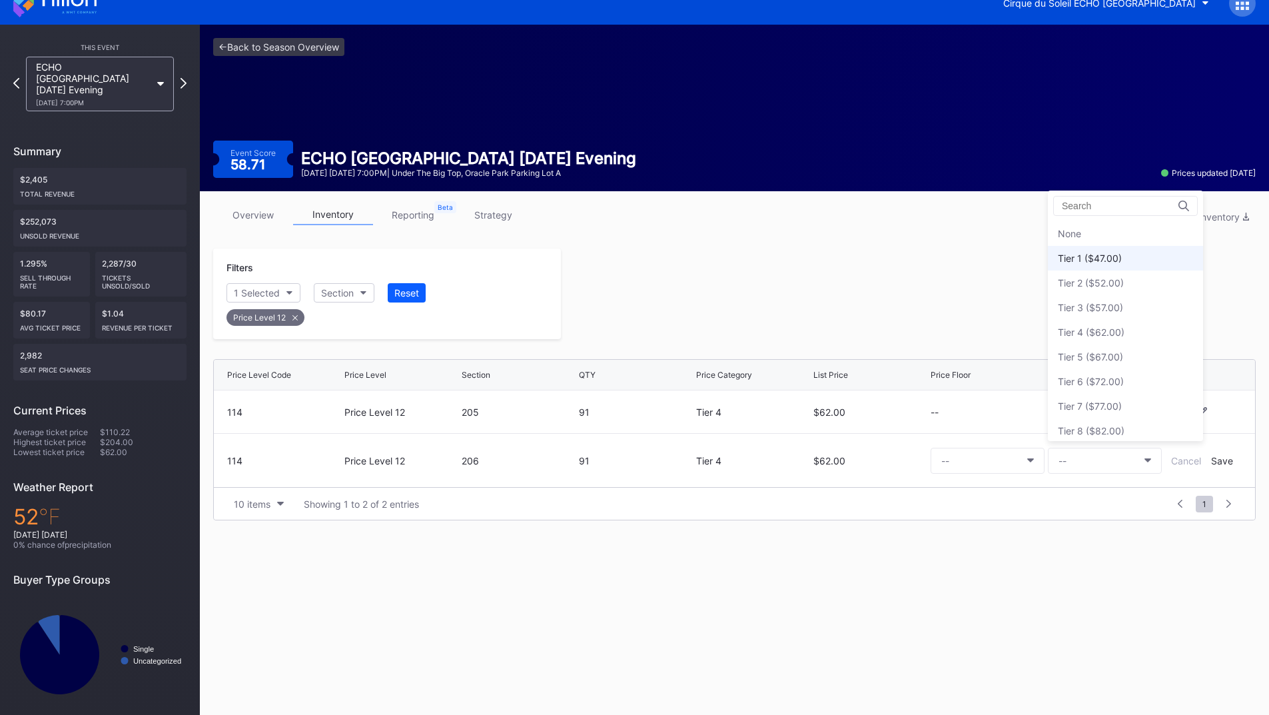
click at [1094, 256] on div "Tier 1 ($47.00)" at bounding box center [1090, 257] width 64 height 11
click at [1224, 460] on div "Save" at bounding box center [1222, 460] width 22 height 11
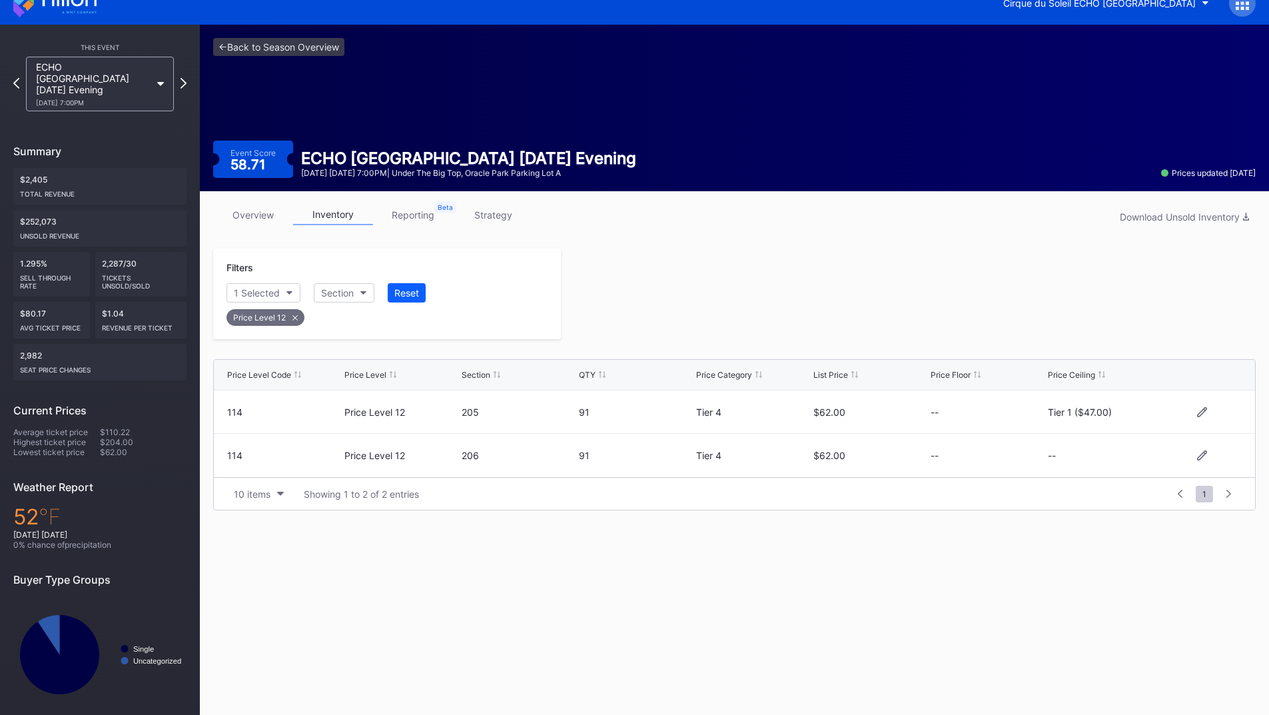
click at [912, 324] on div at bounding box center [908, 293] width 695 height 91
click at [182, 77] on icon at bounding box center [183, 83] width 7 height 13
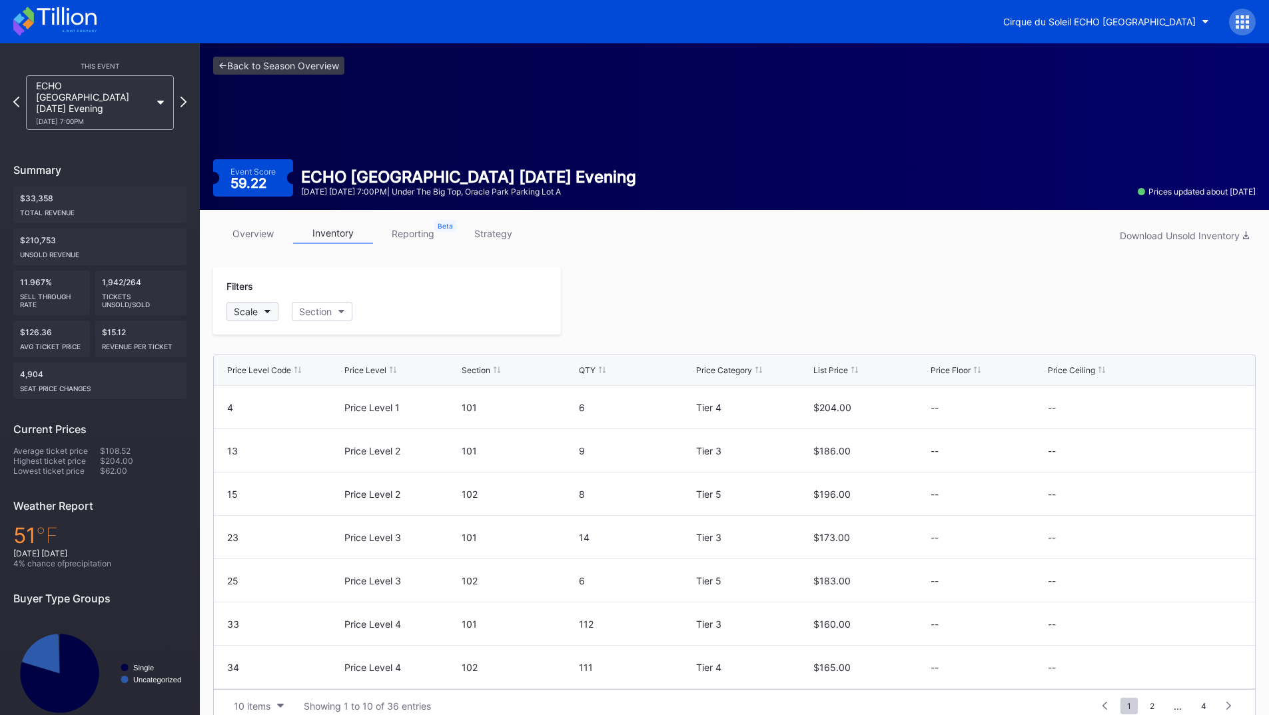
click at [256, 317] on button "Scale" at bounding box center [252, 311] width 52 height 19
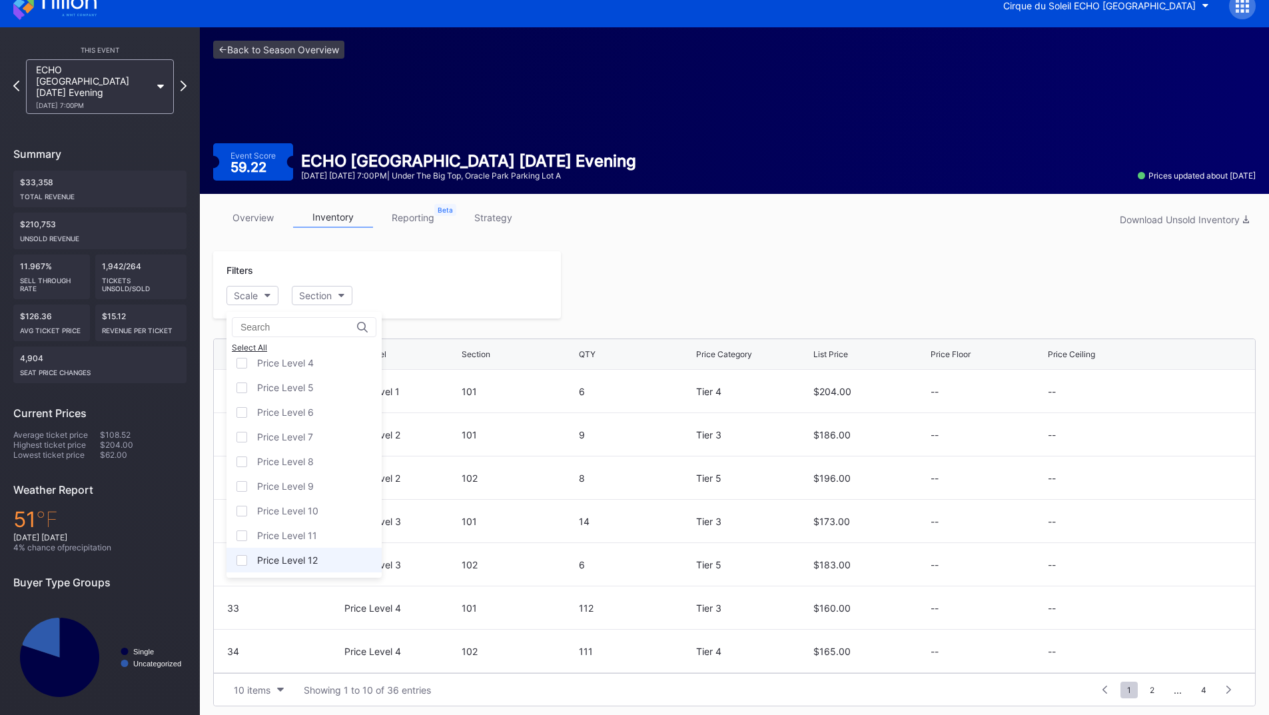
scroll to position [21, 0]
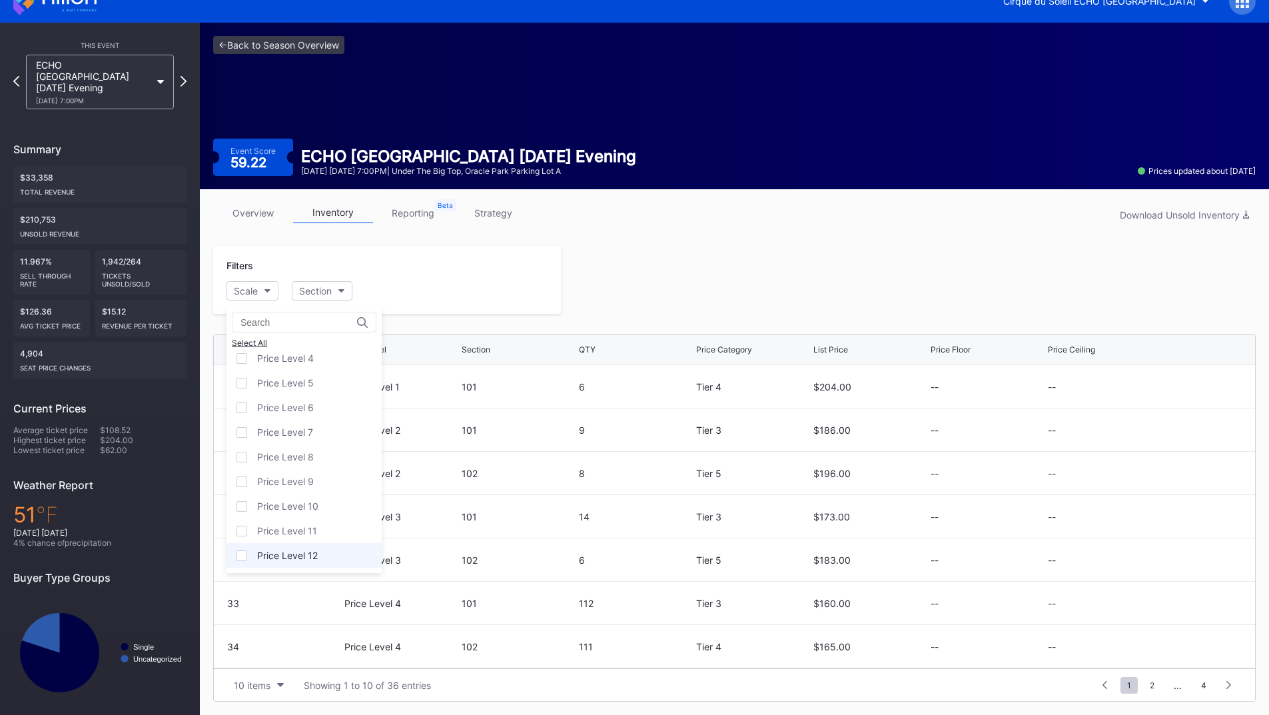
click at [308, 558] on div "Price Level 12" at bounding box center [287, 554] width 61 height 11
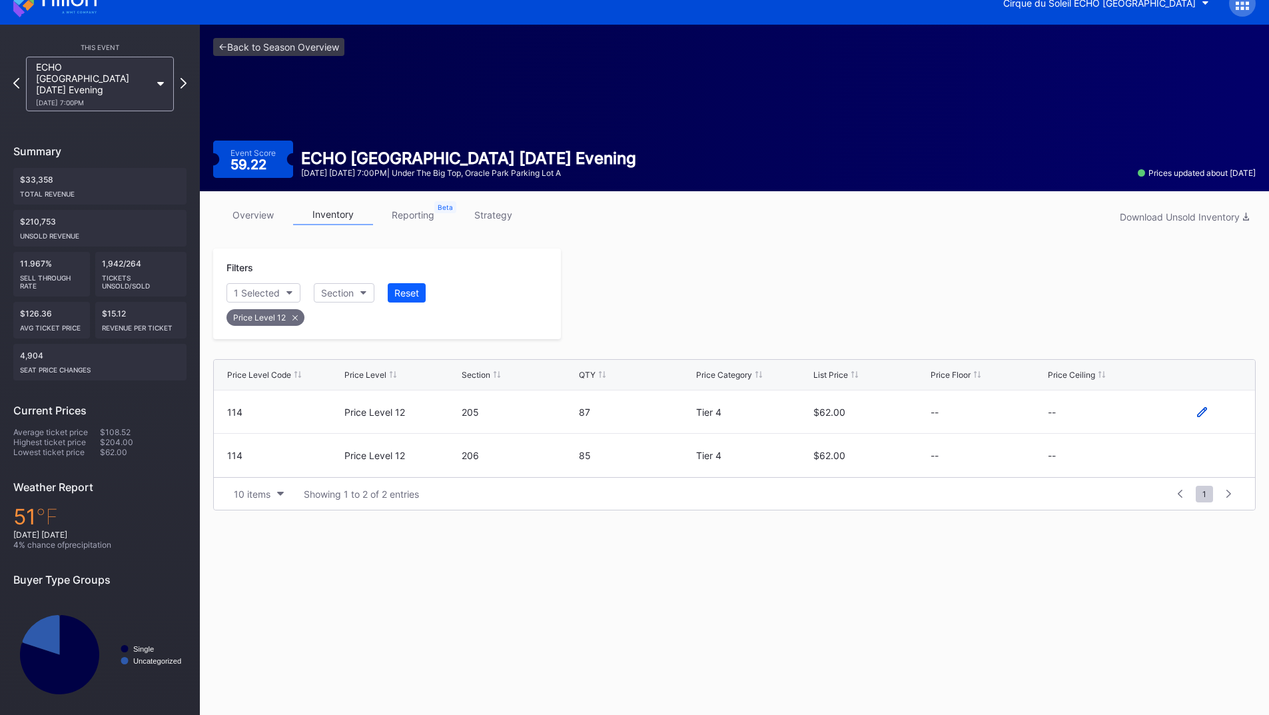
click at [1199, 410] on icon at bounding box center [1202, 412] width 10 height 10
click at [1102, 416] on button "--" at bounding box center [1105, 417] width 114 height 26
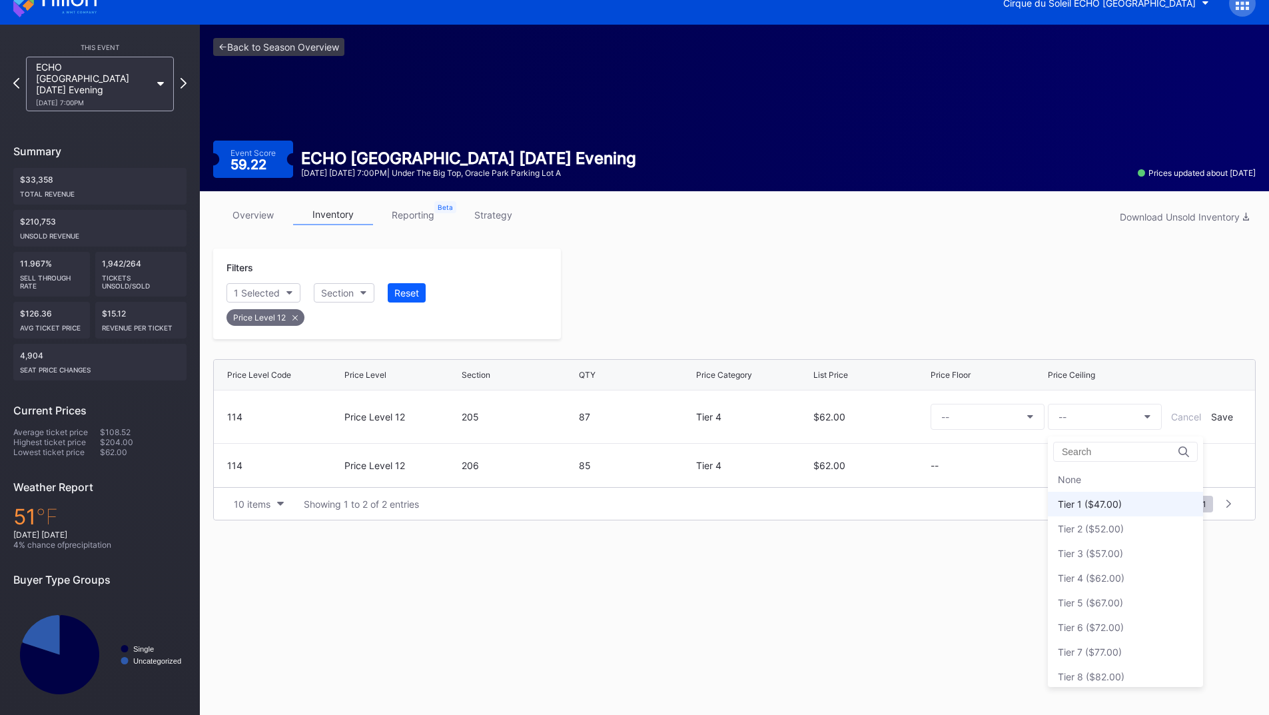
click at [1100, 501] on div "Tier 1 ($47.00)" at bounding box center [1090, 503] width 64 height 11
click at [1225, 417] on div "Save" at bounding box center [1222, 416] width 22 height 11
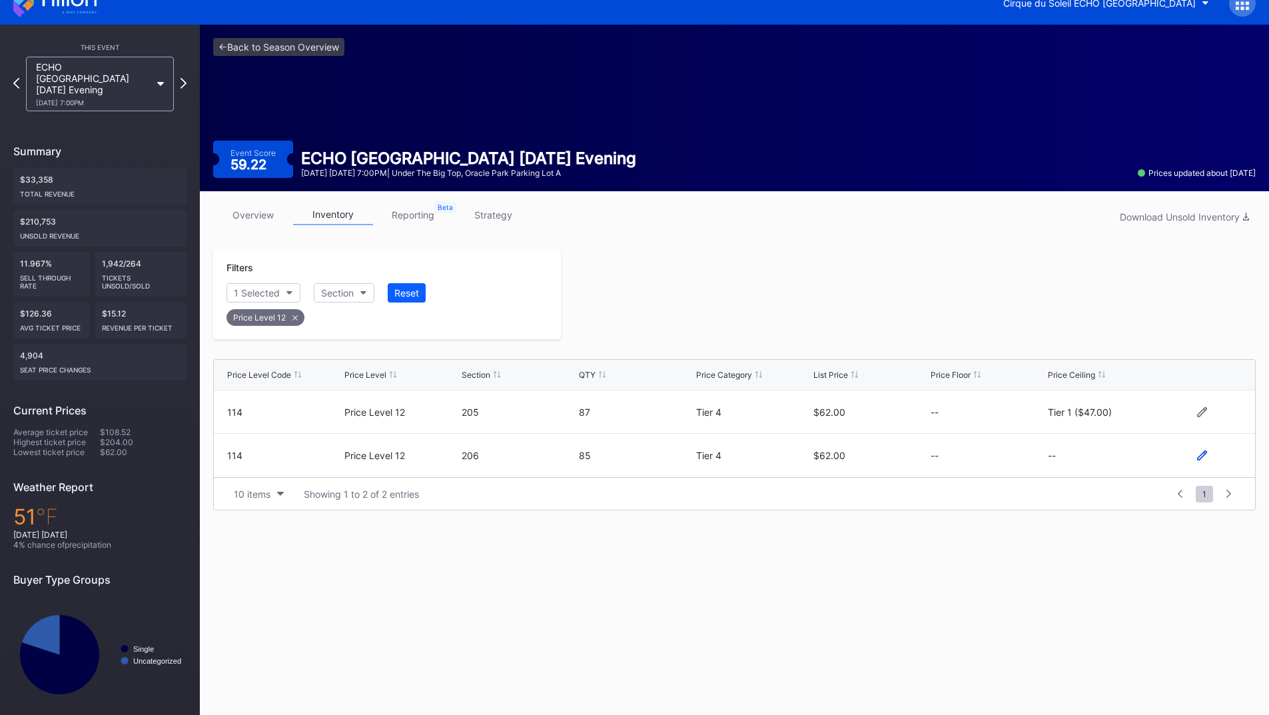
click at [1198, 454] on icon at bounding box center [1202, 455] width 10 height 10
click at [1119, 468] on button "--" at bounding box center [1105, 461] width 114 height 26
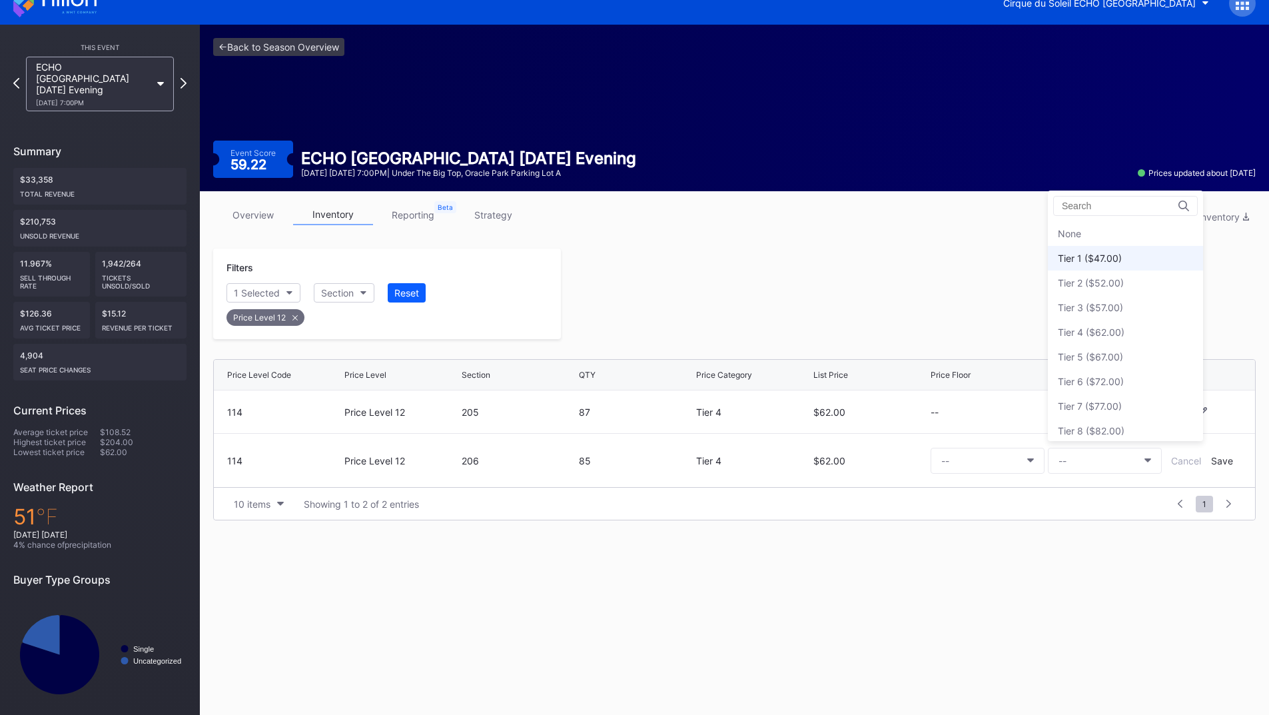
click at [1074, 260] on div "Tier 1 ($47.00)" at bounding box center [1090, 257] width 64 height 11
drag, startPoint x: 1220, startPoint y: 457, endPoint x: 1169, endPoint y: 437, distance: 55.0
click at [1221, 458] on div "Save" at bounding box center [1222, 460] width 22 height 11
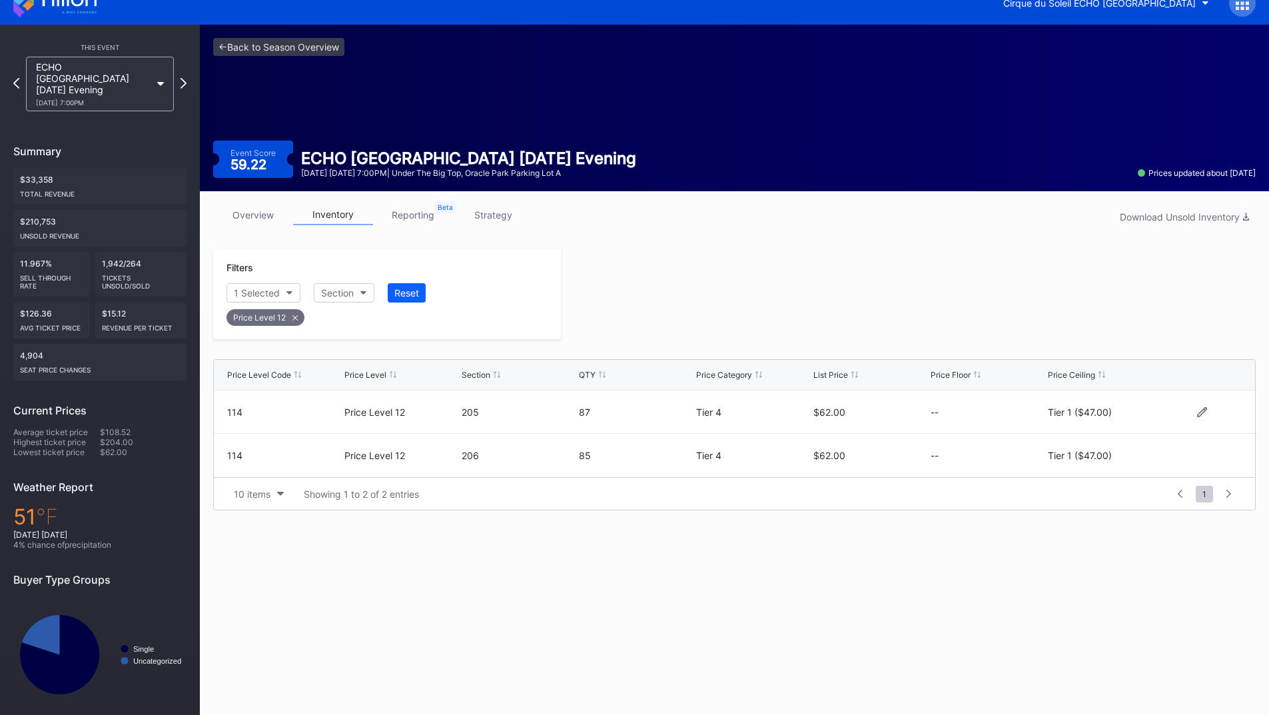
click at [978, 324] on div at bounding box center [908, 293] width 695 height 91
click at [182, 81] on icon at bounding box center [183, 83] width 7 height 13
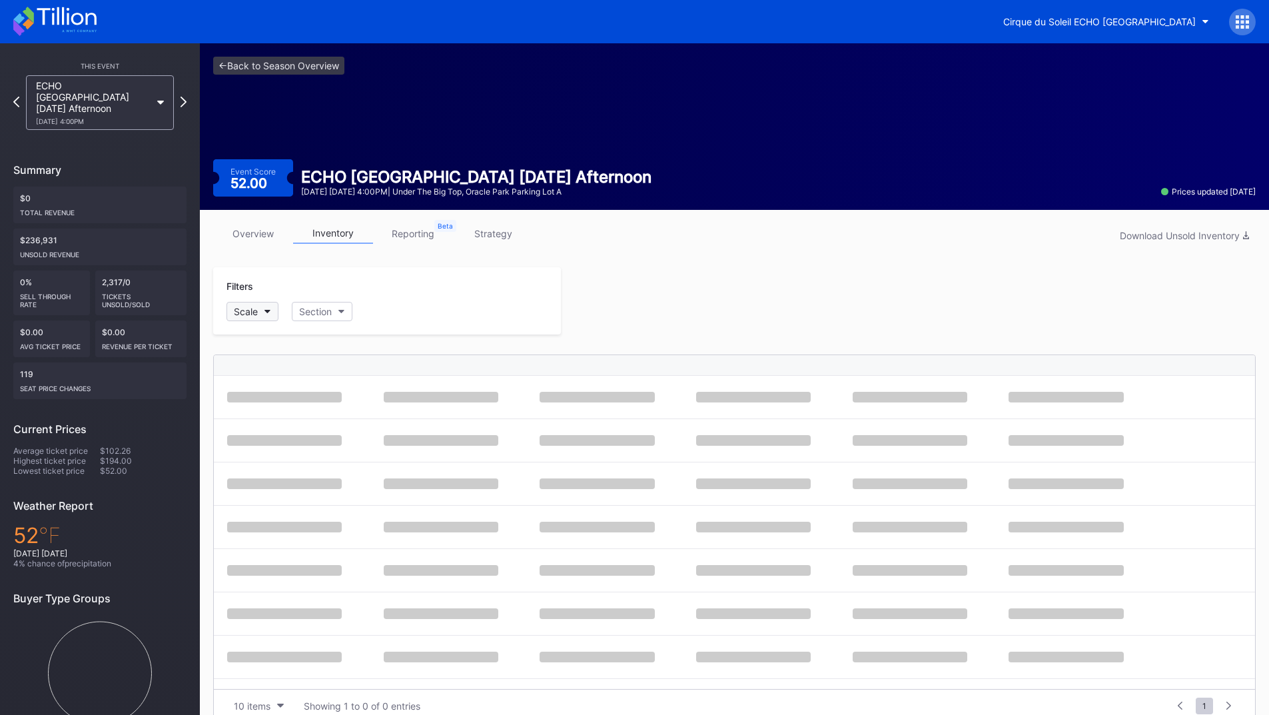
click at [245, 308] on div "Scale" at bounding box center [246, 311] width 24 height 11
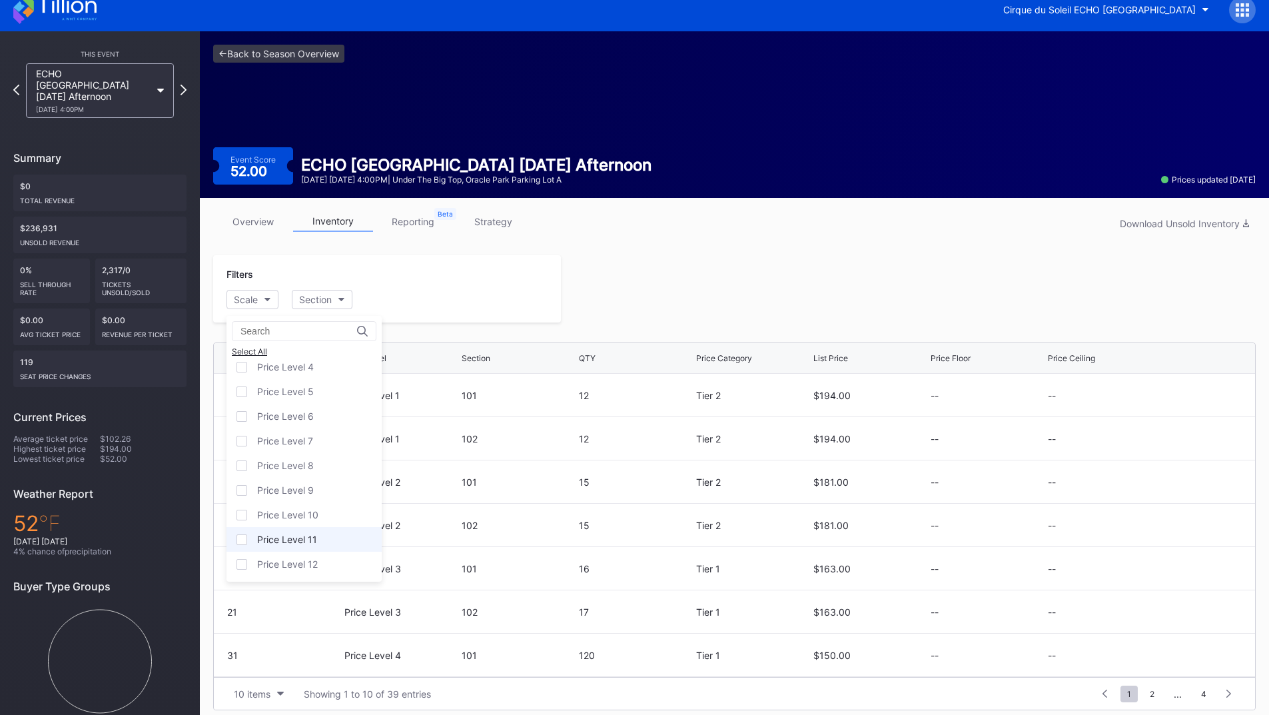
scroll to position [21, 0]
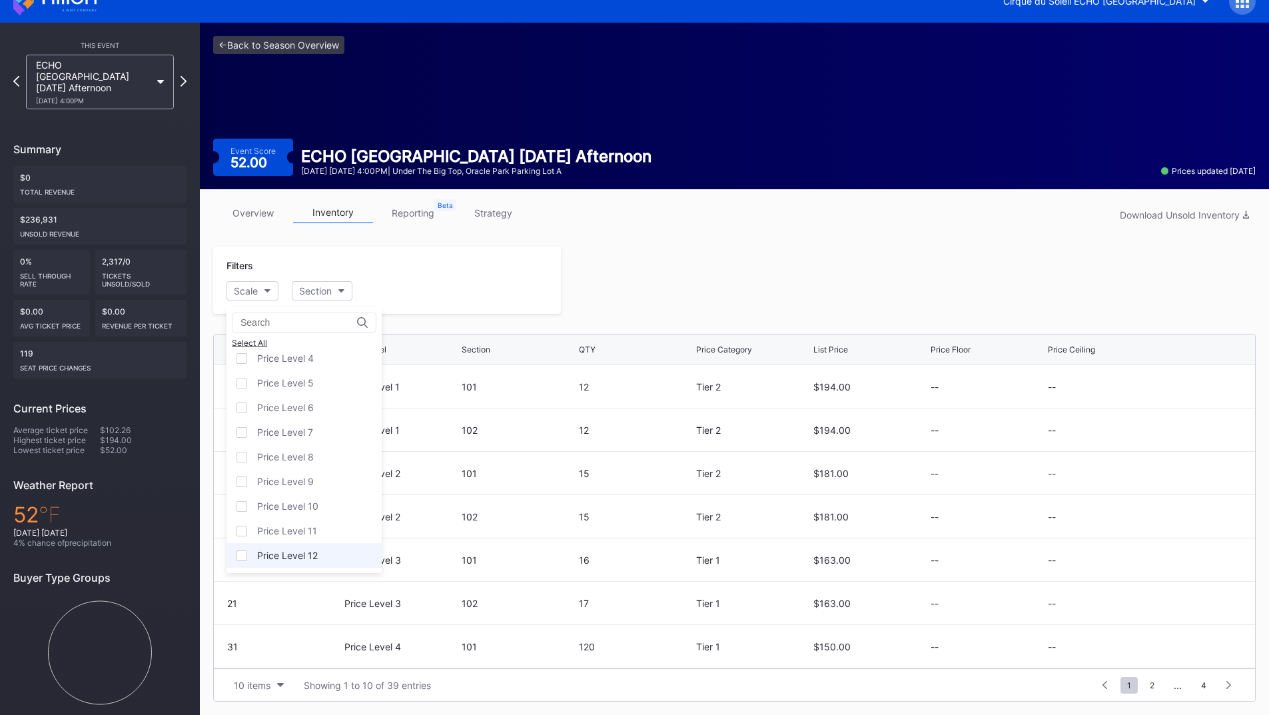
click at [293, 555] on div "Price Level 12" at bounding box center [287, 554] width 61 height 11
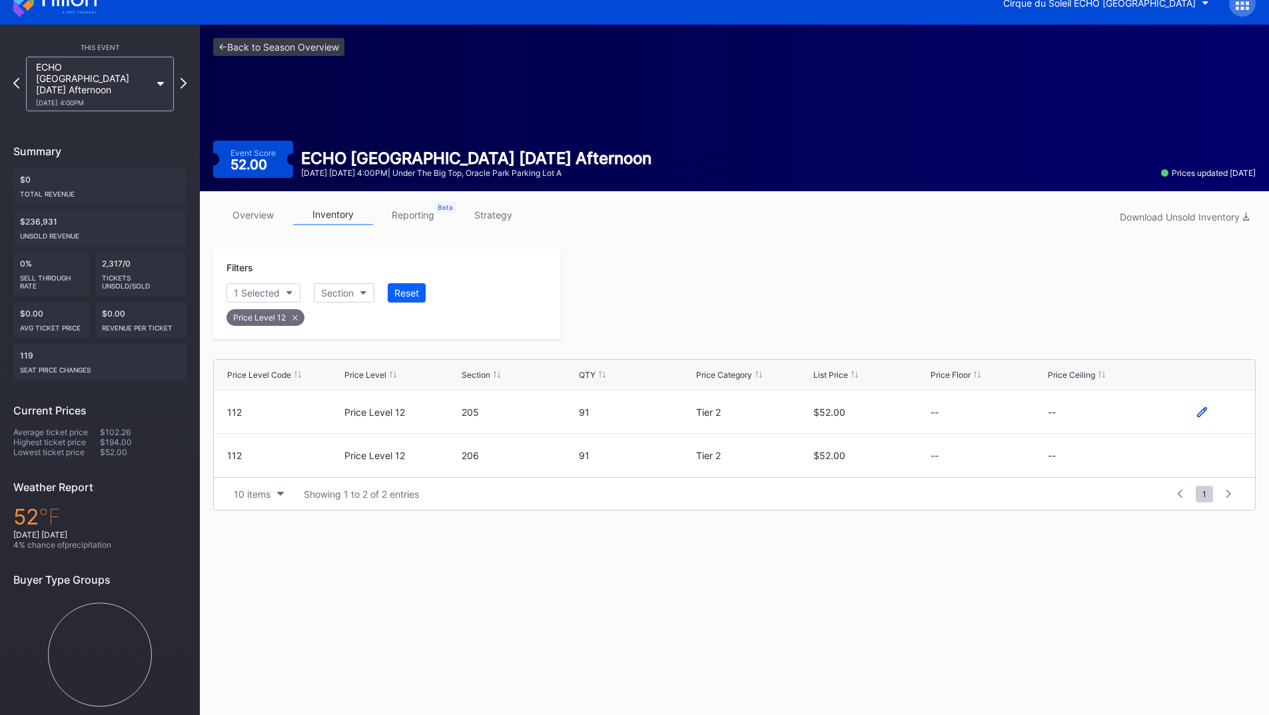
click at [1200, 413] on icon at bounding box center [1202, 412] width 10 height 10
click at [1100, 423] on button "--" at bounding box center [1105, 417] width 114 height 26
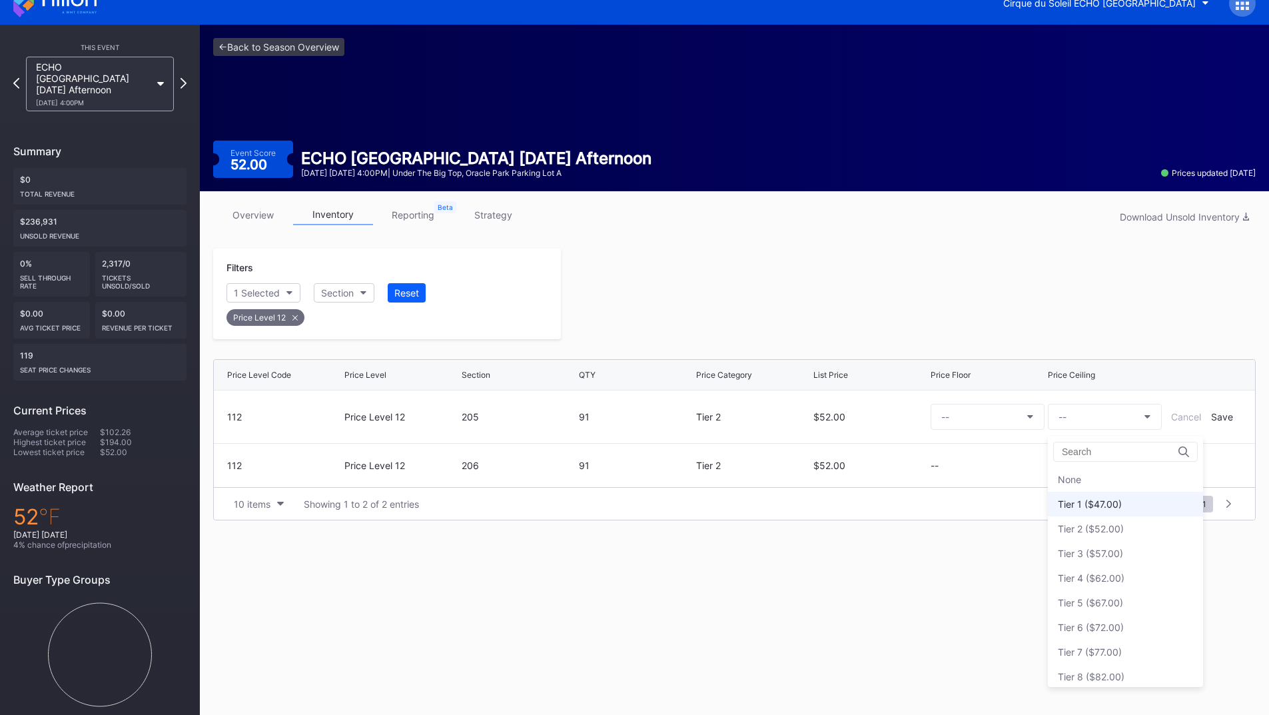
click at [1099, 505] on div "Tier 1 ($47.00)" at bounding box center [1090, 503] width 64 height 11
click at [1217, 418] on div "Save" at bounding box center [1222, 416] width 22 height 11
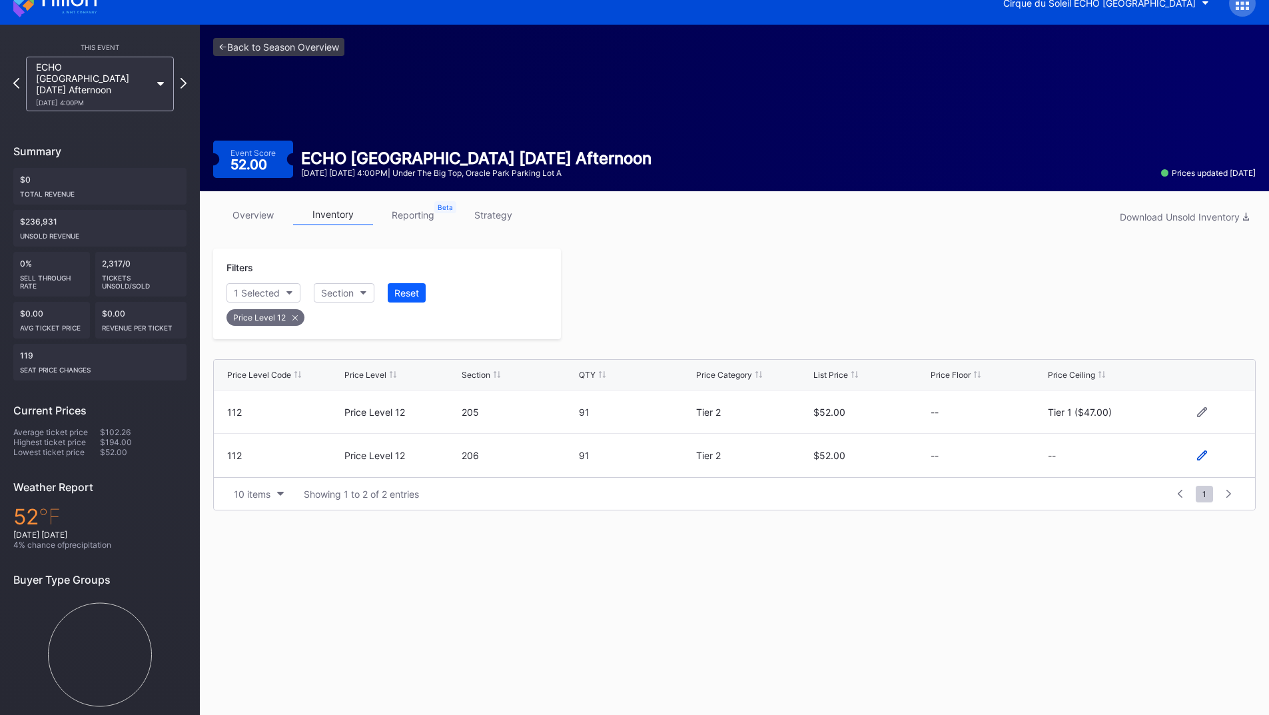
click at [1202, 458] on icon at bounding box center [1202, 455] width 10 height 10
click at [1092, 468] on button "--" at bounding box center [1105, 461] width 114 height 26
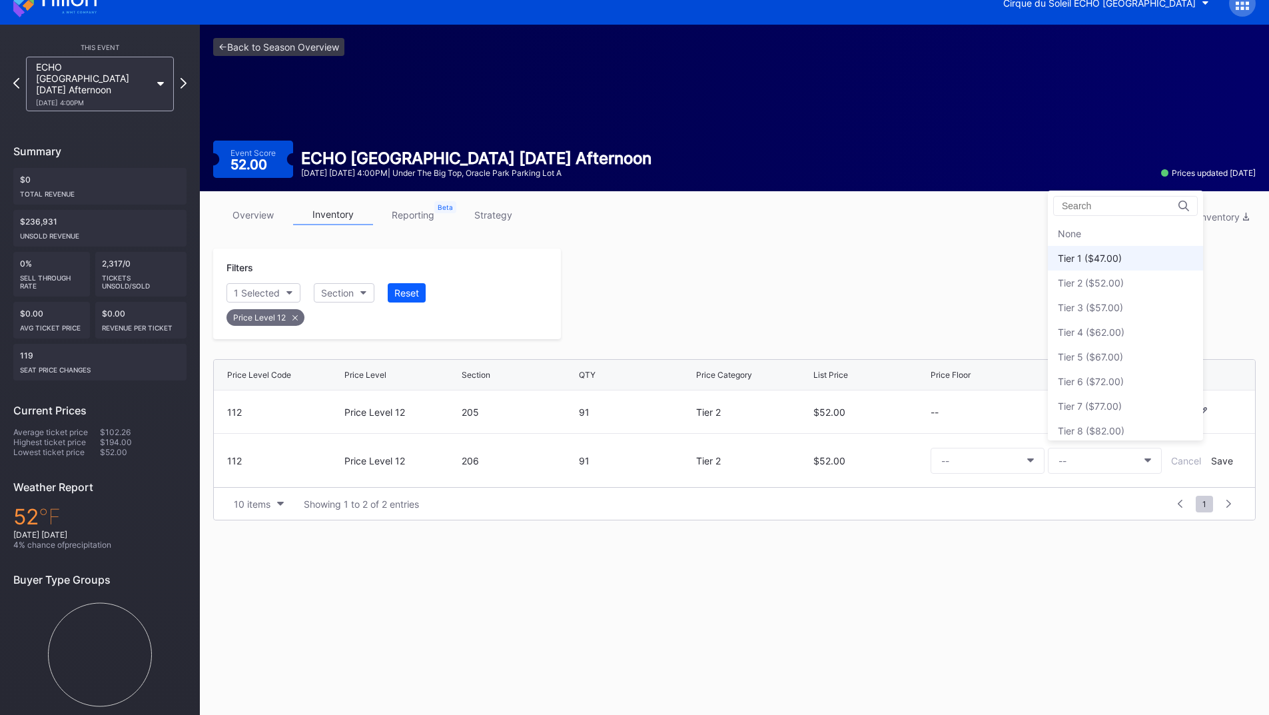
click at [1092, 266] on div "Tier 1 ($47.00)" at bounding box center [1125, 258] width 155 height 25
click at [1222, 453] on form "112 Price Level 12 206 91 Tier 2 $52.00 -- Tier 1 ($47.00) Cancel Save" at bounding box center [734, 460] width 1014 height 53
click at [1221, 460] on div "Save" at bounding box center [1222, 460] width 22 height 11
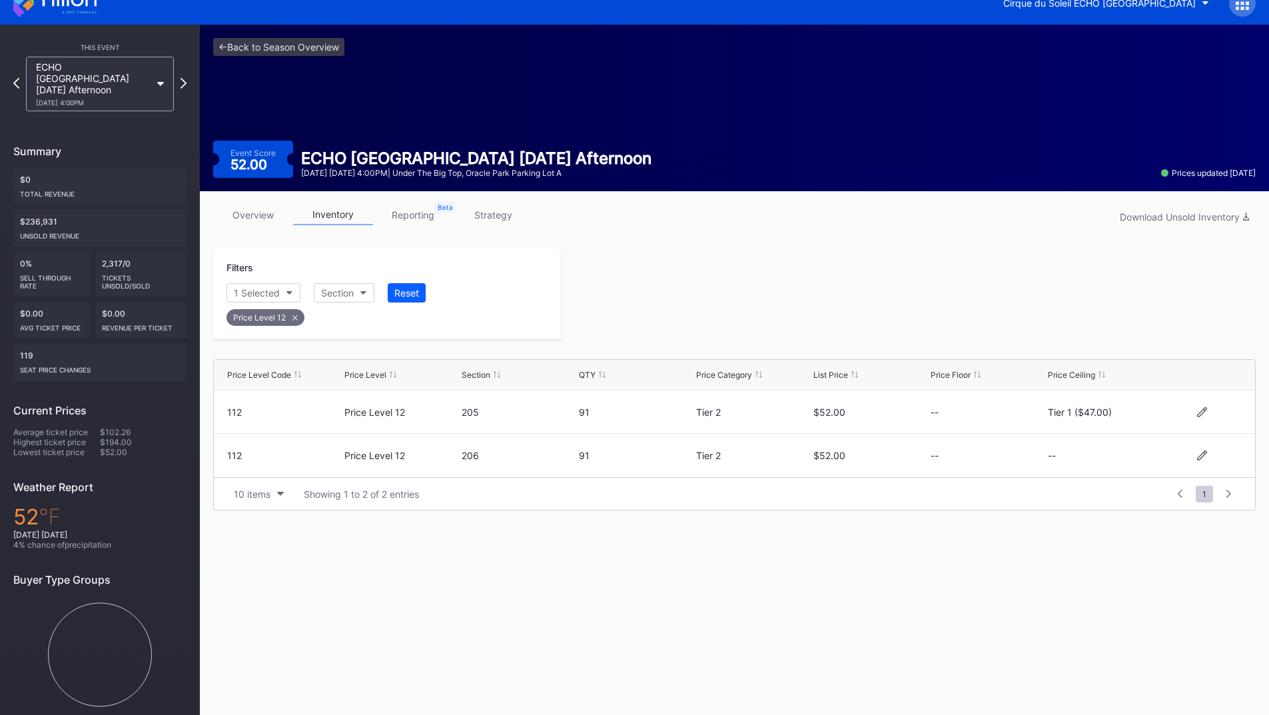
click at [1037, 330] on div at bounding box center [908, 293] width 695 height 91
click at [185, 77] on icon at bounding box center [183, 83] width 7 height 13
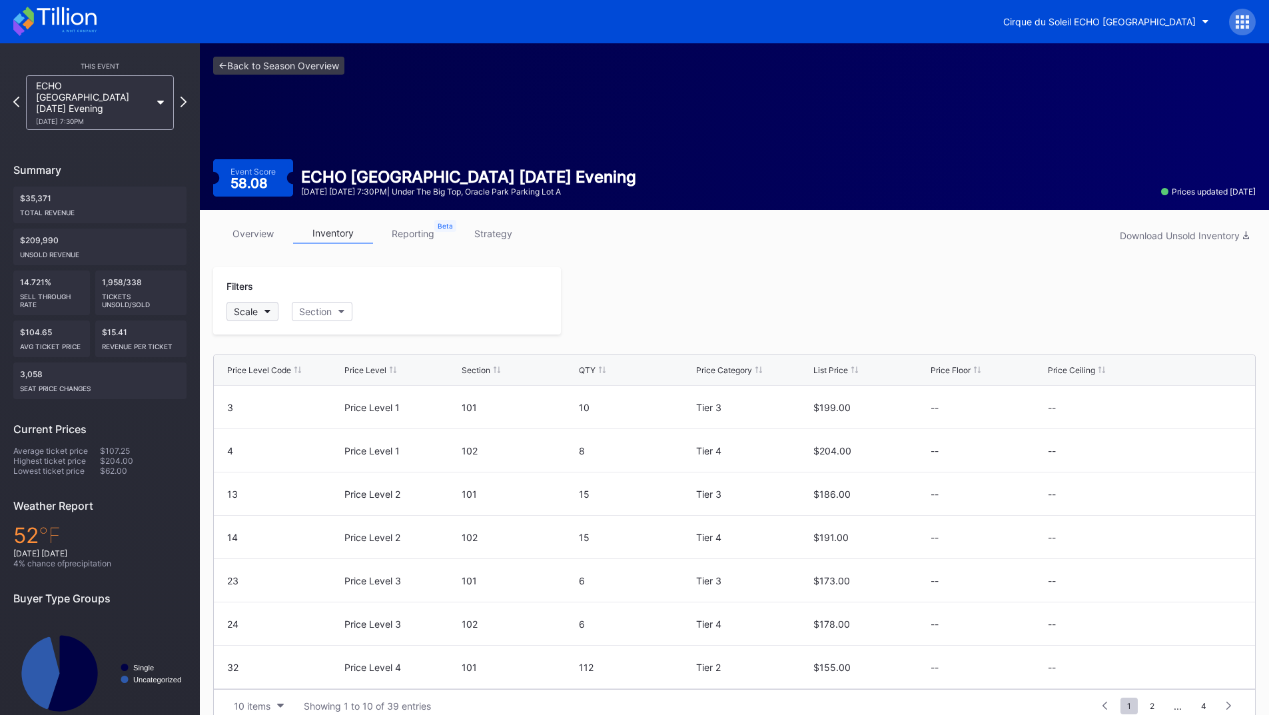
click at [250, 316] on div "Scale" at bounding box center [246, 311] width 24 height 11
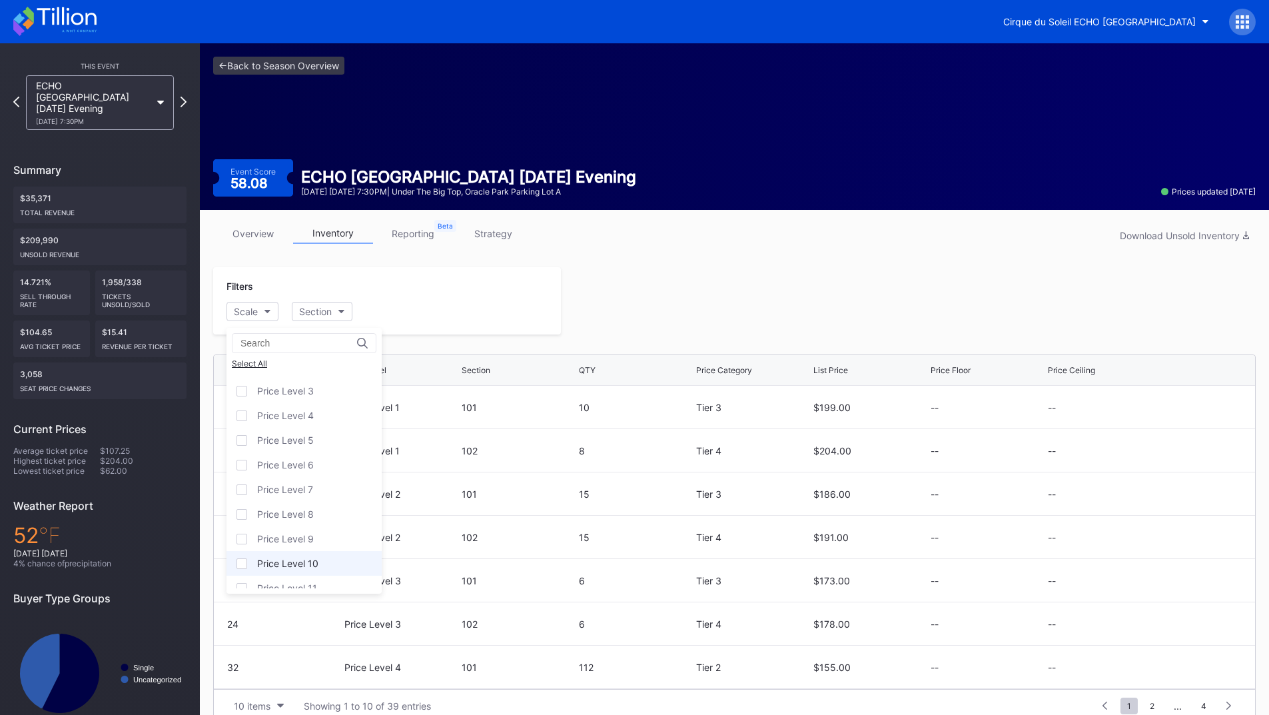
scroll to position [81, 0]
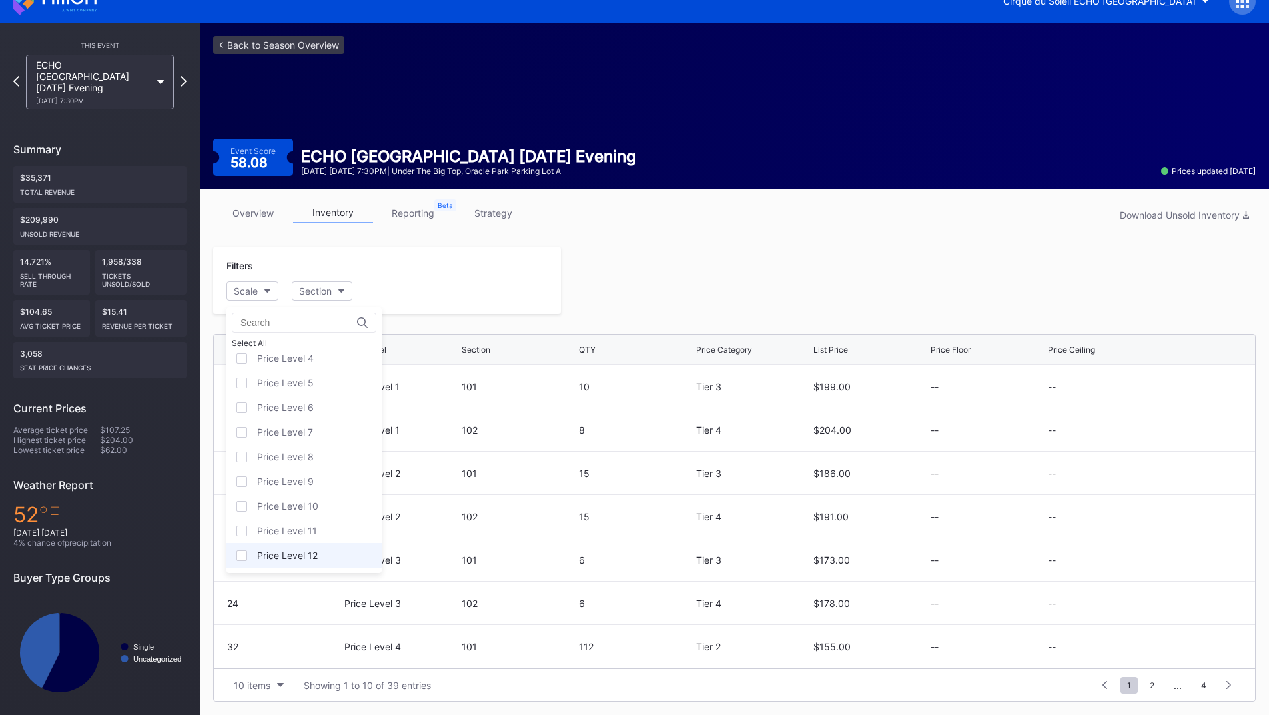
click at [308, 555] on div "Price Level 12" at bounding box center [287, 554] width 61 height 11
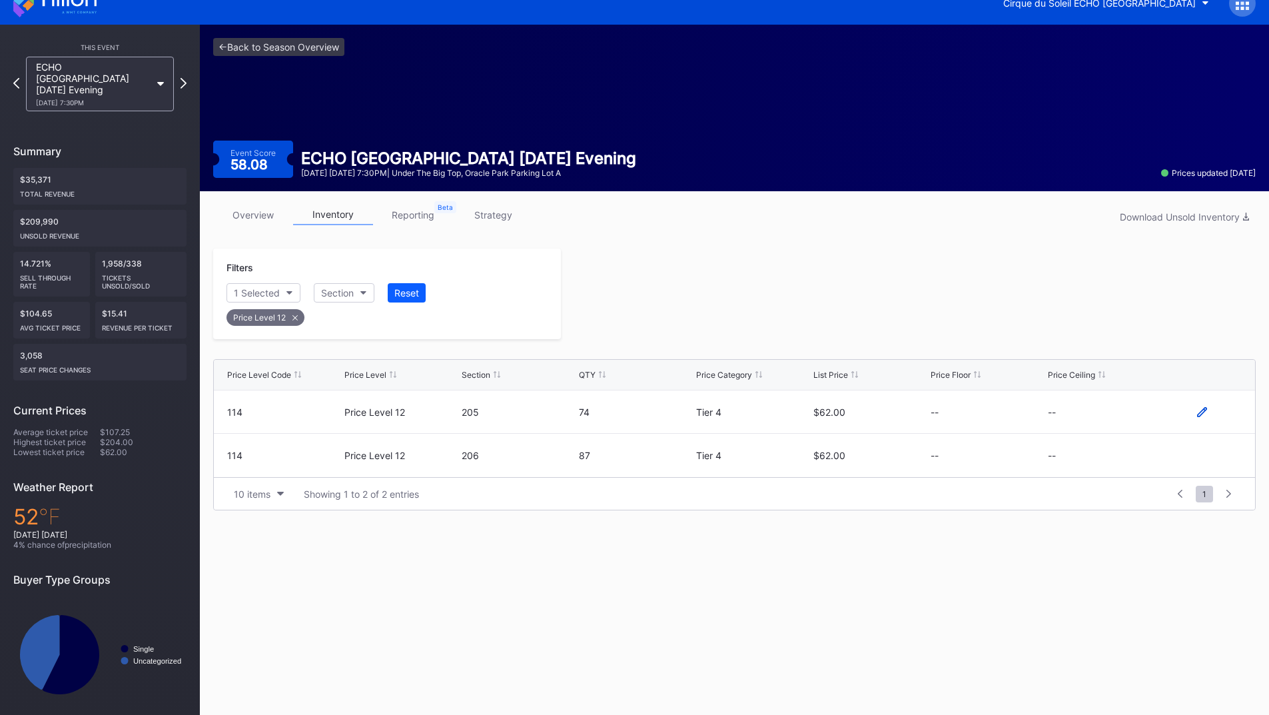
click at [1202, 414] on icon at bounding box center [1202, 412] width 10 height 10
click at [1055, 423] on button "--" at bounding box center [1105, 417] width 114 height 26
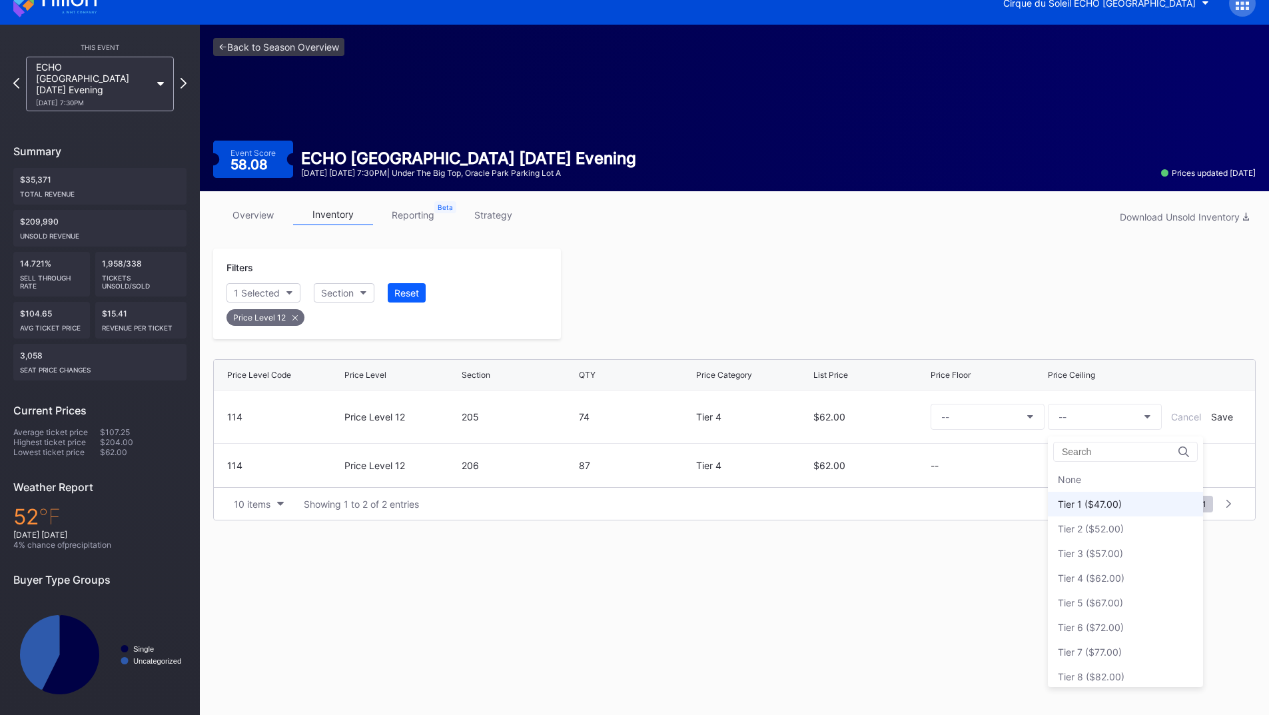
click at [1102, 500] on div "Tier 1 ($47.00)" at bounding box center [1090, 503] width 64 height 11
click at [1214, 418] on div "Save" at bounding box center [1222, 416] width 22 height 11
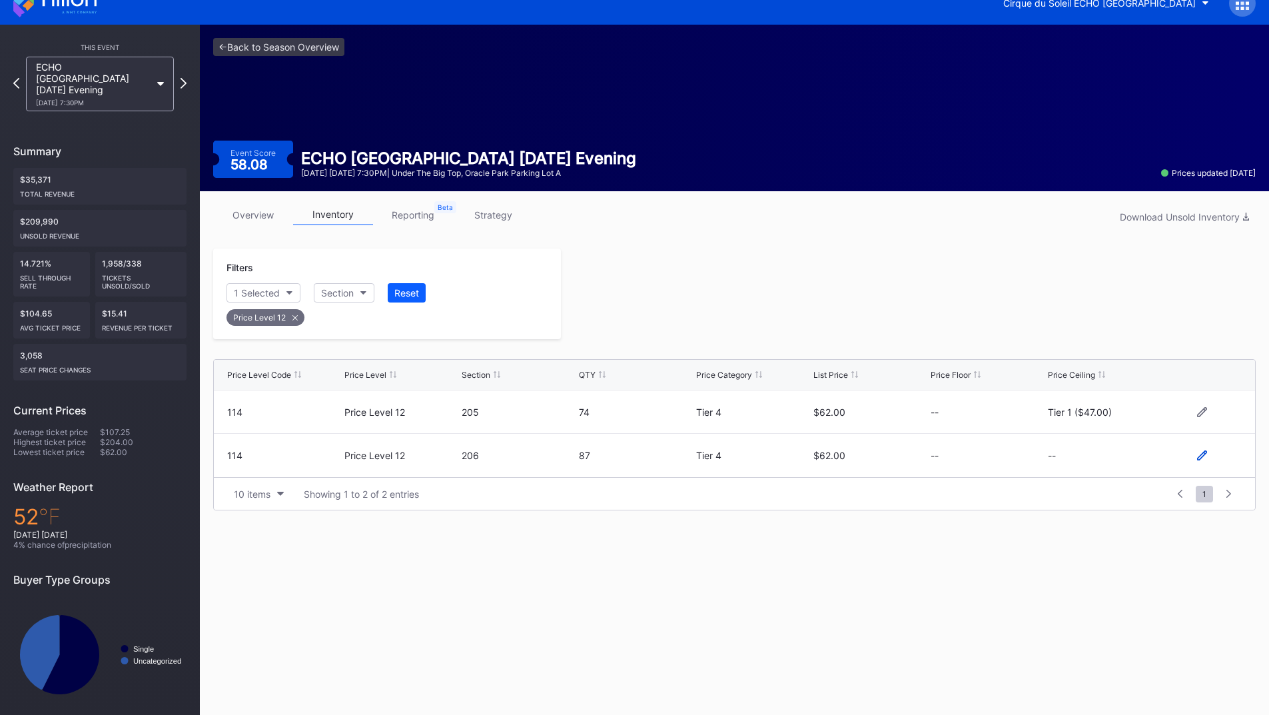
click at [1199, 454] on icon at bounding box center [1202, 455] width 10 height 10
click at [1076, 454] on button "--" at bounding box center [1105, 461] width 114 height 26
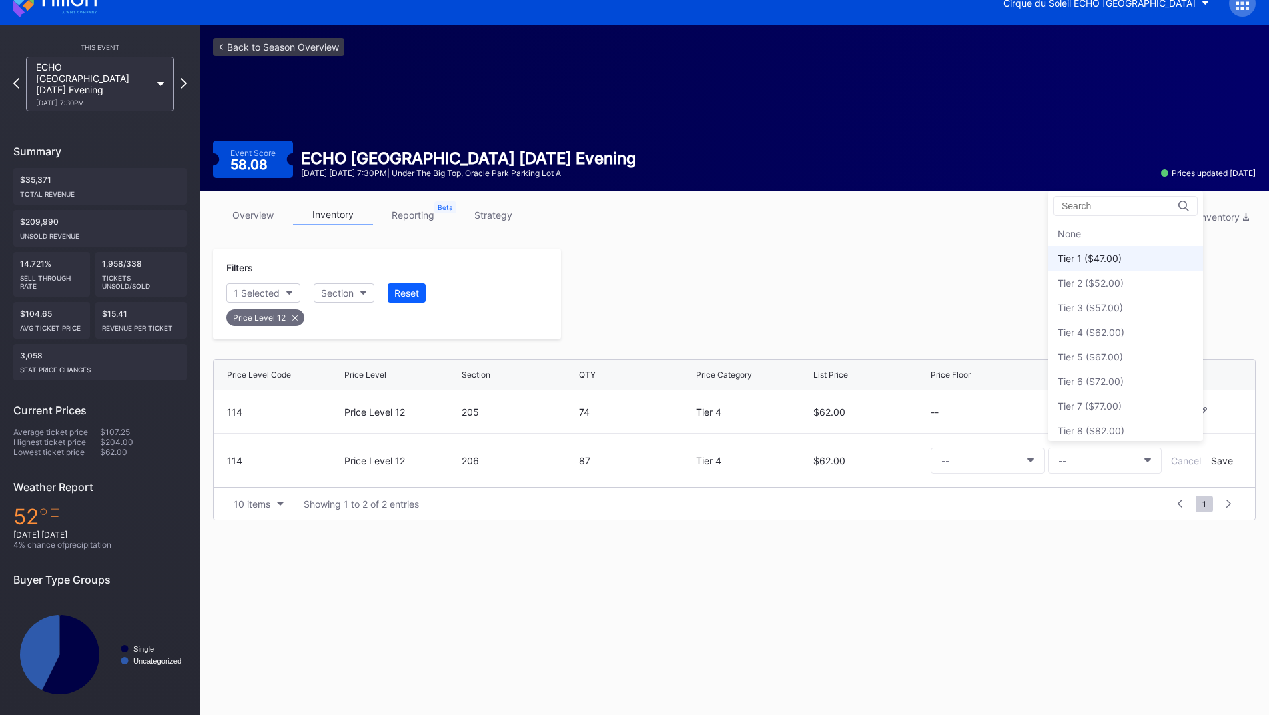
drag, startPoint x: 1082, startPoint y: 258, endPoint x: 1120, endPoint y: 311, distance: 64.9
click at [1082, 258] on div "Tier 1 ($47.00)" at bounding box center [1090, 257] width 64 height 11
click at [1212, 461] on div "Save" at bounding box center [1222, 460] width 22 height 11
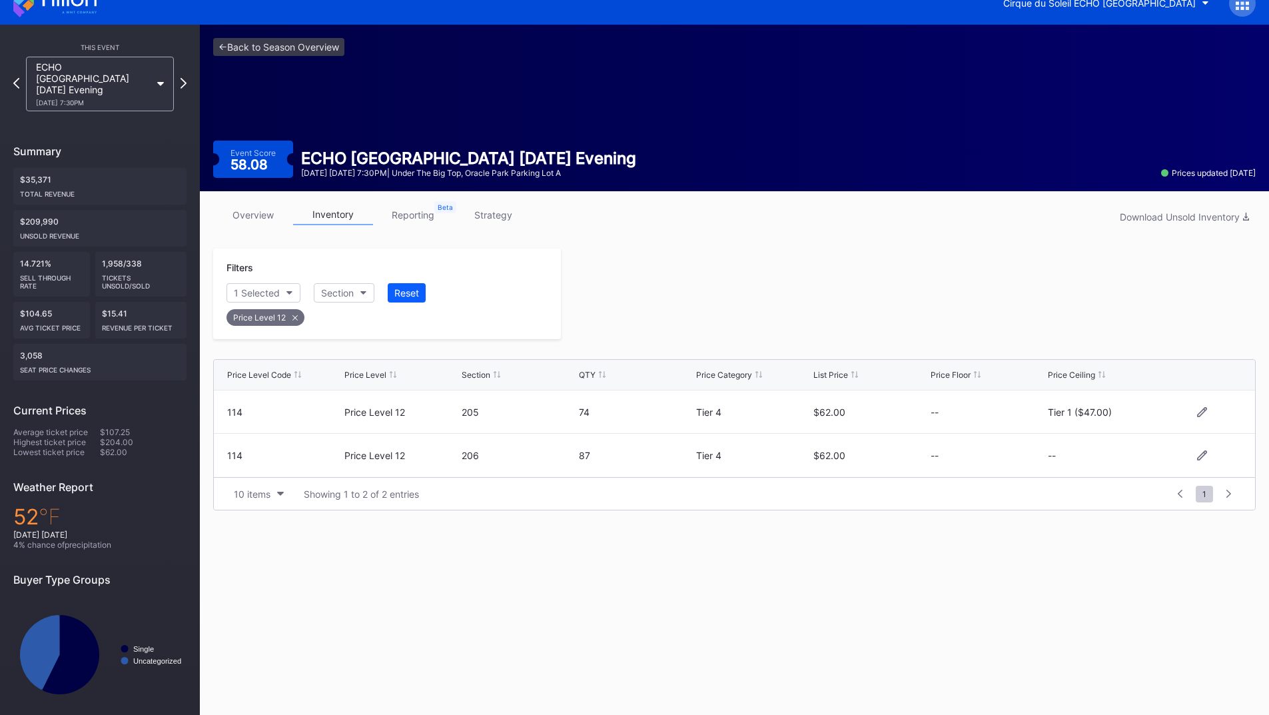
click at [847, 296] on div at bounding box center [908, 293] width 695 height 91
click at [182, 79] on icon at bounding box center [183, 83] width 7 height 13
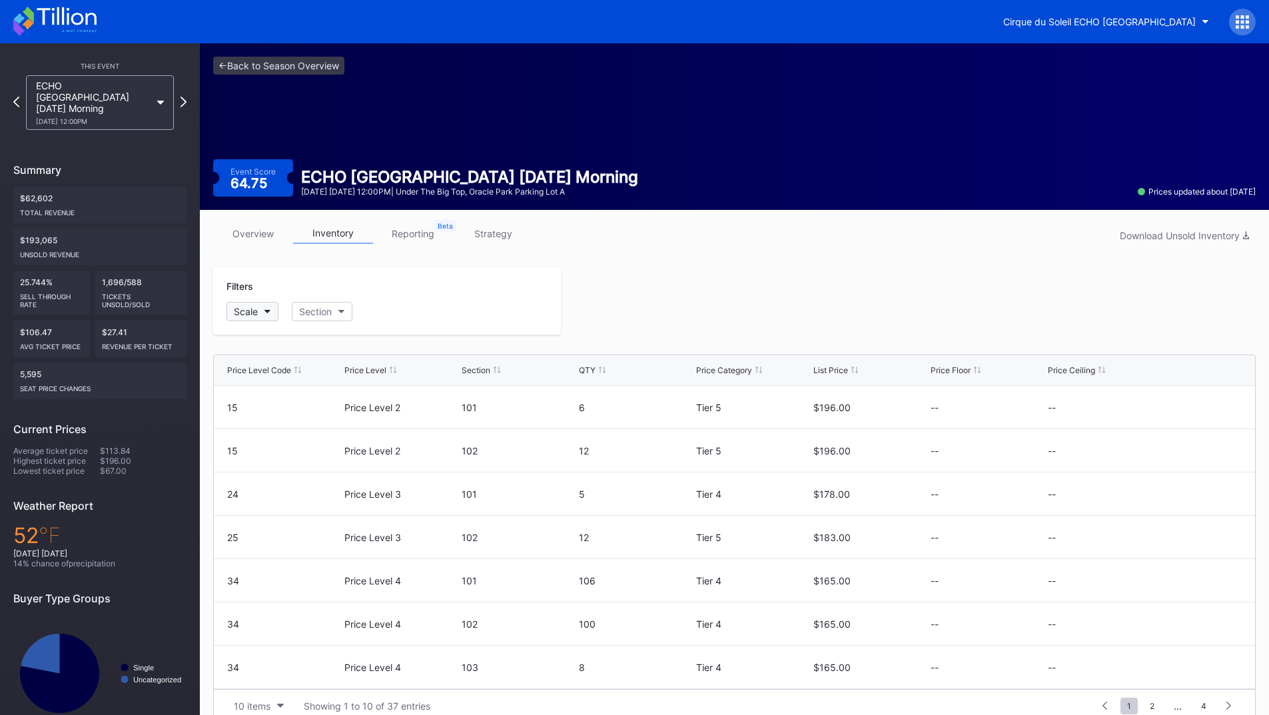
click at [251, 311] on div "Scale" at bounding box center [246, 311] width 24 height 11
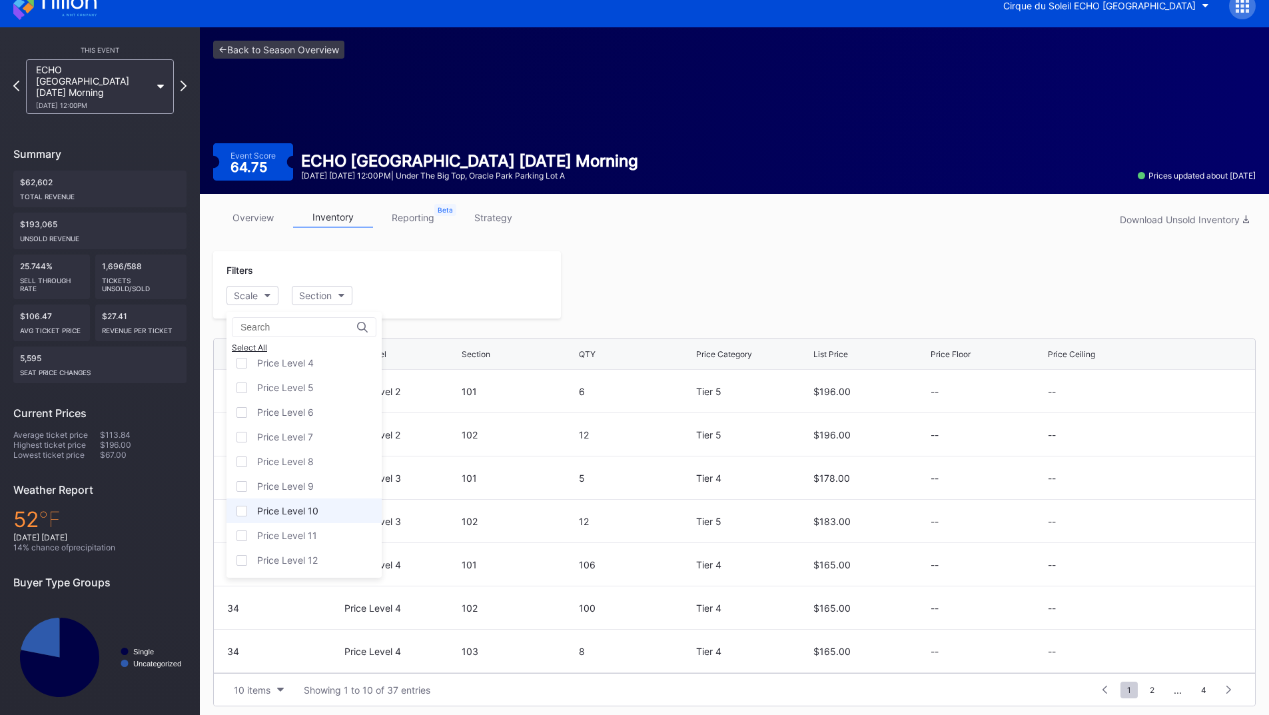
scroll to position [21, 0]
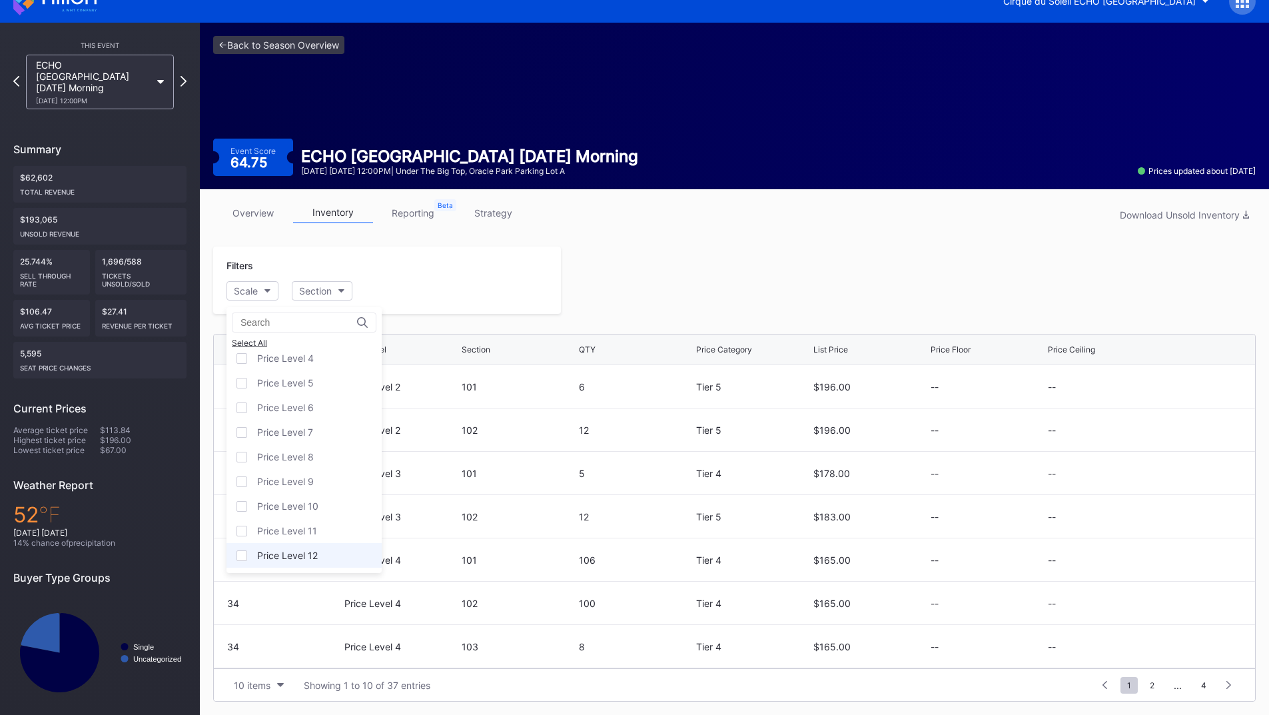
drag, startPoint x: 323, startPoint y: 554, endPoint x: 352, endPoint y: 536, distance: 33.8
click at [323, 555] on div "Price Level 12" at bounding box center [303, 555] width 155 height 25
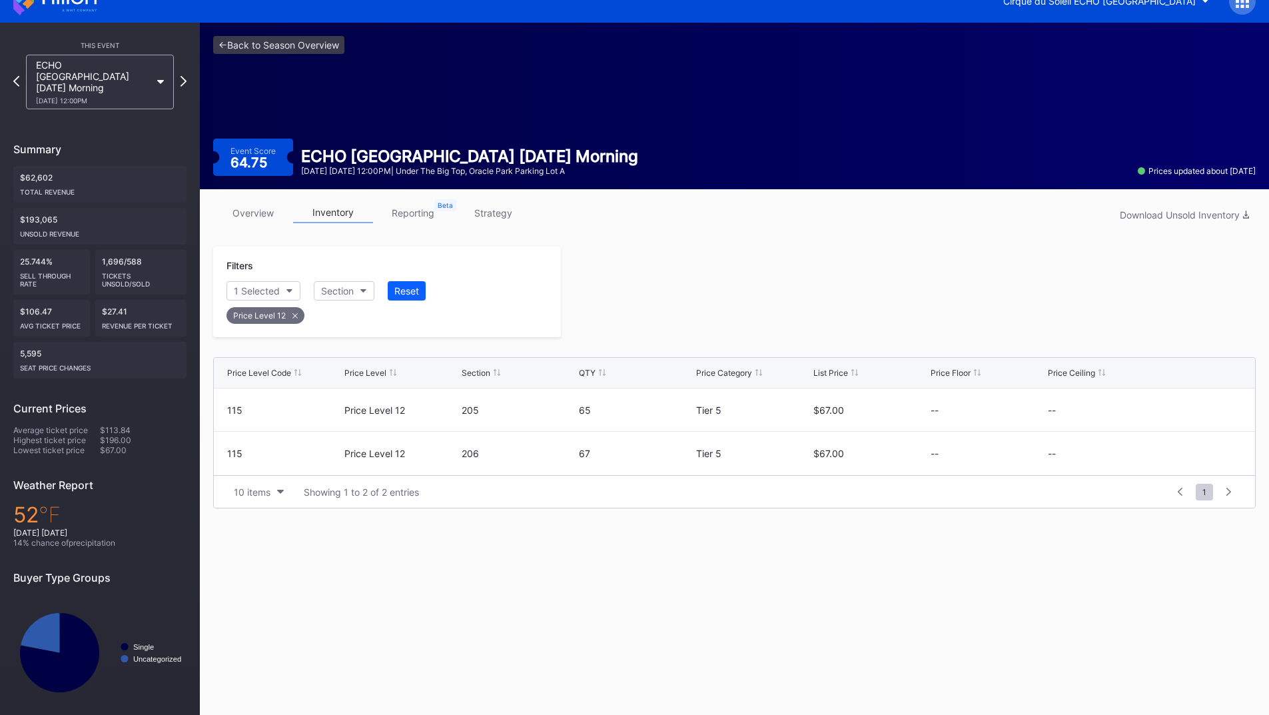
scroll to position [19, 0]
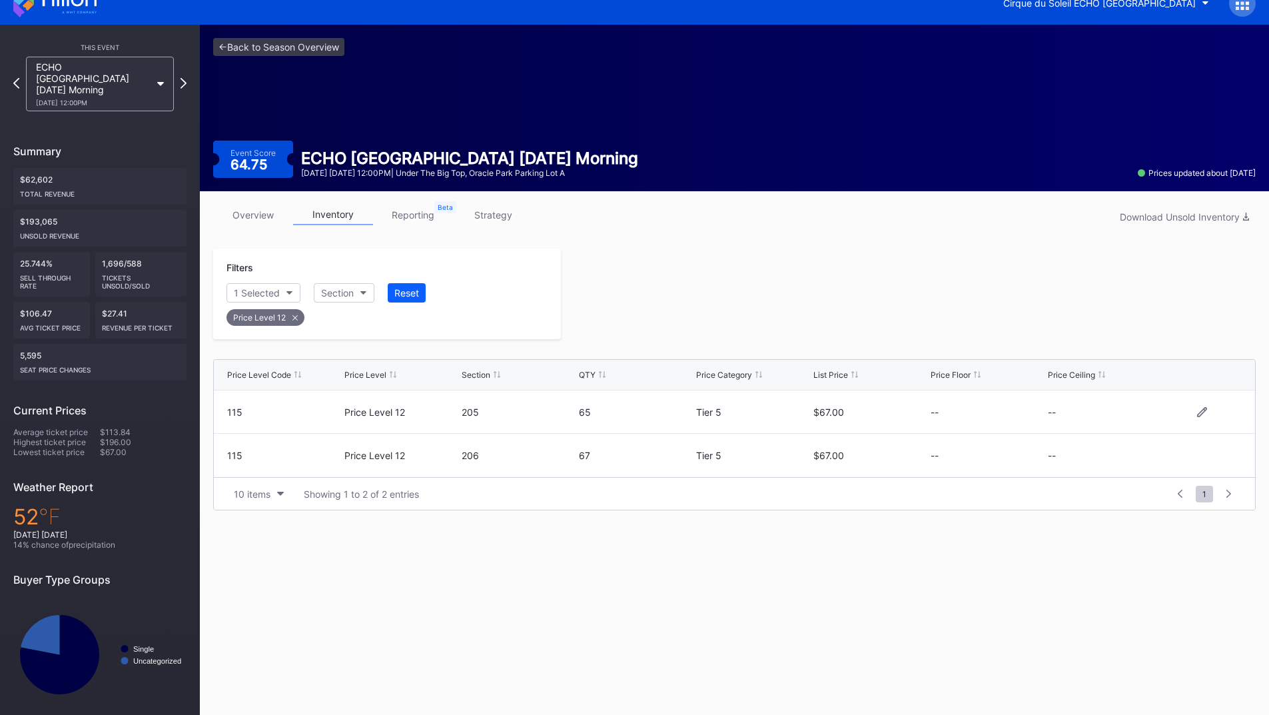
click at [1194, 412] on div at bounding box center [1202, 412] width 80 height 10
click at [1198, 411] on icon at bounding box center [1202, 412] width 10 height 10
click at [1093, 417] on button "--" at bounding box center [1105, 417] width 114 height 26
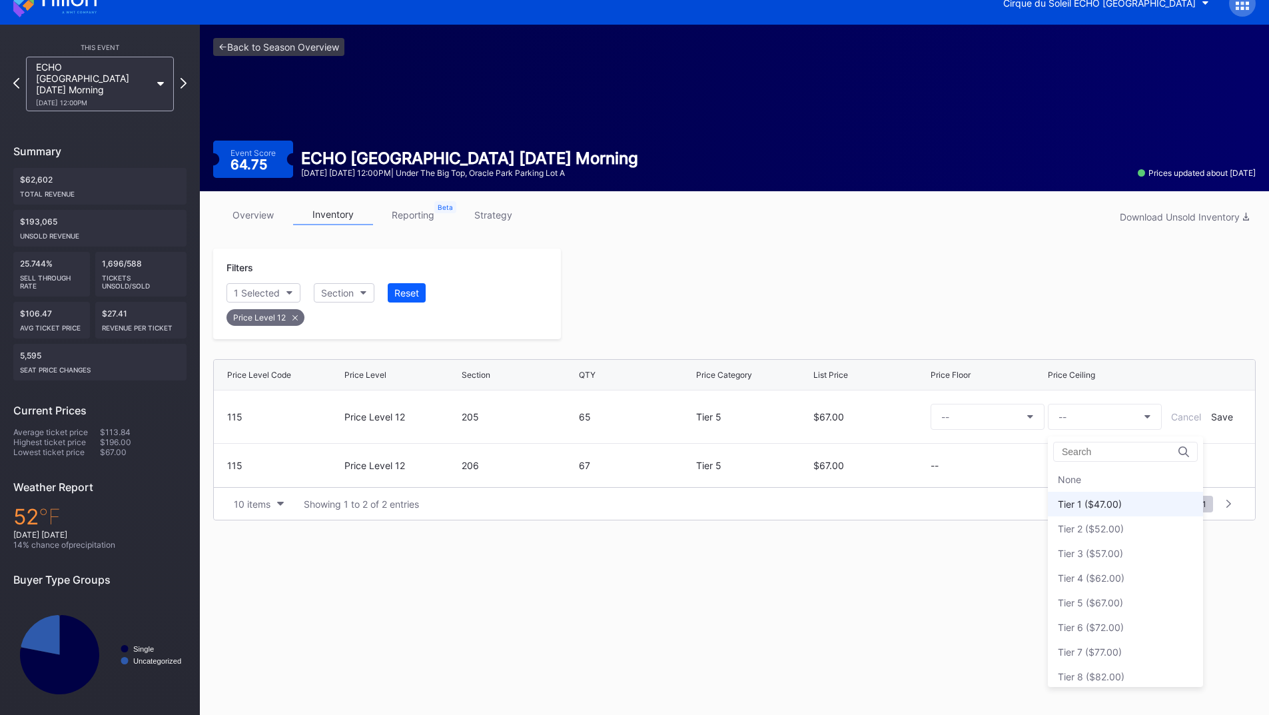
click at [1100, 504] on div "Tier 1 ($47.00)" at bounding box center [1090, 503] width 64 height 11
click at [1216, 418] on div "Save" at bounding box center [1222, 416] width 22 height 11
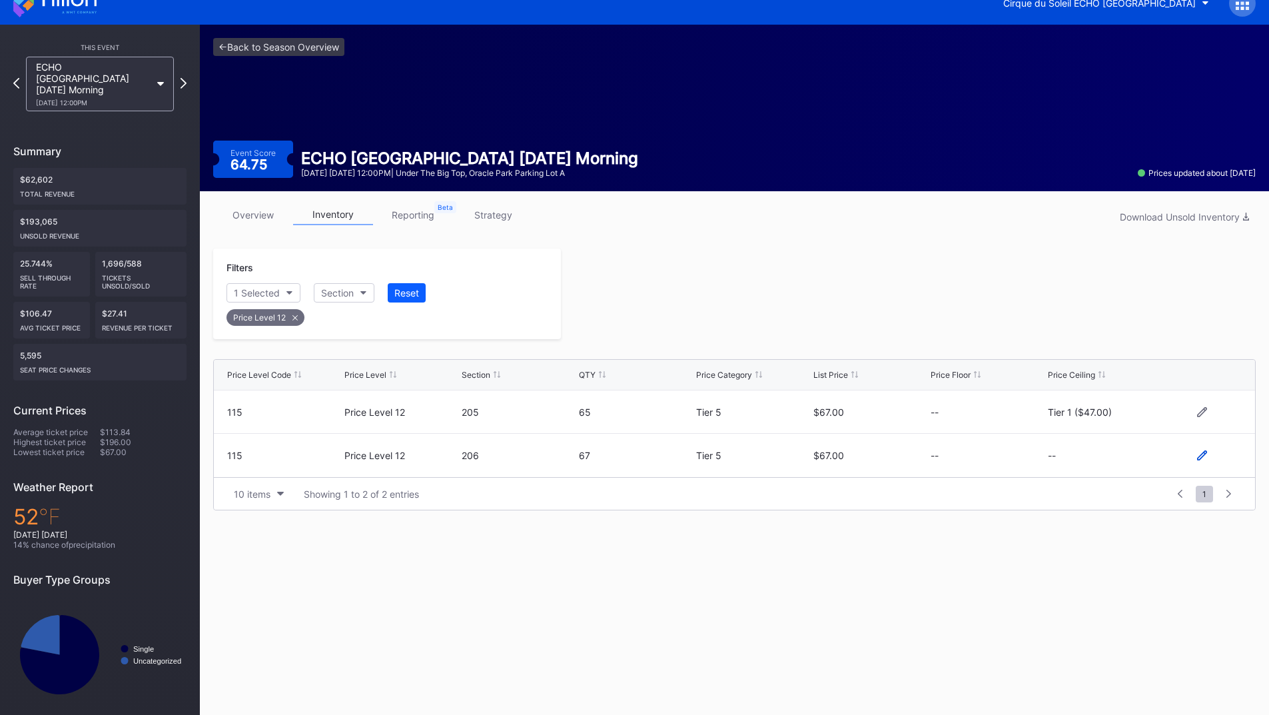
click at [1202, 454] on icon at bounding box center [1202, 455] width 10 height 10
click at [1090, 466] on button "--" at bounding box center [1105, 461] width 114 height 26
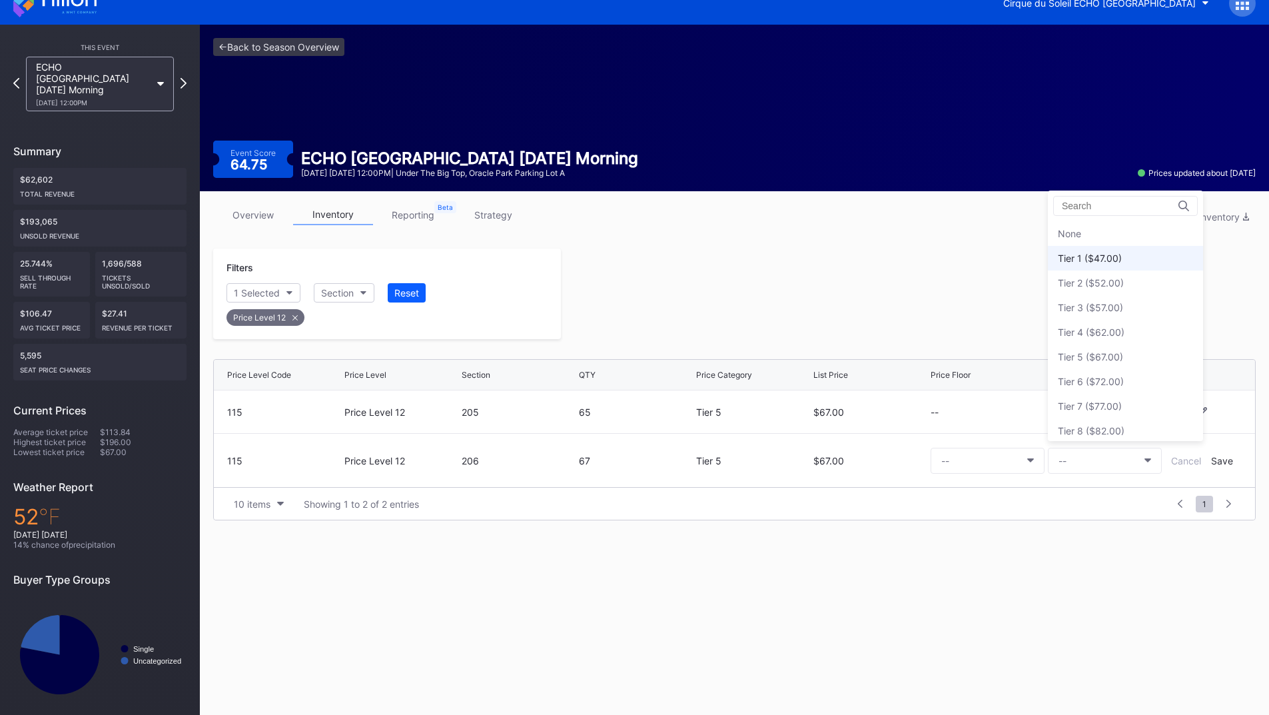
click at [1109, 263] on div "Tier 1 ($47.00)" at bounding box center [1090, 257] width 64 height 11
click at [1215, 462] on div "Save" at bounding box center [1222, 460] width 22 height 11
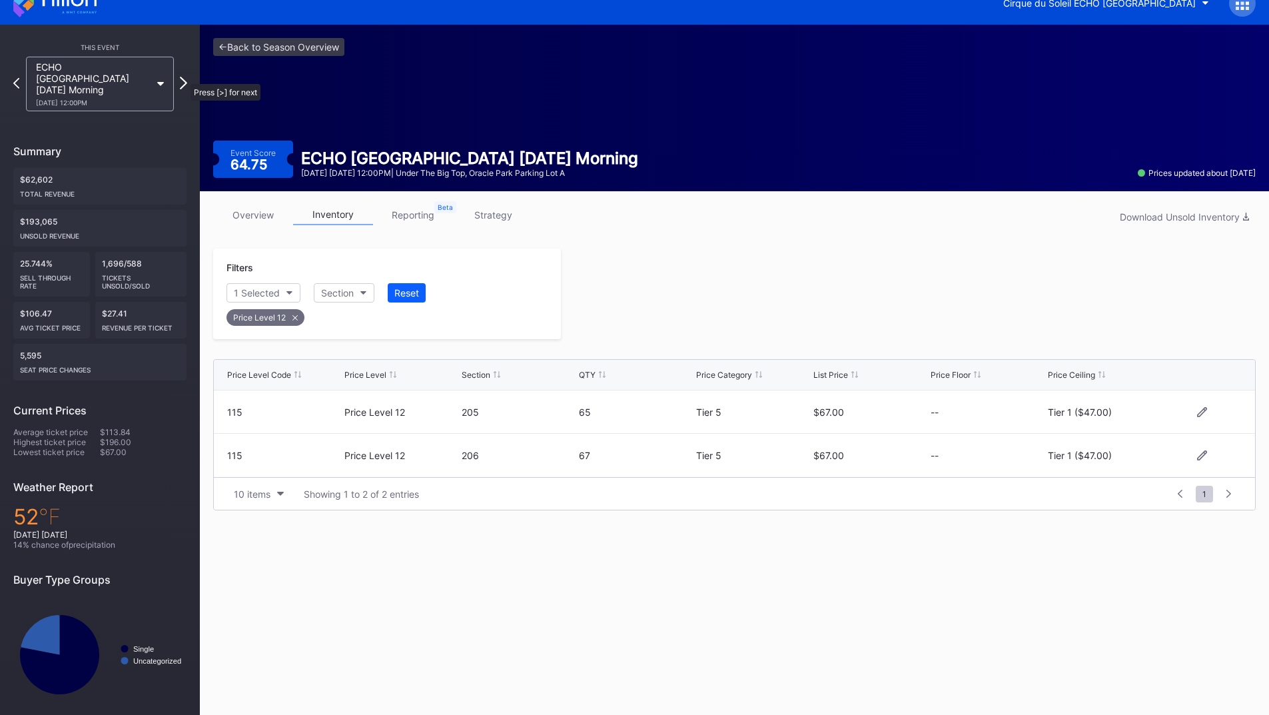
click at [184, 77] on icon at bounding box center [183, 83] width 7 height 13
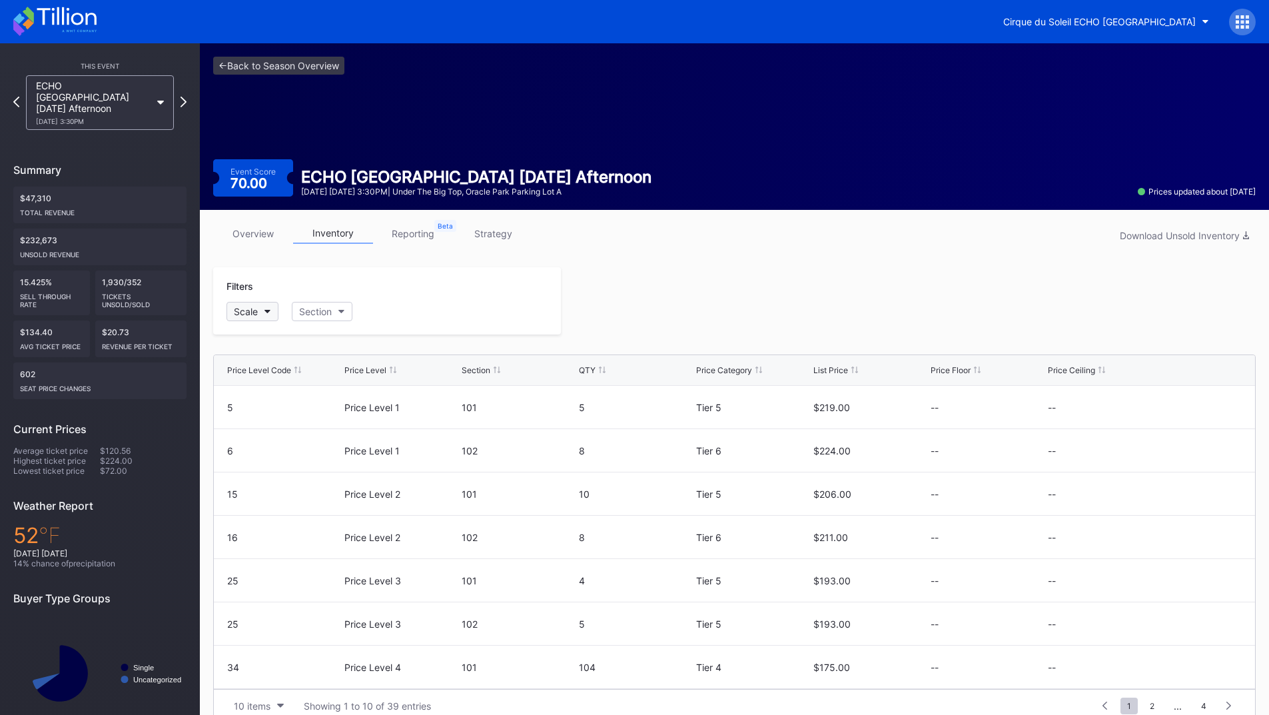
click at [266, 311] on icon "button" at bounding box center [267, 312] width 7 height 4
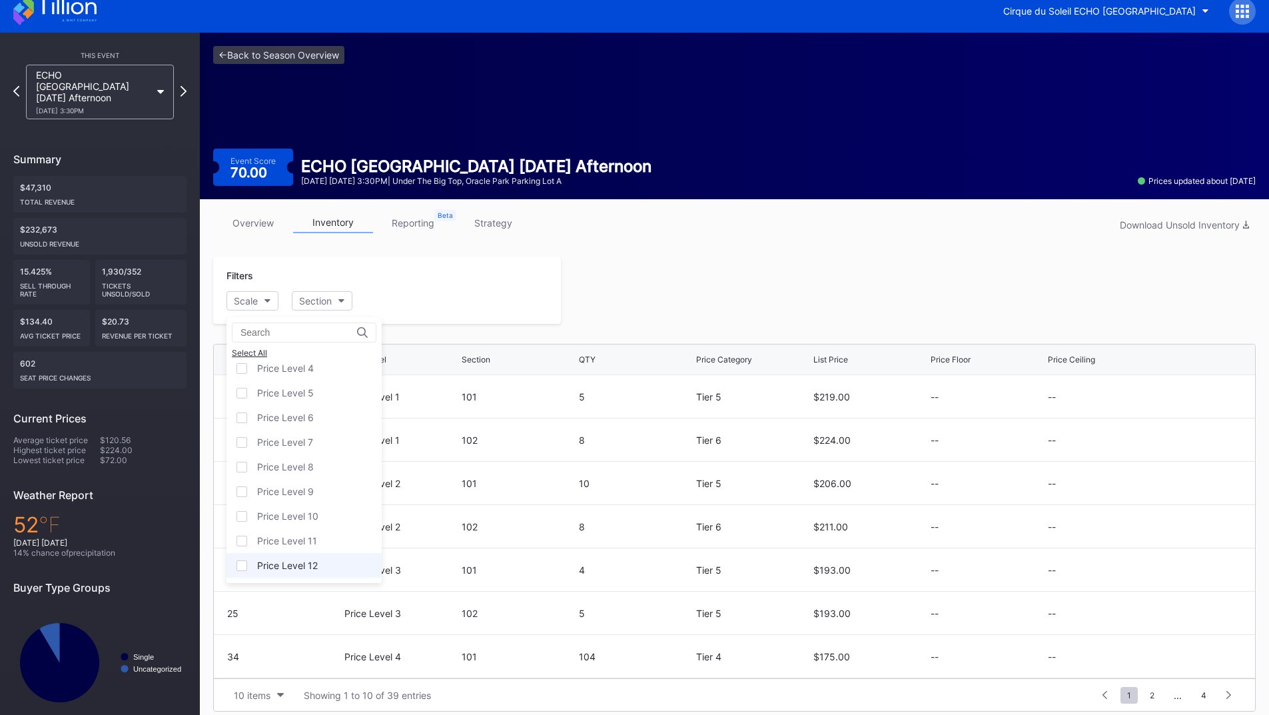
scroll to position [21, 0]
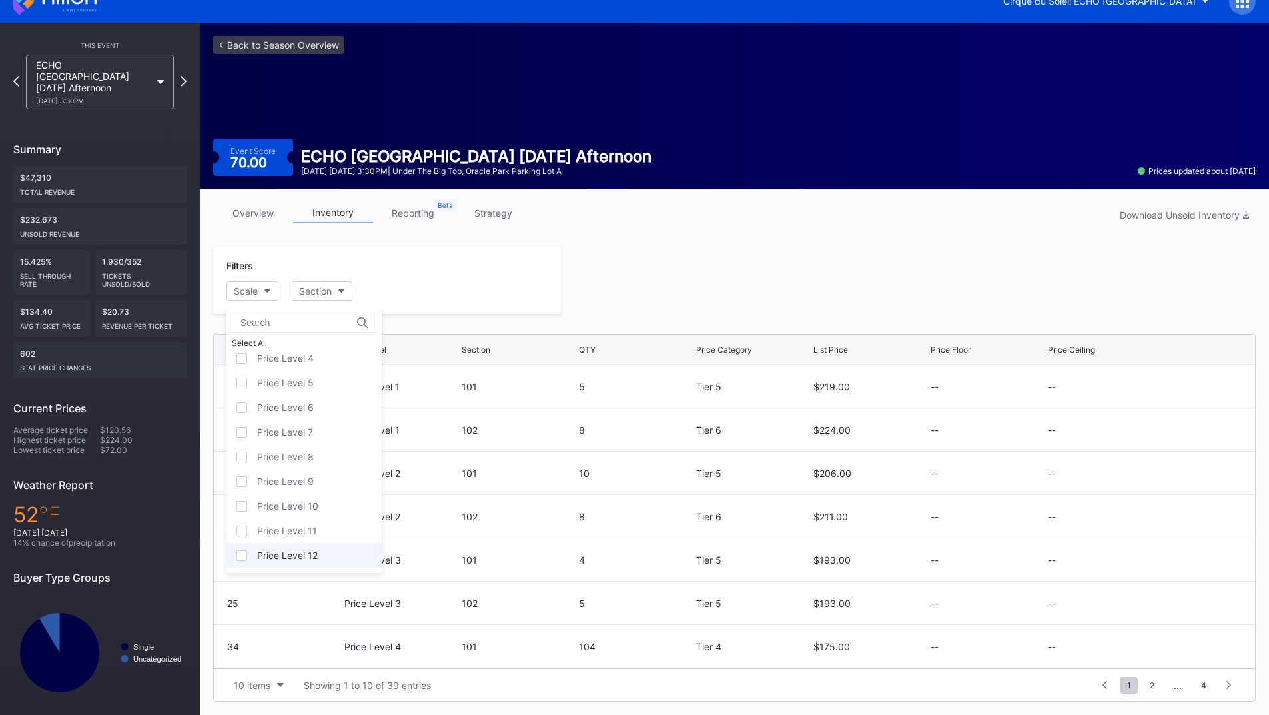
click at [300, 560] on div "Price Level 12" at bounding box center [287, 554] width 61 height 11
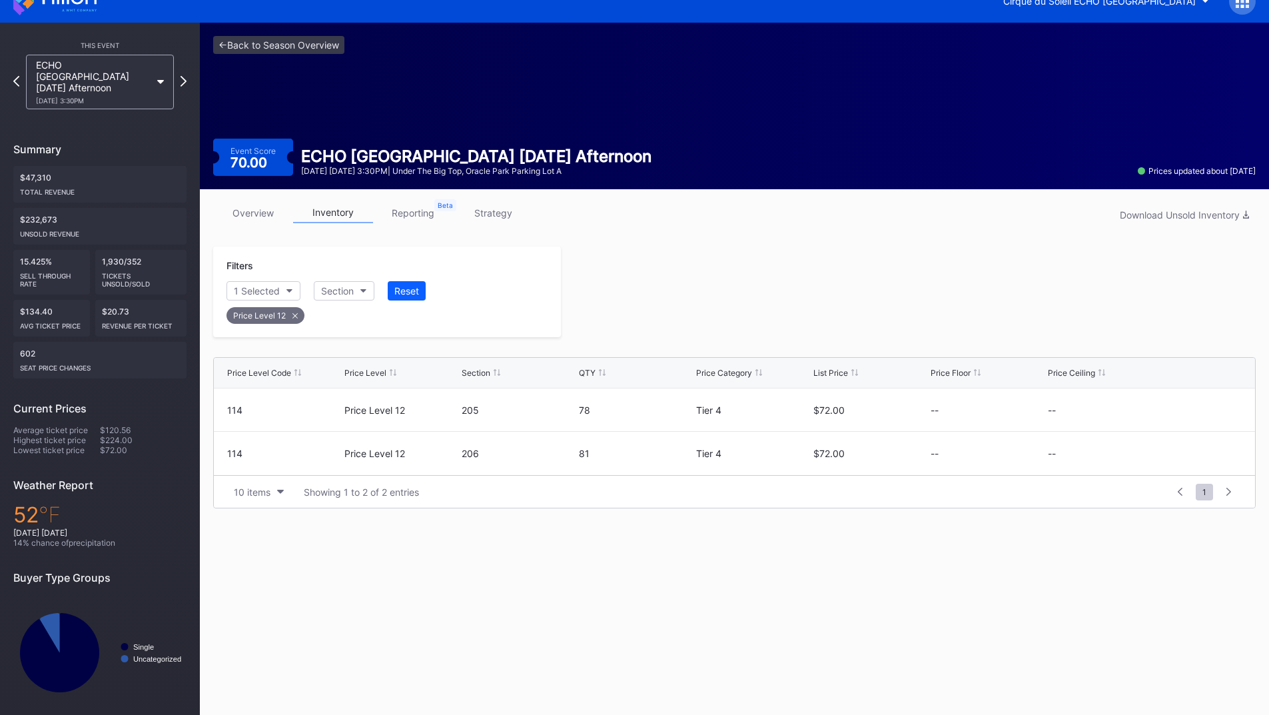
scroll to position [19, 0]
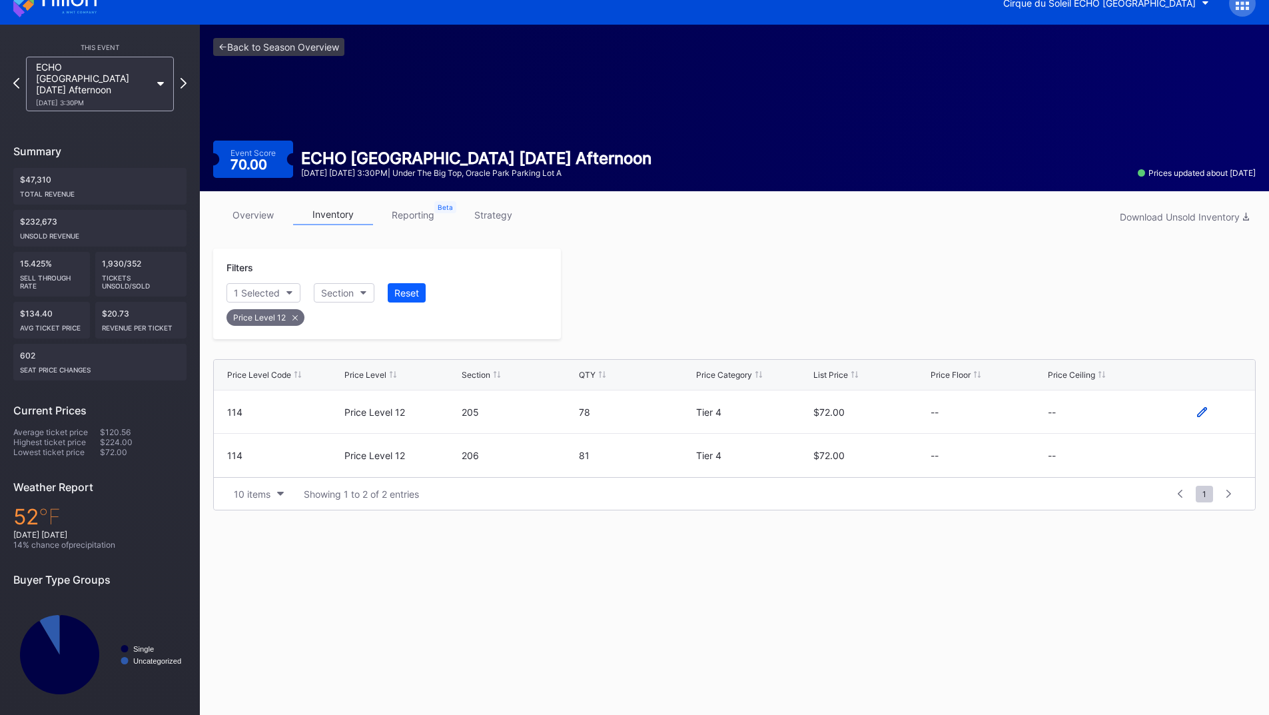
click at [1200, 412] on icon at bounding box center [1202, 412] width 10 height 10
drag, startPoint x: 1200, startPoint y: 412, endPoint x: 1073, endPoint y: 424, distance: 127.8
click at [1073, 424] on button "--" at bounding box center [1105, 417] width 114 height 26
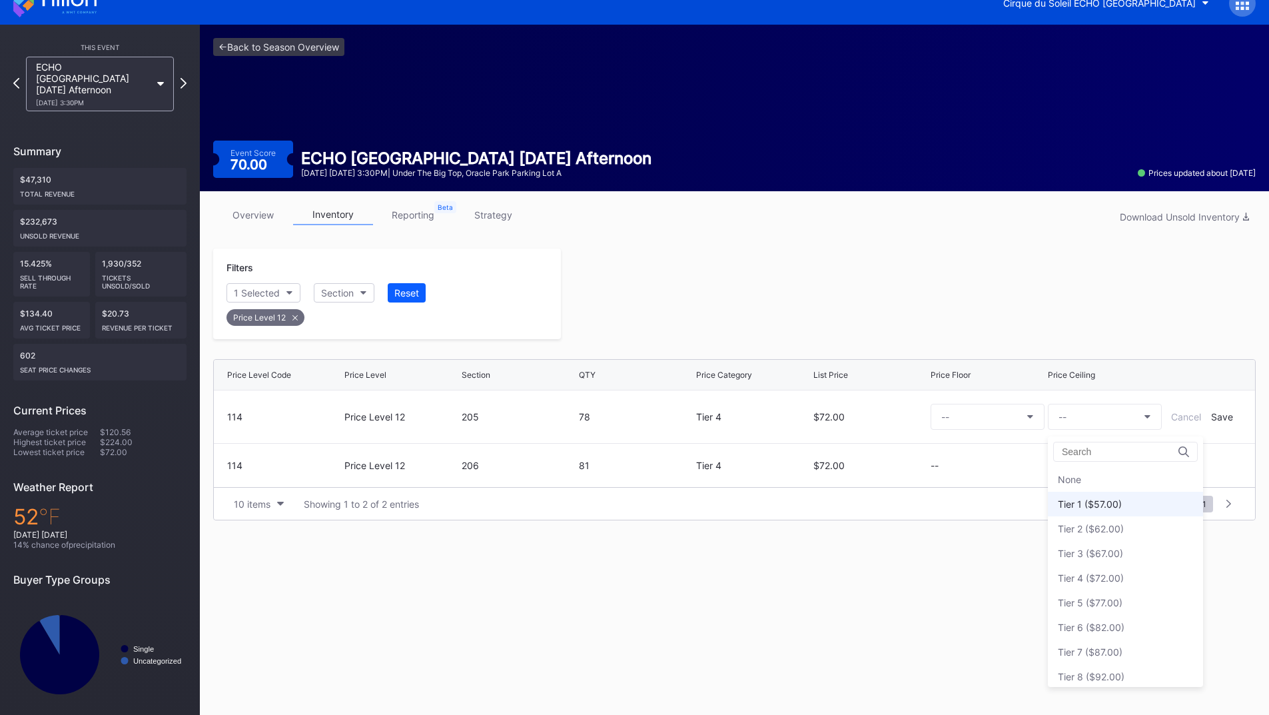
click at [1103, 500] on div "Tier 1 ($57.00)" at bounding box center [1090, 503] width 64 height 11
click at [1226, 416] on div "Save" at bounding box center [1222, 416] width 22 height 11
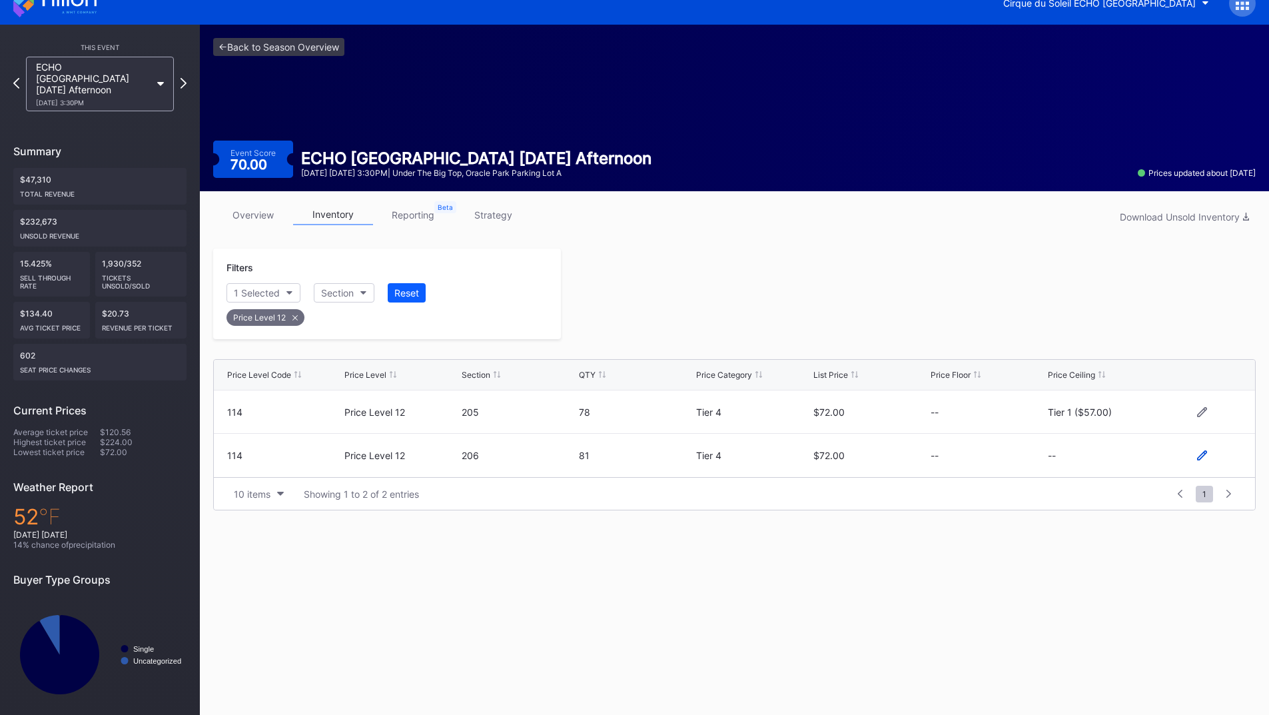
click at [1202, 451] on icon at bounding box center [1202, 455] width 10 height 10
click at [1105, 466] on button "--" at bounding box center [1105, 461] width 114 height 26
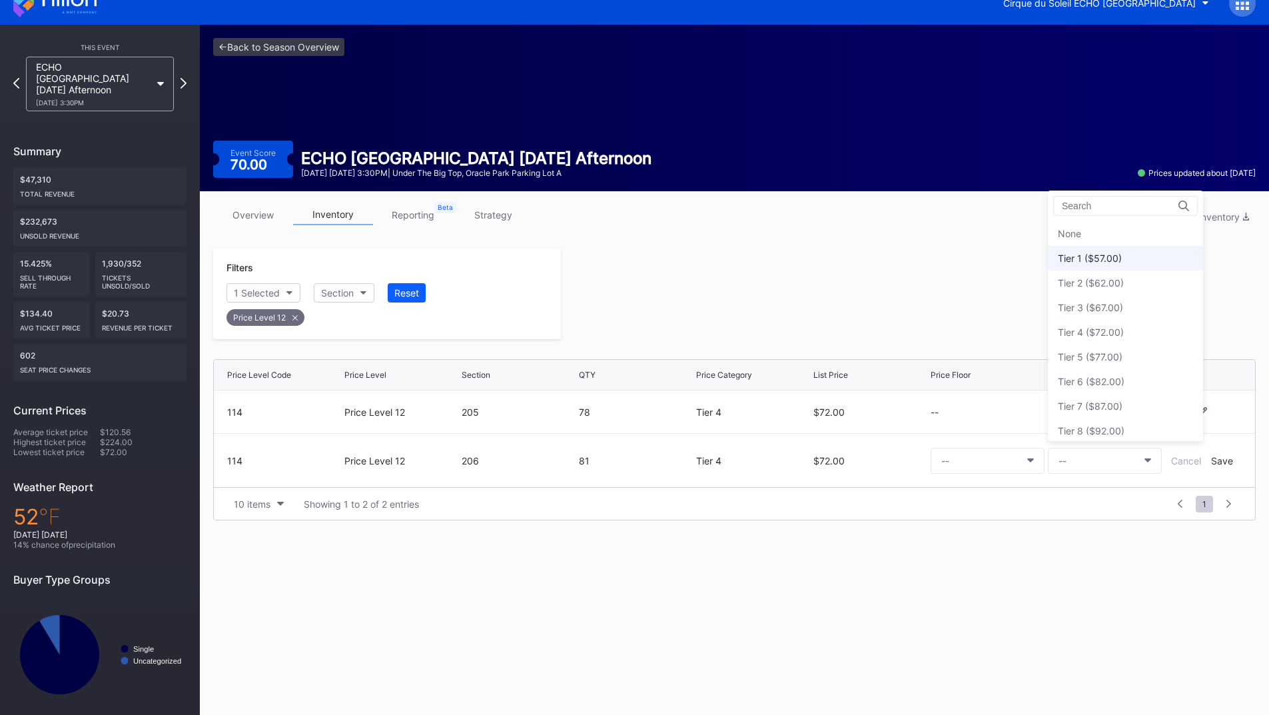
click at [1094, 252] on div "Tier 1 ($57.00)" at bounding box center [1090, 257] width 64 height 11
click at [1216, 460] on div "Save" at bounding box center [1222, 460] width 22 height 11
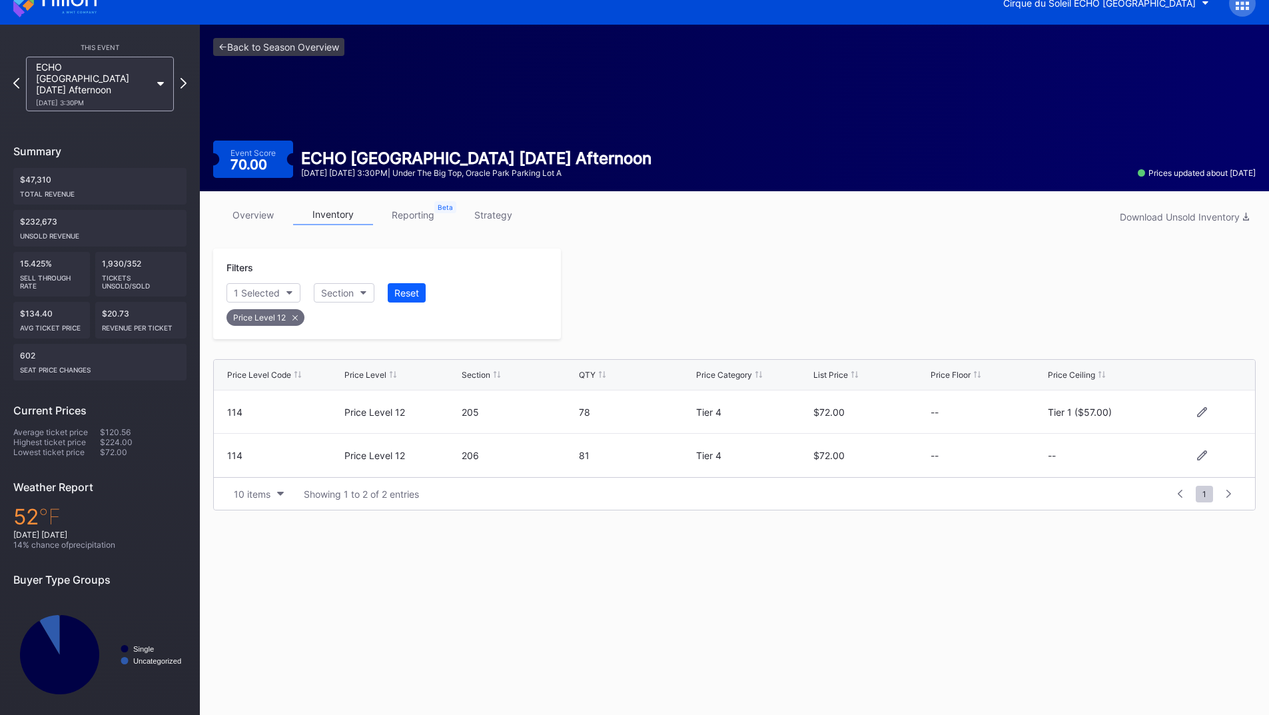
click at [819, 298] on div at bounding box center [908, 293] width 695 height 91
click at [183, 77] on icon at bounding box center [183, 83] width 7 height 13
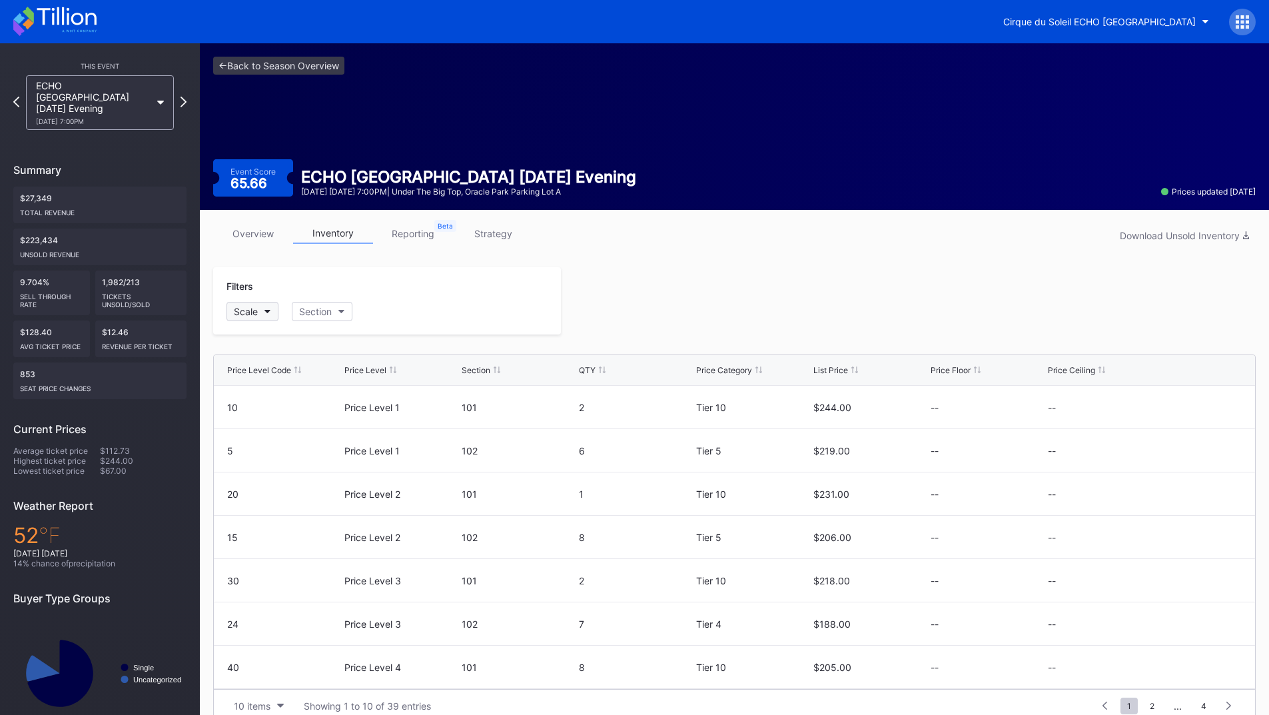
click at [252, 316] on div "Scale" at bounding box center [246, 311] width 24 height 11
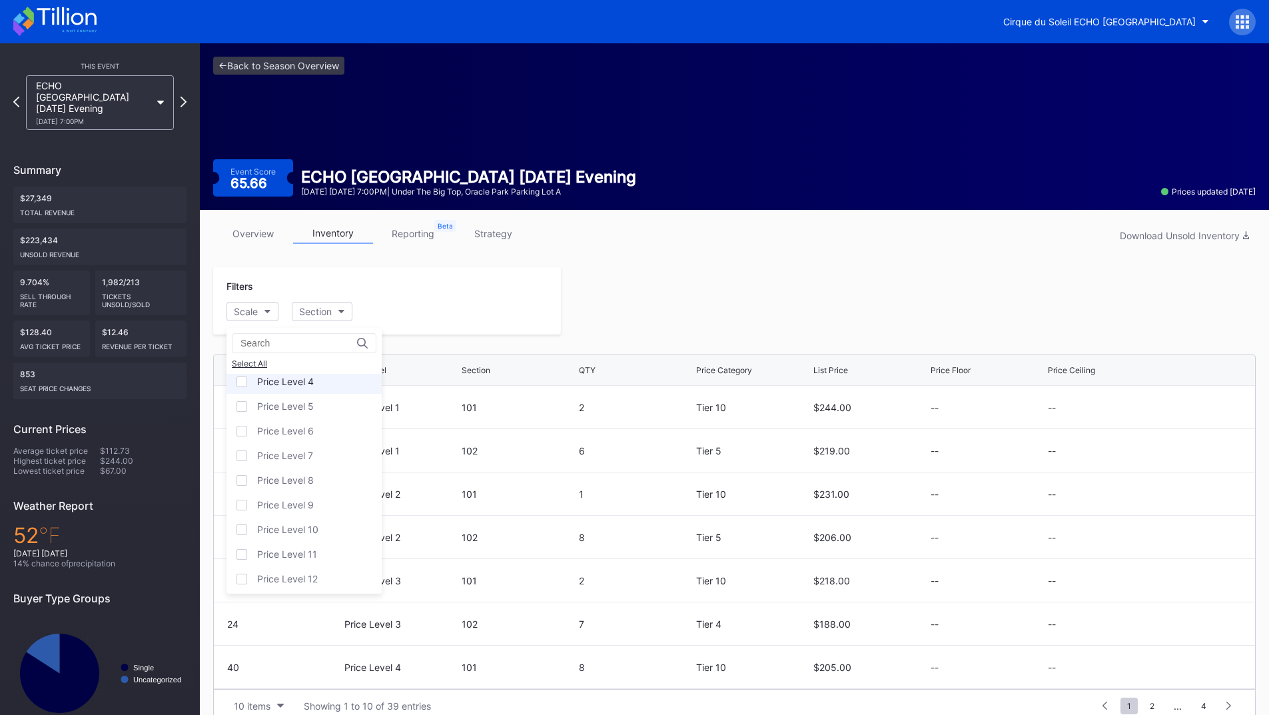
scroll to position [81, 0]
click at [325, 569] on div "Price Level 12" at bounding box center [303, 575] width 155 height 25
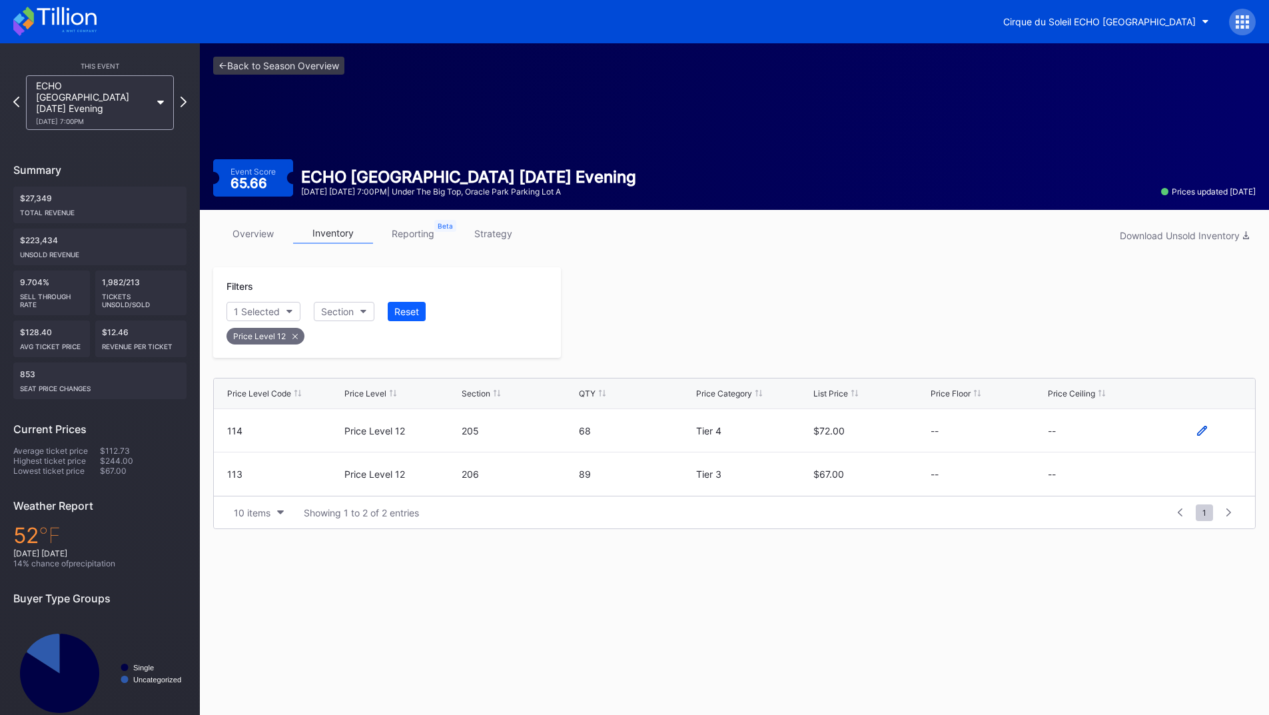
click at [1198, 430] on icon at bounding box center [1202, 431] width 10 height 10
click at [1091, 430] on button "--" at bounding box center [1105, 435] width 114 height 26
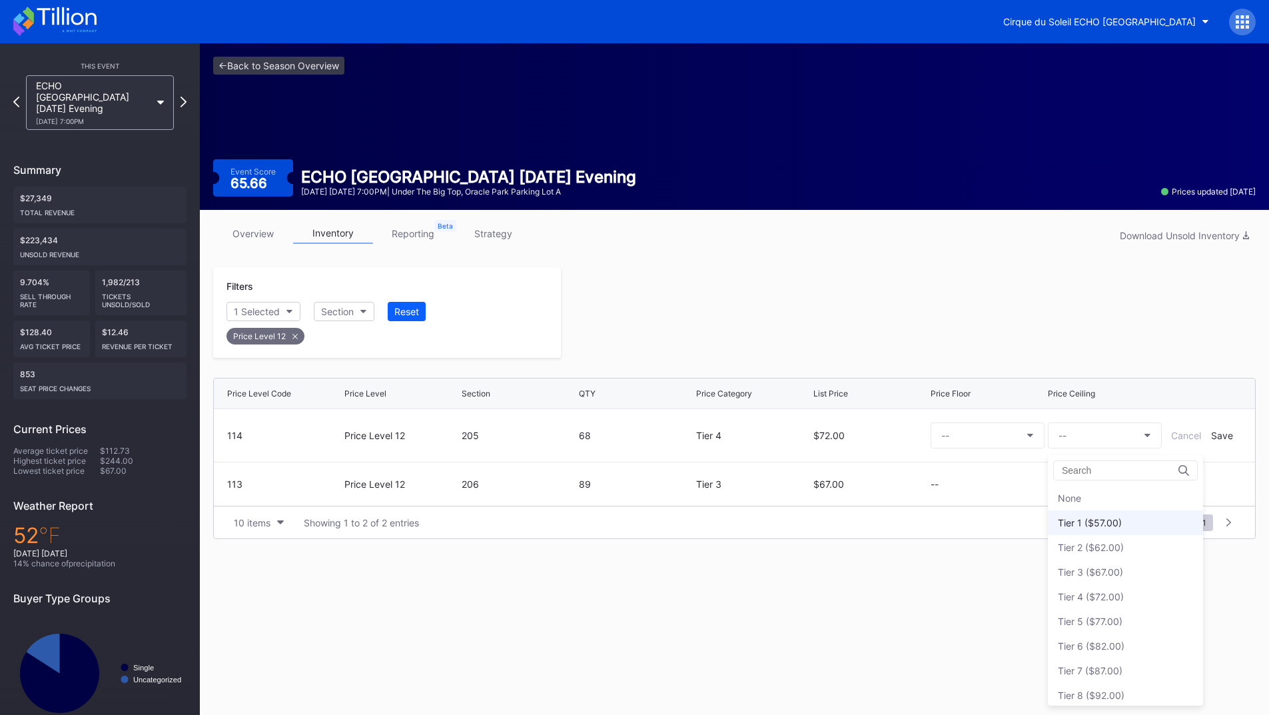
click at [1102, 526] on div "Tier 1 ($57.00)" at bounding box center [1090, 522] width 64 height 11
click at [1229, 430] on div "Save" at bounding box center [1222, 435] width 22 height 11
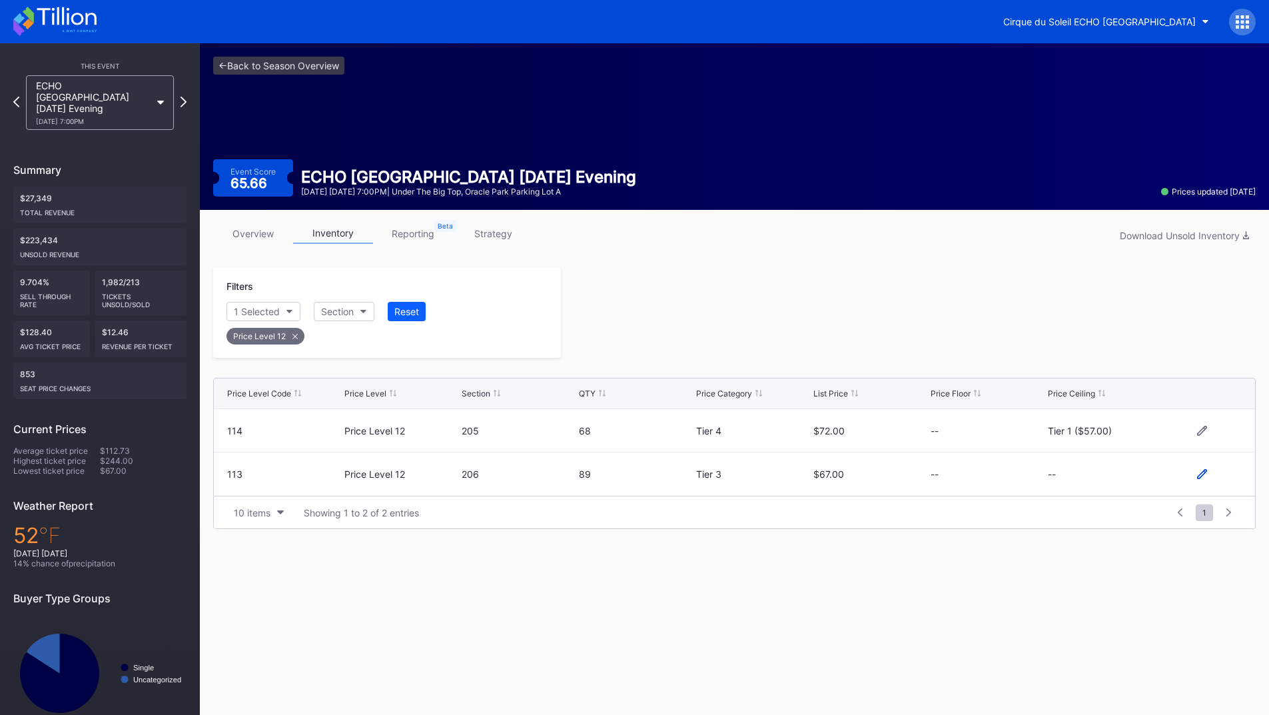
click at [1198, 476] on icon at bounding box center [1202, 474] width 10 height 10
click at [1054, 483] on button "--" at bounding box center [1105, 479] width 114 height 26
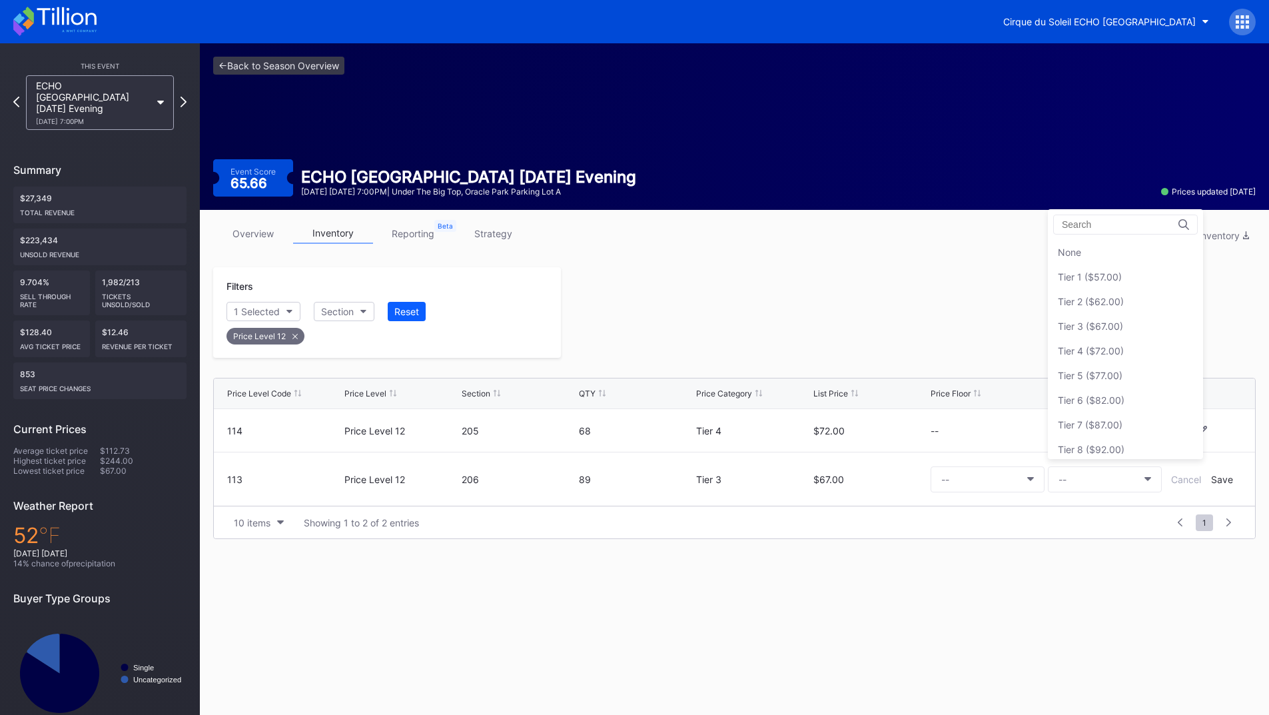
click at [1105, 282] on div "Tier 1 ($57.00)" at bounding box center [1125, 276] width 155 height 25
click at [1214, 483] on div "Save" at bounding box center [1222, 479] width 22 height 11
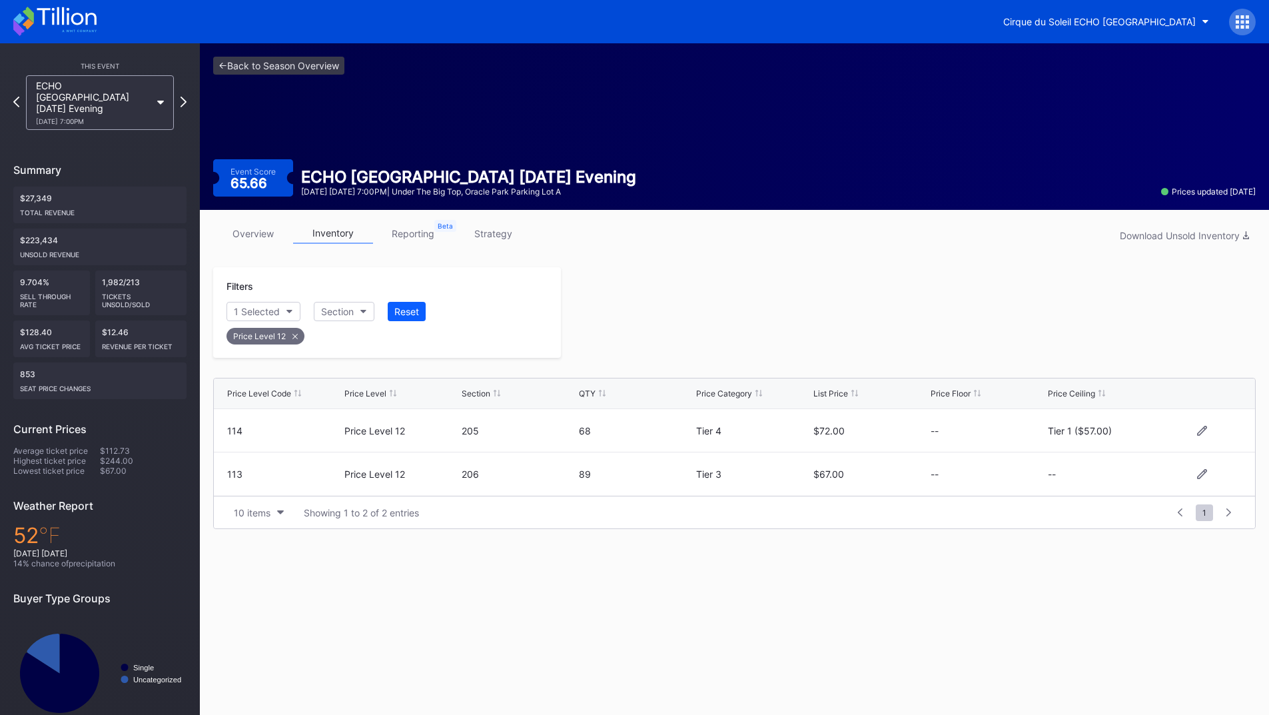
click at [910, 314] on div at bounding box center [908, 312] width 695 height 91
click at [184, 97] on icon at bounding box center [183, 101] width 7 height 13
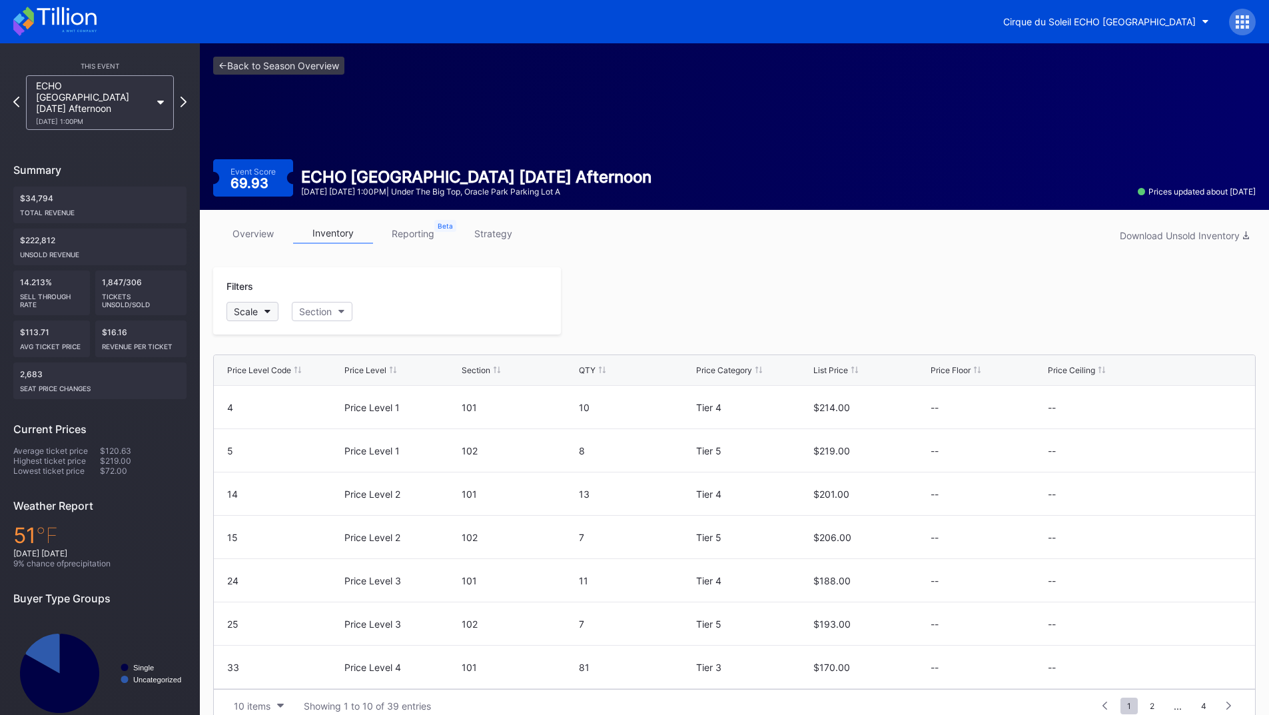
click at [266, 314] on button "Scale" at bounding box center [252, 311] width 52 height 19
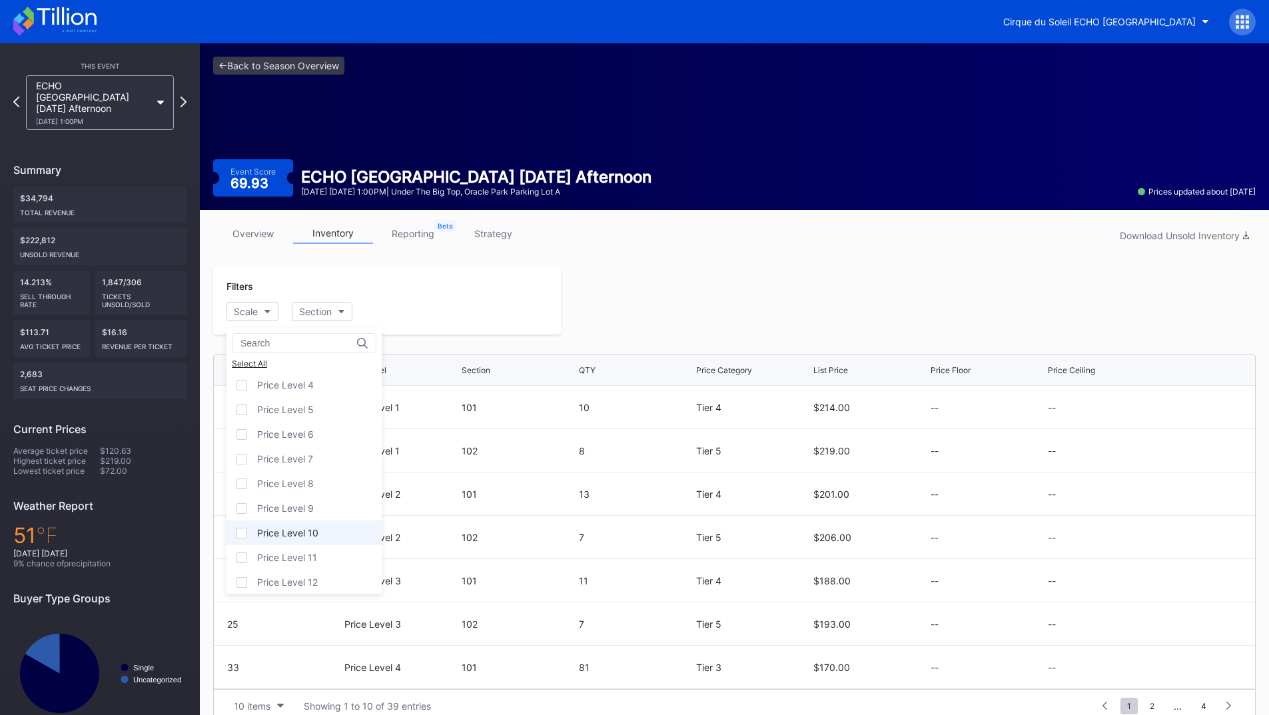
scroll to position [81, 0]
click at [310, 575] on div "Price Level 12" at bounding box center [287, 575] width 61 height 11
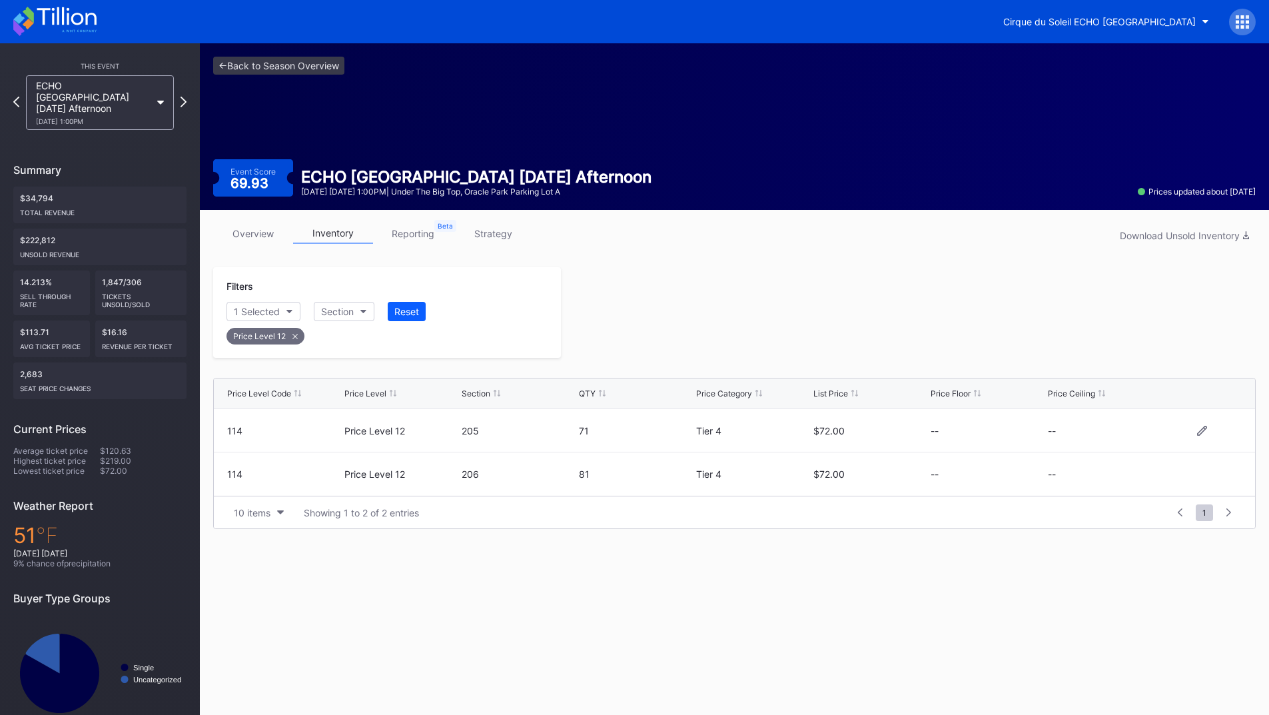
click at [1207, 432] on div at bounding box center [1202, 431] width 80 height 10
click at [1204, 432] on icon at bounding box center [1202, 431] width 10 height 10
click at [1052, 429] on button "--" at bounding box center [1105, 435] width 114 height 26
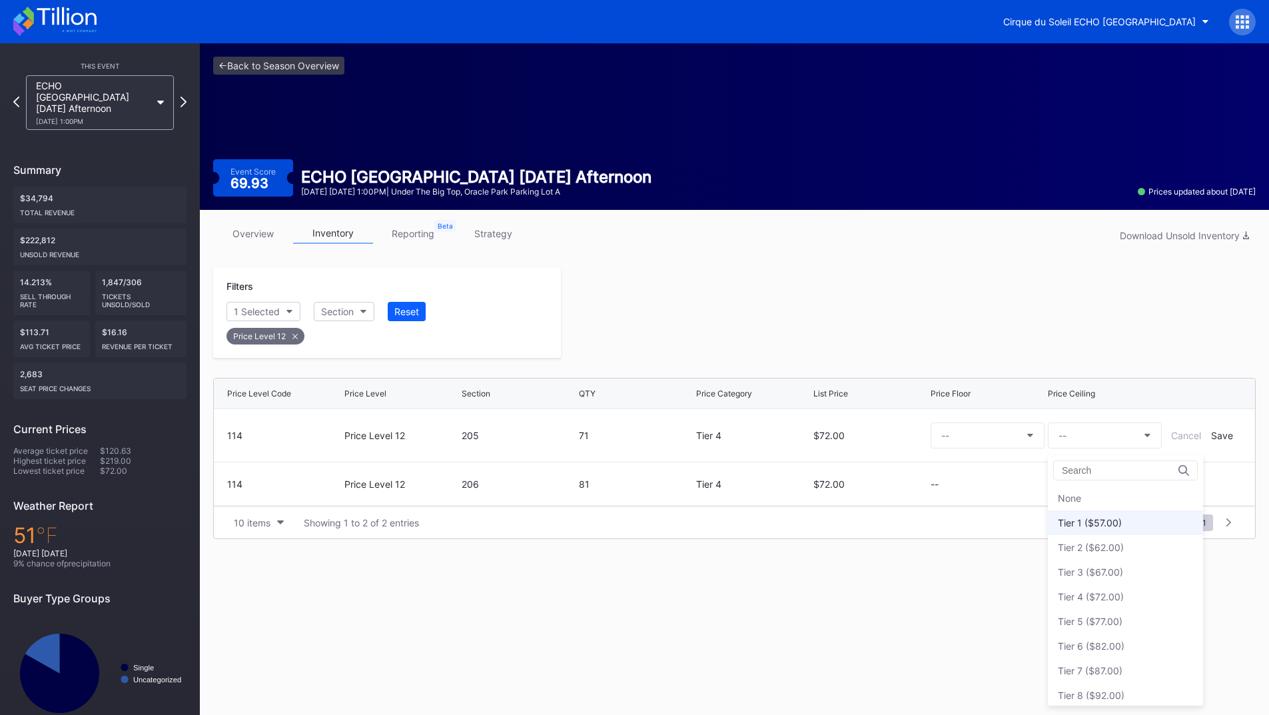
click at [1090, 524] on div "Tier 1 ($57.00)" at bounding box center [1090, 522] width 64 height 11
click at [1223, 436] on div "Save" at bounding box center [1222, 435] width 22 height 11
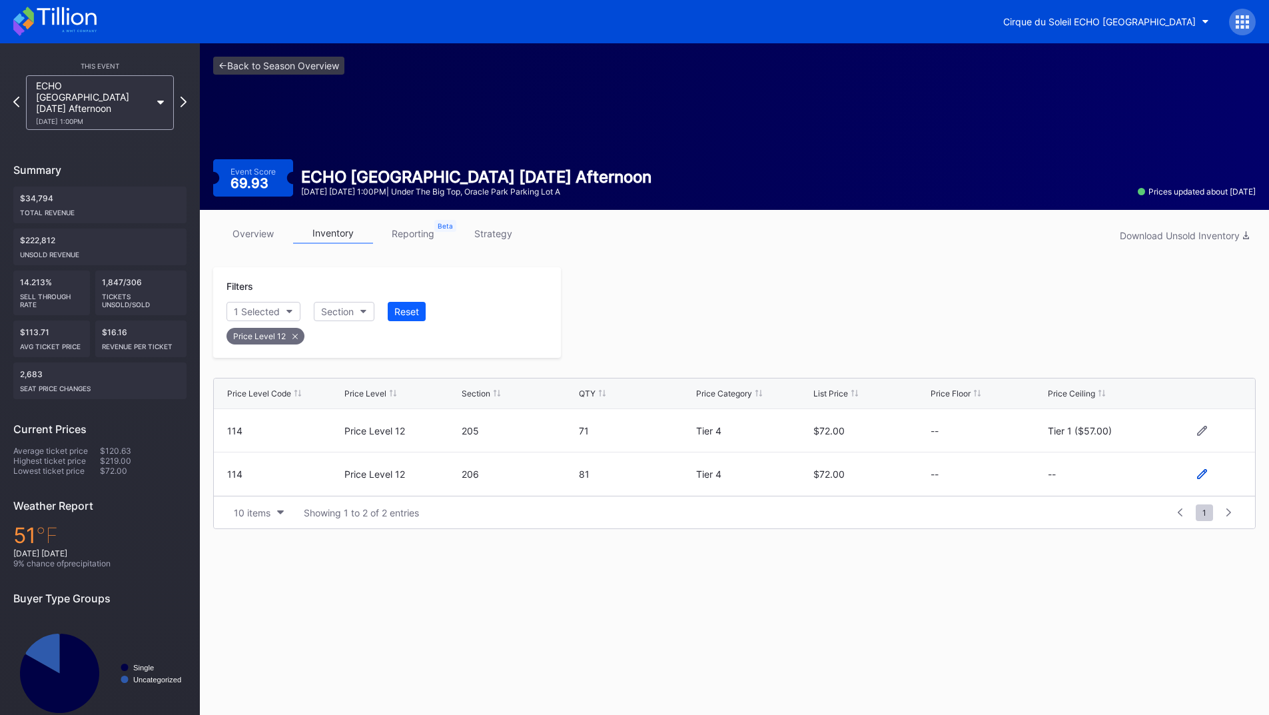
click at [1202, 474] on icon at bounding box center [1202, 474] width 10 height 10
click at [1100, 484] on button "--" at bounding box center [1105, 479] width 114 height 26
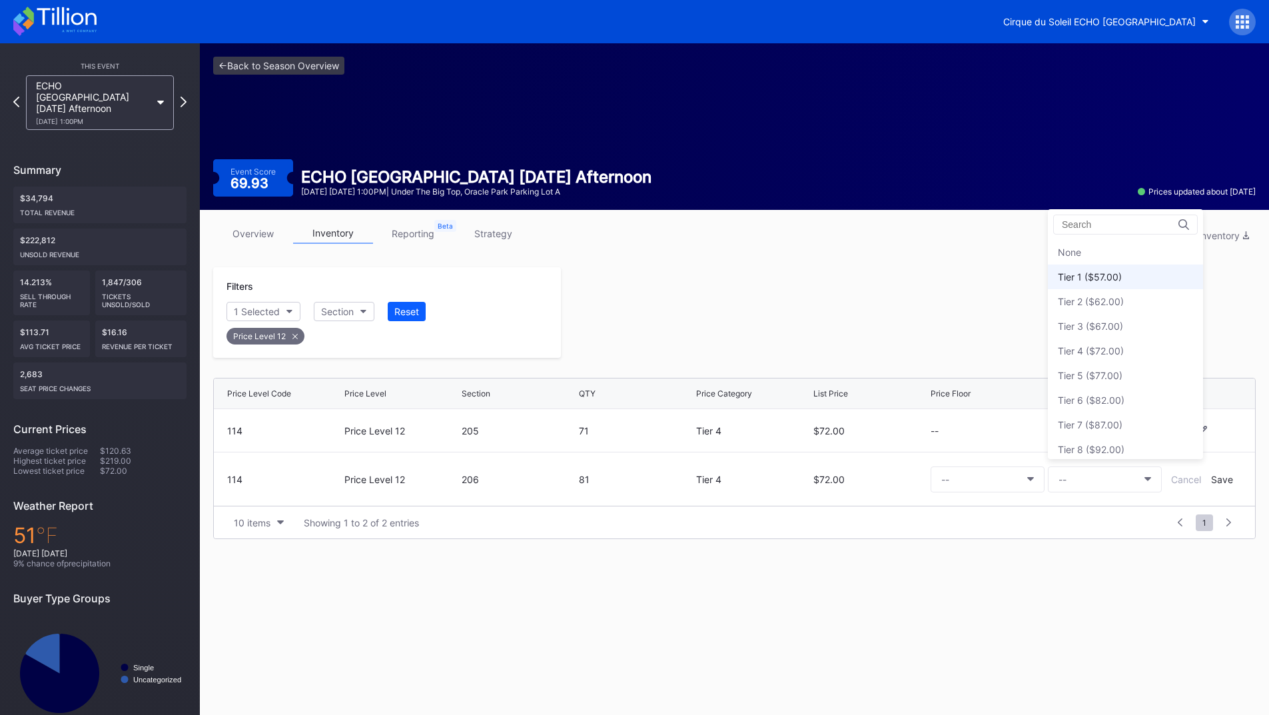
click at [1100, 282] on div "Tier 1 ($57.00)" at bounding box center [1125, 276] width 155 height 25
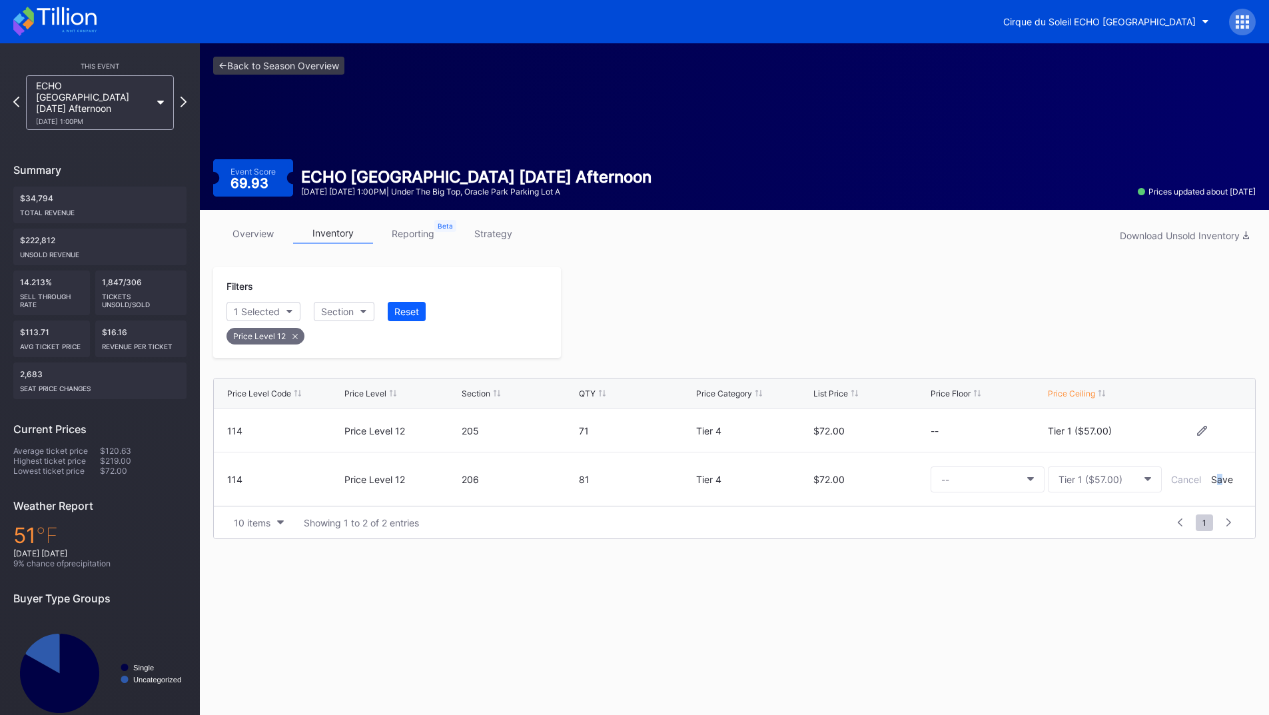
click at [1219, 482] on div "Save" at bounding box center [1222, 479] width 22 height 11
drag, startPoint x: 896, startPoint y: 322, endPoint x: 899, endPoint y: 330, distance: 9.3
click at [894, 323] on div at bounding box center [908, 312] width 695 height 91
click at [184, 97] on icon at bounding box center [183, 101] width 7 height 13
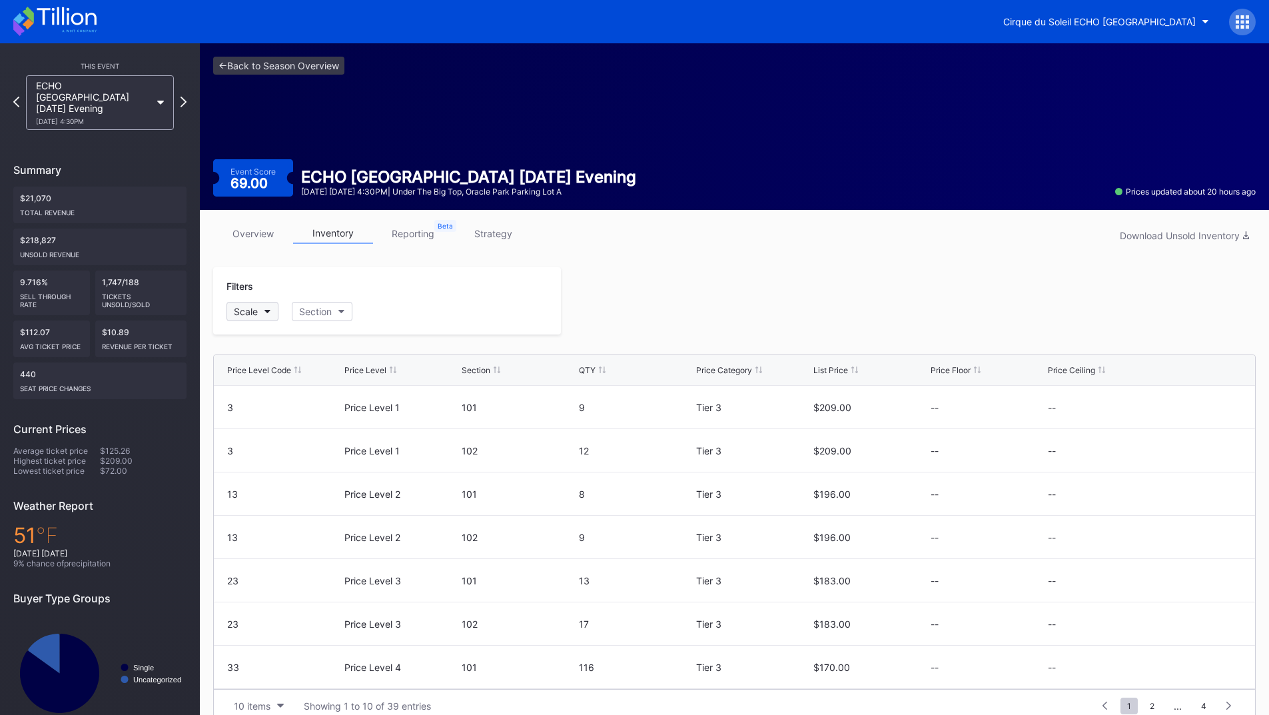
click at [259, 314] on button "Scale" at bounding box center [252, 311] width 52 height 19
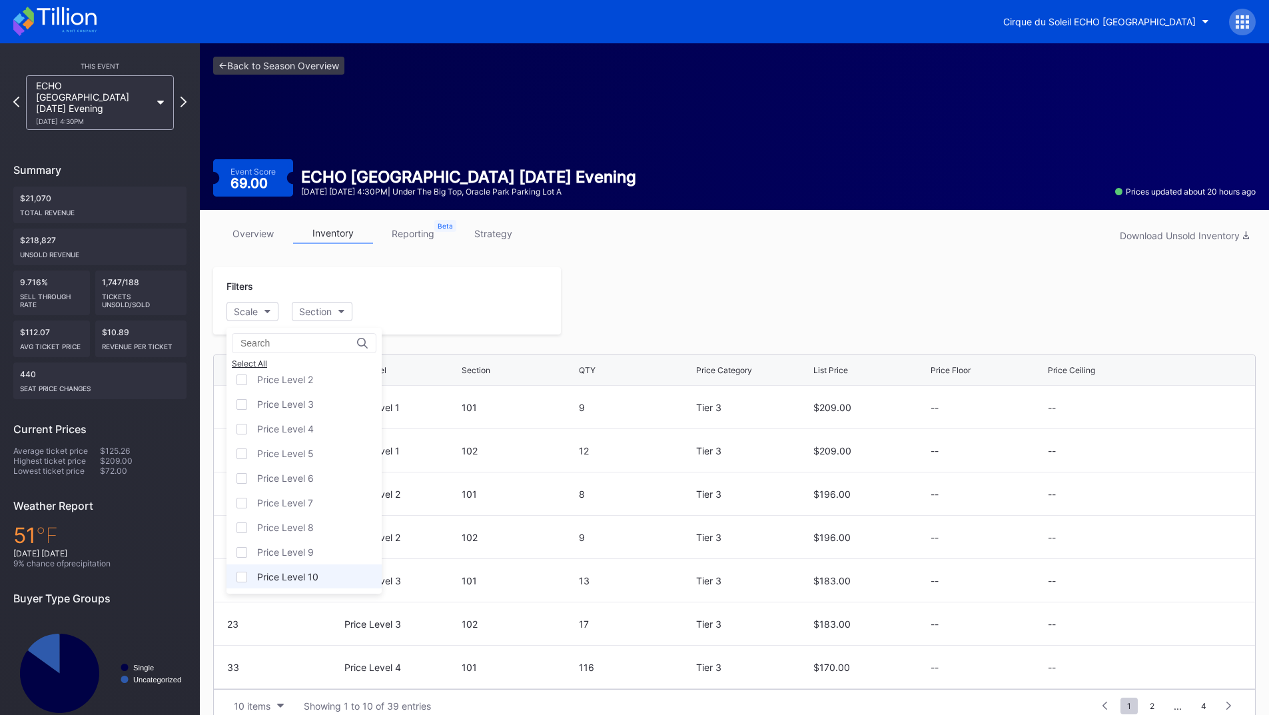
scroll to position [81, 0]
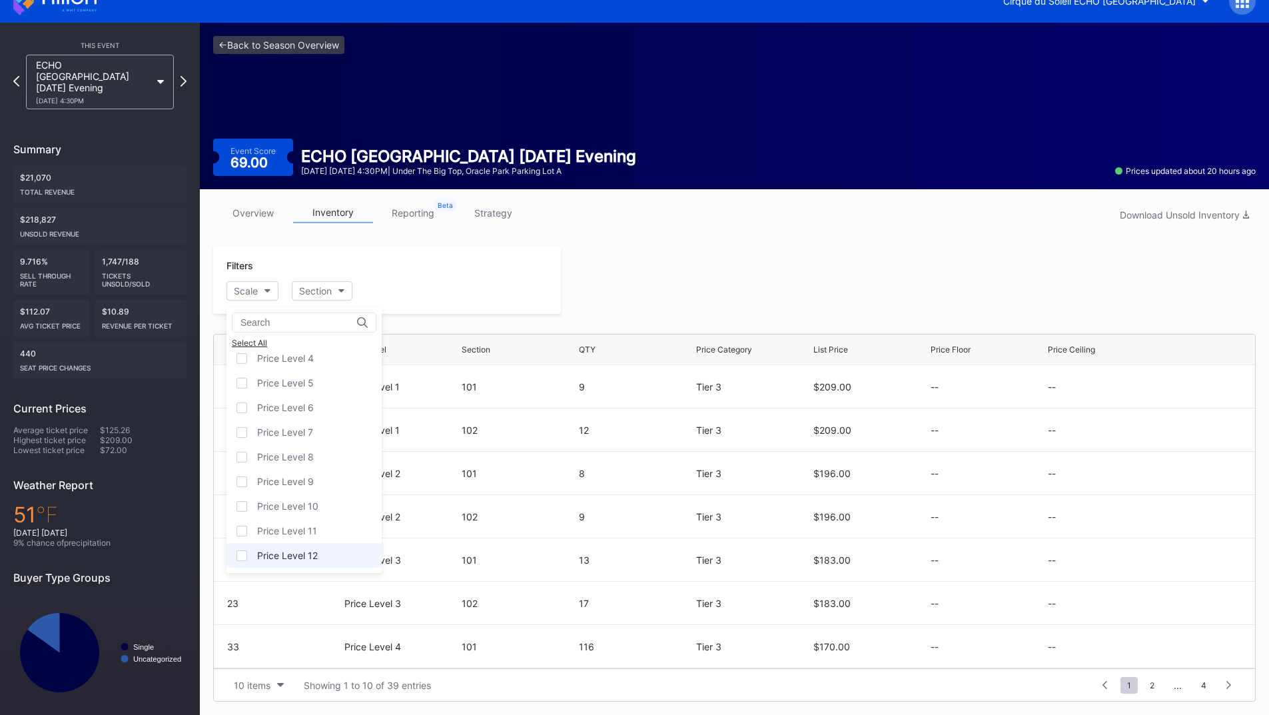
click at [291, 554] on div "Price Level 12" at bounding box center [287, 554] width 61 height 11
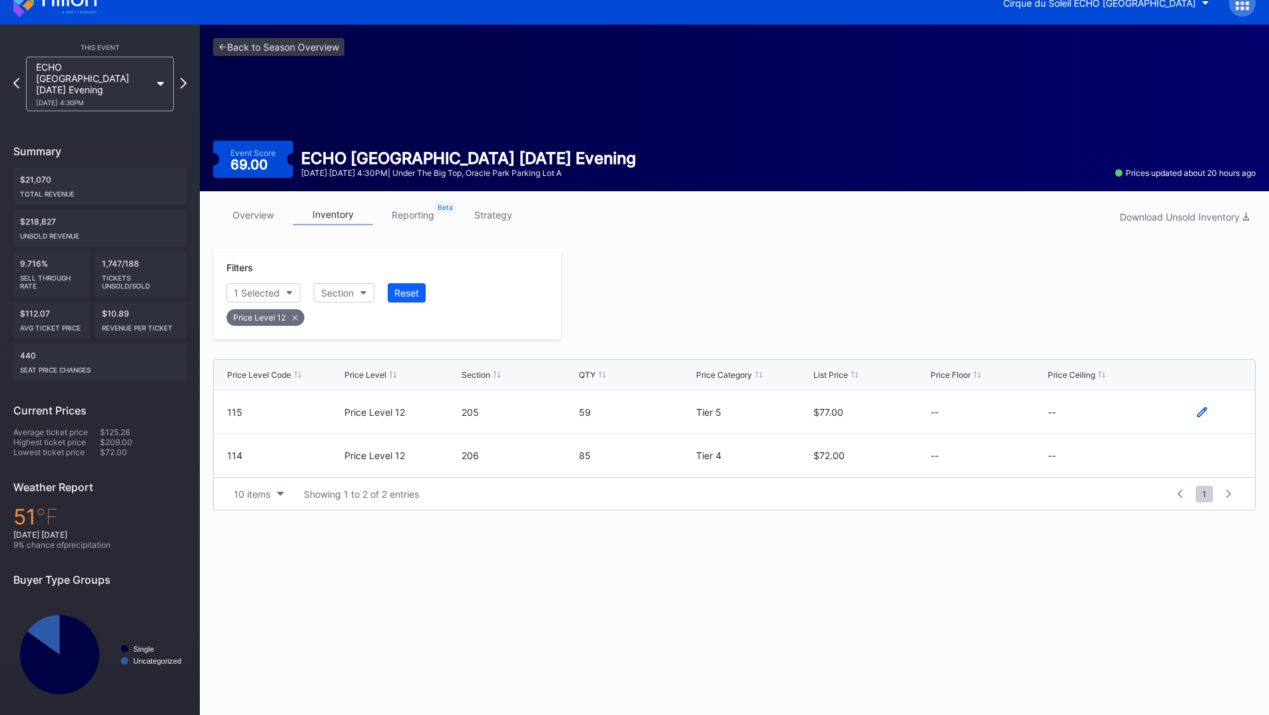
click at [1200, 410] on icon at bounding box center [1202, 412] width 10 height 10
click at [1116, 416] on button "--" at bounding box center [1105, 417] width 114 height 26
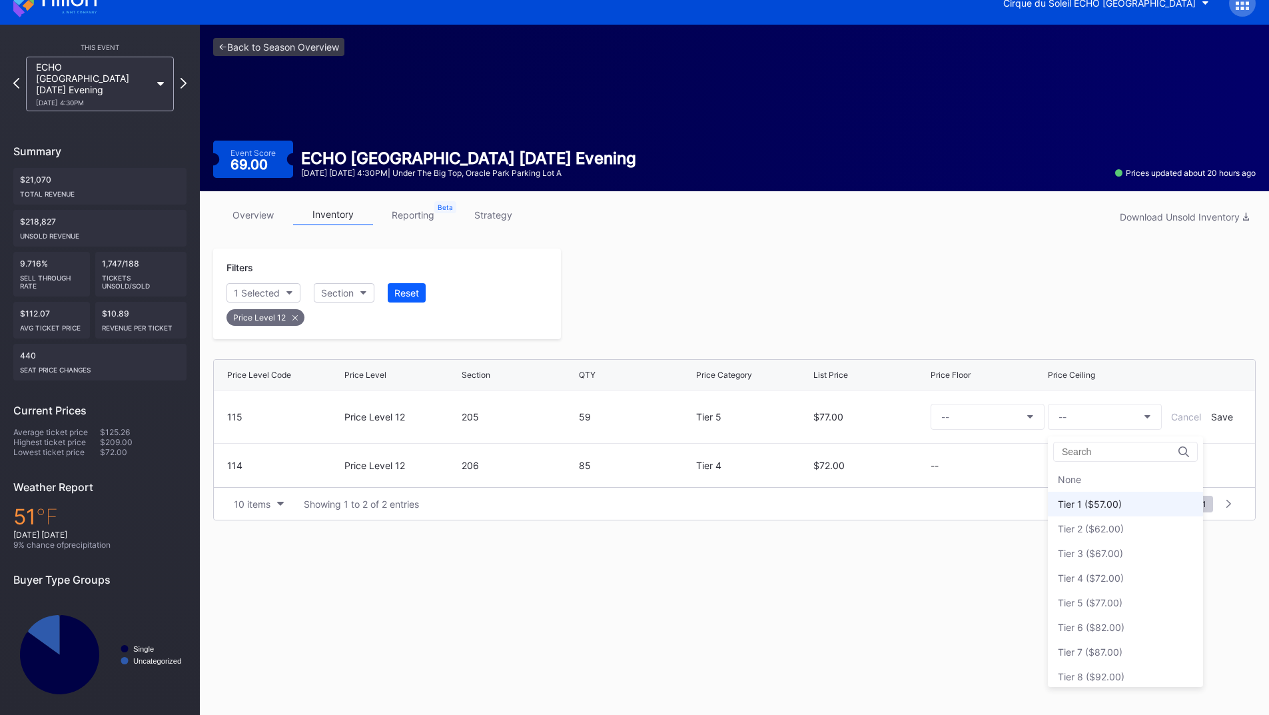
click at [1103, 497] on div "Tier 1 ($57.00)" at bounding box center [1125, 504] width 155 height 25
click at [1218, 415] on div "Save" at bounding box center [1222, 416] width 22 height 11
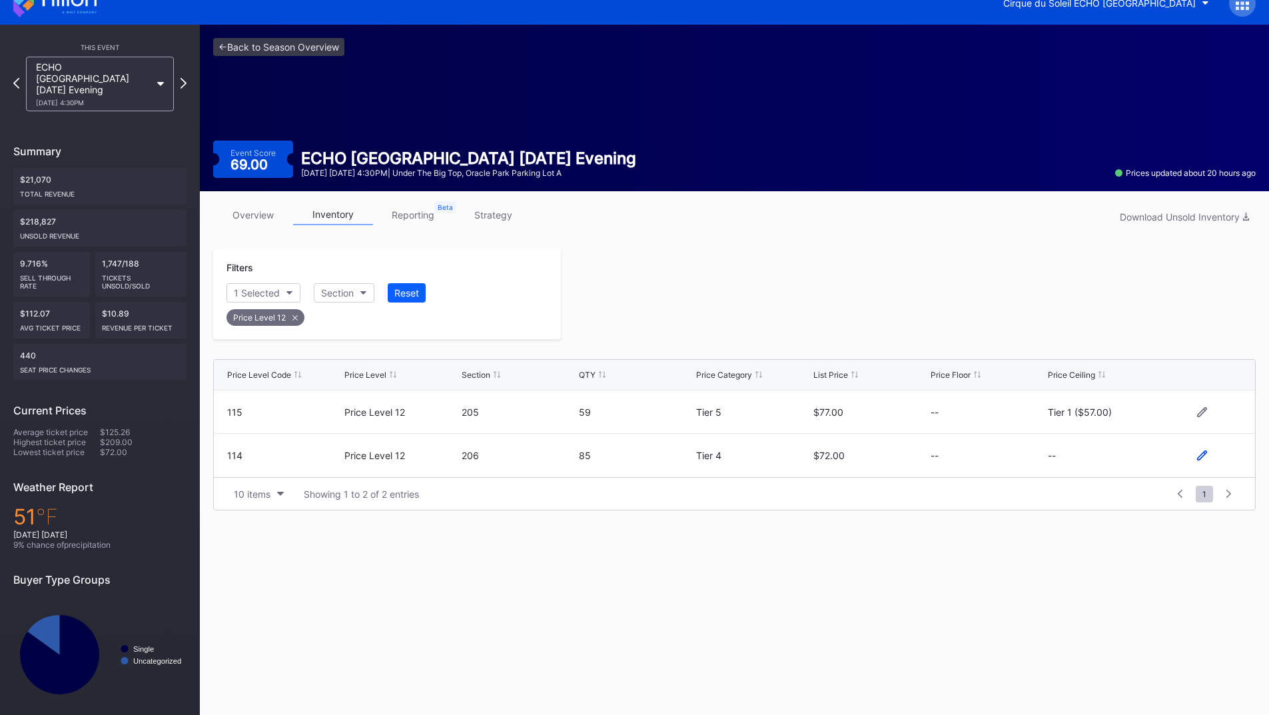
click at [1204, 454] on icon at bounding box center [1202, 455] width 10 height 10
click at [1095, 454] on button "--" at bounding box center [1105, 461] width 114 height 26
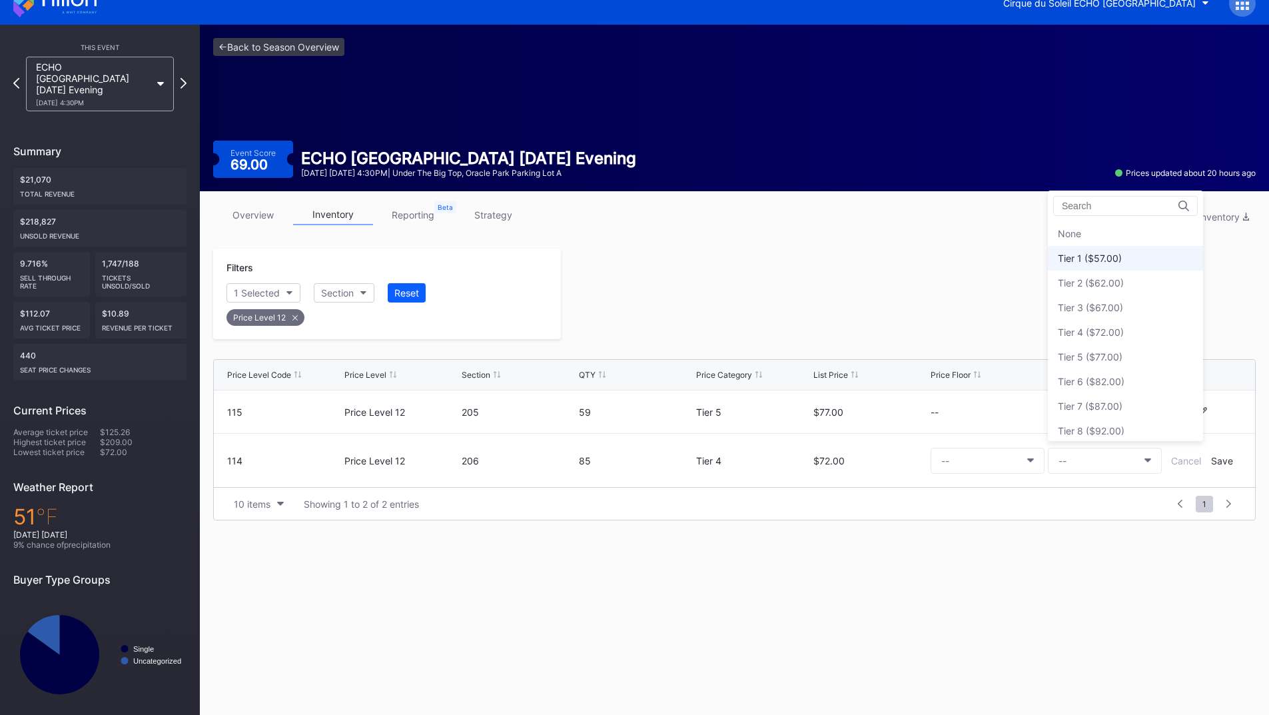
click at [1098, 264] on div "Tier 1 ($57.00)" at bounding box center [1125, 258] width 155 height 25
click at [1221, 461] on div "Save" at bounding box center [1222, 460] width 22 height 11
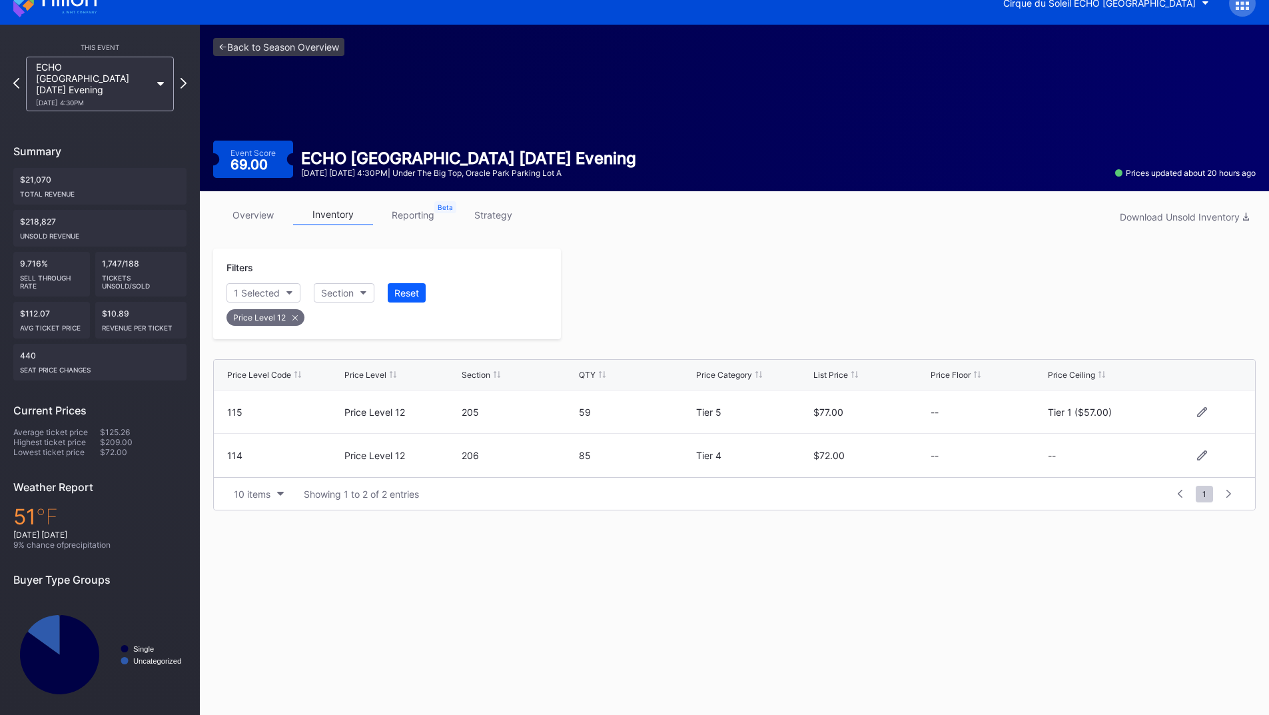
click at [910, 323] on div at bounding box center [908, 293] width 695 height 91
click at [184, 78] on icon at bounding box center [183, 83] width 7 height 13
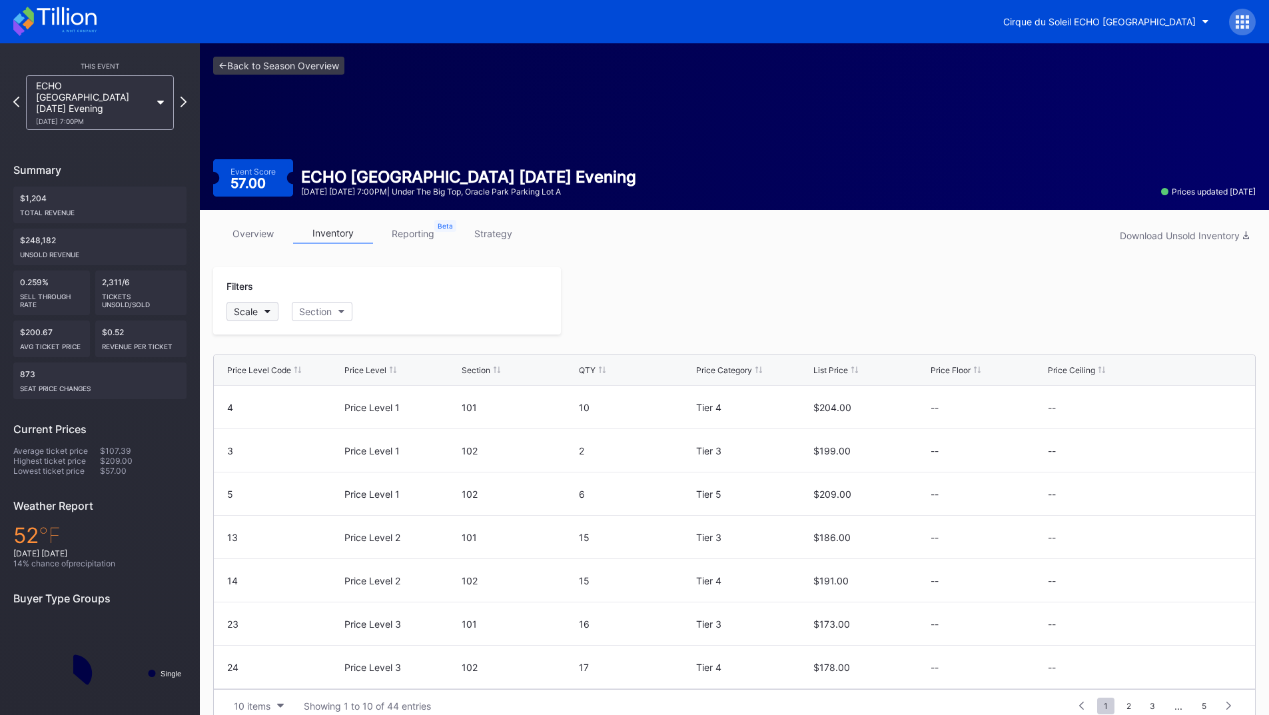
click at [250, 316] on div "Scale" at bounding box center [246, 311] width 24 height 11
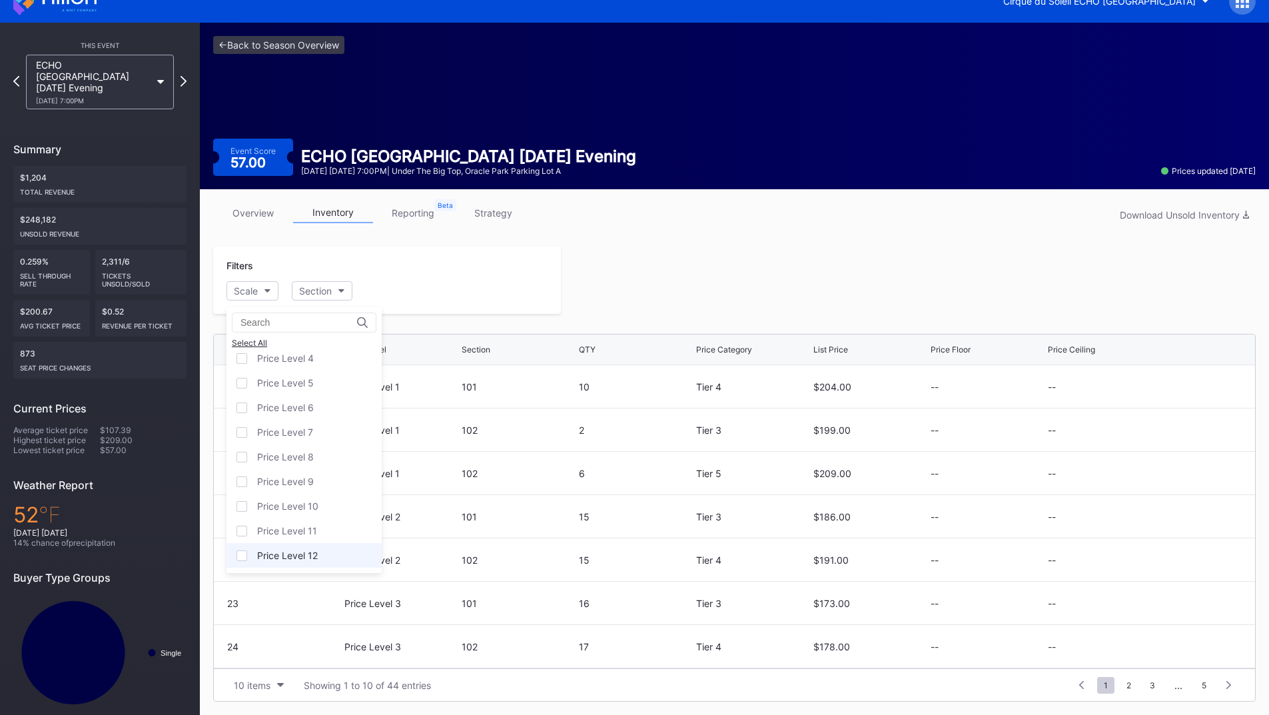
click at [309, 564] on div "Price Level 12" at bounding box center [303, 555] width 155 height 25
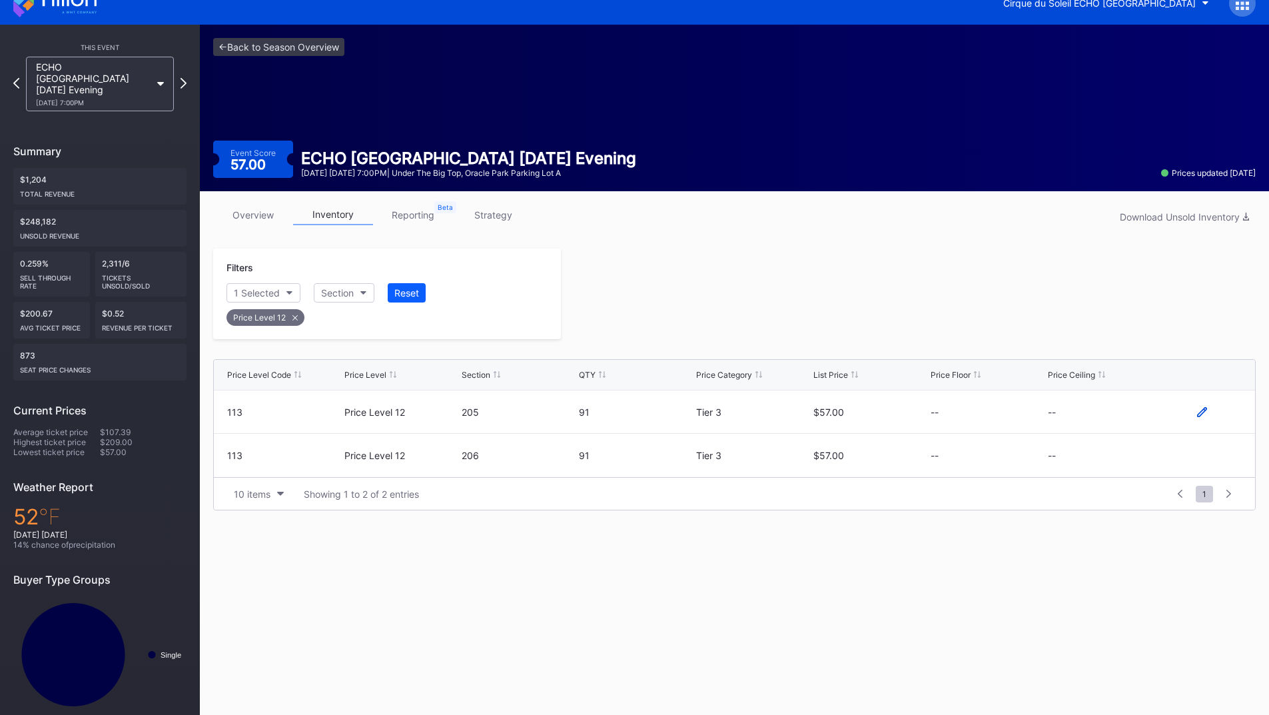
click at [1198, 413] on icon at bounding box center [1202, 411] width 10 height 10
click at [1083, 420] on button "--" at bounding box center [1105, 417] width 114 height 26
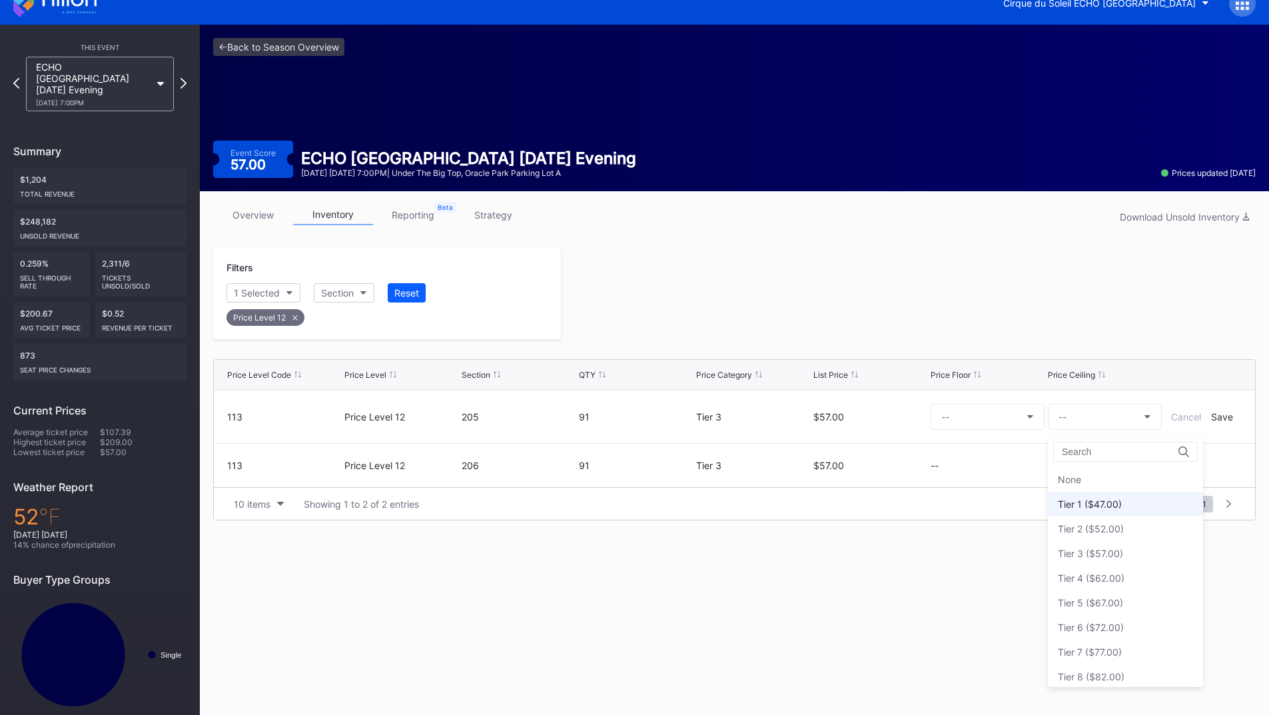
click at [1089, 500] on div "Tier 1 ($47.00)" at bounding box center [1090, 503] width 64 height 11
click at [1224, 418] on div "Save" at bounding box center [1222, 416] width 22 height 11
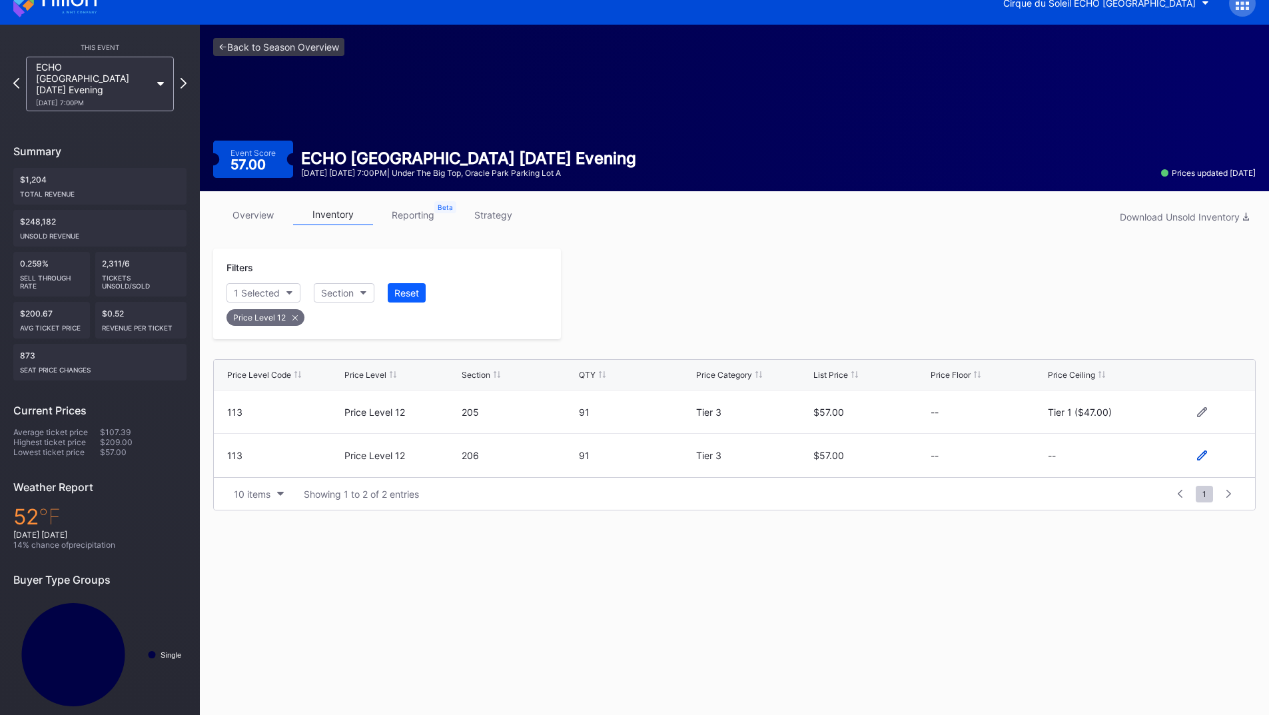
click at [1202, 457] on icon at bounding box center [1202, 455] width 10 height 10
click at [1103, 462] on button "--" at bounding box center [1105, 461] width 114 height 26
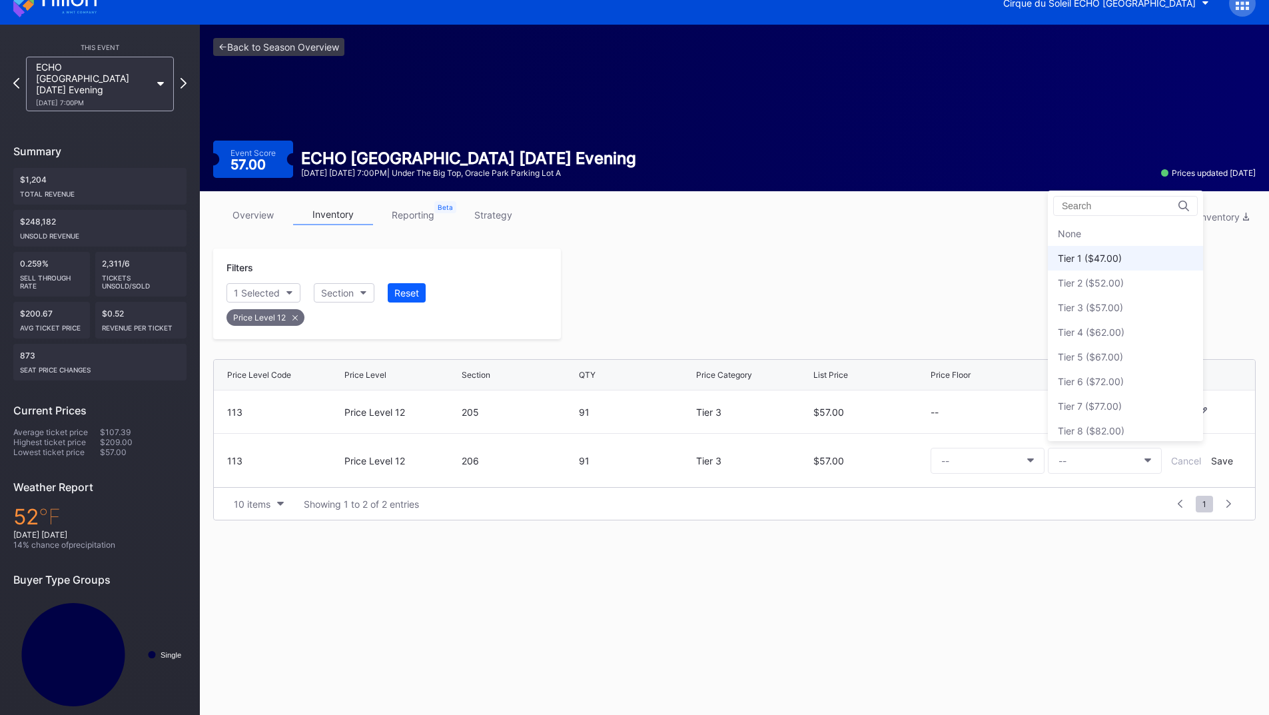
click at [1092, 262] on div "Tier 1 ($47.00)" at bounding box center [1090, 257] width 64 height 11
click at [1214, 462] on div "Save" at bounding box center [1222, 460] width 22 height 11
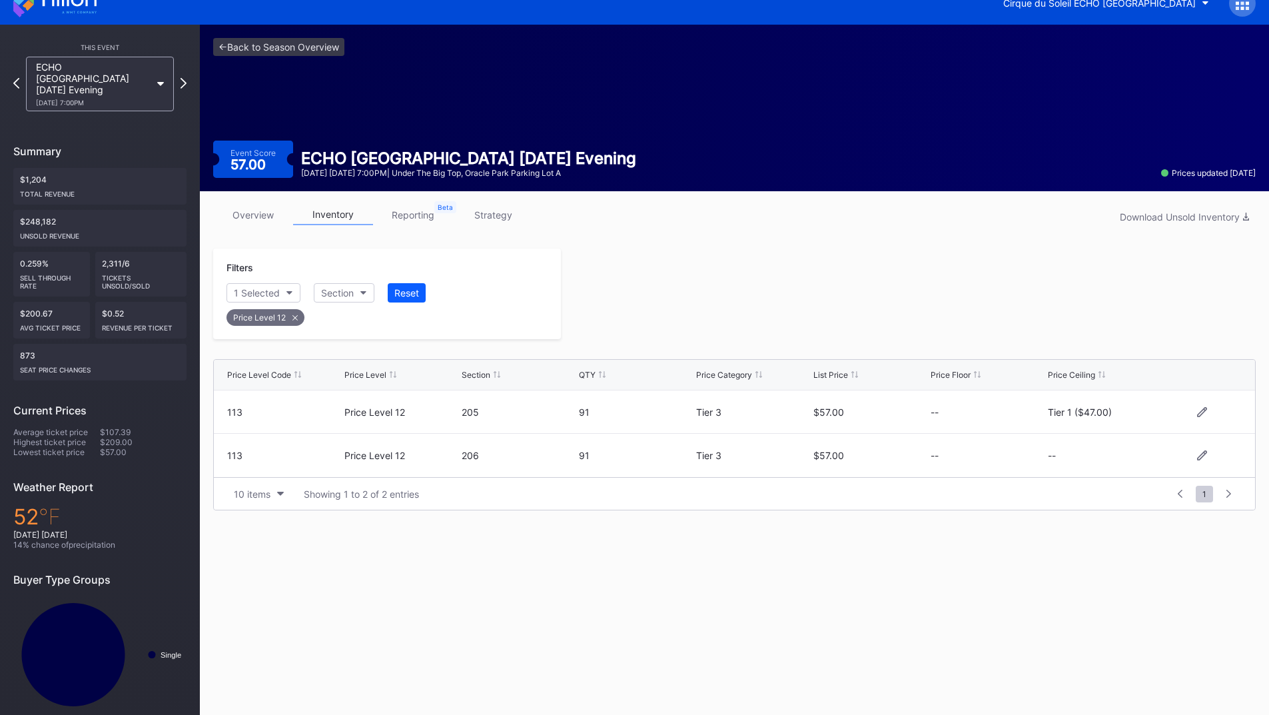
click at [881, 299] on div at bounding box center [908, 293] width 695 height 91
click at [184, 77] on icon at bounding box center [183, 83] width 7 height 13
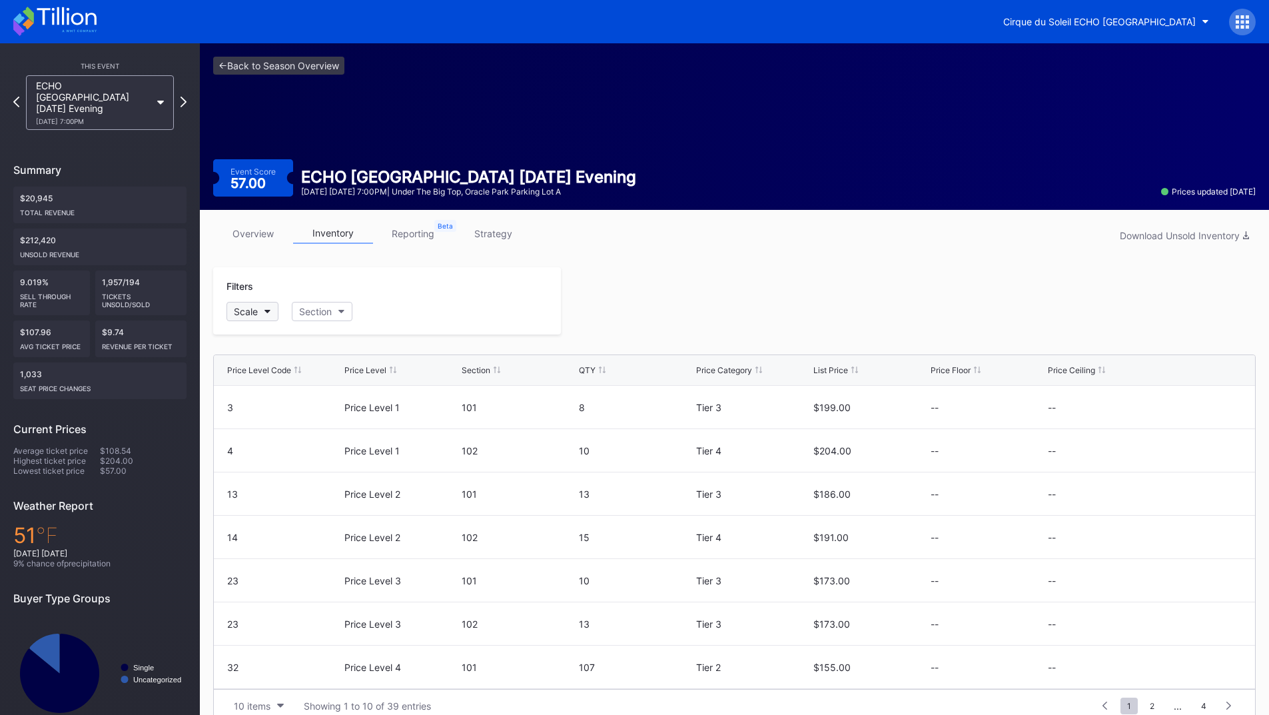
click at [248, 308] on div "Scale" at bounding box center [246, 311] width 24 height 11
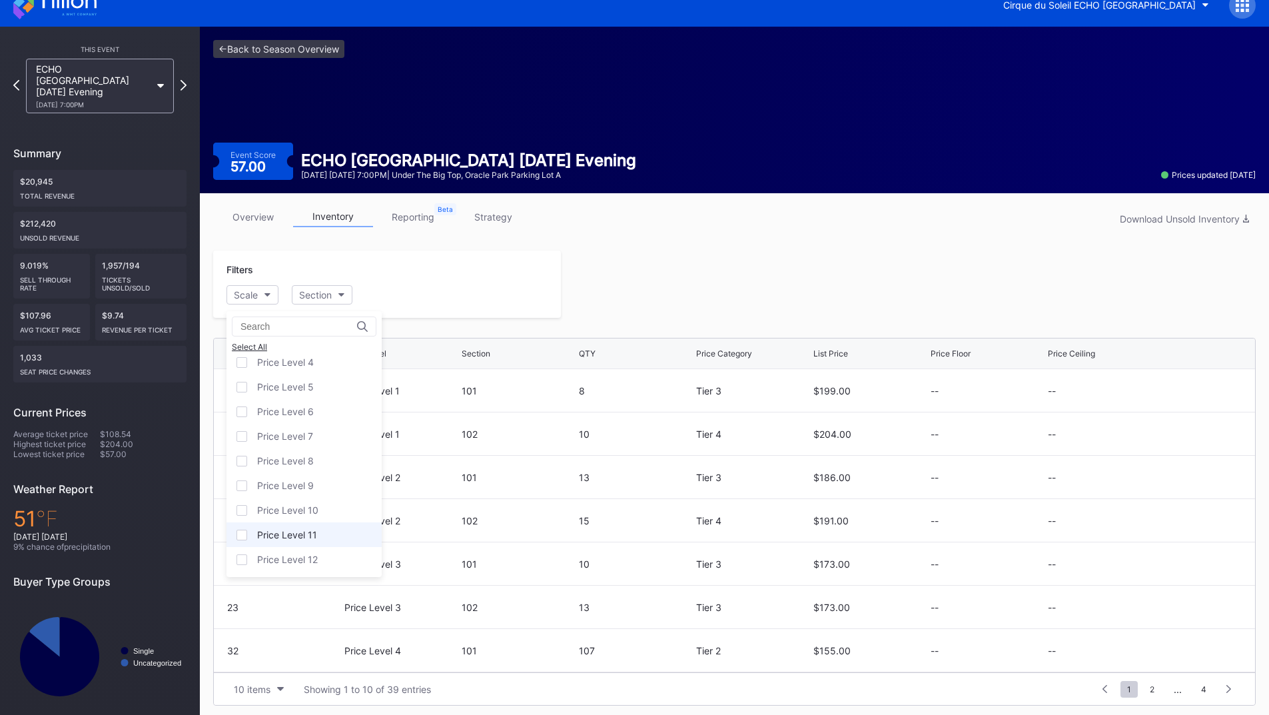
scroll to position [21, 0]
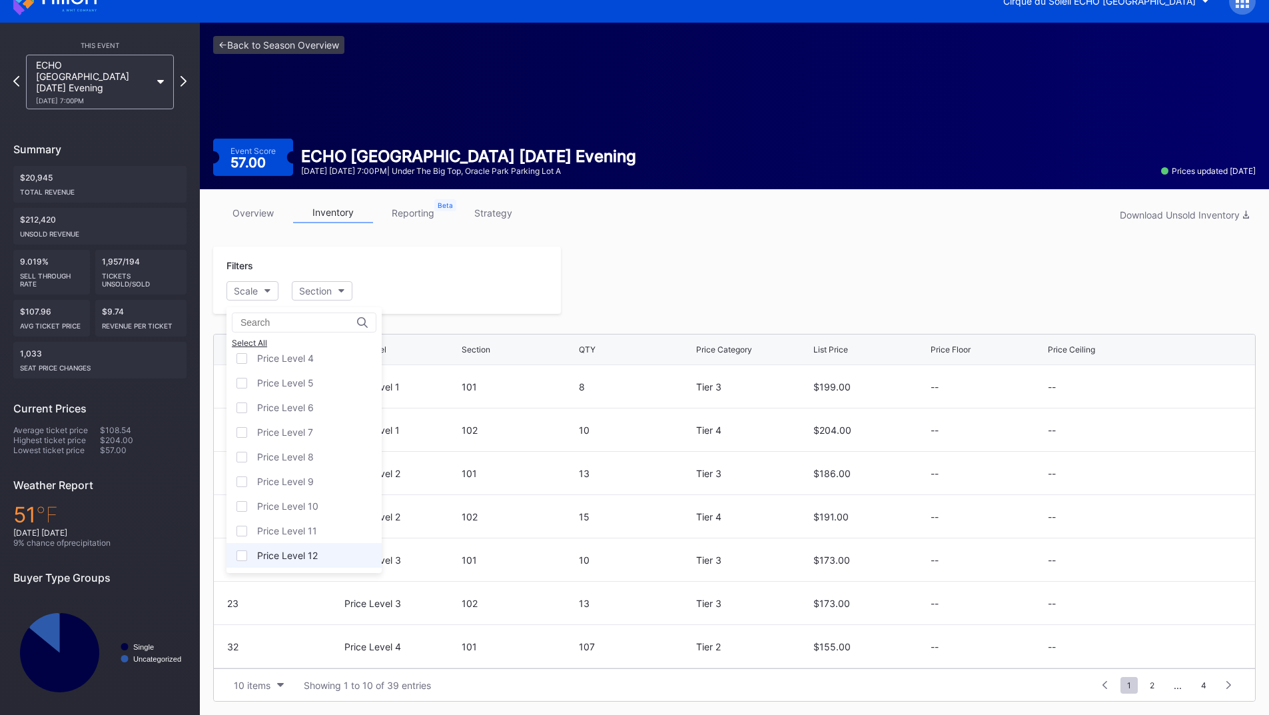
drag, startPoint x: 294, startPoint y: 552, endPoint x: 324, endPoint y: 524, distance: 41.9
click at [294, 553] on div "Price Level 12" at bounding box center [287, 554] width 61 height 11
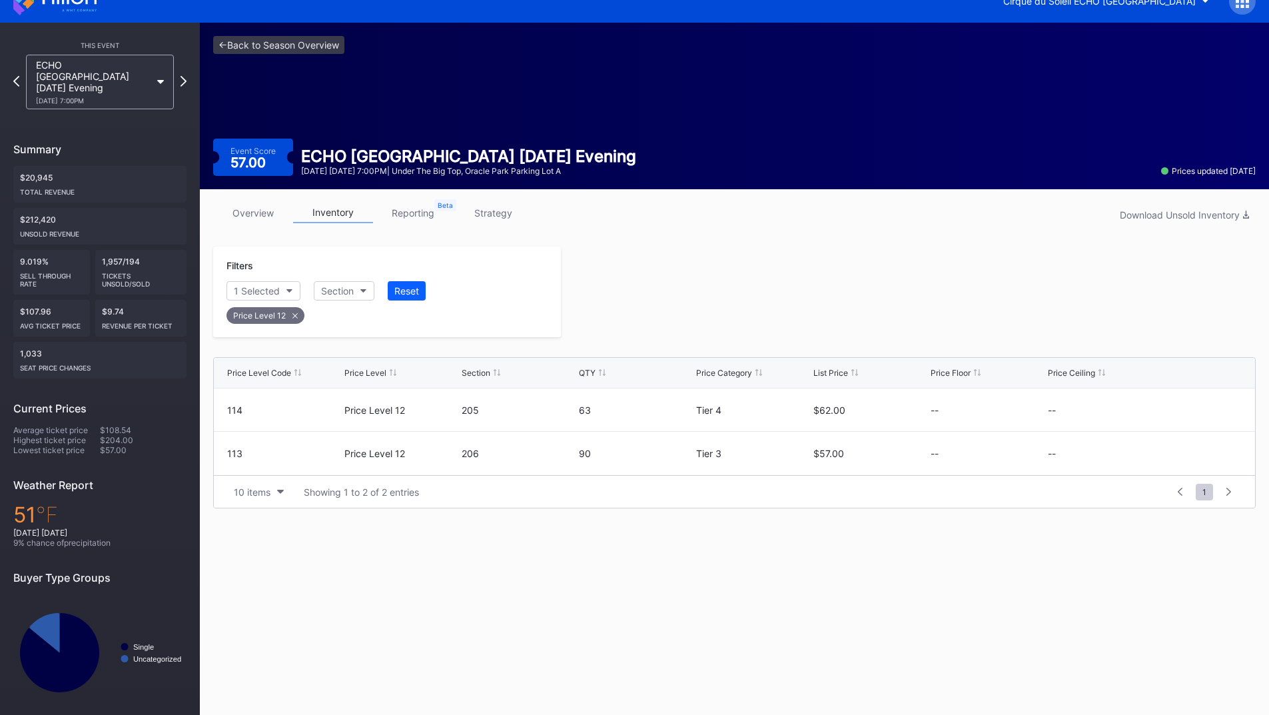
scroll to position [19, 0]
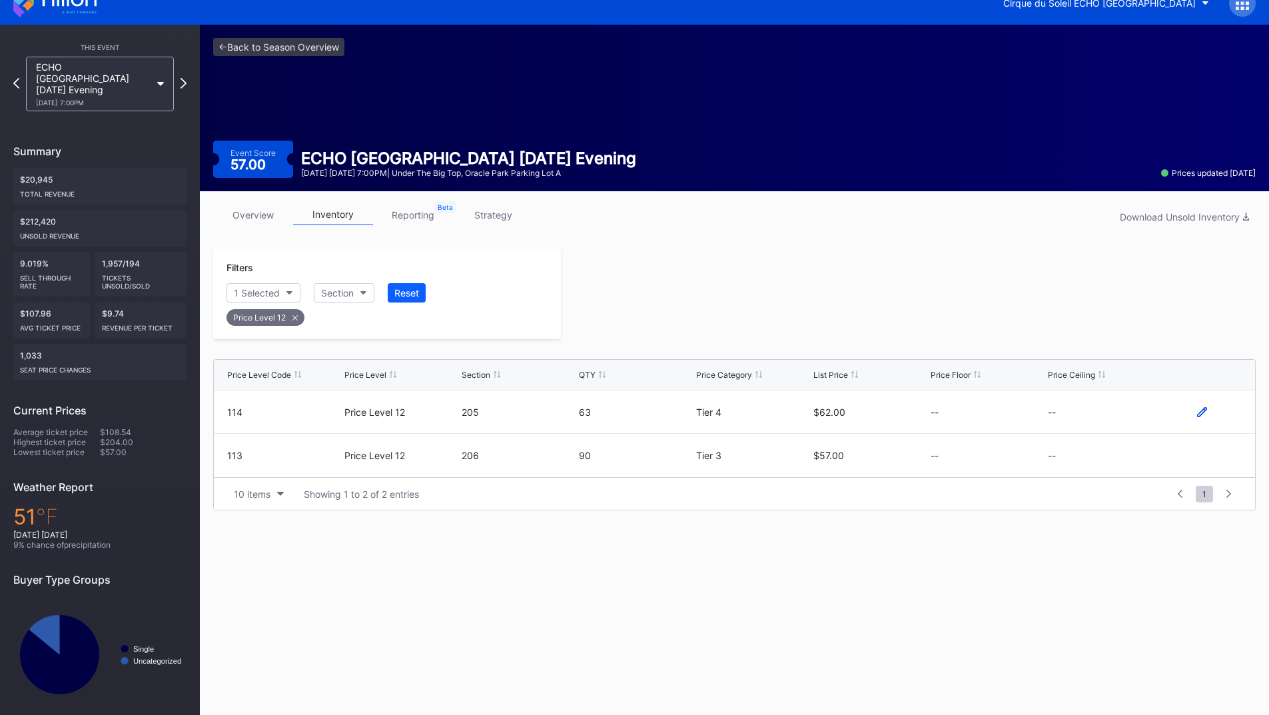
click at [1199, 413] on icon at bounding box center [1202, 411] width 10 height 10
click at [1080, 415] on button "--" at bounding box center [1105, 417] width 114 height 26
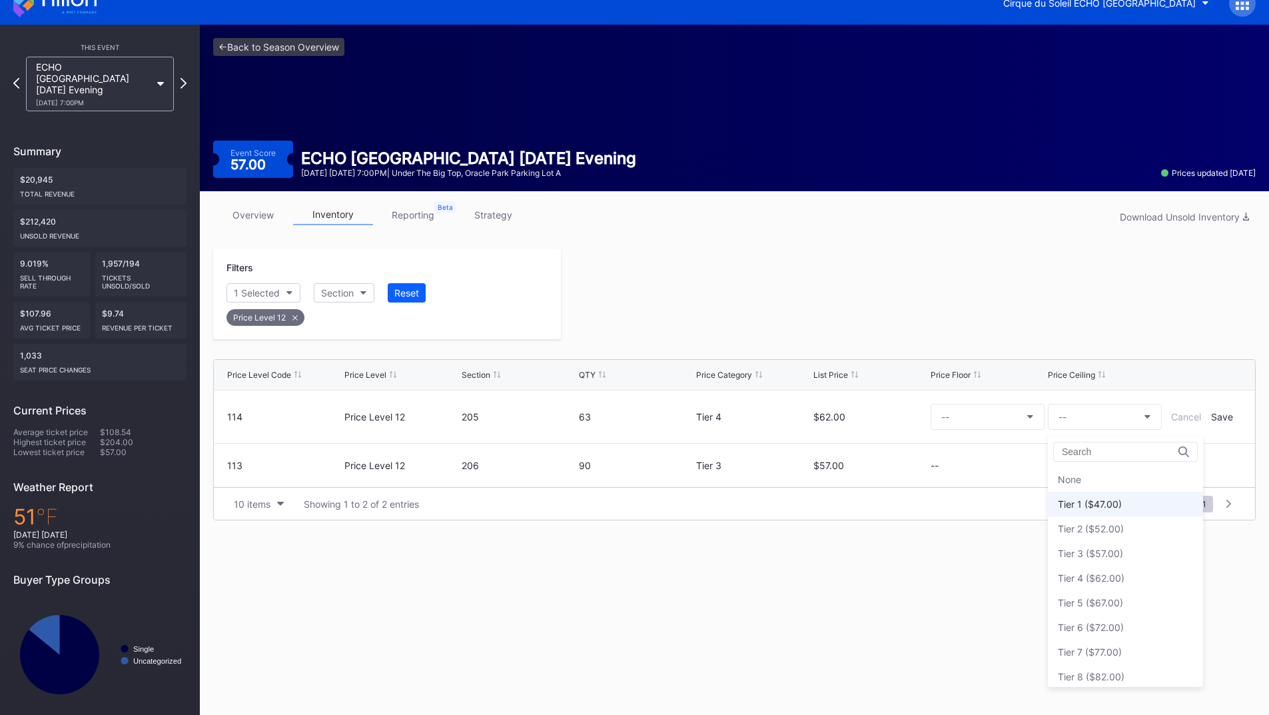
click at [1096, 508] on div "Tier 1 ($47.00)" at bounding box center [1090, 503] width 64 height 11
click at [1214, 416] on div "Save" at bounding box center [1222, 416] width 22 height 11
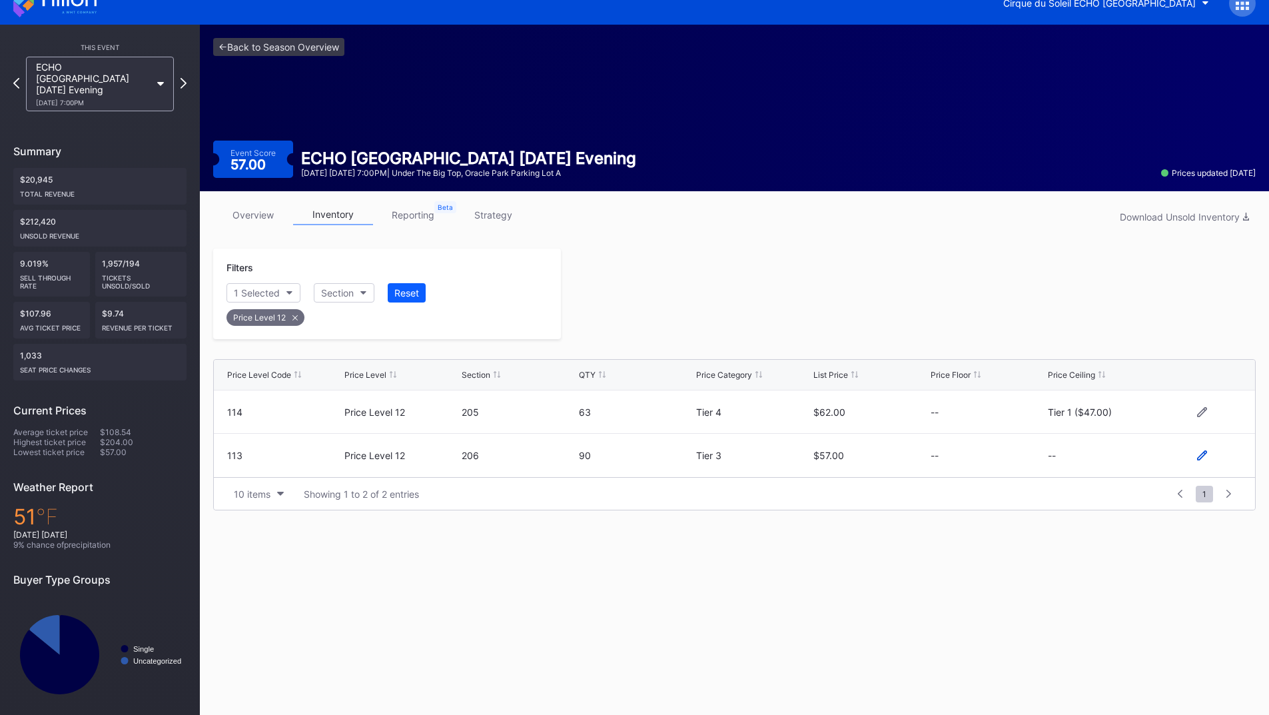
click at [1198, 453] on icon at bounding box center [1202, 455] width 10 height 10
click at [1100, 458] on button "--" at bounding box center [1105, 461] width 114 height 26
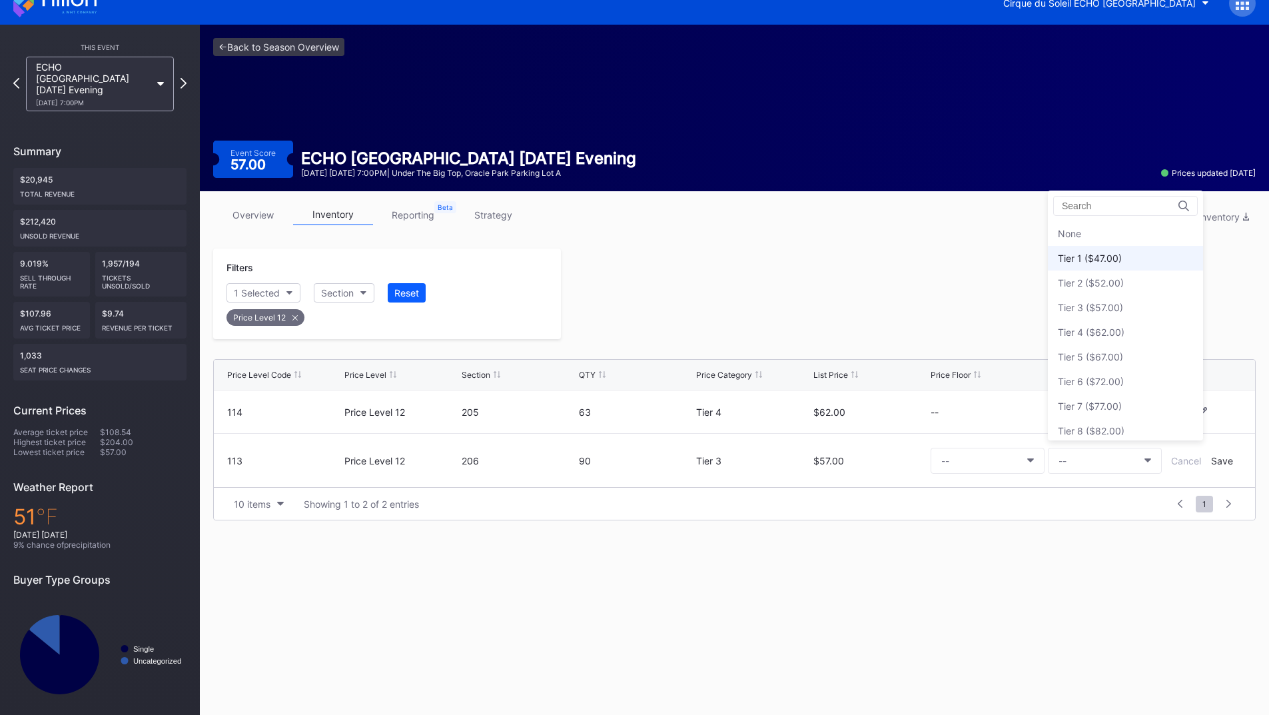
click at [1072, 262] on div "Tier 1 ($47.00)" at bounding box center [1090, 257] width 64 height 11
click at [1220, 460] on div "Save" at bounding box center [1222, 460] width 22 height 11
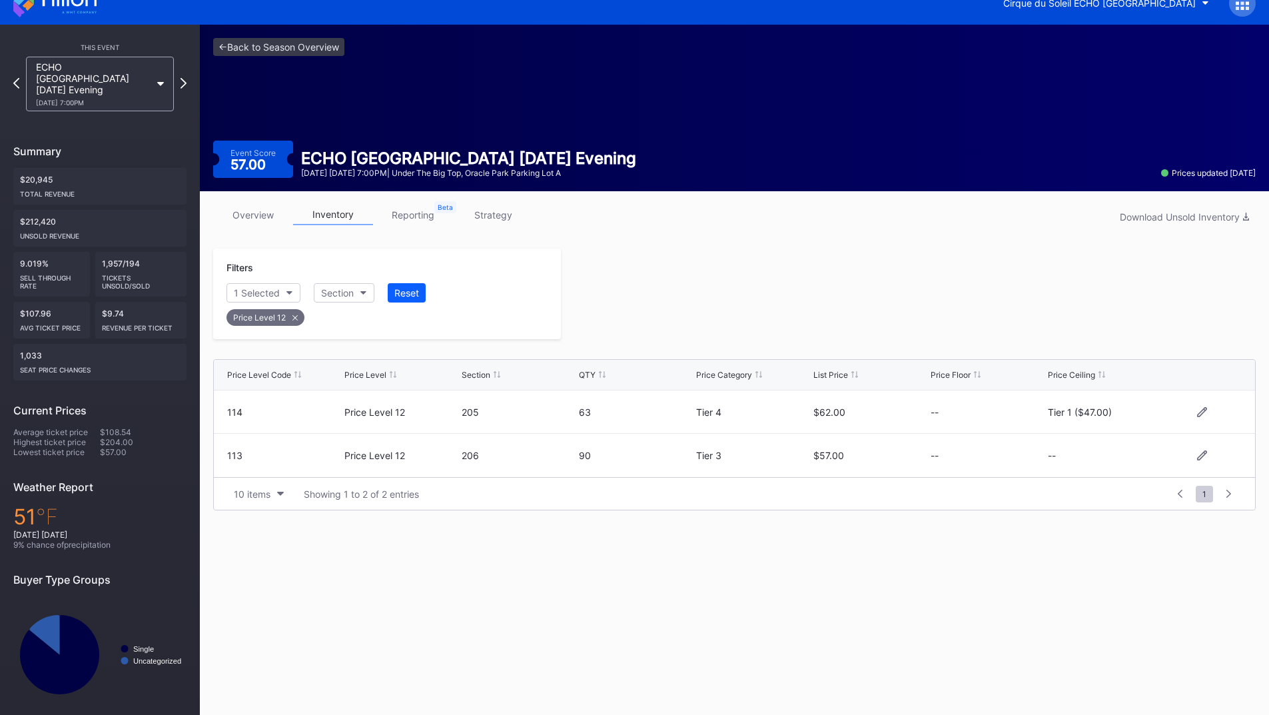
click at [805, 301] on div at bounding box center [908, 293] width 695 height 91
click at [185, 79] on icon at bounding box center [183, 83] width 7 height 13
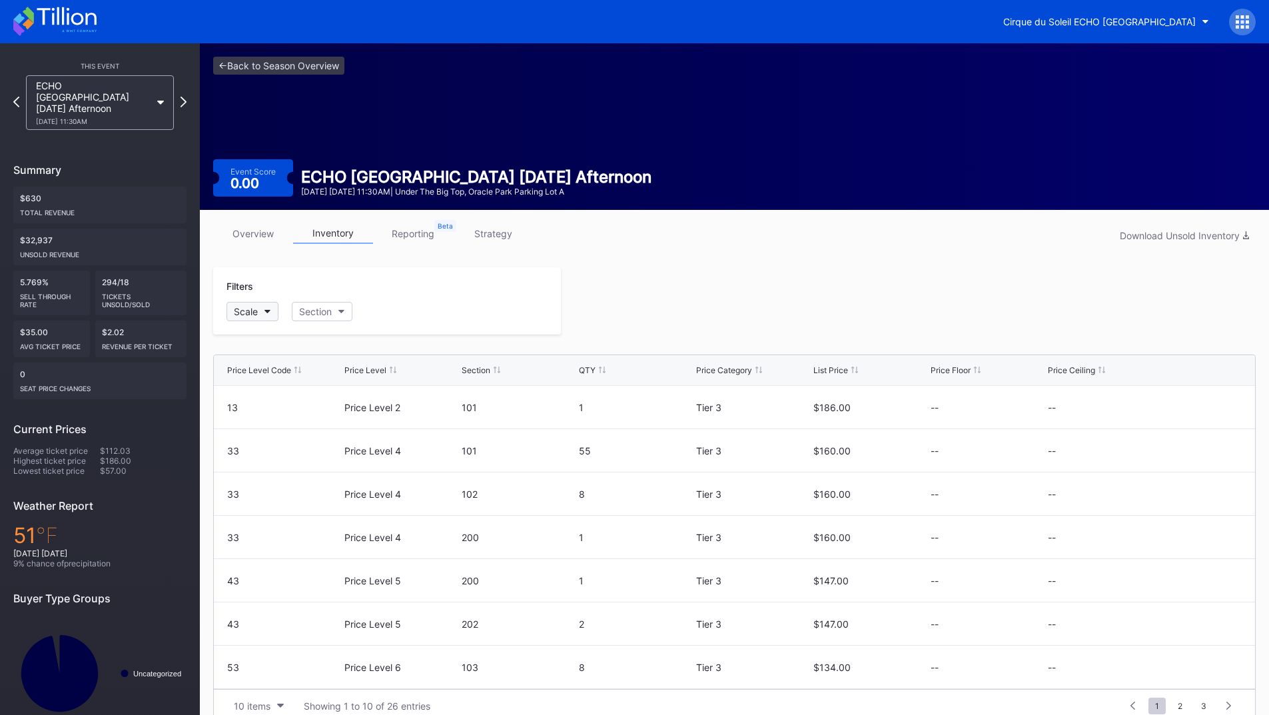
click at [248, 307] on div "Scale" at bounding box center [246, 311] width 24 height 11
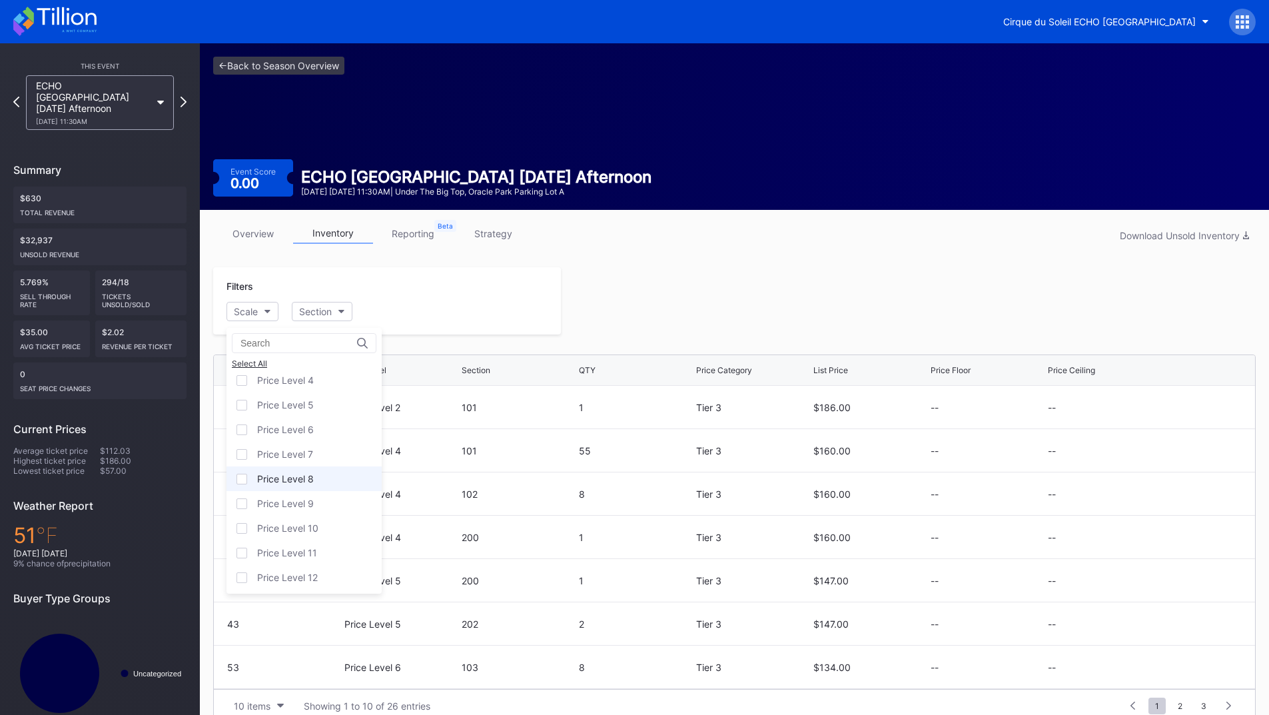
scroll to position [32, 0]
click at [316, 567] on div "Price Level 12" at bounding box center [303, 575] width 155 height 25
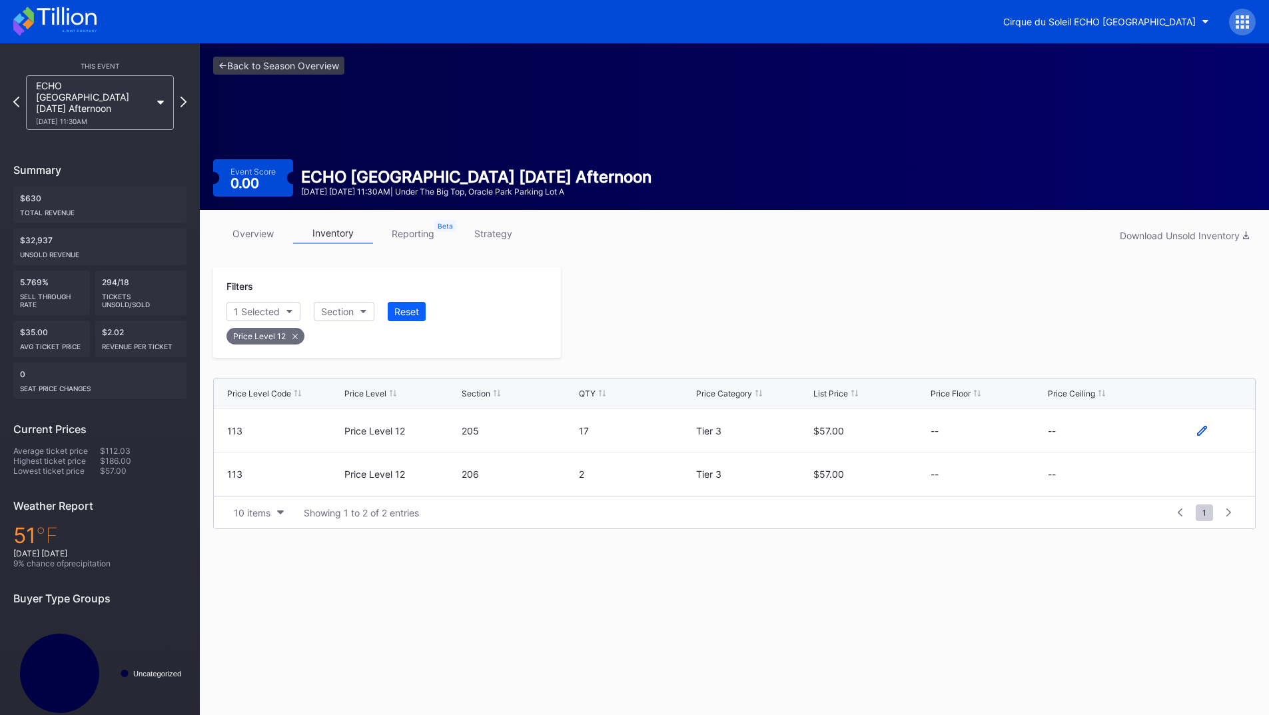
click at [1200, 428] on icon at bounding box center [1202, 431] width 10 height 10
drag, startPoint x: 1200, startPoint y: 428, endPoint x: 1107, endPoint y: 432, distance: 92.7
click at [1107, 432] on button "--" at bounding box center [1105, 435] width 114 height 26
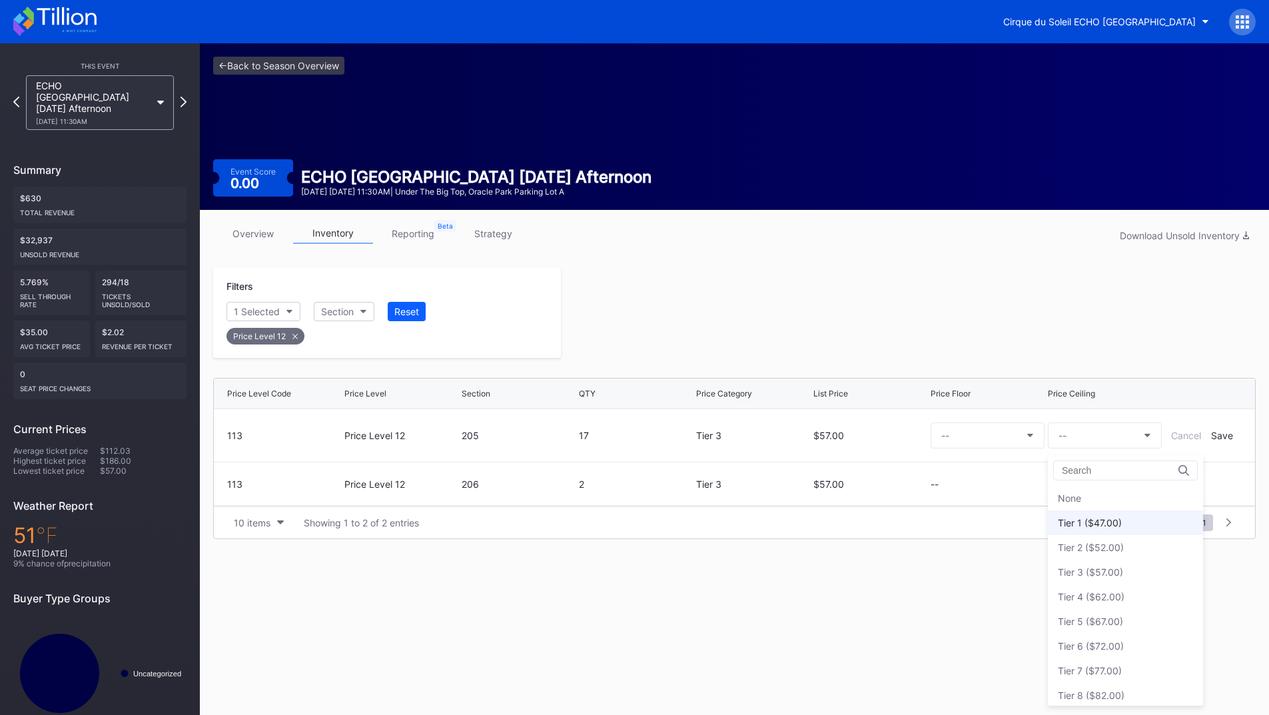
click at [1102, 519] on div "Tier 1 ($47.00)" at bounding box center [1090, 522] width 64 height 11
click at [1228, 438] on div "Save" at bounding box center [1222, 435] width 22 height 11
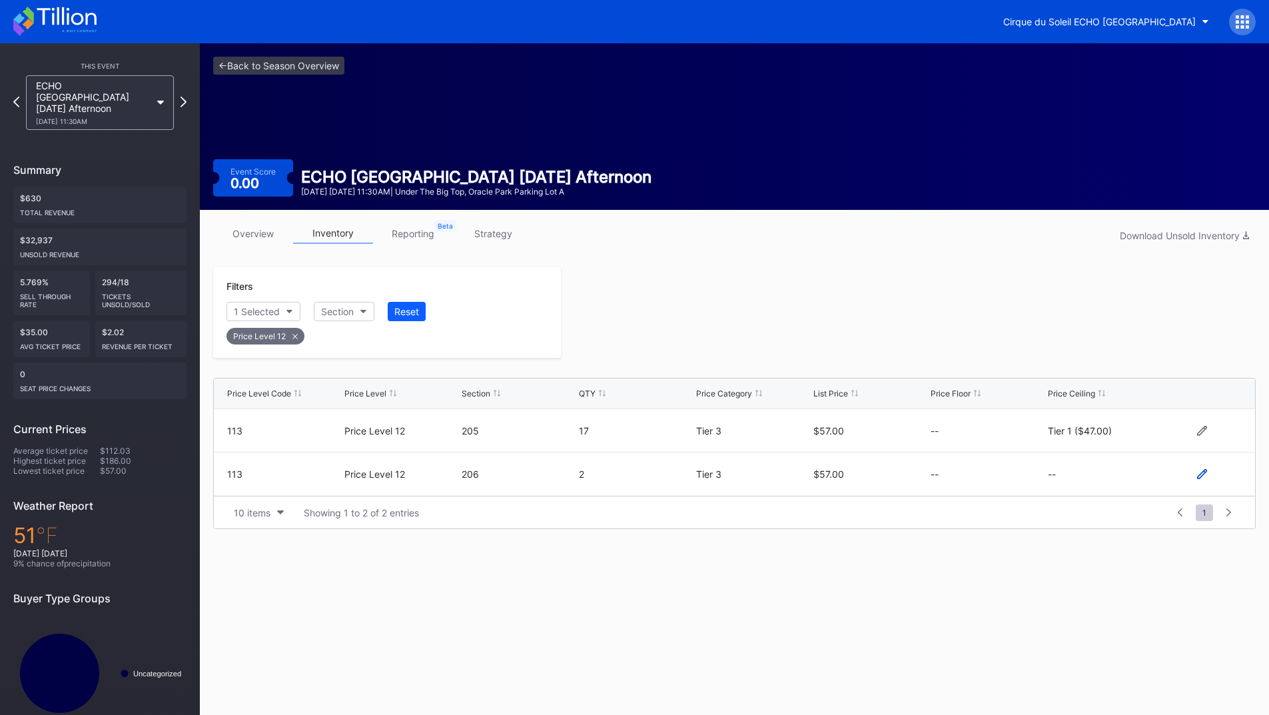
click at [1200, 471] on icon at bounding box center [1202, 474] width 10 height 10
click at [1122, 476] on button "--" at bounding box center [1105, 479] width 114 height 26
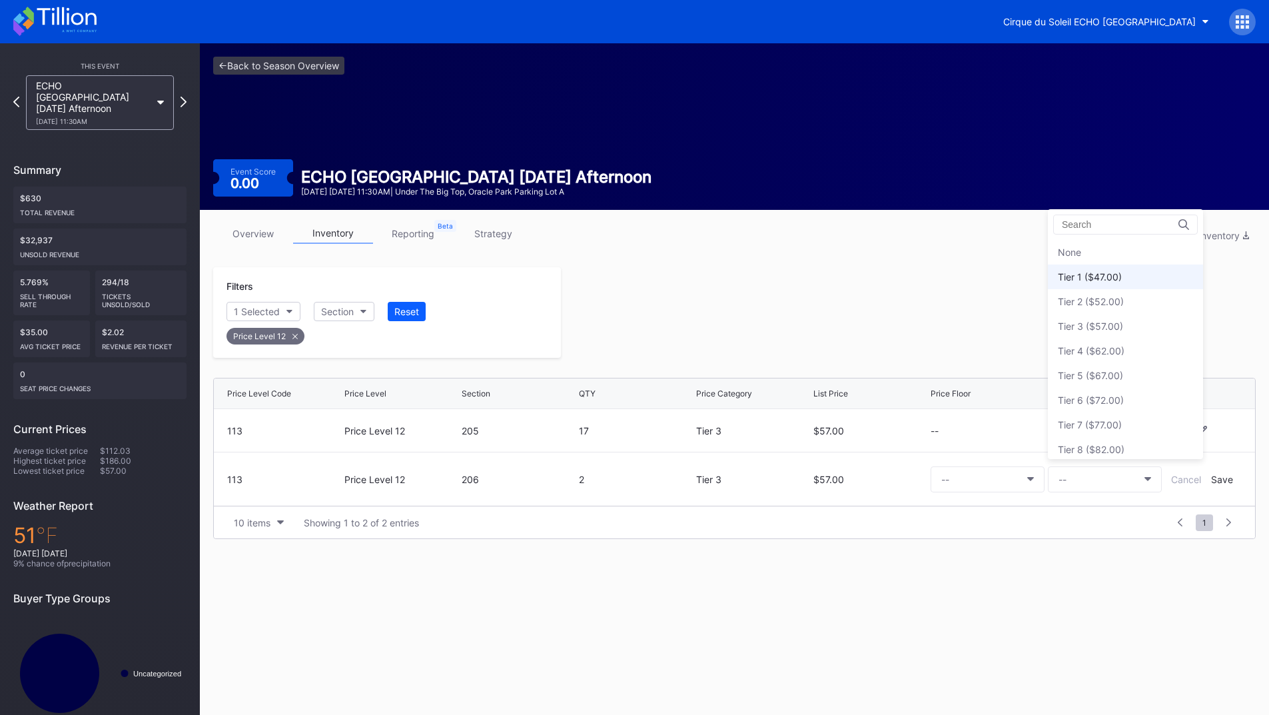
click at [1110, 283] on div "Tier 1 ($47.00)" at bounding box center [1125, 276] width 155 height 25
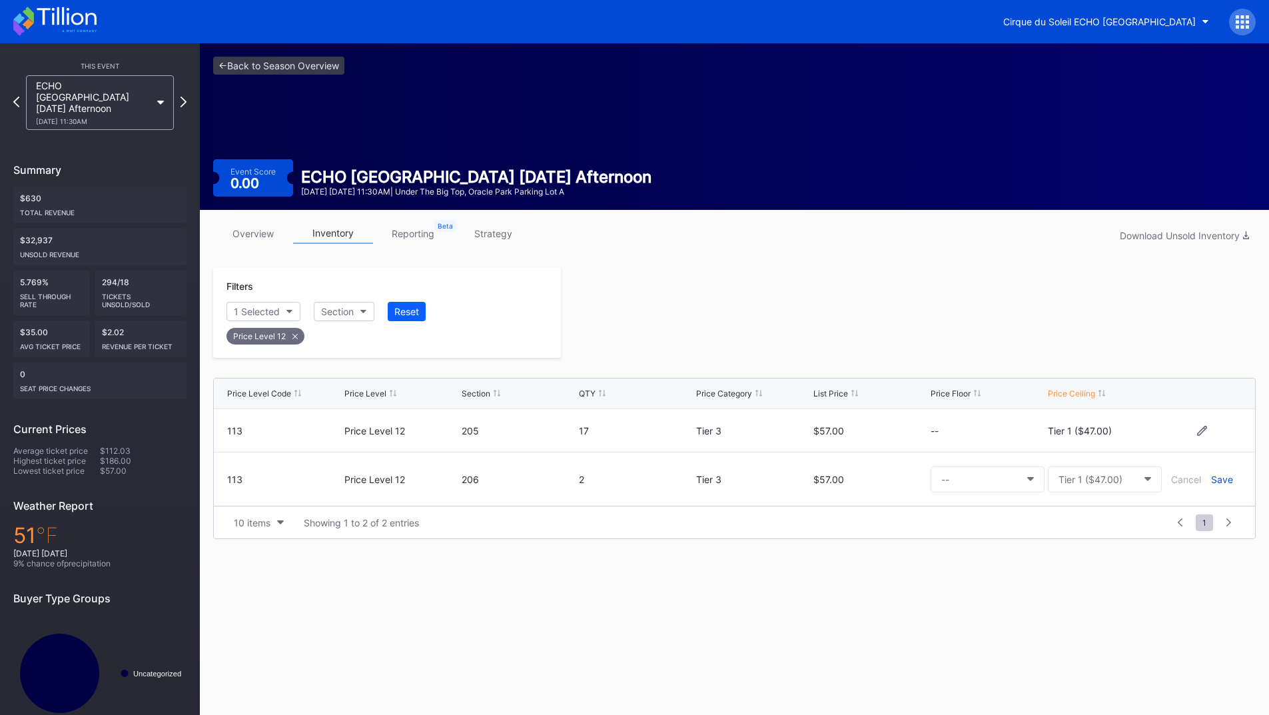
click at [1212, 480] on div "Save" at bounding box center [1222, 479] width 22 height 11
click at [853, 336] on div at bounding box center [908, 312] width 695 height 91
click at [185, 95] on icon at bounding box center [183, 101] width 7 height 13
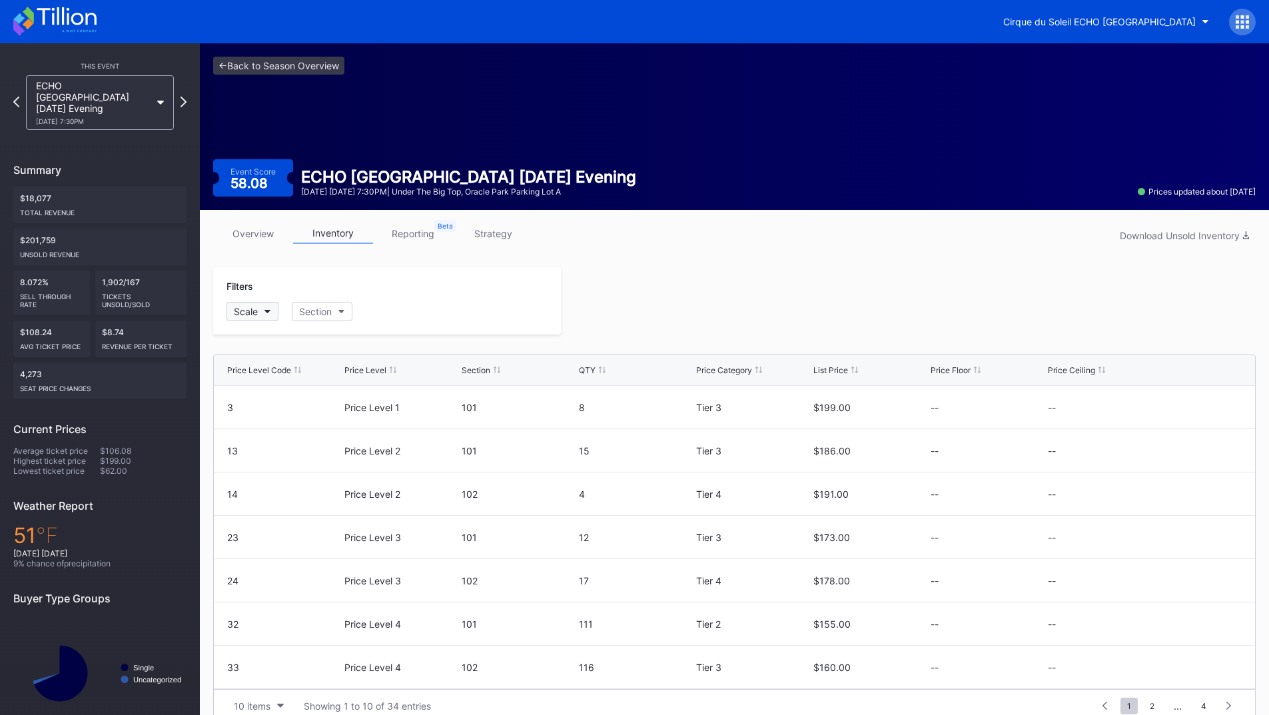
click at [258, 315] on div "Scale" at bounding box center [246, 311] width 24 height 11
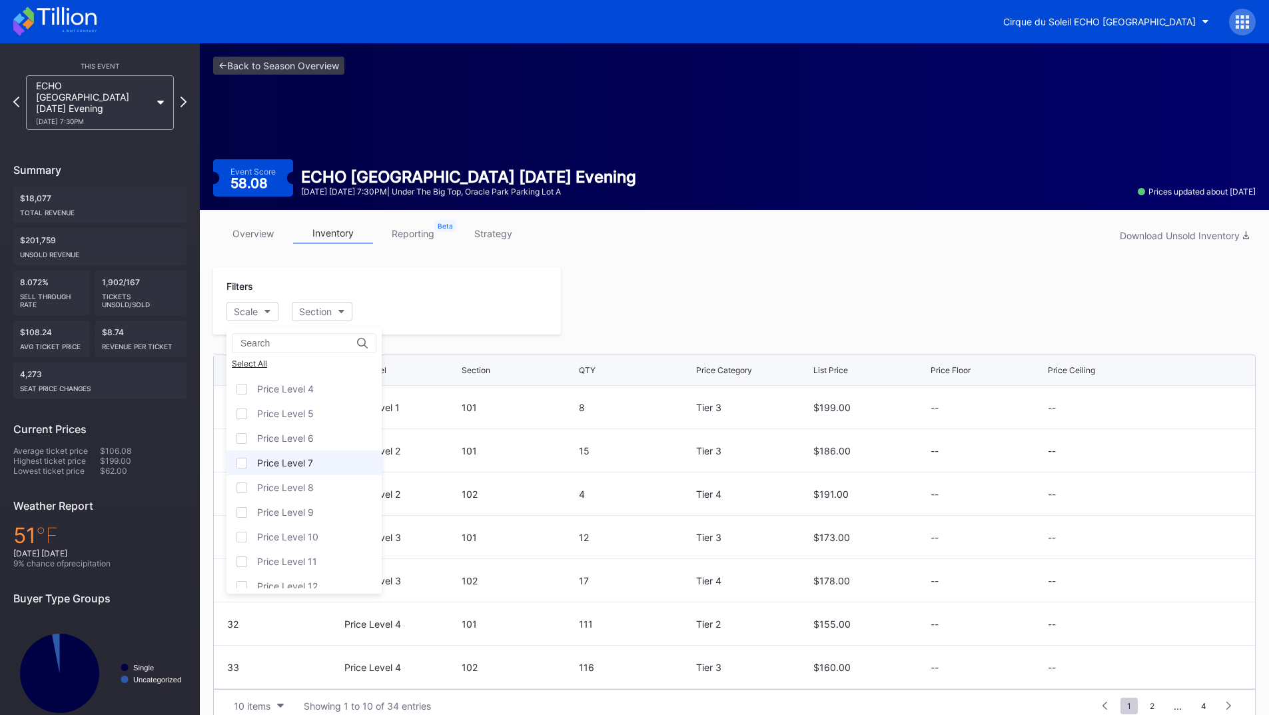
scroll to position [81, 0]
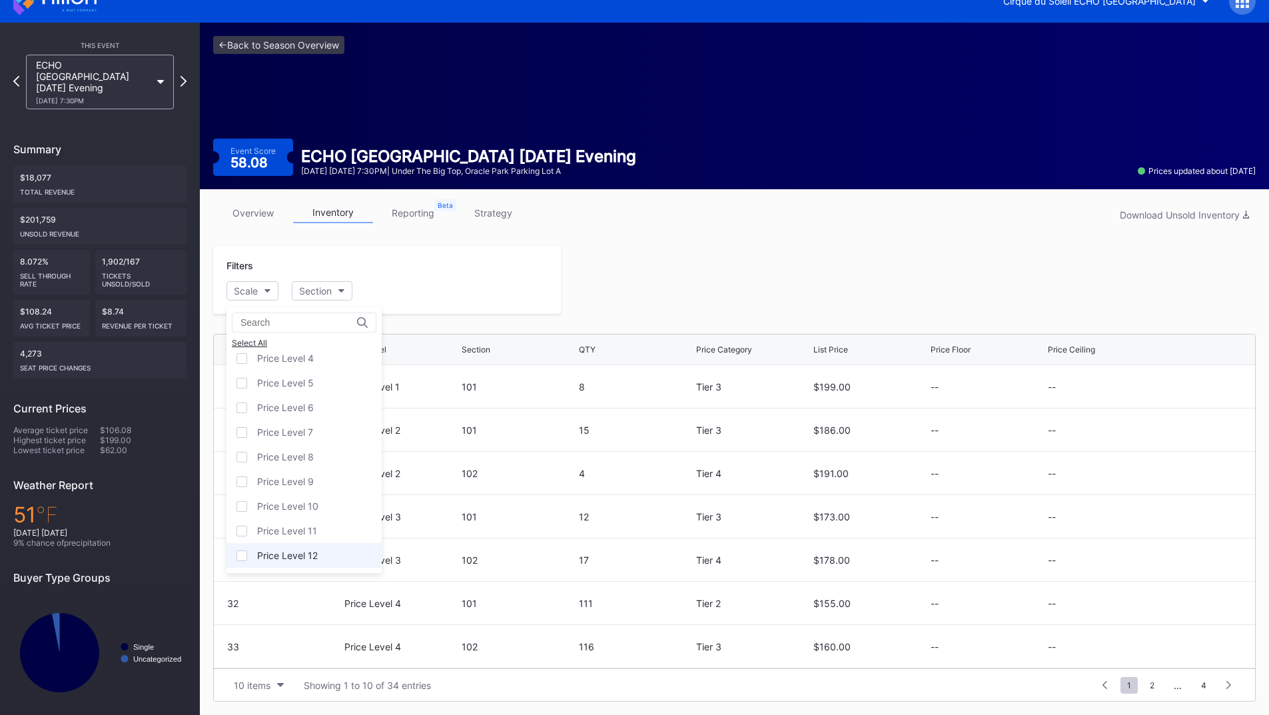
click at [317, 553] on div "Price Level 12" at bounding box center [303, 555] width 155 height 25
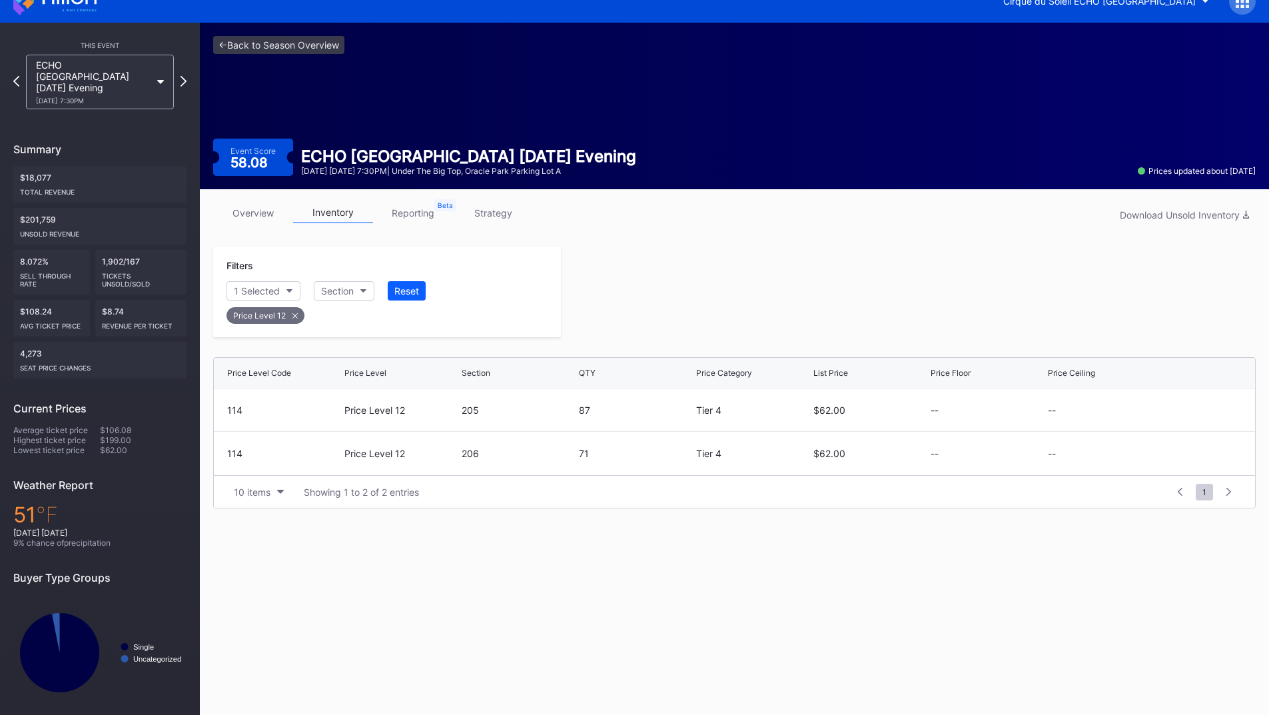
scroll to position [19, 0]
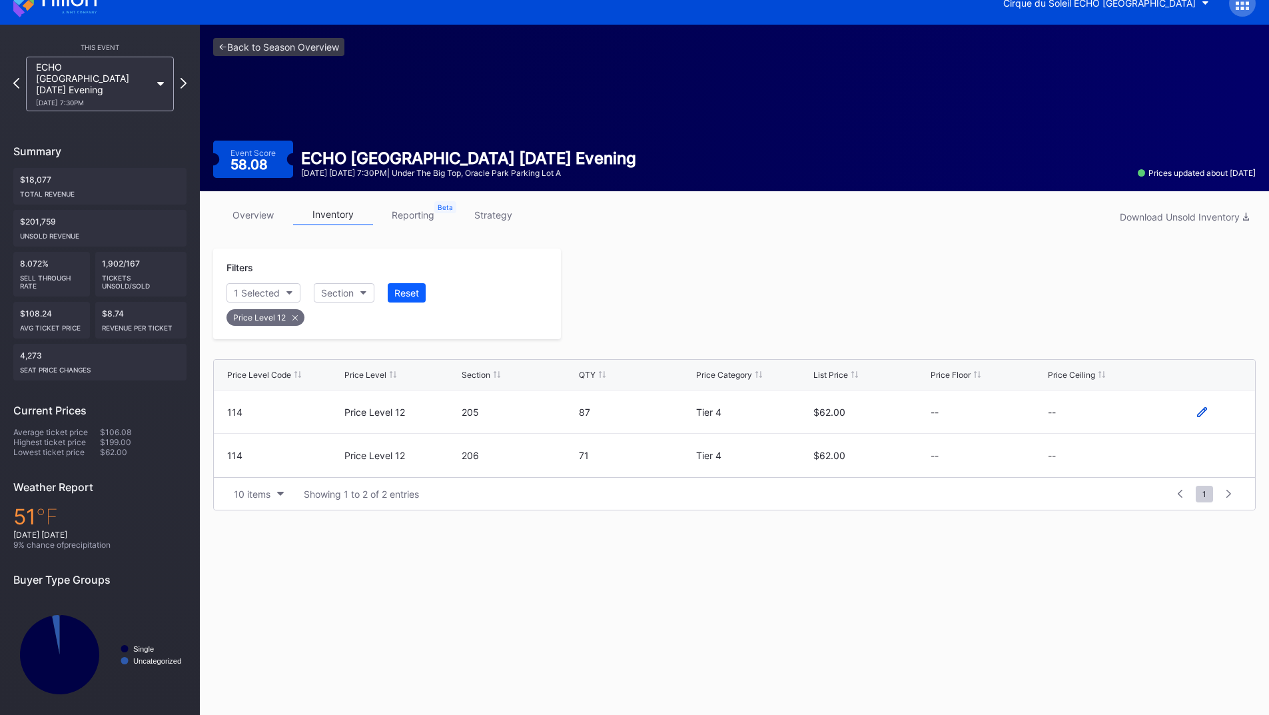
click at [1206, 410] on icon at bounding box center [1202, 411] width 10 height 10
click at [1062, 410] on button "--" at bounding box center [1105, 417] width 114 height 26
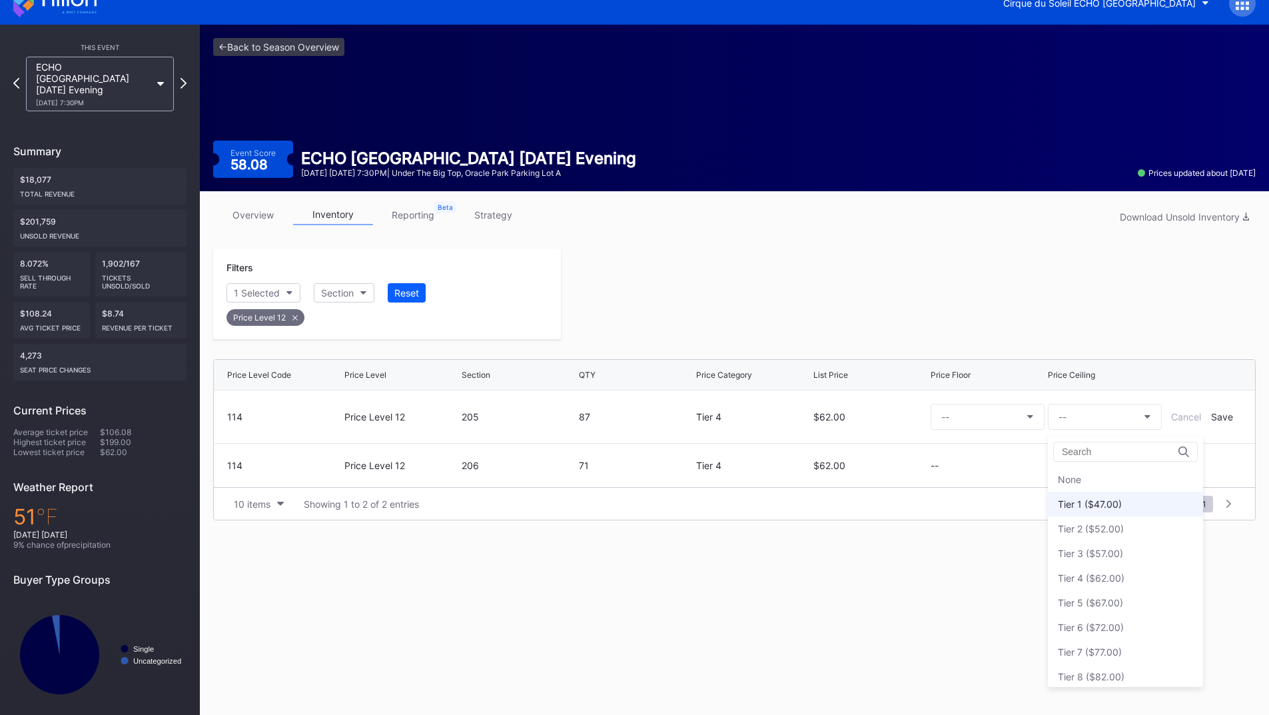
click at [1087, 508] on div "Tier 1 ($47.00)" at bounding box center [1090, 503] width 64 height 11
click at [1214, 415] on div "Save" at bounding box center [1222, 416] width 22 height 11
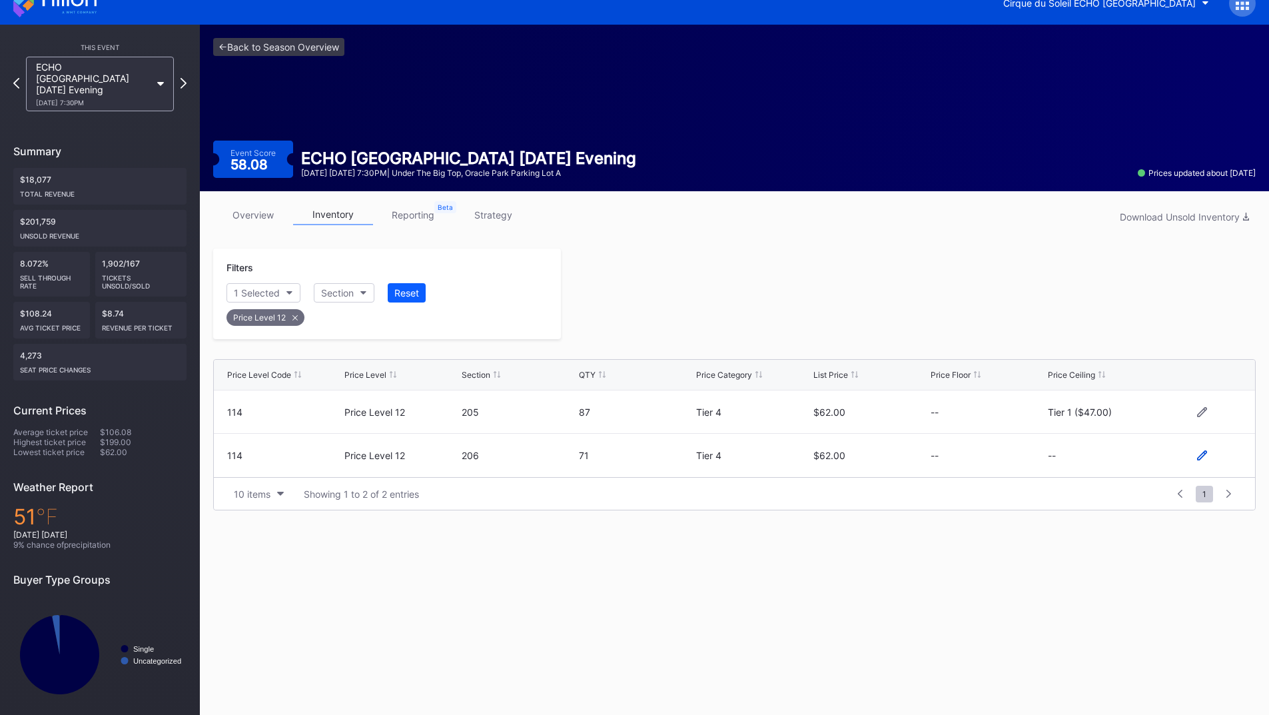
click at [1202, 451] on icon at bounding box center [1202, 455] width 10 height 10
click at [1072, 461] on button "--" at bounding box center [1105, 461] width 114 height 26
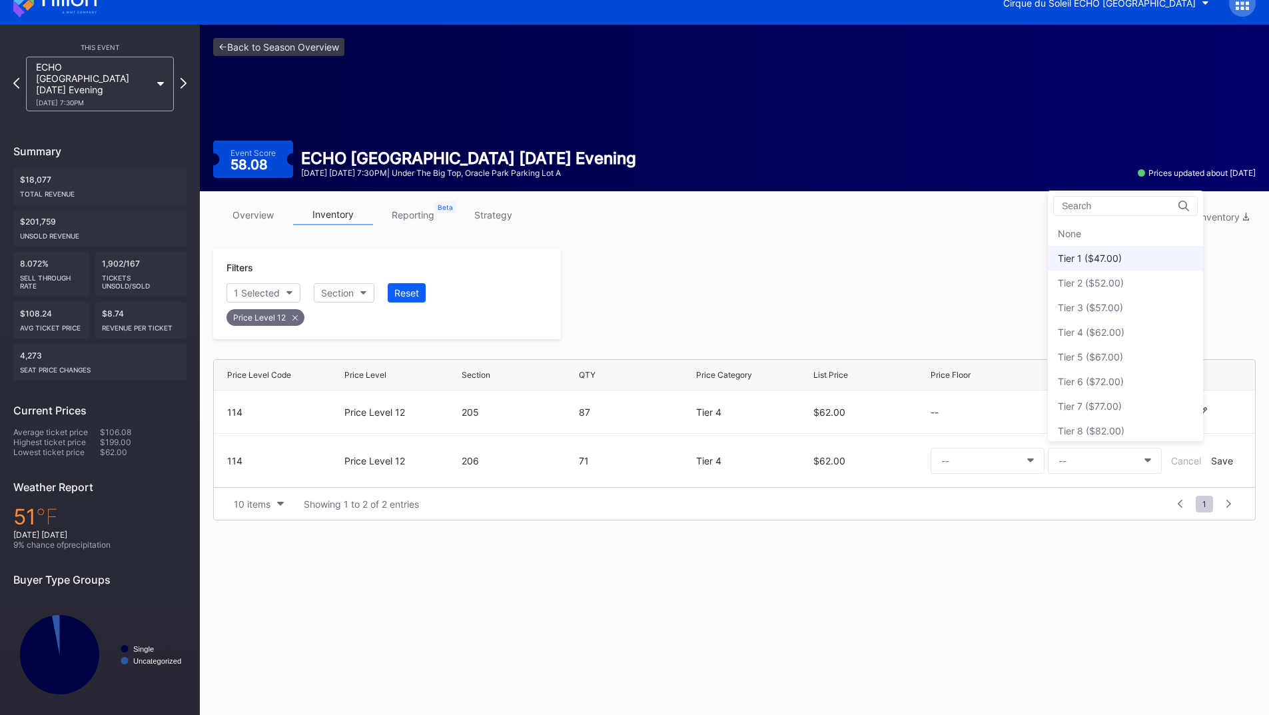
click at [1102, 263] on div "Tier 1 ($47.00)" at bounding box center [1090, 257] width 64 height 11
click at [1218, 461] on div "Save" at bounding box center [1222, 460] width 22 height 11
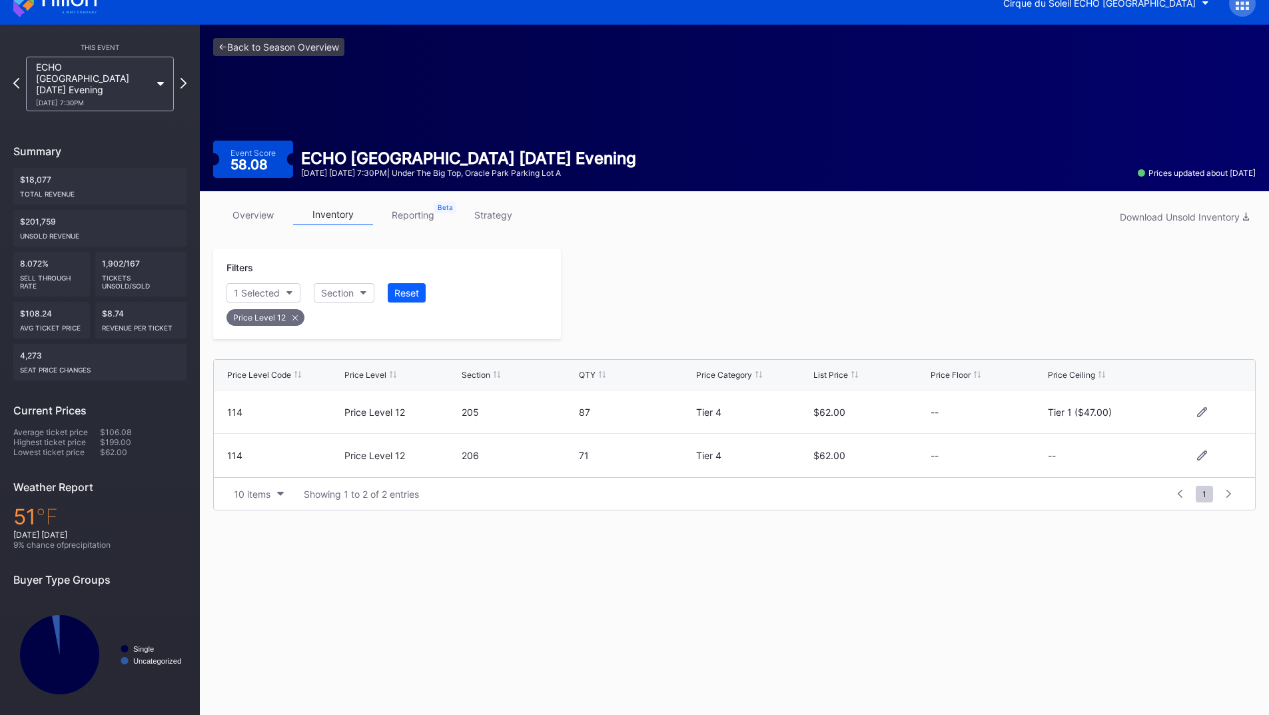
click at [822, 329] on div at bounding box center [908, 293] width 695 height 91
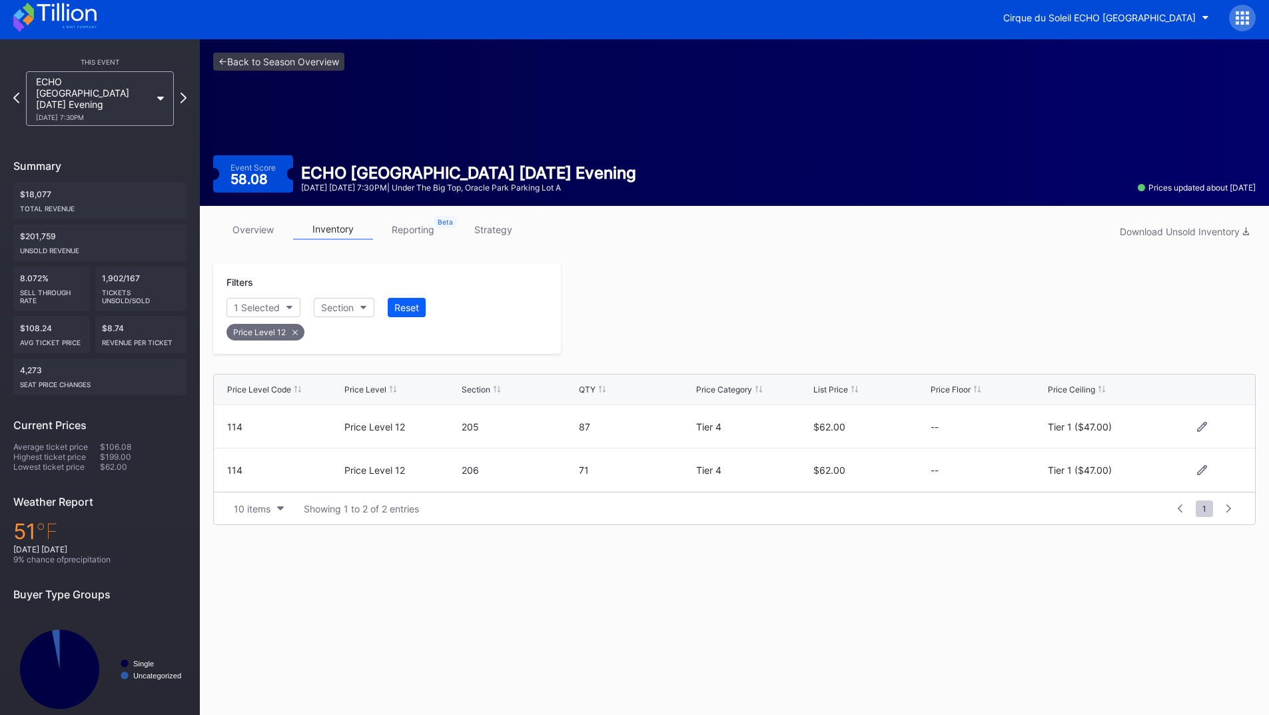
scroll to position [0, 0]
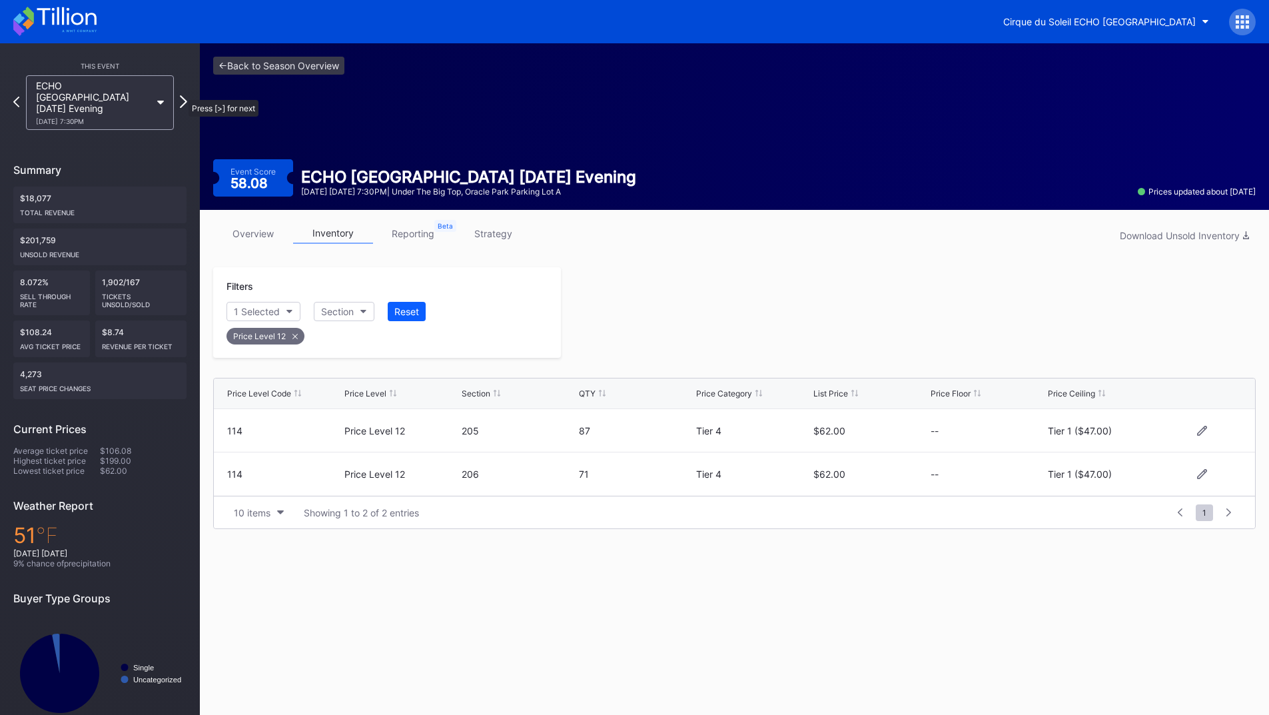
click at [182, 95] on icon at bounding box center [183, 101] width 7 height 13
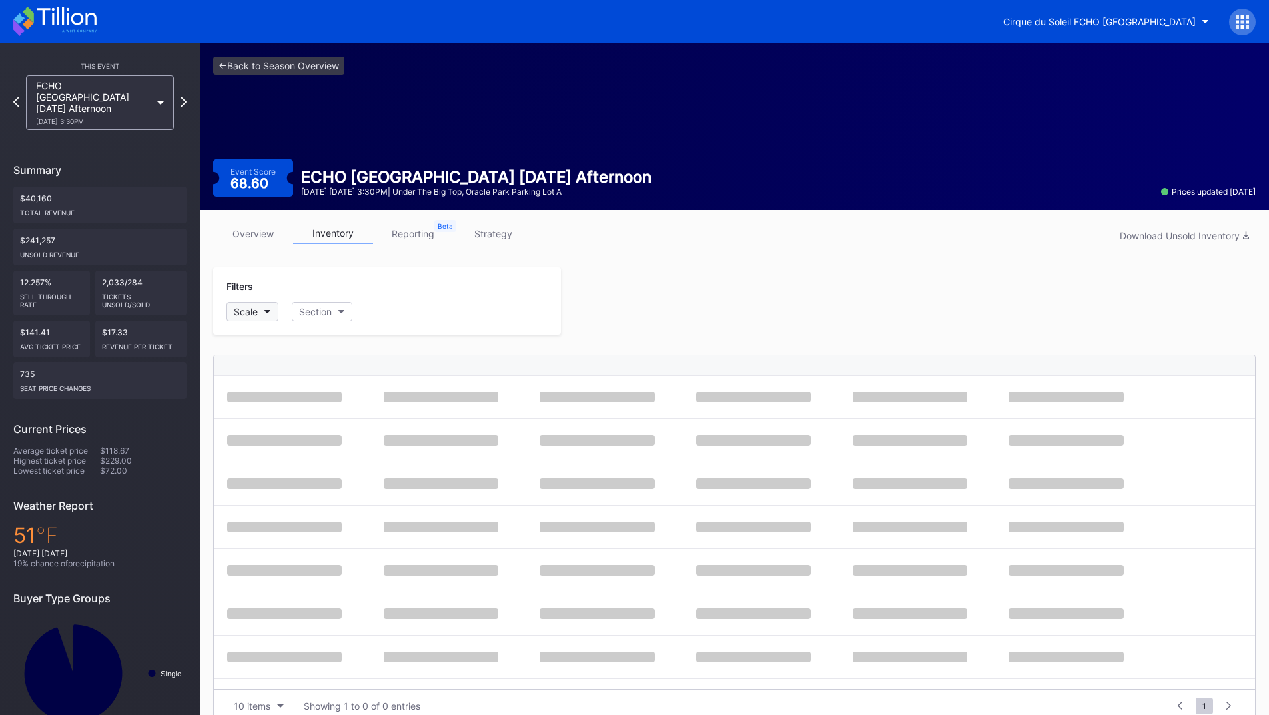
click at [268, 315] on button "Scale" at bounding box center [252, 311] width 52 height 19
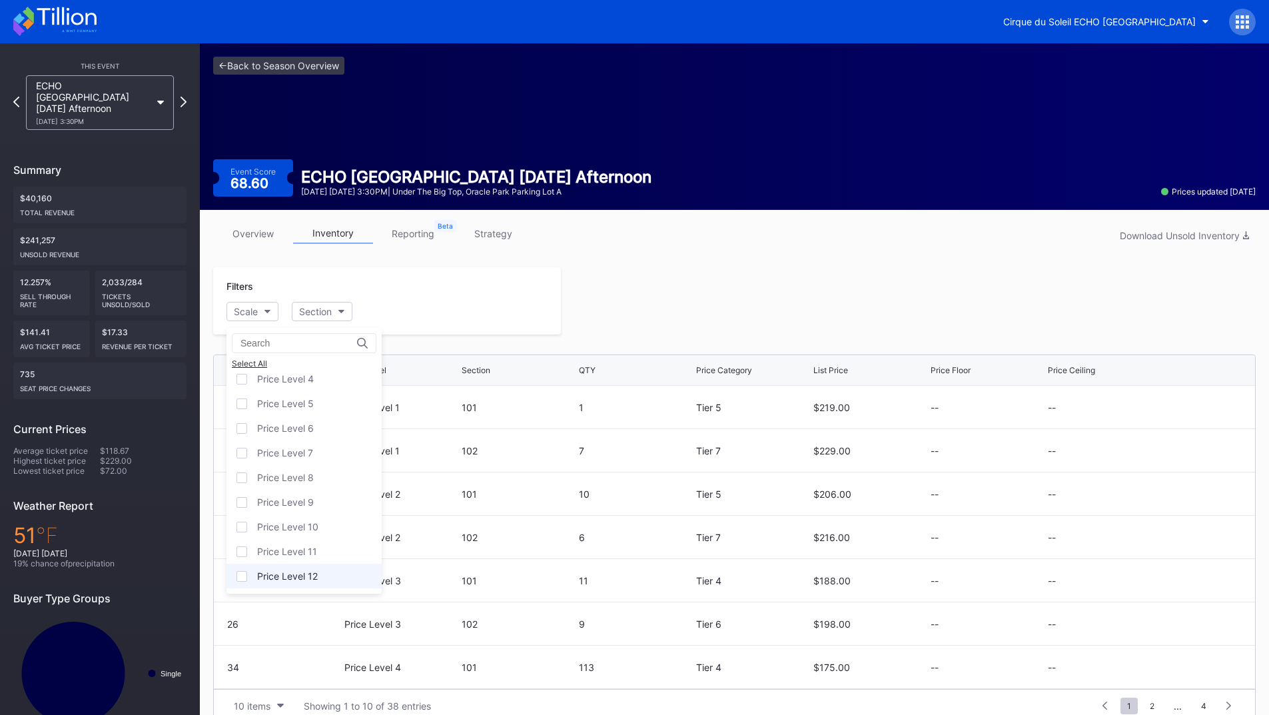
click at [314, 570] on div "Price Level 12" at bounding box center [287, 575] width 61 height 11
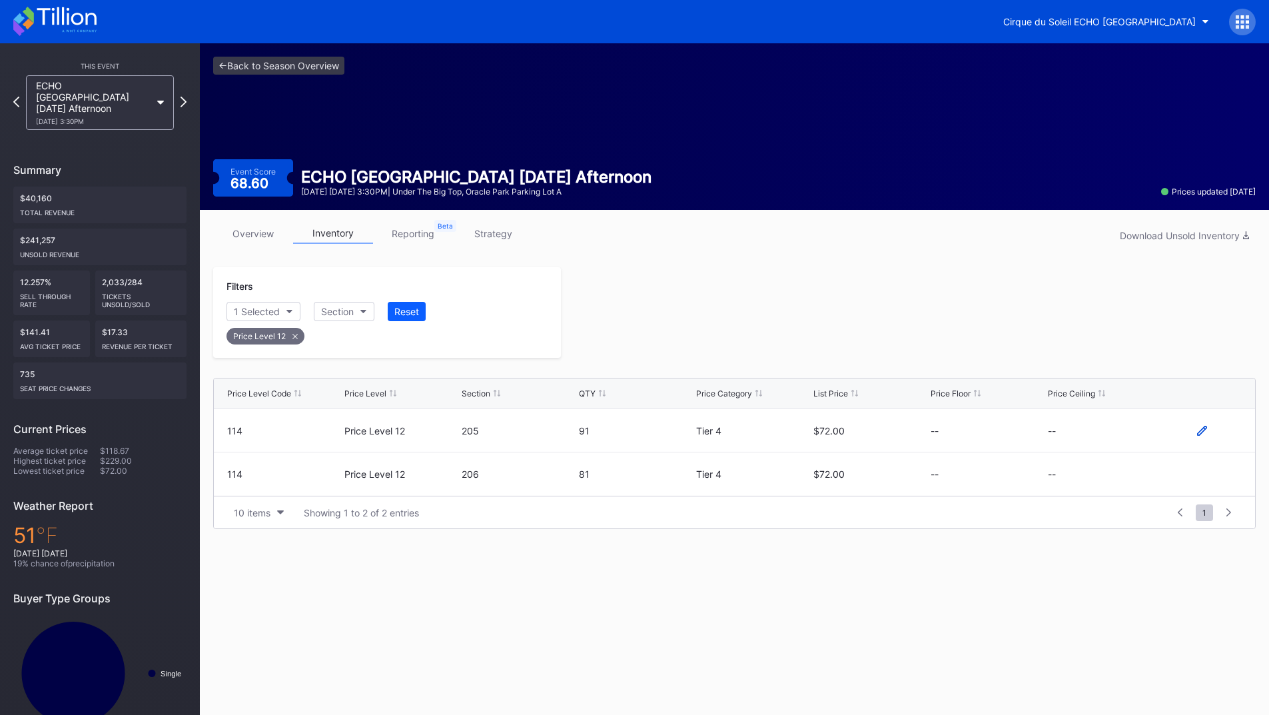
click at [1199, 428] on icon at bounding box center [1202, 431] width 10 height 10
click at [1107, 434] on button "--" at bounding box center [1105, 435] width 114 height 26
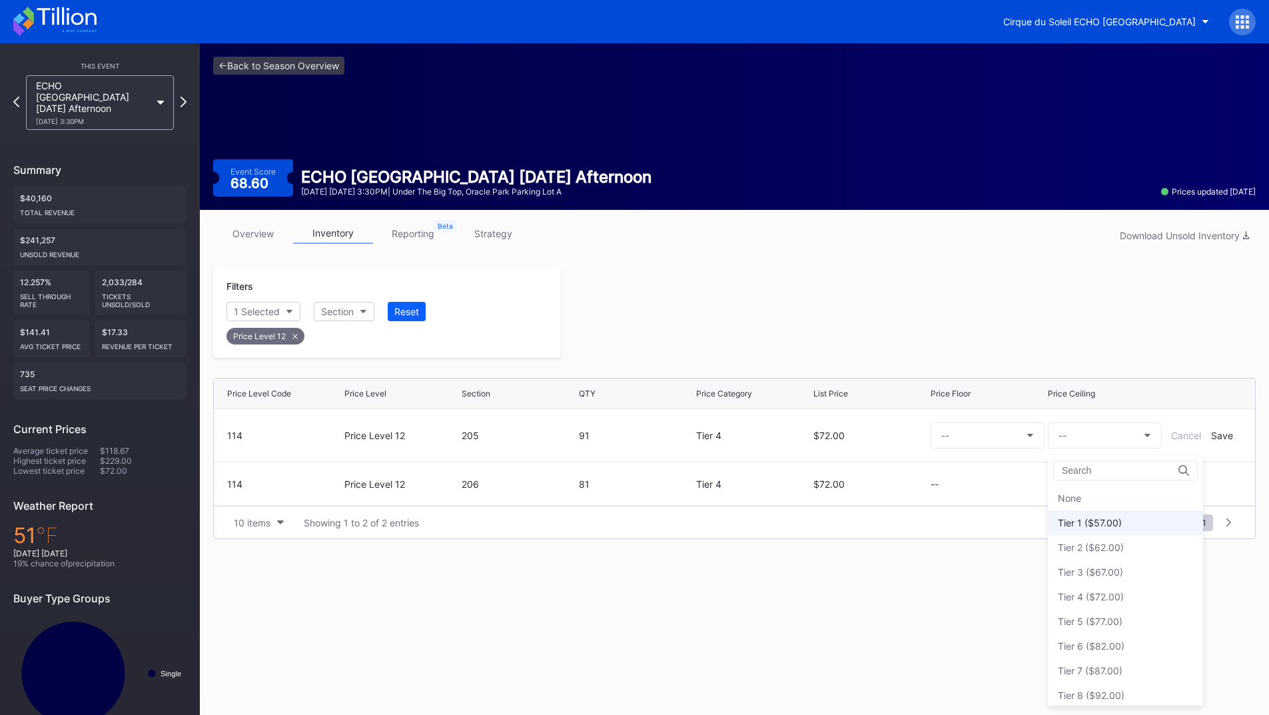
click at [1091, 524] on div "Tier 1 ($57.00)" at bounding box center [1090, 522] width 64 height 11
click at [1218, 436] on div "Save" at bounding box center [1222, 435] width 22 height 11
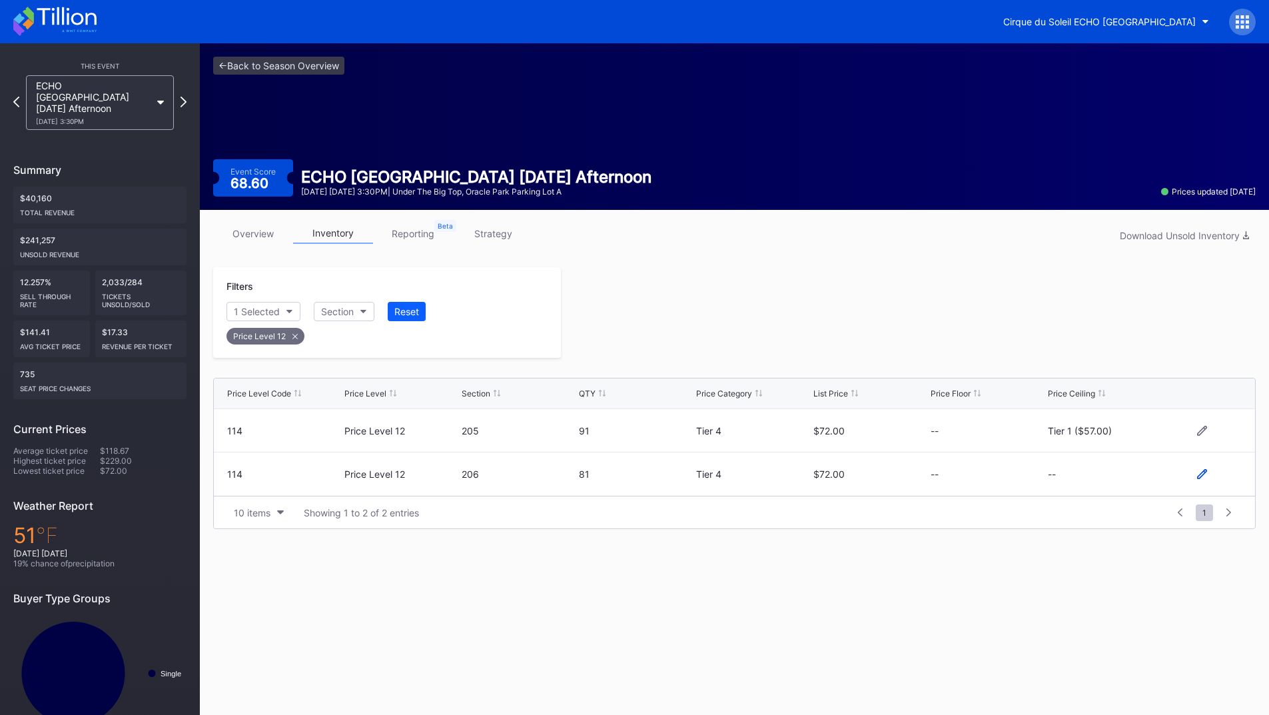
click at [1204, 476] on icon at bounding box center [1202, 474] width 10 height 10
click at [1087, 476] on button "--" at bounding box center [1105, 479] width 114 height 26
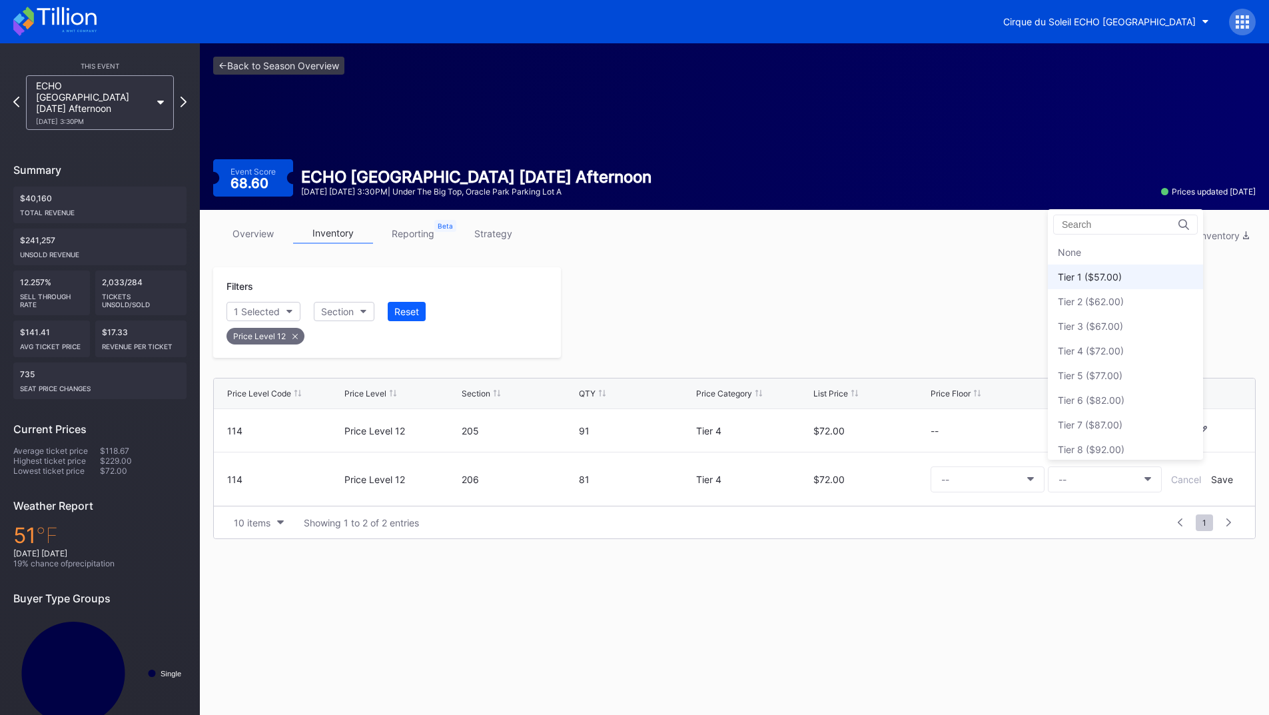
click at [1094, 286] on div "Tier 1 ($57.00)" at bounding box center [1125, 276] width 155 height 25
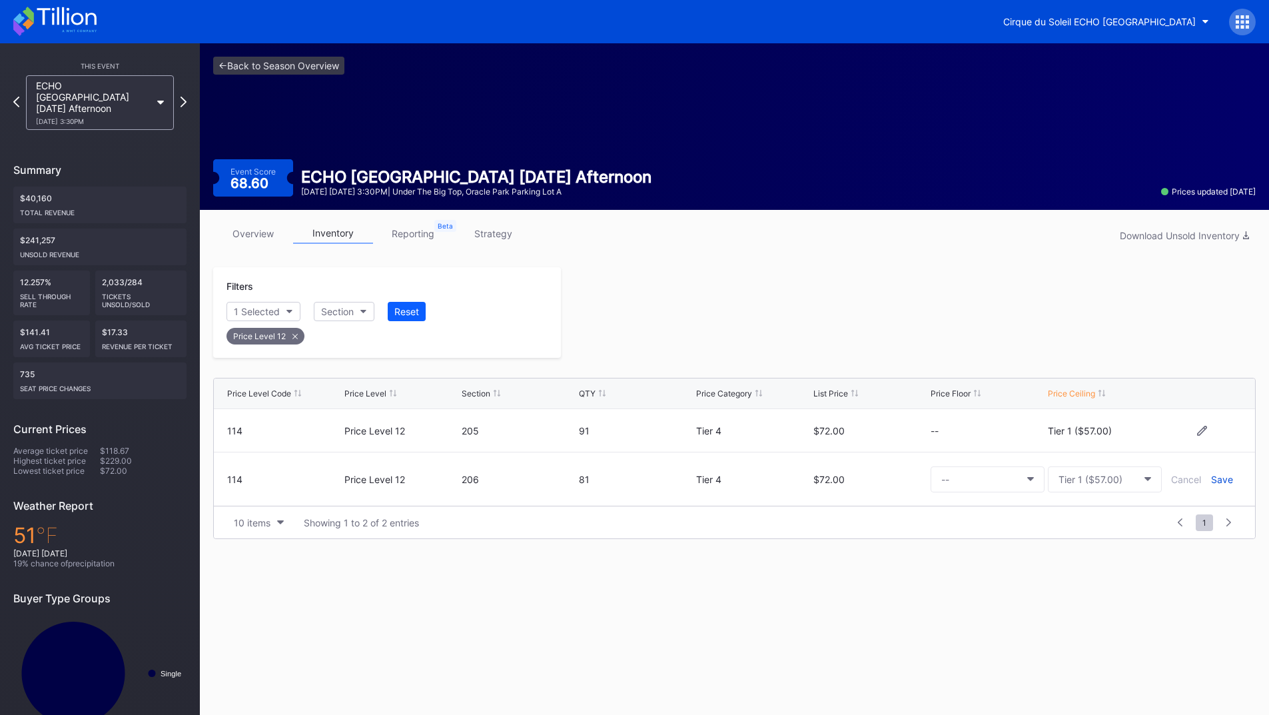
click at [1219, 477] on div "Save" at bounding box center [1222, 479] width 22 height 11
click at [875, 321] on div at bounding box center [908, 312] width 695 height 91
click at [184, 97] on icon at bounding box center [183, 101] width 7 height 13
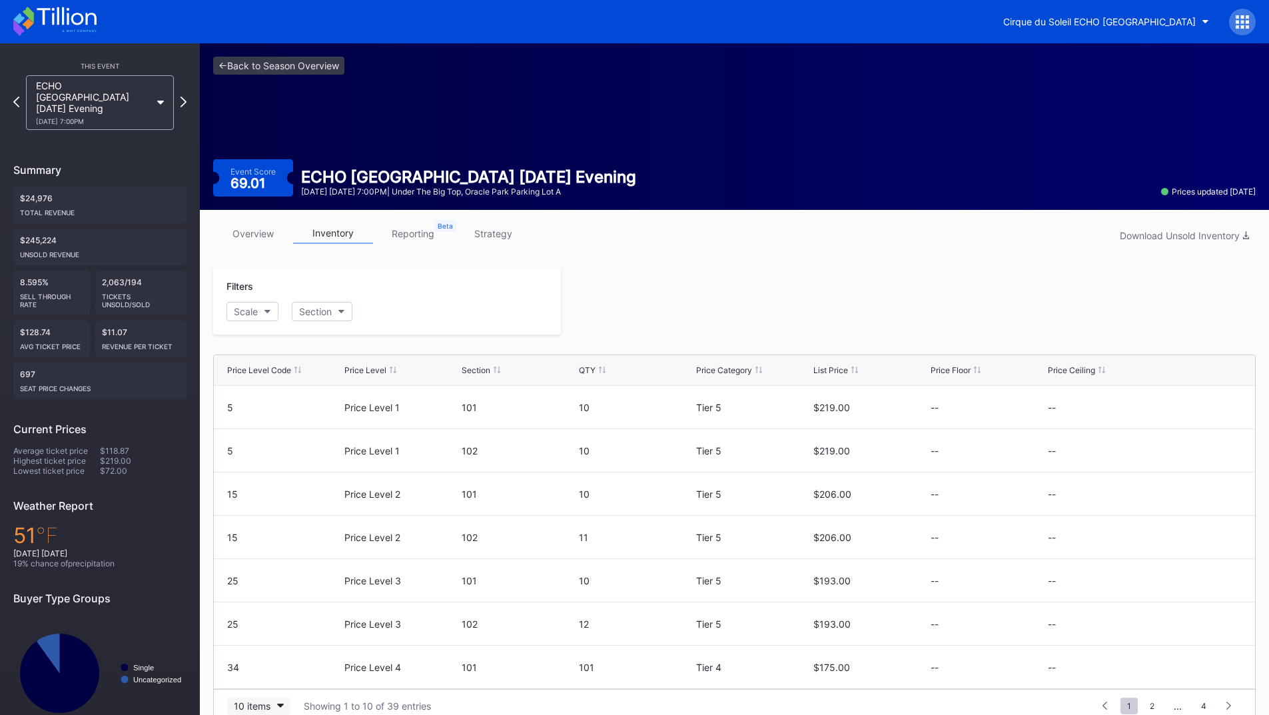
click at [265, 700] on div "10 items" at bounding box center [252, 705] width 37 height 11
click at [266, 679] on div "200 items" at bounding box center [258, 672] width 63 height 25
click at [252, 316] on div "Scale" at bounding box center [246, 311] width 24 height 11
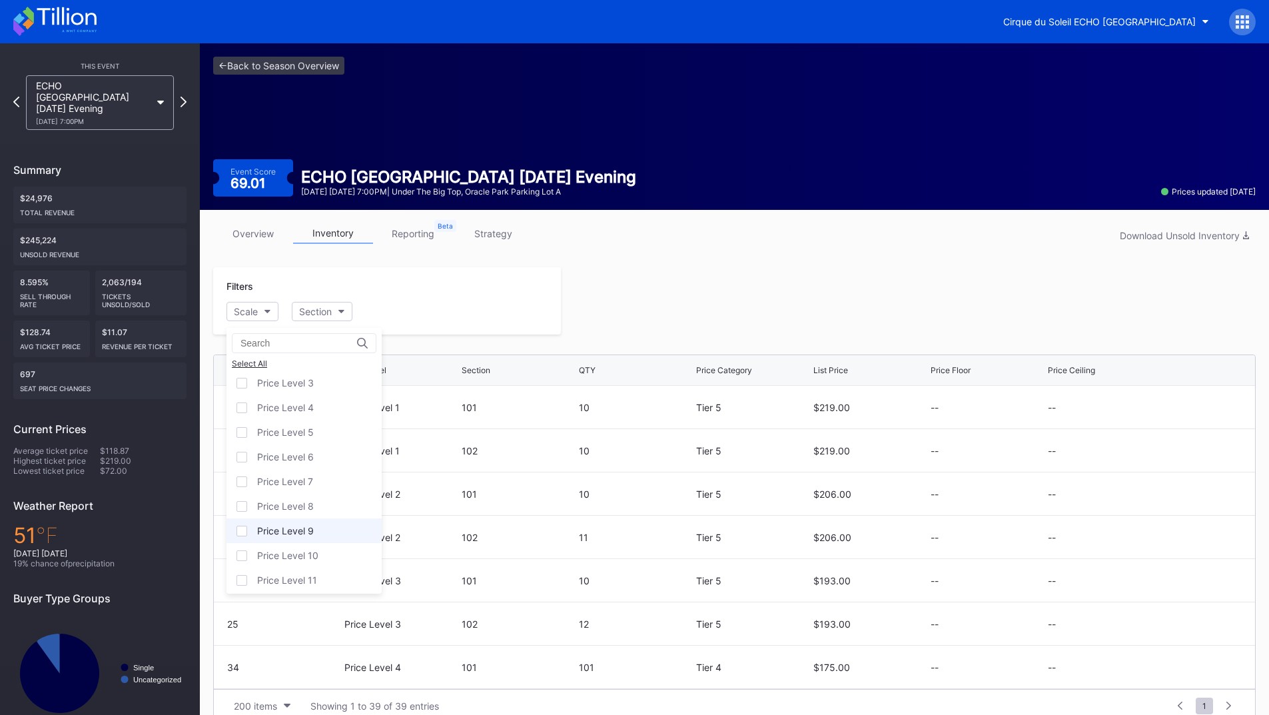
scroll to position [81, 0]
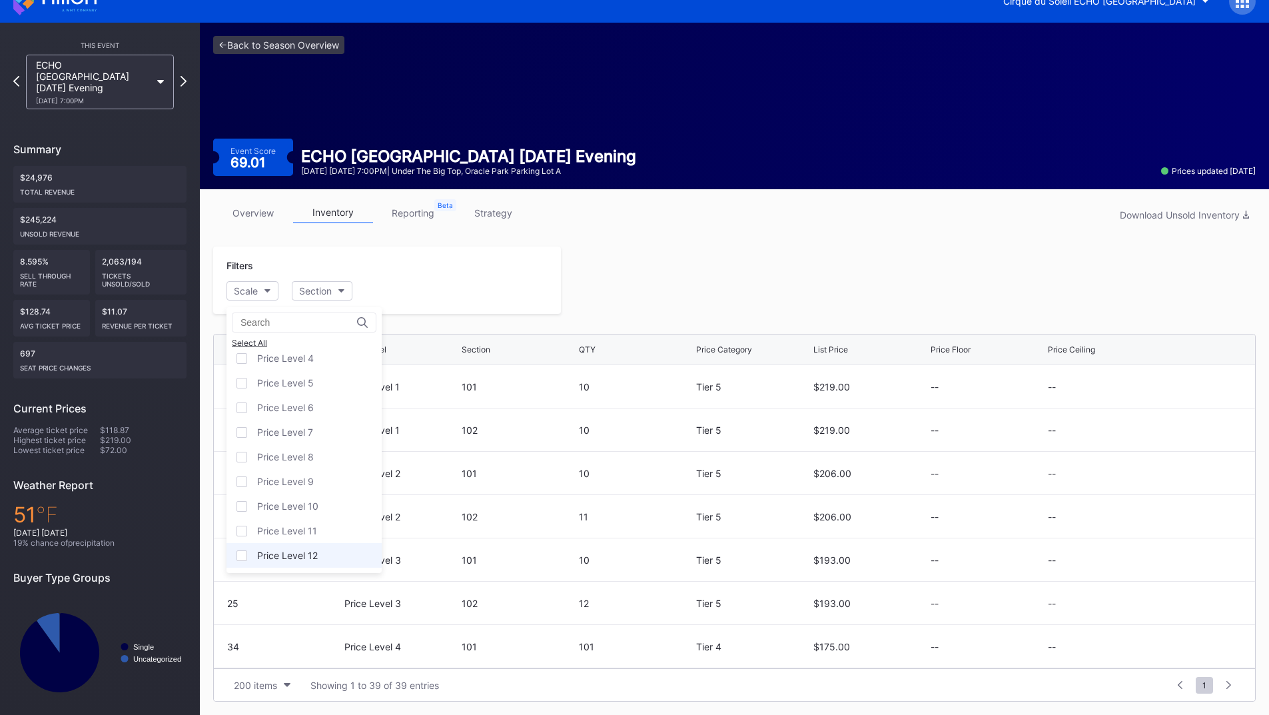
click at [296, 557] on div "Price Level 12" at bounding box center [287, 554] width 61 height 11
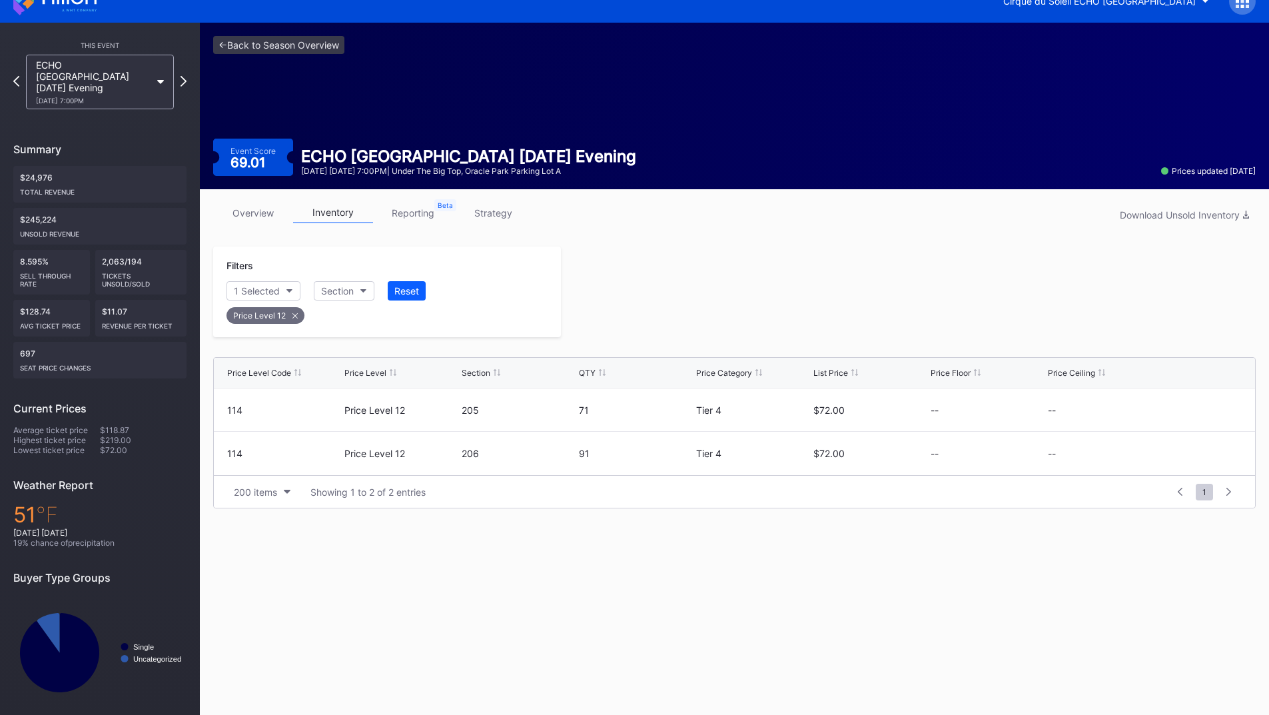
scroll to position [19, 0]
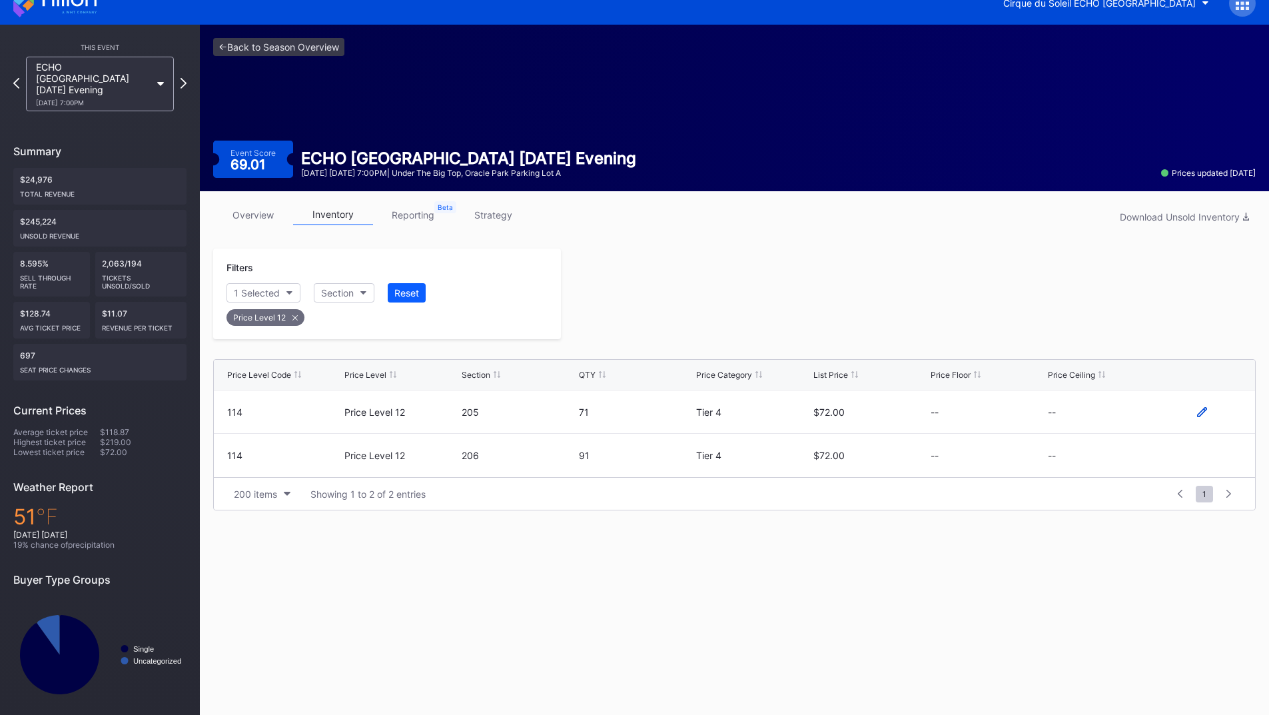
click at [1198, 414] on icon at bounding box center [1202, 411] width 10 height 10
click at [1096, 422] on button "--" at bounding box center [1105, 417] width 114 height 26
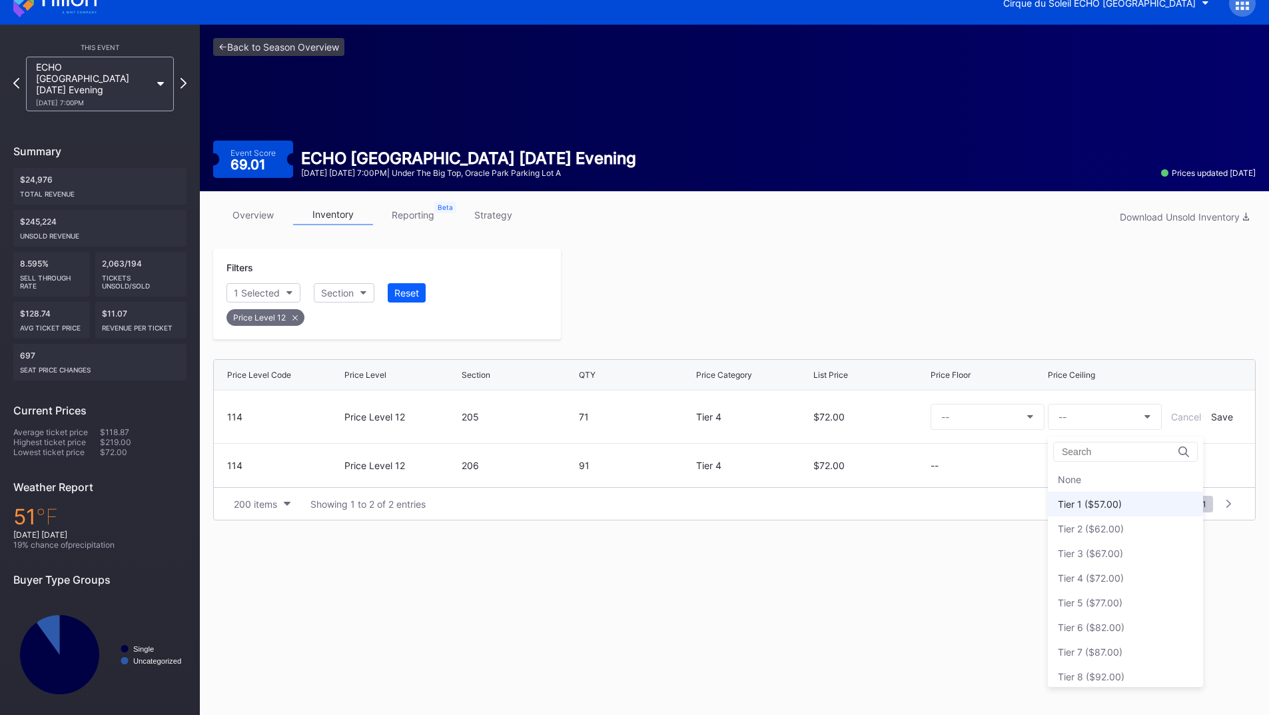
click at [1098, 506] on div "Tier 1 ($57.00)" at bounding box center [1090, 503] width 64 height 11
click at [1215, 416] on div "Save" at bounding box center [1222, 416] width 22 height 11
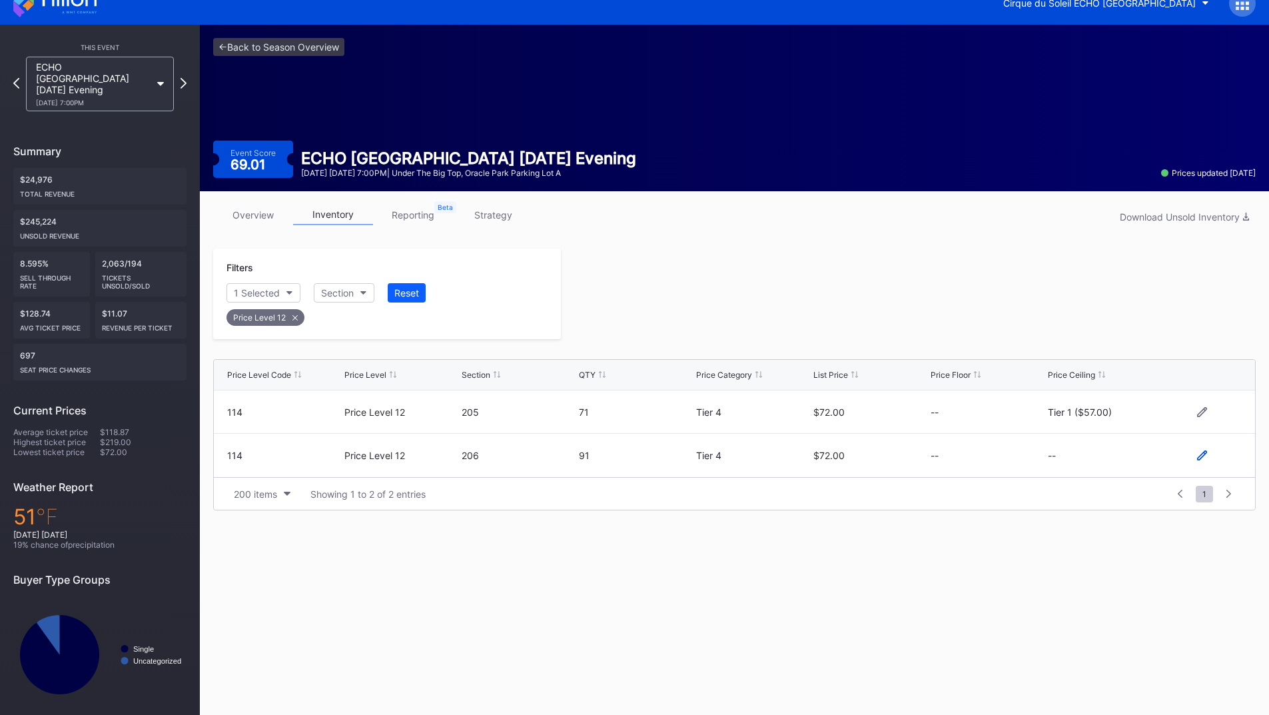
click at [1199, 452] on icon at bounding box center [1202, 455] width 10 height 10
click at [1106, 466] on button "--" at bounding box center [1105, 461] width 114 height 26
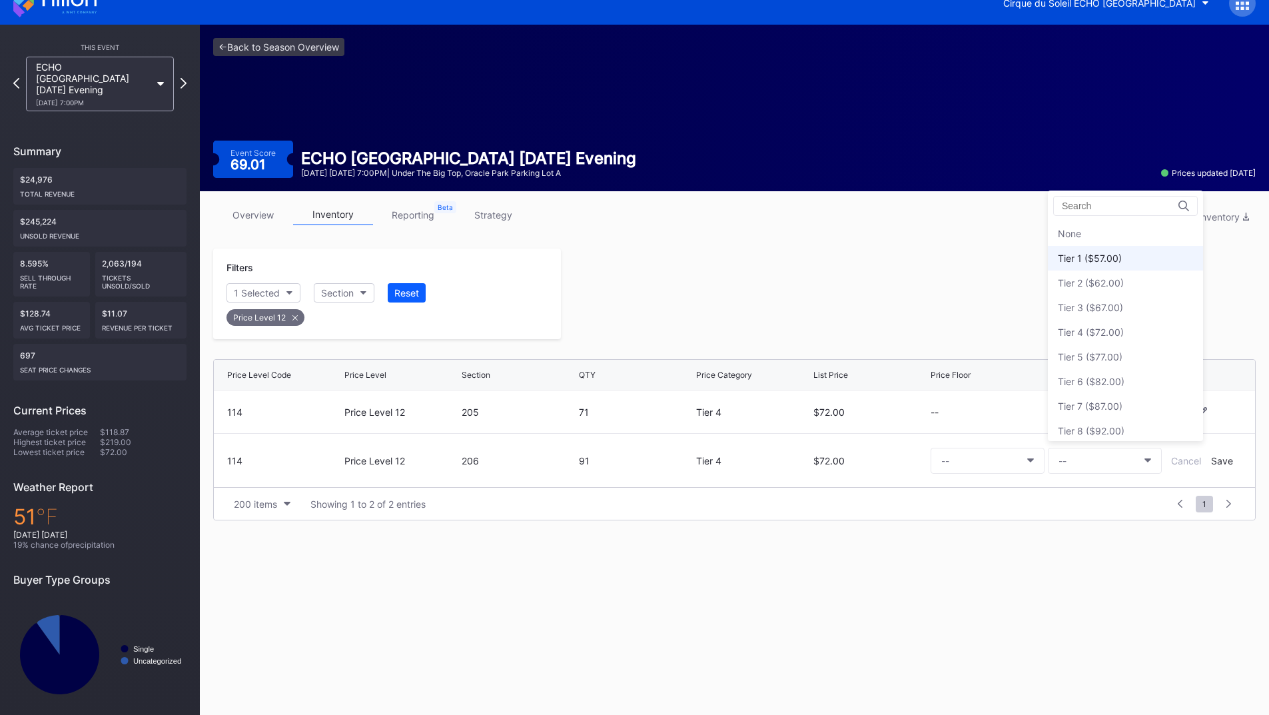
click at [1090, 266] on div "Tier 1 ($57.00)" at bounding box center [1125, 258] width 155 height 25
click at [1217, 459] on div "Save" at bounding box center [1222, 460] width 22 height 11
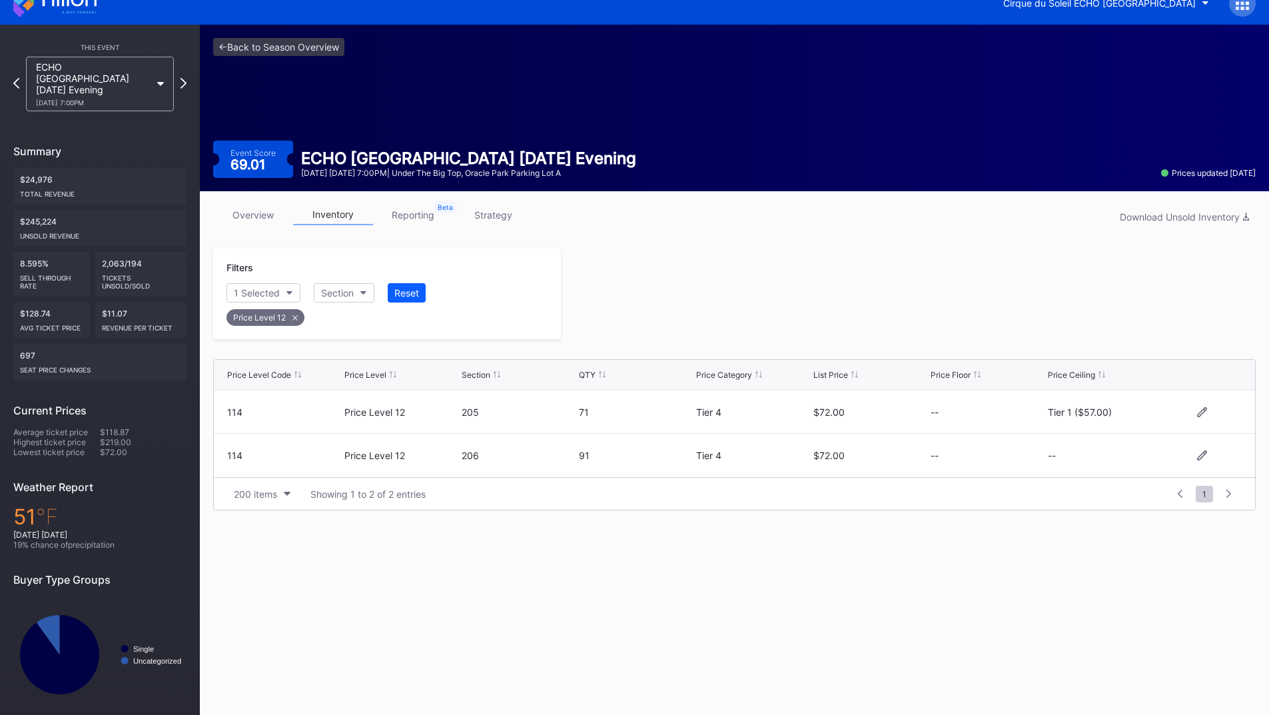
click at [927, 308] on div at bounding box center [908, 293] width 695 height 91
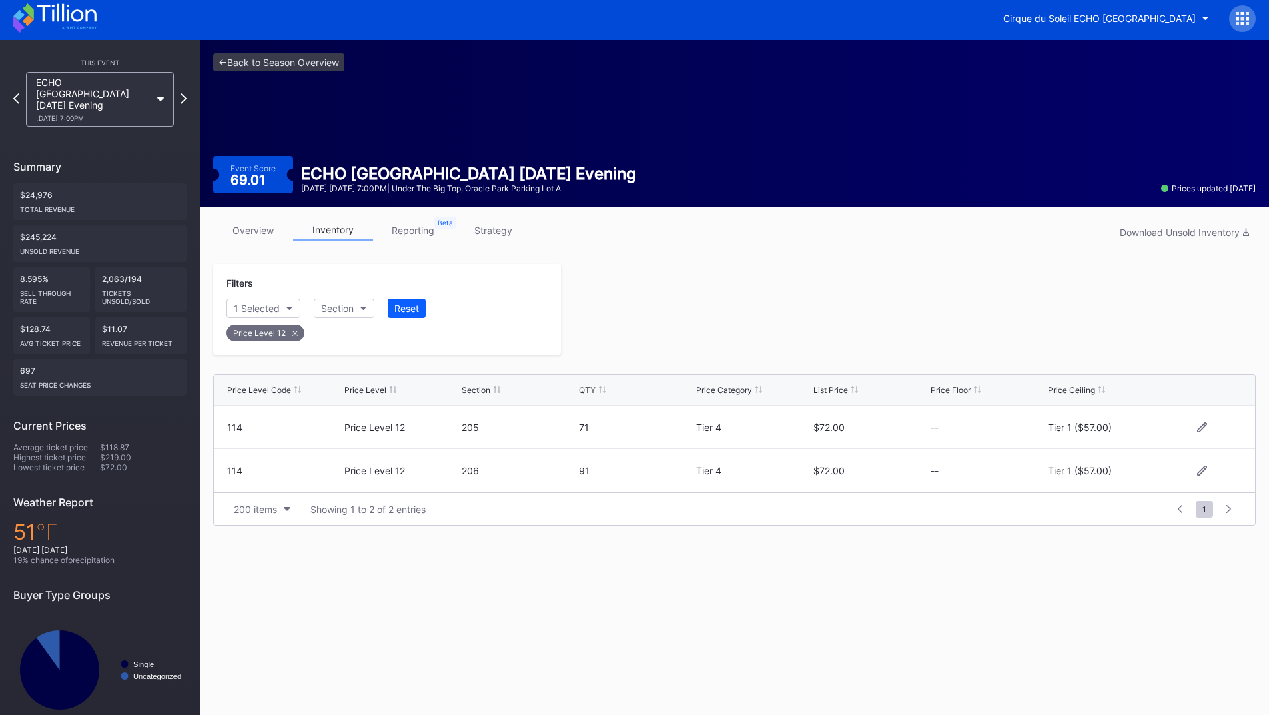
scroll to position [0, 0]
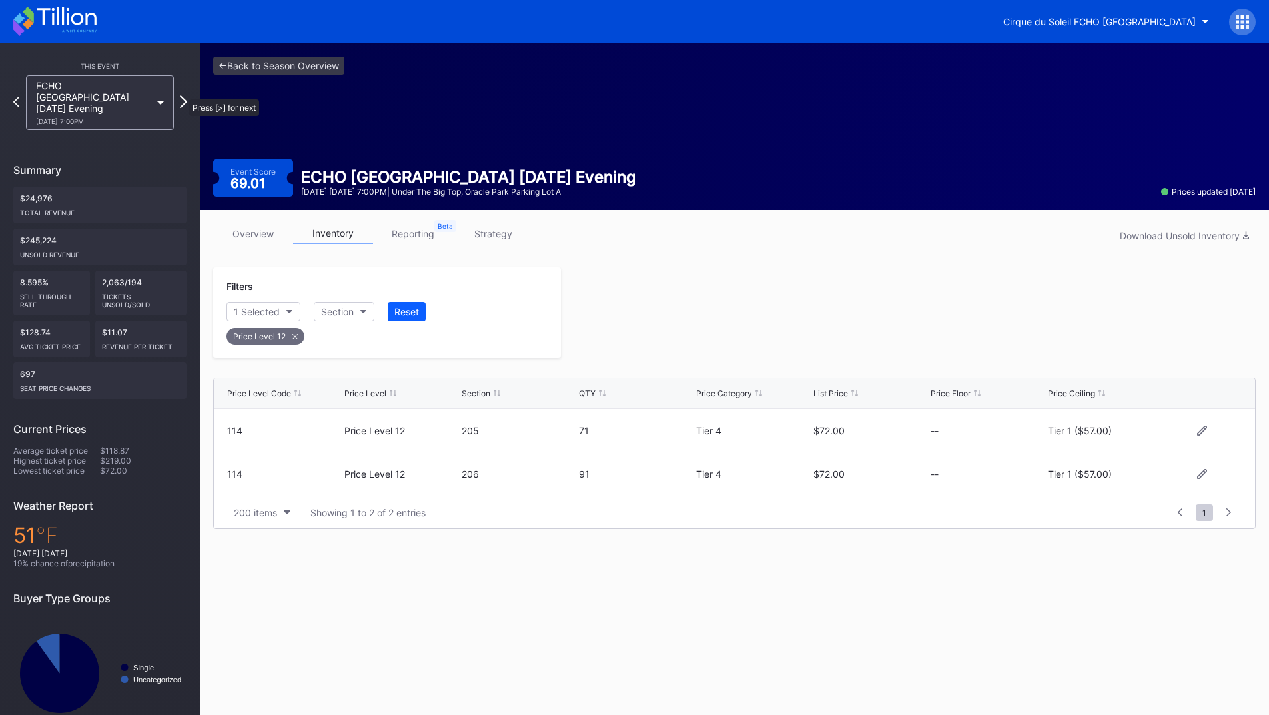
click at [181, 95] on icon at bounding box center [183, 101] width 7 height 13
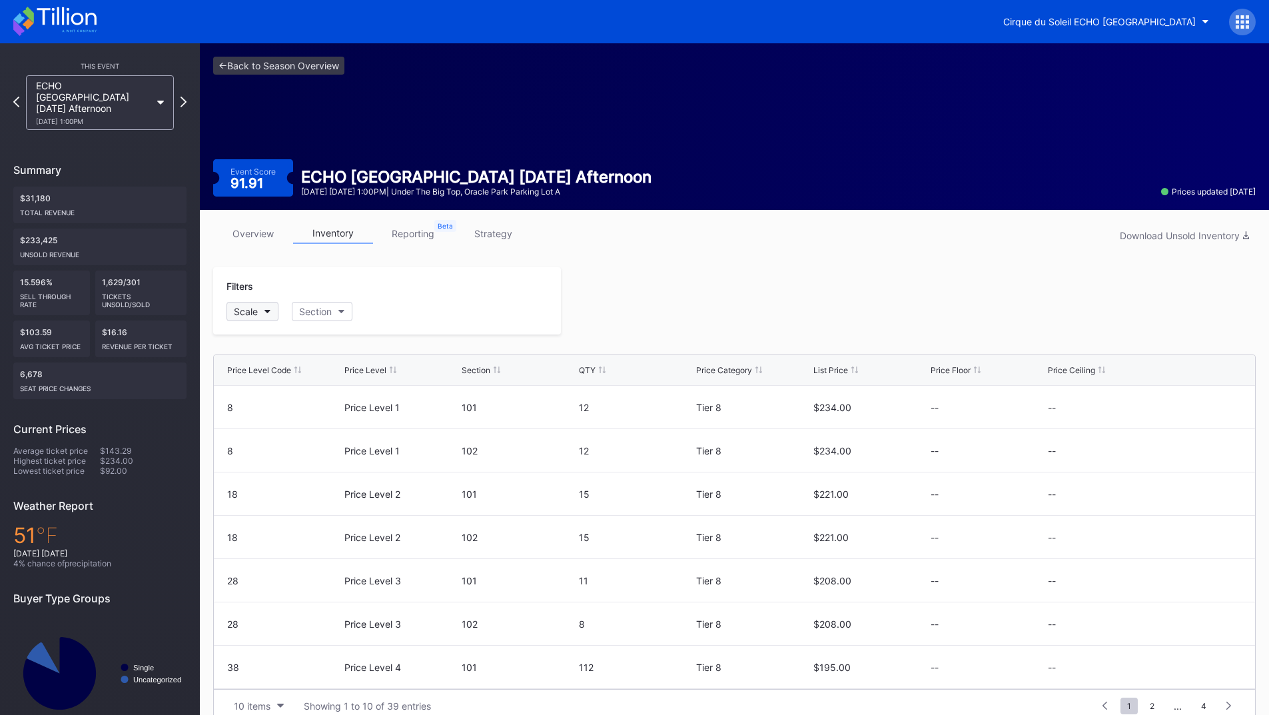
click at [248, 306] on div "Scale" at bounding box center [246, 311] width 24 height 11
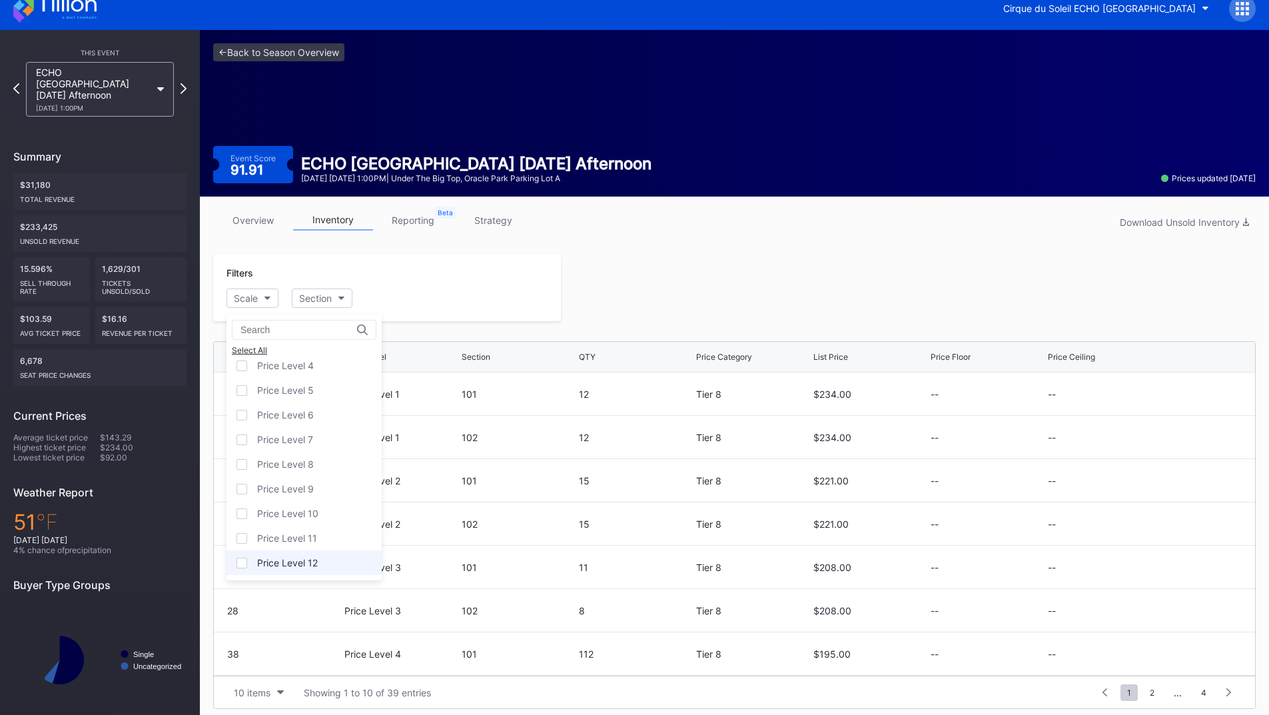
scroll to position [21, 0]
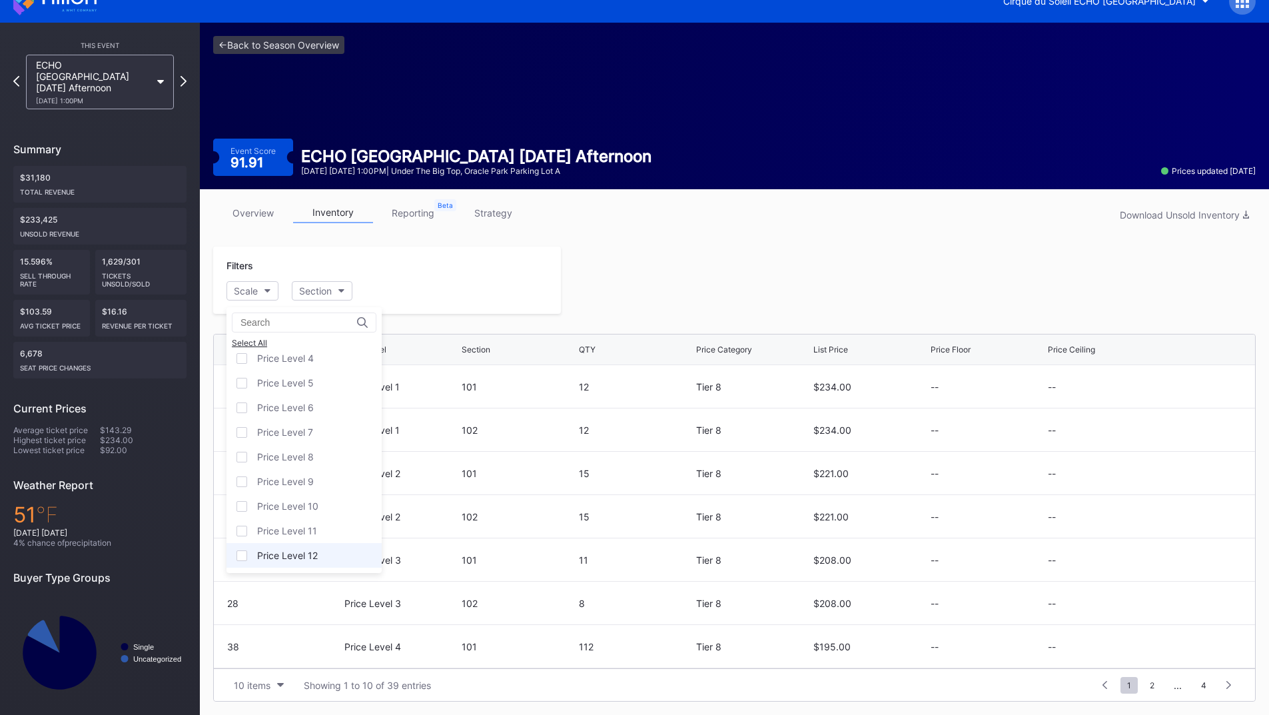
click at [302, 555] on div "Price Level 12" at bounding box center [287, 554] width 61 height 11
drag, startPoint x: 659, startPoint y: 244, endPoint x: 669, endPoint y: 248, distance: 11.0
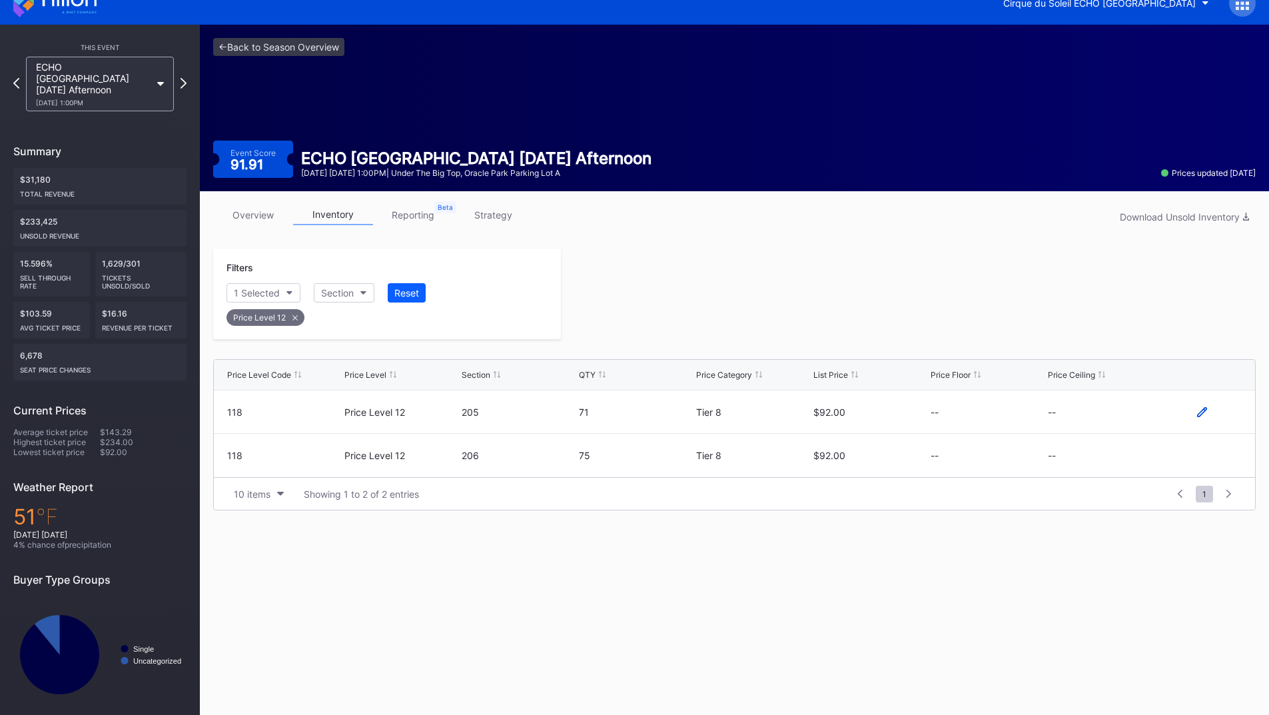
click at [1198, 410] on icon at bounding box center [1202, 412] width 10 height 10
click at [1084, 416] on button "--" at bounding box center [1105, 417] width 114 height 26
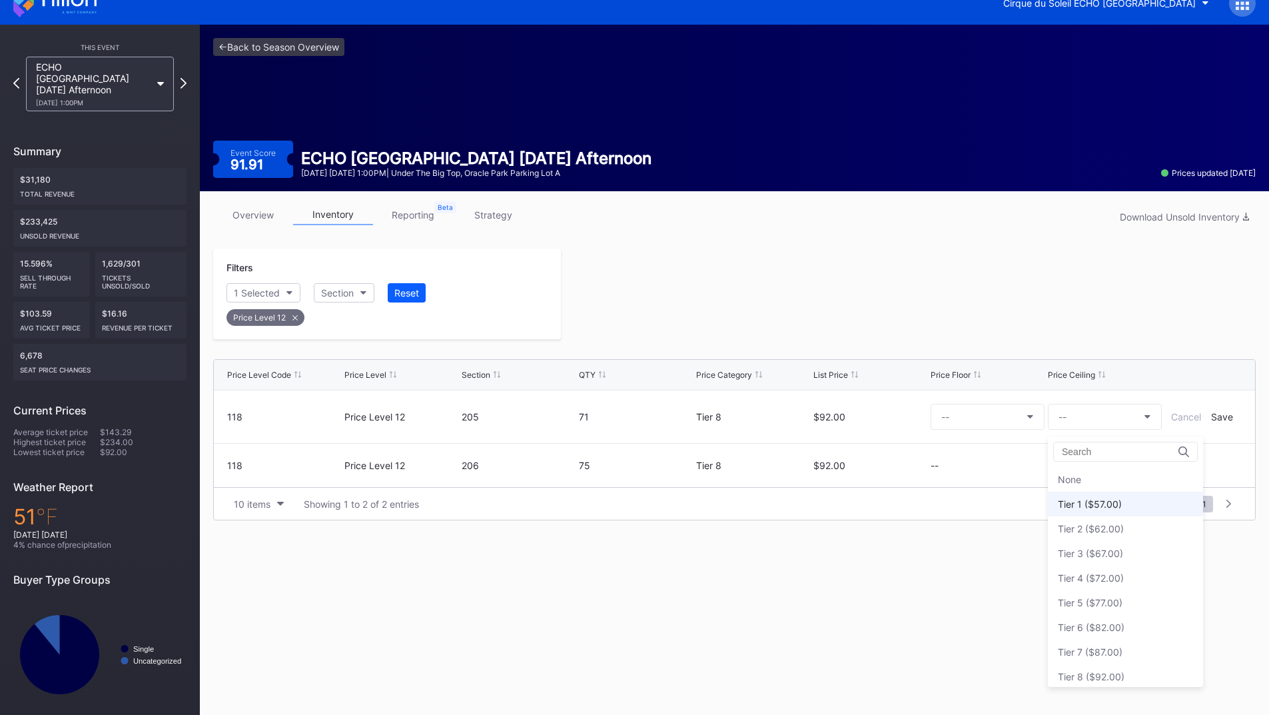
click at [1108, 502] on div "Tier 1 ($57.00)" at bounding box center [1090, 503] width 64 height 11
click at [1222, 416] on div "Save" at bounding box center [1222, 416] width 22 height 11
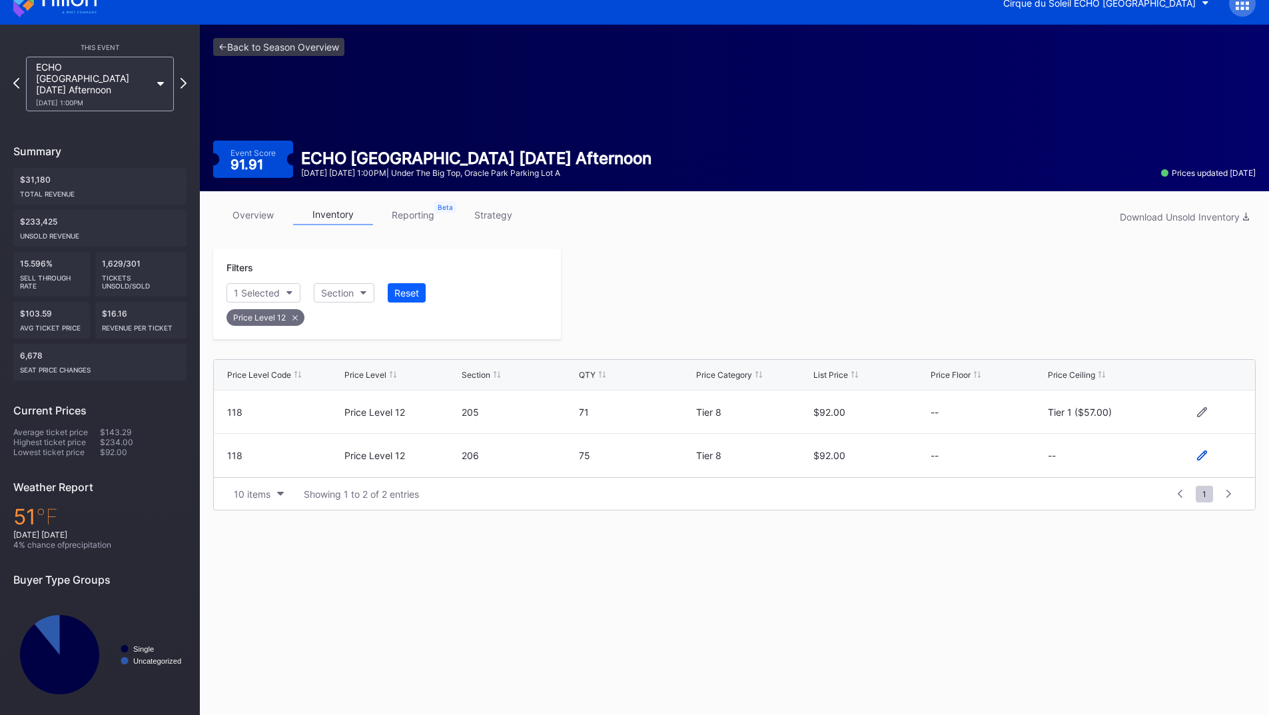
click at [1201, 456] on icon at bounding box center [1202, 455] width 10 height 10
click at [1105, 462] on button "--" at bounding box center [1105, 461] width 114 height 26
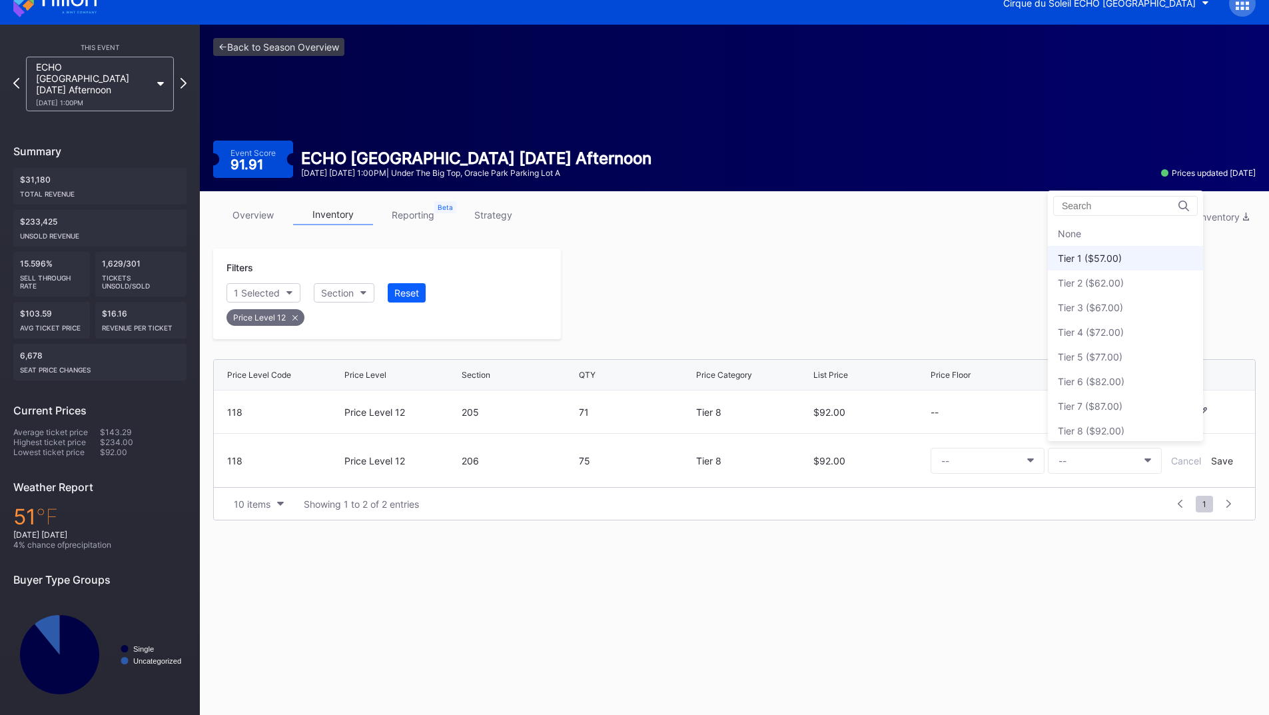
click at [1111, 262] on div "Tier 1 ($57.00)" at bounding box center [1090, 257] width 64 height 11
click at [1224, 467] on form "118 Price Level 12 206 75 Tier 8 $92.00 -- Tier 1 ($57.00) Cancel Save" at bounding box center [734, 460] width 1014 height 53
click at [1223, 463] on div "Save" at bounding box center [1222, 460] width 22 height 11
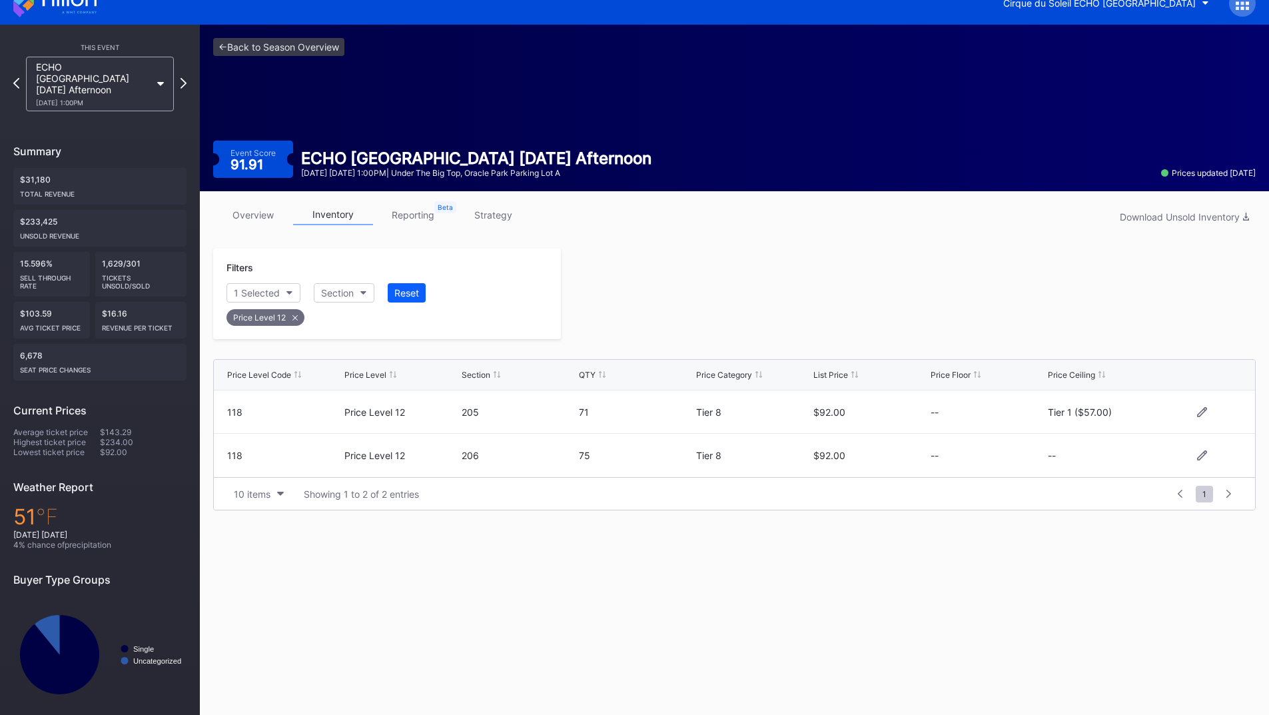
click at [849, 287] on div at bounding box center [908, 293] width 695 height 91
click at [184, 78] on icon at bounding box center [183, 83] width 7 height 13
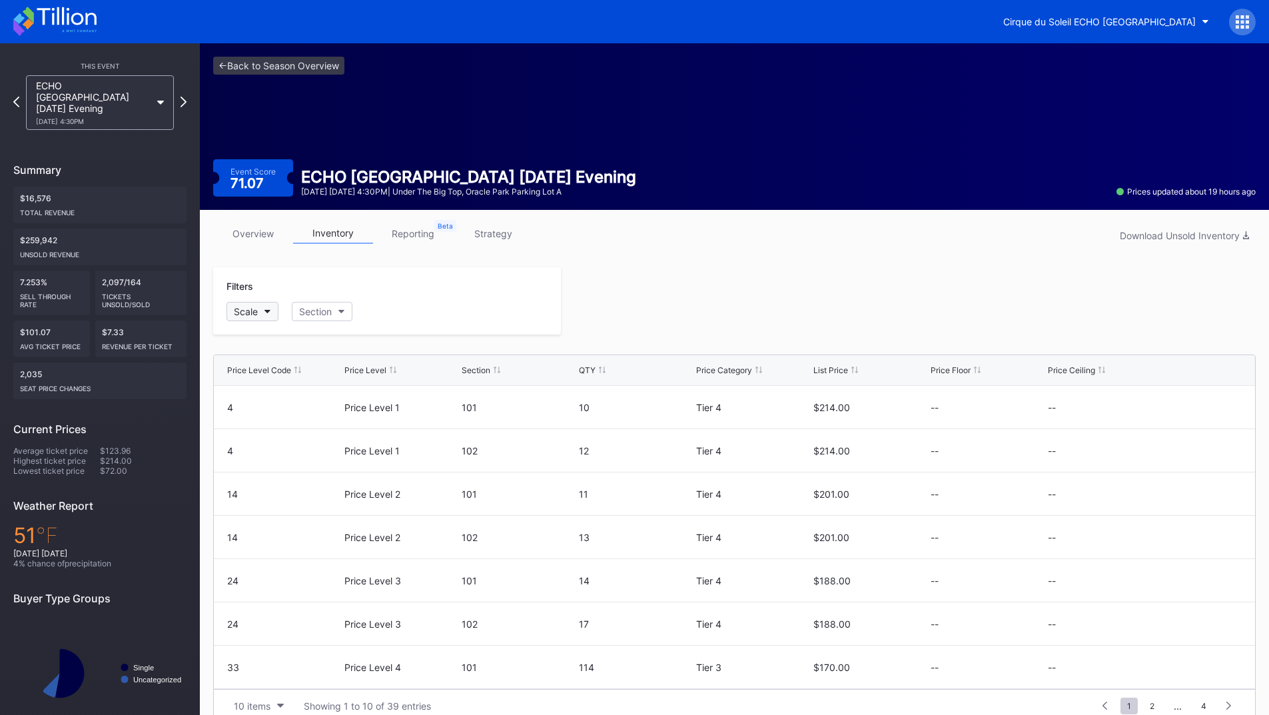
click at [264, 318] on button "Scale" at bounding box center [252, 311] width 52 height 19
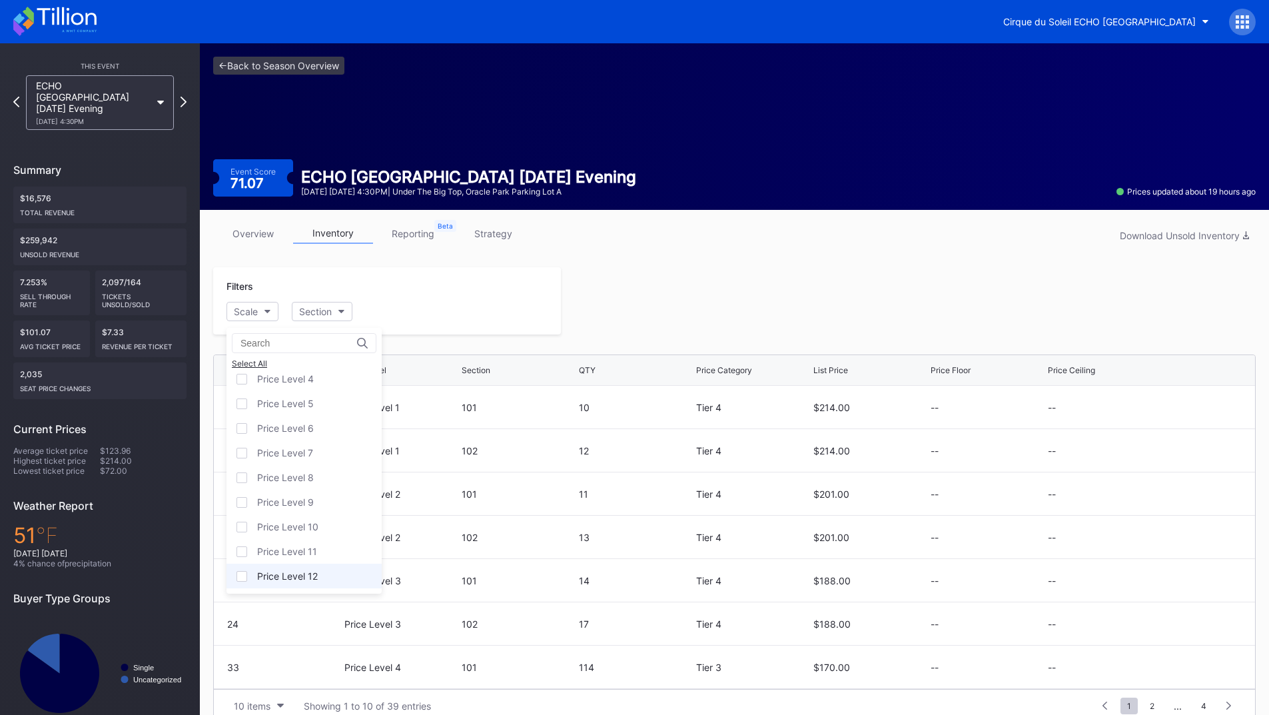
click at [313, 573] on div "Price Level 12" at bounding box center [287, 575] width 61 height 11
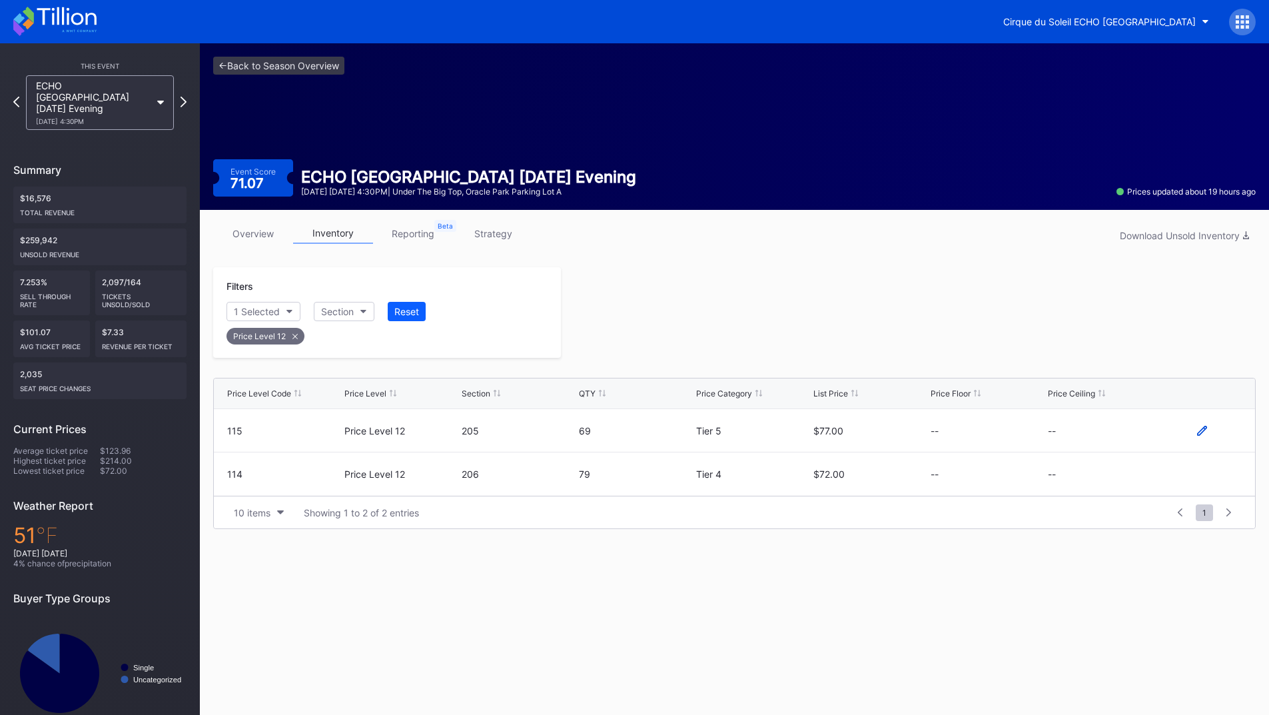
click at [1201, 430] on icon at bounding box center [1202, 430] width 10 height 10
click at [1097, 432] on button "--" at bounding box center [1105, 435] width 114 height 26
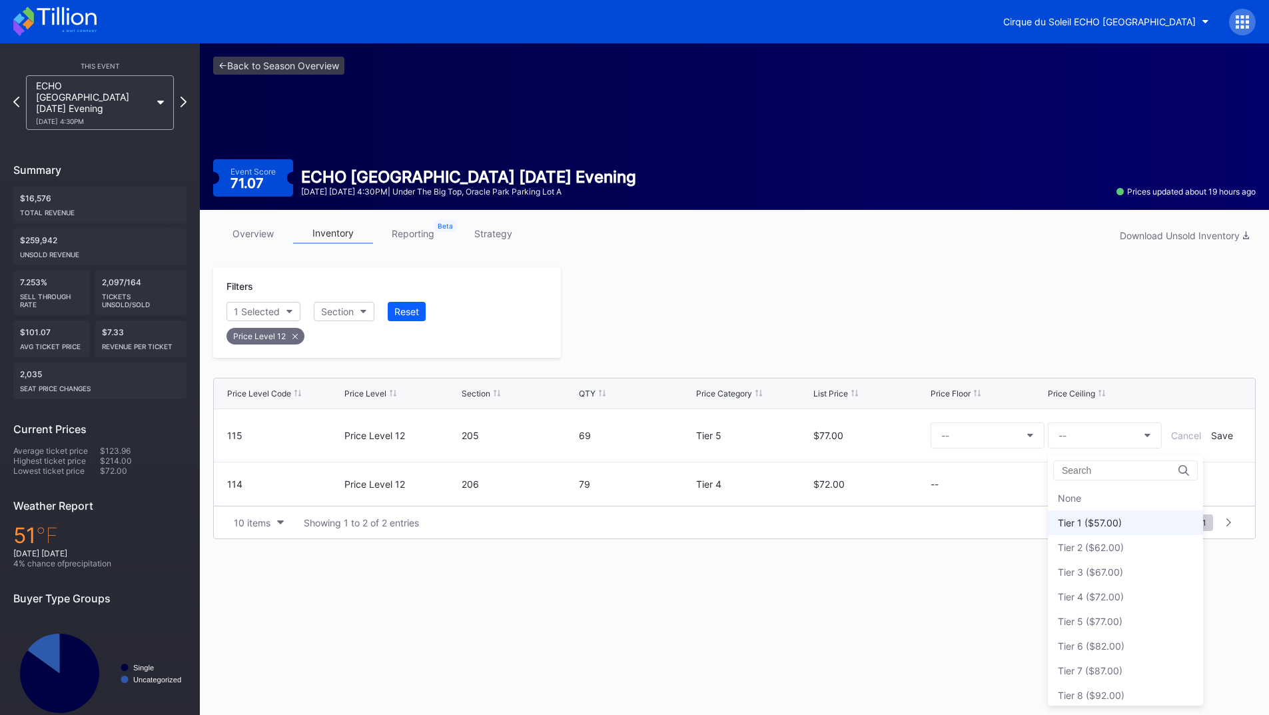
click at [1100, 518] on div "Tier 1 ($57.00)" at bounding box center [1090, 522] width 64 height 11
click at [1221, 434] on div "Save" at bounding box center [1222, 435] width 22 height 11
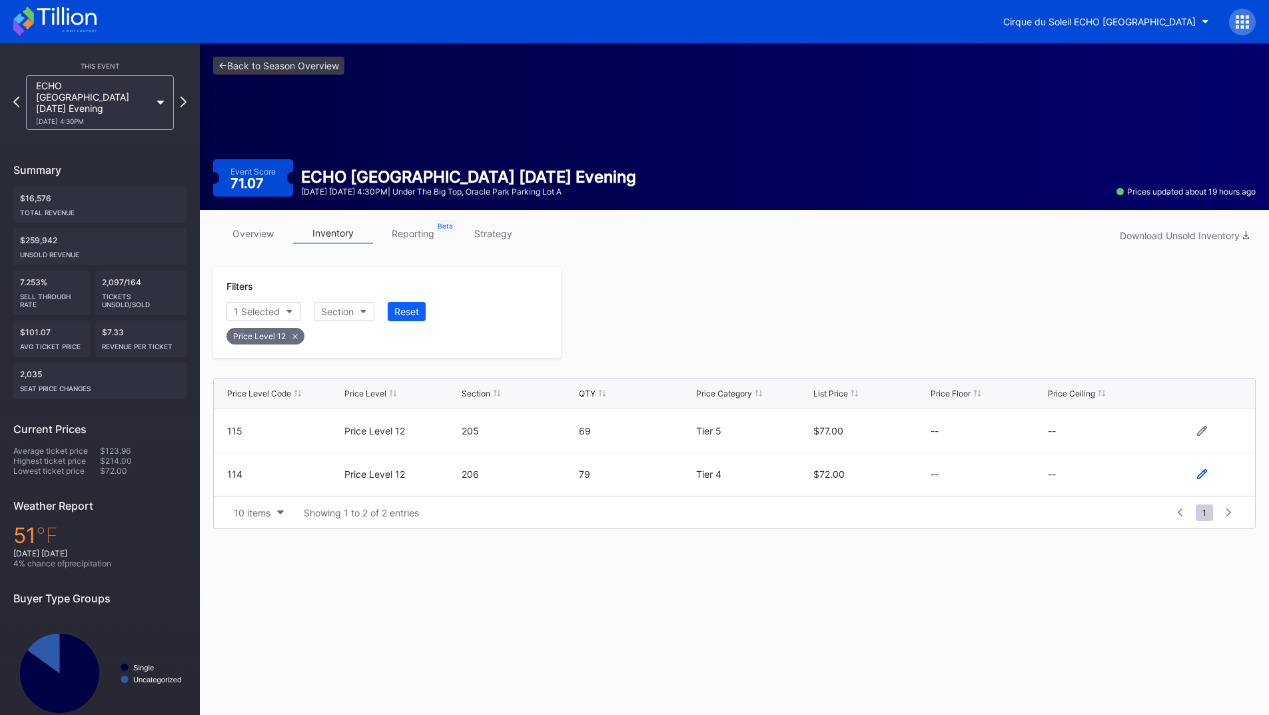
click at [1198, 474] on icon at bounding box center [1202, 474] width 10 height 10
click at [1099, 480] on button "--" at bounding box center [1105, 479] width 114 height 26
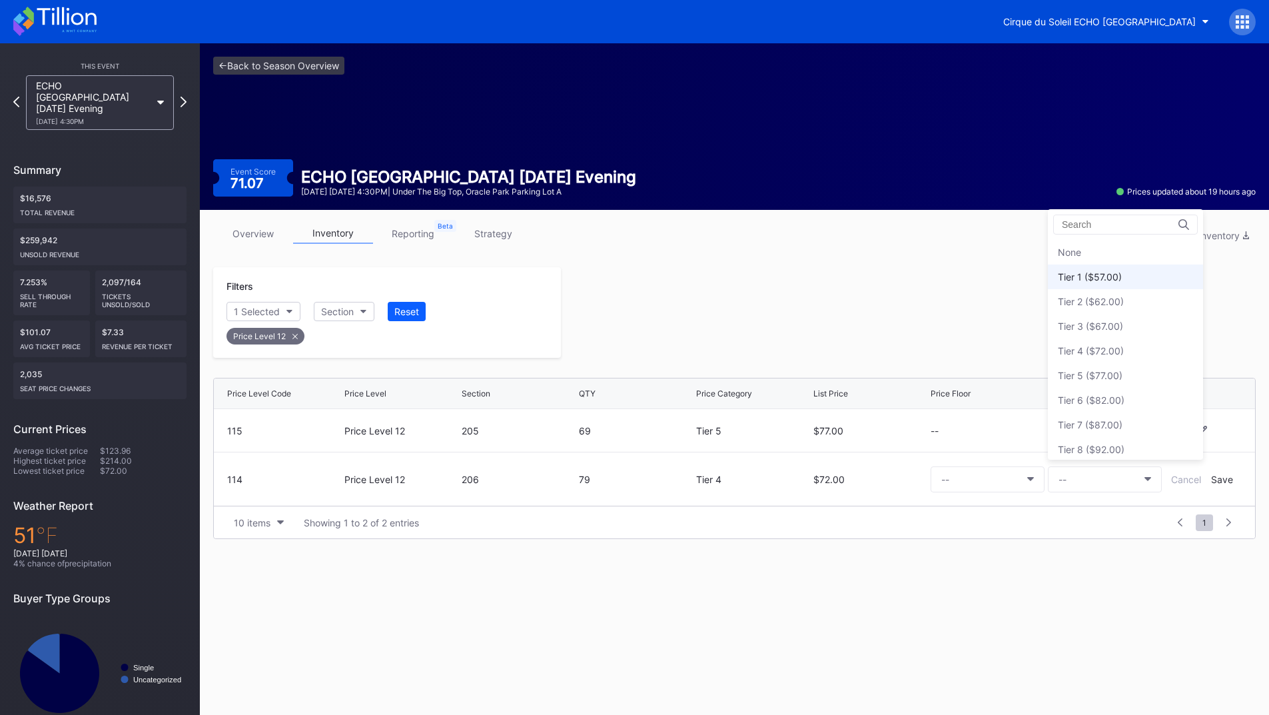
click at [1106, 275] on div "Tier 1 ($57.00)" at bounding box center [1090, 276] width 64 height 11
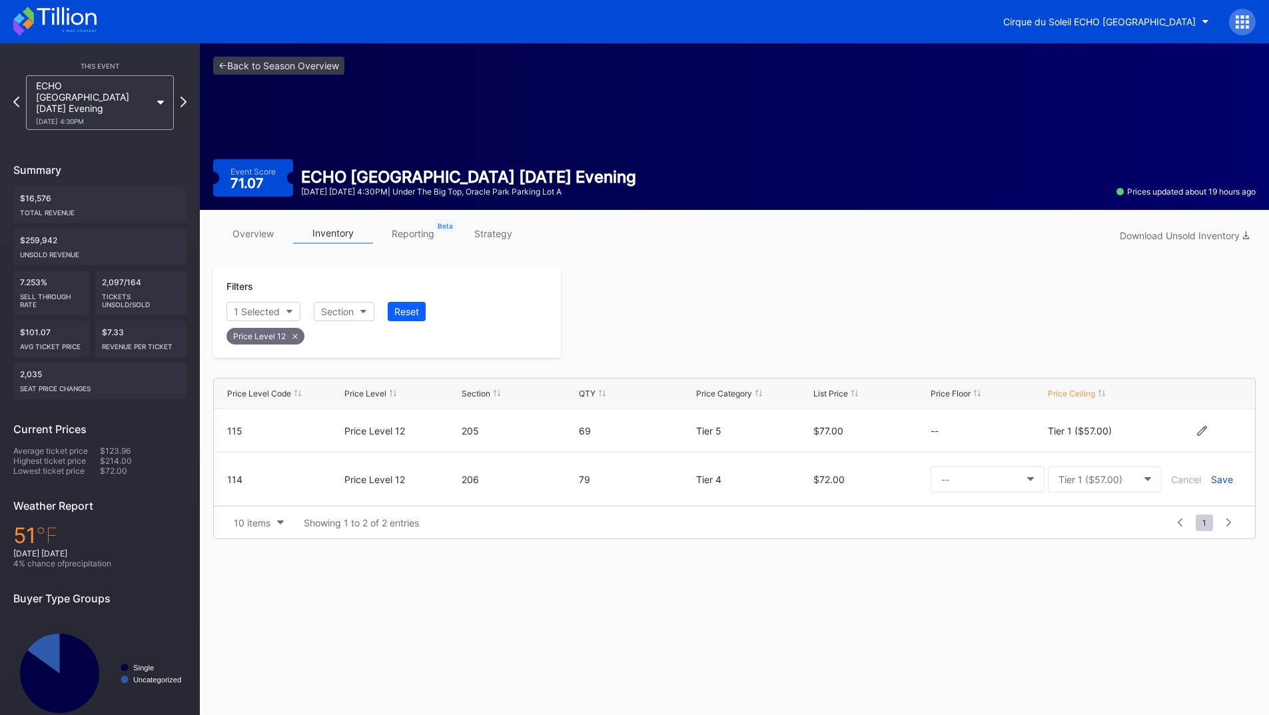
click at [1222, 480] on div "Save" at bounding box center [1222, 479] width 22 height 11
click at [871, 322] on div at bounding box center [908, 312] width 695 height 91
click at [178, 99] on div "ECHO [GEOGRAPHIC_DATA] [DATE] Evening [DATE] 4:30PM" at bounding box center [99, 102] width 161 height 55
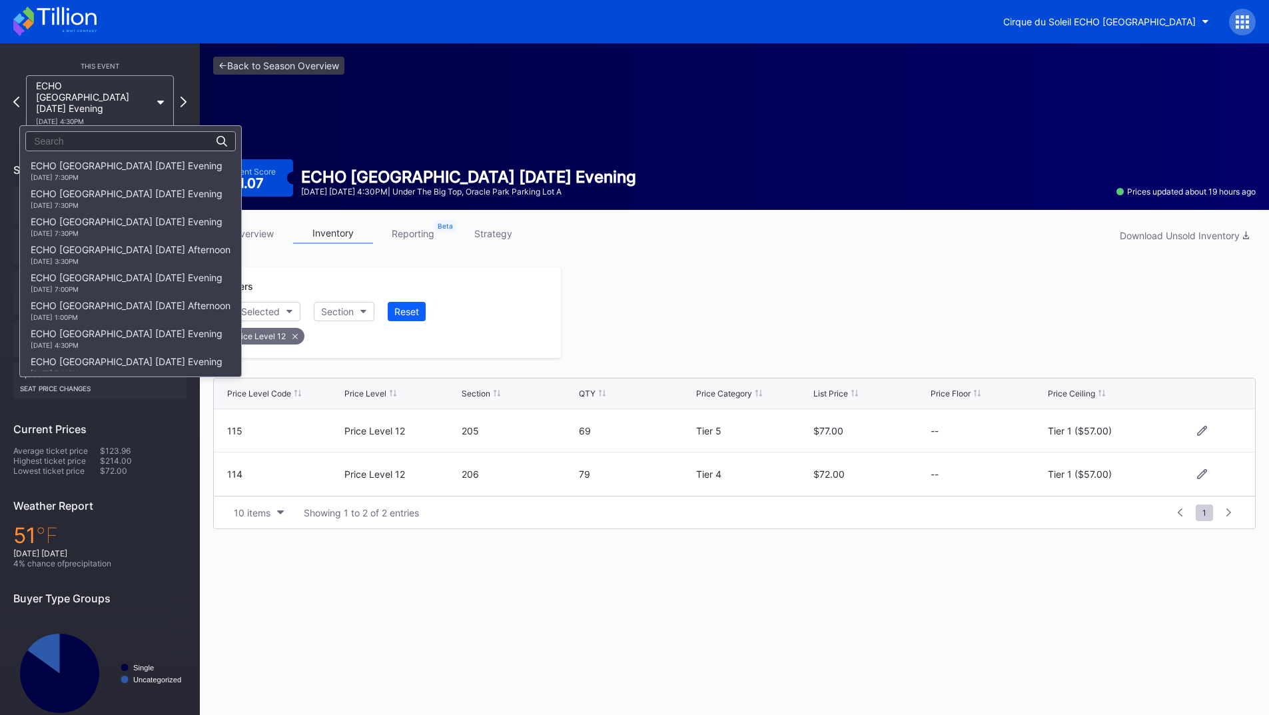
scroll to position [867, 0]
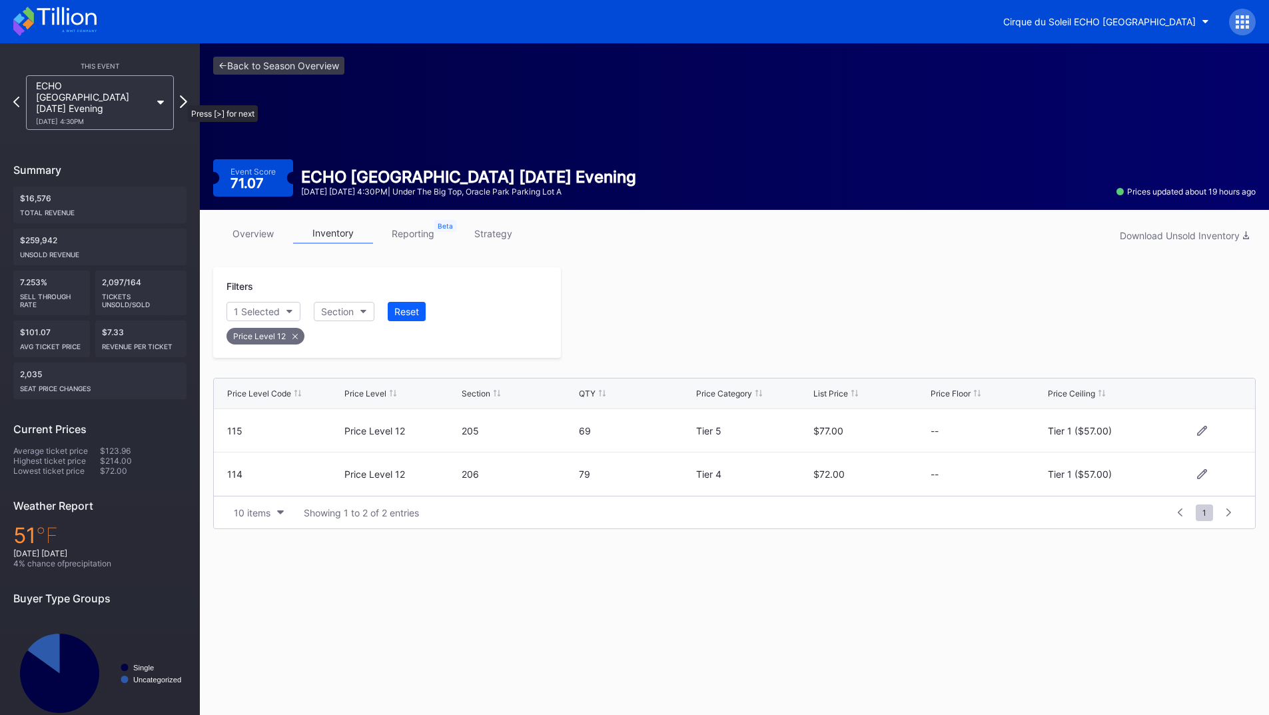
click at [181, 99] on icon at bounding box center [183, 101] width 7 height 13
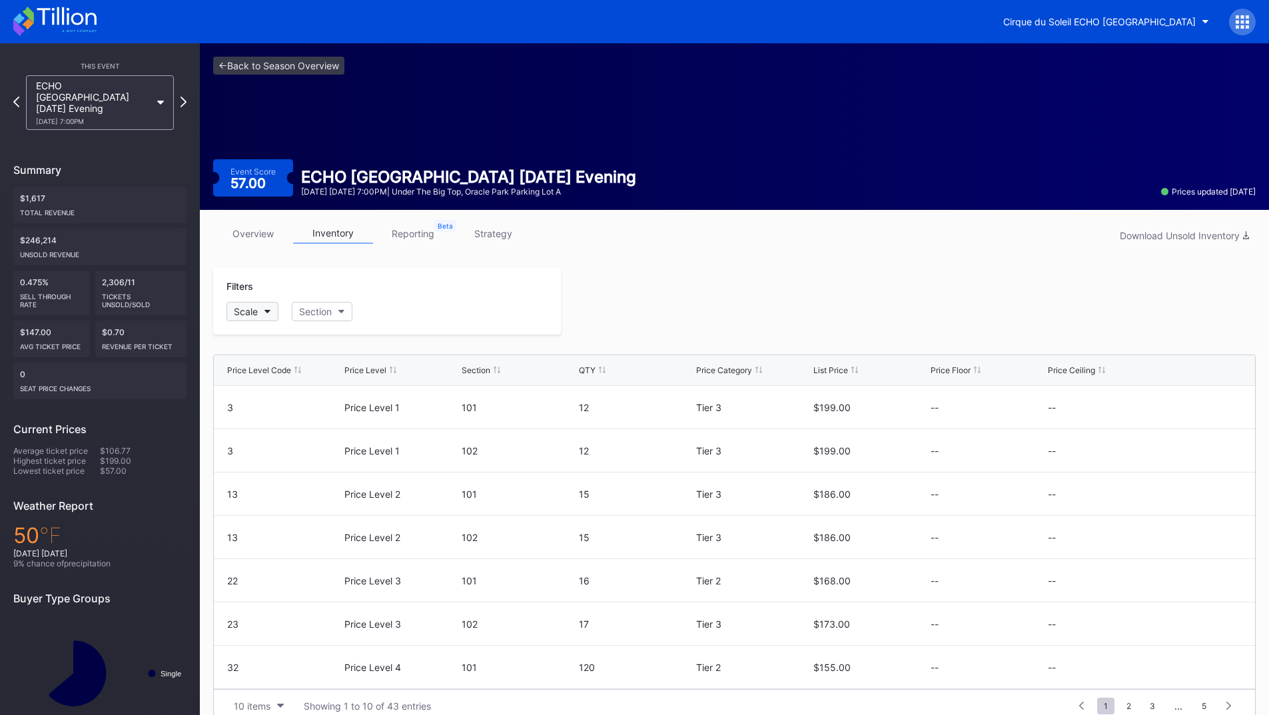
click at [256, 311] on div "Scale" at bounding box center [246, 311] width 24 height 11
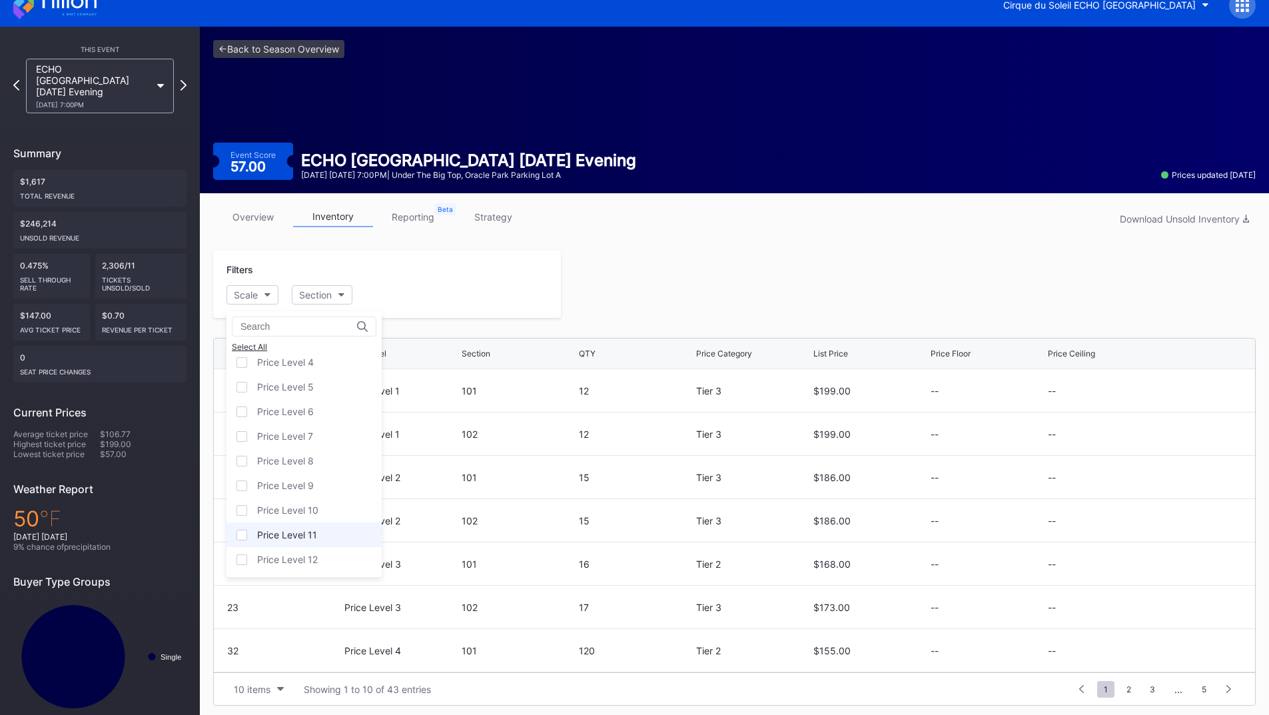
scroll to position [21, 0]
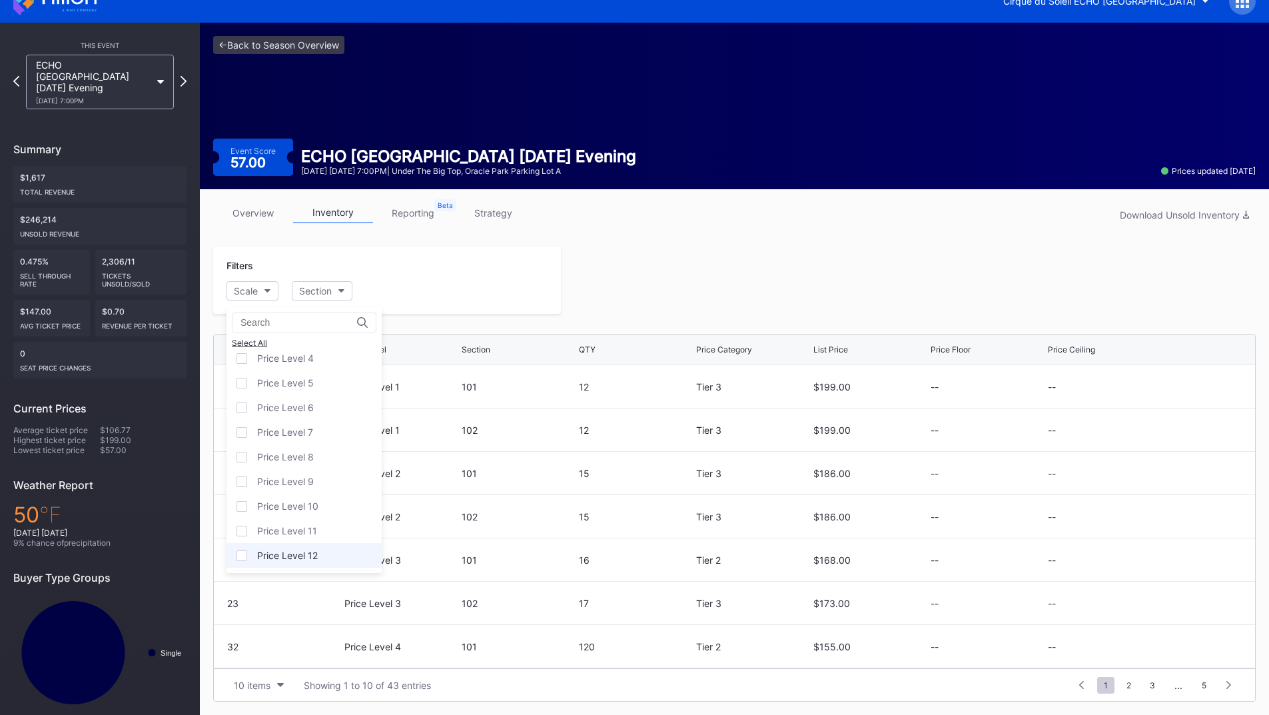
click at [294, 551] on div "Price Level 12" at bounding box center [287, 554] width 61 height 11
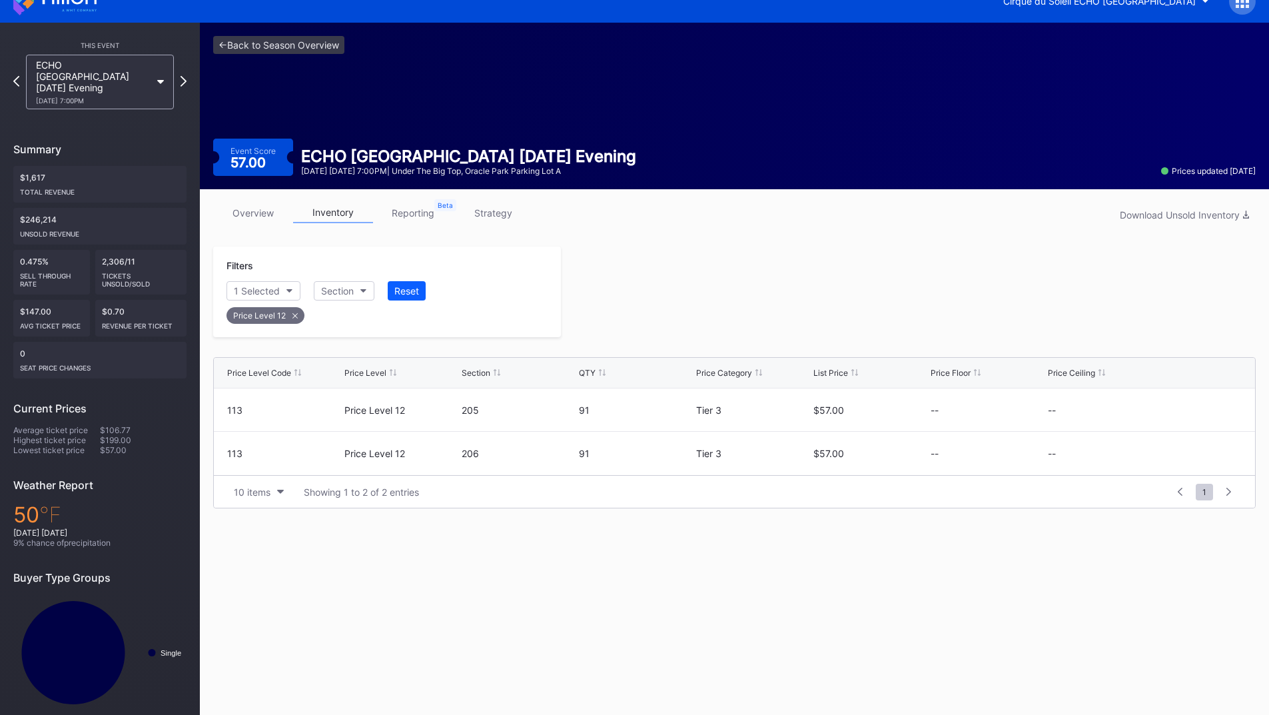
scroll to position [19, 0]
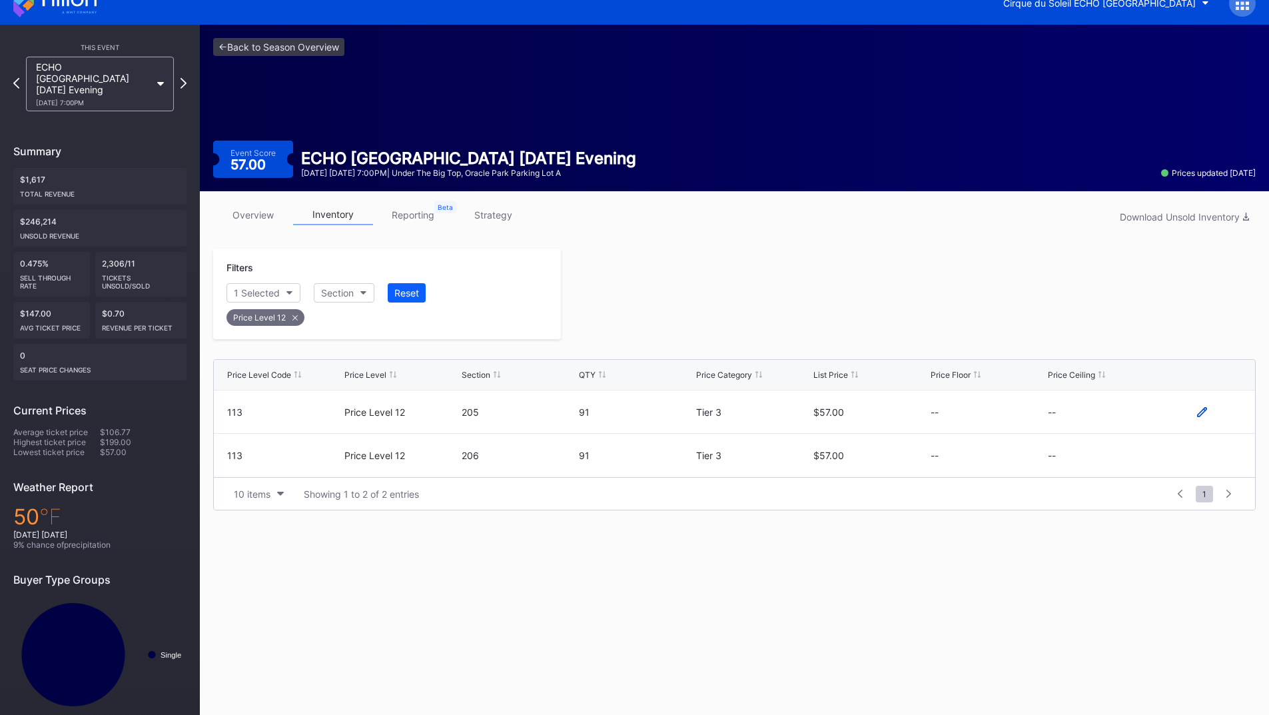
click at [1200, 412] on icon at bounding box center [1202, 411] width 10 height 10
click at [1107, 424] on button "--" at bounding box center [1105, 417] width 114 height 26
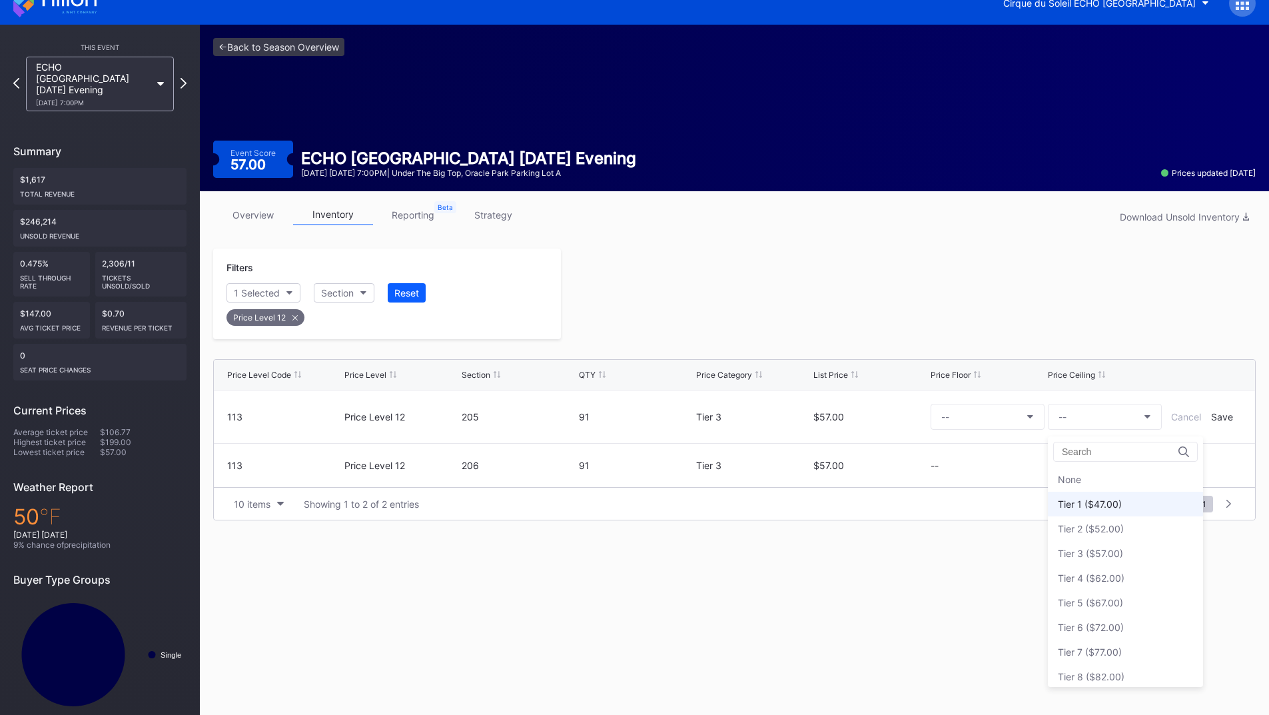
click at [1118, 516] on div "Tier 1 ($47.00)" at bounding box center [1125, 504] width 155 height 25
click at [1227, 414] on div "Save" at bounding box center [1222, 416] width 22 height 11
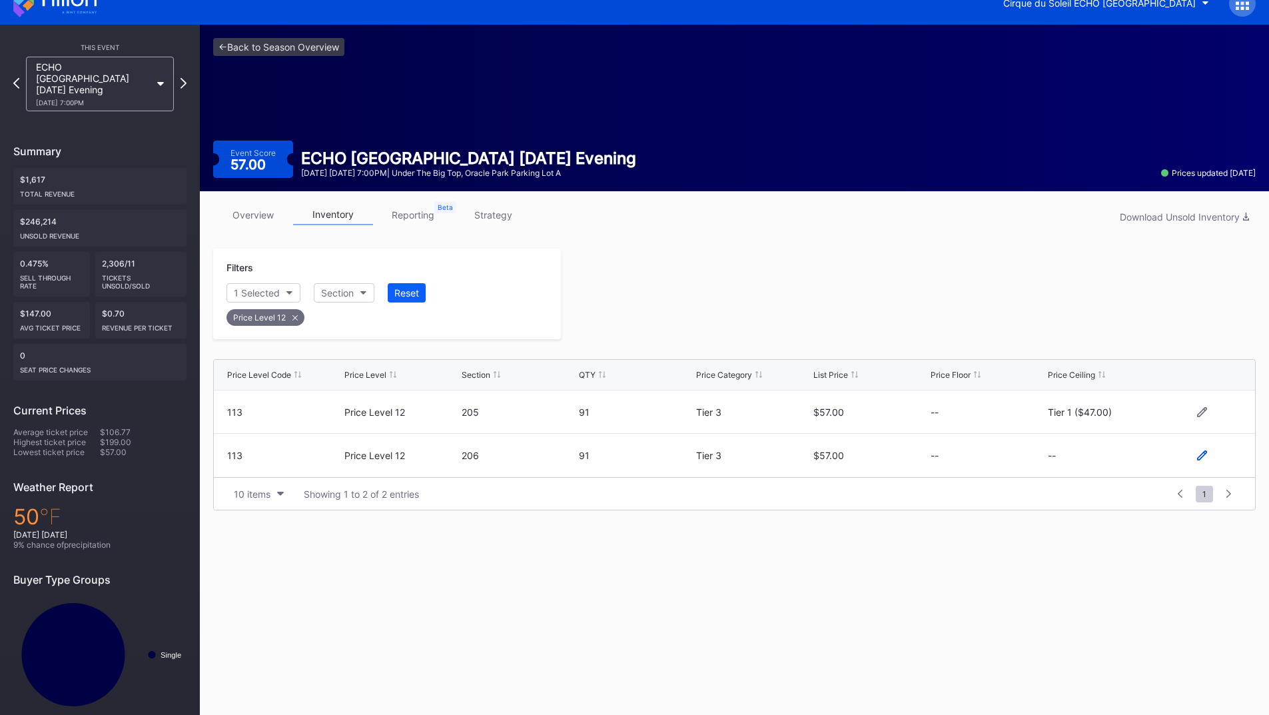
click at [1204, 454] on icon at bounding box center [1202, 455] width 10 height 10
click at [1070, 458] on button "--" at bounding box center [1105, 461] width 114 height 26
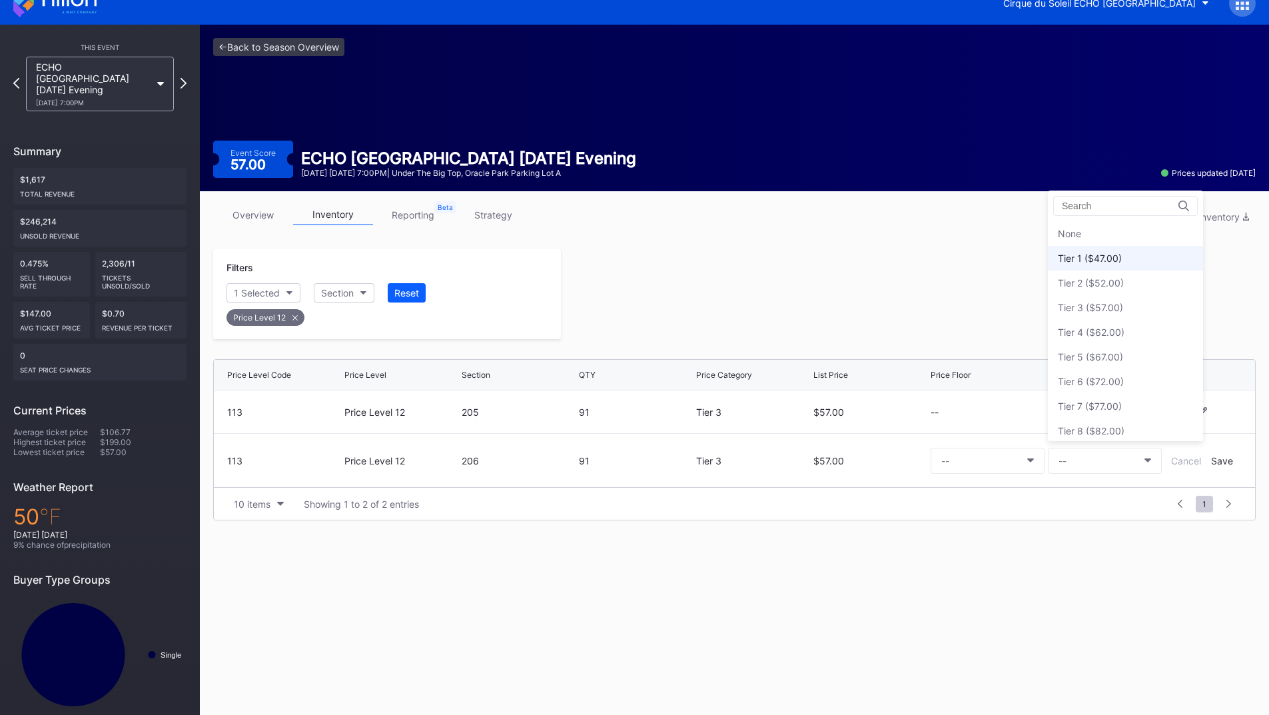
click at [1088, 257] on div "Tier 1 ($47.00)" at bounding box center [1090, 257] width 64 height 11
click at [1212, 460] on div "Save" at bounding box center [1222, 460] width 22 height 11
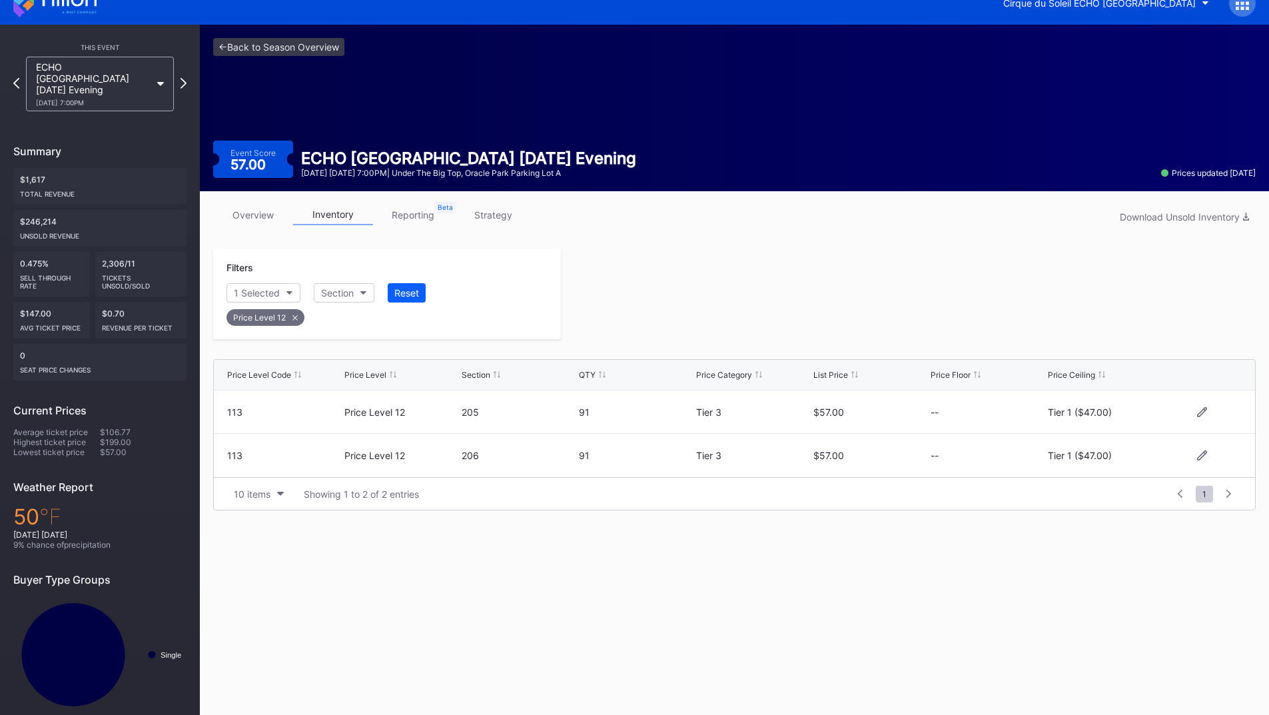
click at [863, 321] on div at bounding box center [908, 293] width 695 height 91
click at [181, 78] on icon at bounding box center [183, 83] width 7 height 13
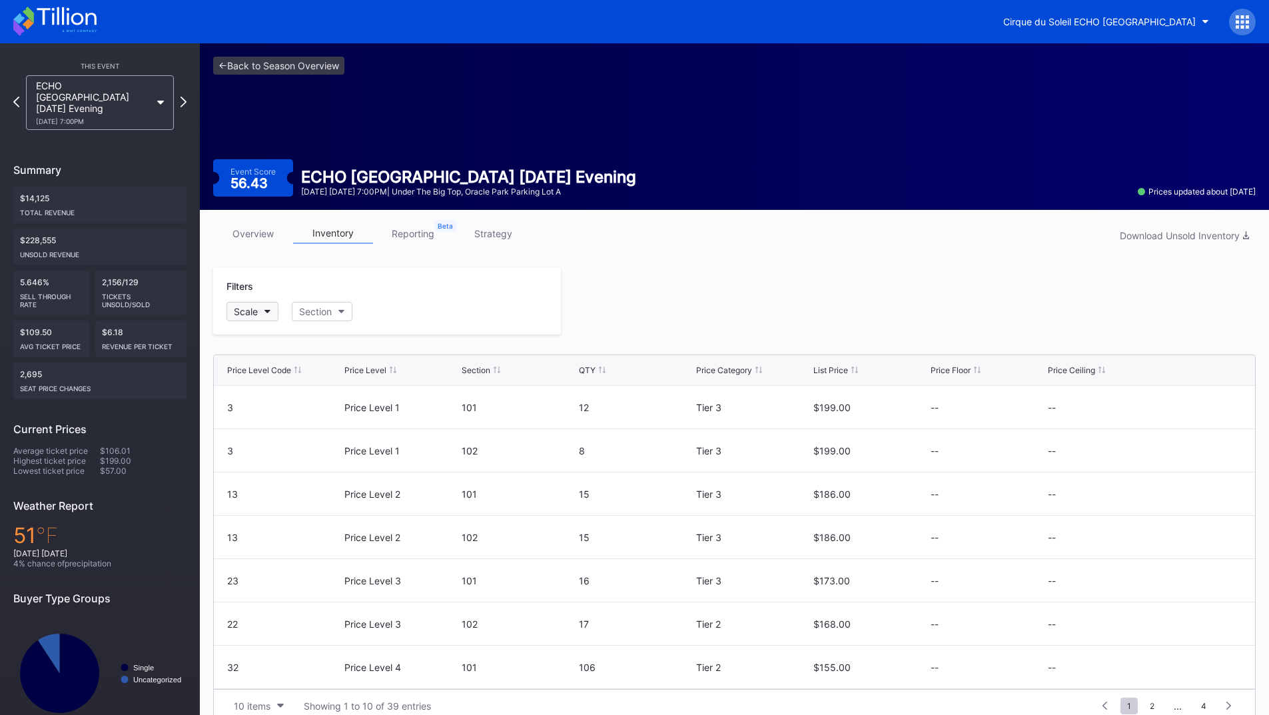
click at [252, 317] on button "Scale" at bounding box center [252, 311] width 52 height 19
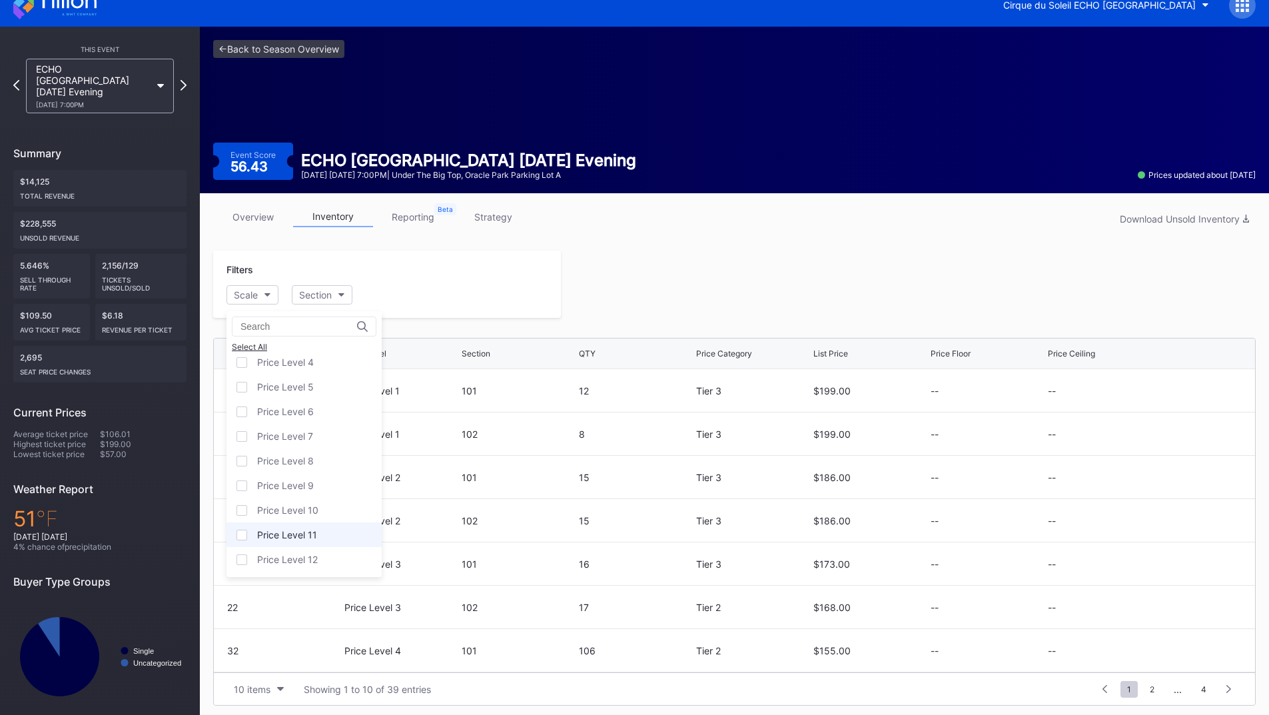
scroll to position [21, 0]
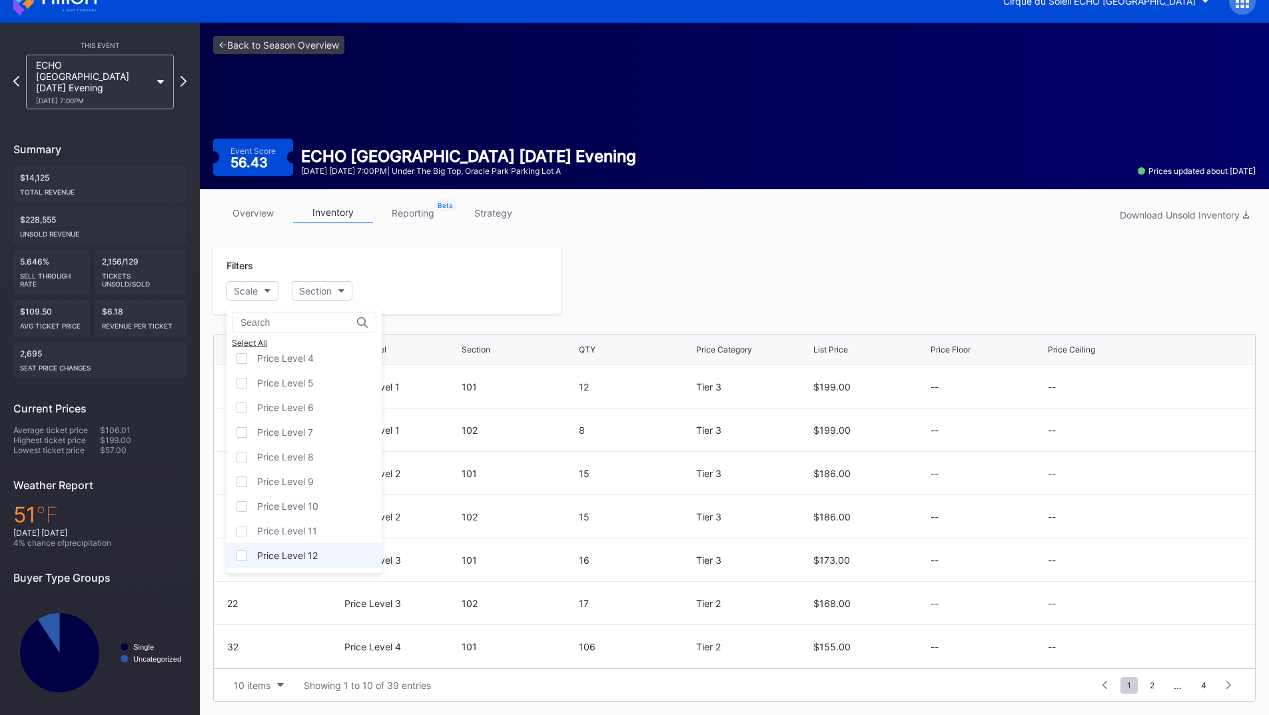
click at [303, 547] on div "Price Level 12" at bounding box center [303, 555] width 155 height 25
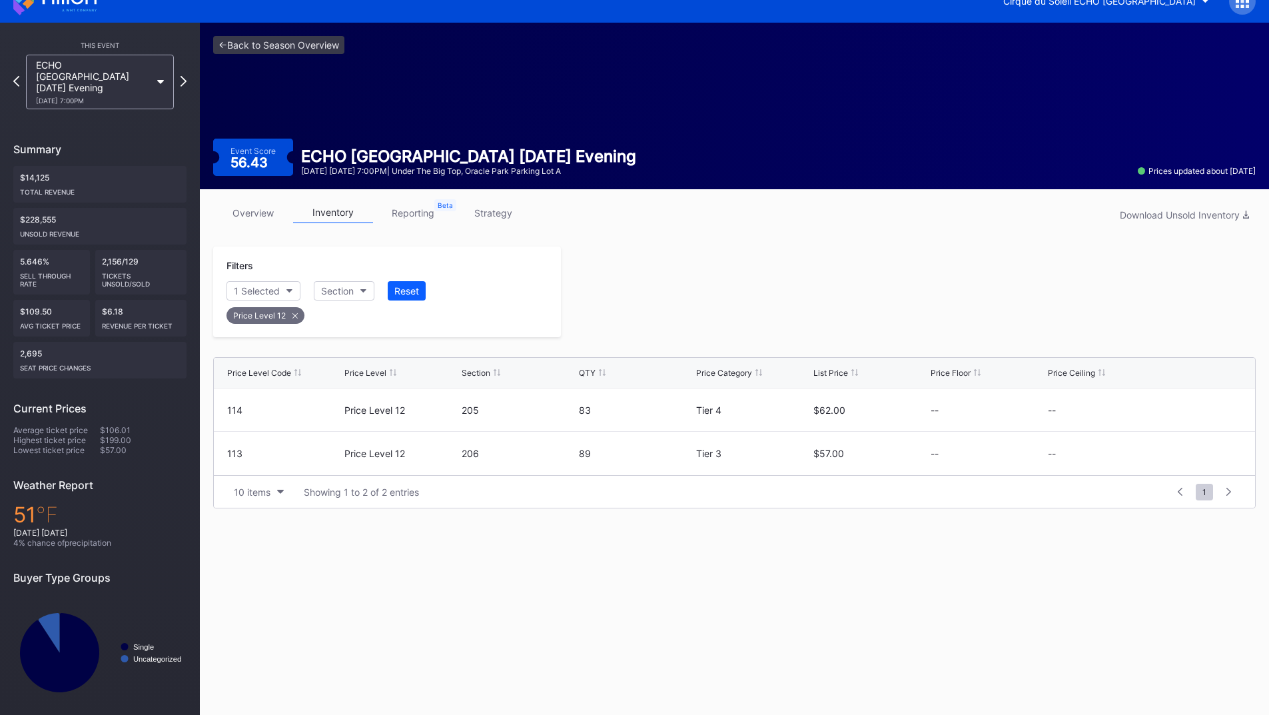
scroll to position [19, 0]
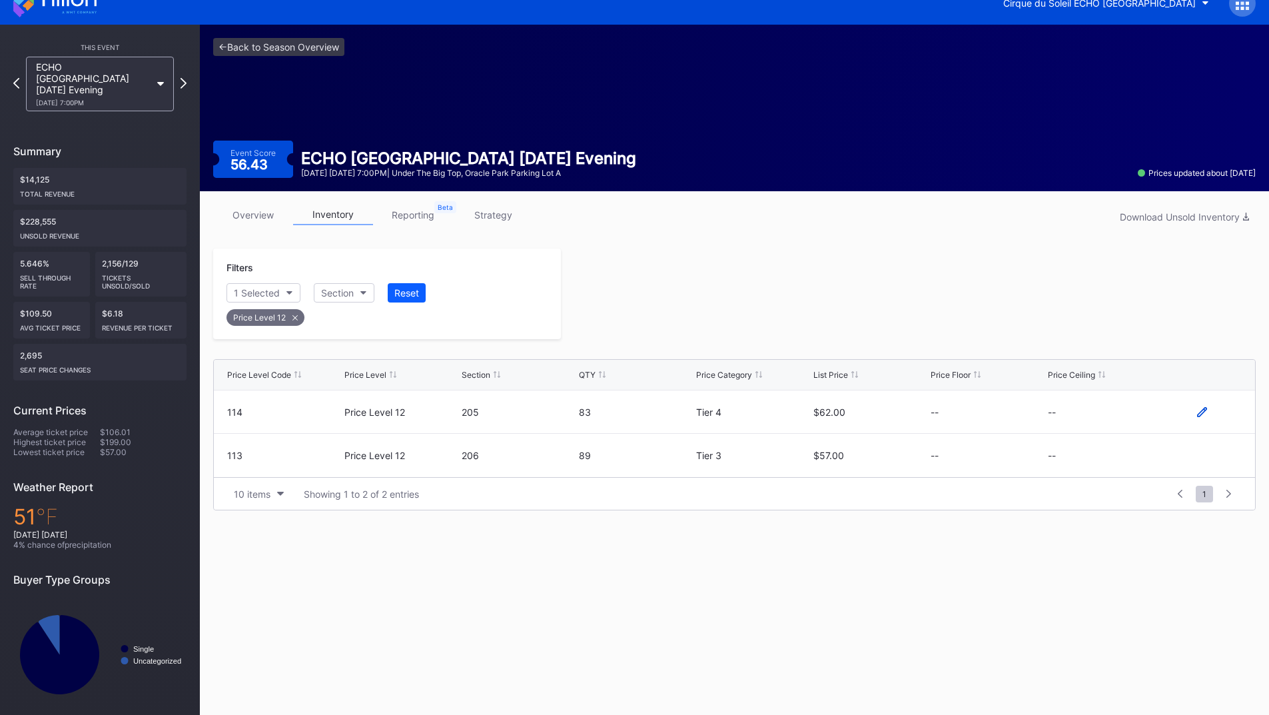
click at [1202, 410] on icon at bounding box center [1202, 412] width 10 height 10
click at [1103, 424] on button "--" at bounding box center [1105, 417] width 114 height 26
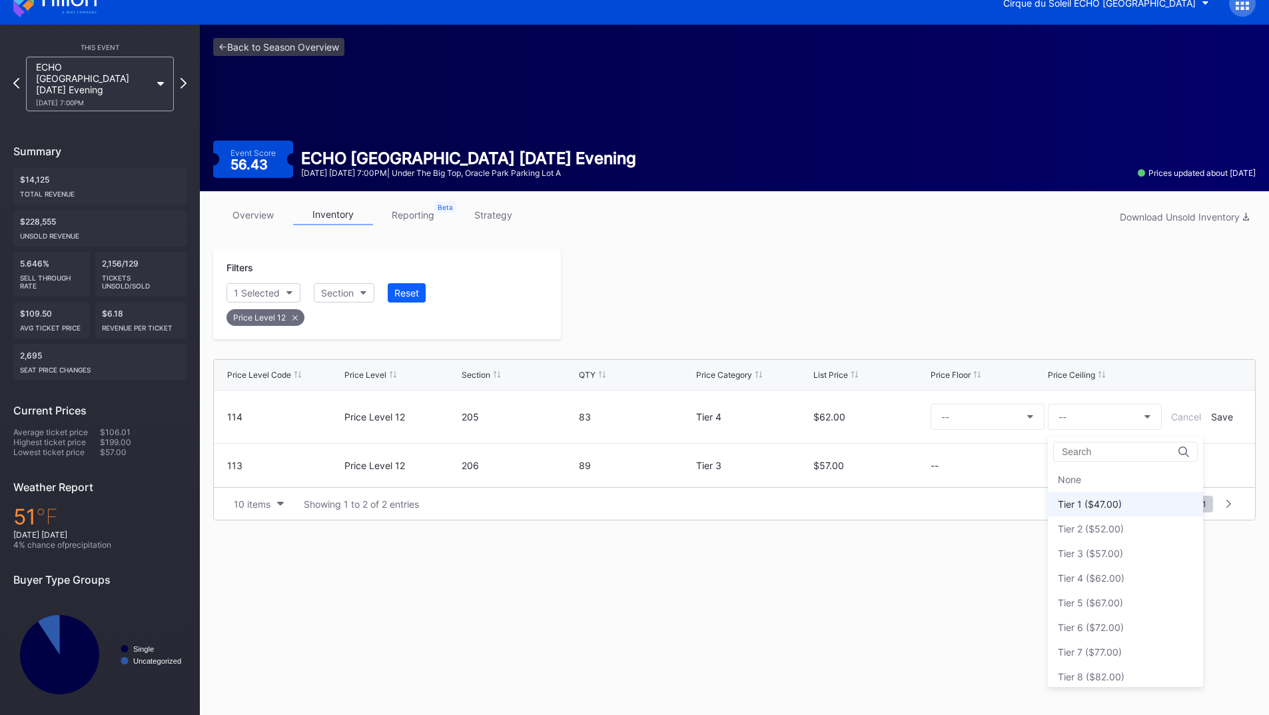
click at [1093, 508] on div "Tier 1 ($47.00)" at bounding box center [1090, 503] width 64 height 11
click at [1222, 414] on div "Save" at bounding box center [1222, 416] width 22 height 11
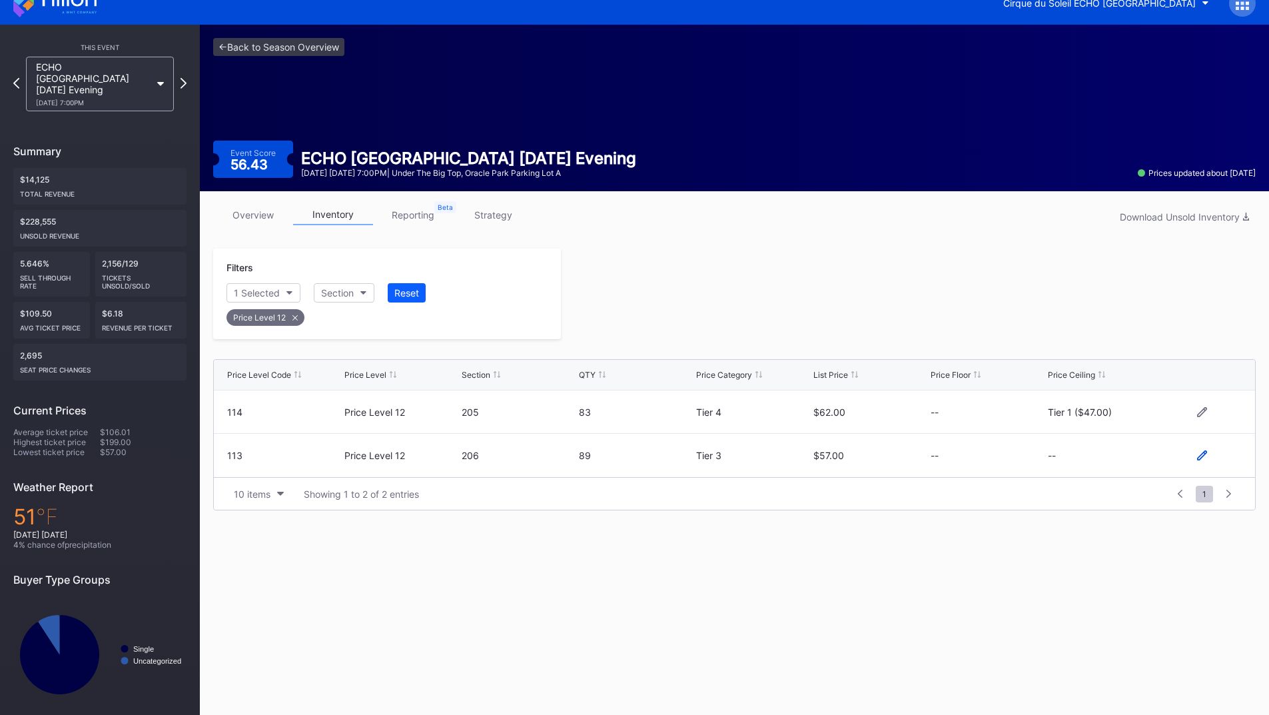
click at [1202, 455] on icon at bounding box center [1202, 455] width 10 height 10
click at [1111, 455] on button "--" at bounding box center [1105, 461] width 114 height 26
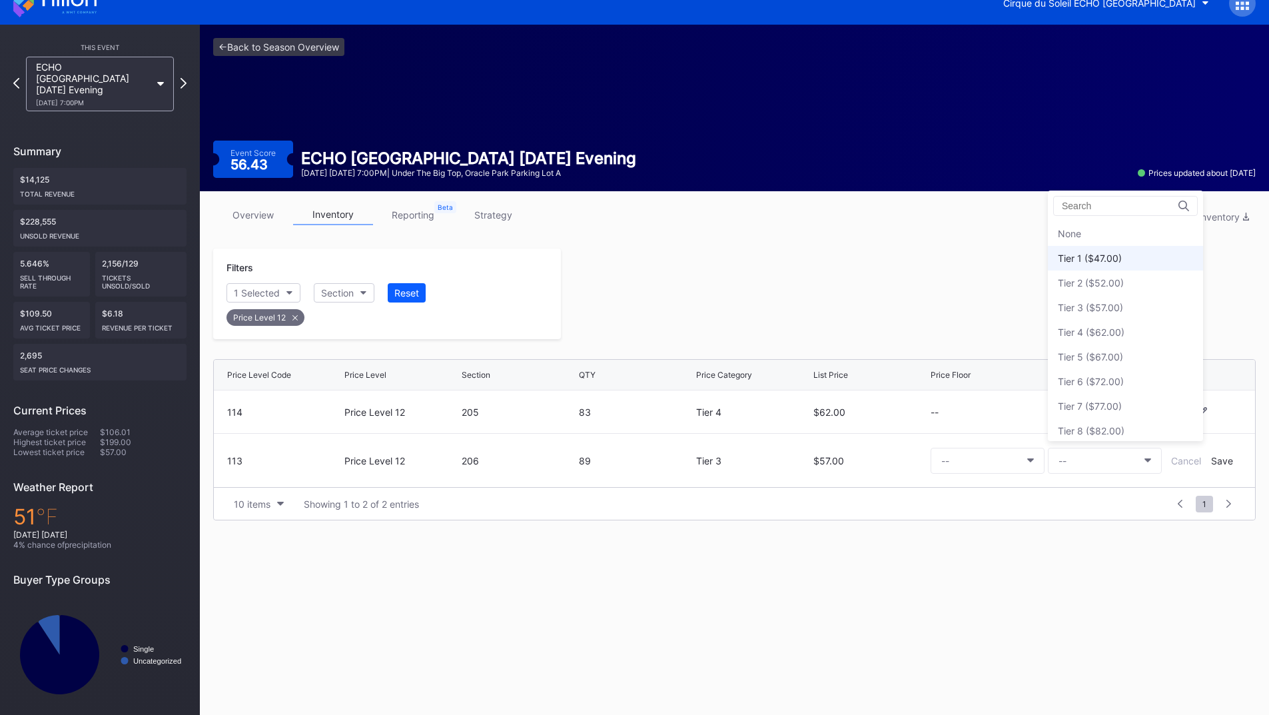
click at [1098, 257] on div "Tier 1 ($47.00)" at bounding box center [1090, 257] width 64 height 11
click at [1214, 461] on div "Save" at bounding box center [1222, 460] width 22 height 11
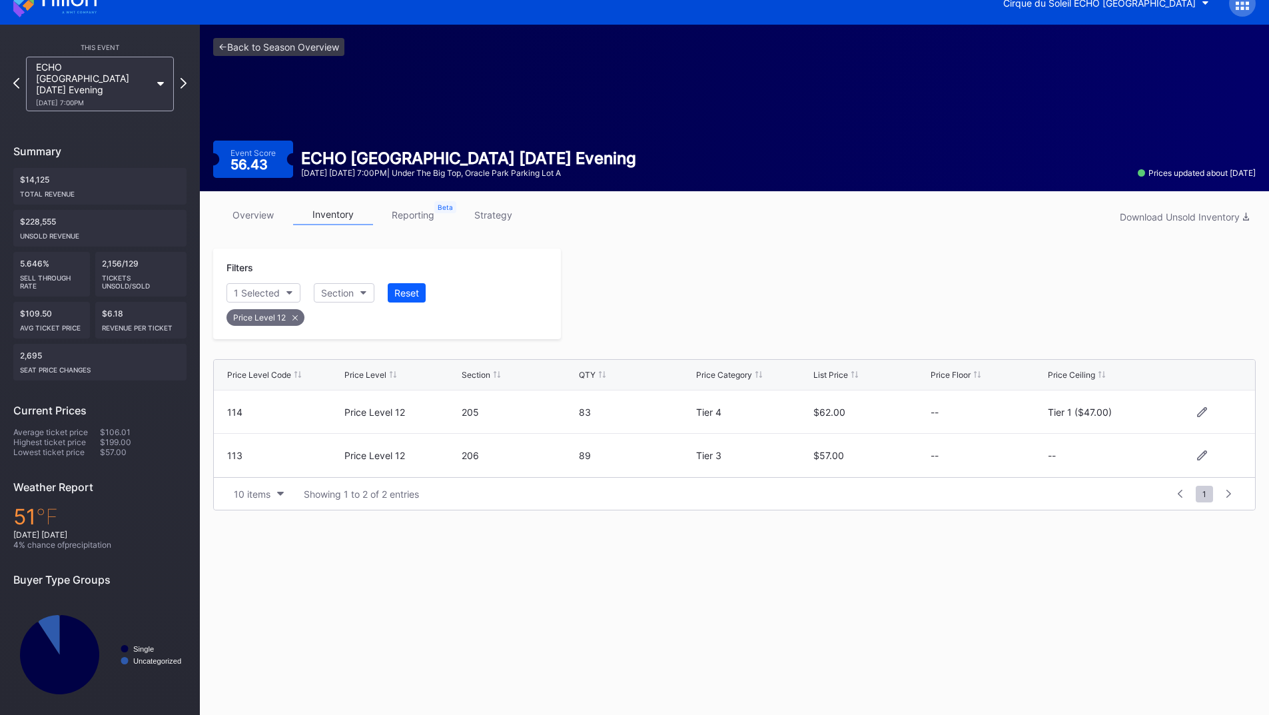
click at [749, 292] on div at bounding box center [908, 293] width 695 height 91
click at [180, 77] on icon at bounding box center [183, 83] width 7 height 13
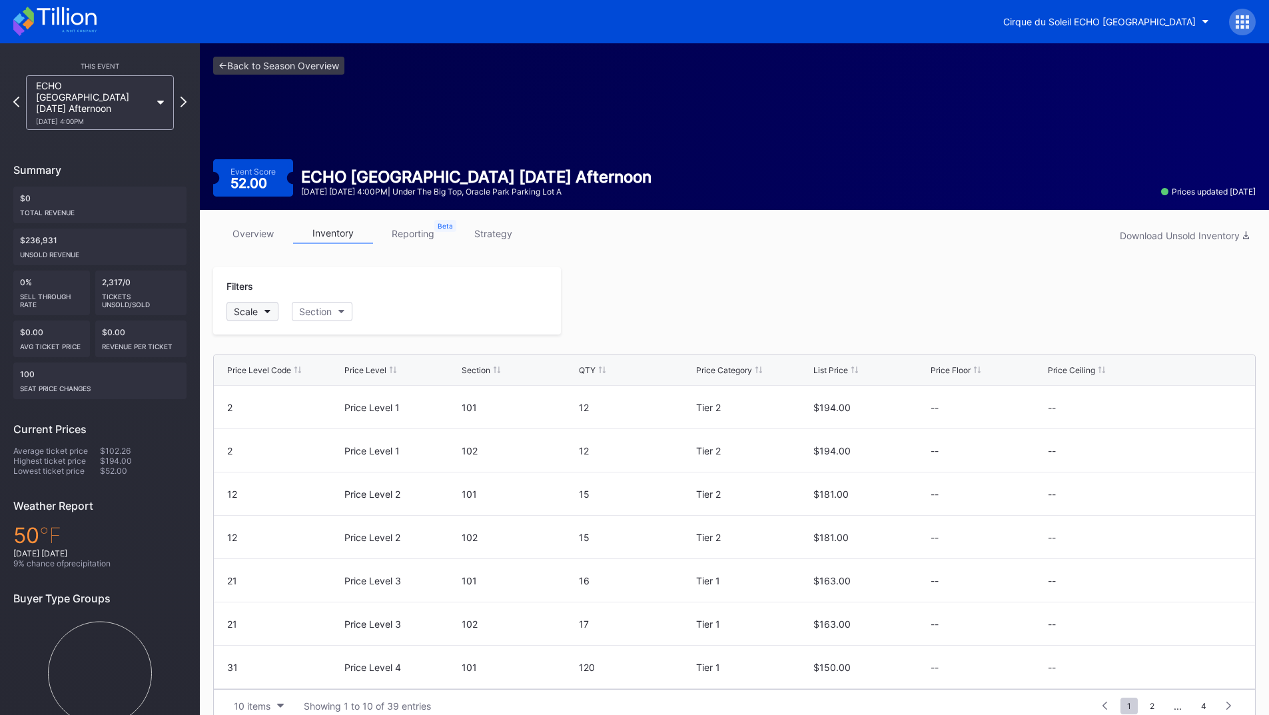
click at [252, 310] on div "Scale" at bounding box center [246, 311] width 24 height 11
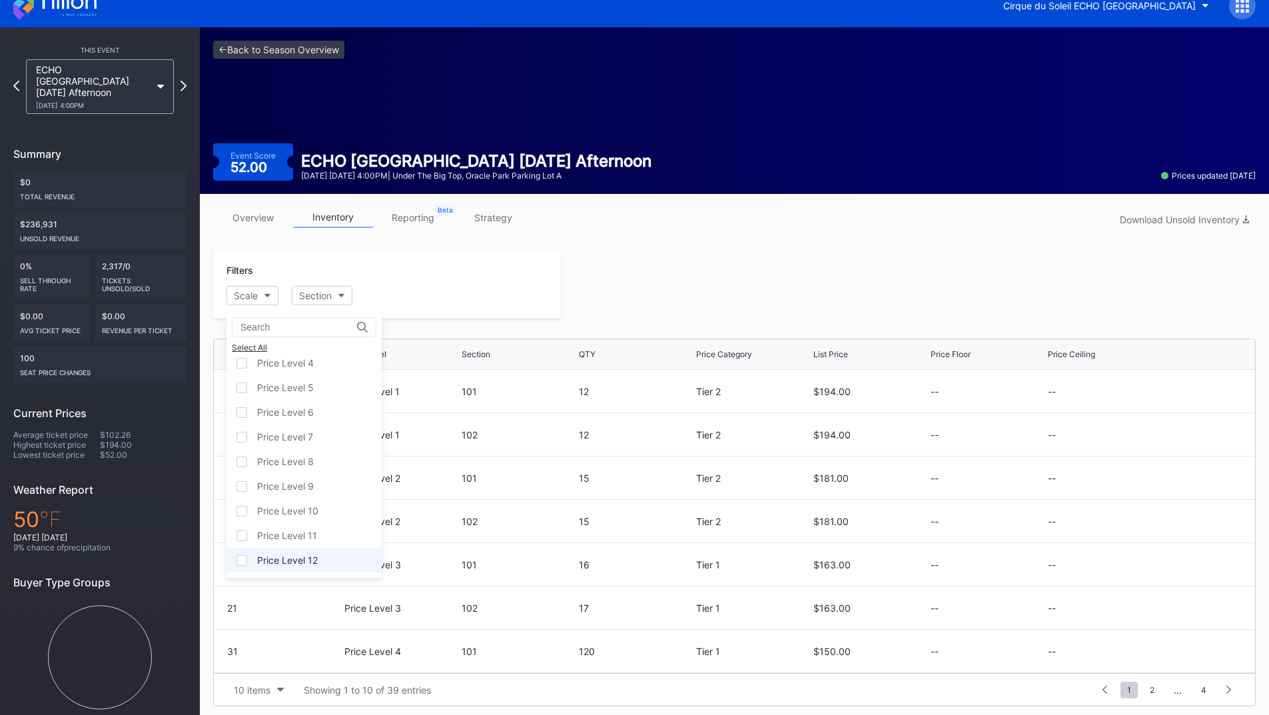
scroll to position [21, 0]
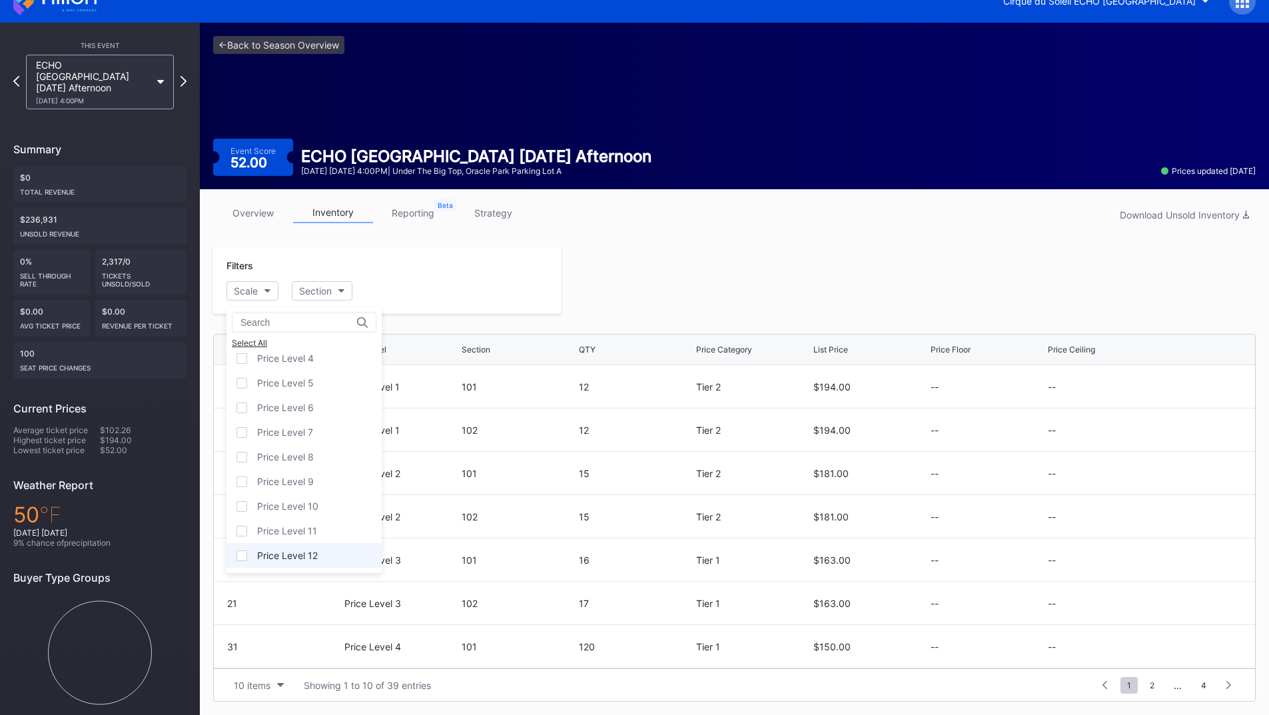
click at [293, 561] on div "Price Level 12" at bounding box center [303, 555] width 155 height 25
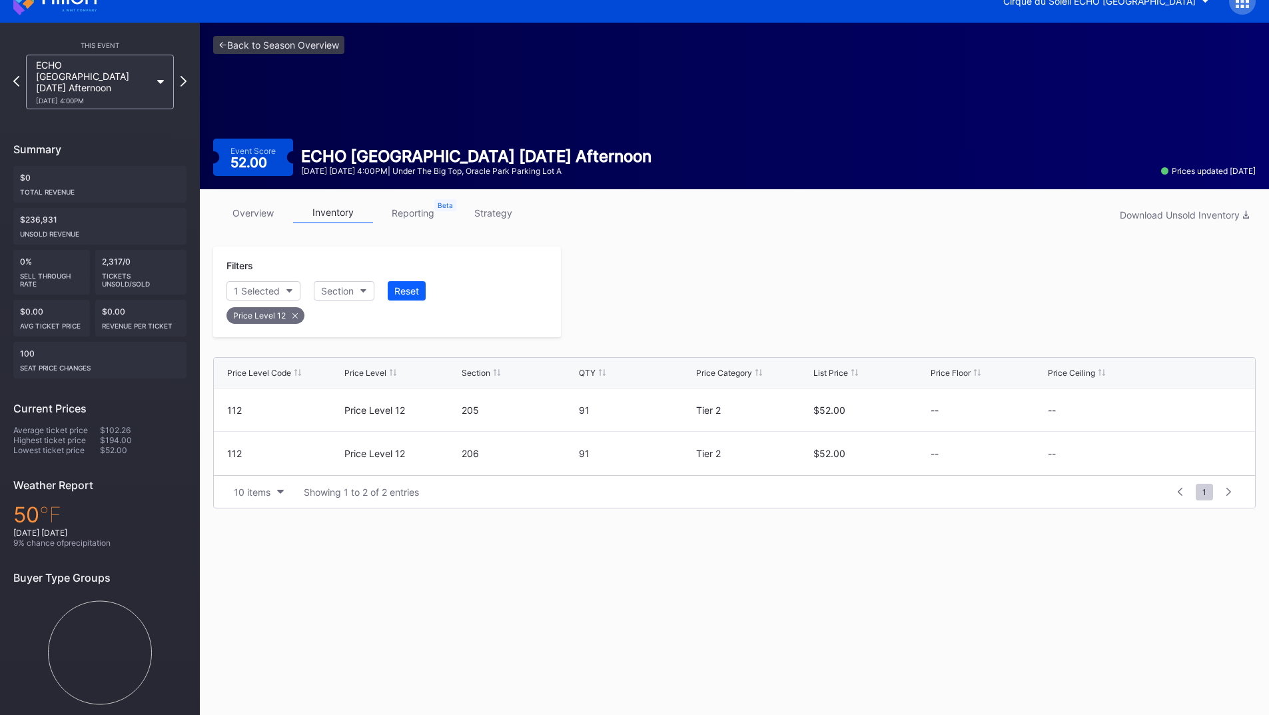
scroll to position [19, 0]
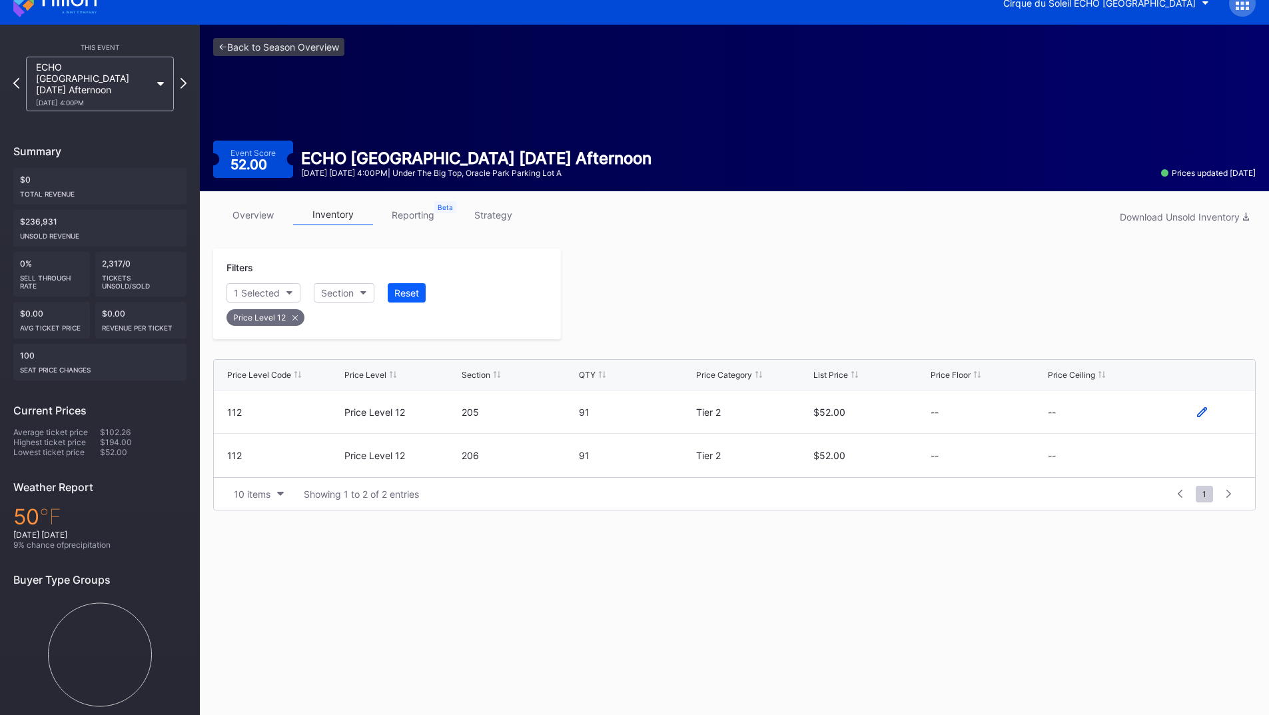
click at [1198, 411] on icon at bounding box center [1202, 412] width 10 height 10
click at [1124, 422] on button "--" at bounding box center [1105, 417] width 114 height 26
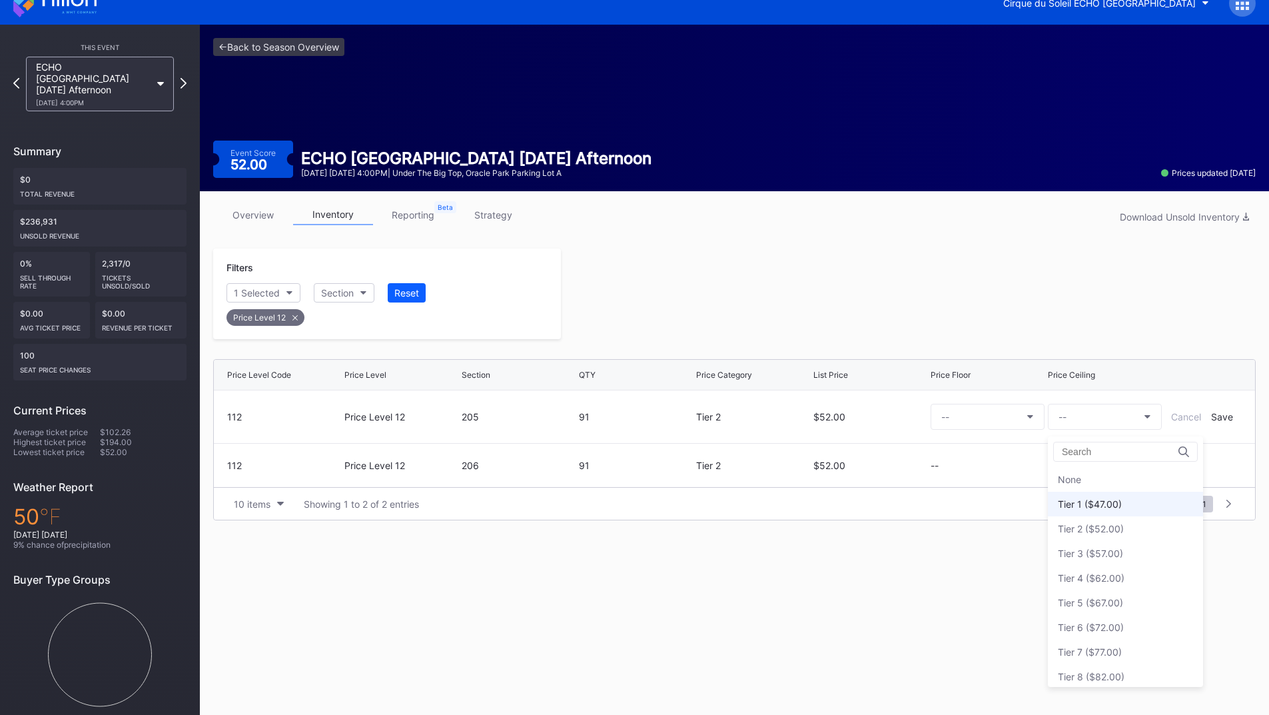
click at [1112, 492] on div "Tier 1 ($47.00)" at bounding box center [1125, 504] width 155 height 25
click at [1217, 418] on div "Save" at bounding box center [1222, 416] width 22 height 11
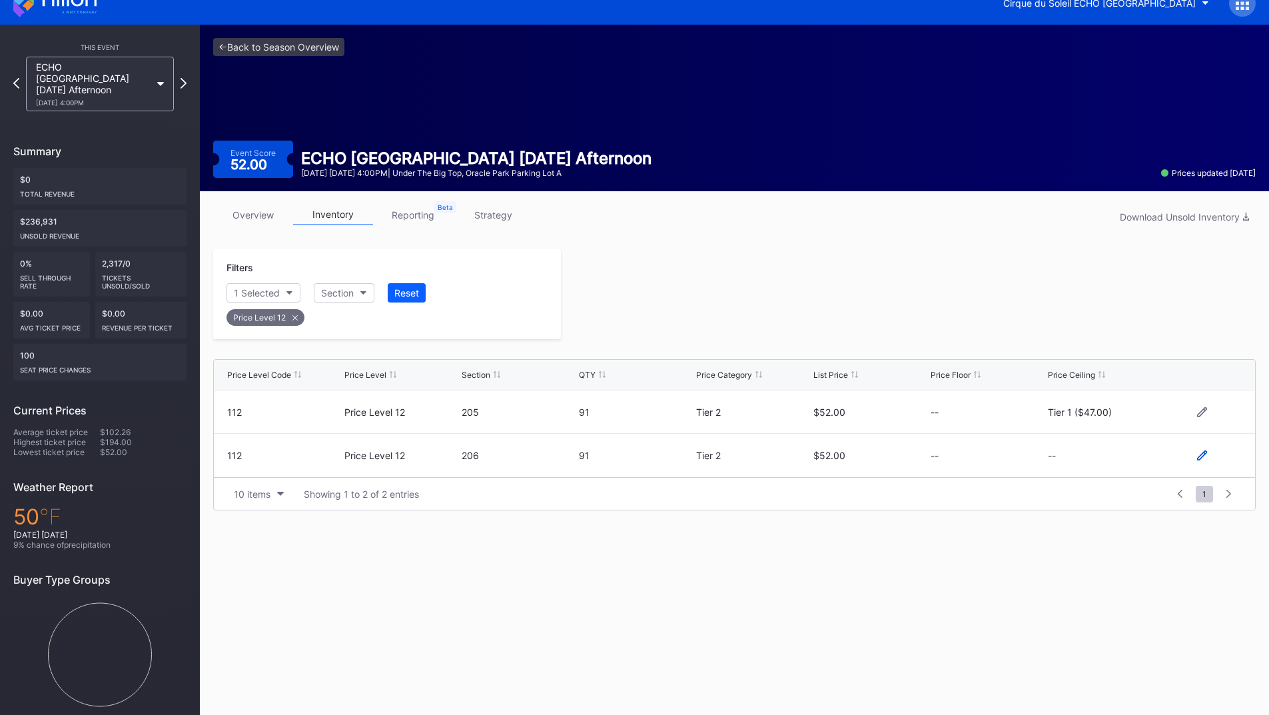
click at [1203, 456] on icon at bounding box center [1202, 455] width 10 height 10
click at [1110, 457] on button "--" at bounding box center [1105, 461] width 114 height 26
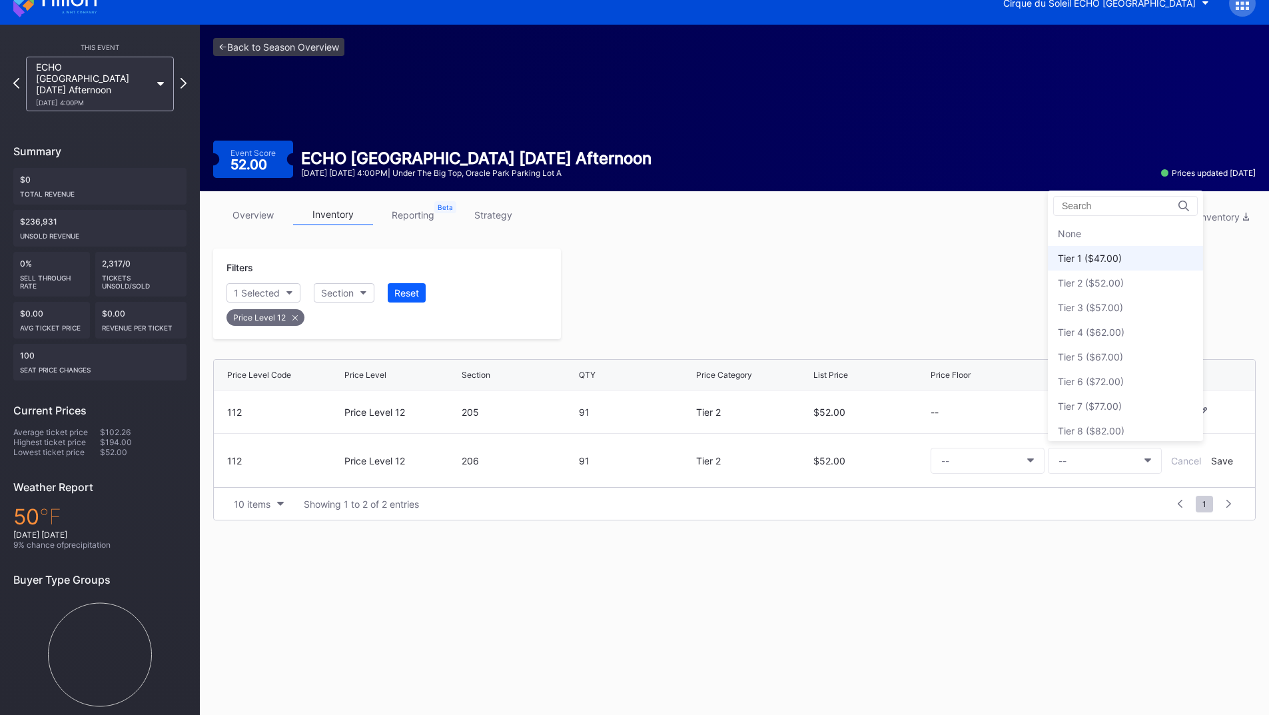
click at [1106, 264] on div "Tier 1 ($47.00)" at bounding box center [1125, 258] width 155 height 25
click at [1222, 457] on div "Save" at bounding box center [1222, 460] width 22 height 11
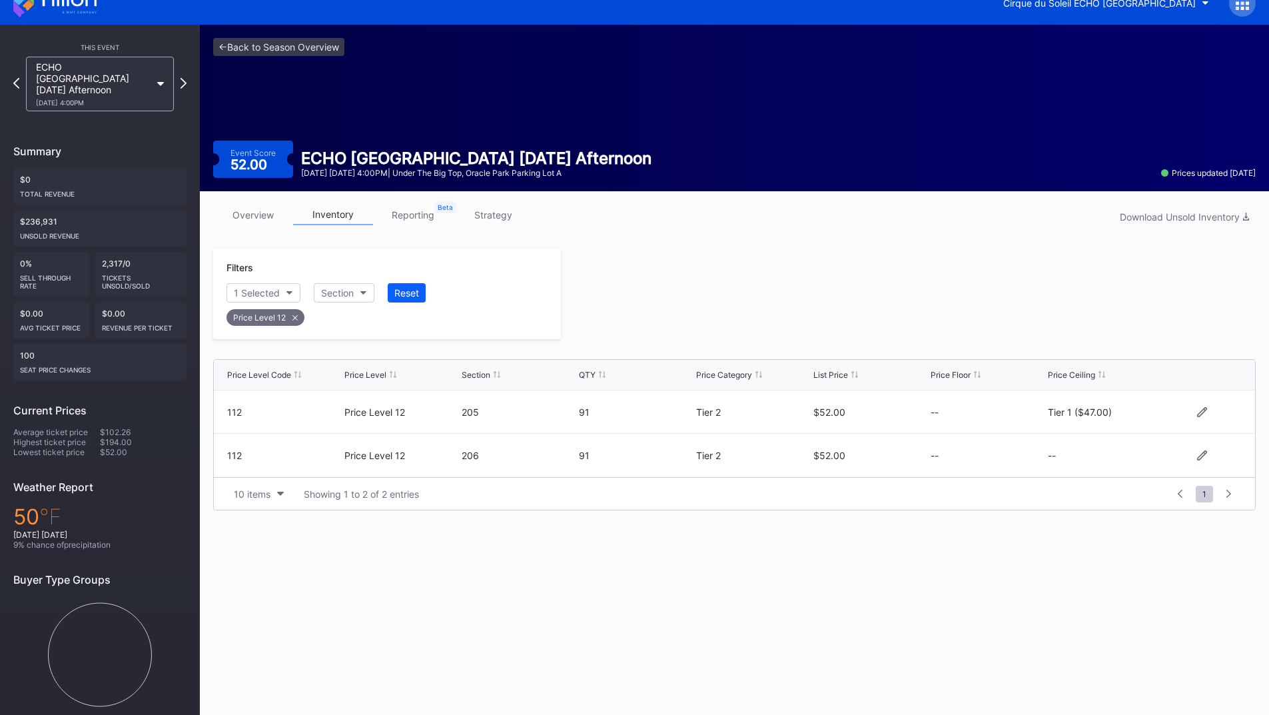
click at [876, 321] on div at bounding box center [908, 293] width 695 height 91
click at [184, 77] on icon at bounding box center [183, 83] width 7 height 13
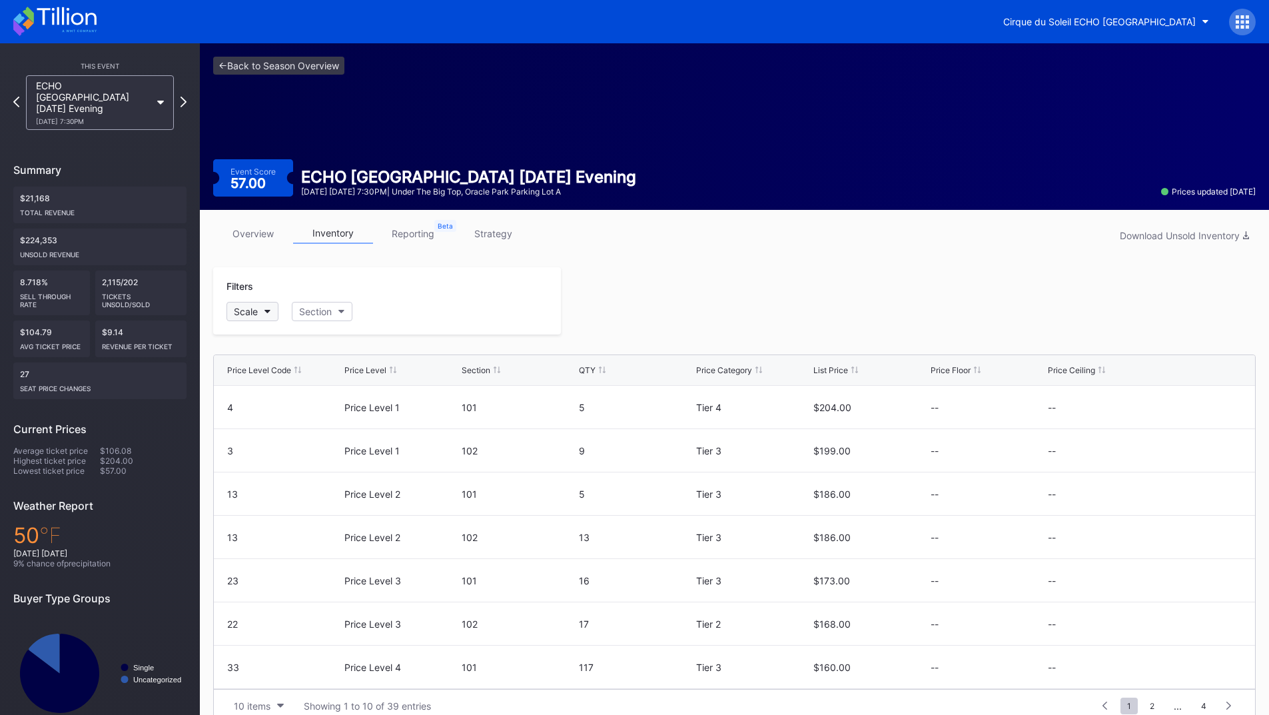
click at [260, 313] on button "Scale" at bounding box center [252, 311] width 52 height 19
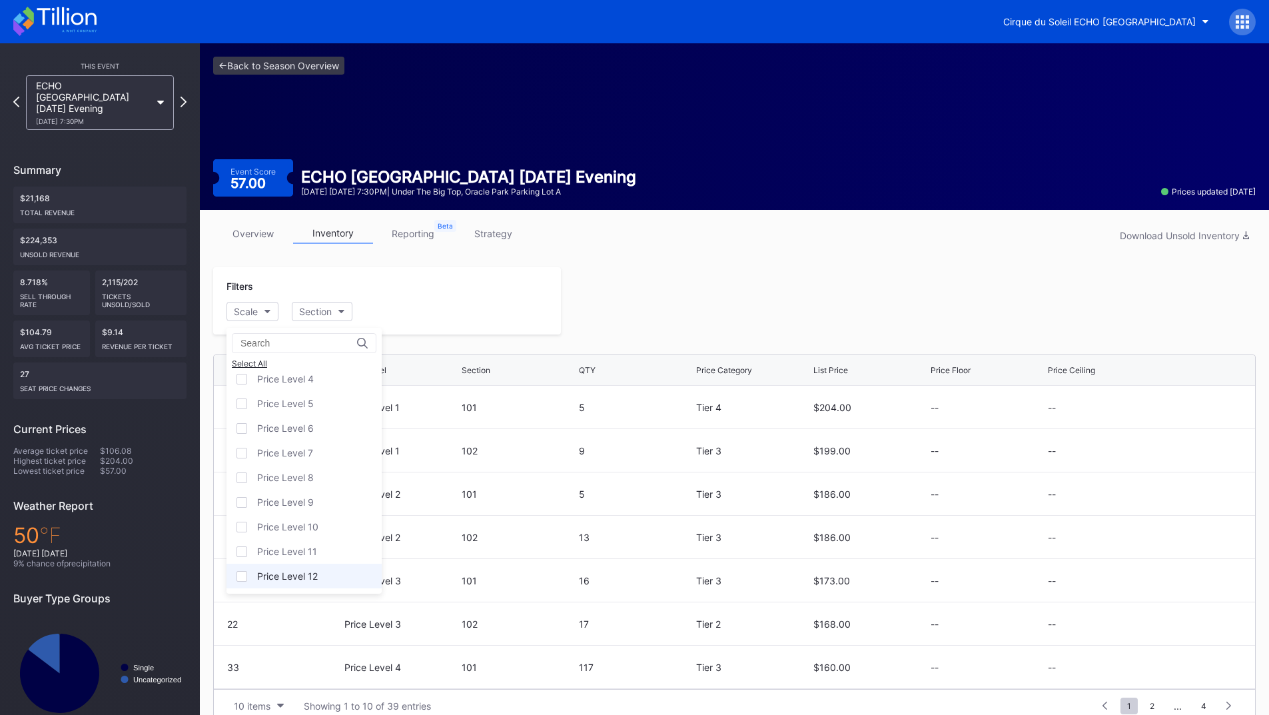
scroll to position [21, 0]
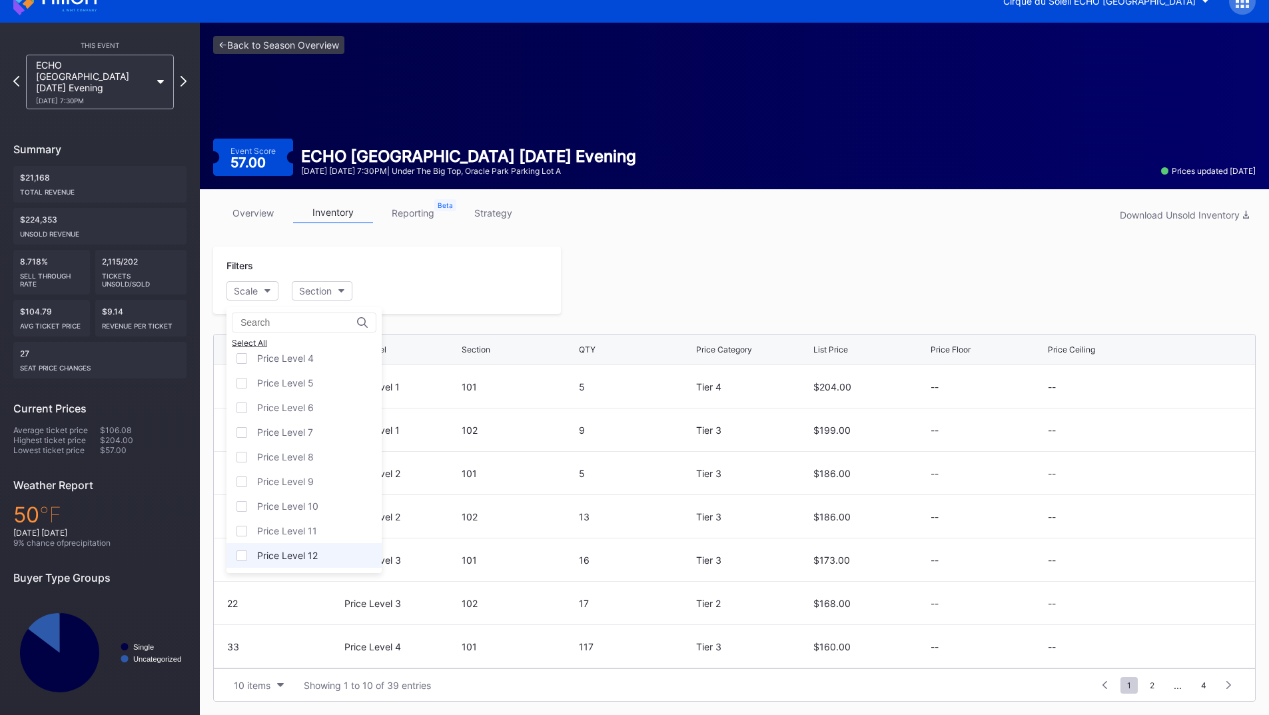
click at [312, 548] on div "Price Level 12" at bounding box center [303, 555] width 155 height 25
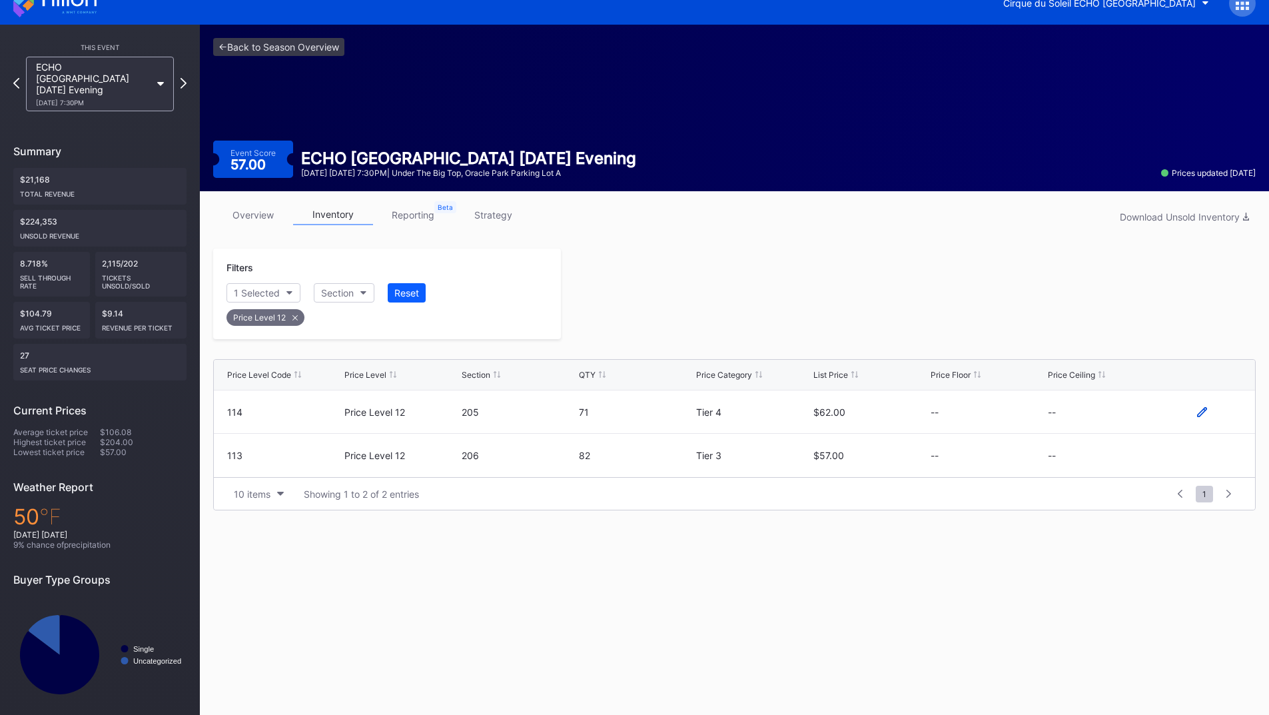
click at [1202, 410] on icon at bounding box center [1202, 411] width 10 height 10
click at [1078, 412] on button "--" at bounding box center [1105, 417] width 114 height 26
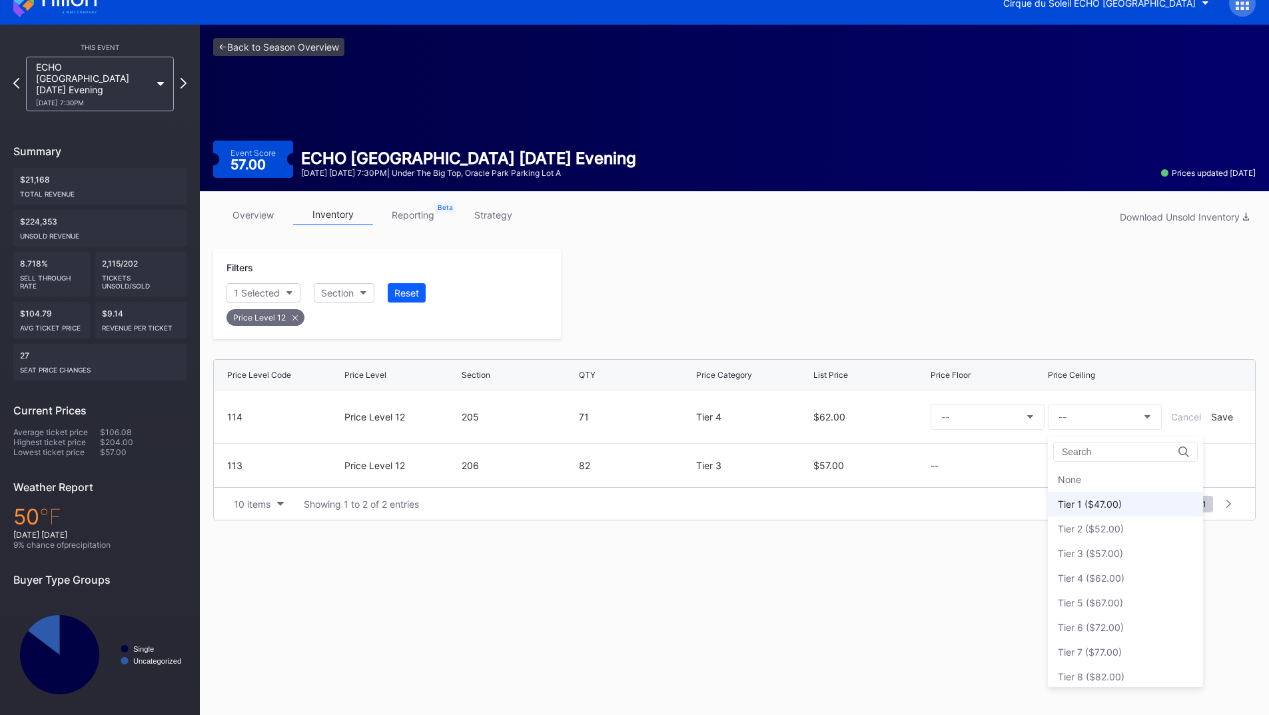
click at [1095, 510] on div "Tier 1 ($47.00)" at bounding box center [1125, 504] width 155 height 25
click at [1220, 420] on div "Save" at bounding box center [1222, 416] width 22 height 11
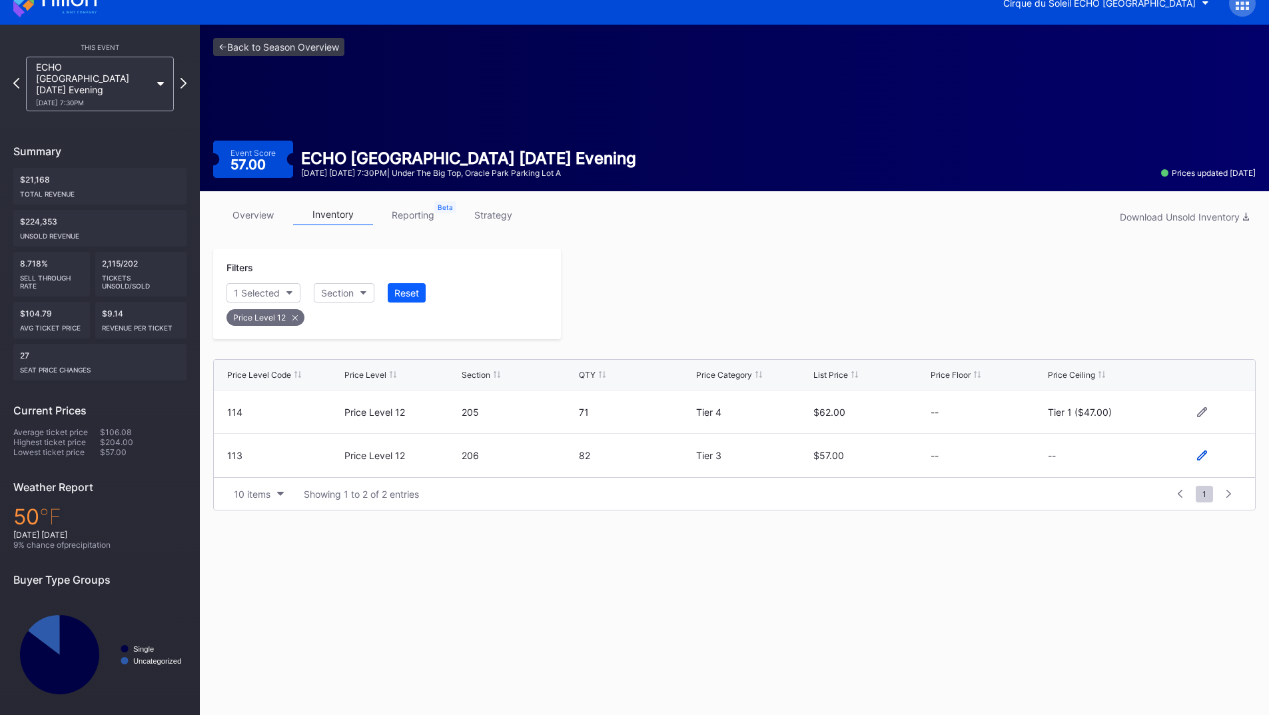
click at [1201, 458] on icon at bounding box center [1202, 455] width 10 height 10
click at [1098, 460] on button "--" at bounding box center [1105, 461] width 114 height 26
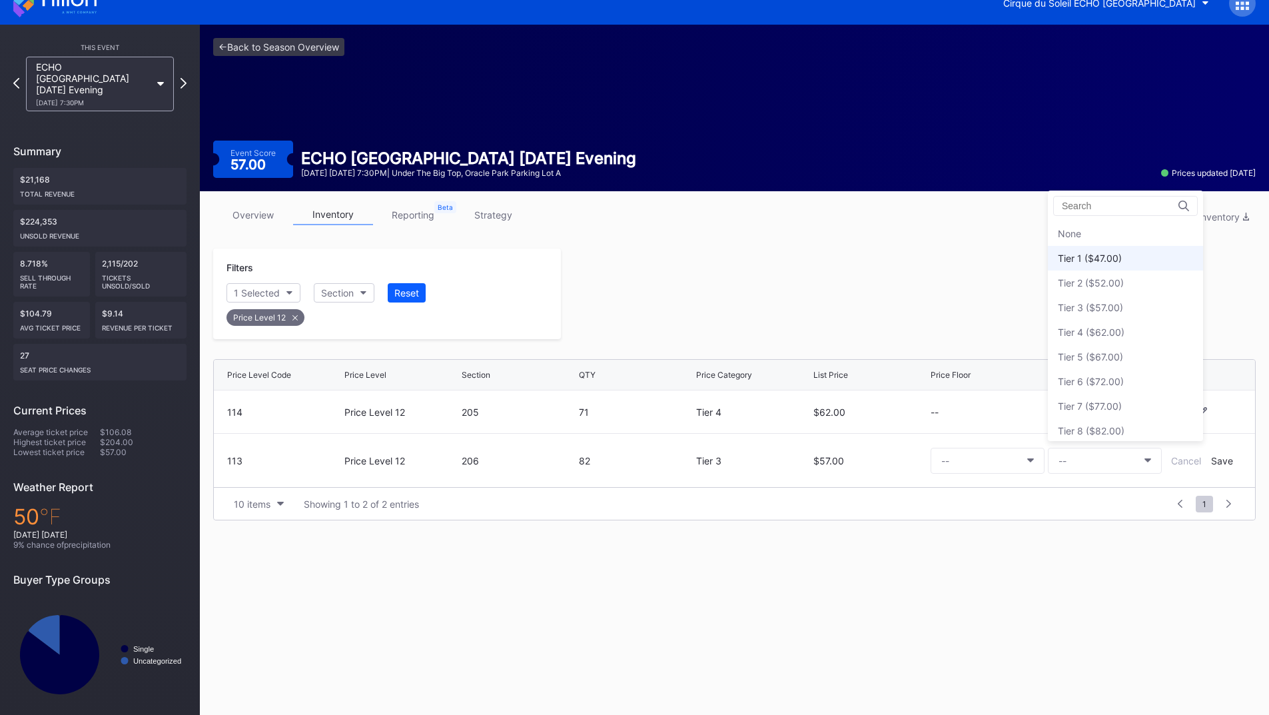
click at [1088, 265] on div "Tier 1 ($47.00)" at bounding box center [1125, 258] width 155 height 25
click at [1220, 456] on div "Save" at bounding box center [1222, 460] width 22 height 11
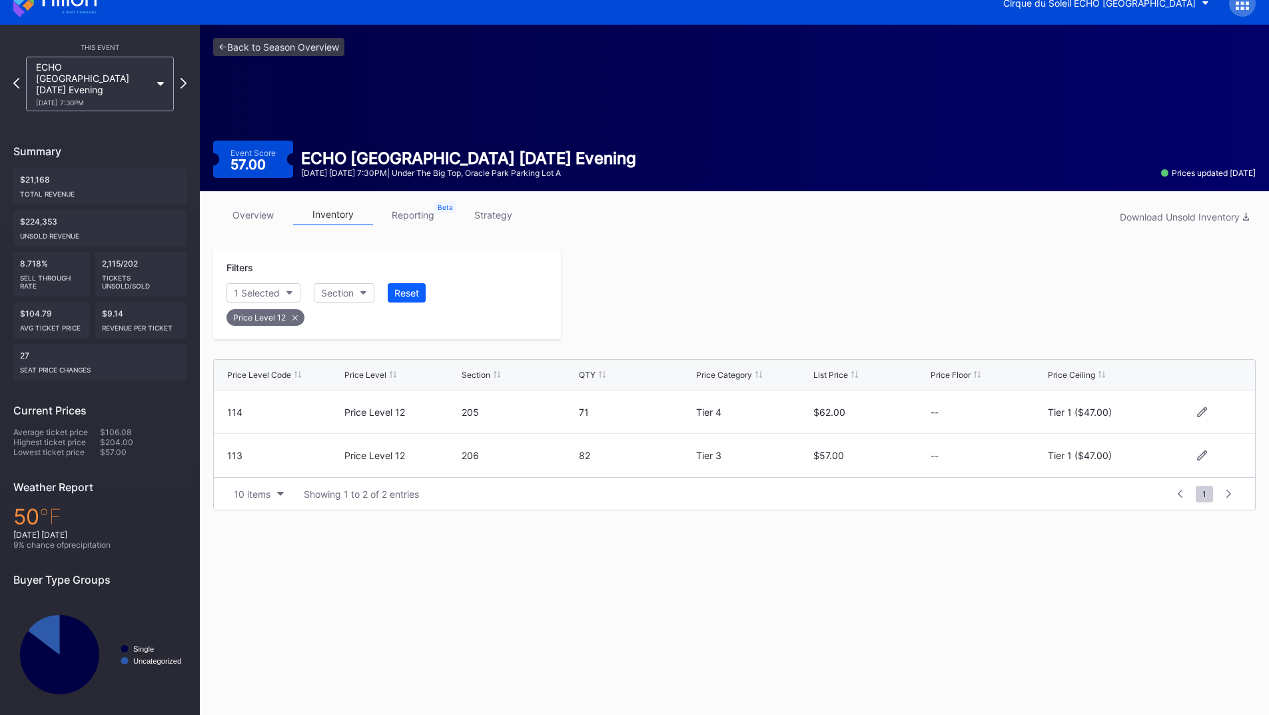
drag, startPoint x: 863, startPoint y: 286, endPoint x: 872, endPoint y: 287, distance: 8.8
click at [862, 286] on div at bounding box center [908, 293] width 695 height 91
click at [183, 77] on icon at bounding box center [183, 83] width 7 height 13
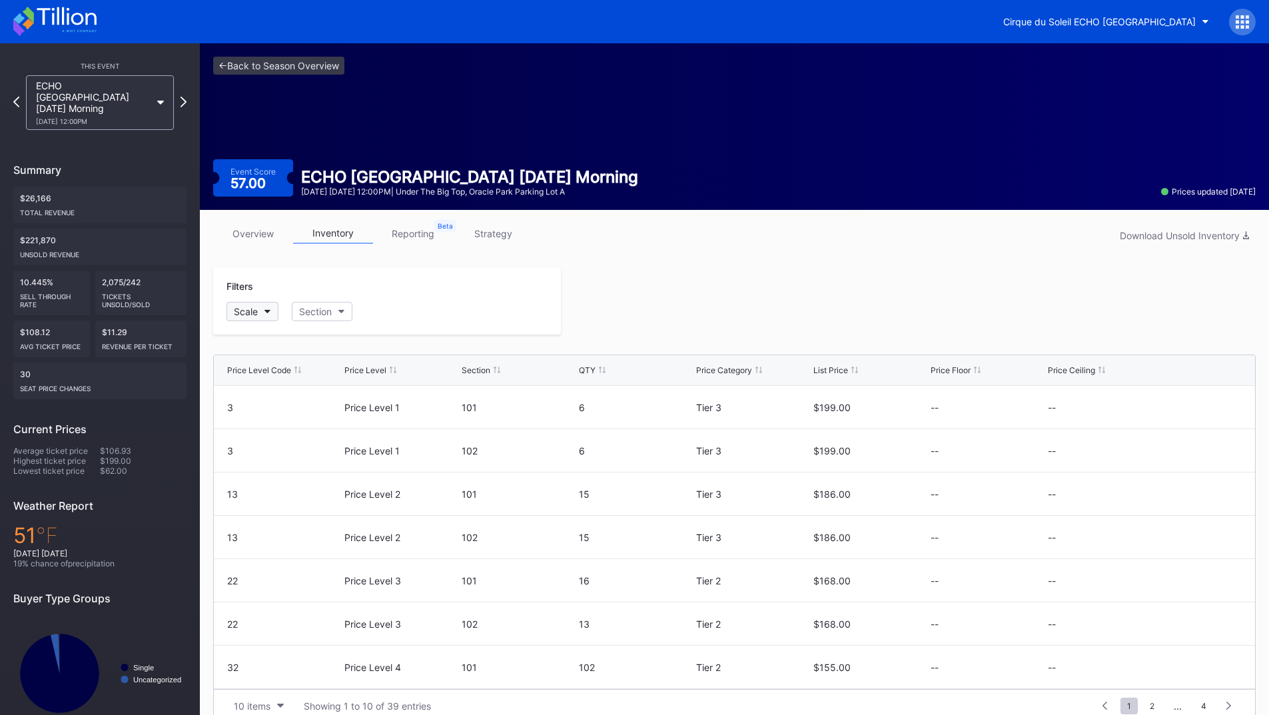
click at [254, 310] on div "Scale" at bounding box center [246, 311] width 24 height 11
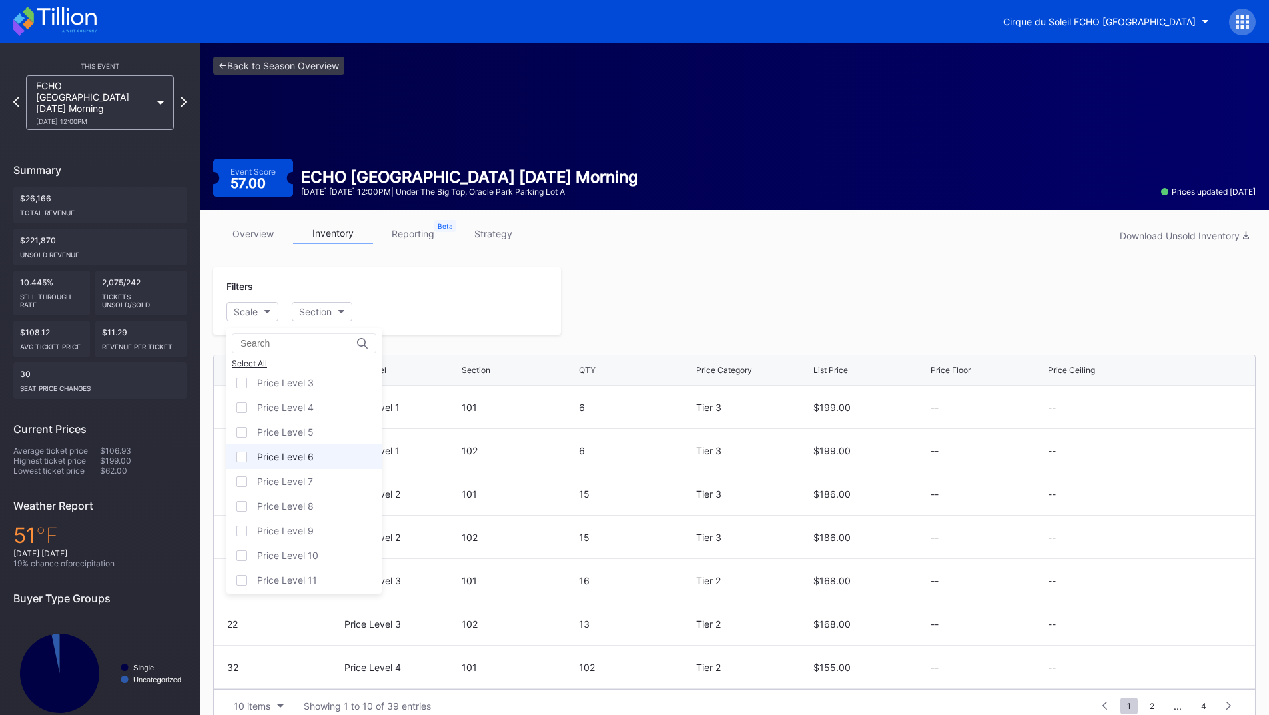
scroll to position [81, 0]
click at [298, 571] on div "Price Level 12" at bounding box center [287, 575] width 61 height 11
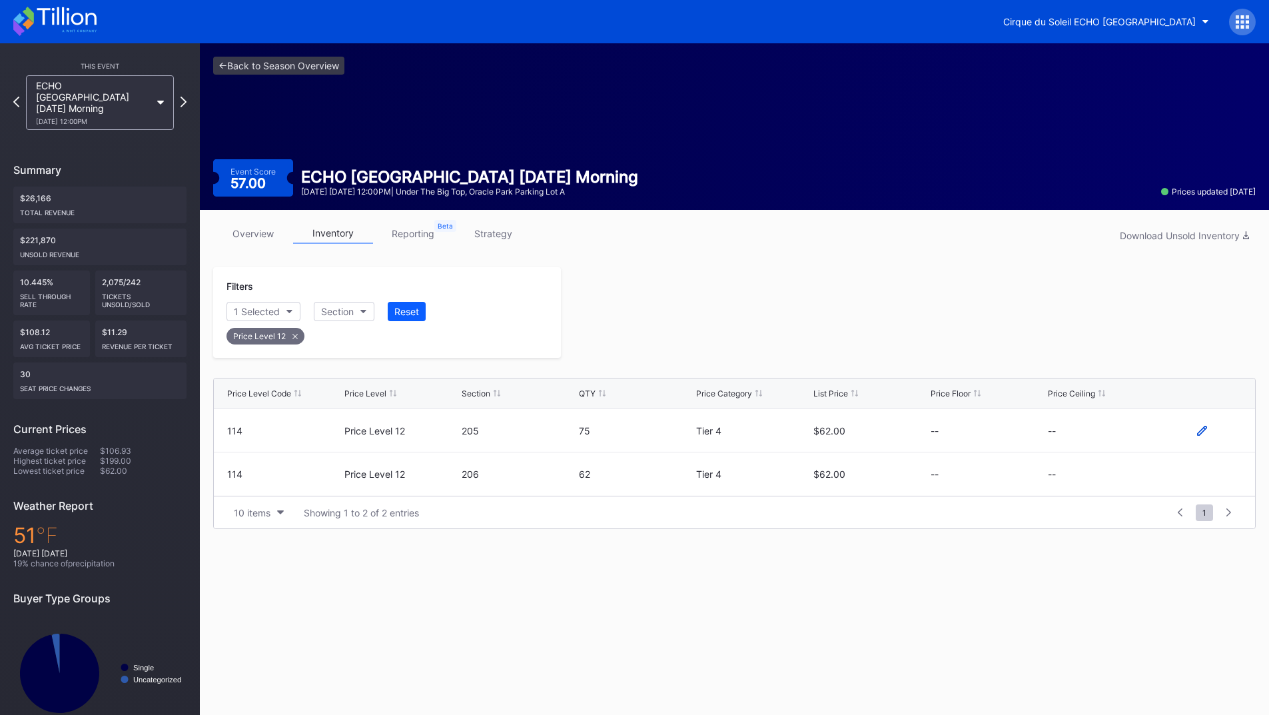
click at [1197, 428] on icon at bounding box center [1202, 431] width 10 height 10
drag, startPoint x: 1197, startPoint y: 428, endPoint x: 1103, endPoint y: 439, distance: 94.6
click at [1103, 439] on button "--" at bounding box center [1105, 435] width 114 height 26
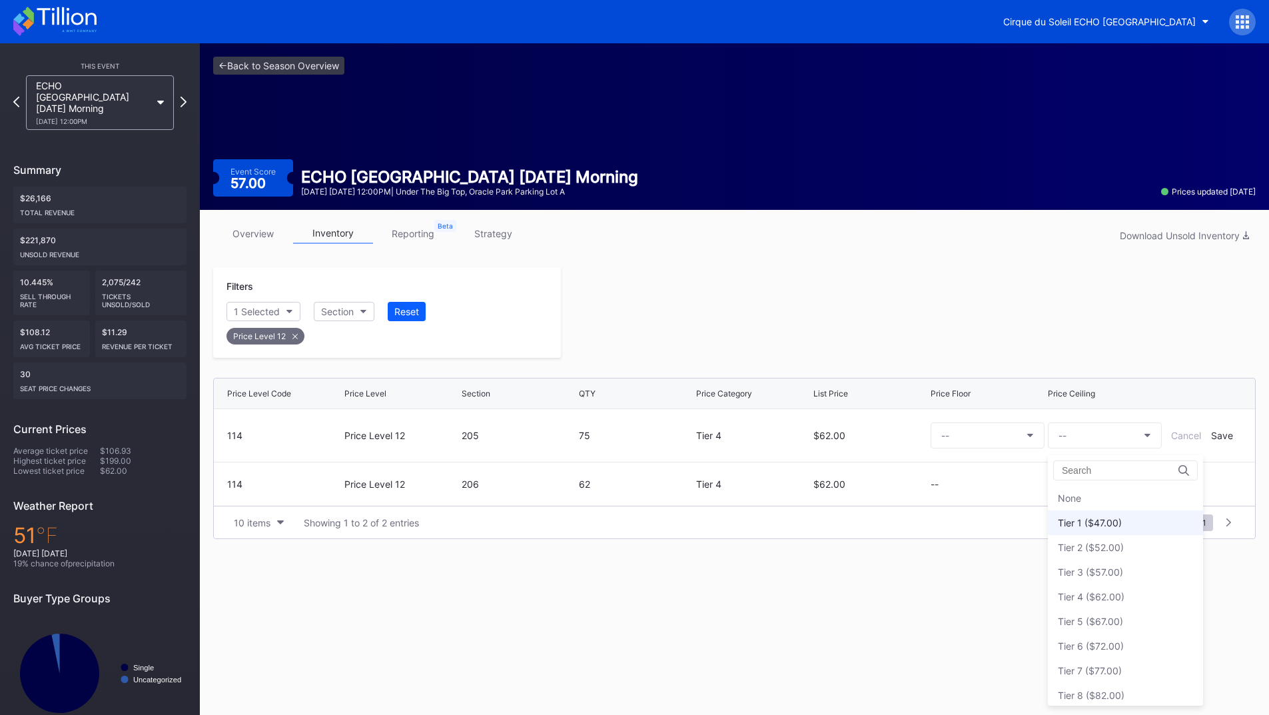
click at [1100, 518] on div "Tier 1 ($47.00)" at bounding box center [1090, 522] width 64 height 11
click at [1214, 440] on div "Save" at bounding box center [1222, 435] width 22 height 11
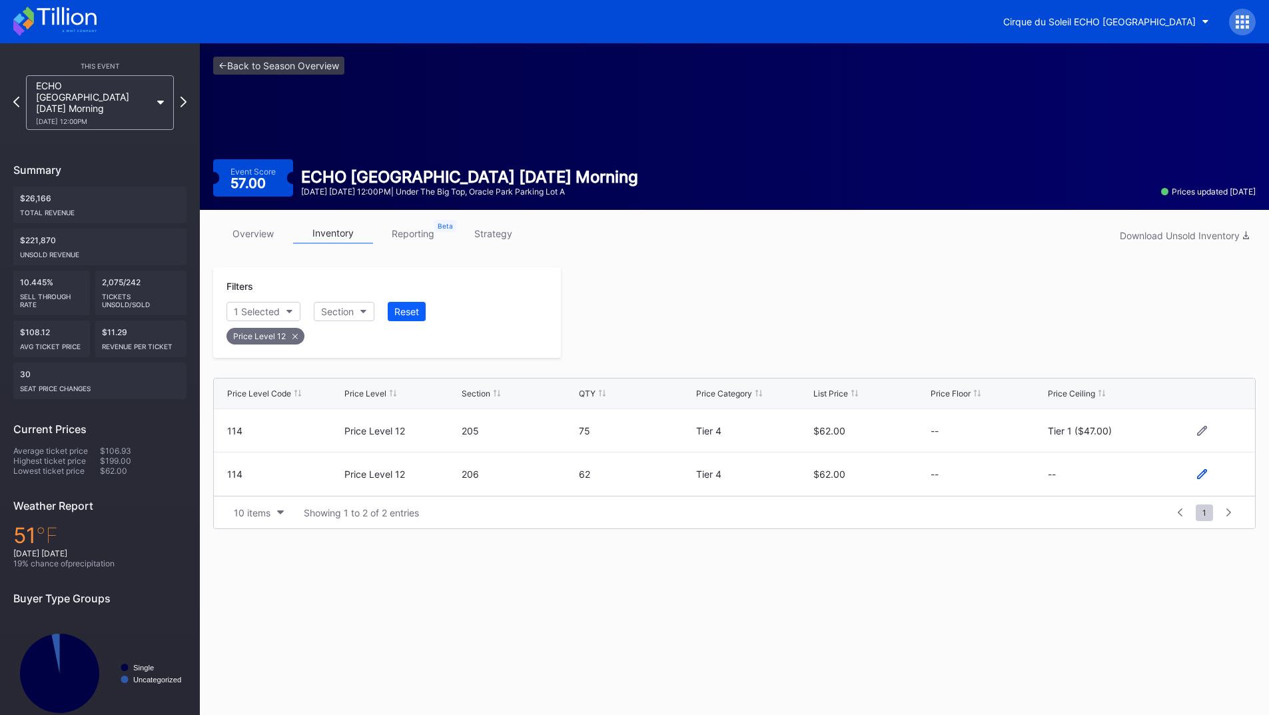
click at [1202, 477] on icon at bounding box center [1202, 474] width 10 height 10
drag, startPoint x: 1099, startPoint y: 494, endPoint x: 1099, endPoint y: 486, distance: 8.0
click at [1098, 494] on div "--" at bounding box center [1105, 478] width 114 height 53
click at [1098, 484] on button "--" at bounding box center [1105, 479] width 114 height 26
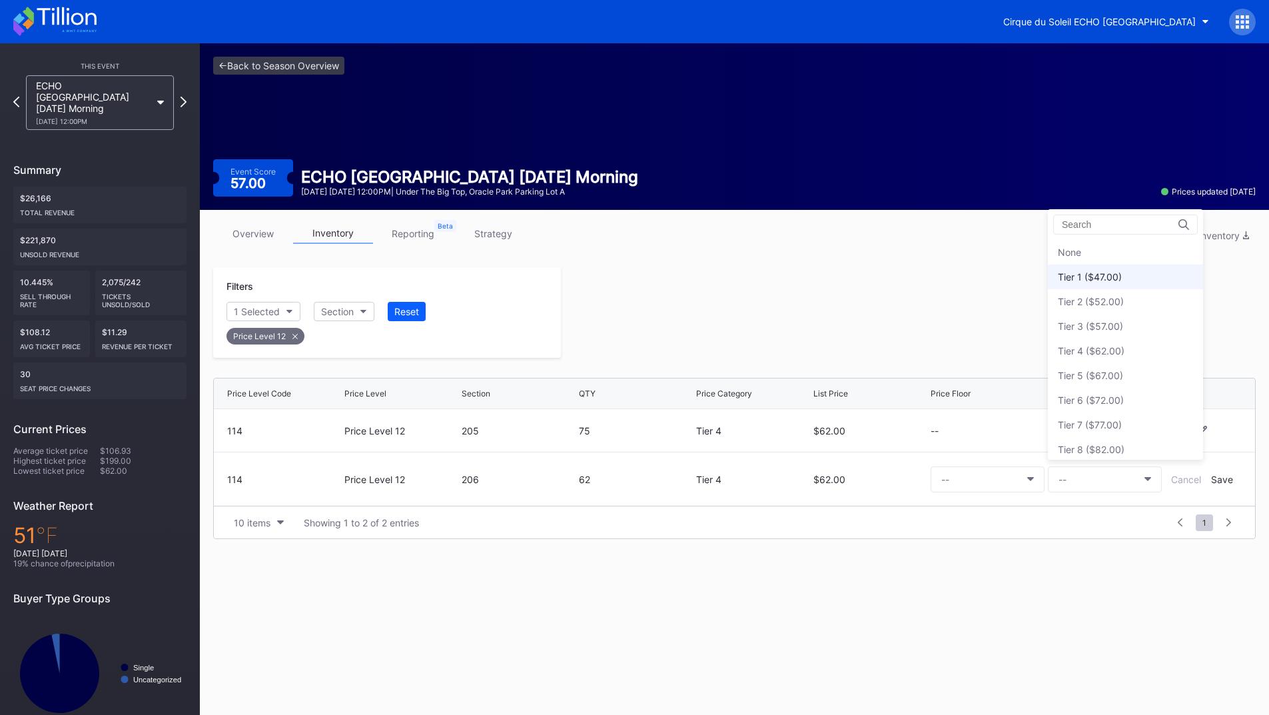
click at [1090, 279] on div "Tier 1 ($47.00)" at bounding box center [1090, 276] width 64 height 11
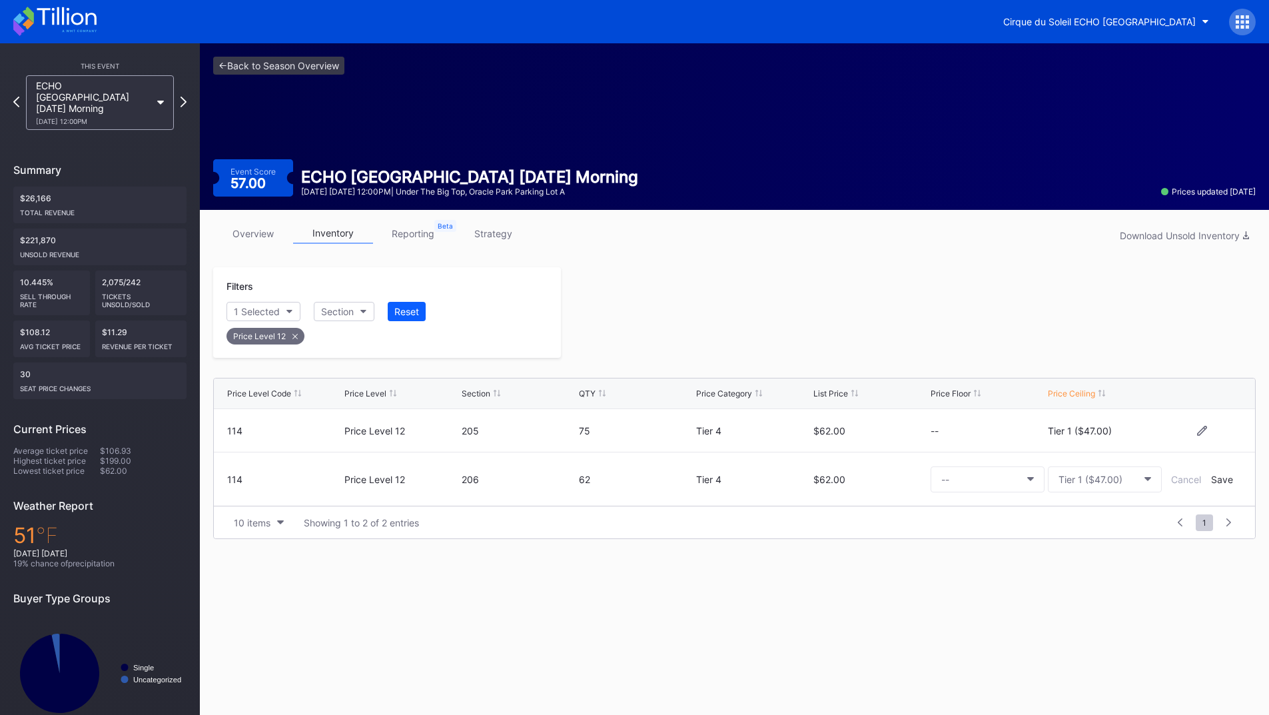
click at [1210, 478] on div "Cancel Save" at bounding box center [1202, 479] width 80 height 11
click at [1214, 479] on div "Save" at bounding box center [1222, 479] width 22 height 11
click at [842, 311] on div at bounding box center [908, 312] width 695 height 91
click at [184, 95] on icon at bounding box center [183, 101] width 7 height 13
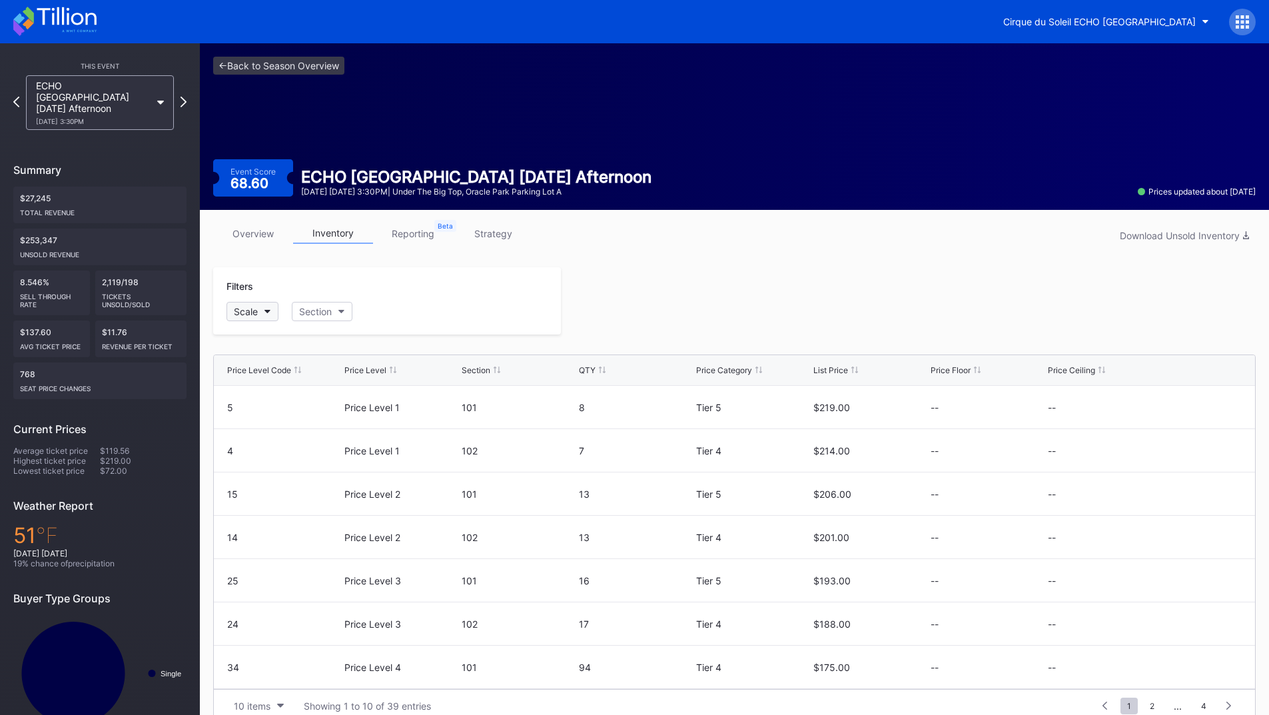
click at [264, 308] on button "Scale" at bounding box center [252, 311] width 52 height 19
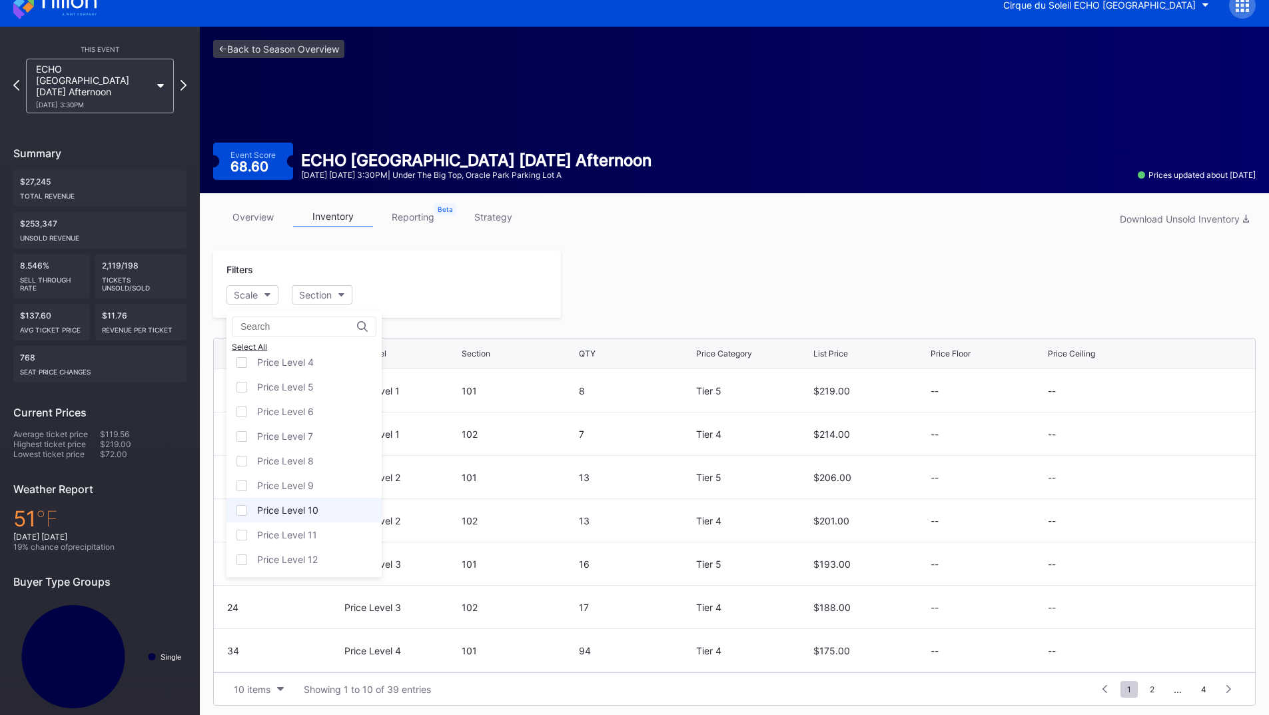
scroll to position [21, 0]
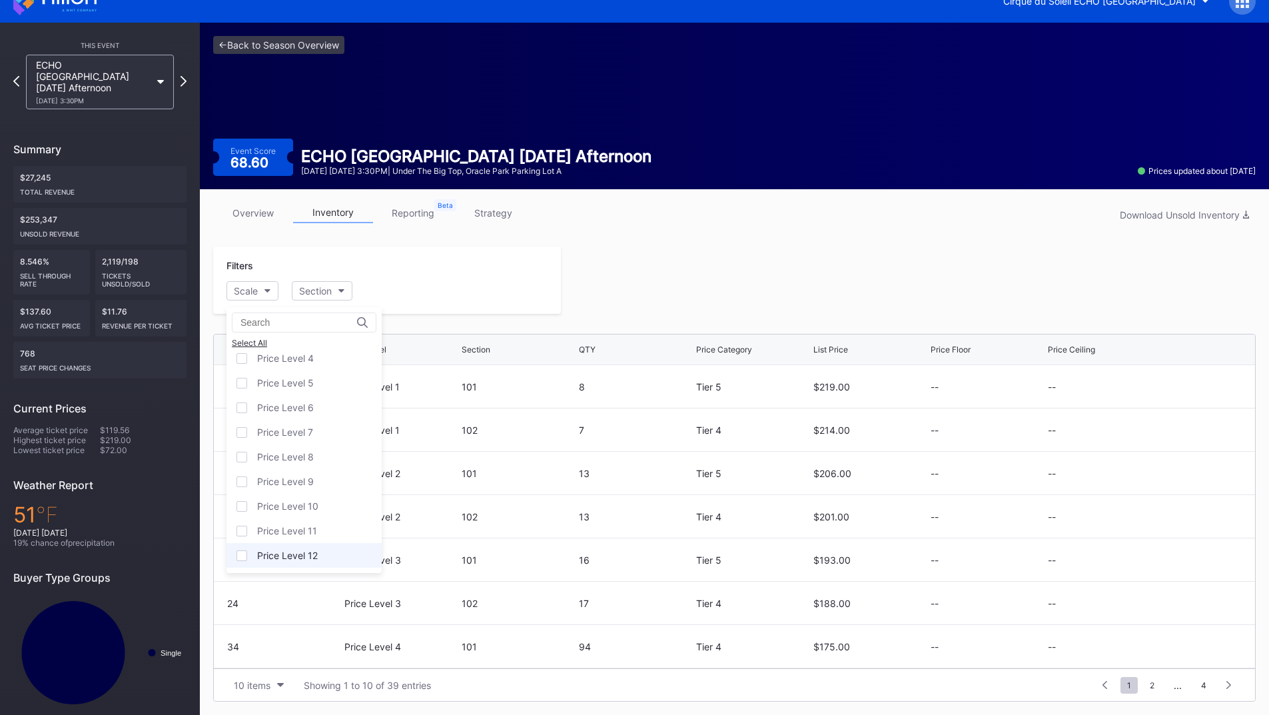
click at [312, 551] on div "Price Level 12" at bounding box center [287, 554] width 61 height 11
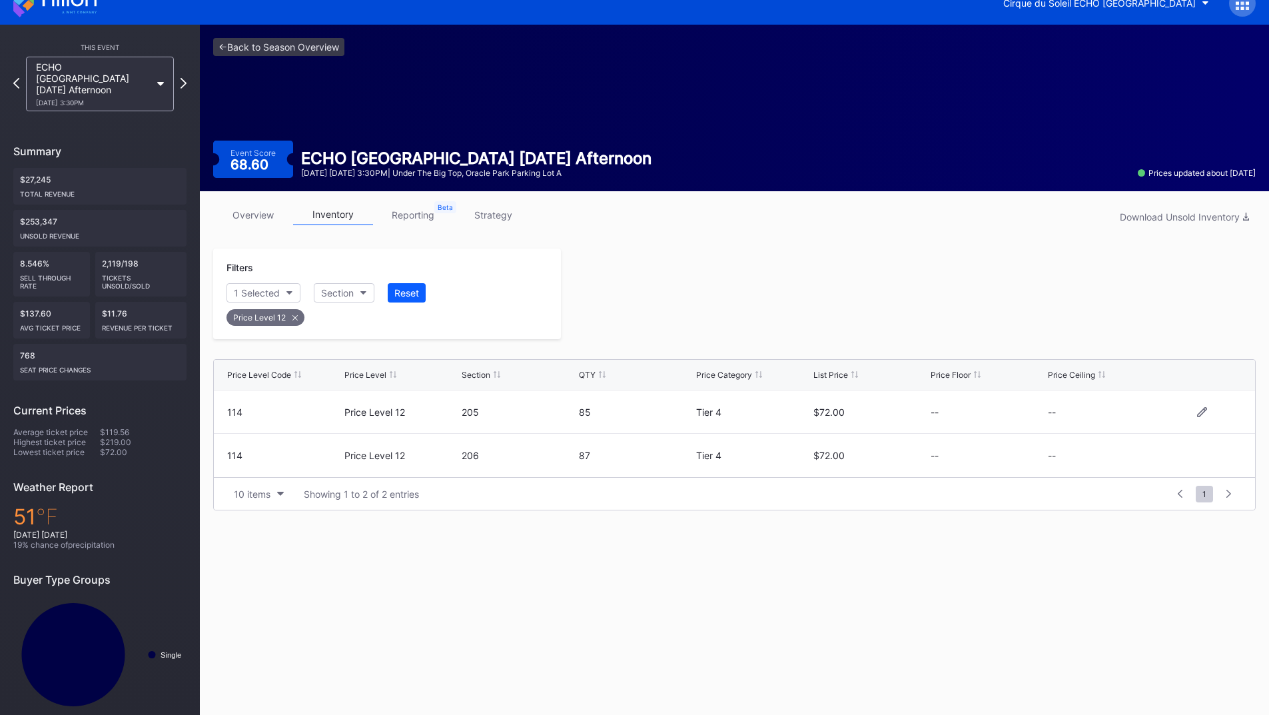
drag, startPoint x: 1196, startPoint y: 406, endPoint x: 1178, endPoint y: 414, distance: 19.7
click at [1195, 406] on div "114 Price Level 12 205 85 Tier 4 $72.00 -- --" at bounding box center [734, 411] width 1041 height 43
click at [1197, 410] on icon at bounding box center [1202, 412] width 10 height 10
click at [1082, 421] on button "--" at bounding box center [1105, 417] width 114 height 26
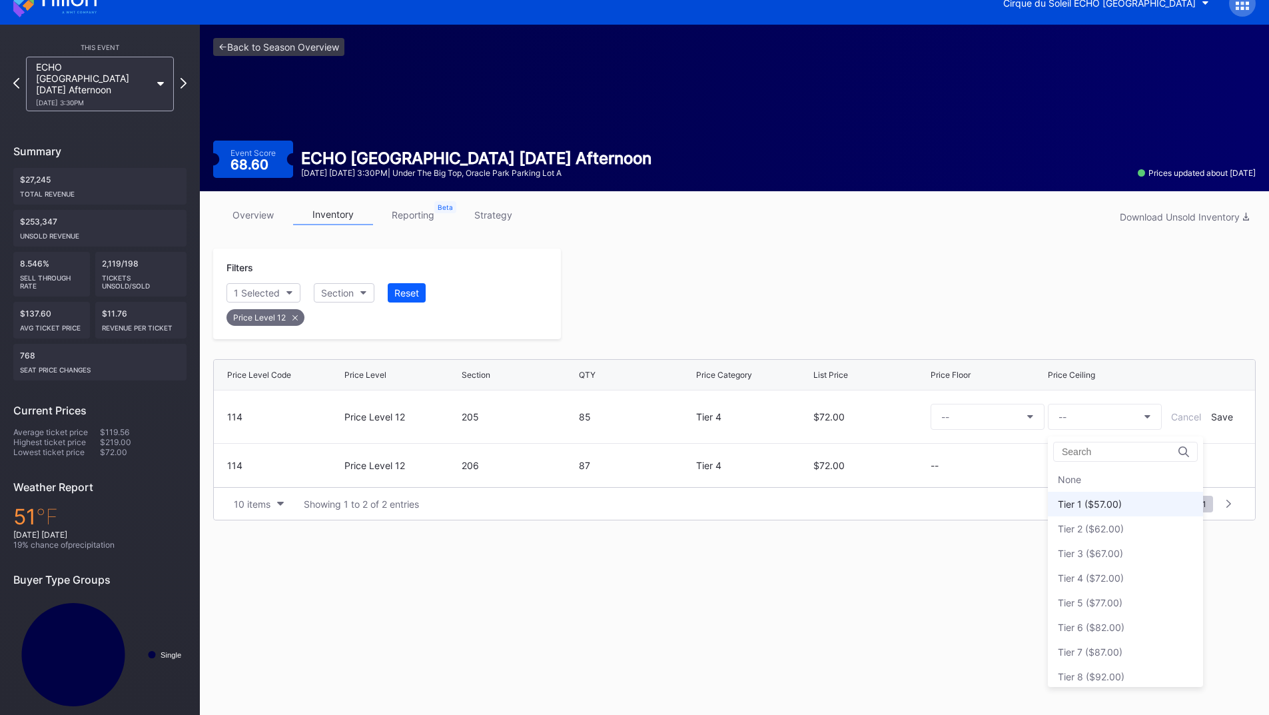
click at [1101, 497] on div "Tier 1 ($57.00)" at bounding box center [1125, 504] width 155 height 25
click at [1220, 415] on div "Save" at bounding box center [1222, 416] width 22 height 11
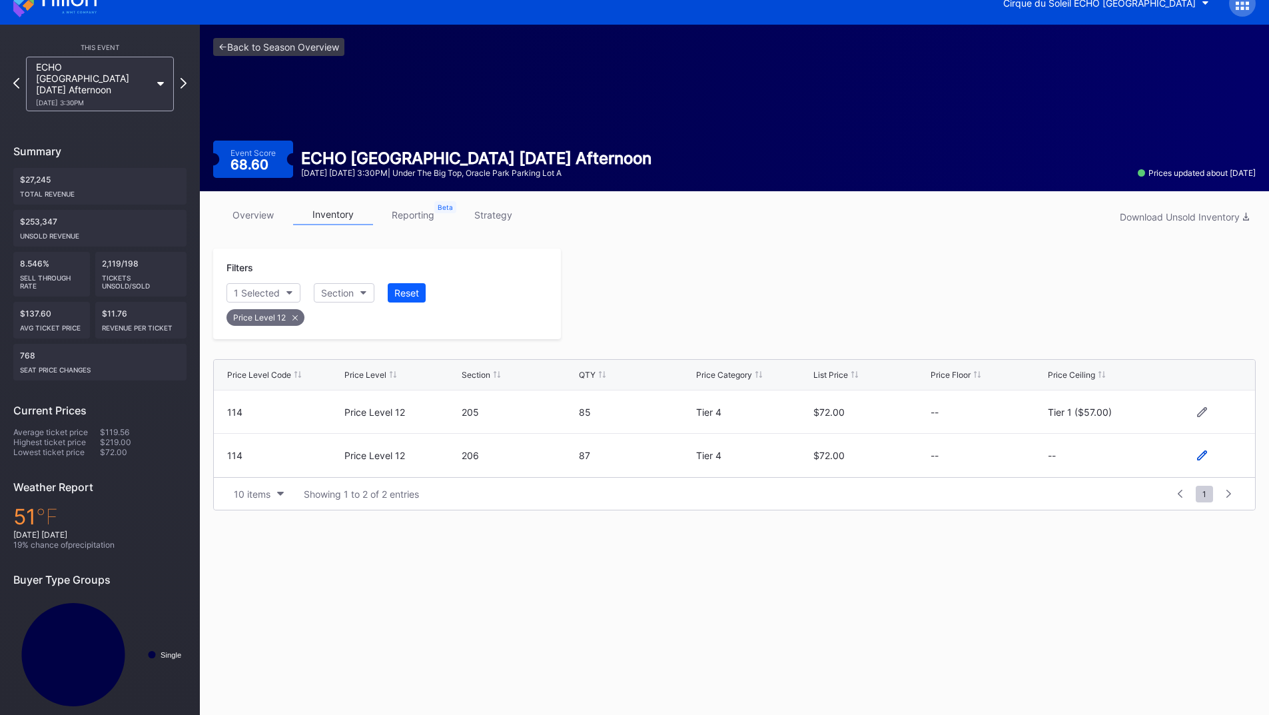
click at [1198, 452] on icon at bounding box center [1202, 455] width 10 height 10
click at [1084, 460] on button "--" at bounding box center [1105, 461] width 114 height 26
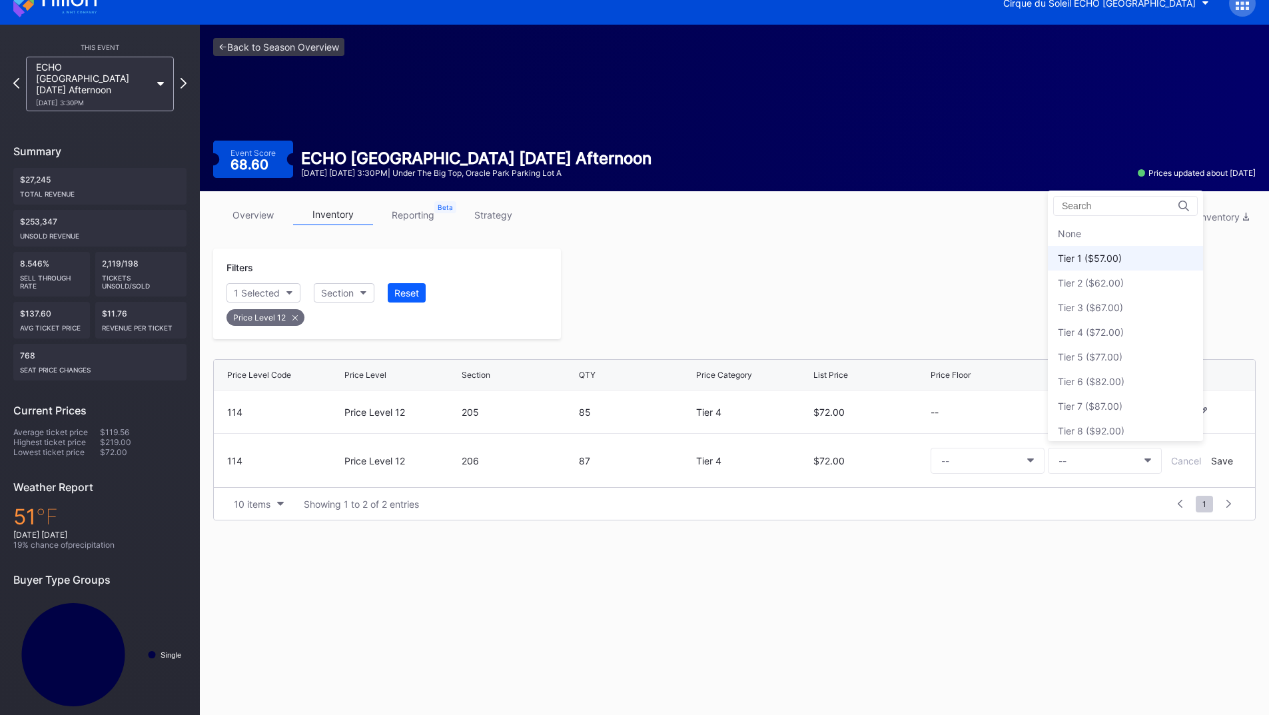
click at [1089, 254] on div "Tier 1 ($57.00)" at bounding box center [1090, 257] width 64 height 11
click at [1214, 463] on div "Save" at bounding box center [1222, 460] width 22 height 11
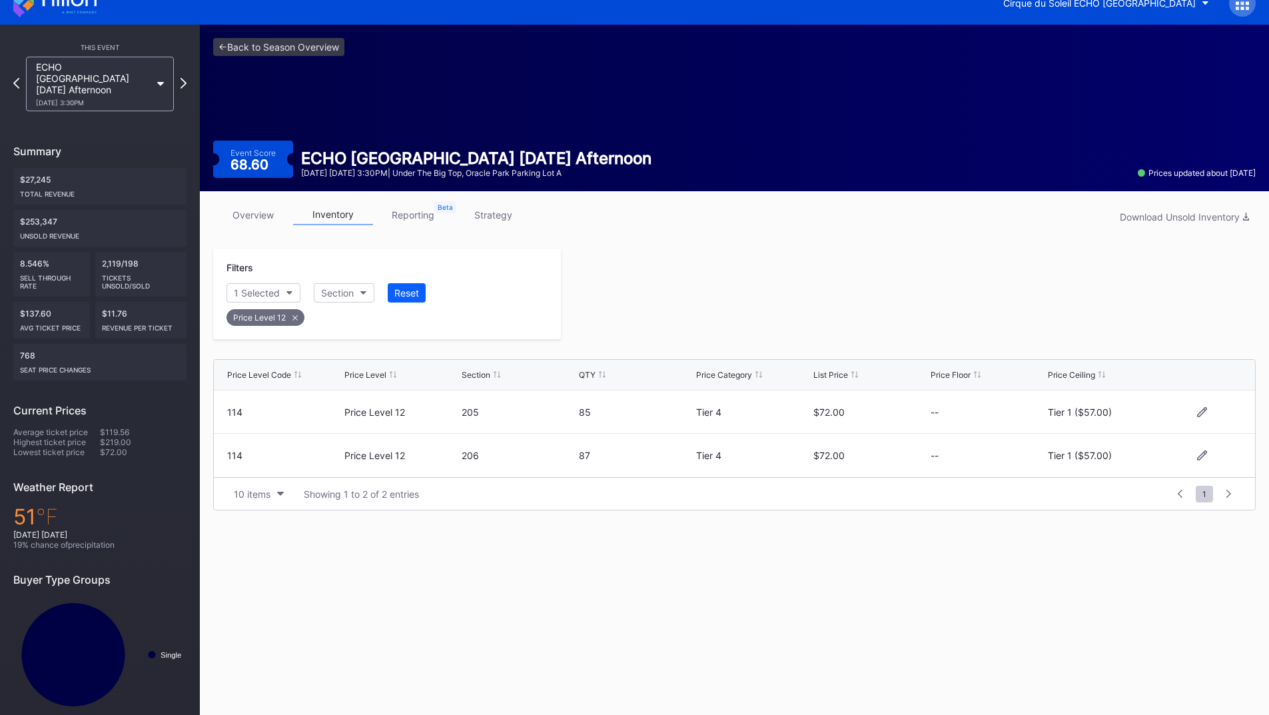
click at [968, 335] on div at bounding box center [908, 293] width 695 height 91
click at [181, 77] on icon at bounding box center [183, 83] width 7 height 13
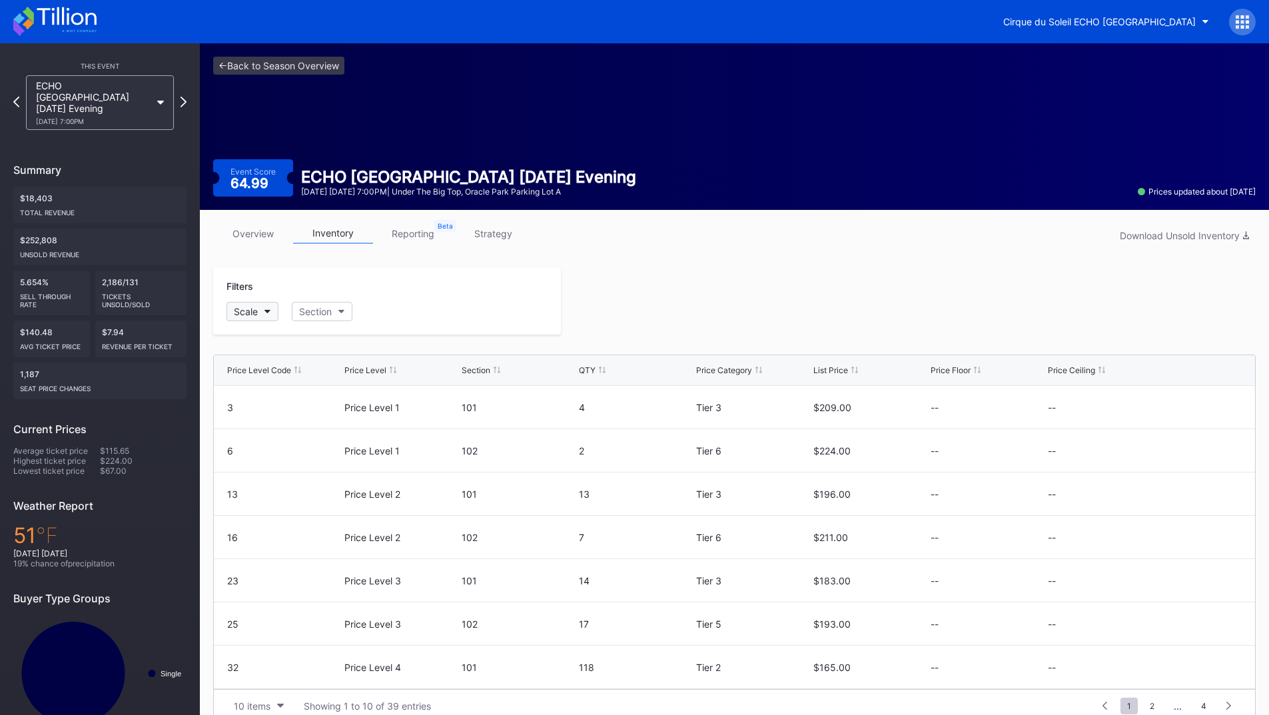
click at [268, 318] on button "Scale" at bounding box center [252, 311] width 52 height 19
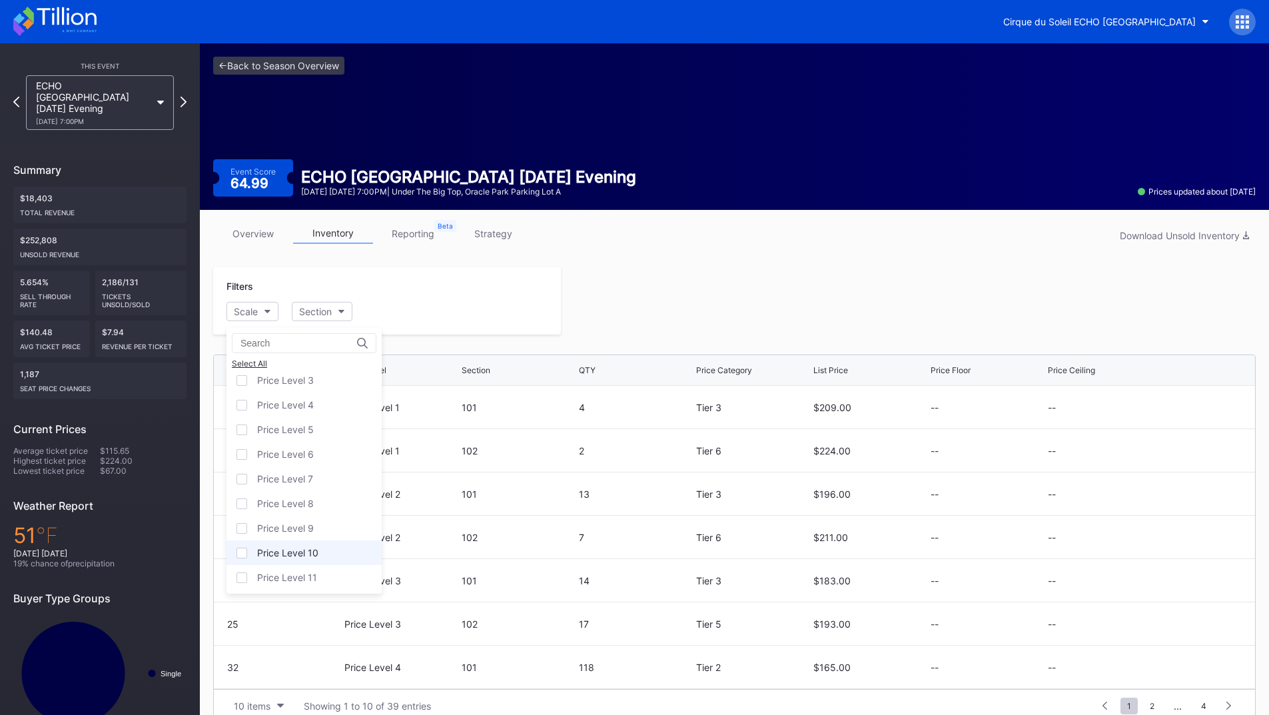
scroll to position [81, 0]
click at [308, 580] on div "Price Level 12" at bounding box center [287, 575] width 61 height 11
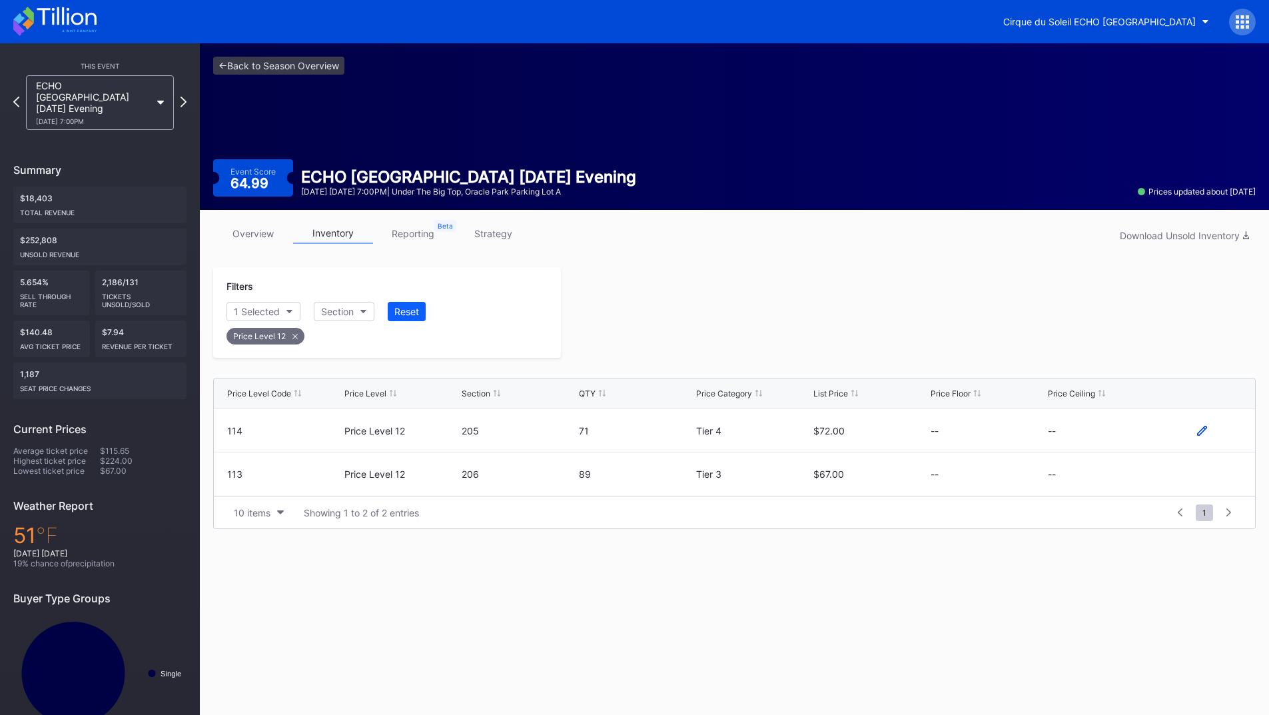
click at [1198, 429] on icon at bounding box center [1202, 431] width 10 height 10
click at [1082, 432] on button "--" at bounding box center [1105, 435] width 114 height 26
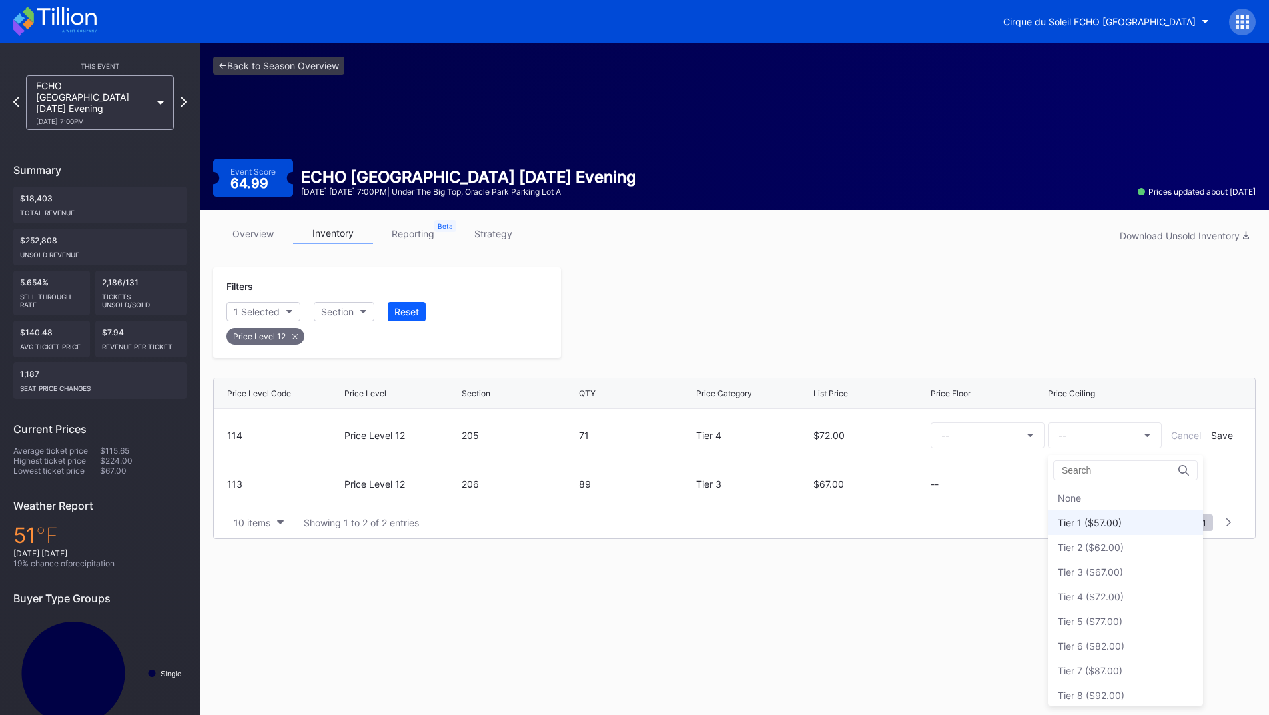
click at [1095, 520] on div "Tier 1 ($57.00)" at bounding box center [1090, 522] width 64 height 11
click at [1220, 436] on div "Save" at bounding box center [1222, 435] width 22 height 11
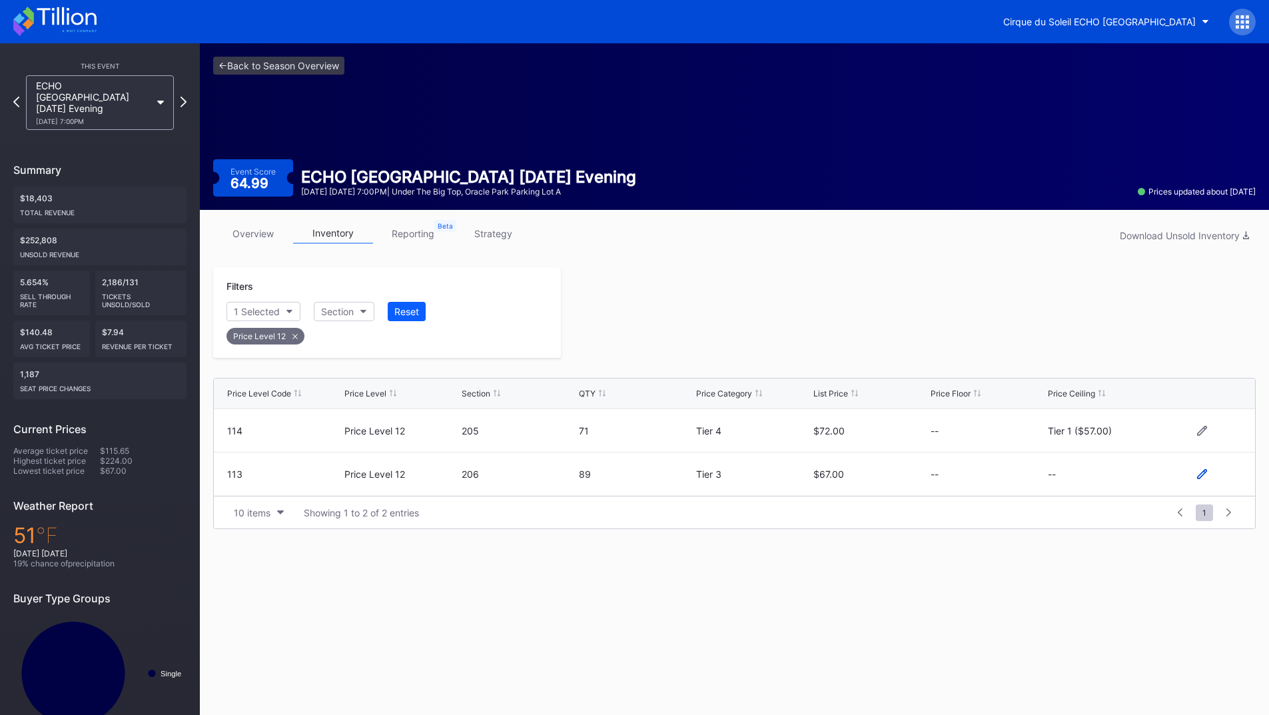
click at [1200, 469] on icon at bounding box center [1202, 474] width 10 height 10
click at [1087, 481] on button "--" at bounding box center [1105, 479] width 114 height 26
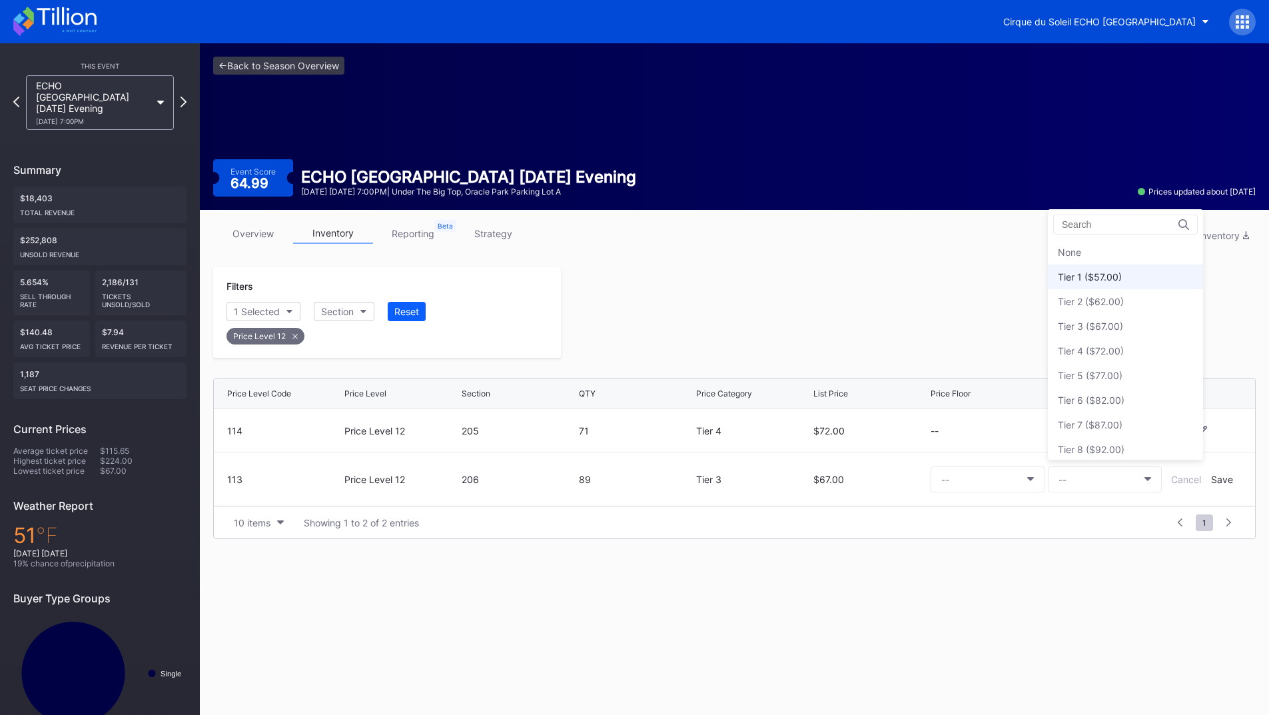
click at [1093, 278] on div "Tier 1 ($57.00)" at bounding box center [1090, 276] width 64 height 11
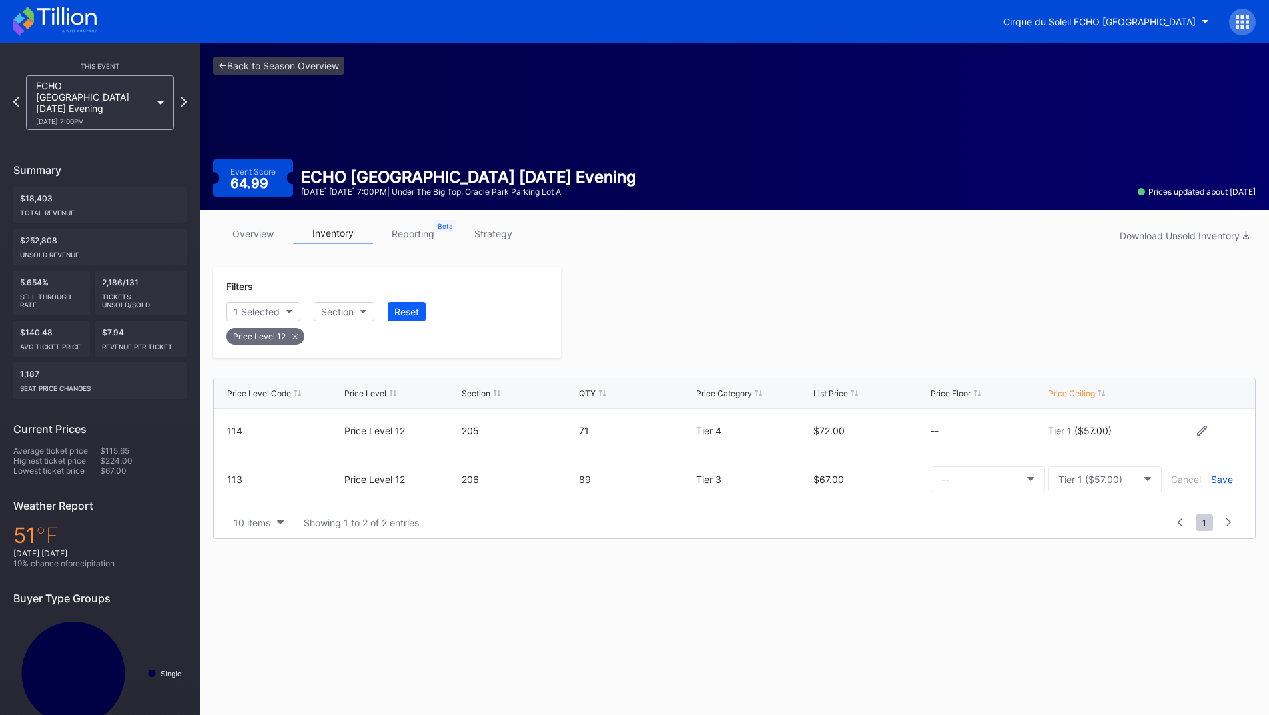
click at [1216, 484] on div "Save" at bounding box center [1222, 479] width 22 height 11
click at [829, 340] on div at bounding box center [908, 312] width 695 height 91
click at [186, 95] on icon at bounding box center [183, 101] width 7 height 13
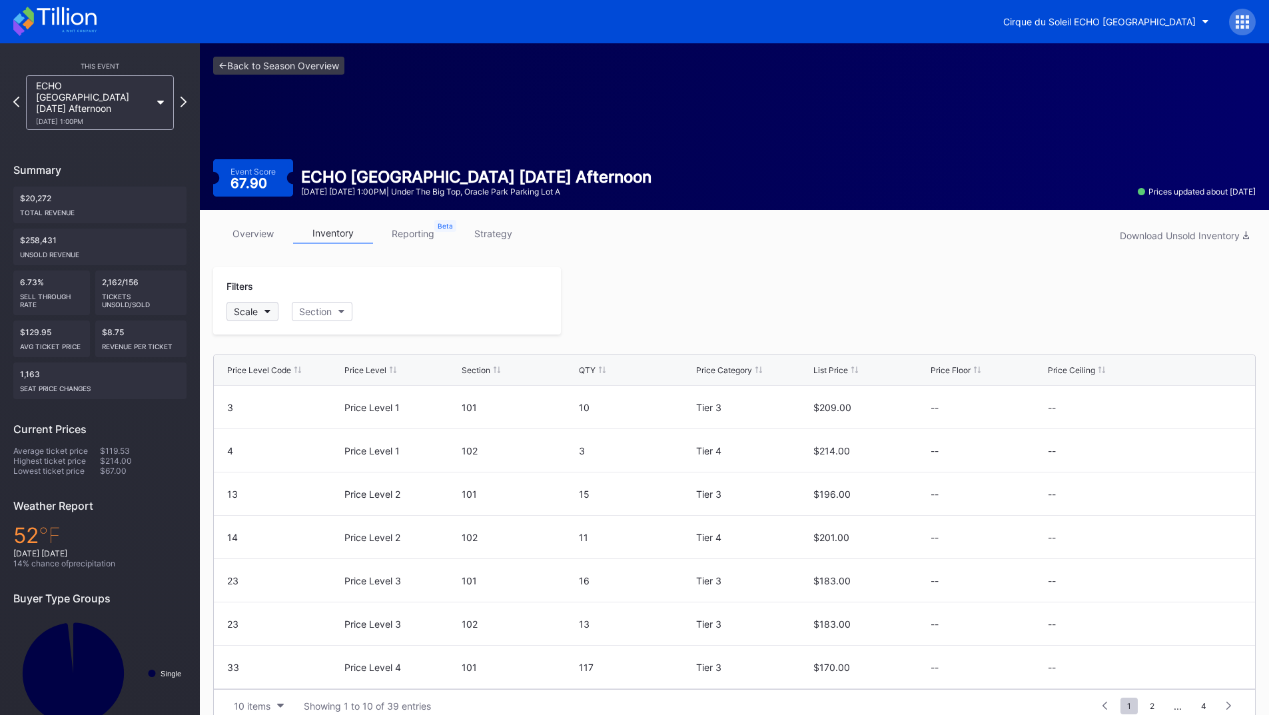
click at [267, 311] on icon "button" at bounding box center [267, 312] width 7 height 4
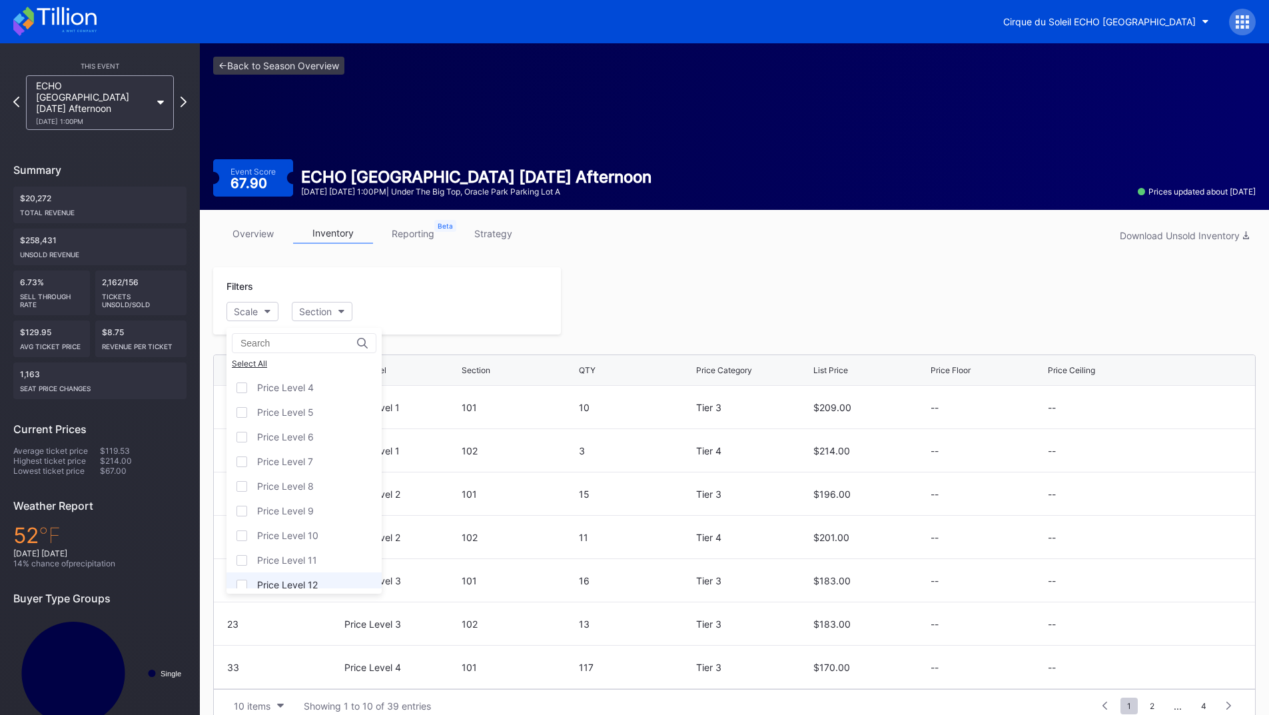
scroll to position [81, 0]
click at [310, 569] on div "Price Level 12" at bounding box center [303, 575] width 155 height 25
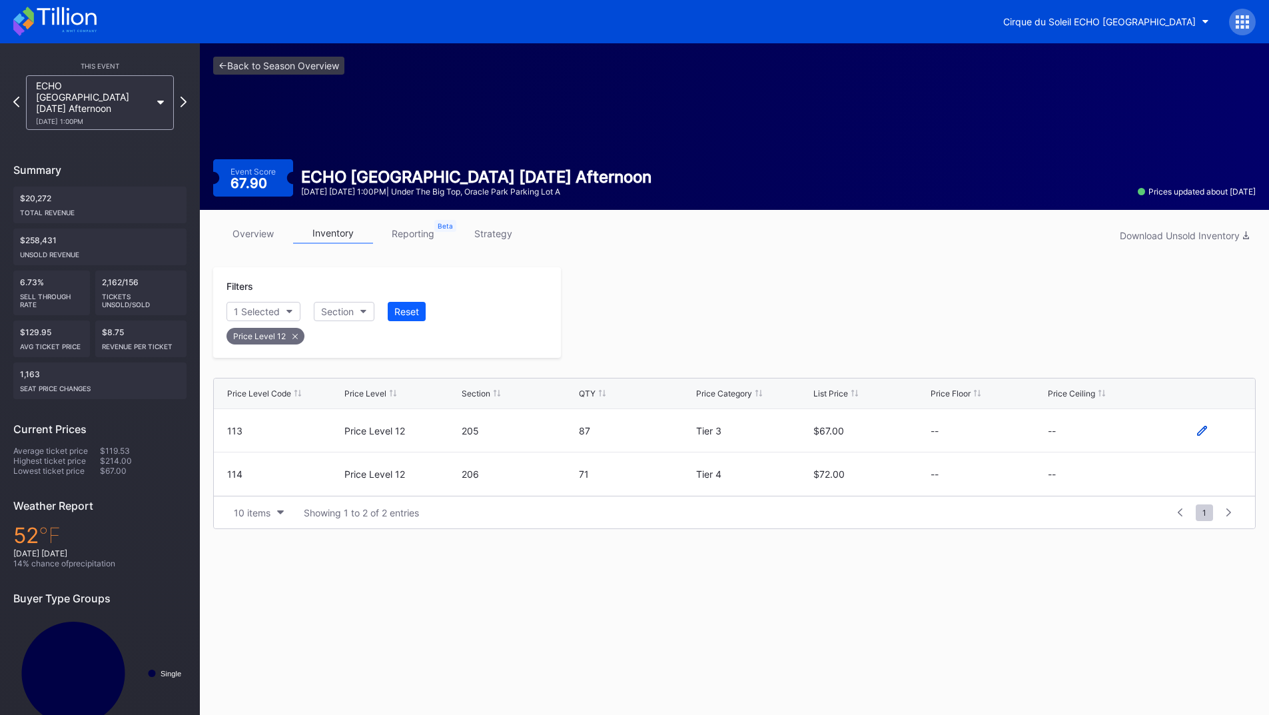
click at [1204, 429] on icon at bounding box center [1202, 431] width 10 height 10
click at [1157, 445] on button "--" at bounding box center [1105, 435] width 114 height 26
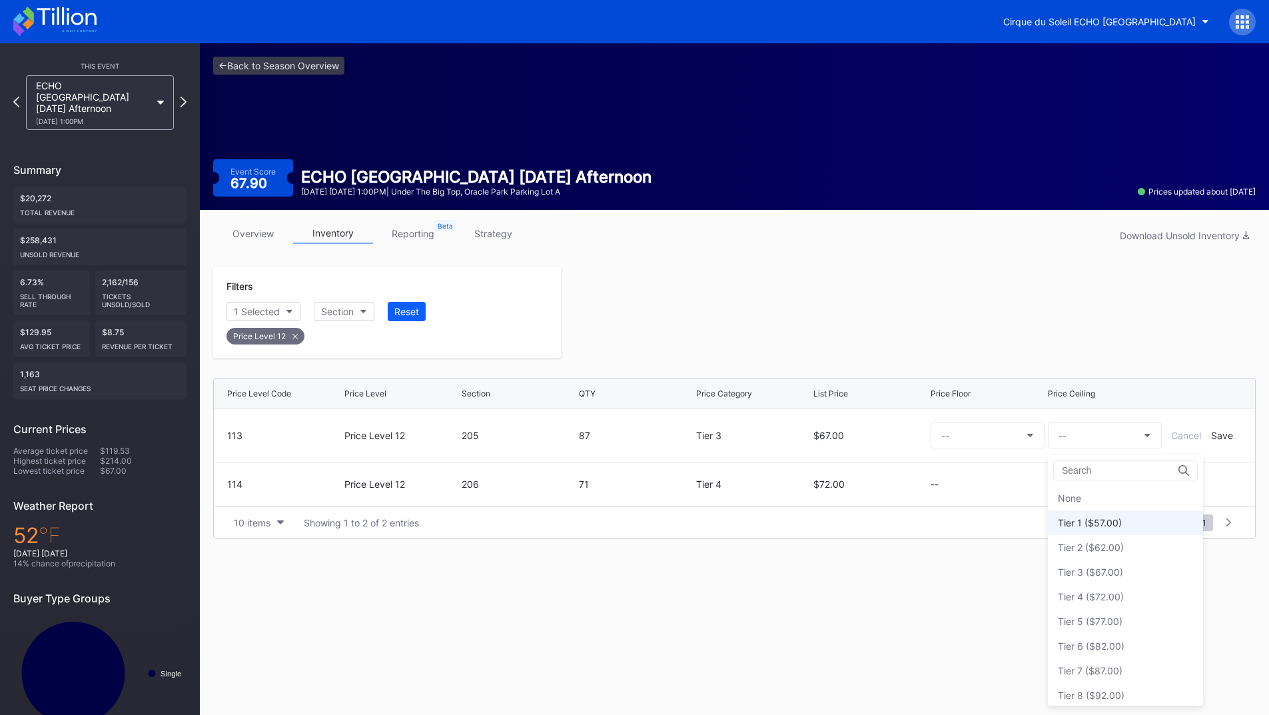
click at [1109, 520] on div "Tier 1 ($57.00)" at bounding box center [1090, 522] width 64 height 11
click at [1215, 437] on div "Save" at bounding box center [1222, 435] width 22 height 11
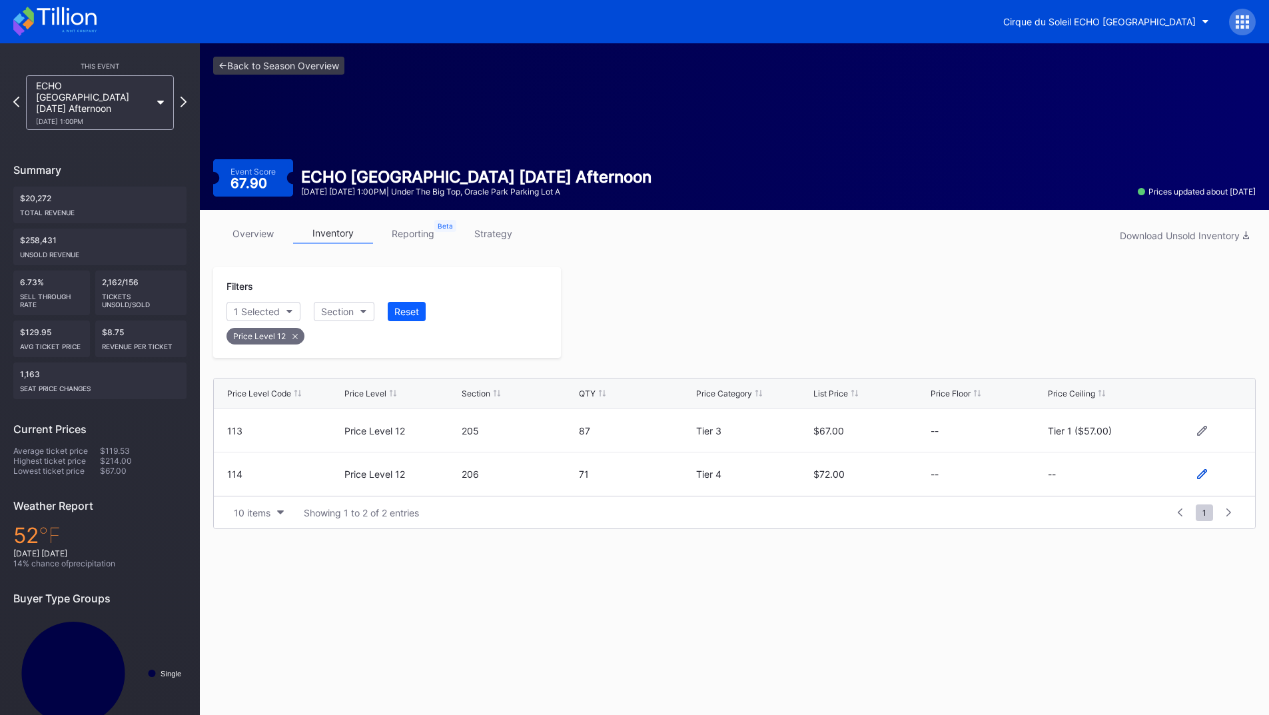
click at [1201, 469] on icon at bounding box center [1202, 474] width 10 height 10
click at [1110, 468] on button "--" at bounding box center [1105, 479] width 114 height 26
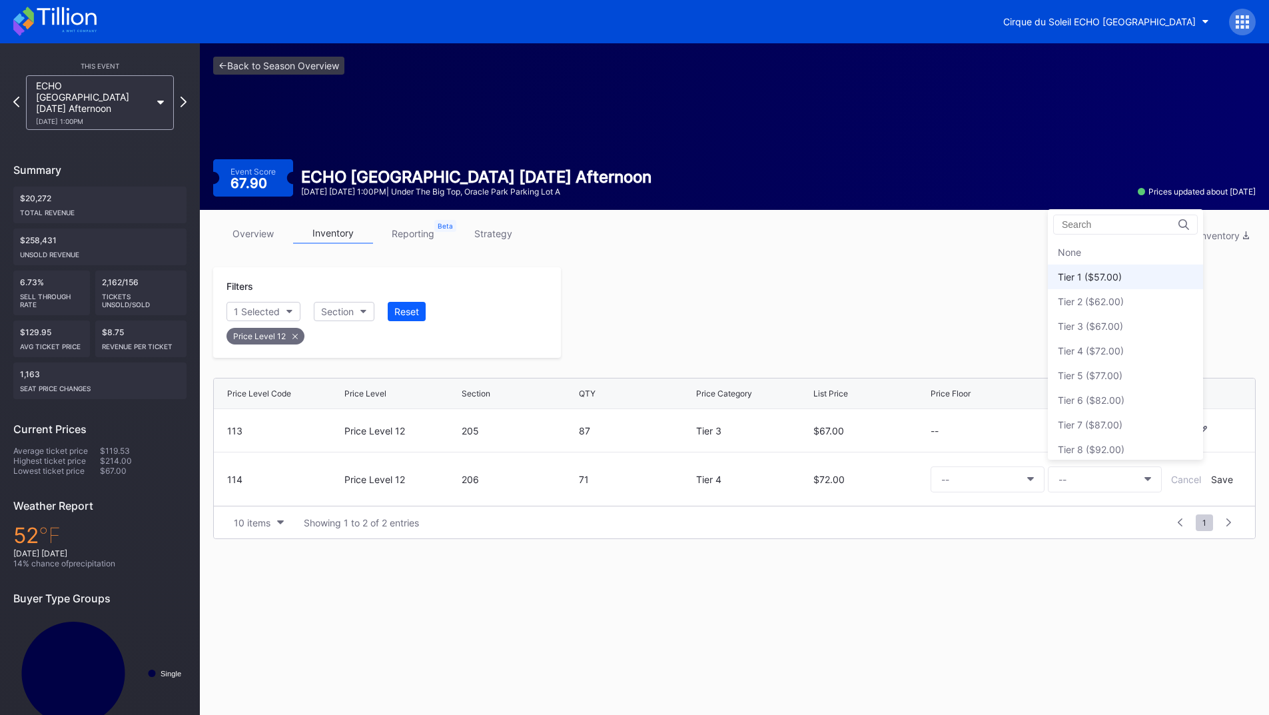
click at [1100, 284] on div "Tier 1 ($57.00)" at bounding box center [1125, 276] width 155 height 25
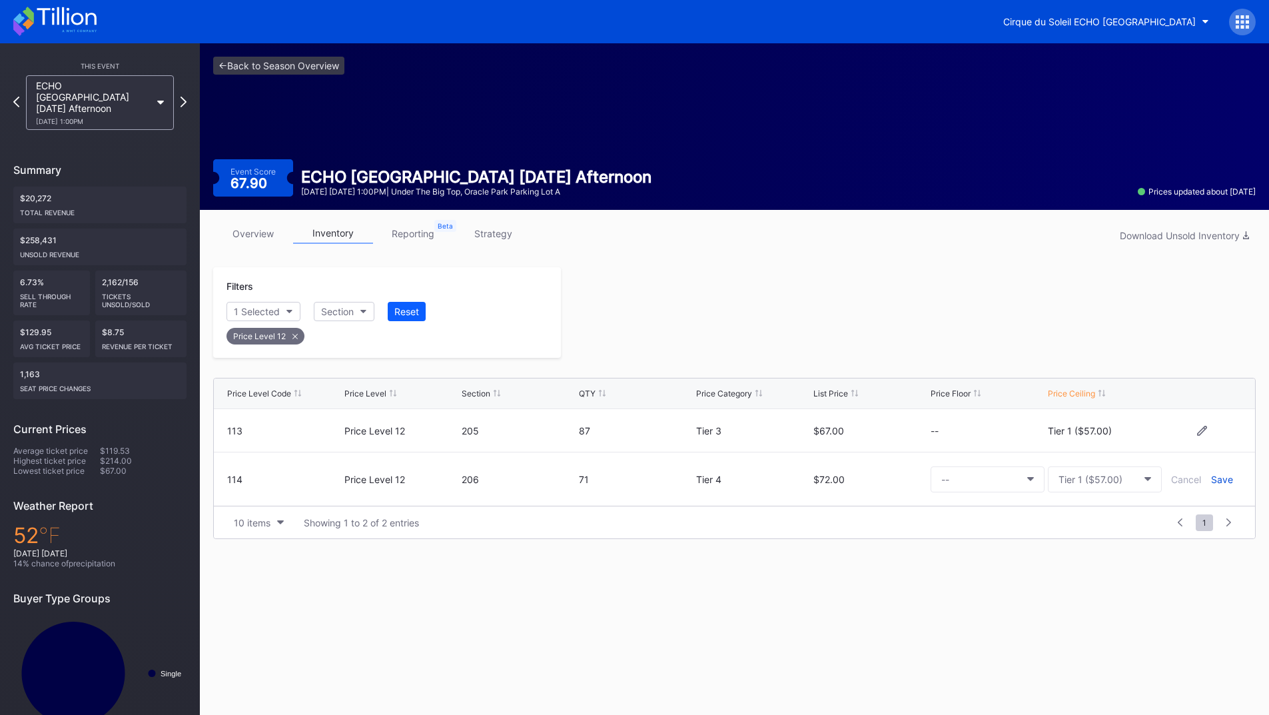
click at [1220, 482] on div "Save" at bounding box center [1222, 479] width 22 height 11
click at [830, 348] on div at bounding box center [908, 312] width 695 height 91
click at [175, 97] on div "ECHO [GEOGRAPHIC_DATA] [DATE] Afternoon [DATE] 1:00PM" at bounding box center [99, 102] width 161 height 55
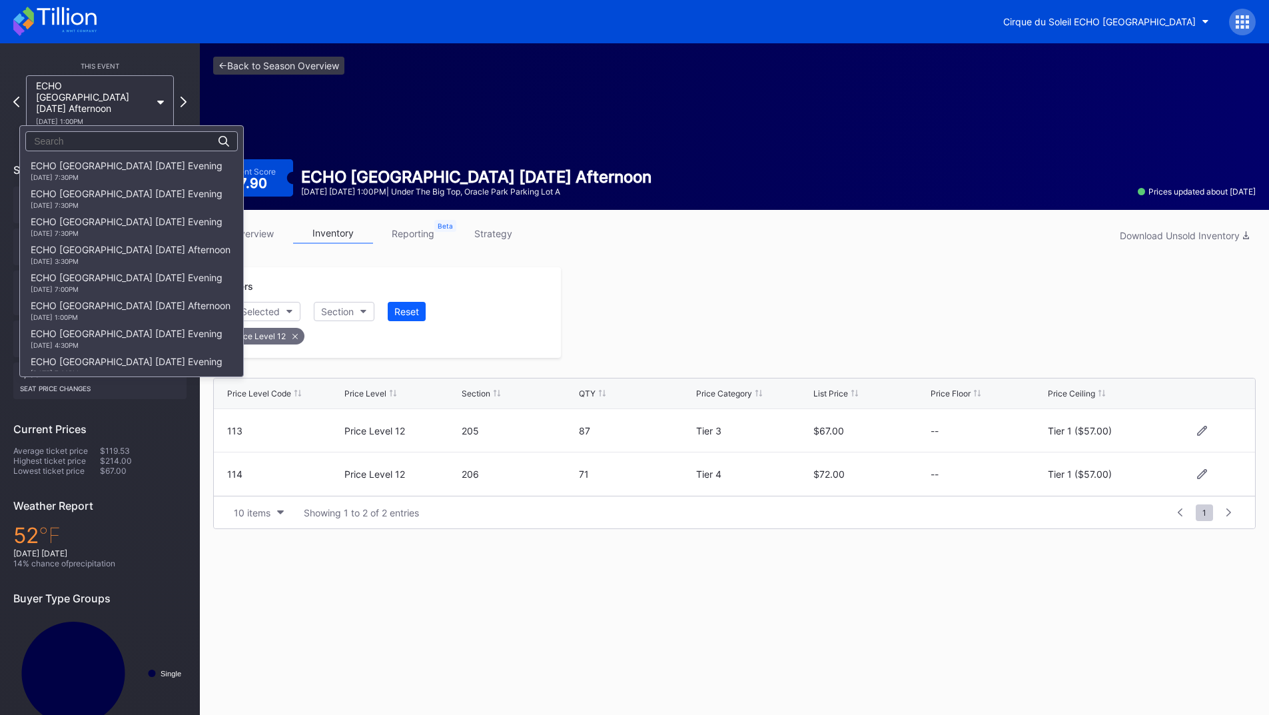
scroll to position [1091, 0]
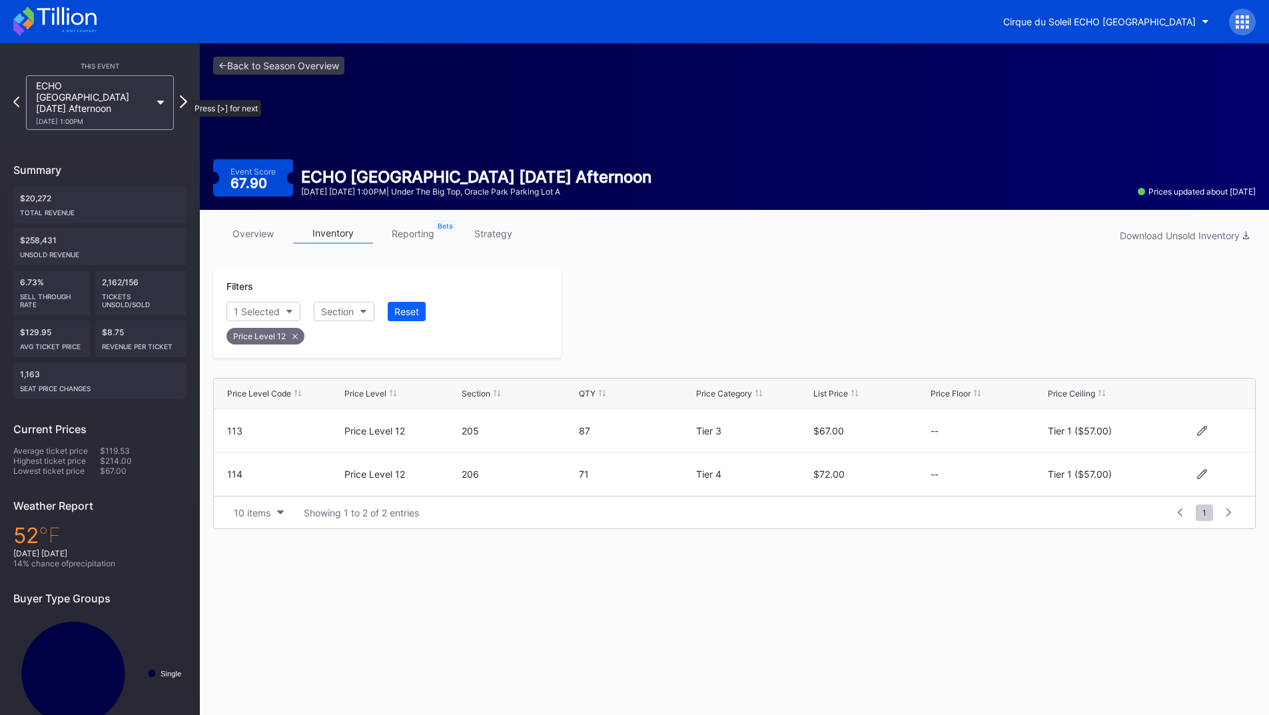
click at [184, 95] on icon at bounding box center [183, 101] width 7 height 13
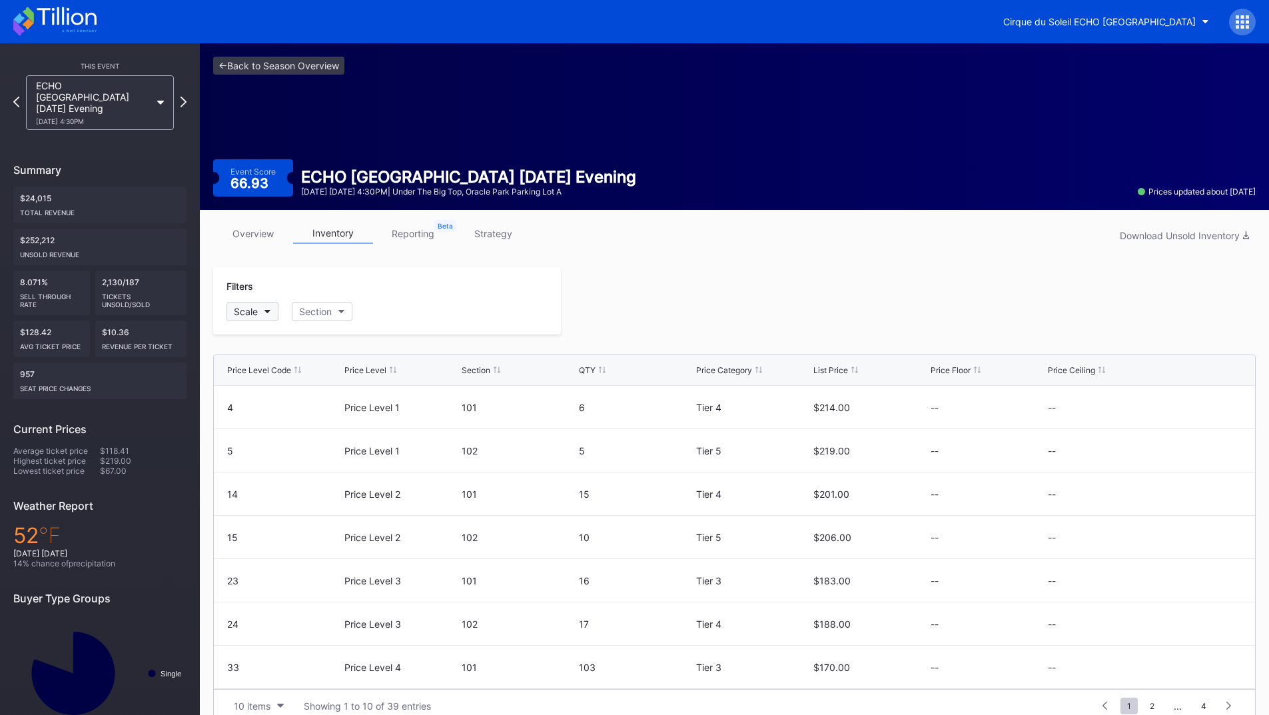
click at [262, 310] on button "Scale" at bounding box center [252, 311] width 52 height 19
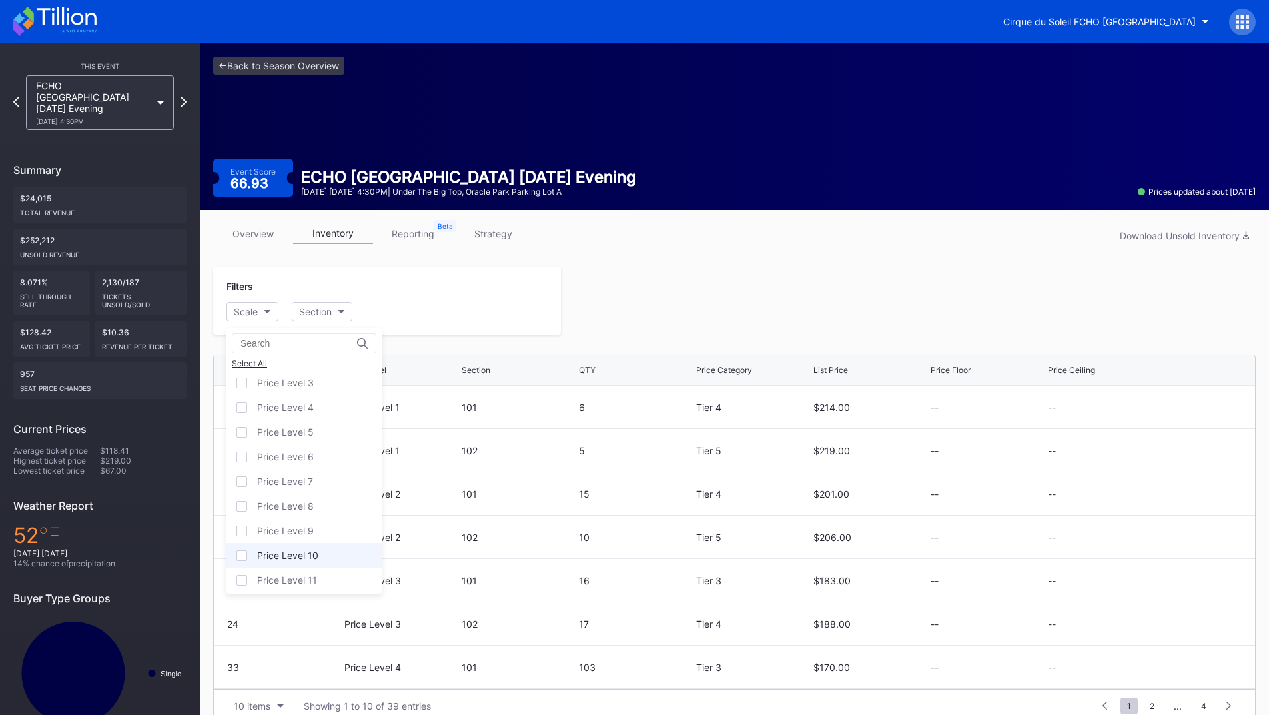
scroll to position [81, 0]
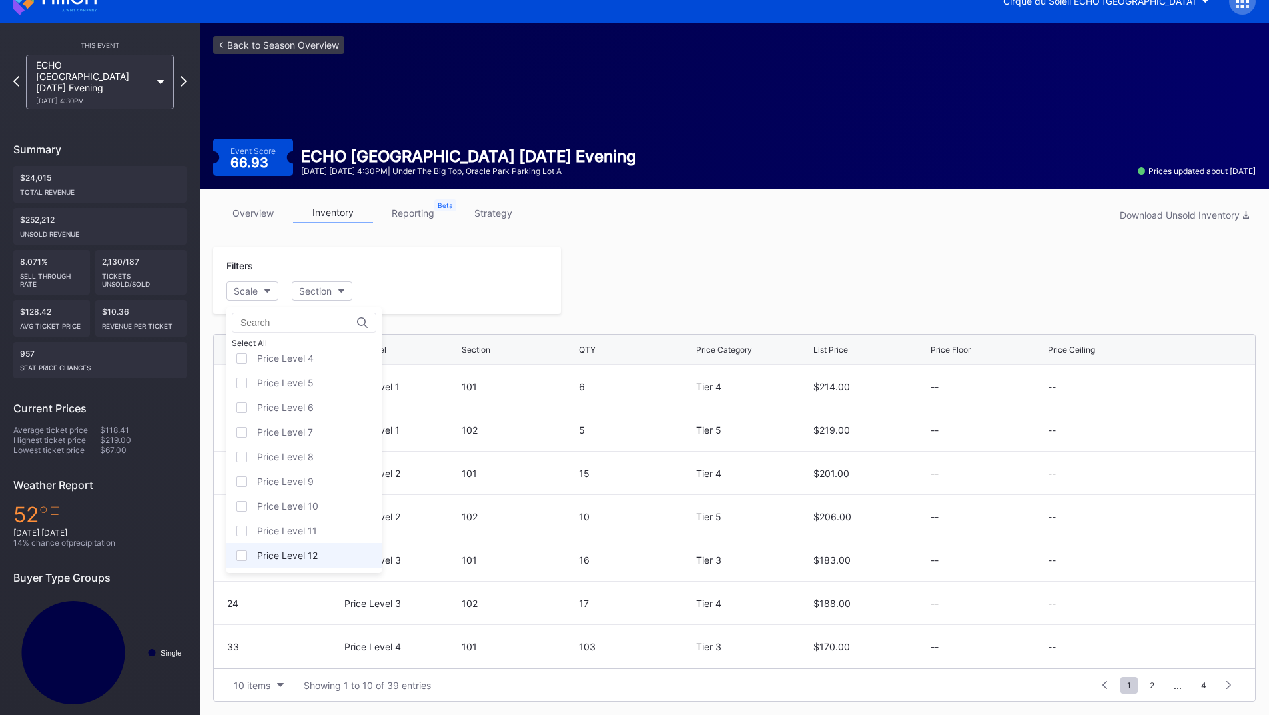
click at [310, 555] on div "Price Level 12" at bounding box center [287, 554] width 61 height 11
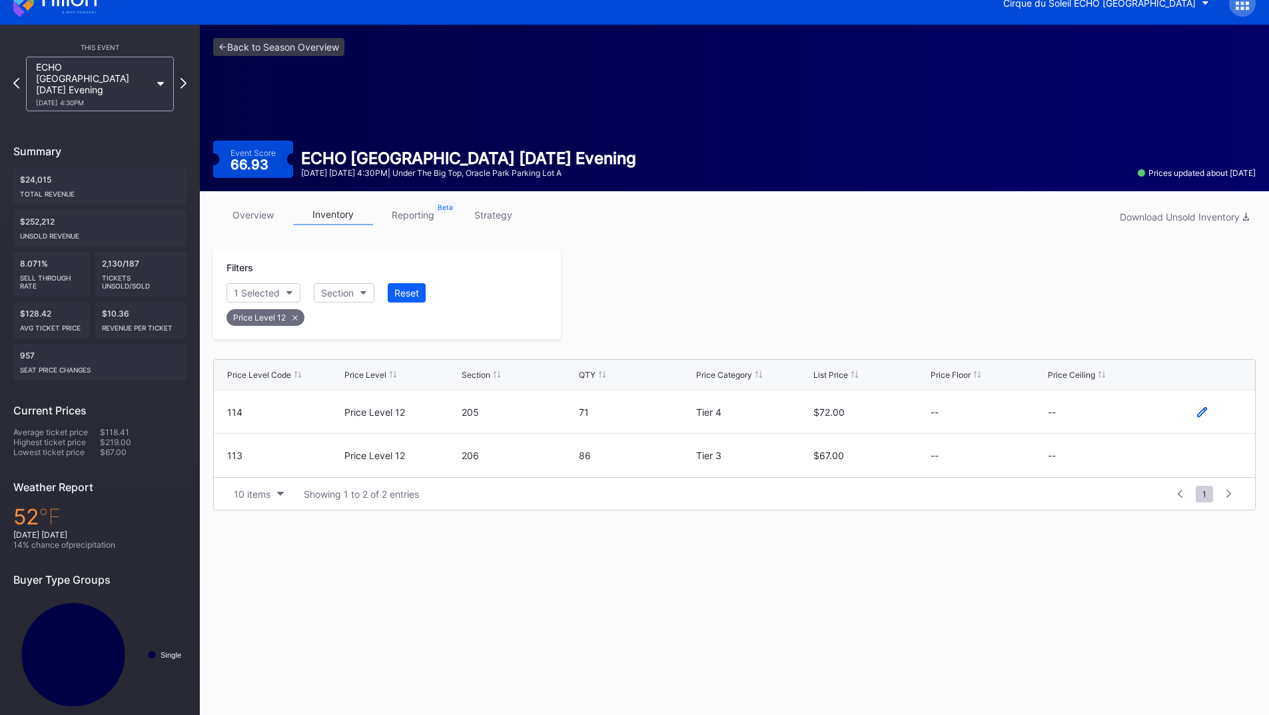
click at [1206, 411] on icon at bounding box center [1202, 412] width 10 height 10
click at [1042, 411] on button "--" at bounding box center [987, 417] width 114 height 26
click at [1082, 416] on button "--" at bounding box center [1105, 417] width 114 height 26
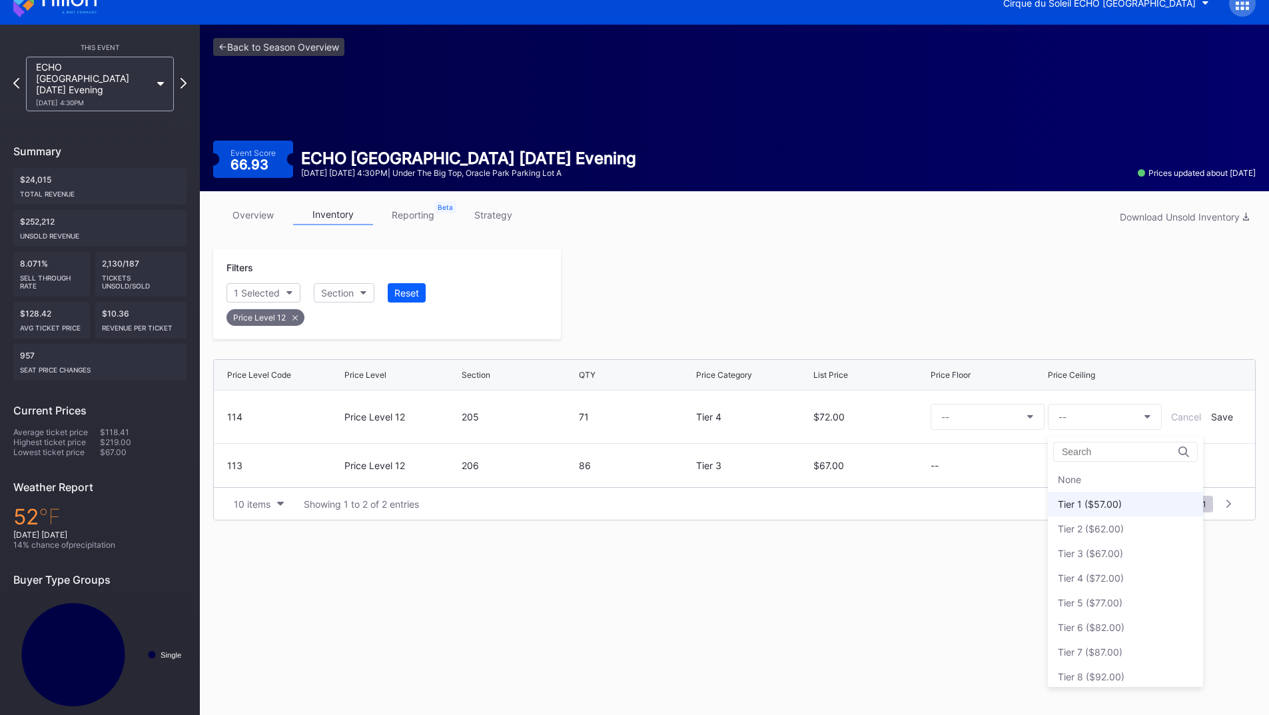
click at [1088, 495] on div "Tier 1 ($57.00)" at bounding box center [1125, 504] width 155 height 25
click at [1216, 415] on div "Save" at bounding box center [1222, 416] width 22 height 11
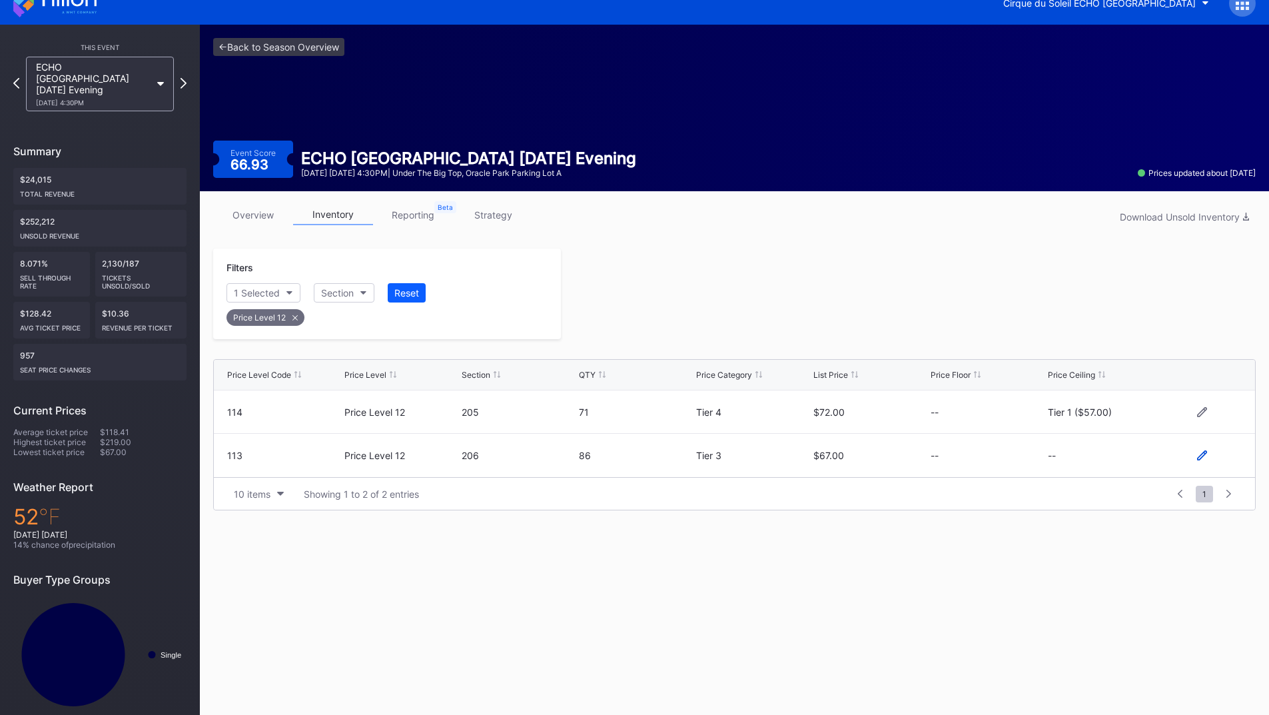
click at [1203, 458] on icon at bounding box center [1202, 455] width 10 height 10
click at [1106, 464] on button "--" at bounding box center [1105, 461] width 114 height 26
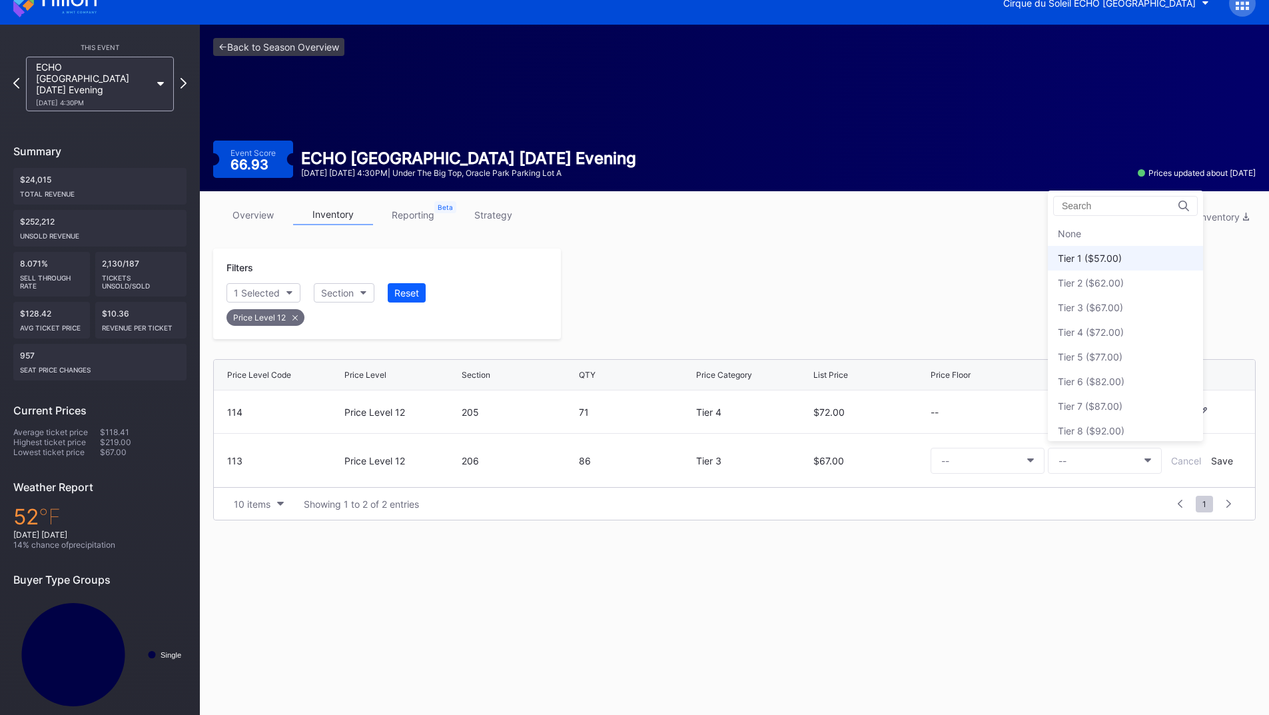
click at [1109, 266] on div "Tier 1 ($57.00)" at bounding box center [1125, 258] width 155 height 25
click at [1215, 463] on div "Save" at bounding box center [1222, 460] width 22 height 11
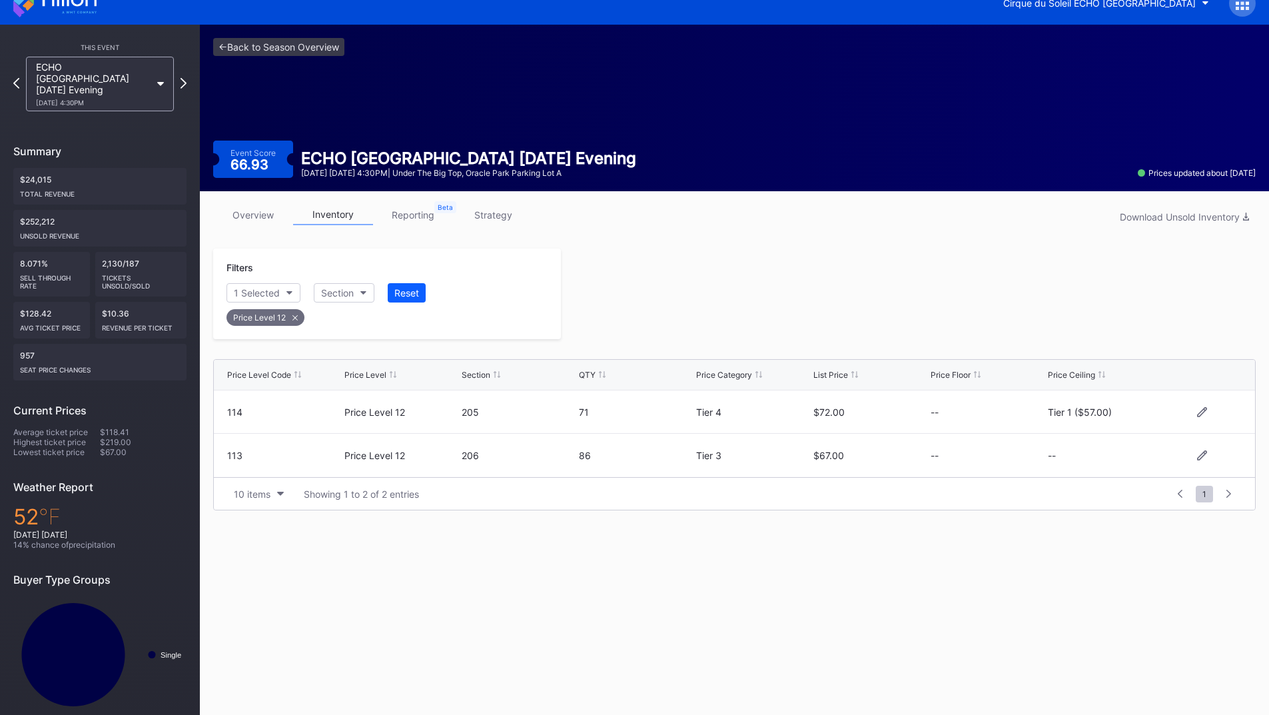
click at [827, 322] on div at bounding box center [908, 293] width 695 height 91
click at [182, 79] on icon at bounding box center [183, 83] width 7 height 13
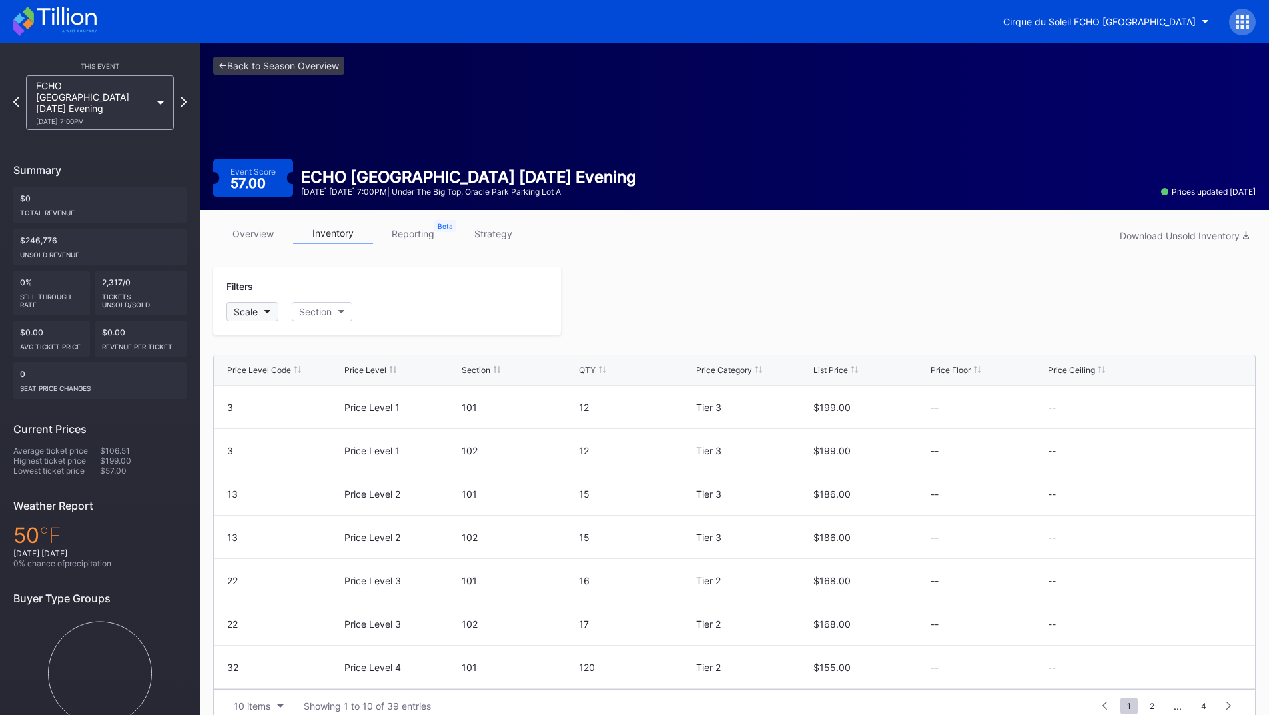
click at [240, 310] on div "Scale" at bounding box center [246, 311] width 24 height 11
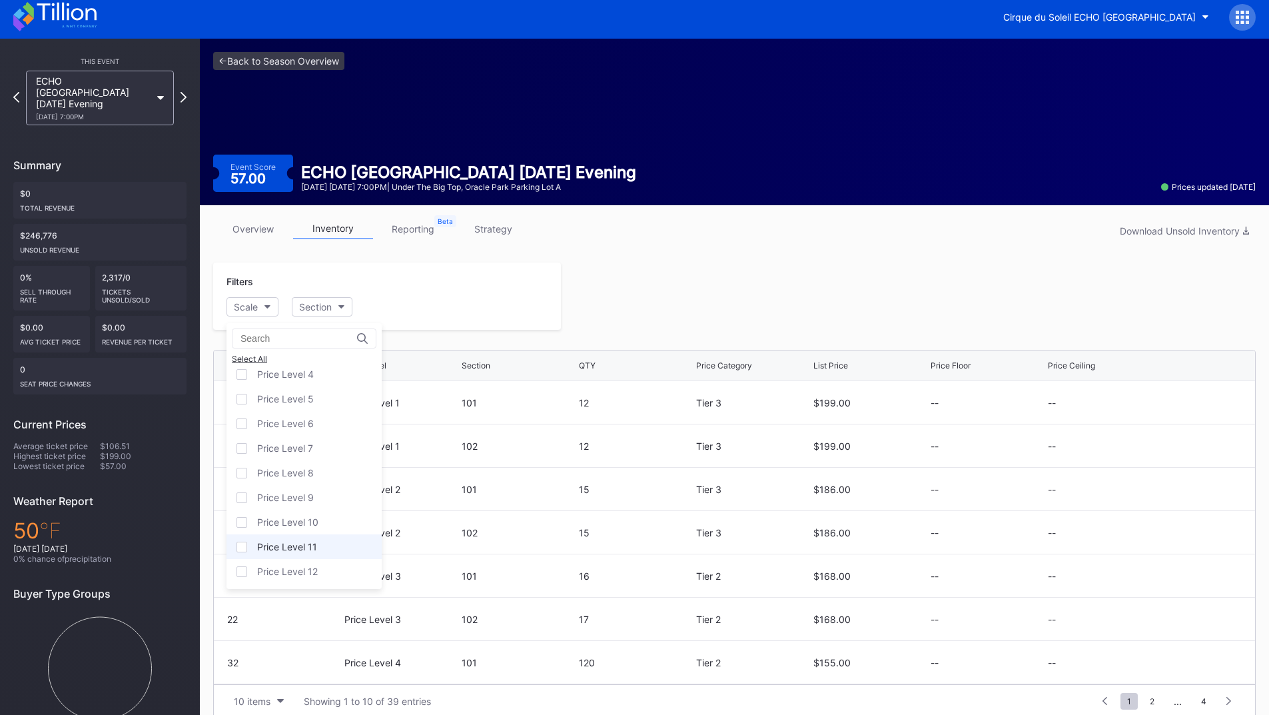
scroll to position [21, 0]
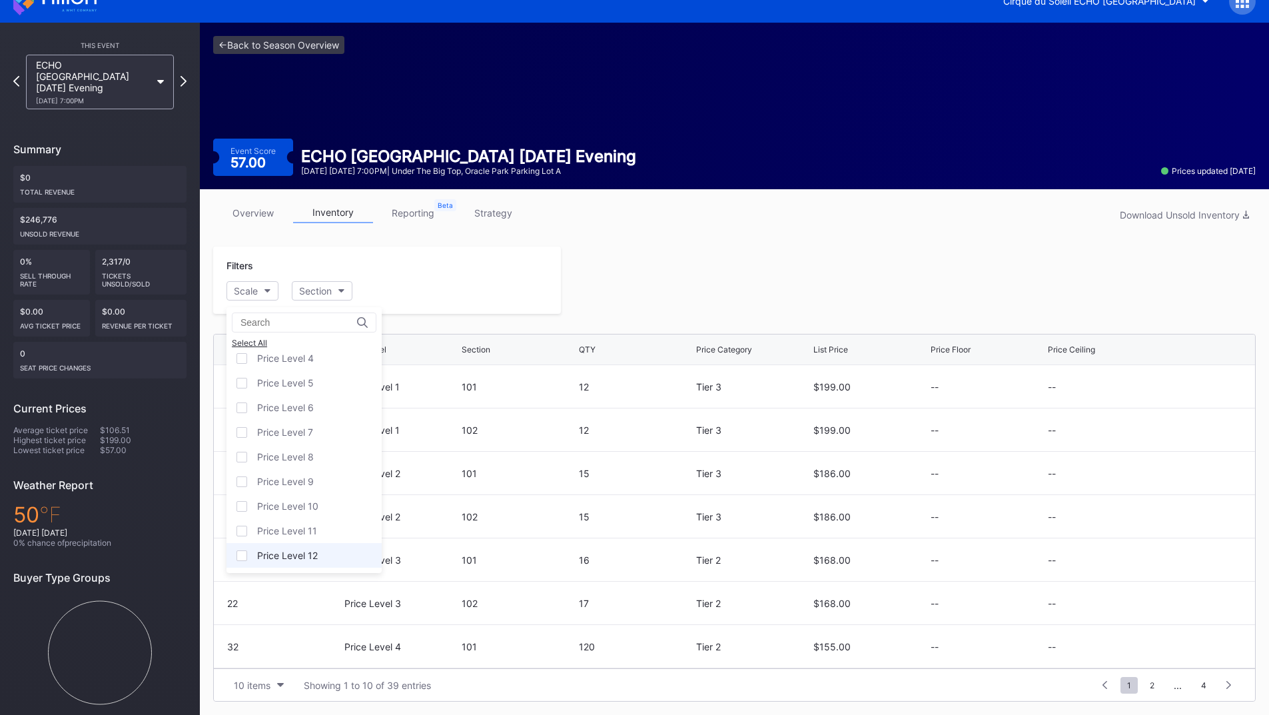
click at [293, 557] on div "Price Level 12" at bounding box center [287, 554] width 61 height 11
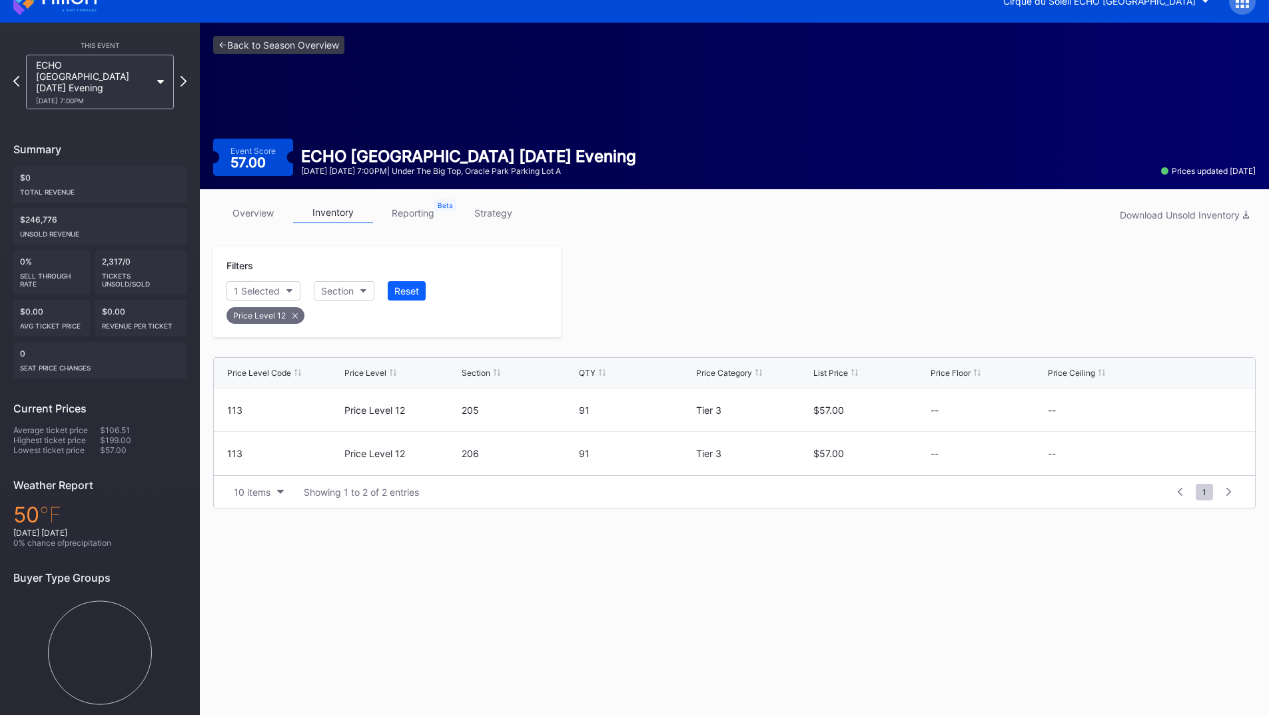
scroll to position [19, 0]
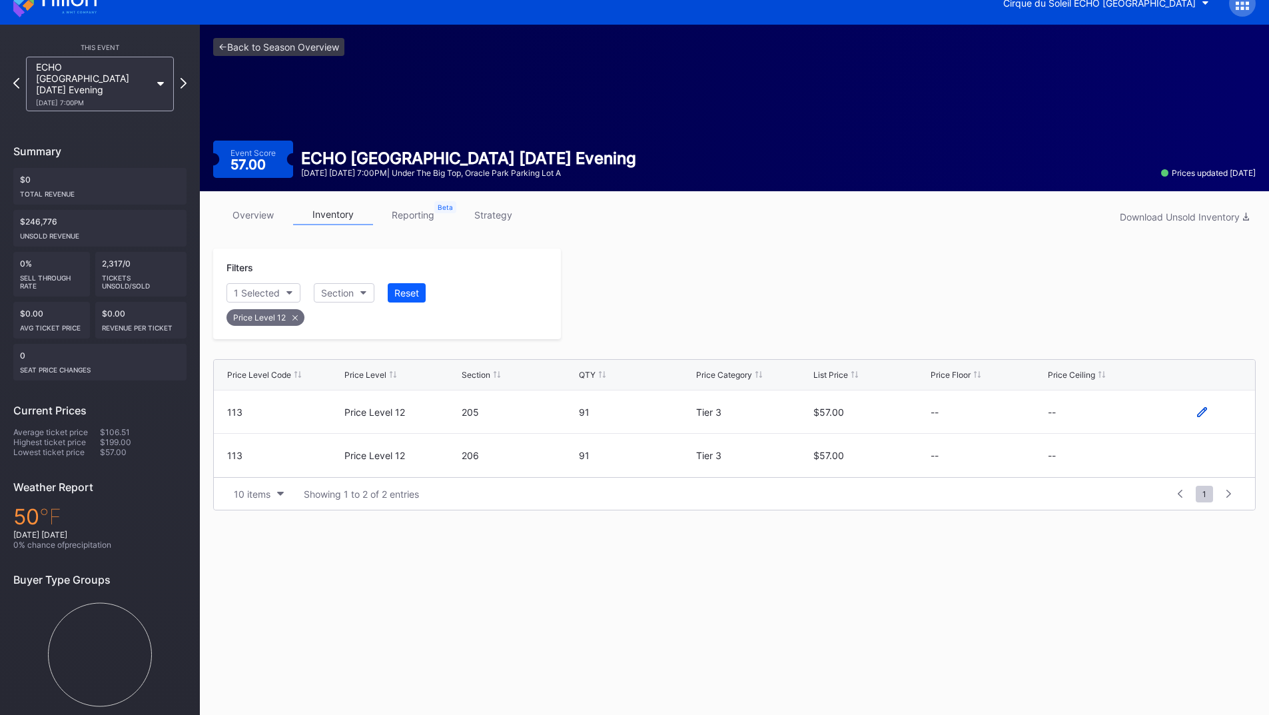
click at [1199, 408] on icon at bounding box center [1202, 412] width 10 height 10
click at [1114, 409] on button "--" at bounding box center [1105, 417] width 114 height 26
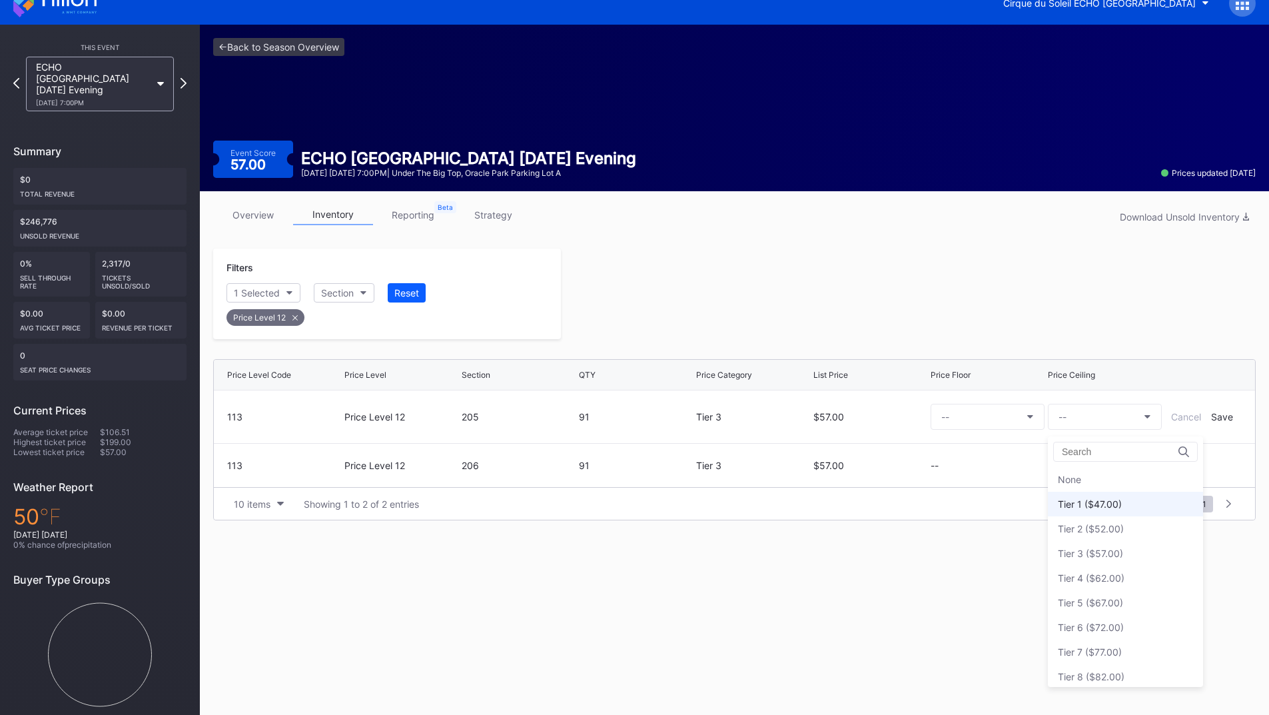
click at [1114, 502] on div "Tier 1 ($47.00)" at bounding box center [1090, 503] width 64 height 11
click at [1218, 417] on div "Save" at bounding box center [1222, 416] width 22 height 11
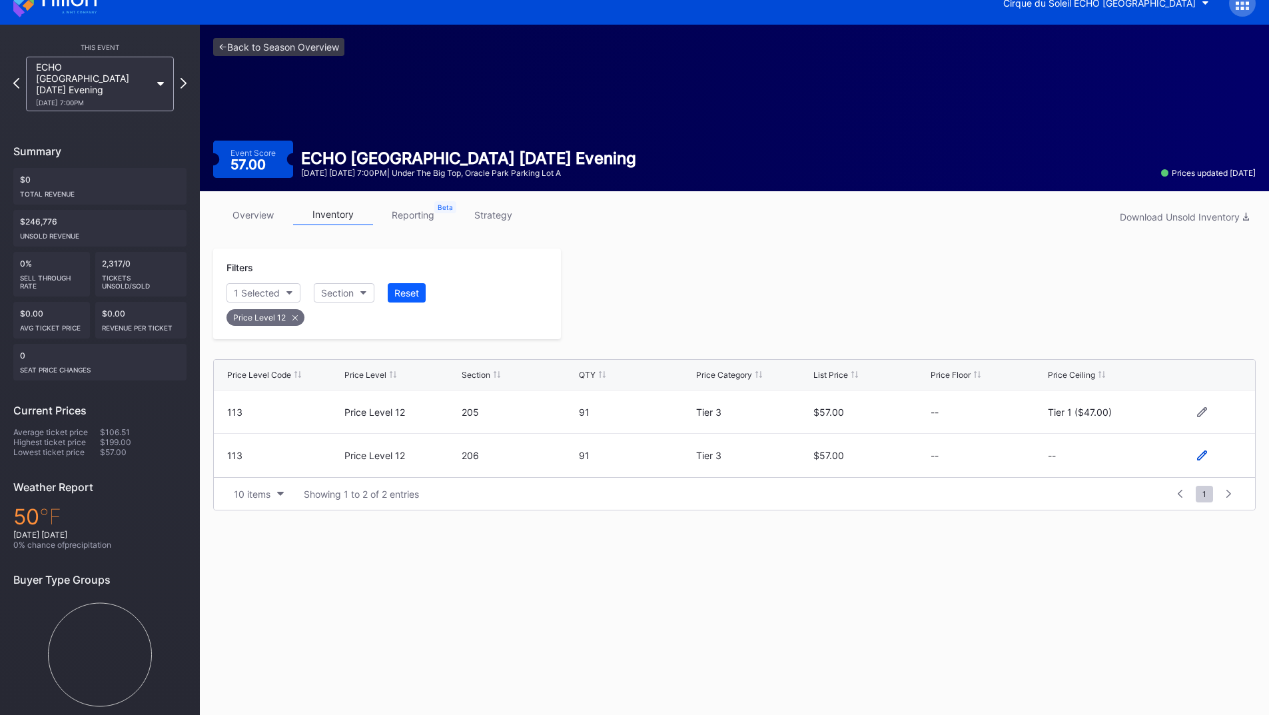
click at [1198, 457] on icon at bounding box center [1202, 455] width 10 height 10
click at [1101, 460] on button "--" at bounding box center [1105, 461] width 114 height 26
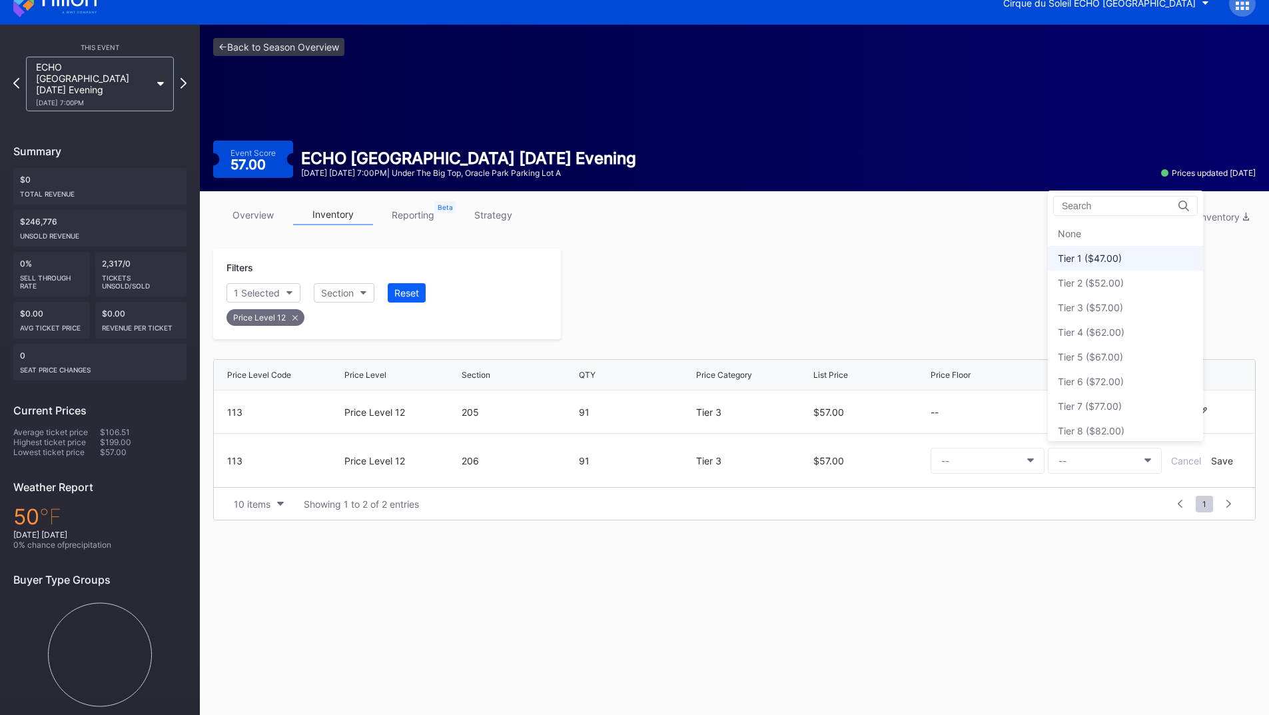
click at [1106, 262] on div "Tier 1 ($47.00)" at bounding box center [1090, 257] width 64 height 11
click at [1223, 460] on div "Save" at bounding box center [1222, 460] width 22 height 11
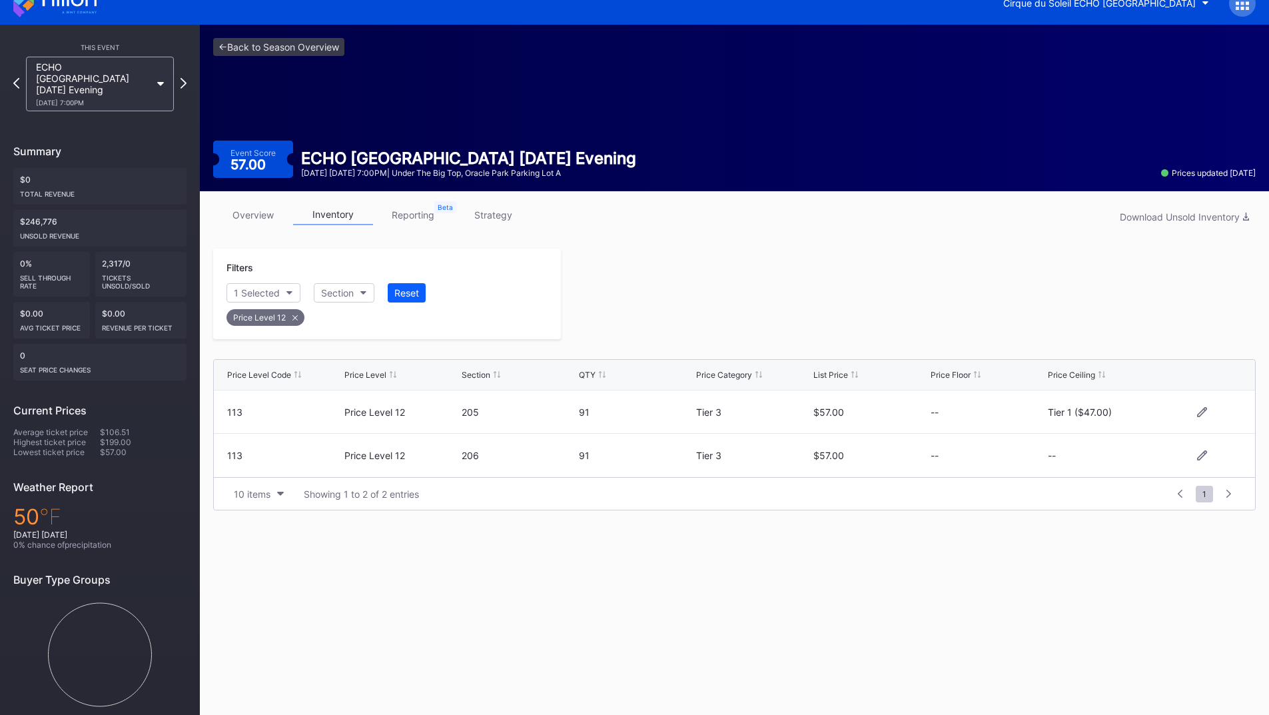
click at [871, 296] on div at bounding box center [908, 293] width 695 height 91
click at [183, 77] on icon at bounding box center [183, 83] width 7 height 13
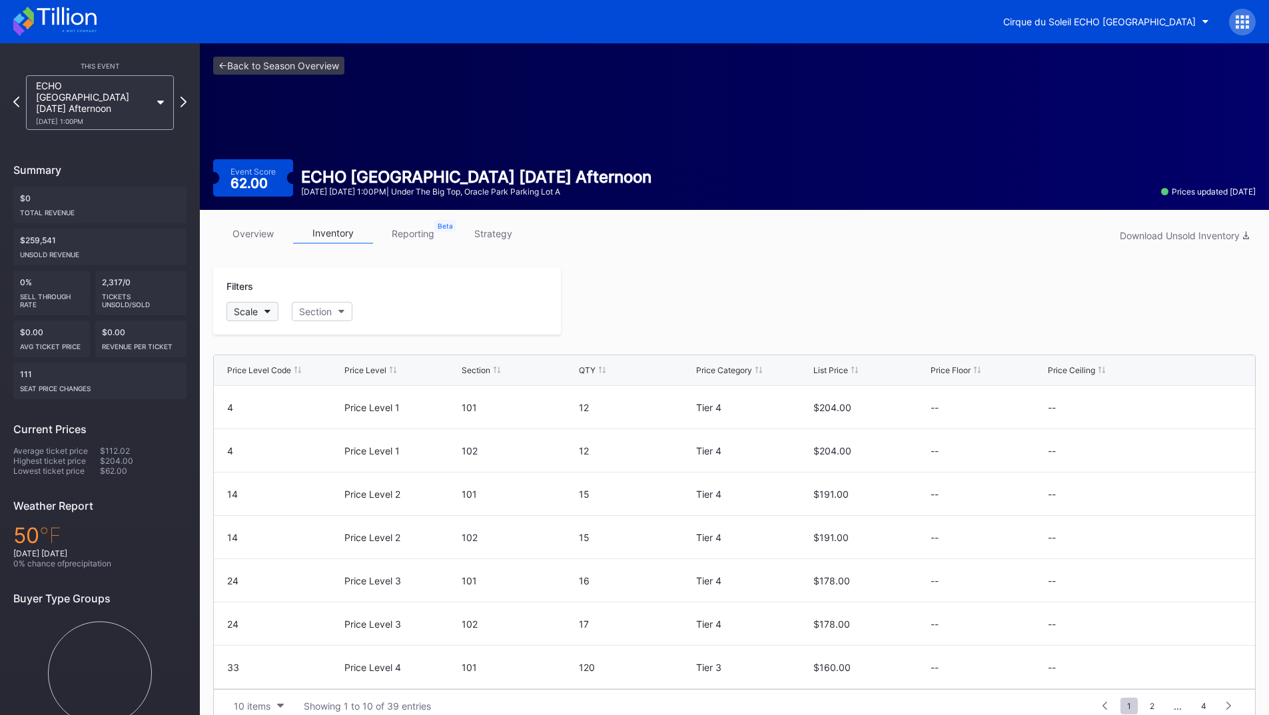
click at [249, 310] on div "Scale" at bounding box center [246, 311] width 24 height 11
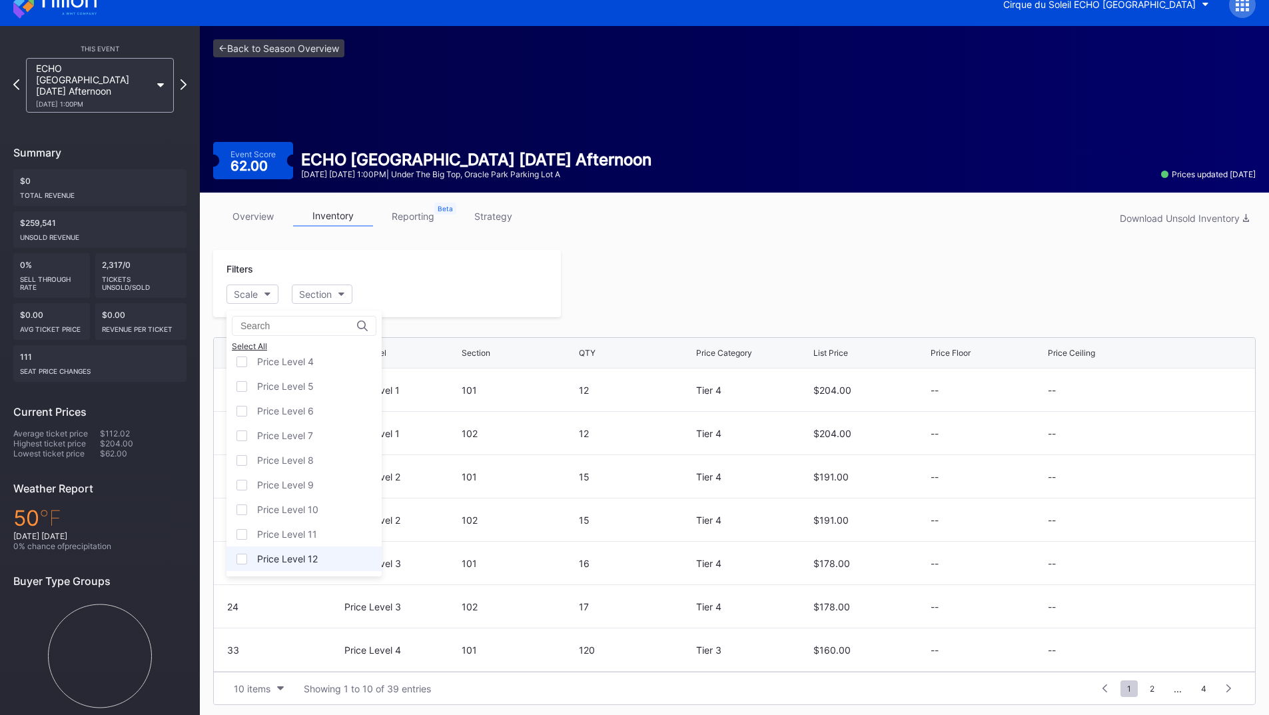
scroll to position [21, 0]
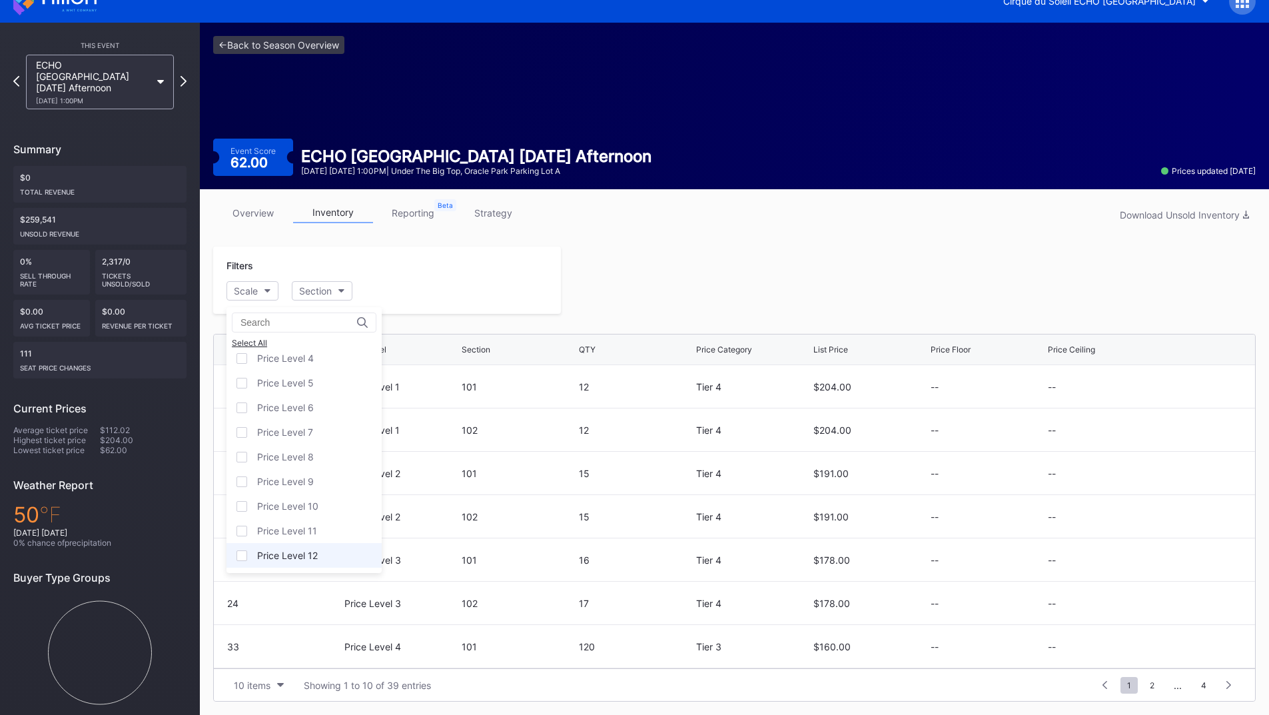
click at [308, 561] on div "Price Level 12" at bounding box center [303, 555] width 155 height 25
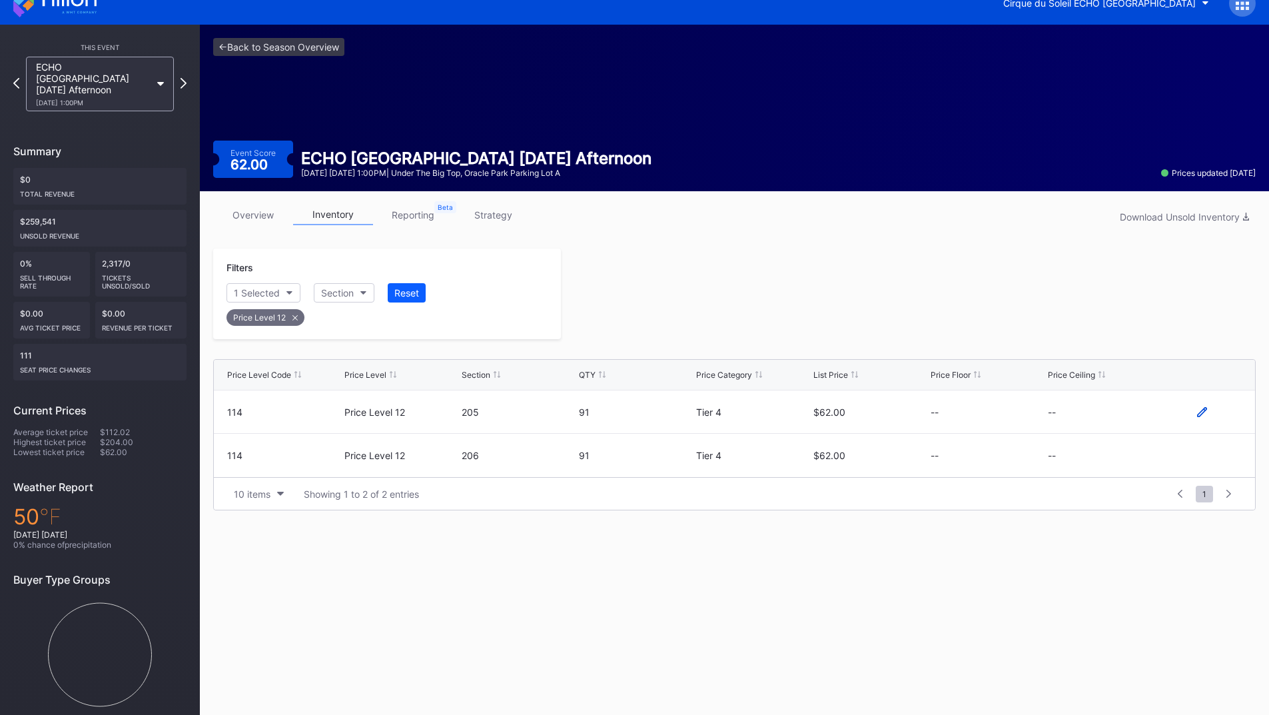
click at [1200, 413] on icon at bounding box center [1202, 412] width 10 height 10
click
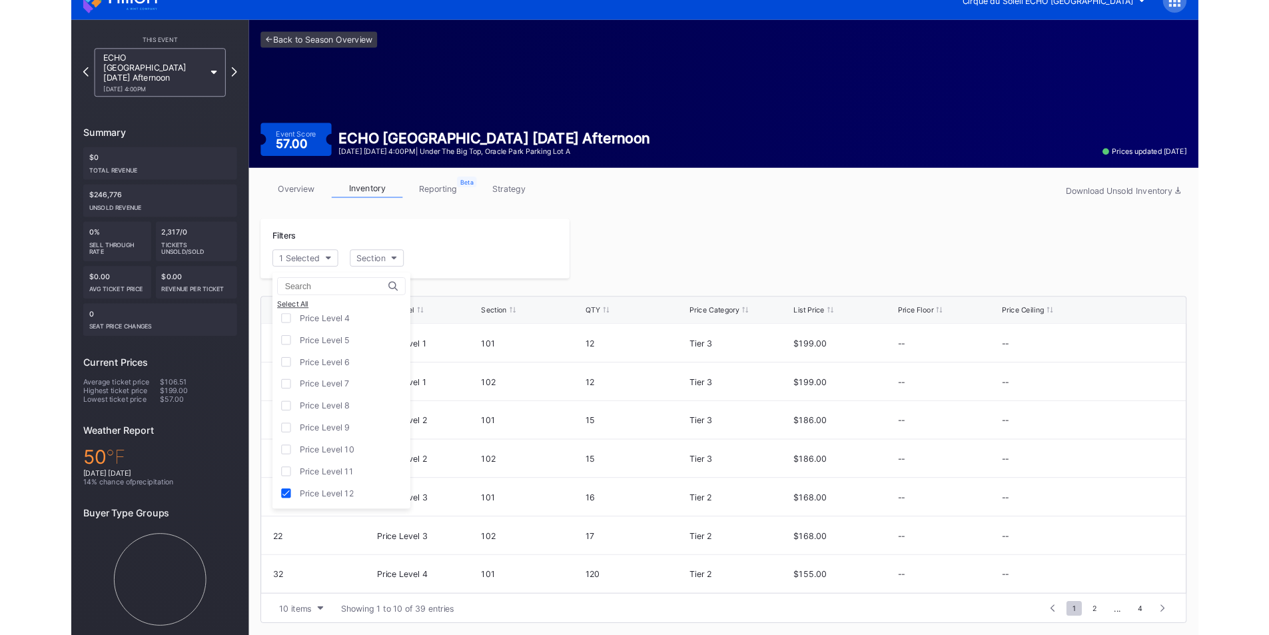
scroll to position [19, 0]
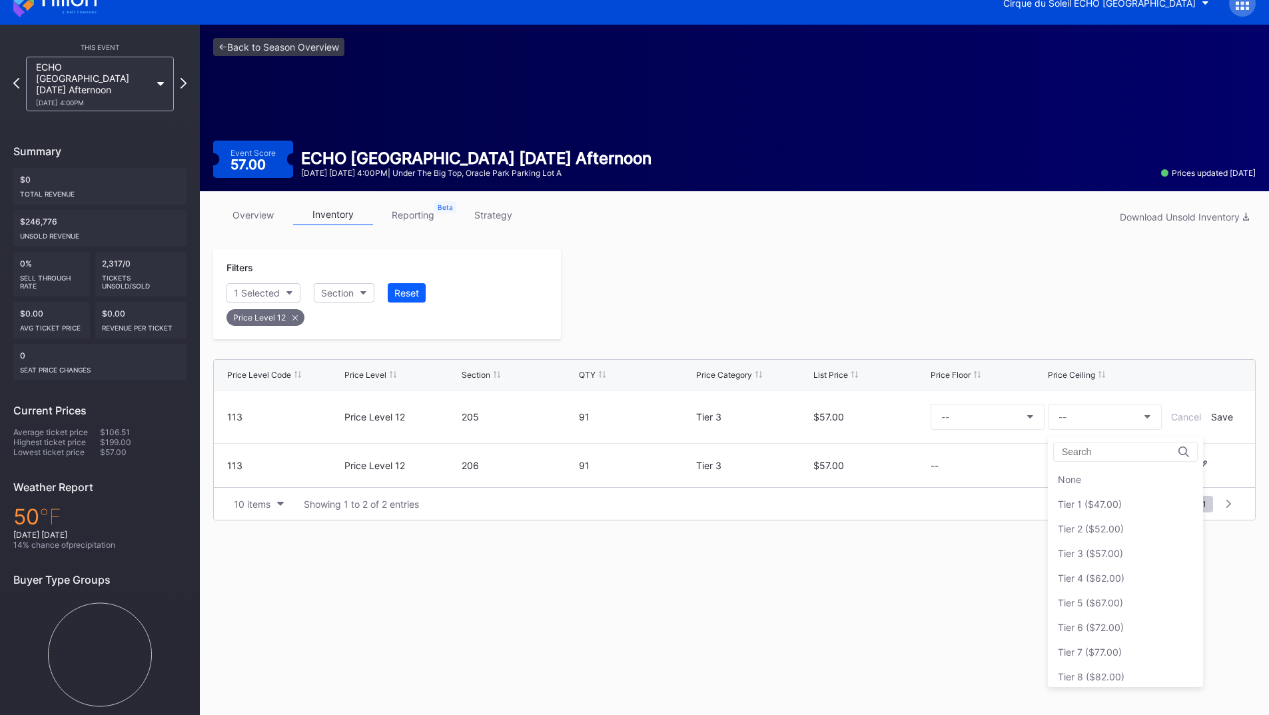
drag, startPoint x: 1107, startPoint y: 500, endPoint x: 1121, endPoint y: 486, distance: 19.8
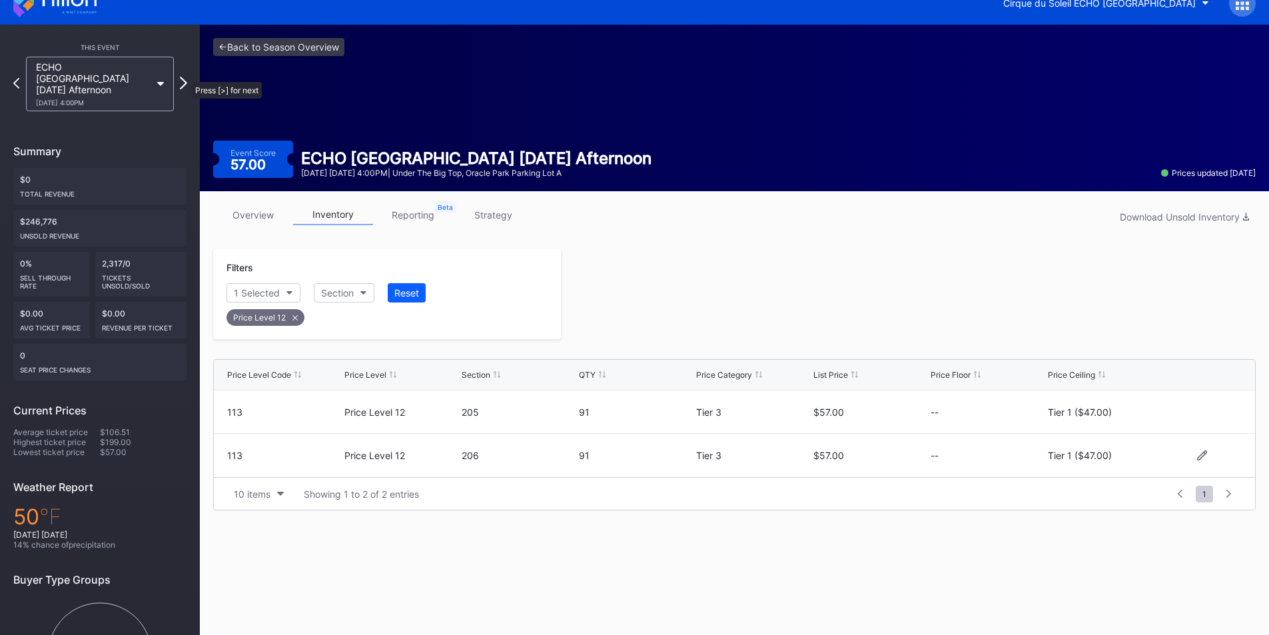
click at [185, 77] on icon at bounding box center [183, 83] width 7 height 13
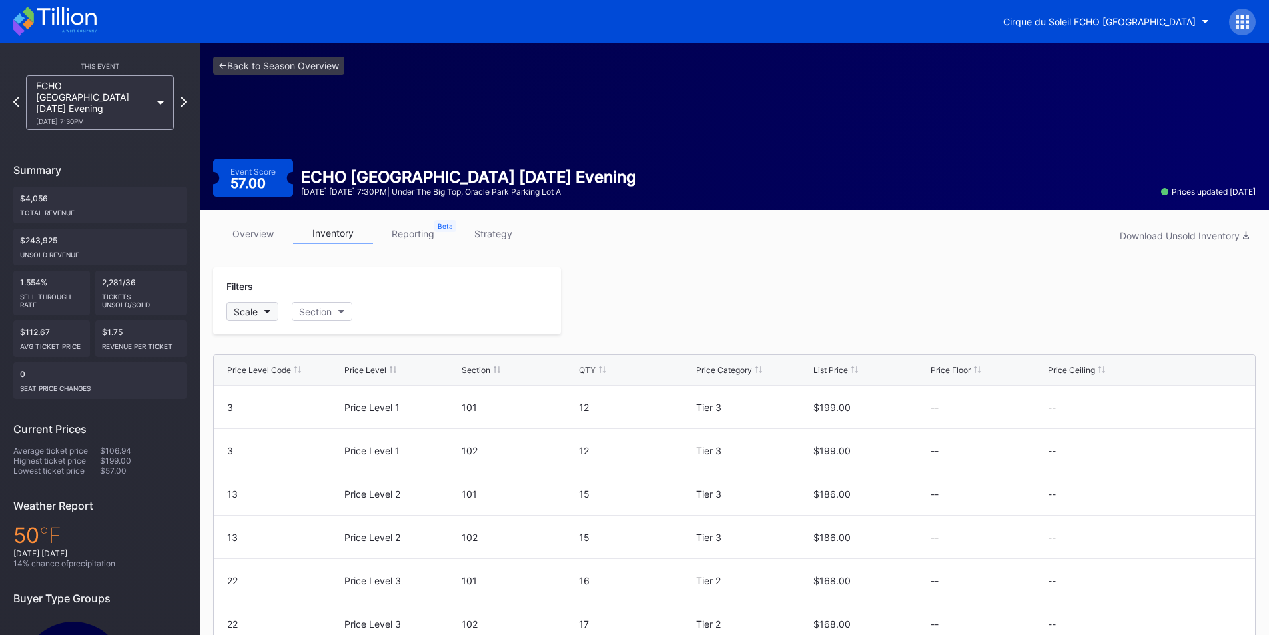
click at [250, 314] on div "Scale" at bounding box center [246, 311] width 24 height 11
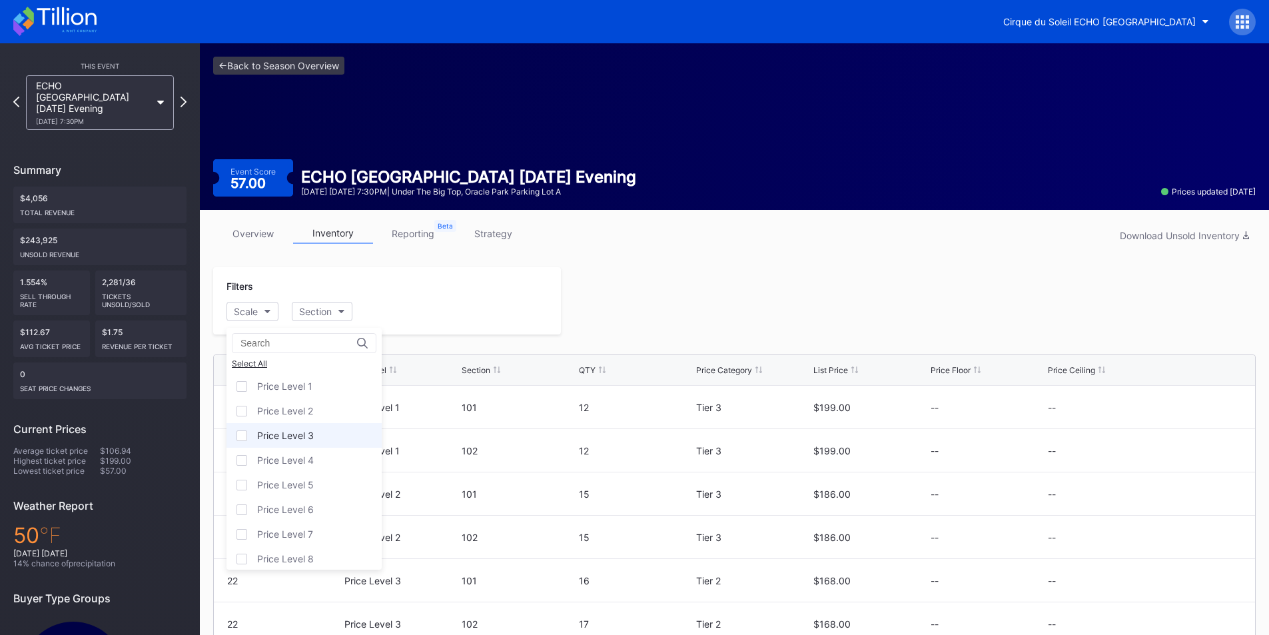
scroll to position [105, 0]
click at [283, 544] on div "Price Level 12" at bounding box center [303, 551] width 155 height 25
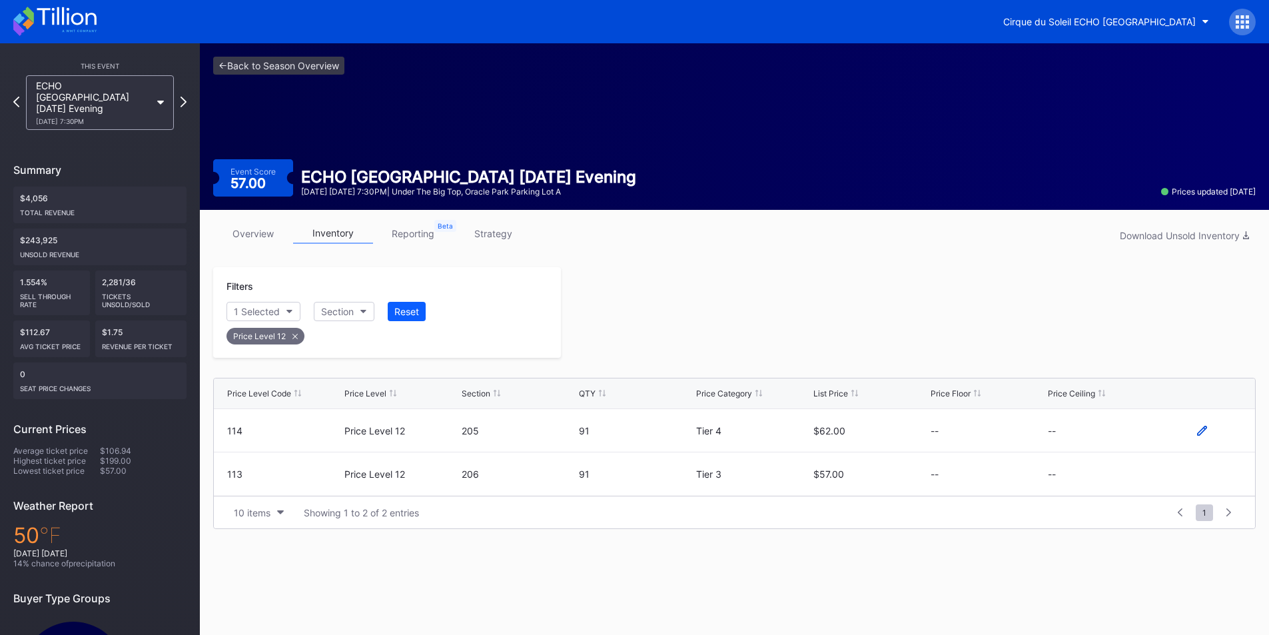
click at [1199, 431] on icon at bounding box center [1202, 430] width 10 height 10
click at [1116, 434] on button "--" at bounding box center [1105, 435] width 114 height 26
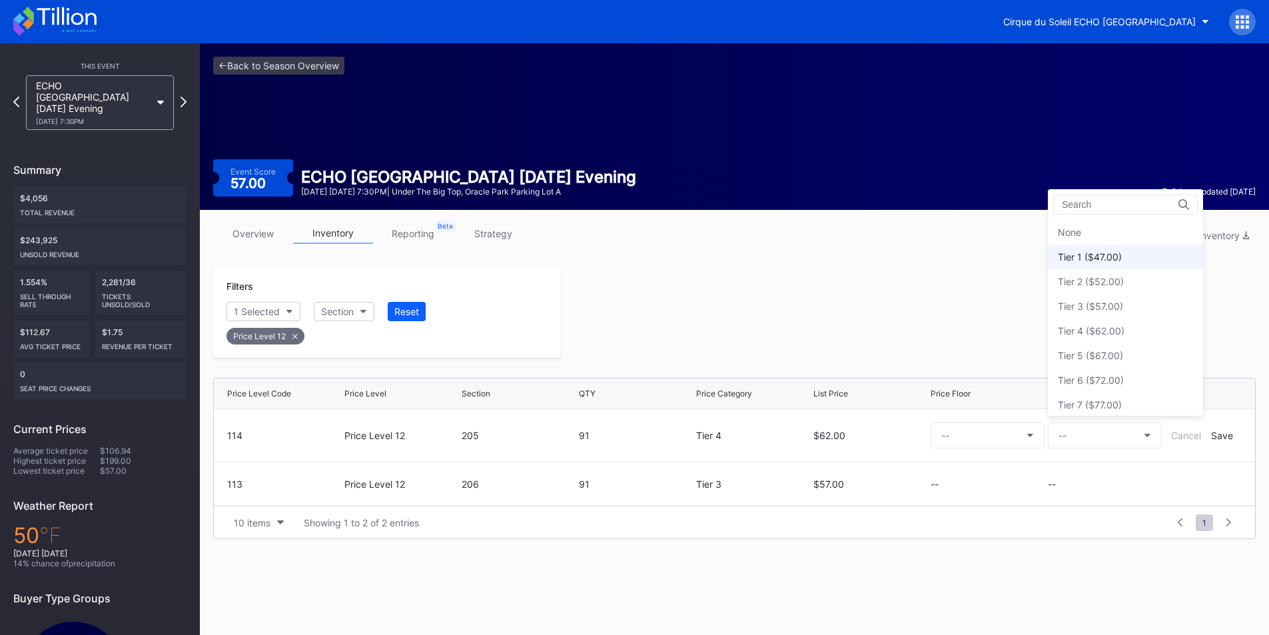
click at [1092, 262] on div "Tier 1 ($47.00)" at bounding box center [1090, 256] width 64 height 11
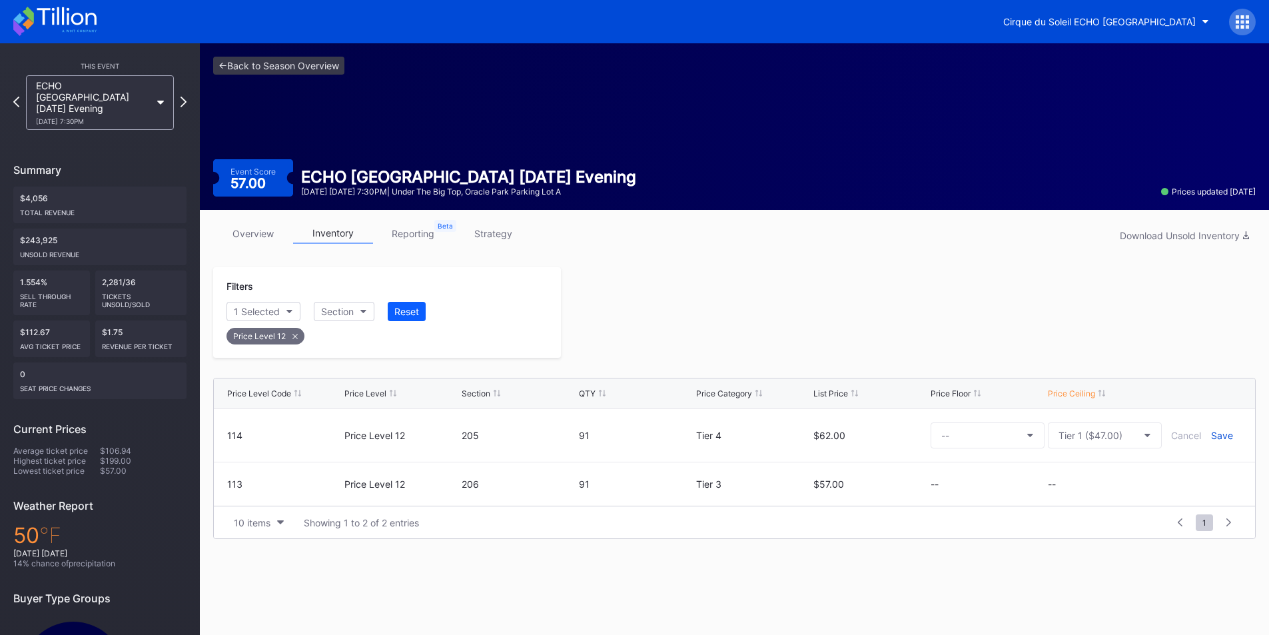
click at [1218, 433] on div "Save" at bounding box center [1222, 435] width 22 height 11
click at [1198, 475] on icon at bounding box center [1202, 474] width 10 height 10
click at [1108, 475] on button "--" at bounding box center [1105, 479] width 114 height 26
click at [1097, 302] on div "Tier 1 ($47.00)" at bounding box center [1090, 300] width 64 height 11
click at [1220, 478] on div "Save" at bounding box center [1222, 479] width 22 height 11
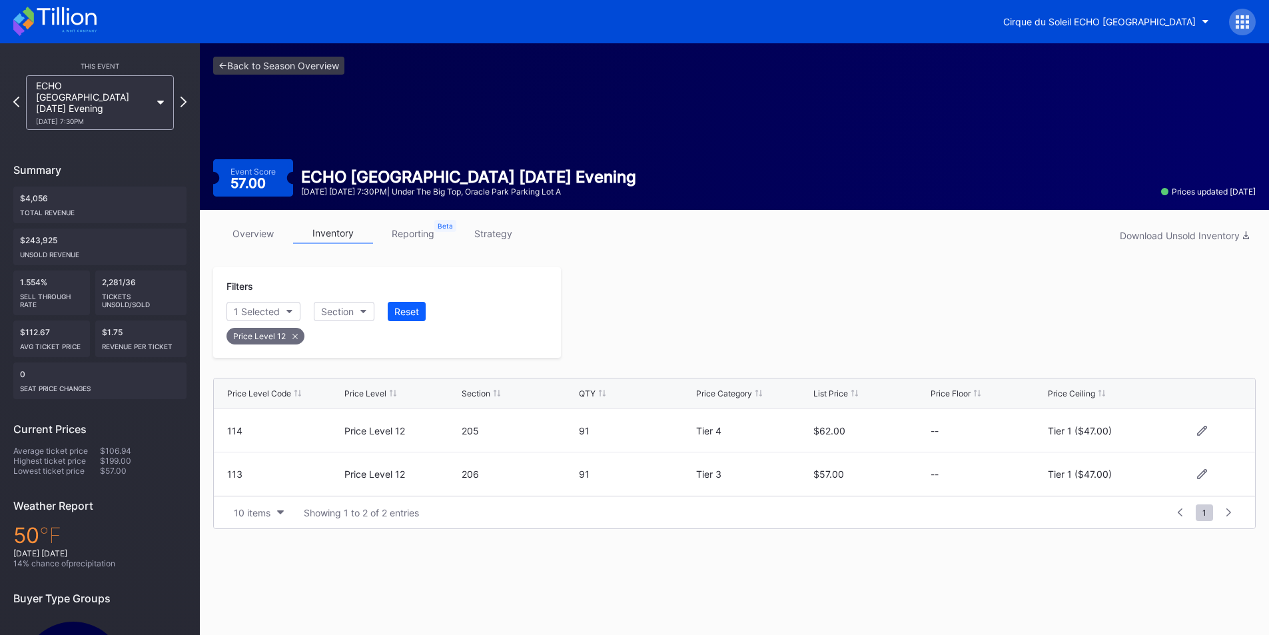
click at [910, 328] on div at bounding box center [908, 312] width 695 height 91
click at [185, 97] on icon at bounding box center [183, 101] width 7 height 13
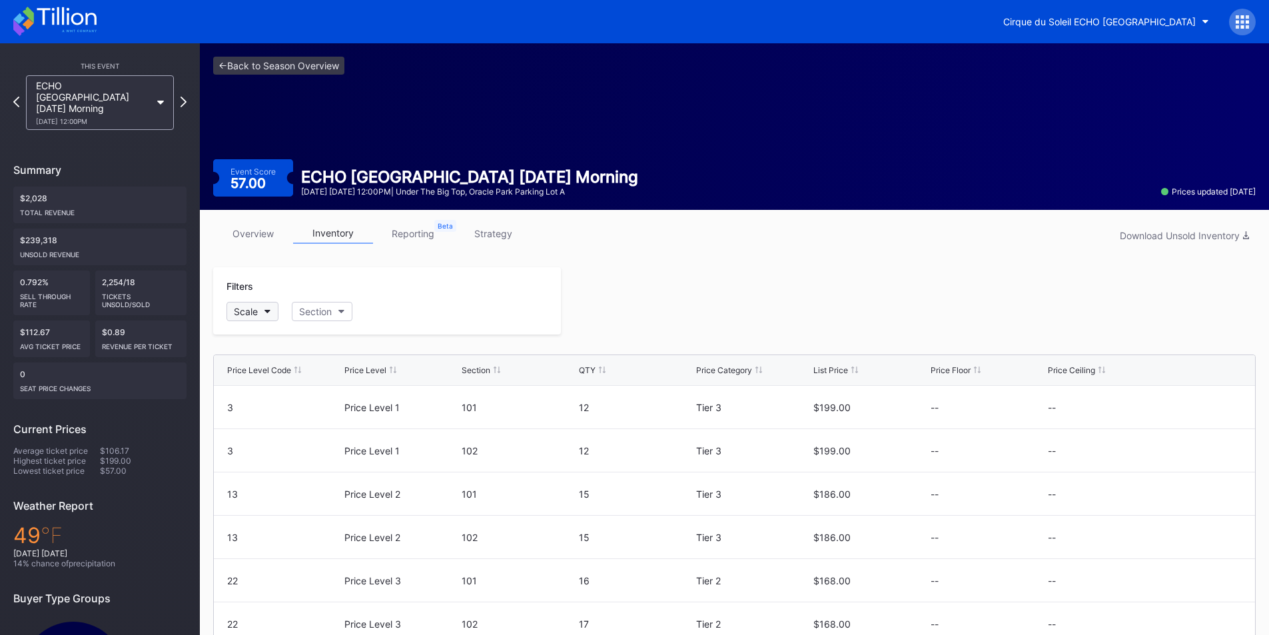
click at [266, 318] on button "Scale" at bounding box center [252, 311] width 52 height 19
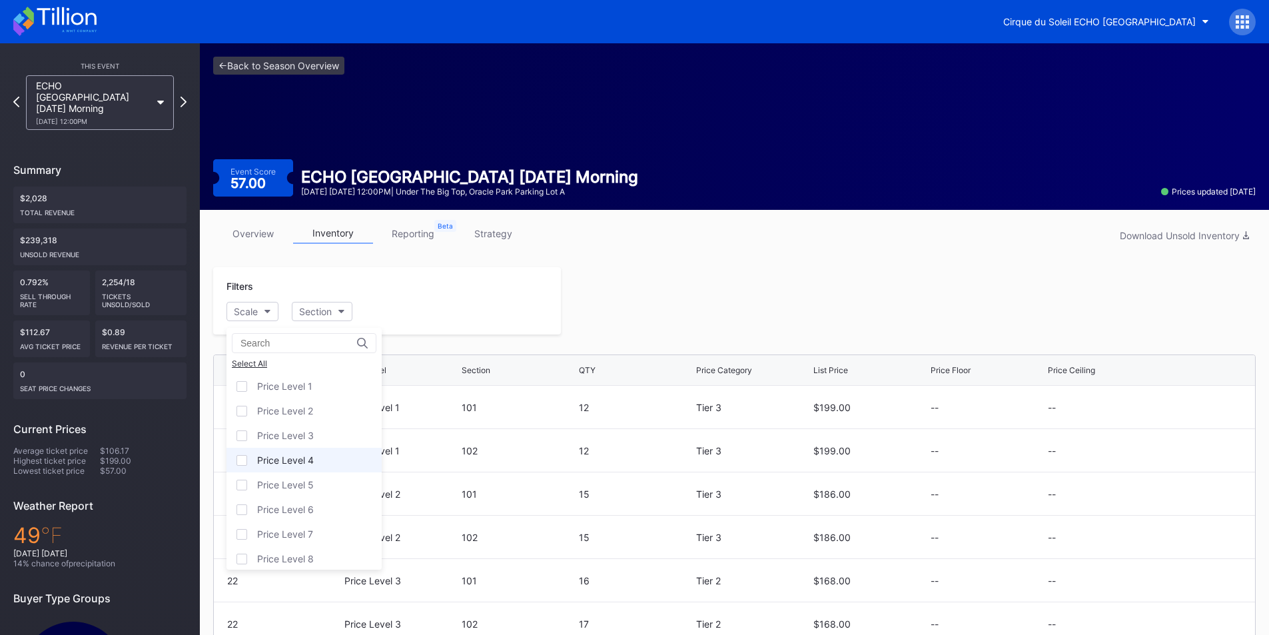
scroll to position [105, 0]
click at [276, 551] on div "Price Level 12" at bounding box center [287, 551] width 61 height 11
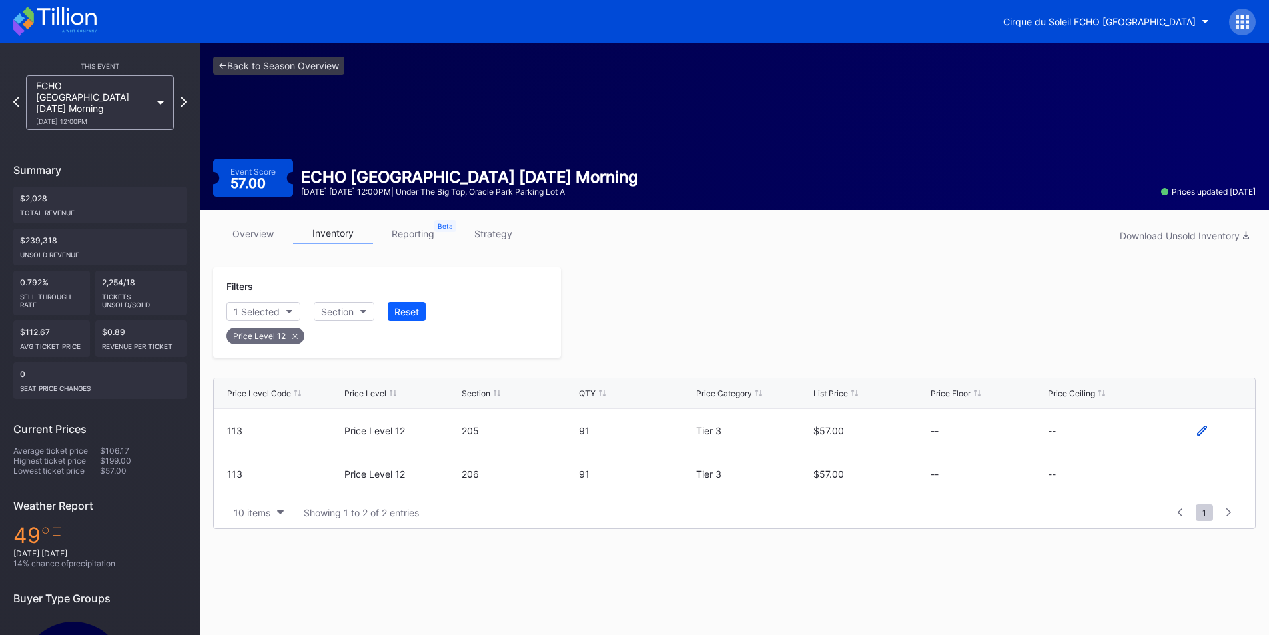
click at [1198, 432] on icon at bounding box center [1202, 430] width 10 height 10
click at [1102, 428] on button "--" at bounding box center [1105, 435] width 114 height 26
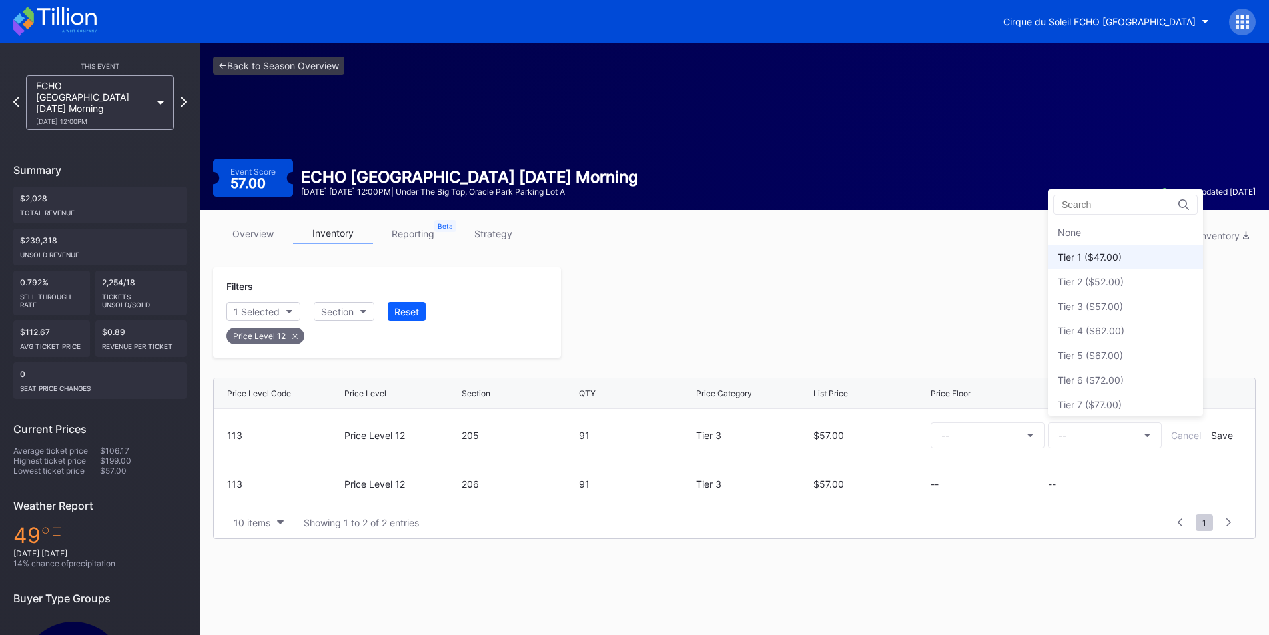
click at [1102, 262] on div "Tier 1 ($47.00)" at bounding box center [1090, 256] width 64 height 11
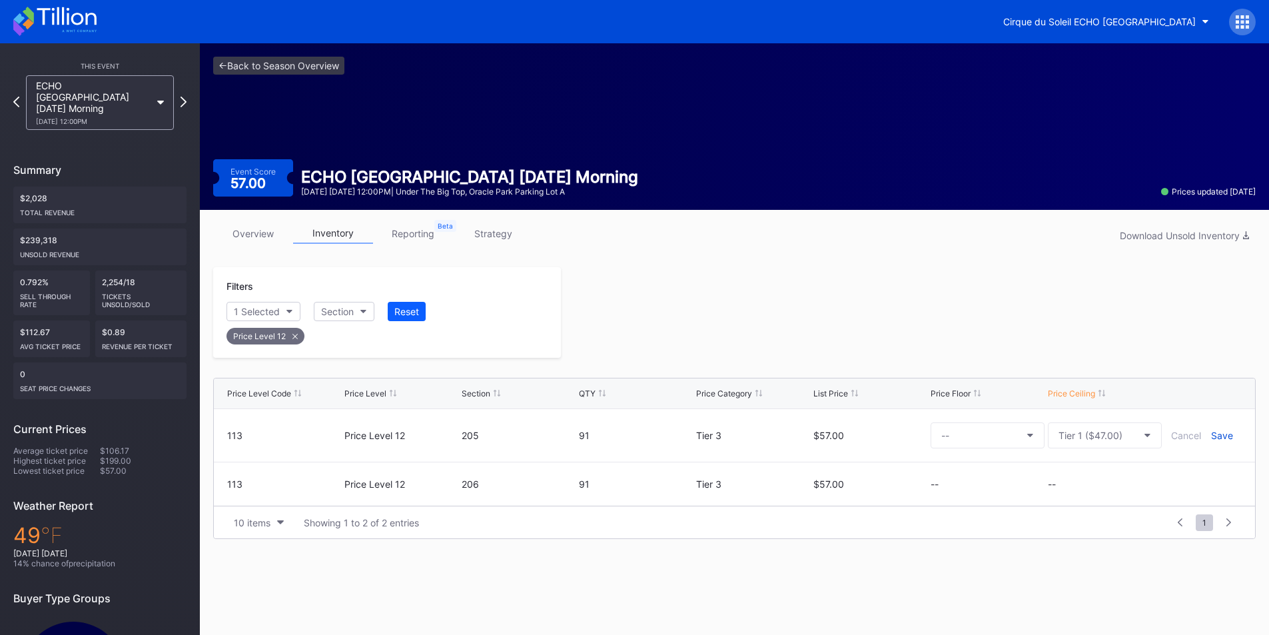
click at [1212, 433] on div "Save" at bounding box center [1222, 435] width 22 height 11
click at [1197, 472] on icon at bounding box center [1202, 474] width 10 height 10
click at [1102, 474] on button "--" at bounding box center [1105, 479] width 114 height 26
click at [1108, 298] on div "Tier 1 ($47.00)" at bounding box center [1090, 300] width 64 height 11
click at [1213, 474] on div "Save" at bounding box center [1222, 479] width 22 height 11
